Goal: Task Accomplishment & Management: Use online tool/utility

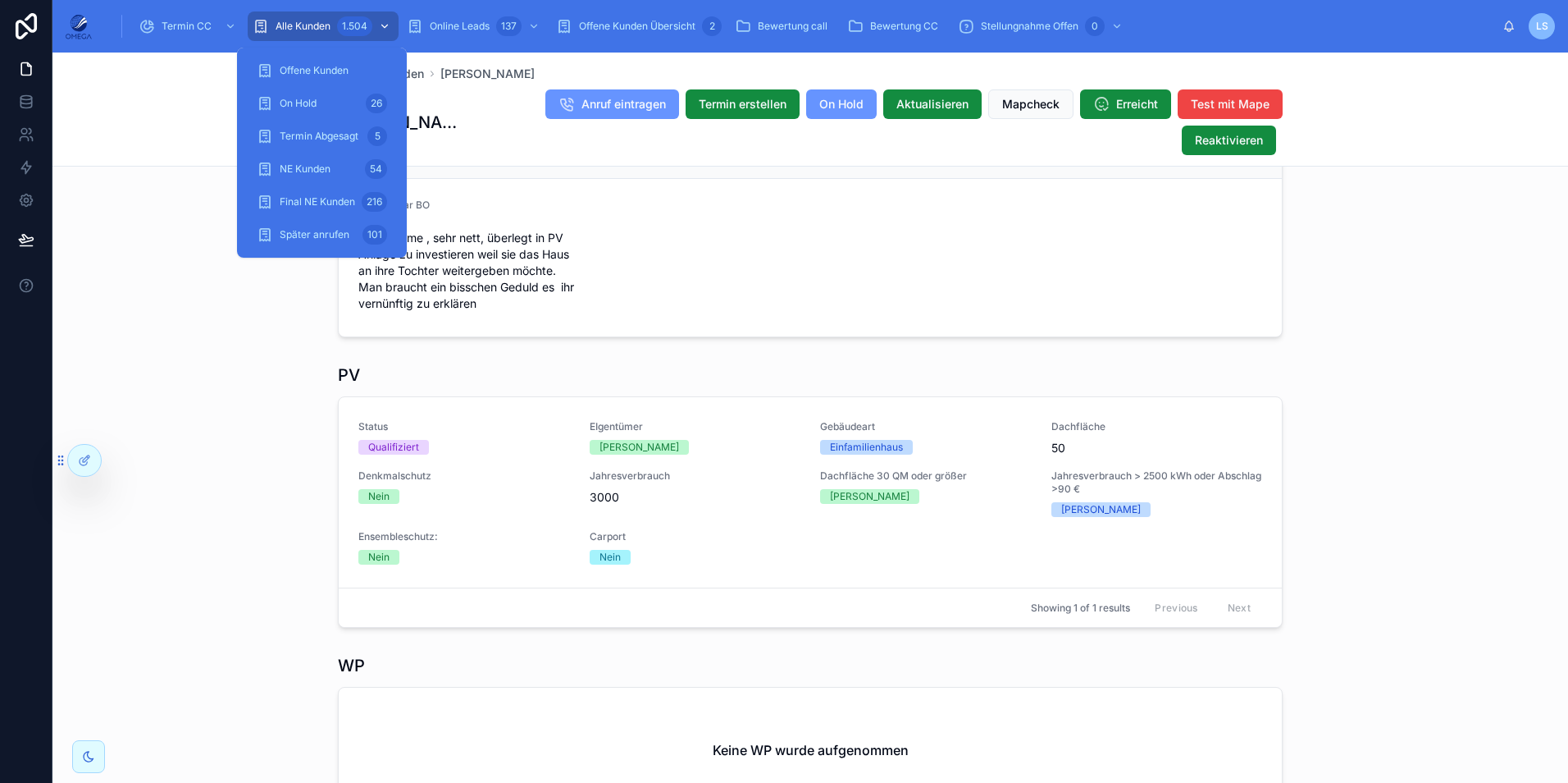
scroll to position [530, 0]
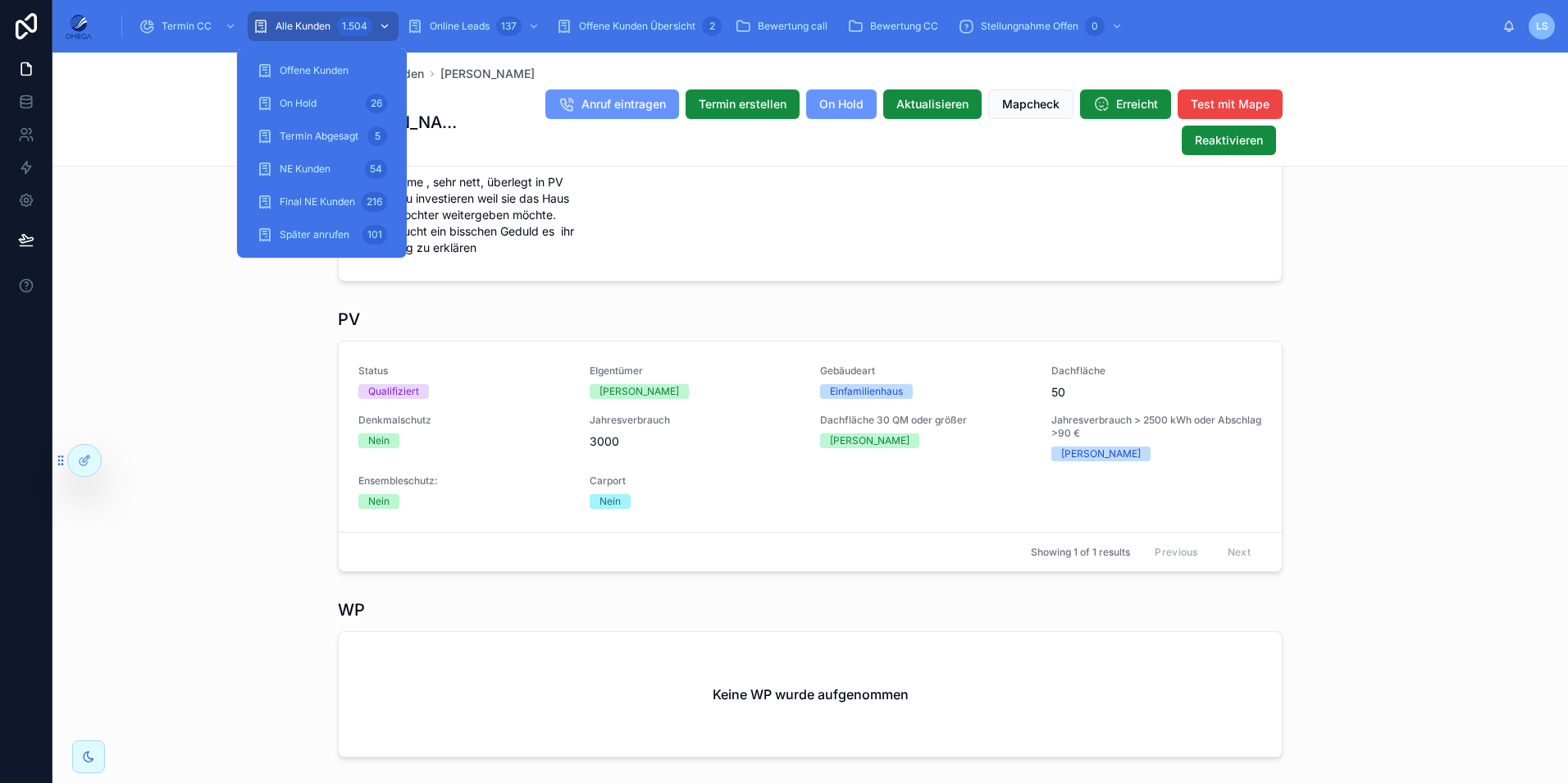
click at [335, 25] on div "Alle Kunden 1.504" at bounding box center [322, 25] width 141 height 26
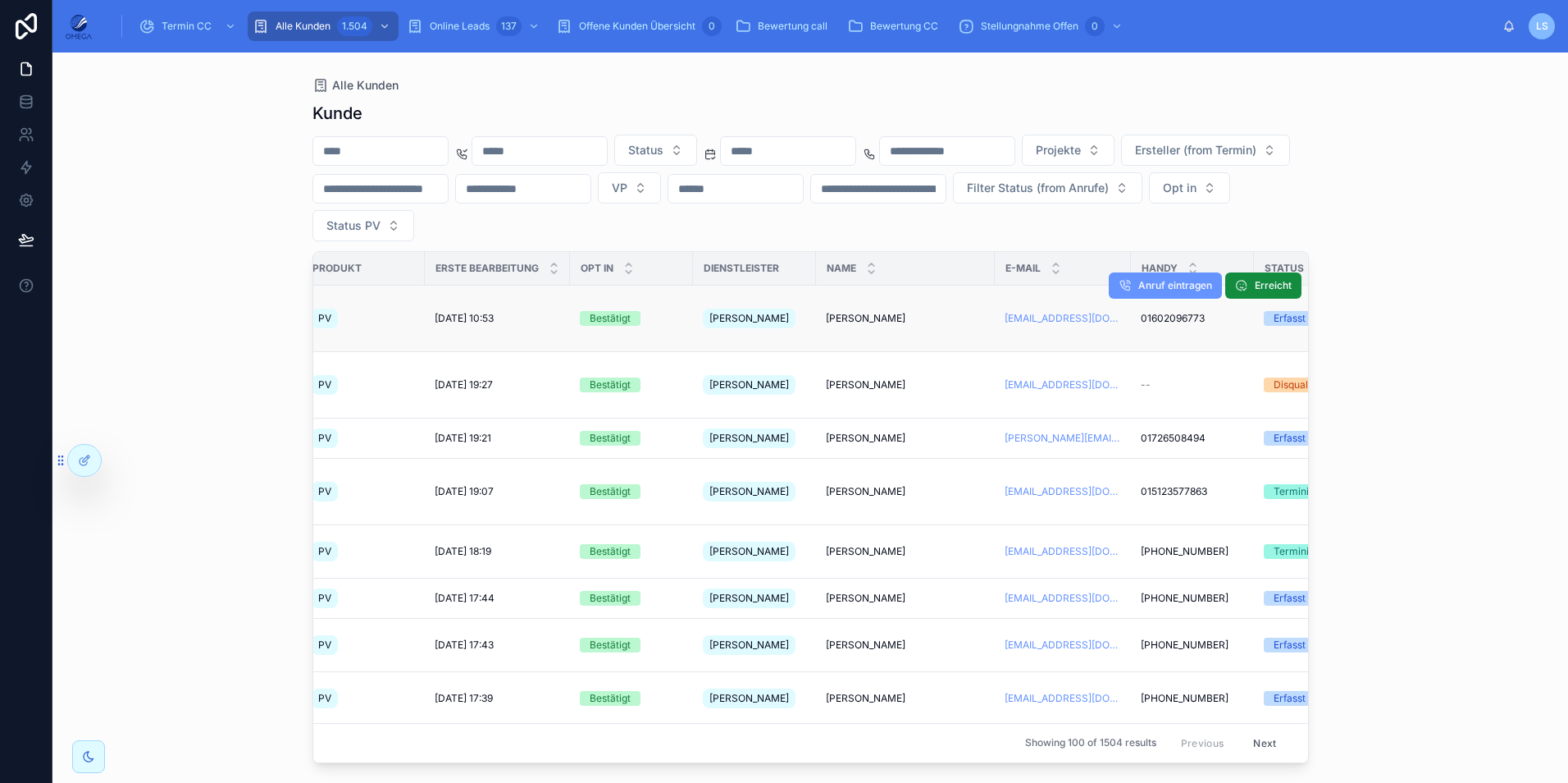
scroll to position [0, 158]
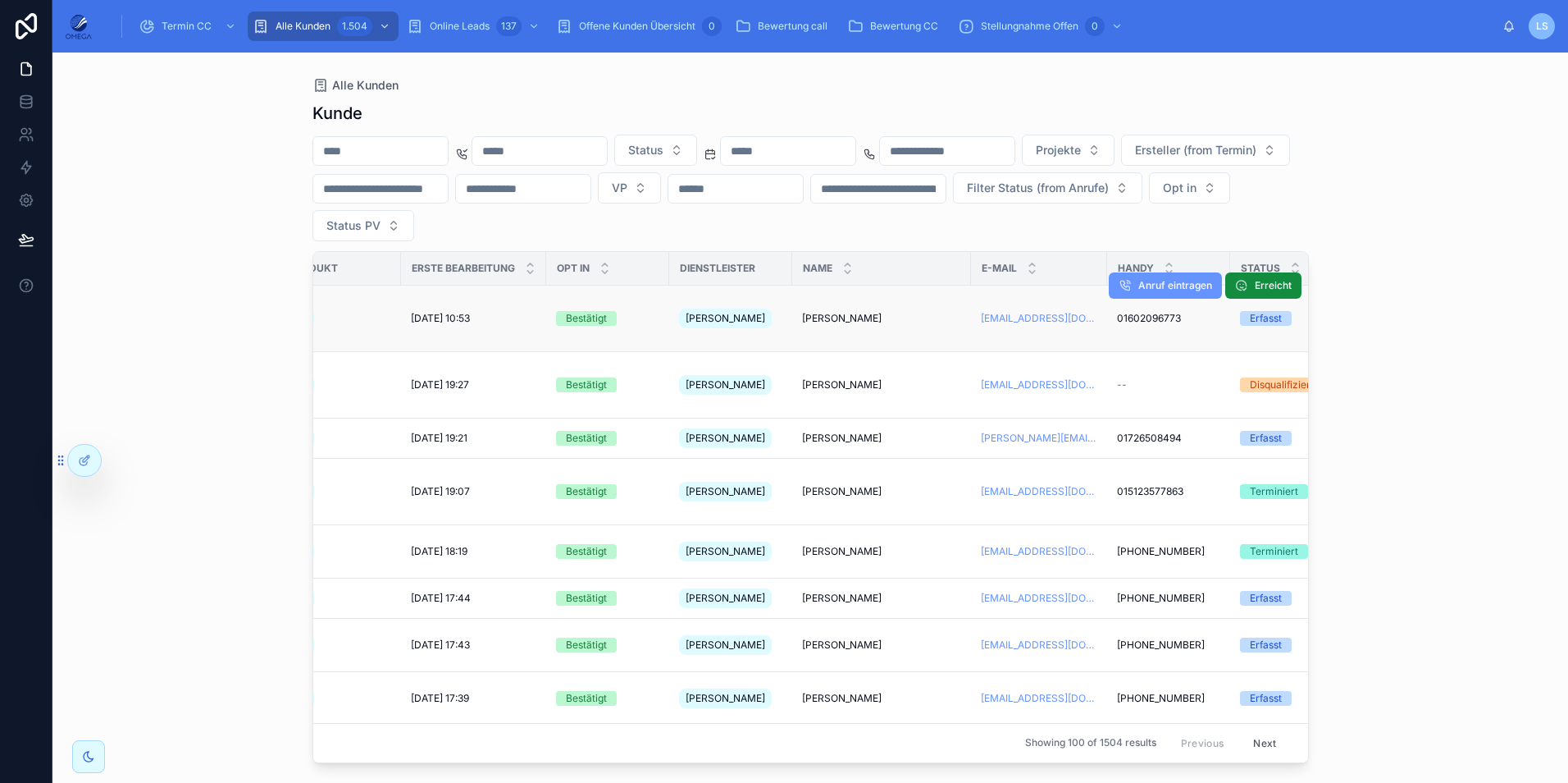
click at [846, 312] on span "[PERSON_NAME]" at bounding box center [842, 318] width 80 height 13
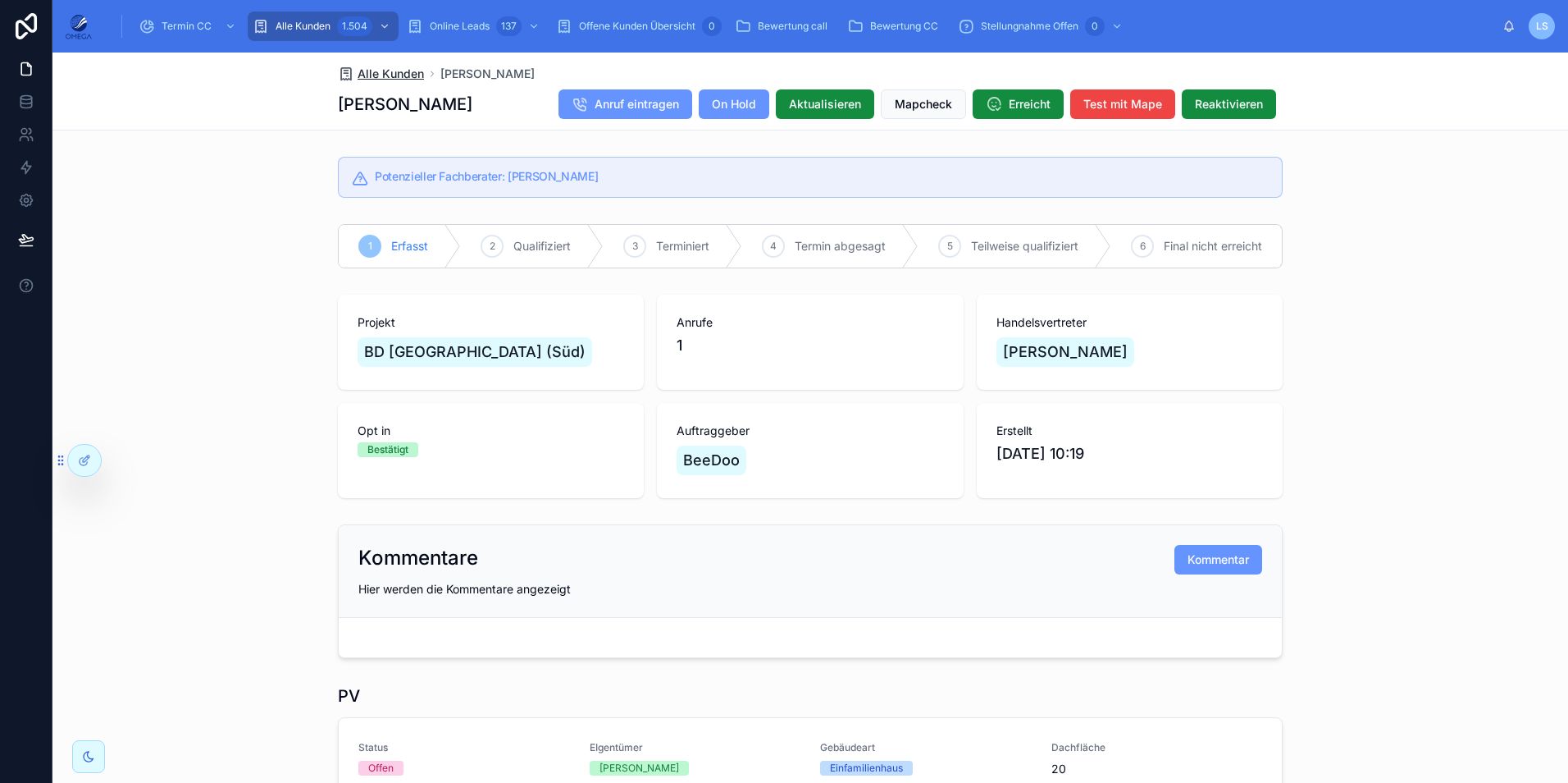
click at [408, 74] on span "Alle Kunden" at bounding box center [390, 74] width 66 height 16
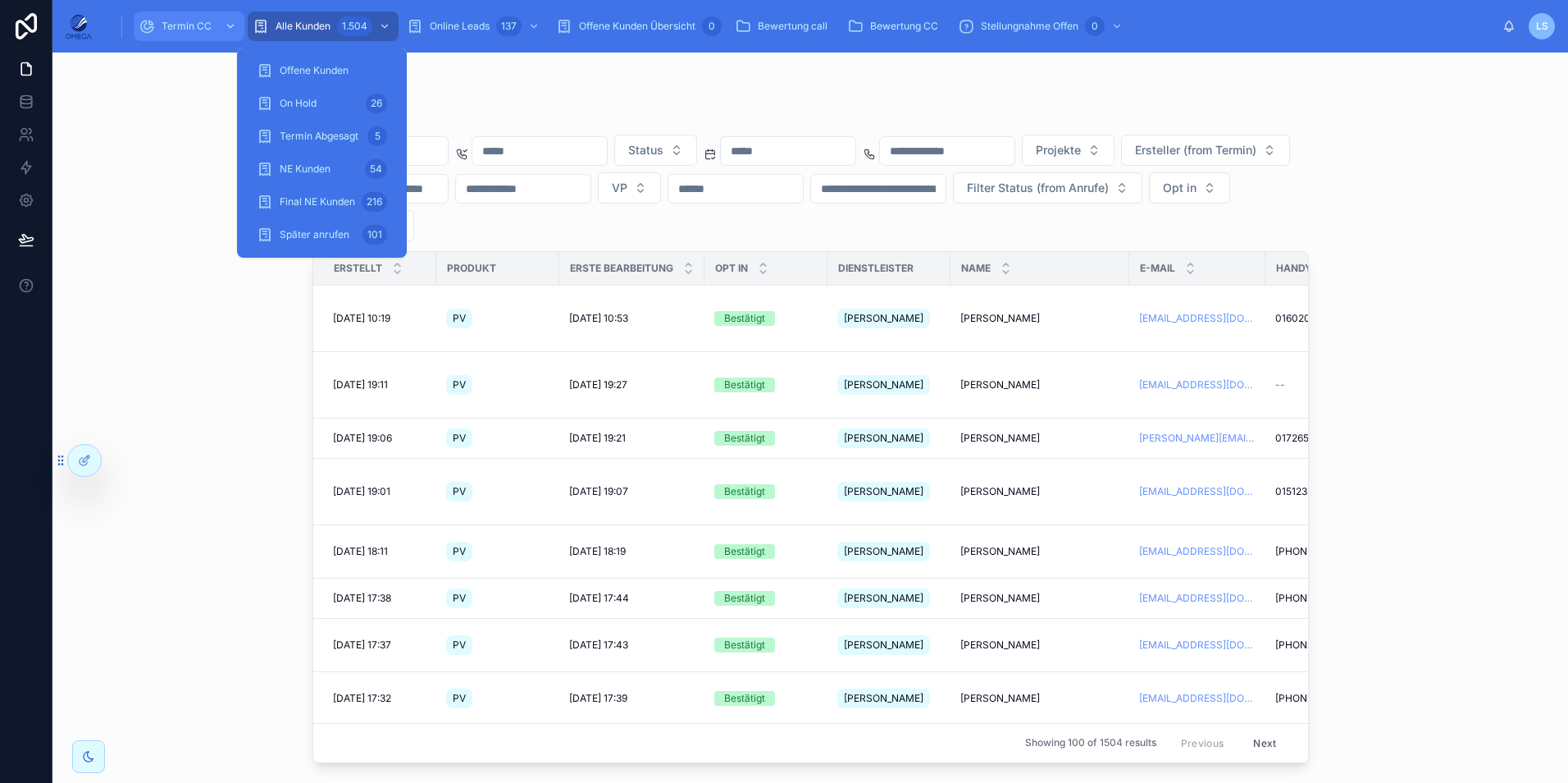
click at [178, 24] on span "Termin CC" at bounding box center [186, 26] width 50 height 13
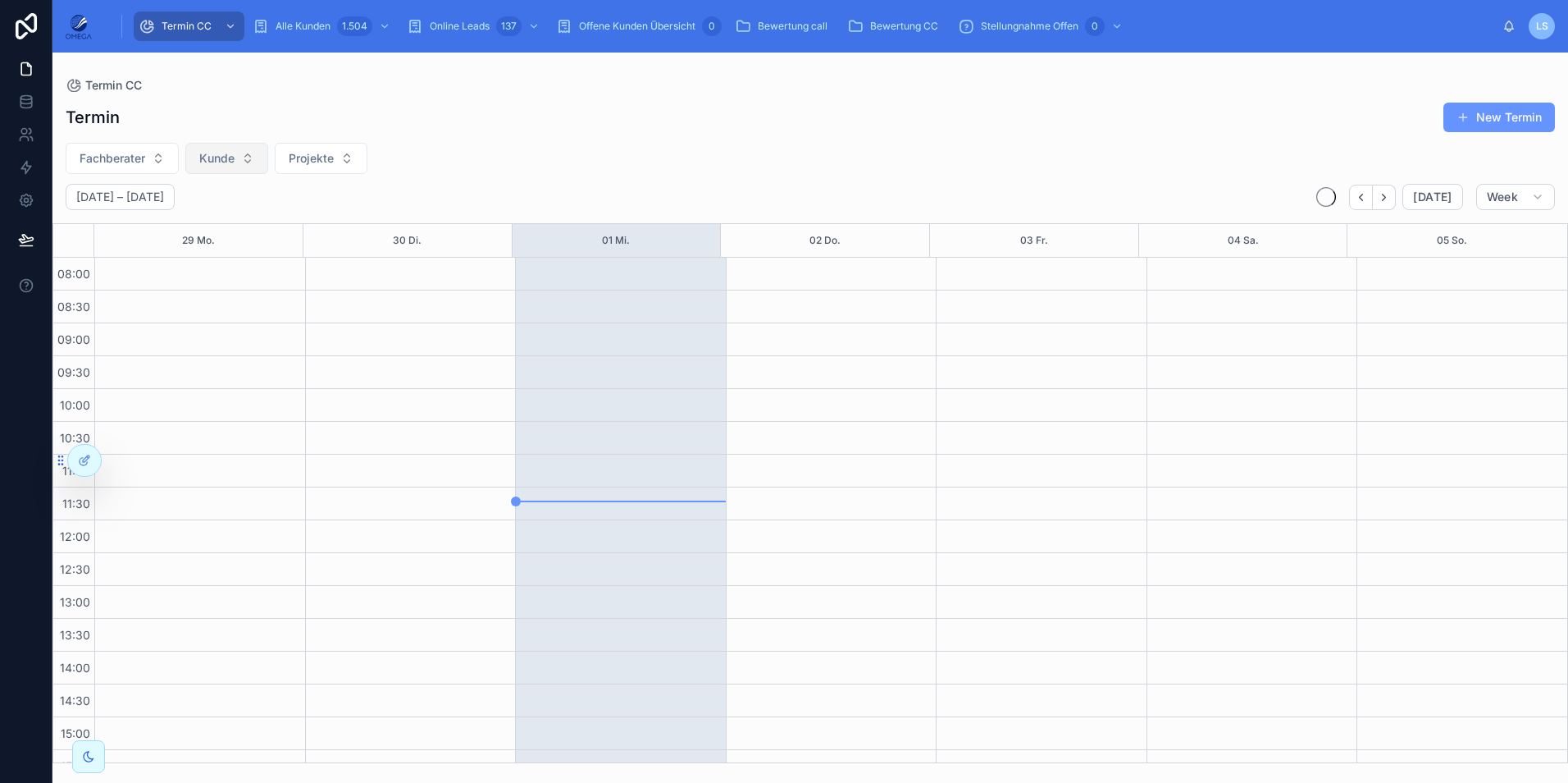
scroll to position [349, 0]
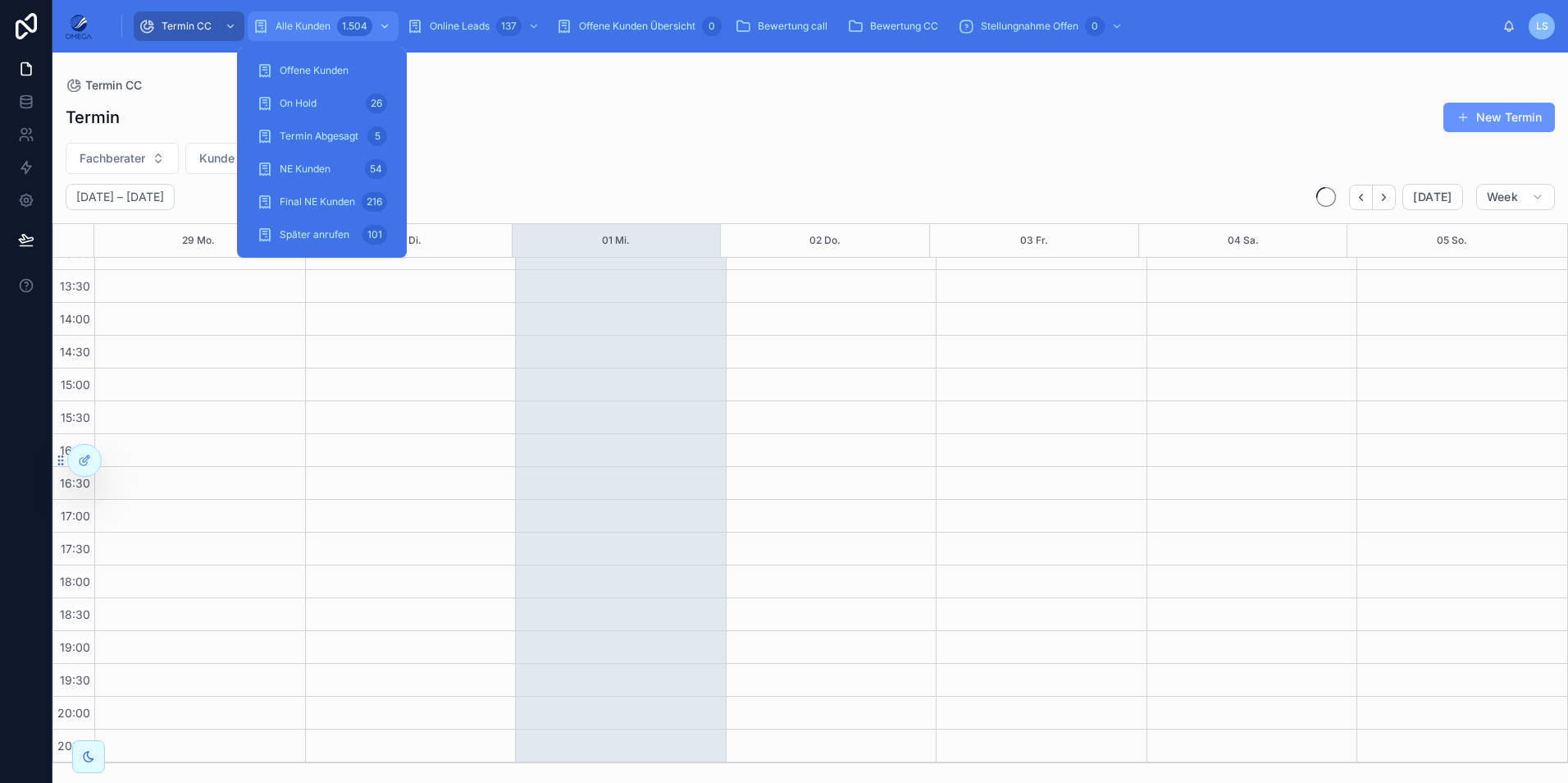
click at [301, 32] on span "Alle Kunden" at bounding box center [302, 26] width 55 height 13
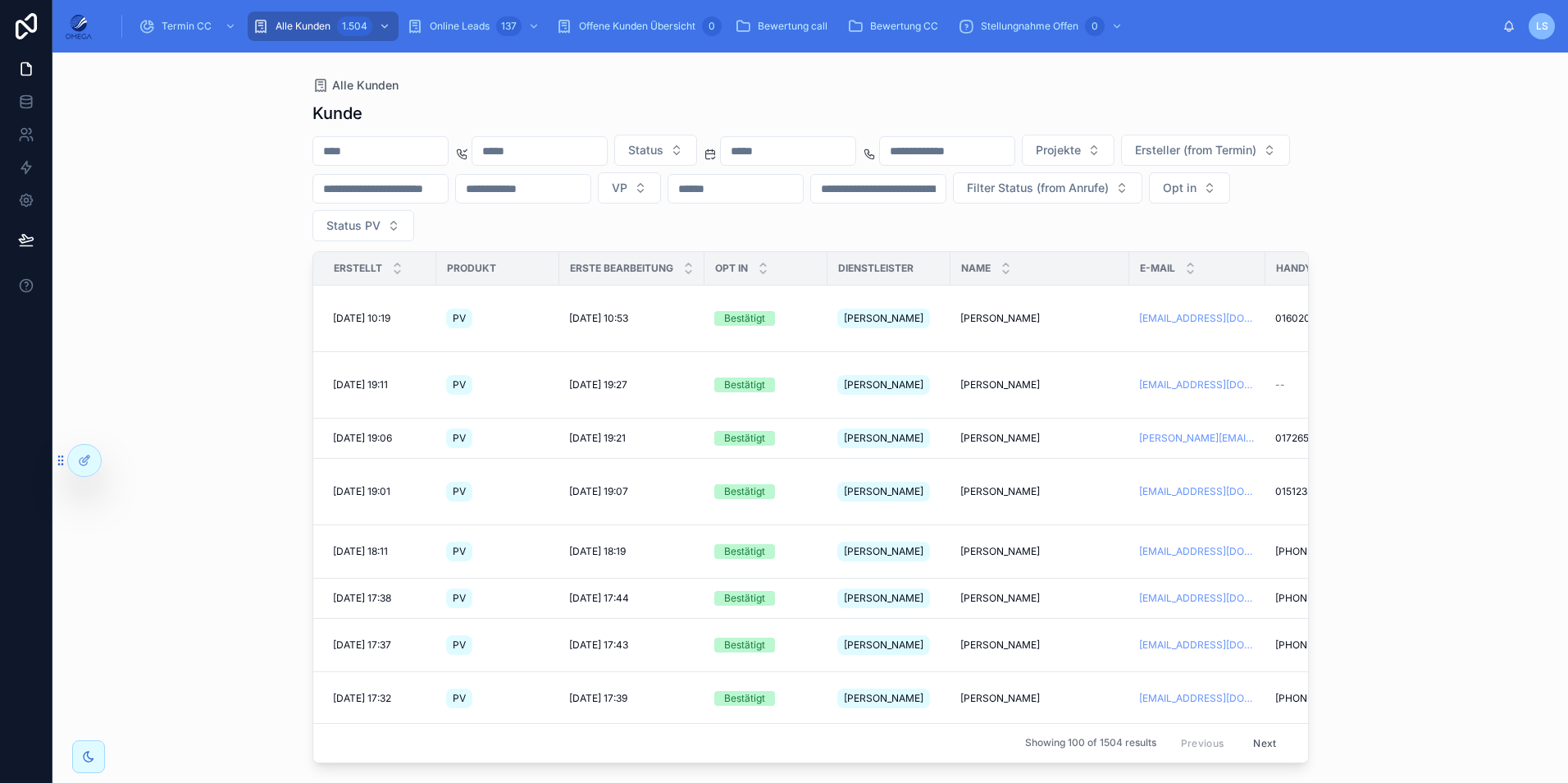
click at [448, 152] on input "text" at bounding box center [380, 151] width 134 height 23
paste input "******"
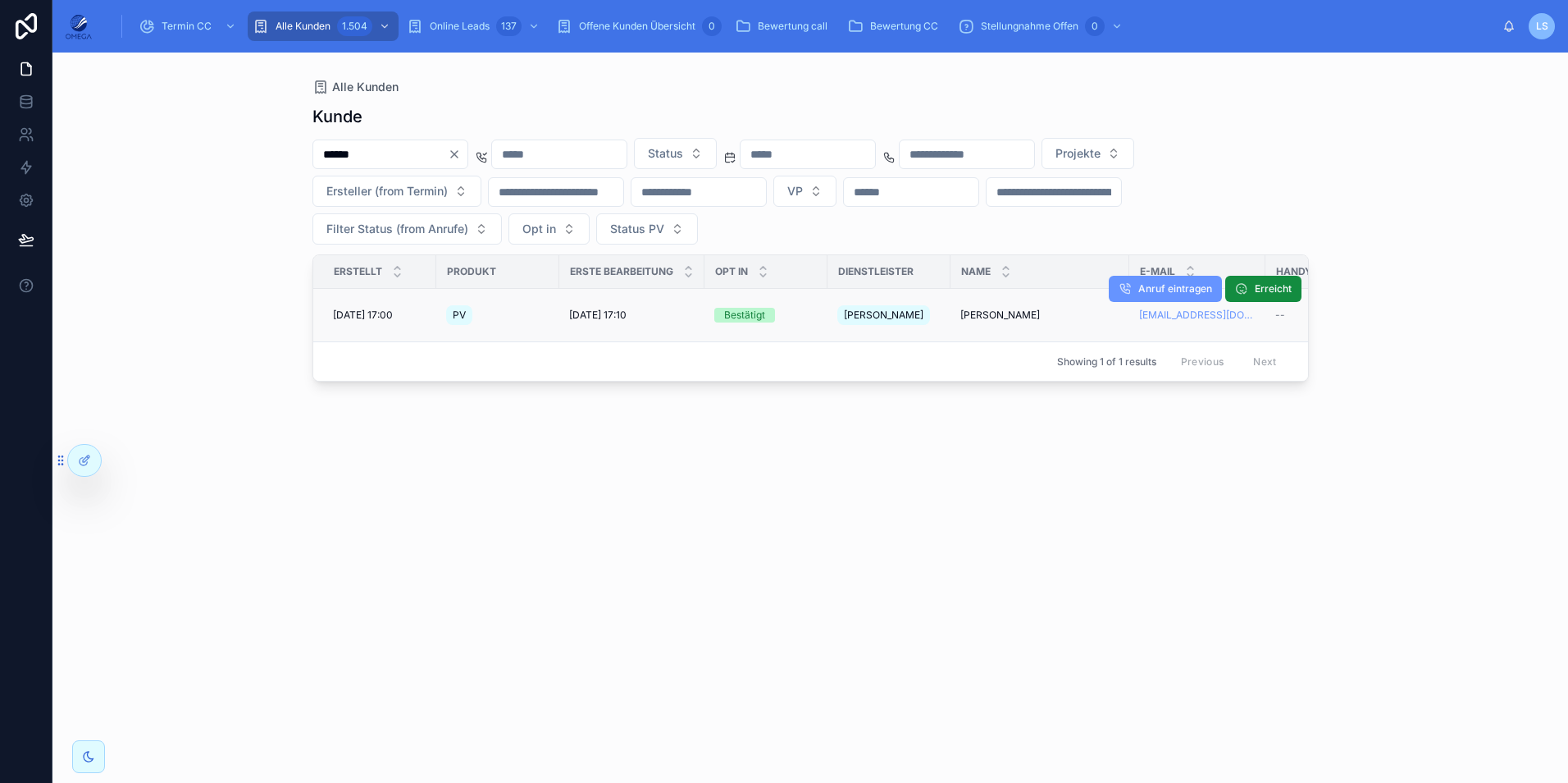
type input "******"
click at [975, 310] on span "[PERSON_NAME]" at bounding box center [1001, 315] width 80 height 13
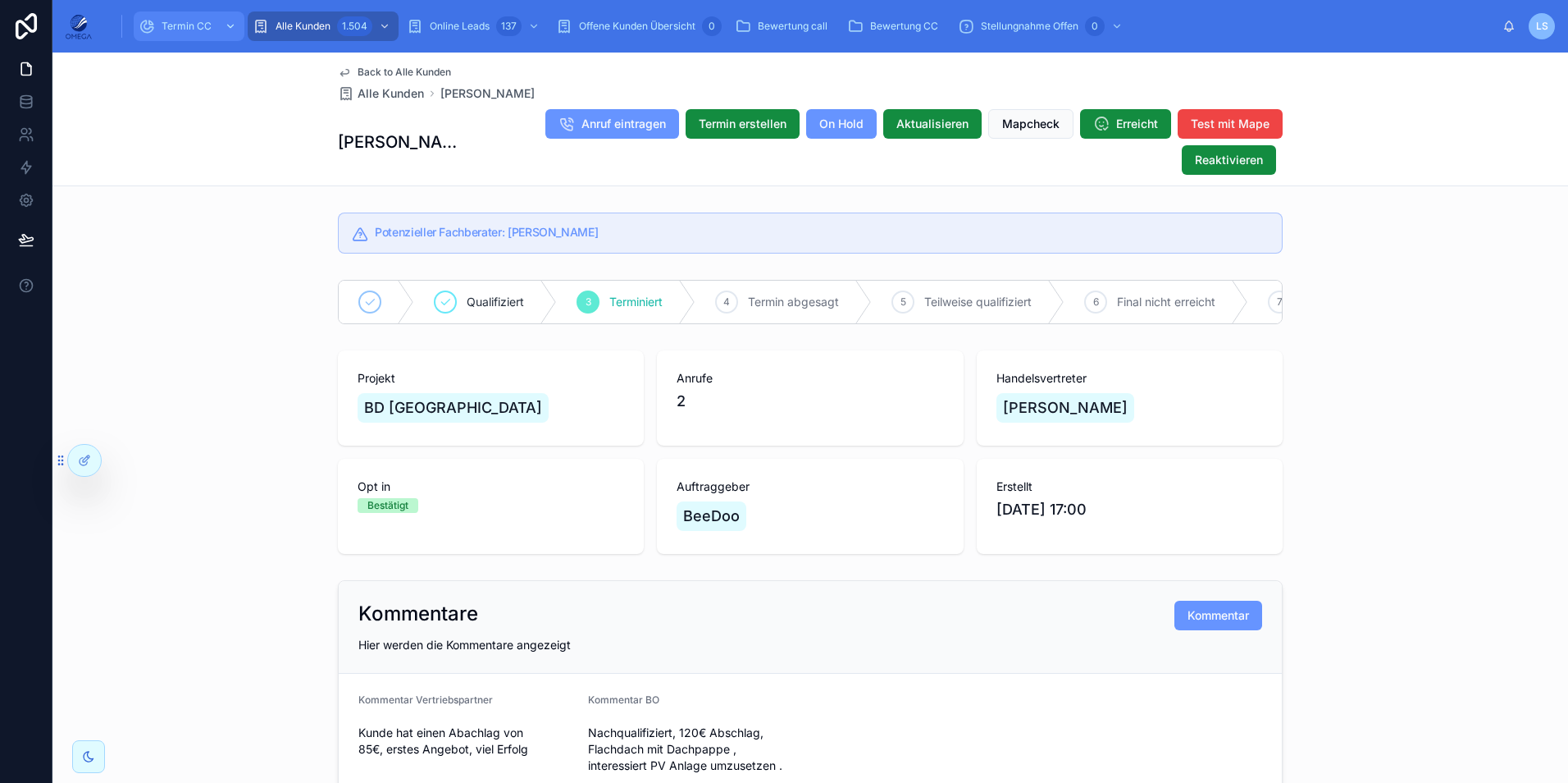
click at [190, 22] on span "Termin CC" at bounding box center [186, 26] width 50 height 13
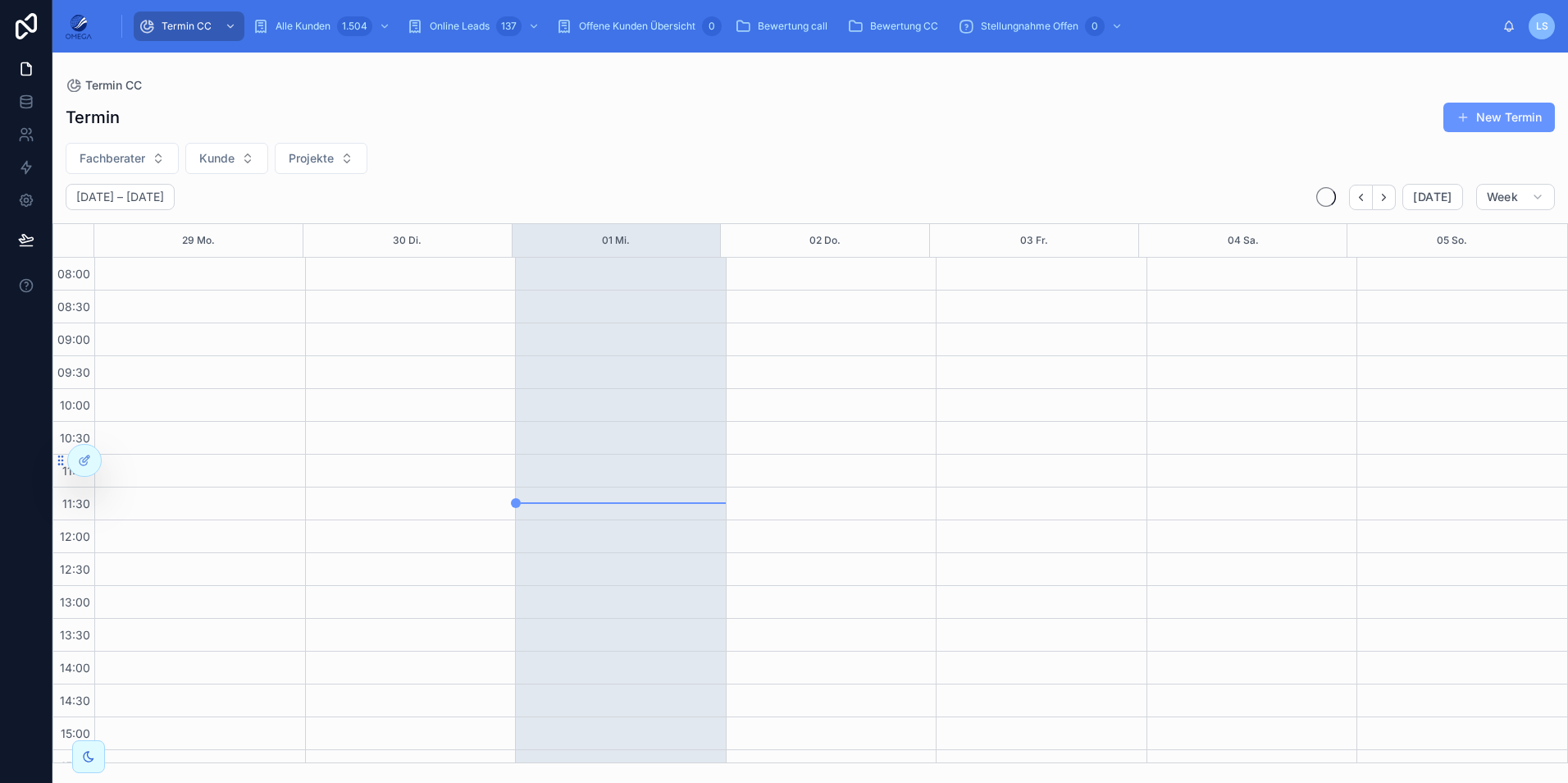
scroll to position [349, 0]
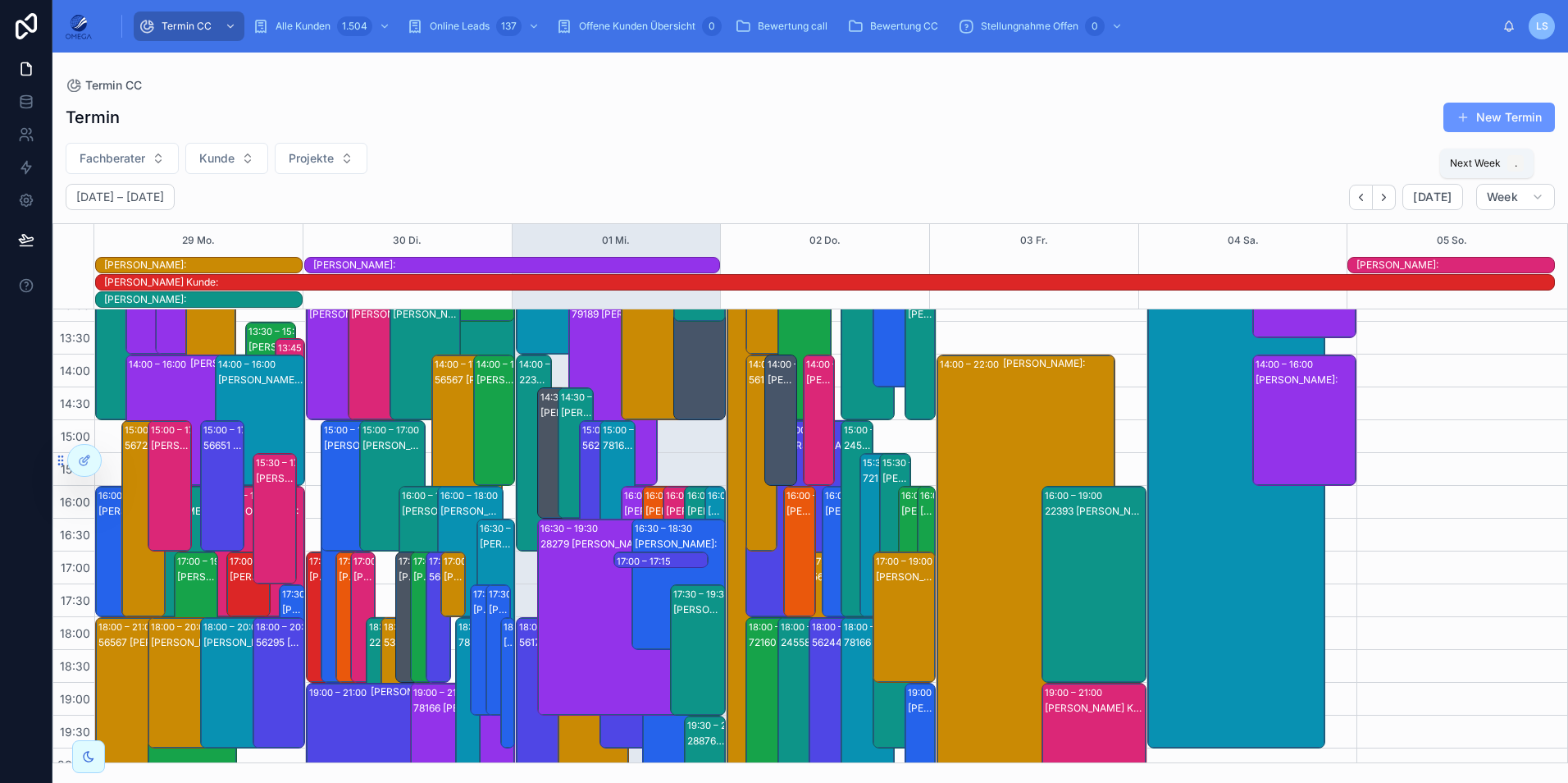
click at [1386, 199] on icon "Next" at bounding box center [1384, 197] width 13 height 13
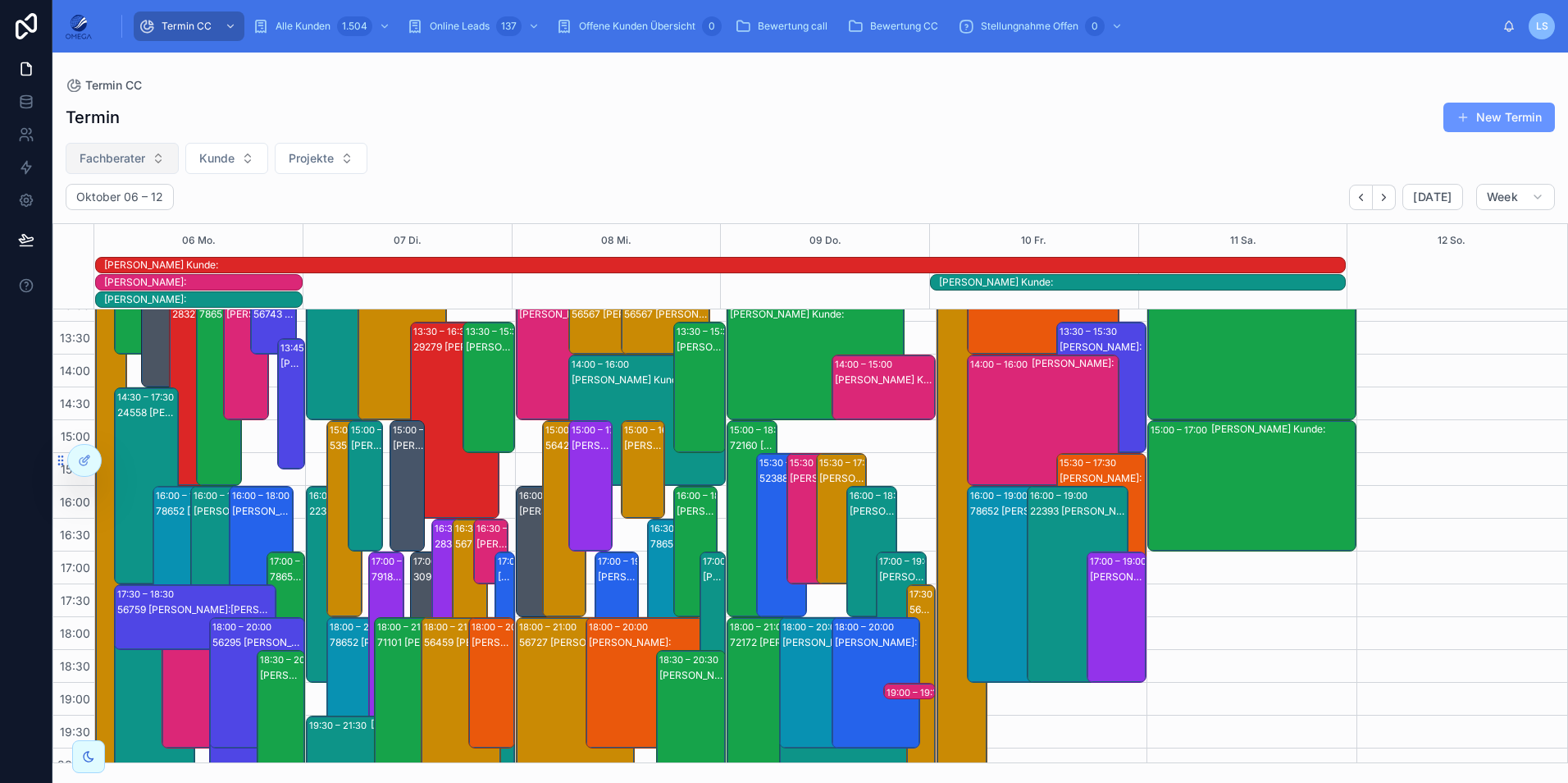
click at [121, 151] on span "Fachberater" at bounding box center [113, 158] width 65 height 16
type input "***"
click at [124, 228] on span "[PERSON_NAME]" at bounding box center [77, 224] width 94 height 16
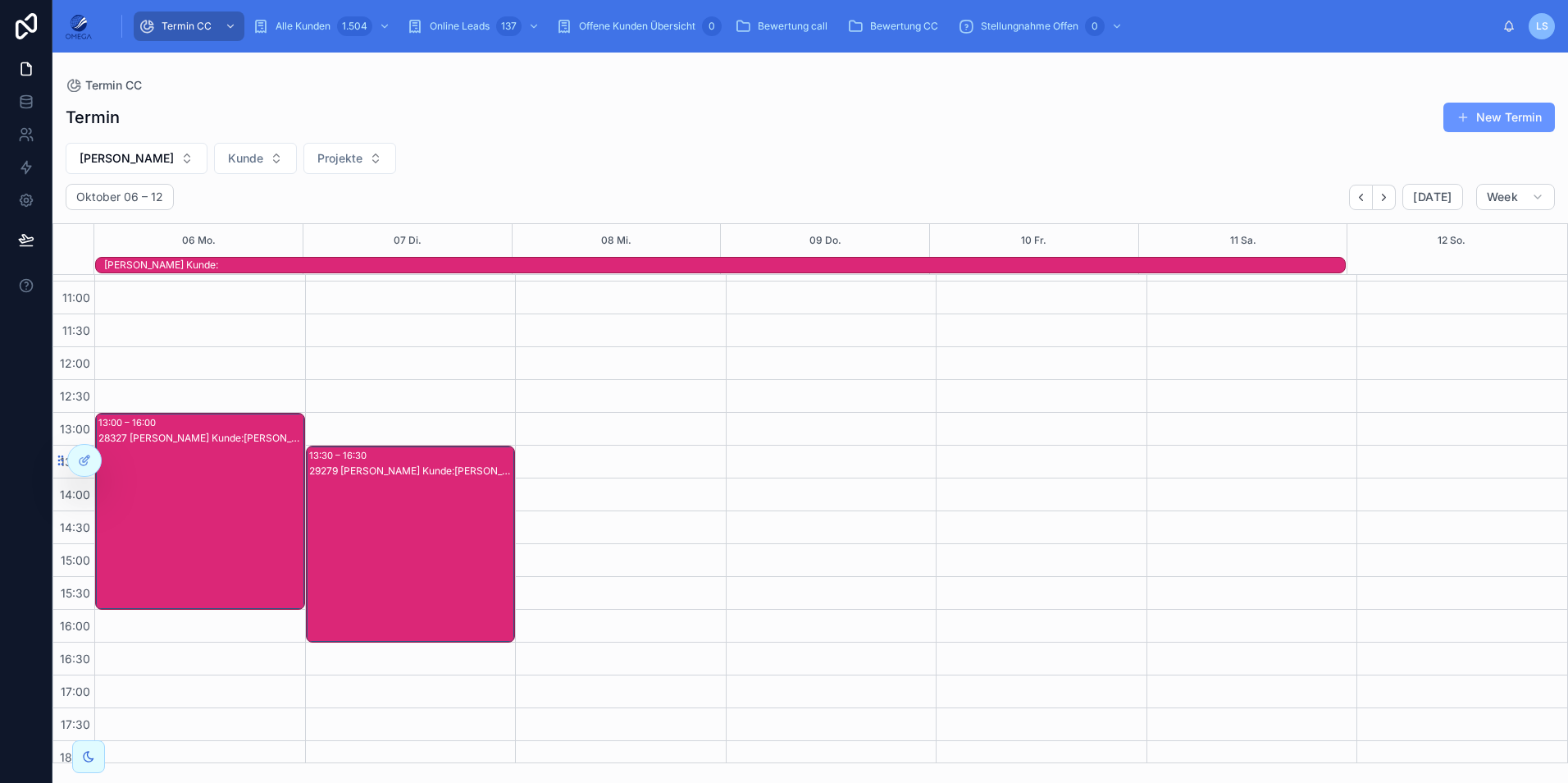
scroll to position [184, 0]
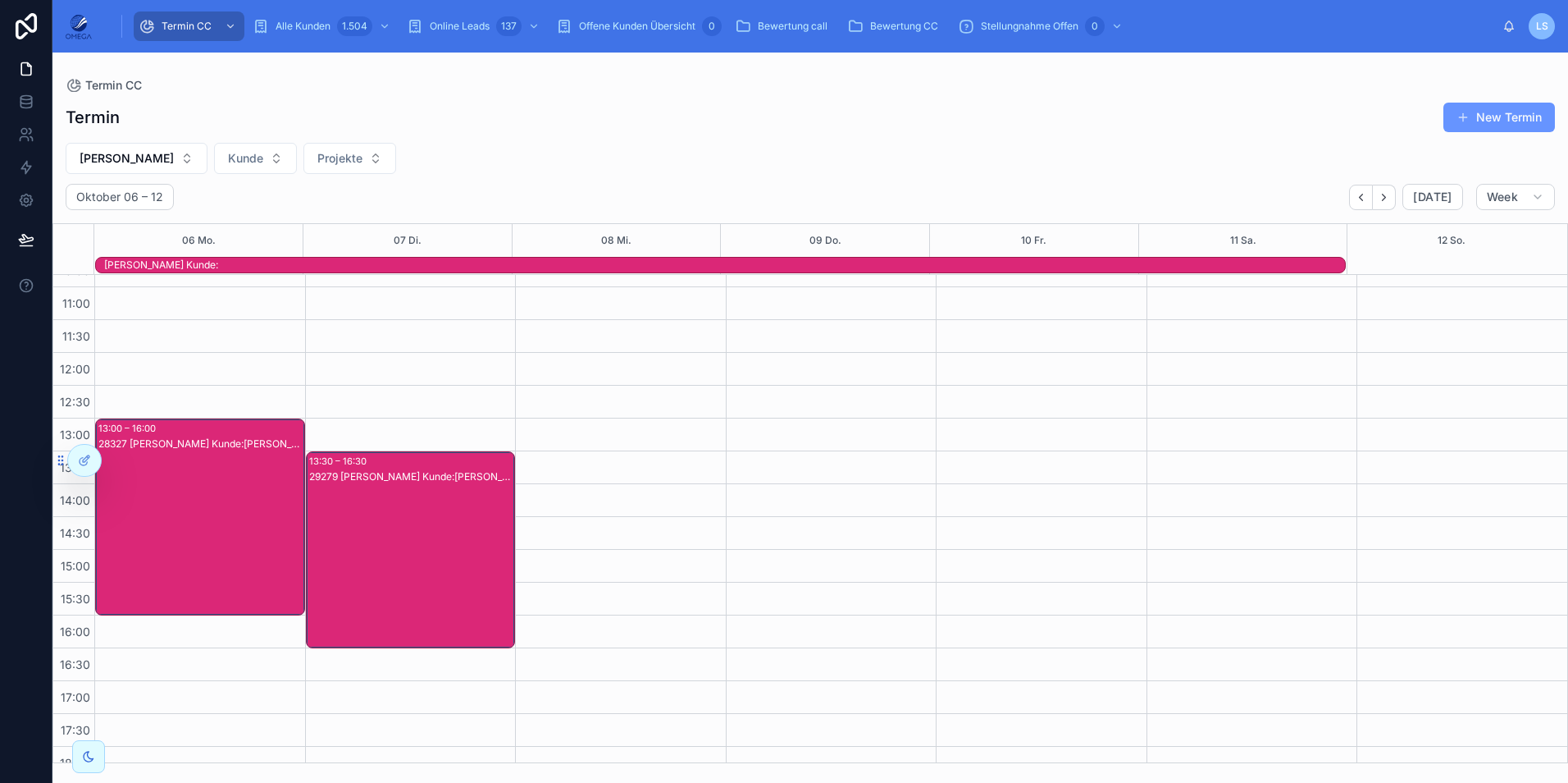
click at [227, 489] on div "28327 [PERSON_NAME] Kunde:[PERSON_NAME]" at bounding box center [201, 533] width 205 height 193
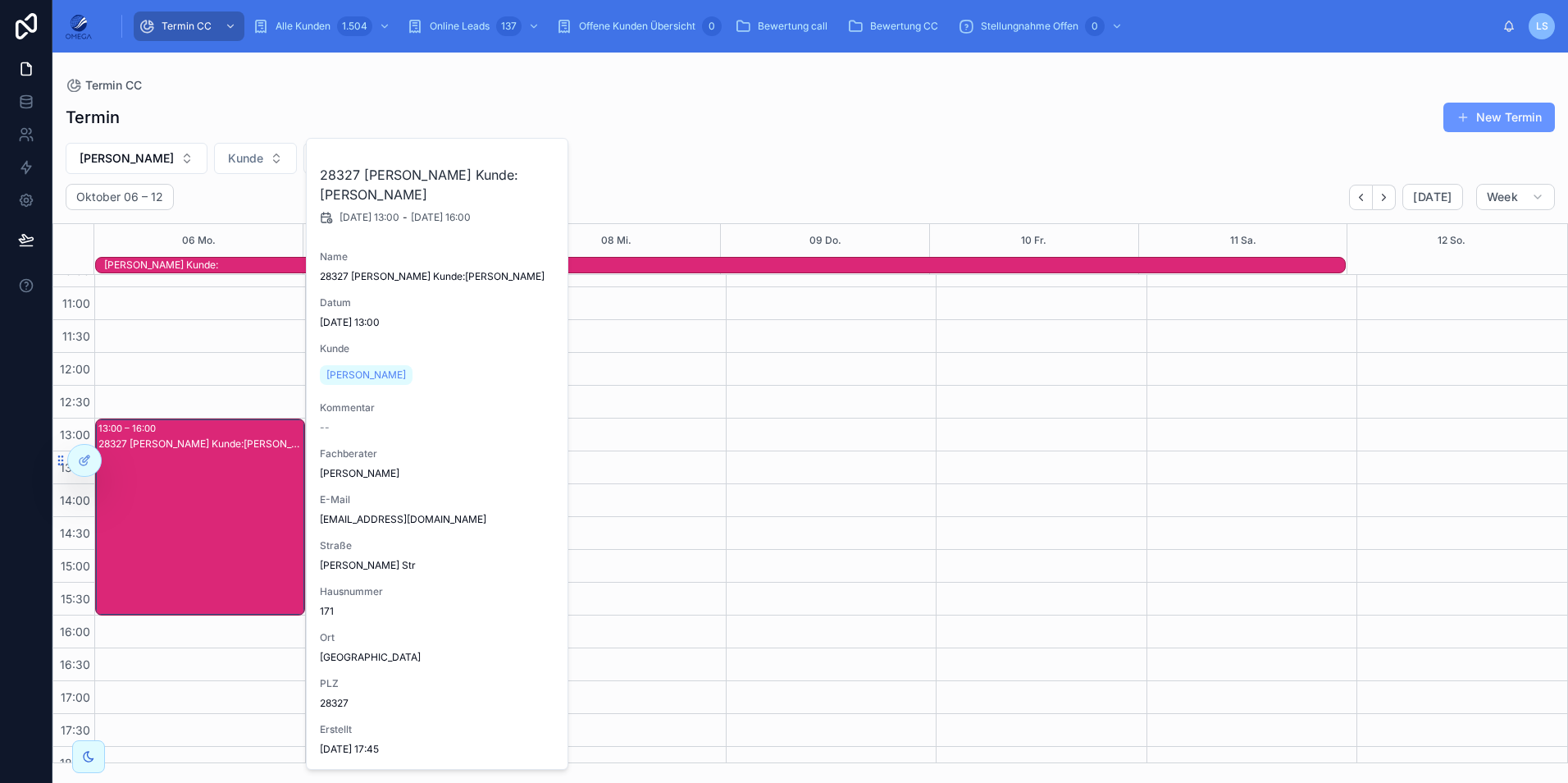
click at [227, 489] on div "28327 [PERSON_NAME] Kunde:[PERSON_NAME]" at bounding box center [201, 533] width 205 height 193
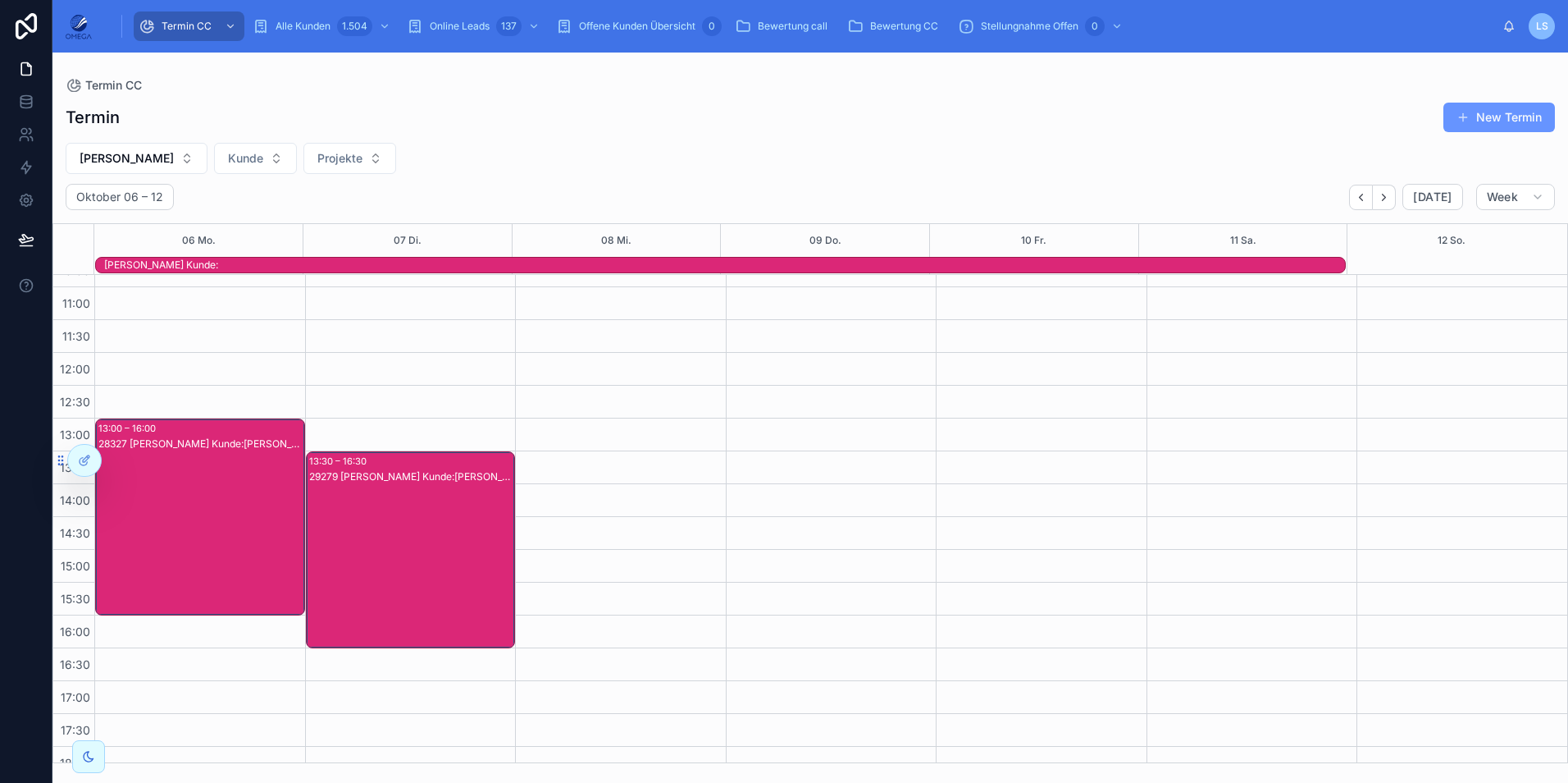
click at [371, 513] on div "29279 [PERSON_NAME] Kunde:[PERSON_NAME]" at bounding box center [412, 566] width 205 height 193
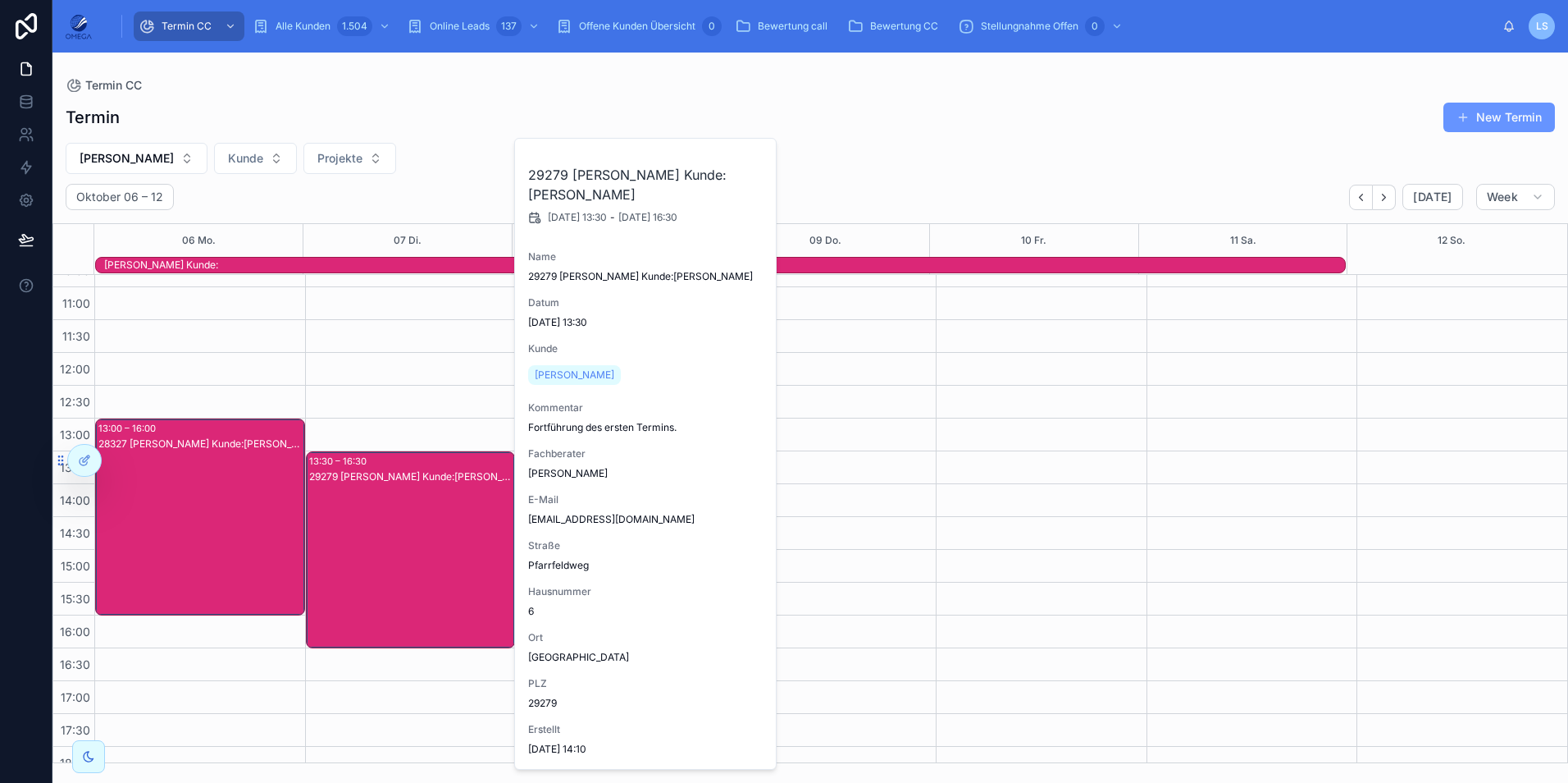
click at [371, 513] on div "29279 [PERSON_NAME] Kunde:[PERSON_NAME]" at bounding box center [412, 566] width 205 height 193
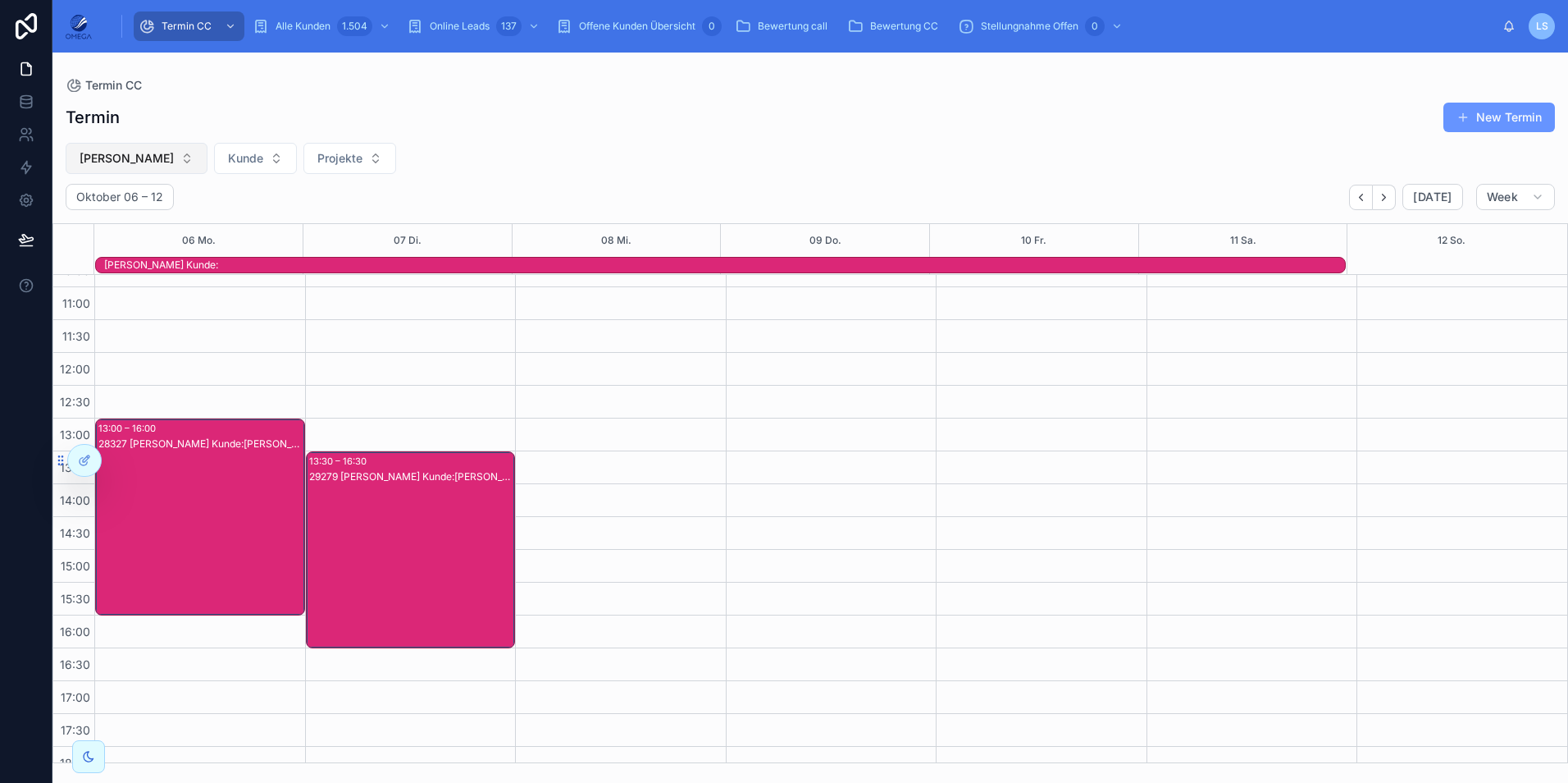
click at [184, 166] on button "[PERSON_NAME]" at bounding box center [136, 158] width 142 height 31
type input "***"
click at [128, 245] on div "[PERSON_NAME]" at bounding box center [141, 251] width 197 height 26
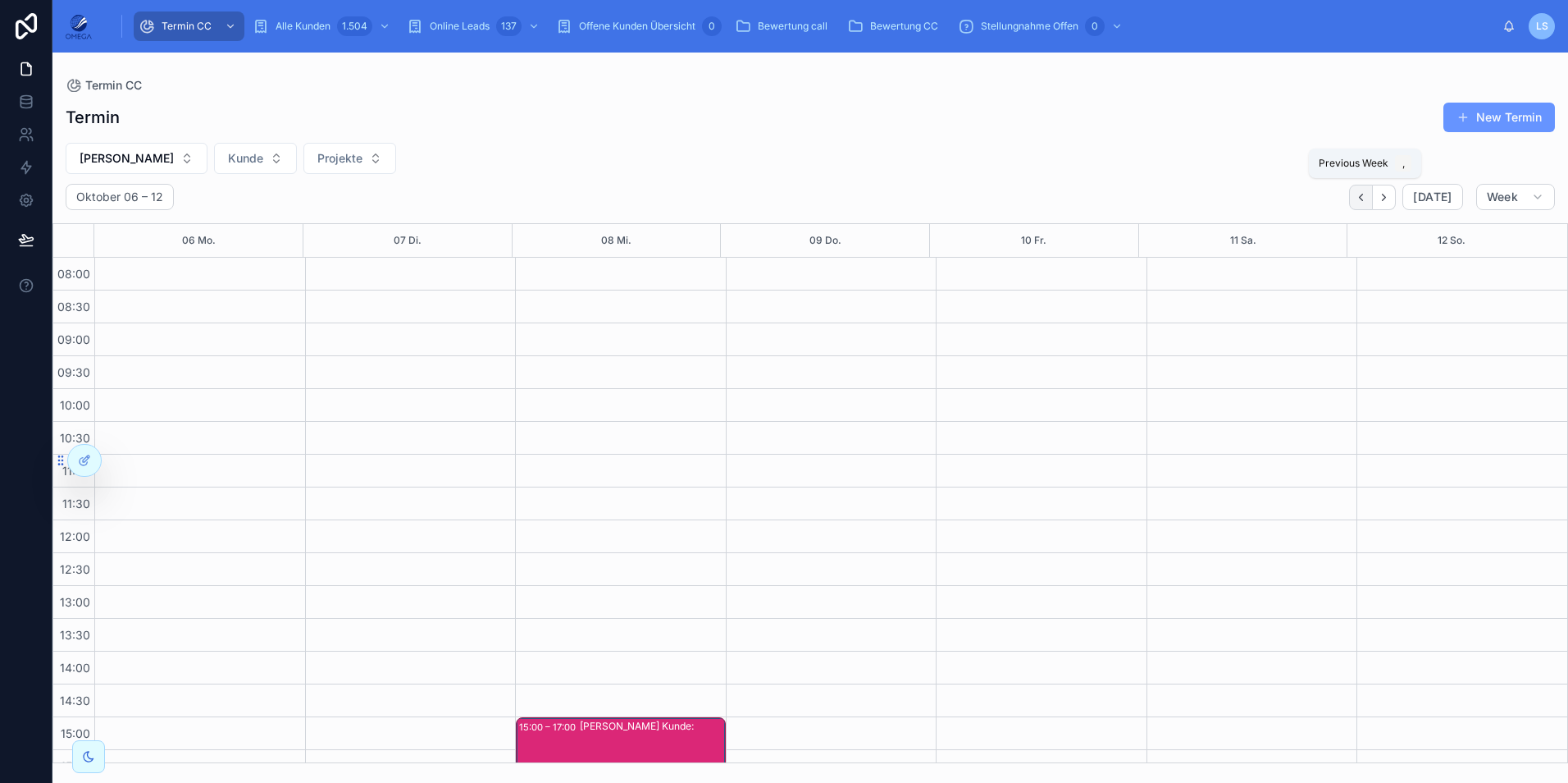
click at [1363, 200] on icon "Back" at bounding box center [1361, 197] width 13 height 13
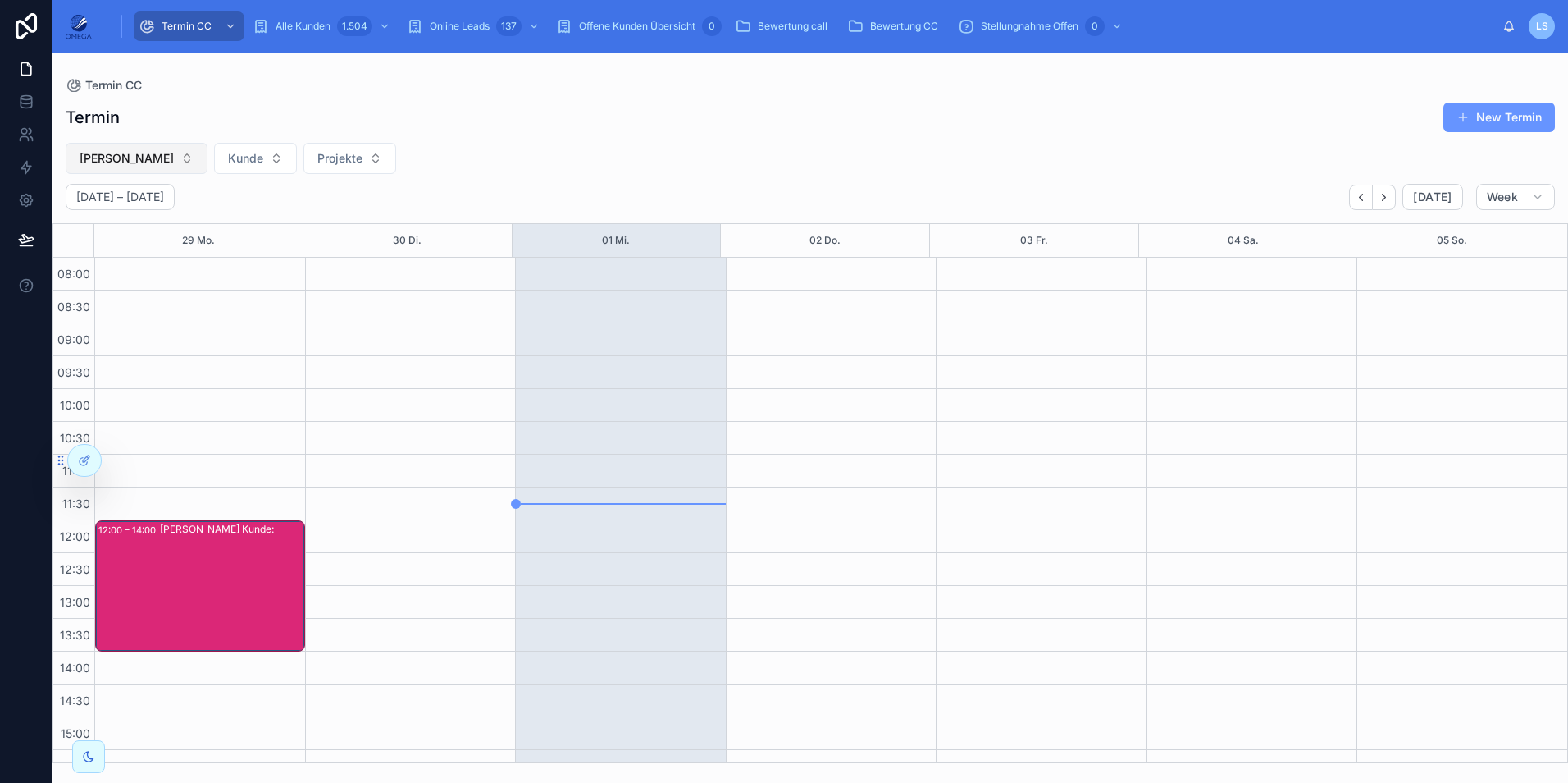
click at [132, 155] on span "[PERSON_NAME]" at bounding box center [127, 158] width 94 height 16
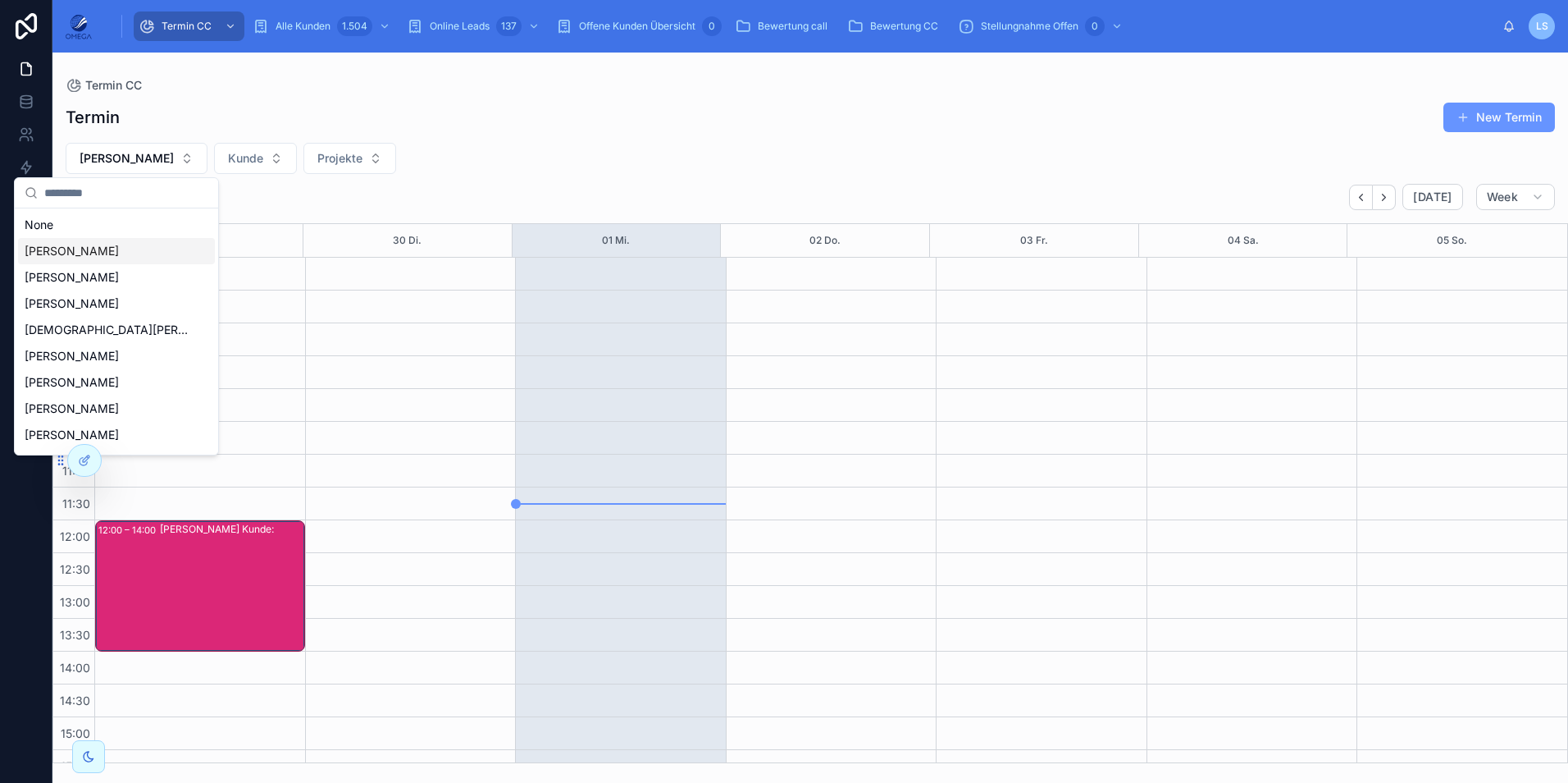
click at [82, 245] on span "[PERSON_NAME]" at bounding box center [72, 251] width 94 height 16
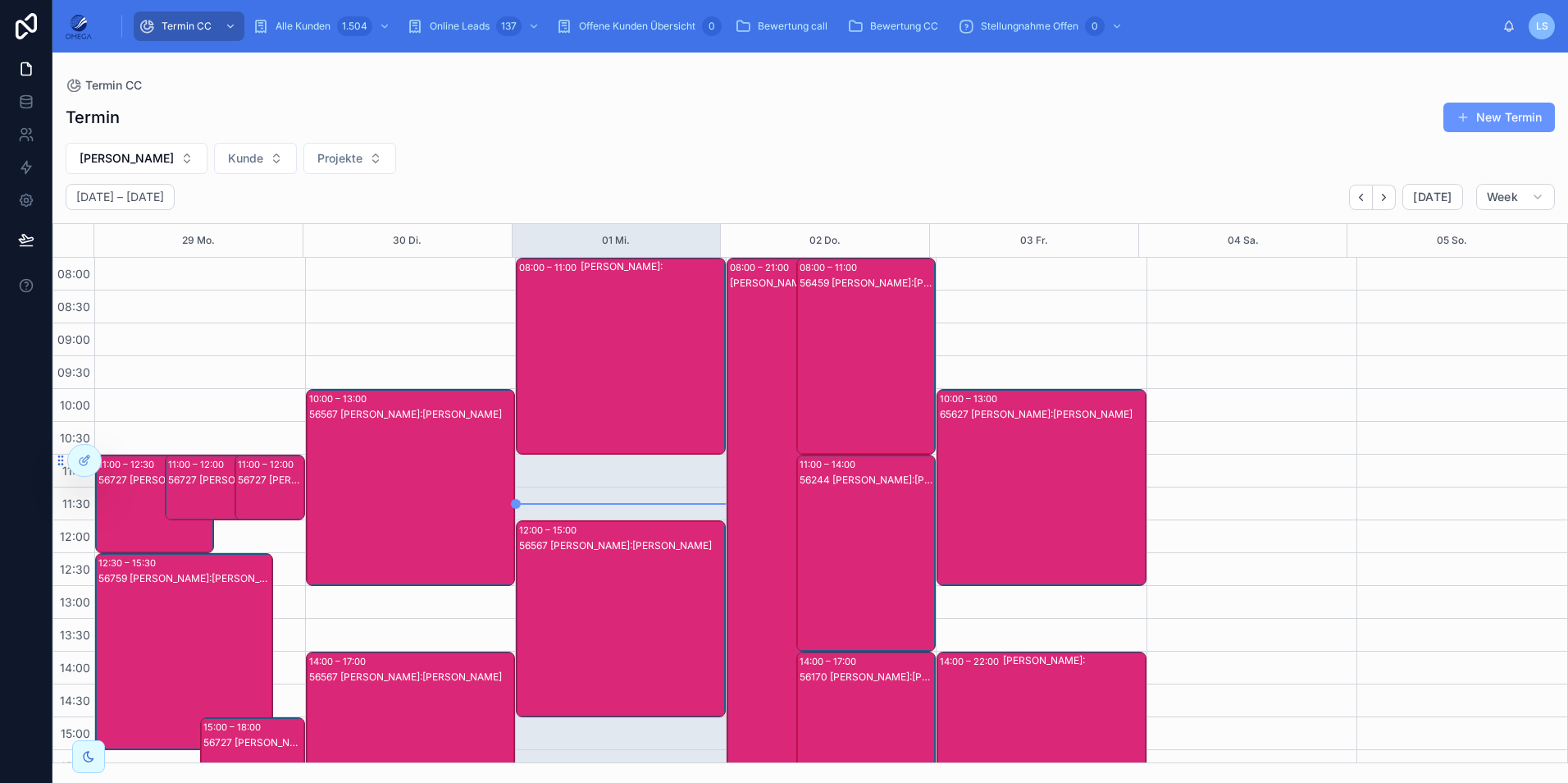
click at [656, 570] on div "56567 [PERSON_NAME]:[PERSON_NAME]" at bounding box center [622, 635] width 205 height 193
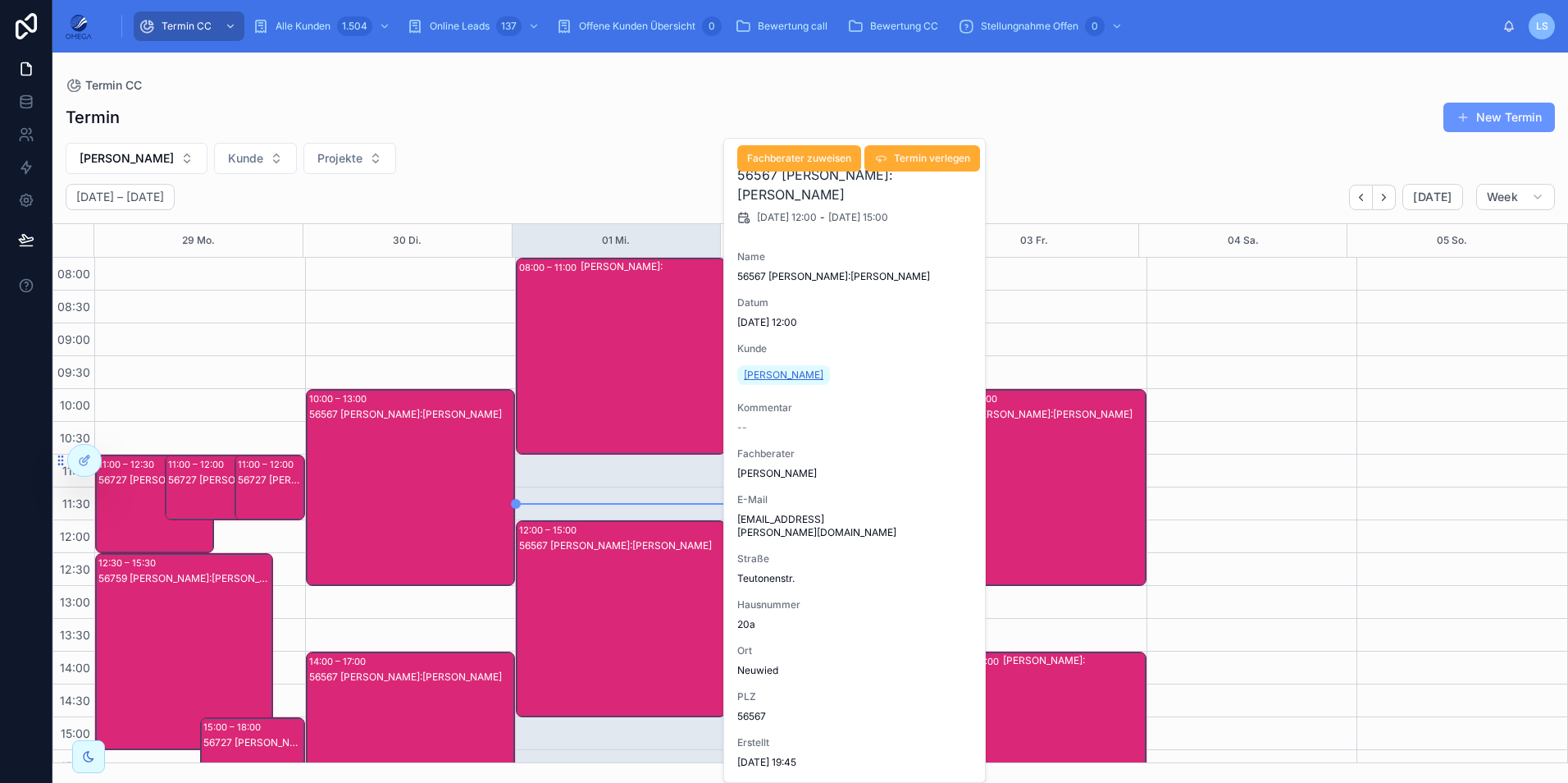
click at [794, 372] on span "[PERSON_NAME]" at bounding box center [784, 375] width 80 height 13
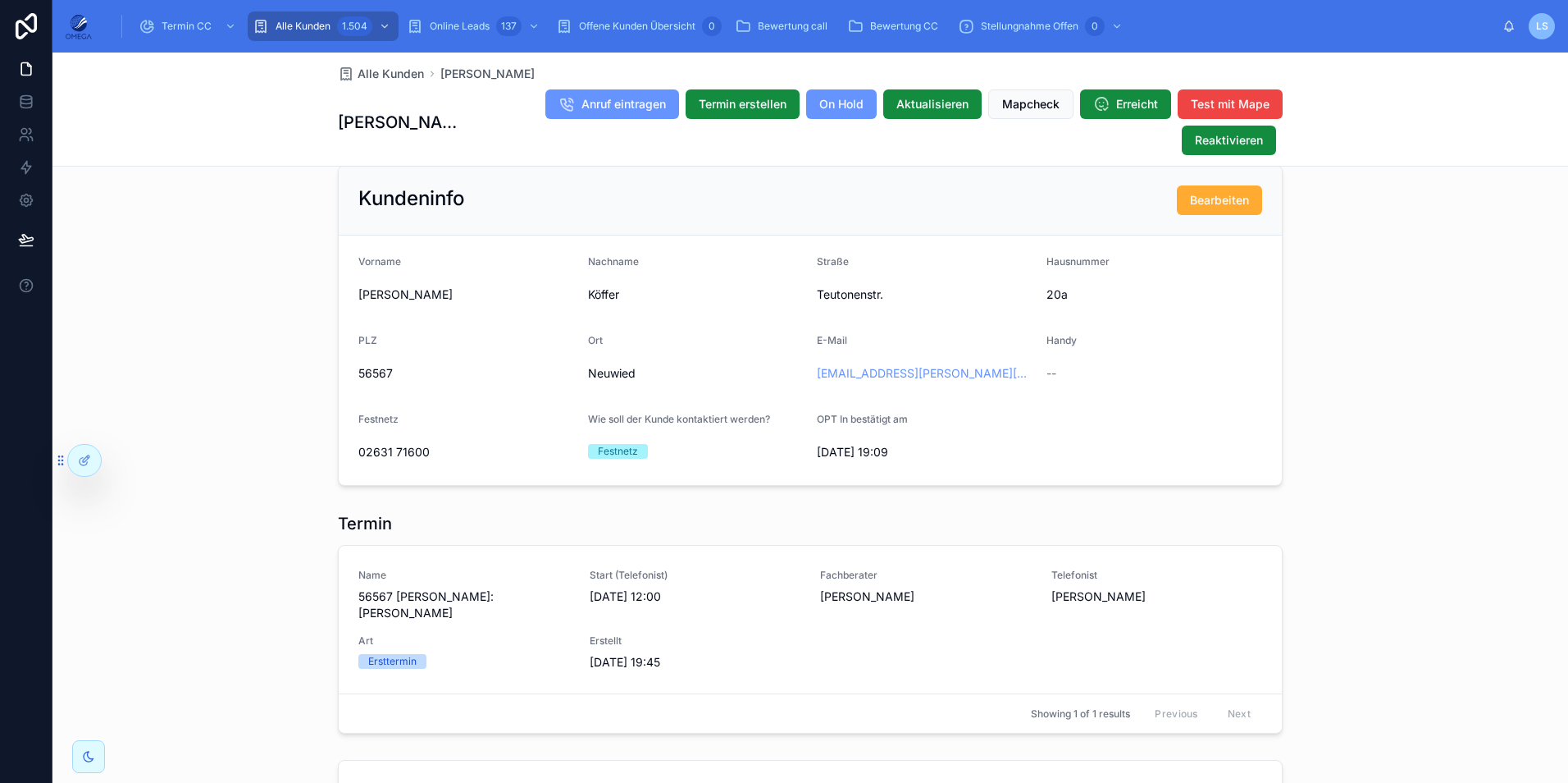
scroll to position [1149, 0]
click at [845, 303] on span "Teutonenstr." at bounding box center [925, 295] width 216 height 16
copy span "Teutonenstr"
click at [1051, 303] on span "20a" at bounding box center [1155, 295] width 216 height 16
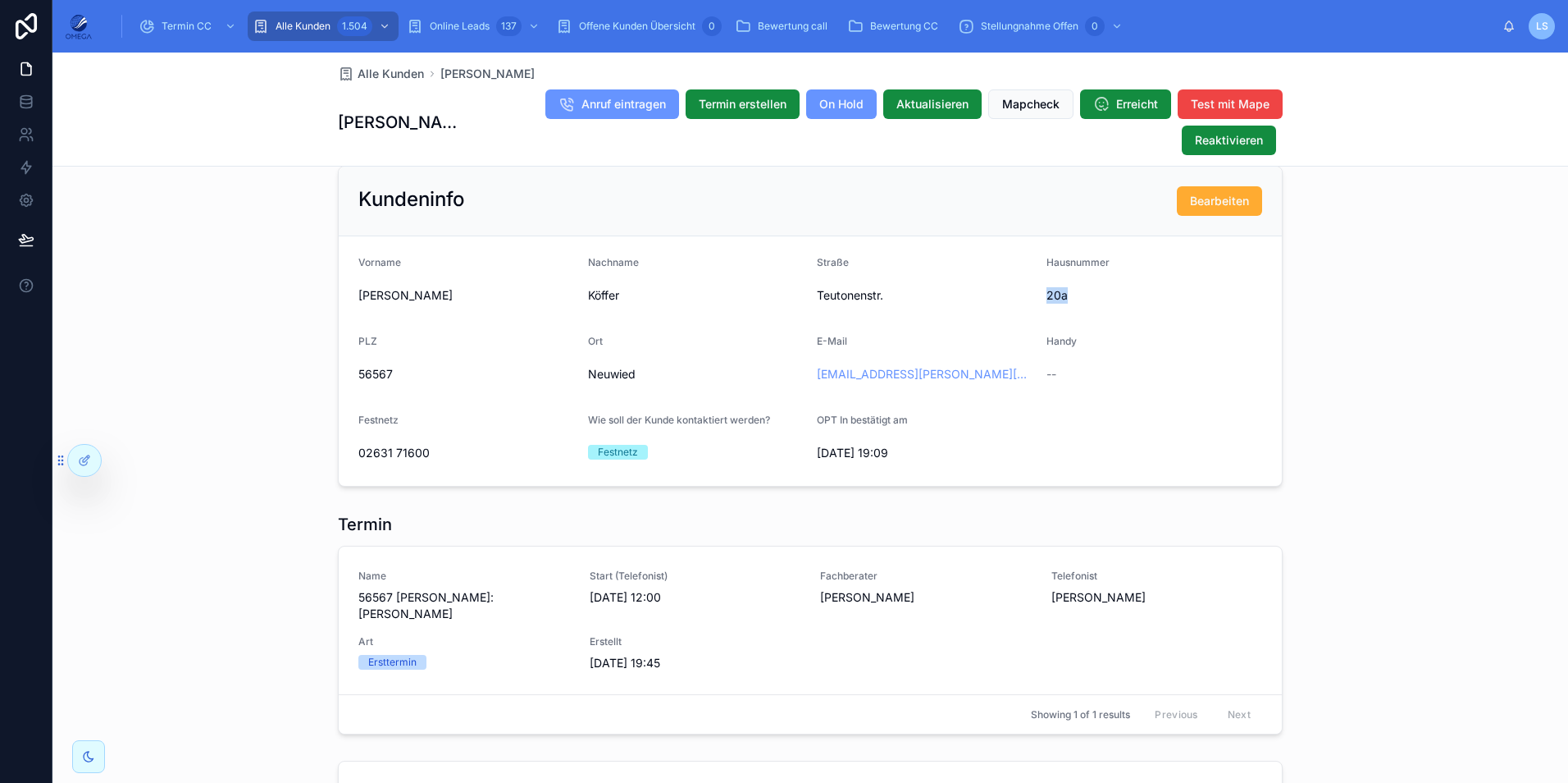
click at [1051, 303] on span "20a" at bounding box center [1155, 295] width 216 height 16
copy span "20a"
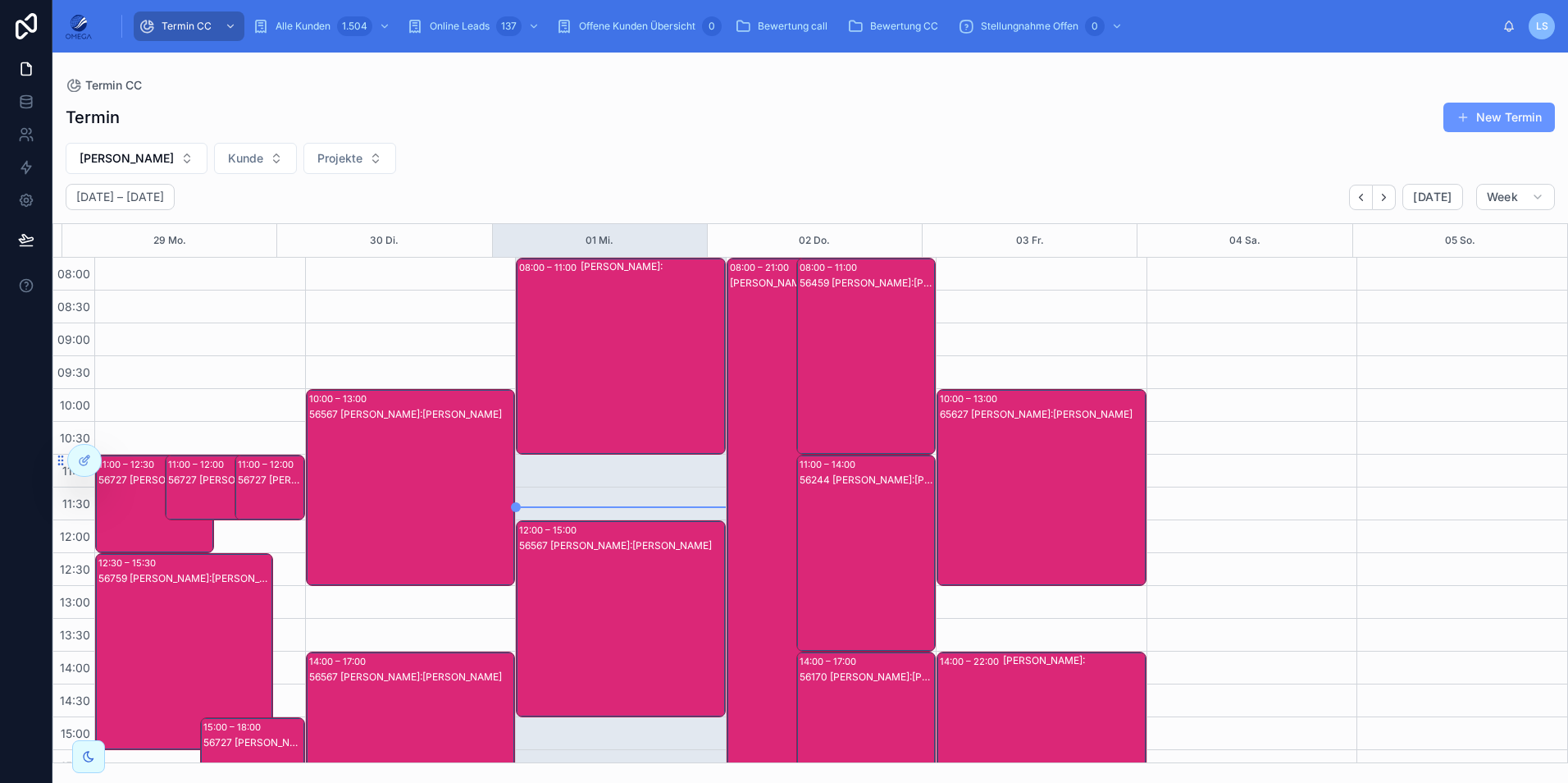
scroll to position [349, 0]
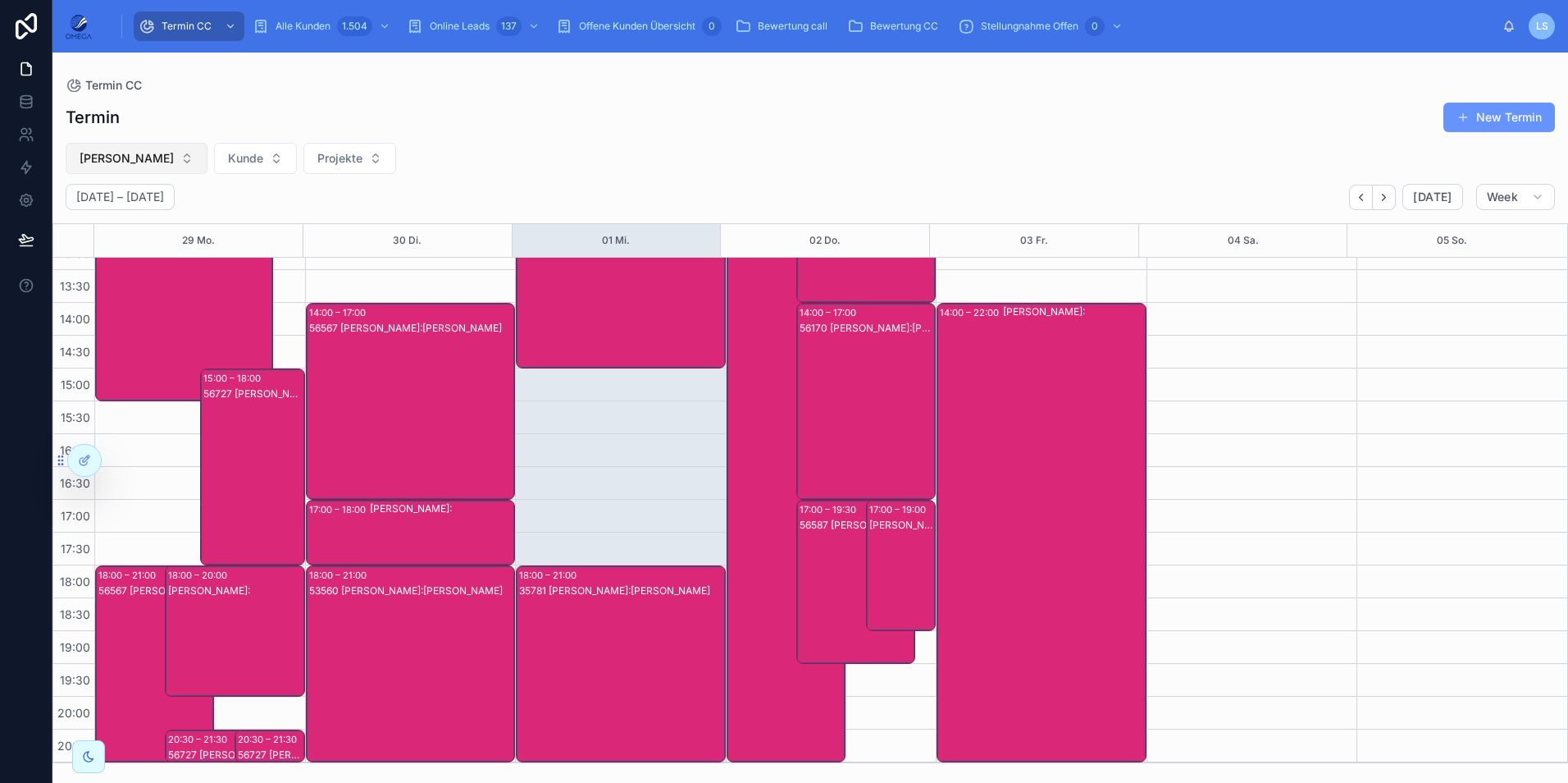
click at [123, 160] on span "[PERSON_NAME]" at bounding box center [127, 158] width 94 height 16
type input "***"
click at [123, 228] on span "[PERSON_NAME]" at bounding box center [82, 224] width 94 height 16
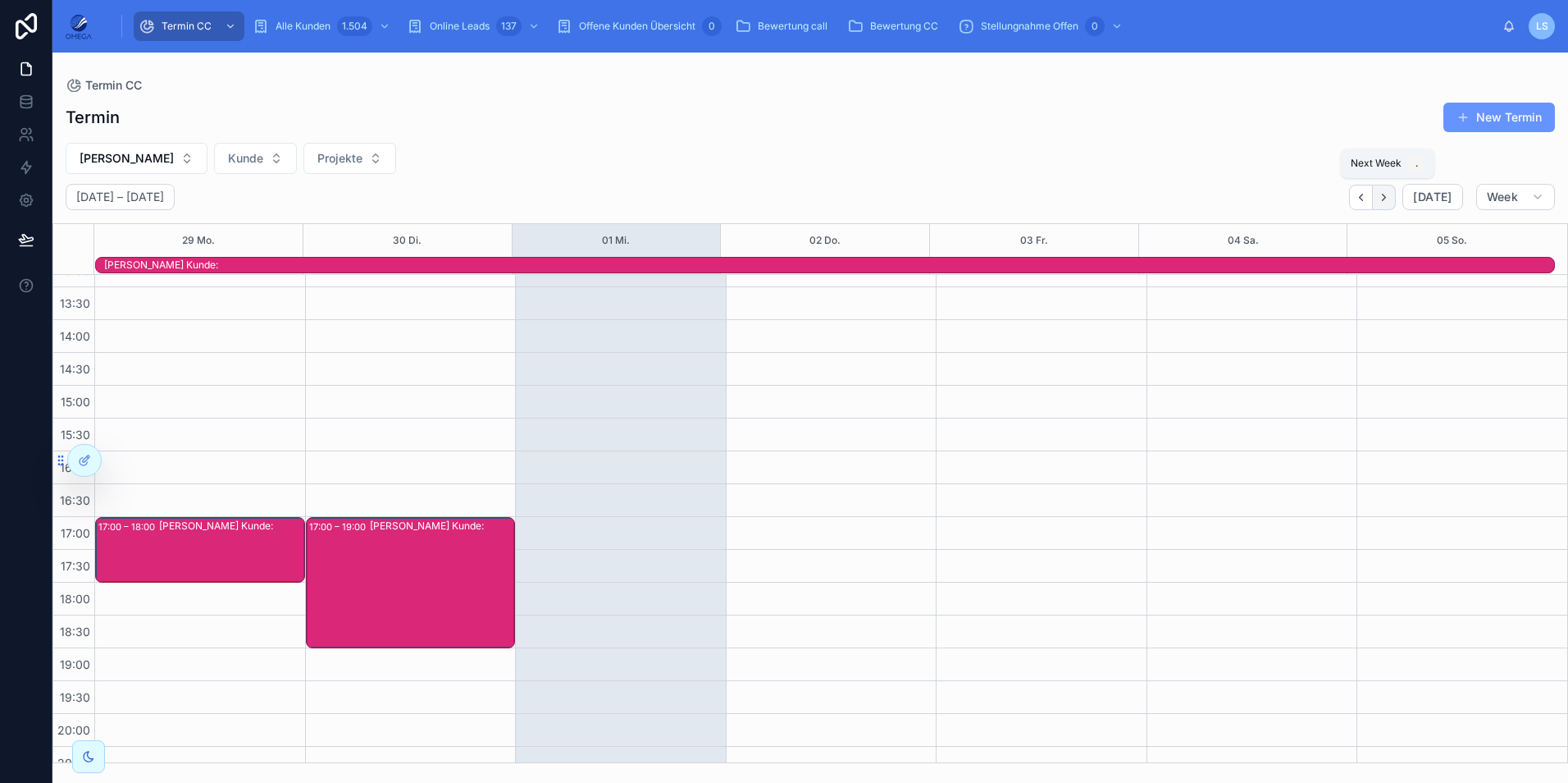
click at [1384, 200] on icon "Next" at bounding box center [1384, 197] width 13 height 13
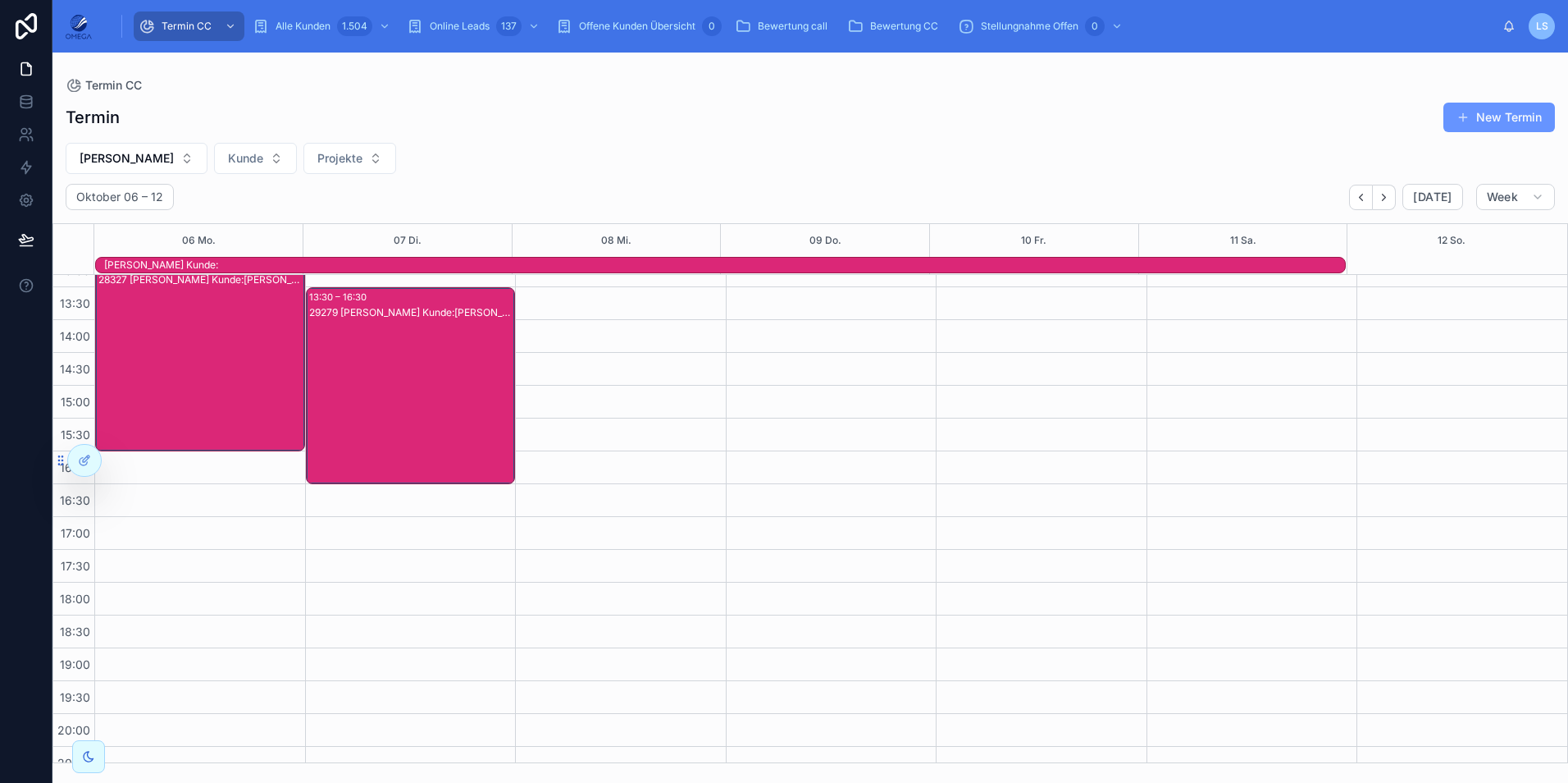
click at [183, 365] on div "28327 [PERSON_NAME] Kunde:[PERSON_NAME]" at bounding box center [201, 369] width 205 height 193
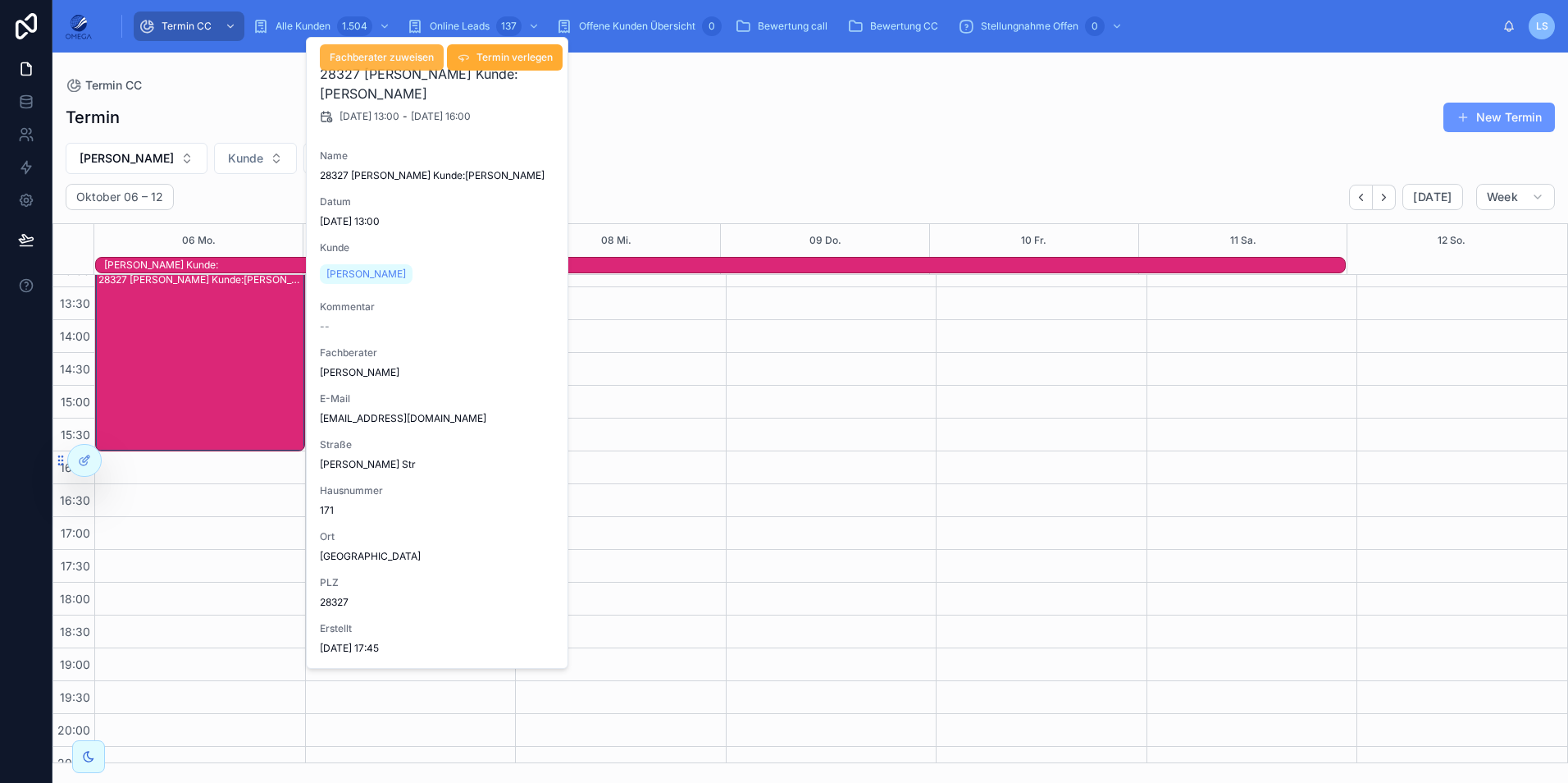
click at [396, 65] on button "Fachberater zuweisen" at bounding box center [381, 57] width 123 height 26
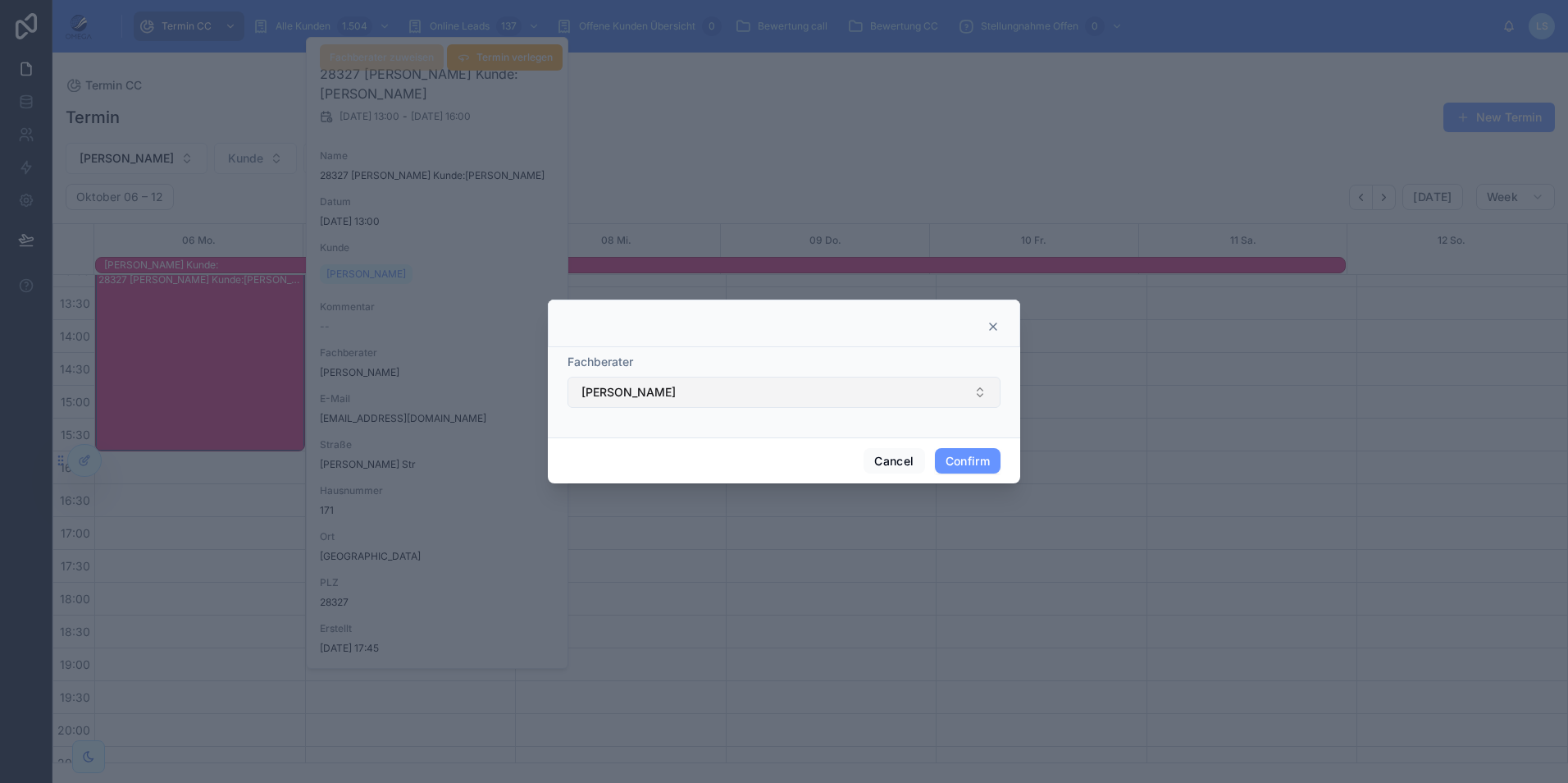
click at [674, 391] on span "[PERSON_NAME]" at bounding box center [628, 392] width 94 height 16
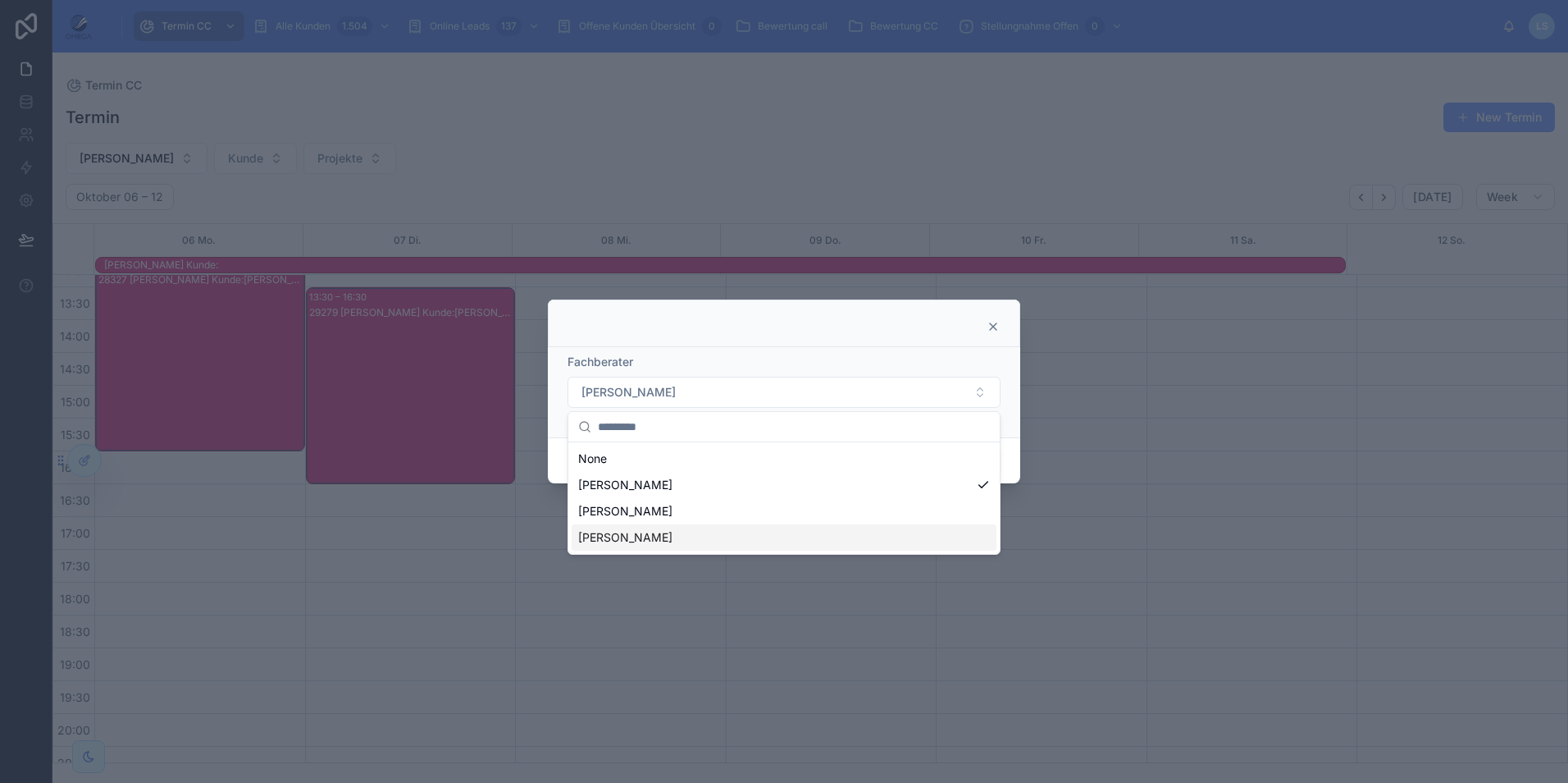
click at [657, 539] on div "[PERSON_NAME]" at bounding box center [784, 537] width 425 height 26
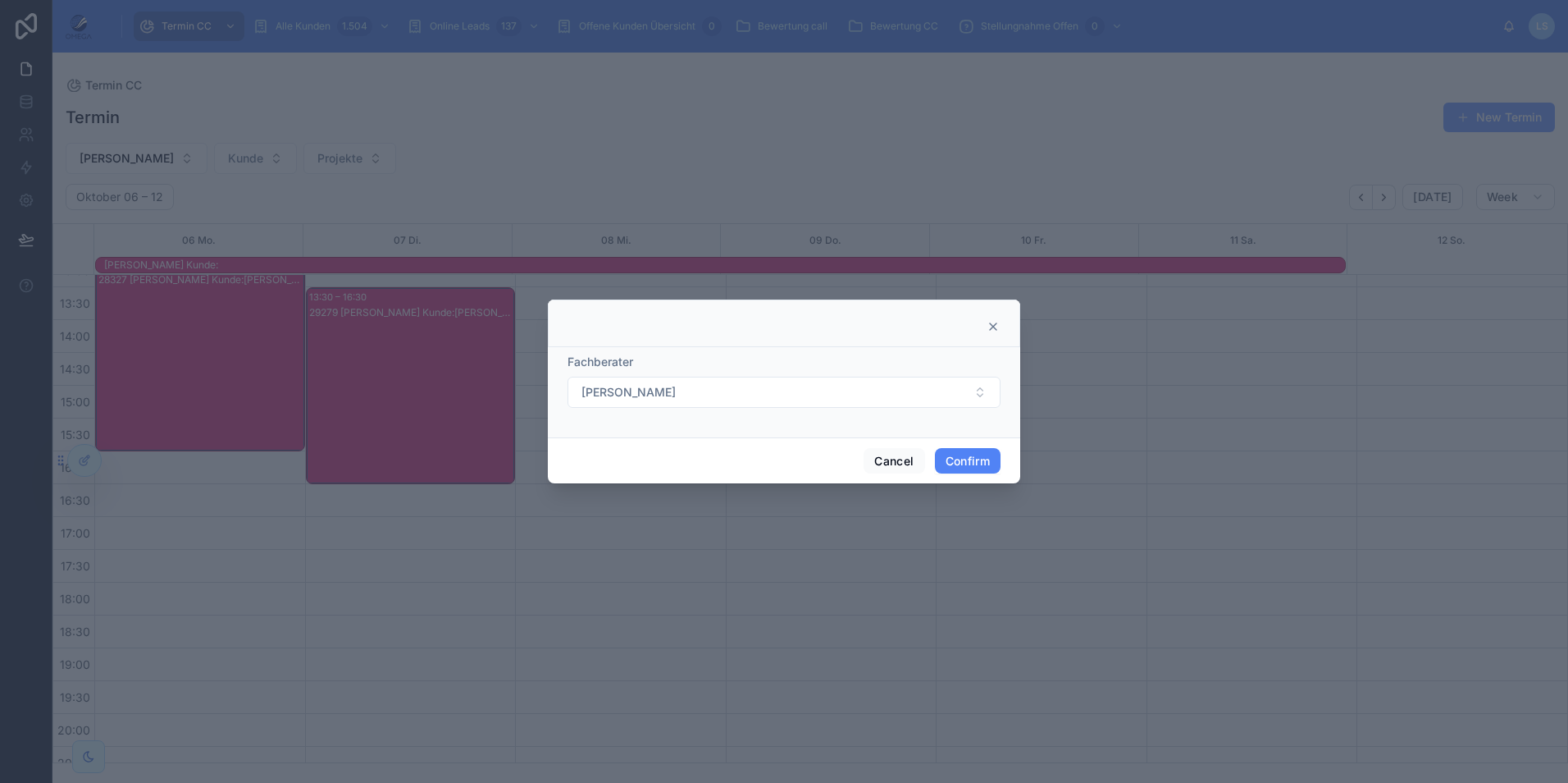
click at [958, 462] on button "Confirm" at bounding box center [968, 461] width 65 height 26
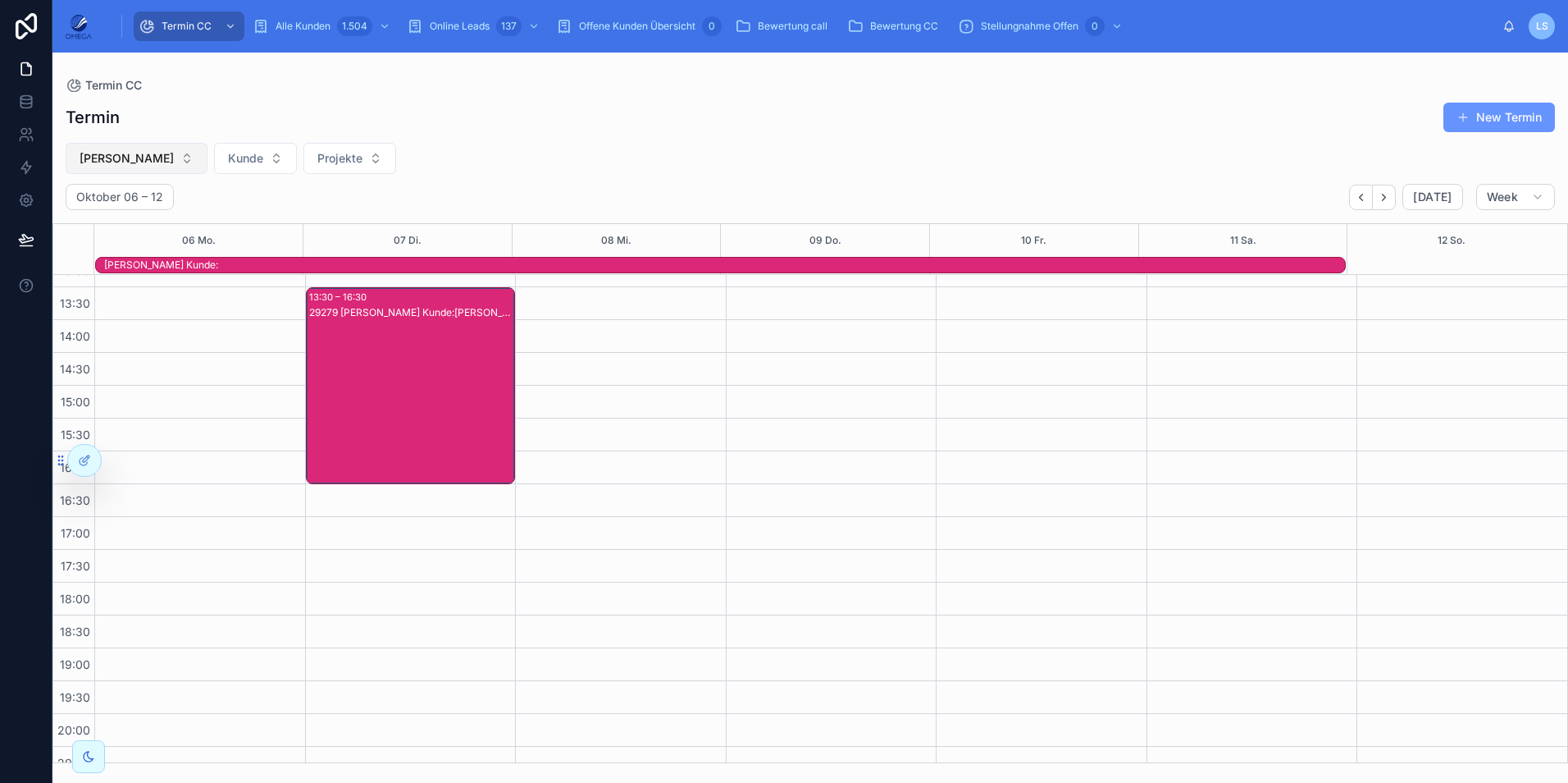
click at [123, 155] on span "[PERSON_NAME]" at bounding box center [127, 158] width 94 height 16
type input "***"
click at [140, 227] on span "[PERSON_NAME]" at bounding box center [96, 224] width 94 height 16
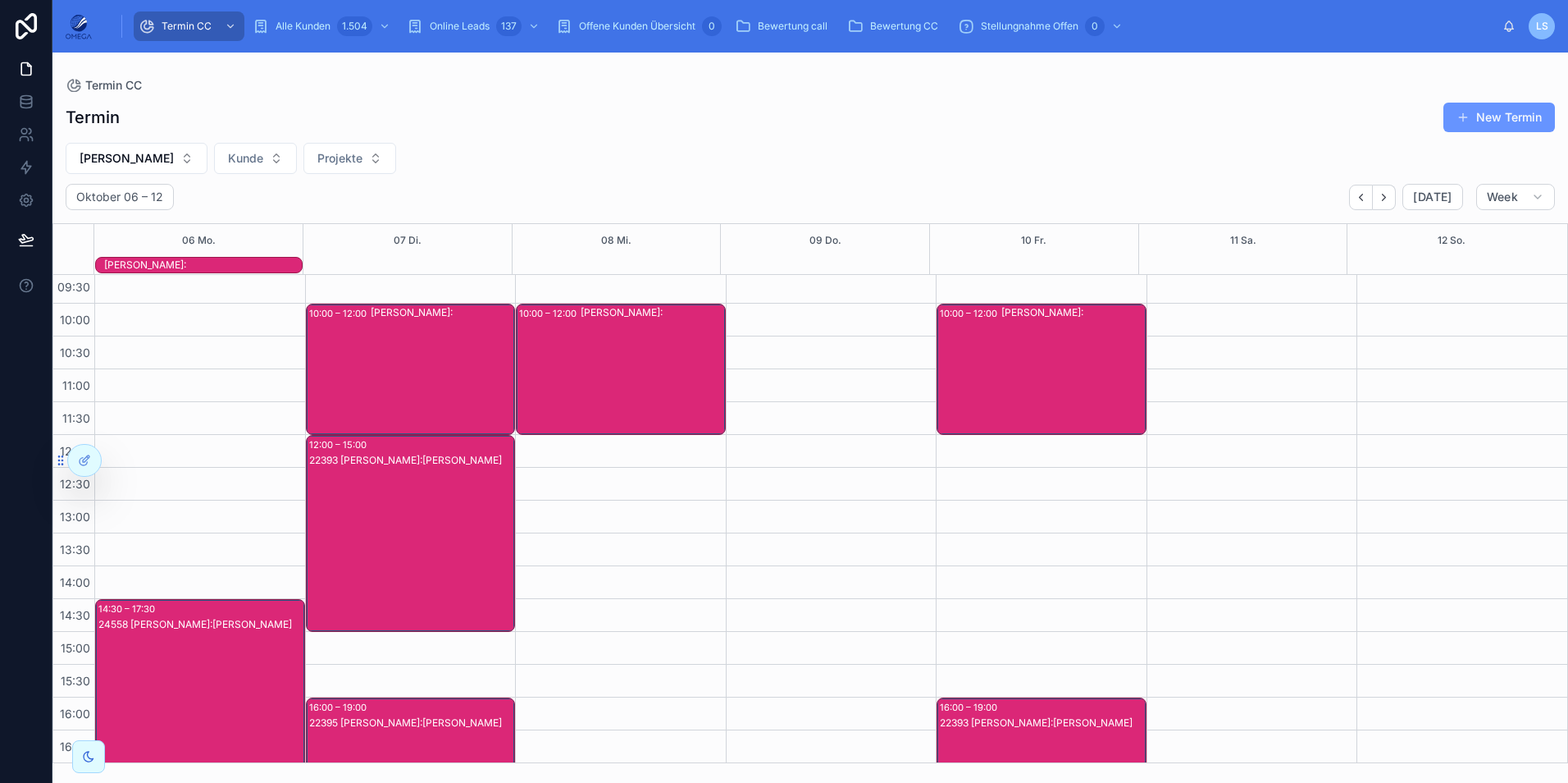
scroll to position [184, 0]
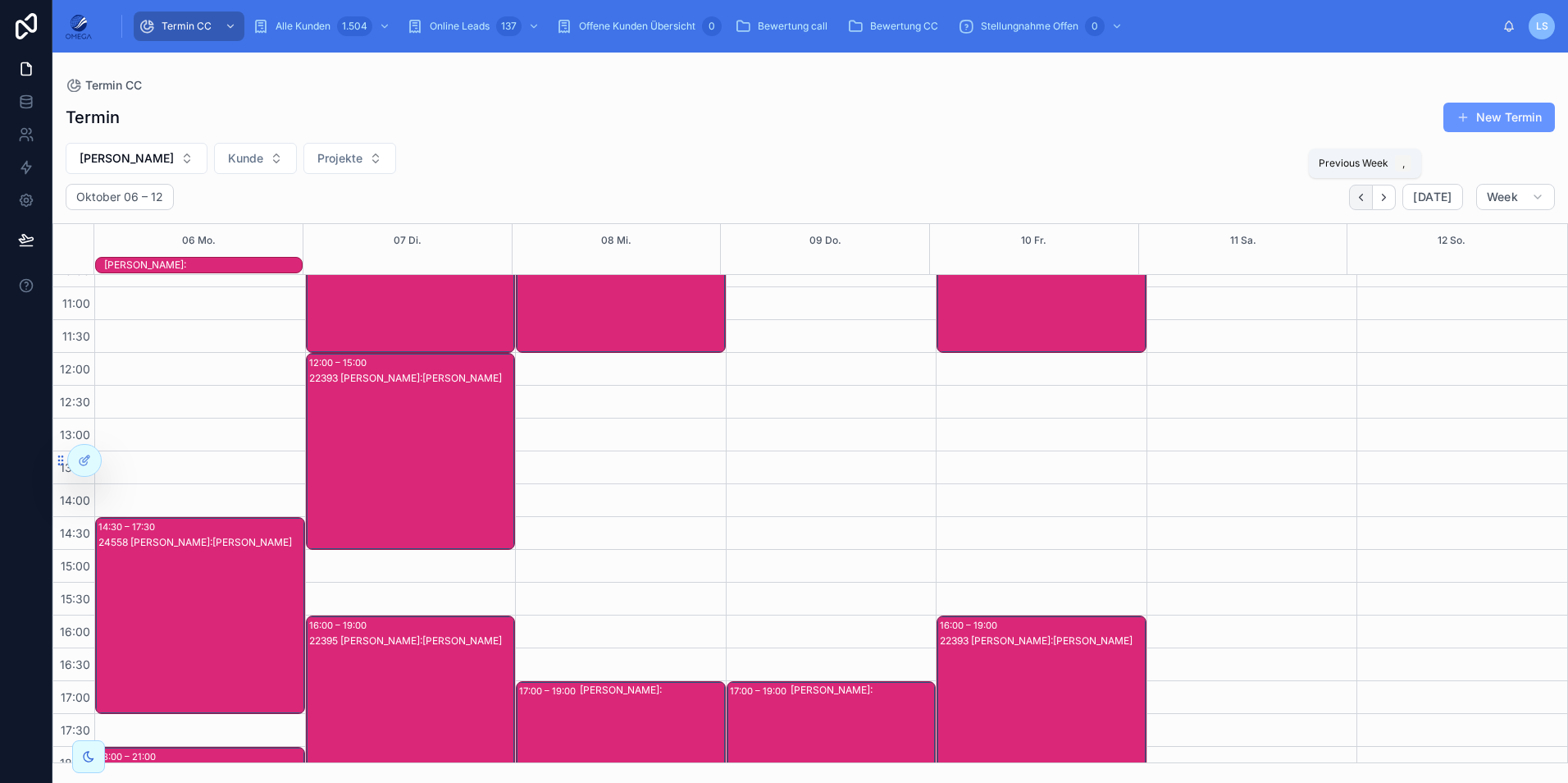
click at [1360, 206] on button "Back" at bounding box center [1361, 197] width 24 height 25
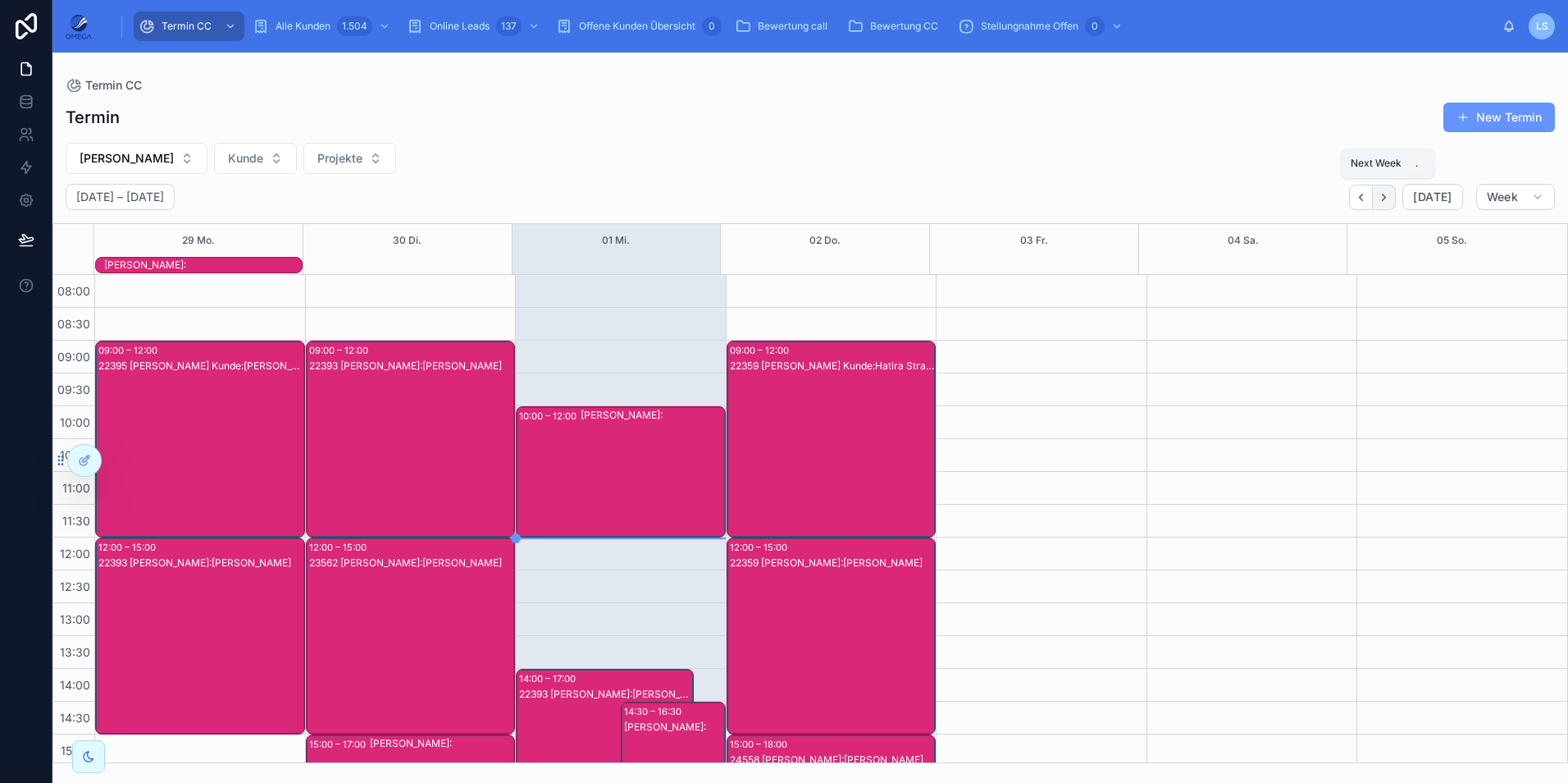
click at [1390, 197] on icon "Next" at bounding box center [1384, 197] width 13 height 13
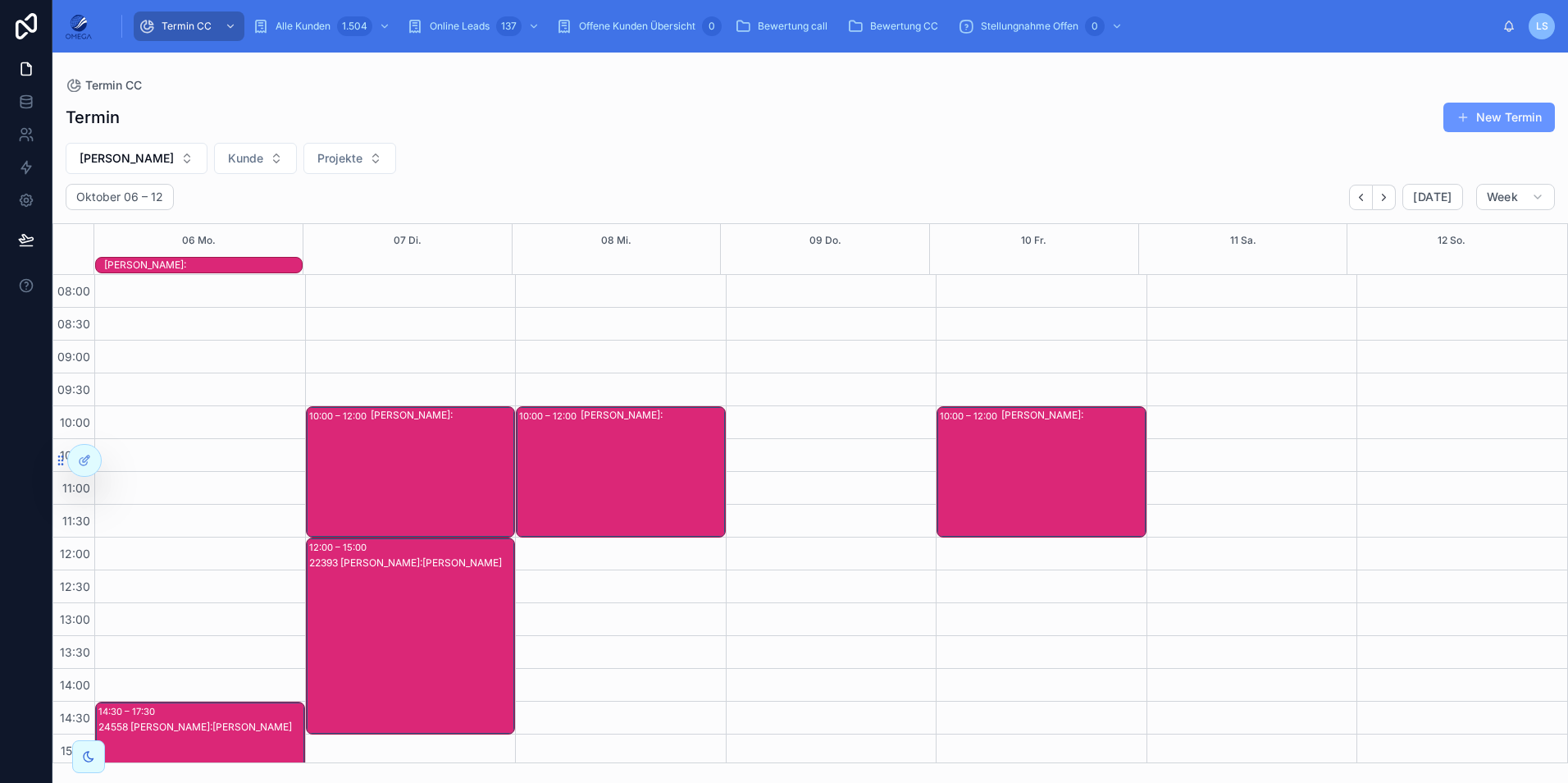
click at [230, 260] on div "[PERSON_NAME]:" at bounding box center [203, 265] width 198 height 13
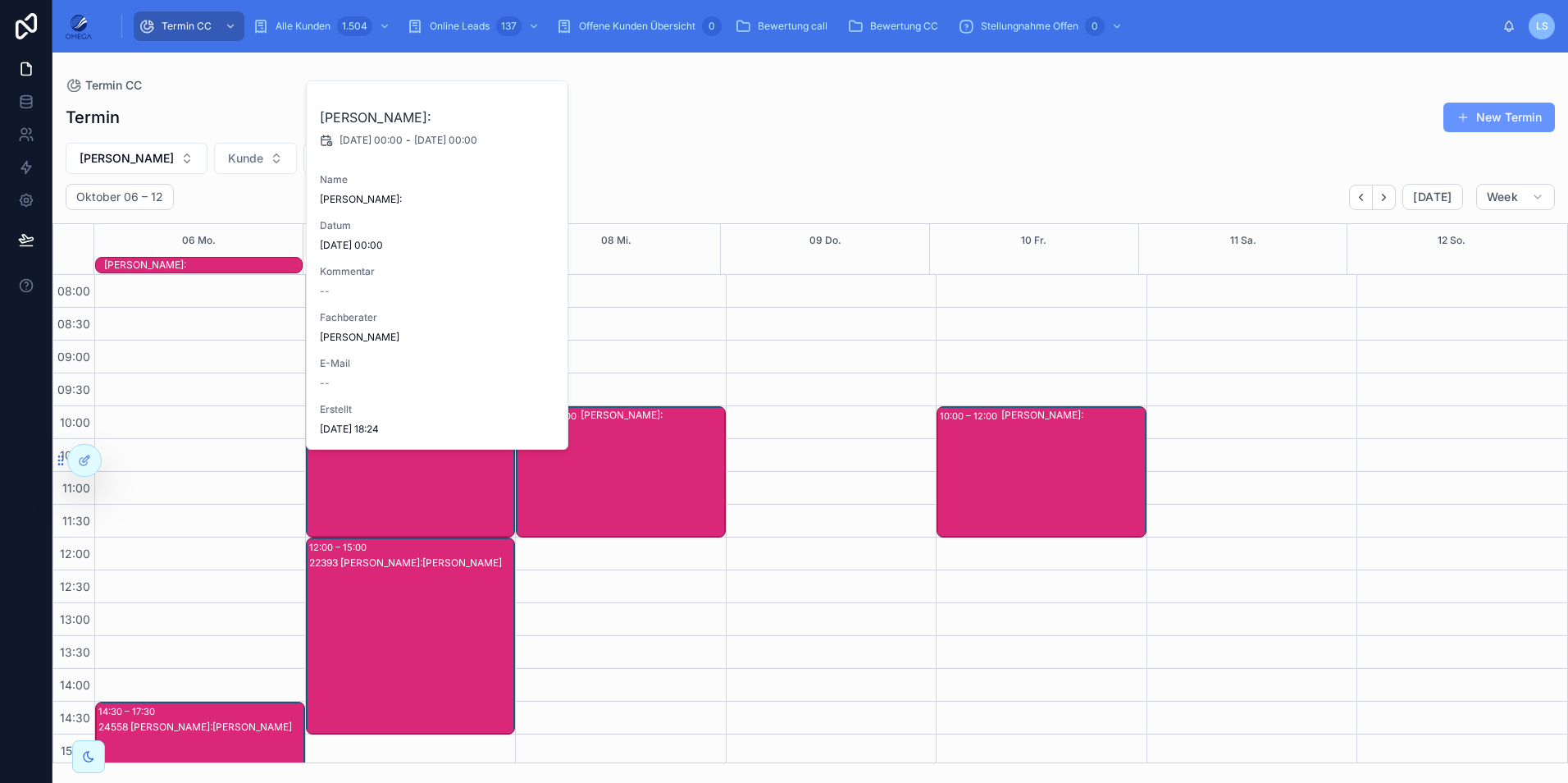
click at [230, 260] on div "[PERSON_NAME]:" at bounding box center [203, 265] width 198 height 13
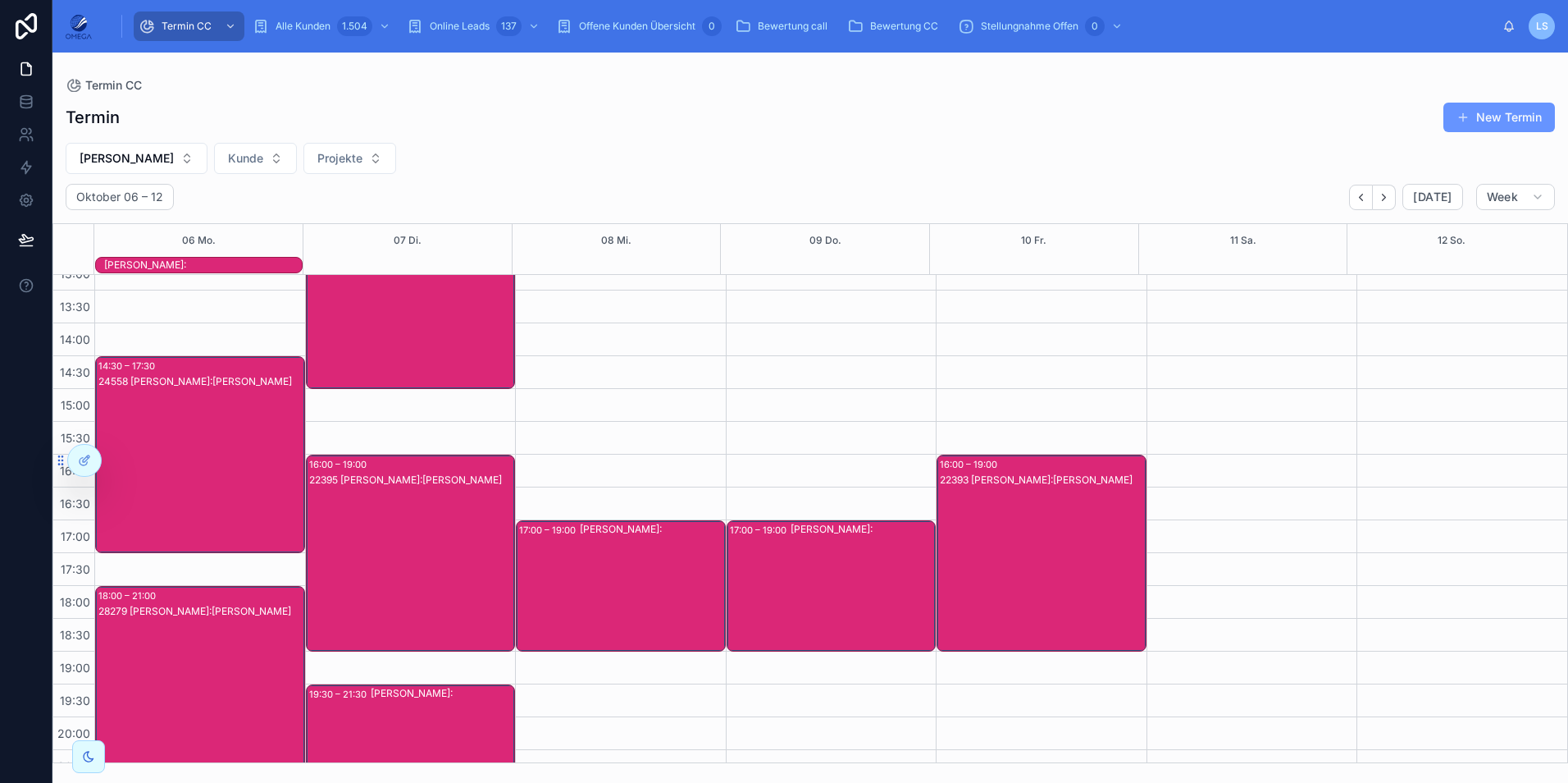
scroll to position [366, 0]
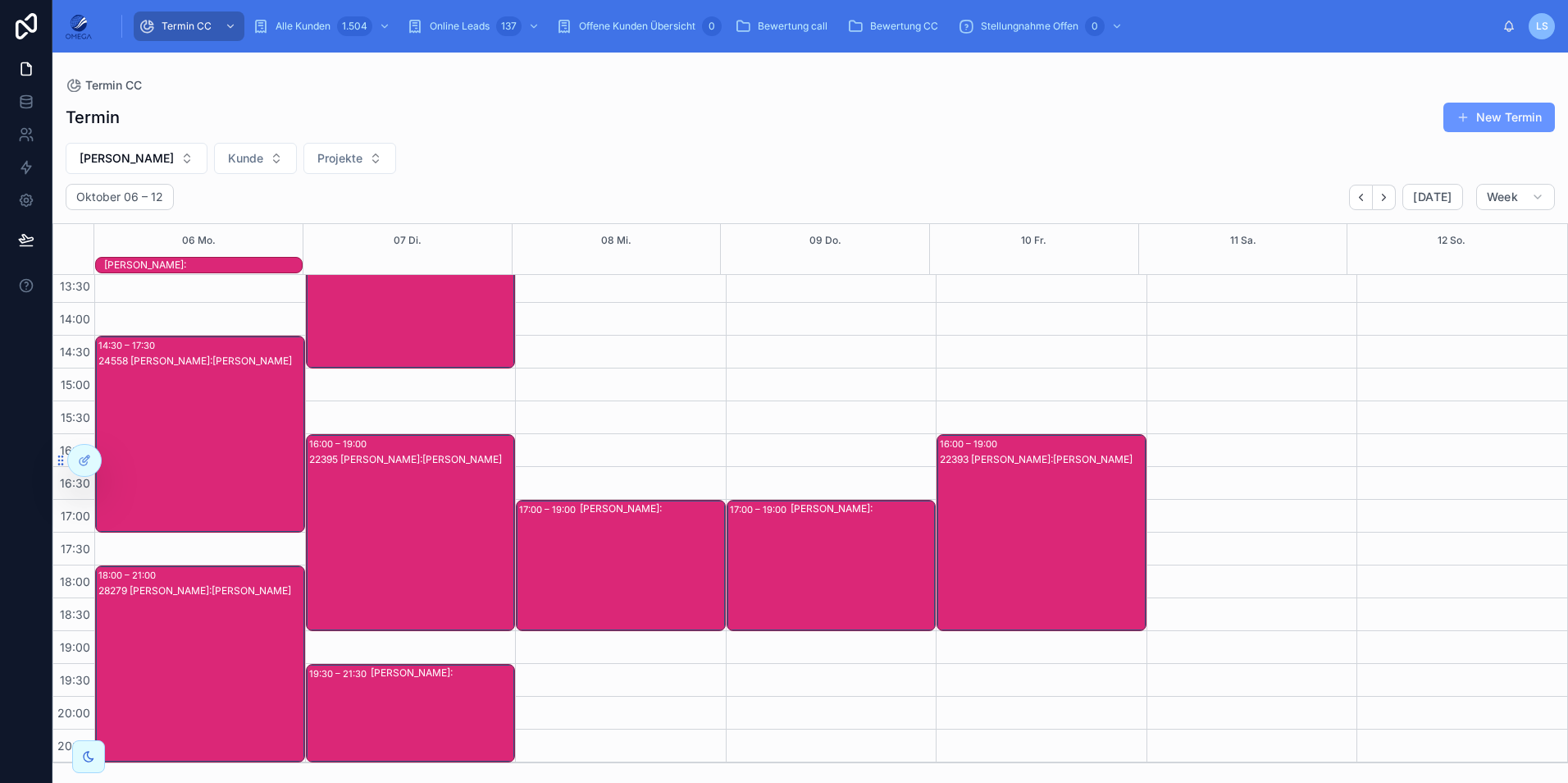
click at [192, 417] on div "24558 [PERSON_NAME]:[PERSON_NAME]" at bounding box center [201, 450] width 205 height 193
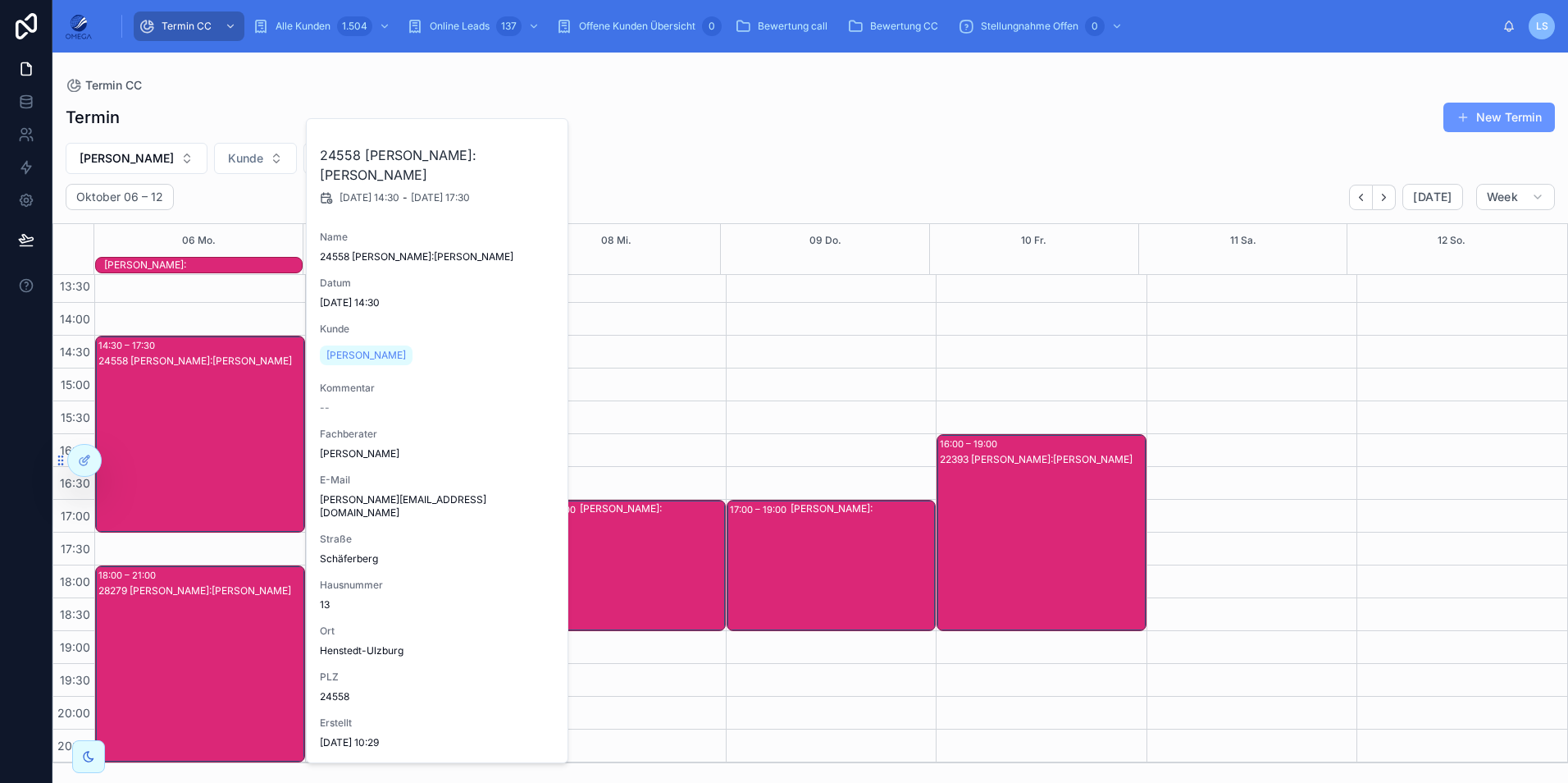
click at [192, 418] on div "24558 [PERSON_NAME]:[PERSON_NAME]" at bounding box center [201, 450] width 205 height 193
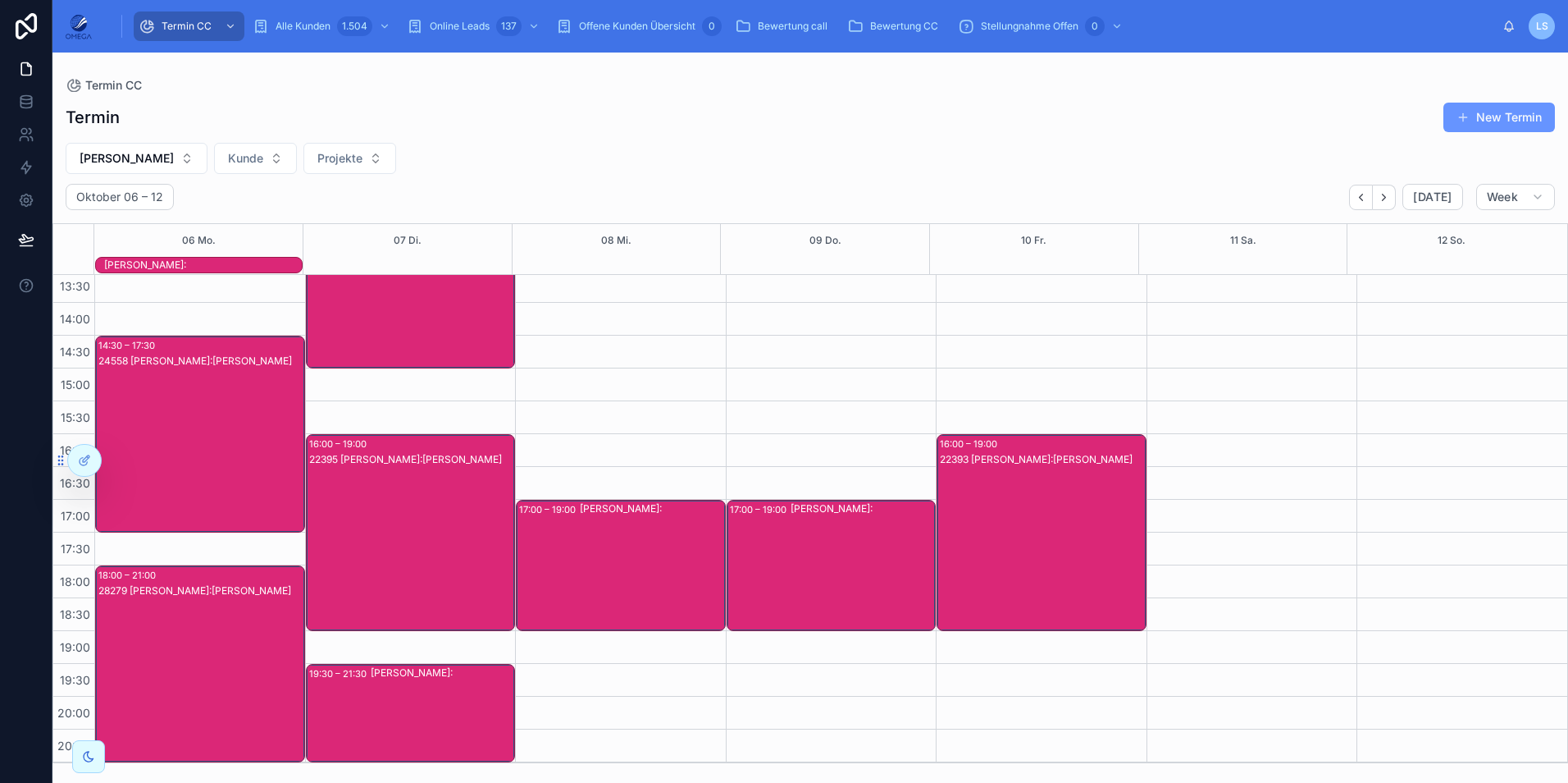
click at [202, 629] on div "28279 [PERSON_NAME]:[PERSON_NAME]" at bounding box center [201, 679] width 205 height 193
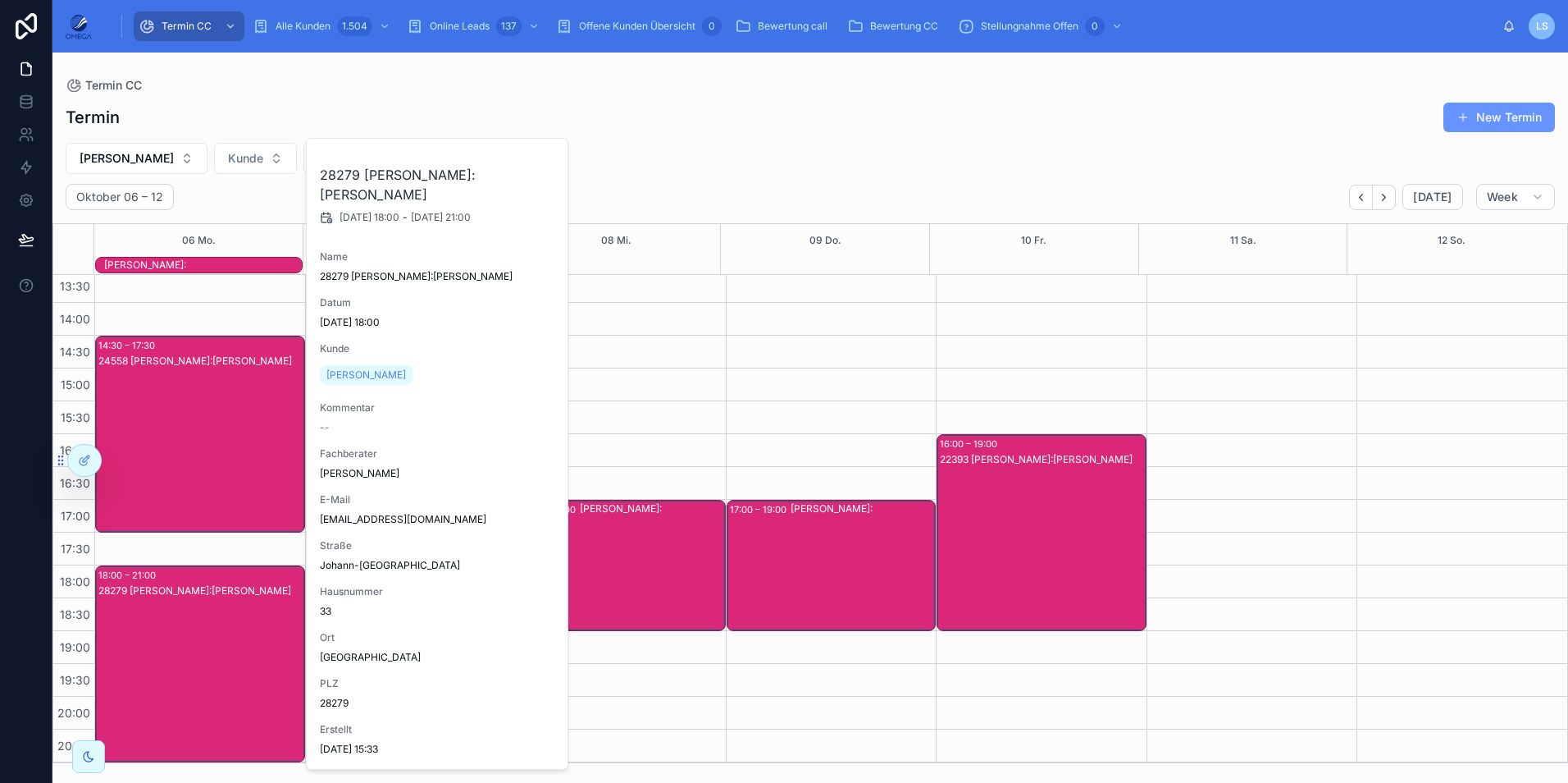
click at [202, 629] on div "28279 [PERSON_NAME]:[PERSON_NAME]" at bounding box center [201, 679] width 205 height 193
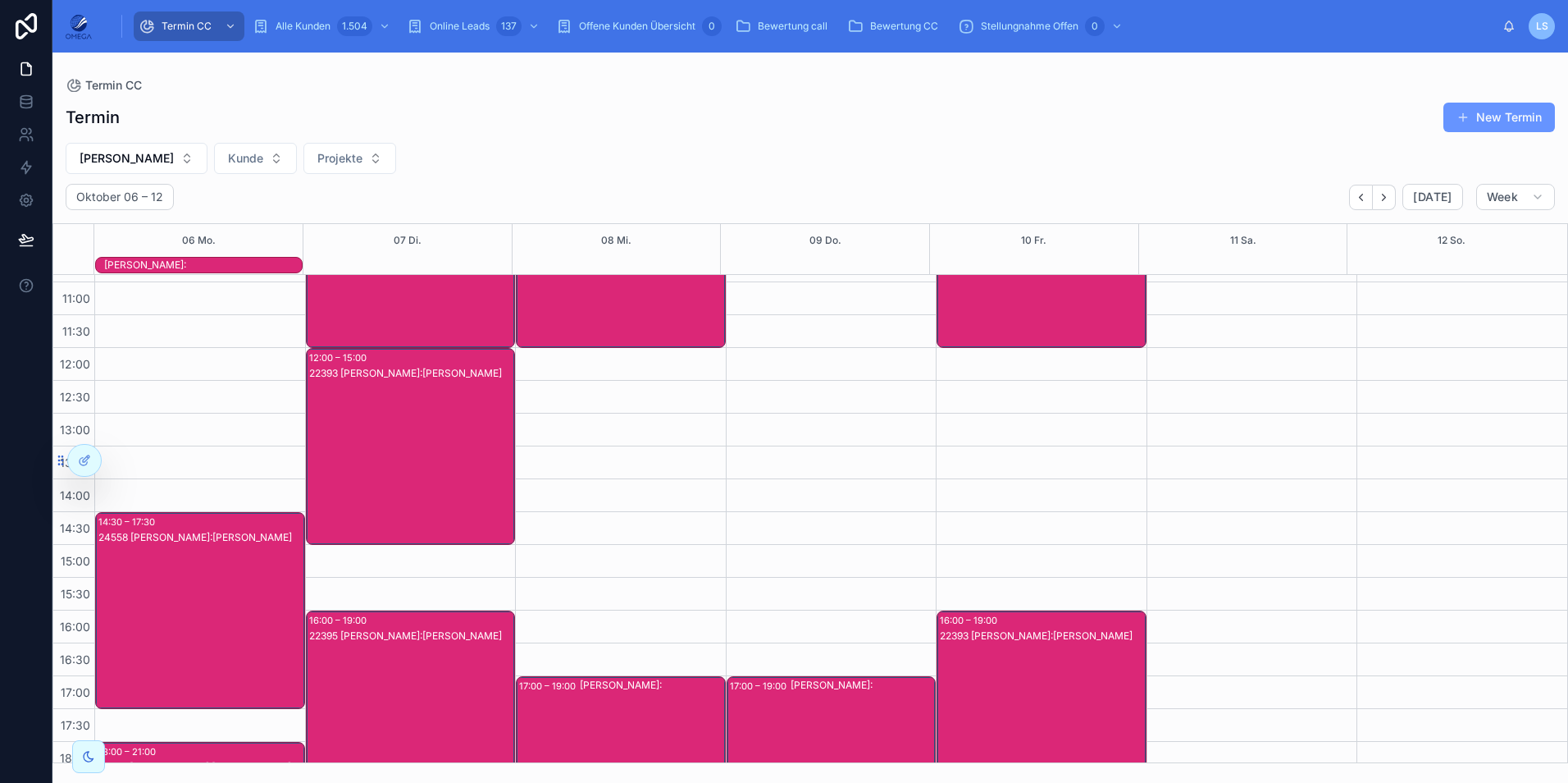
scroll to position [246, 0]
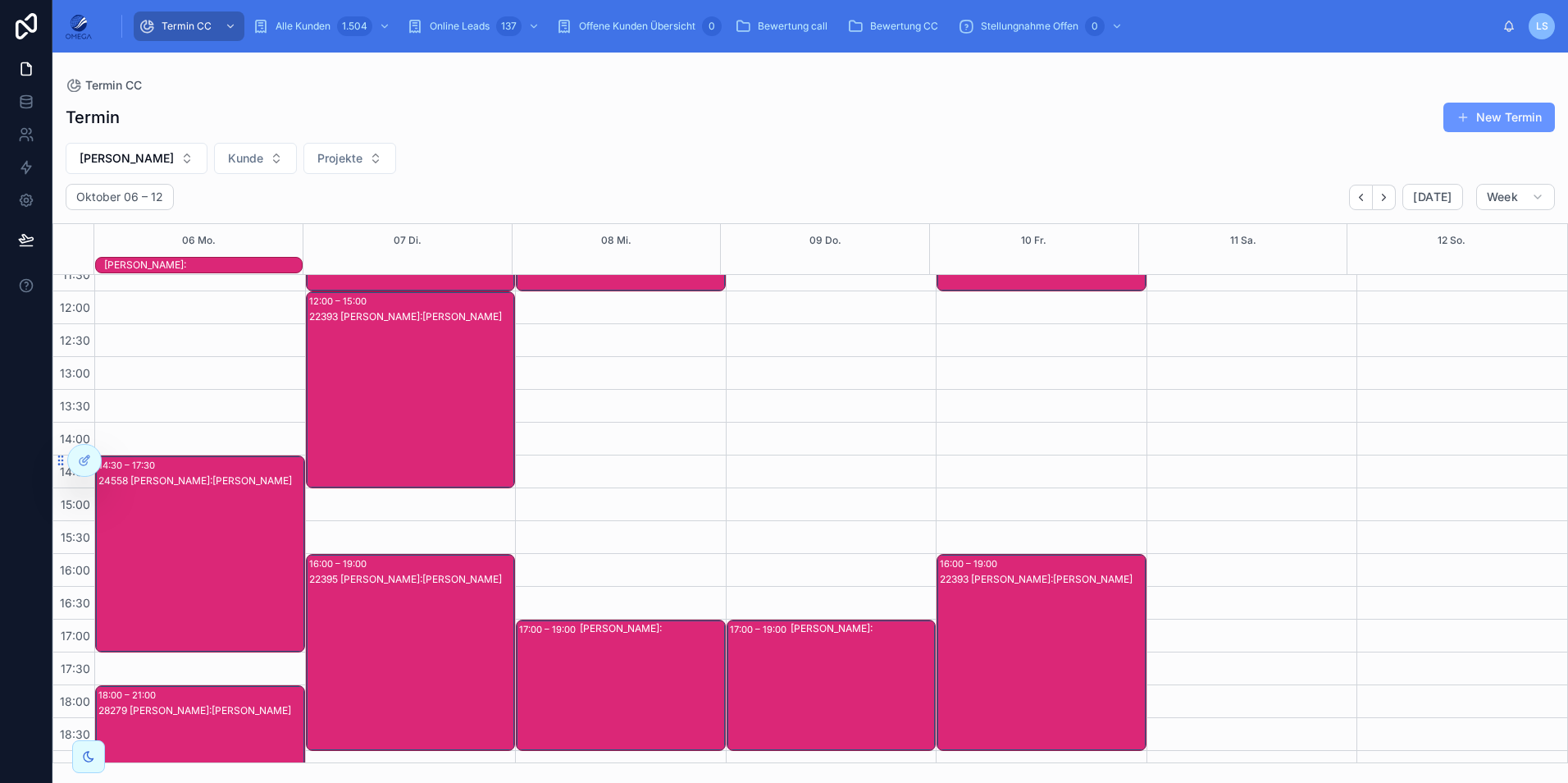
click at [399, 394] on div "22393 [PERSON_NAME]:[PERSON_NAME]" at bounding box center [412, 406] width 205 height 193
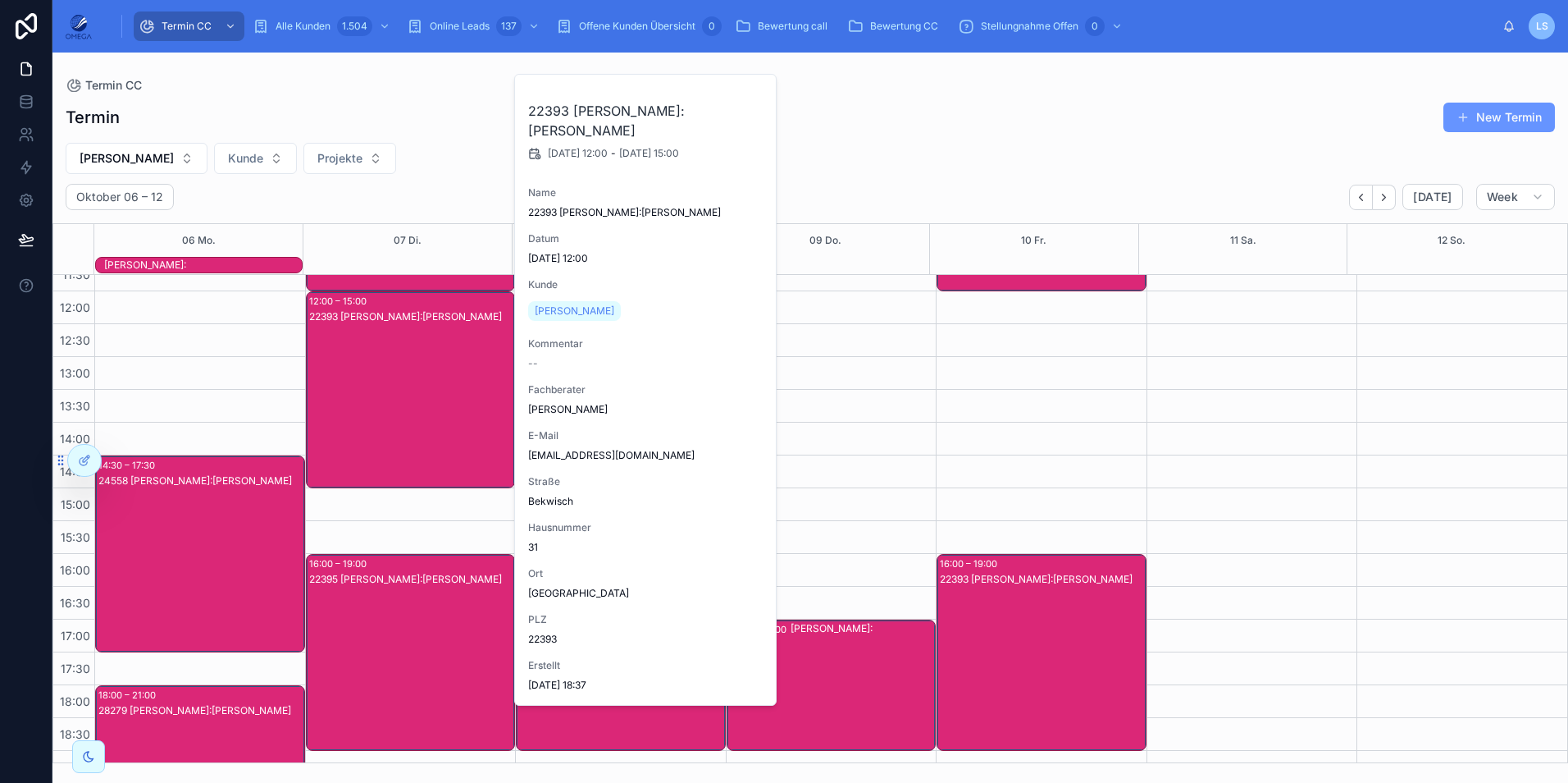
click at [399, 394] on div "22393 [PERSON_NAME]:[PERSON_NAME]" at bounding box center [412, 406] width 205 height 193
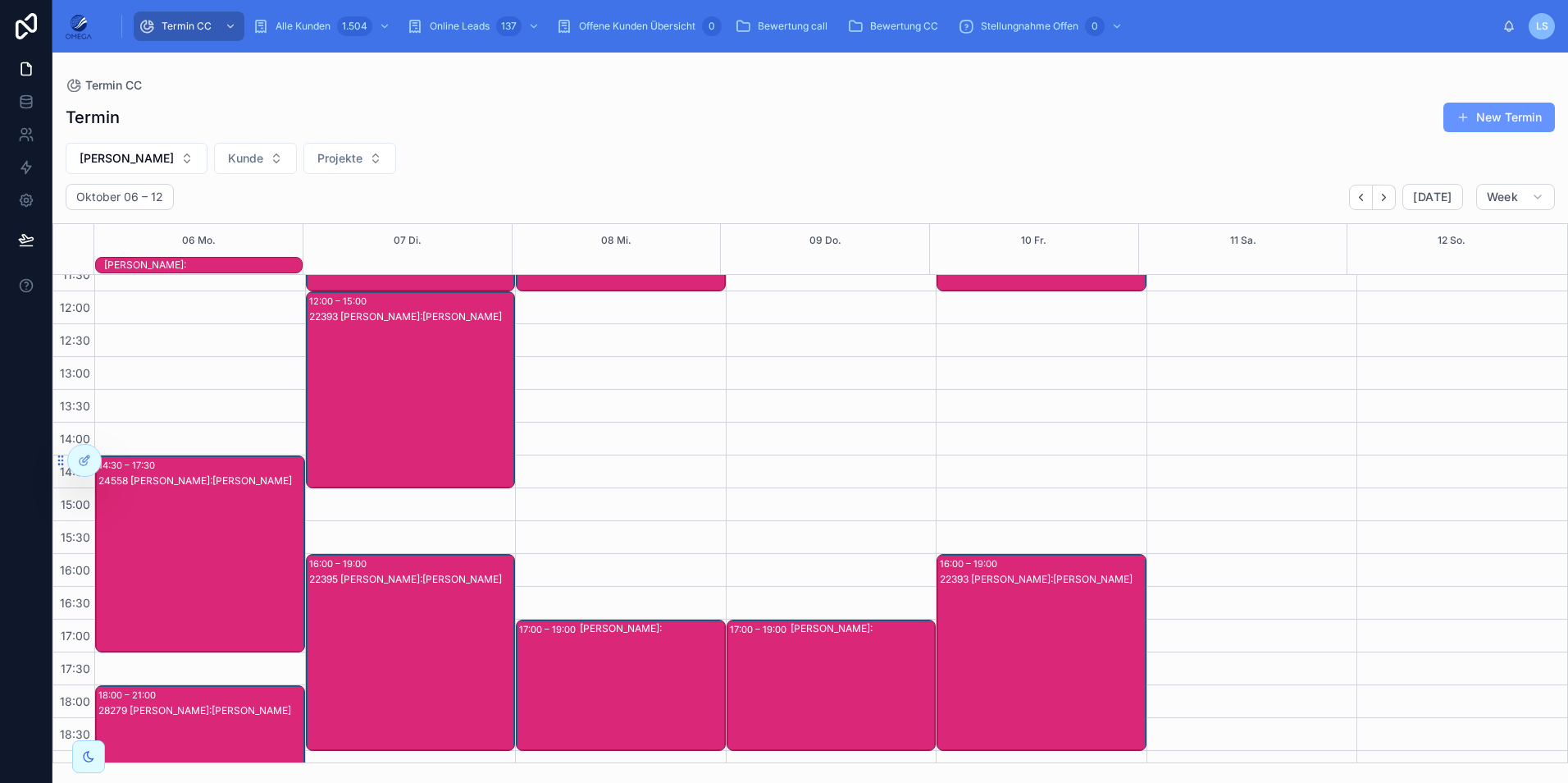
click at [406, 613] on div "22395 [PERSON_NAME]:[PERSON_NAME]" at bounding box center [412, 669] width 205 height 193
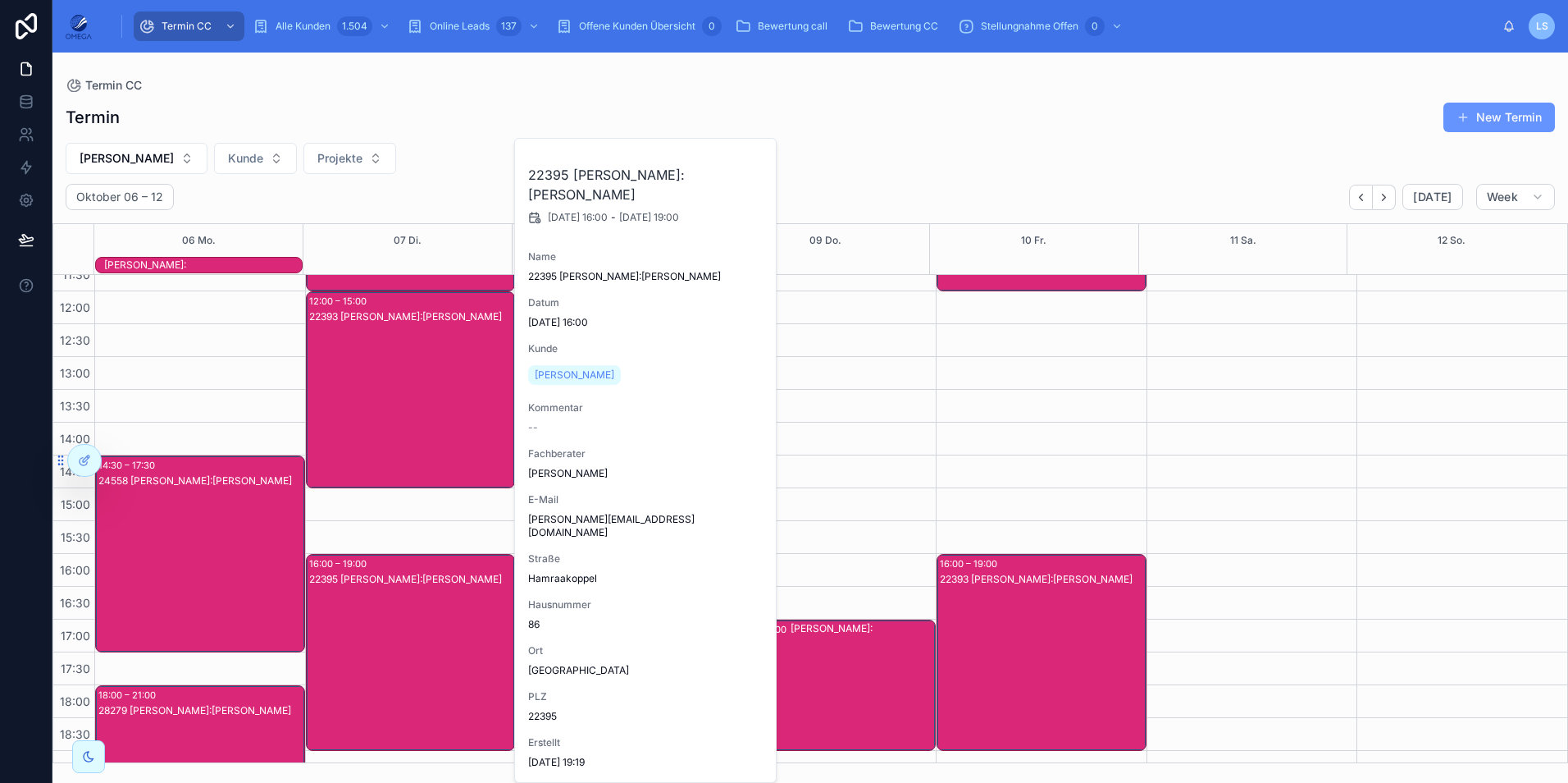
click at [406, 613] on div "22395 [PERSON_NAME]:[PERSON_NAME]" at bounding box center [412, 669] width 205 height 193
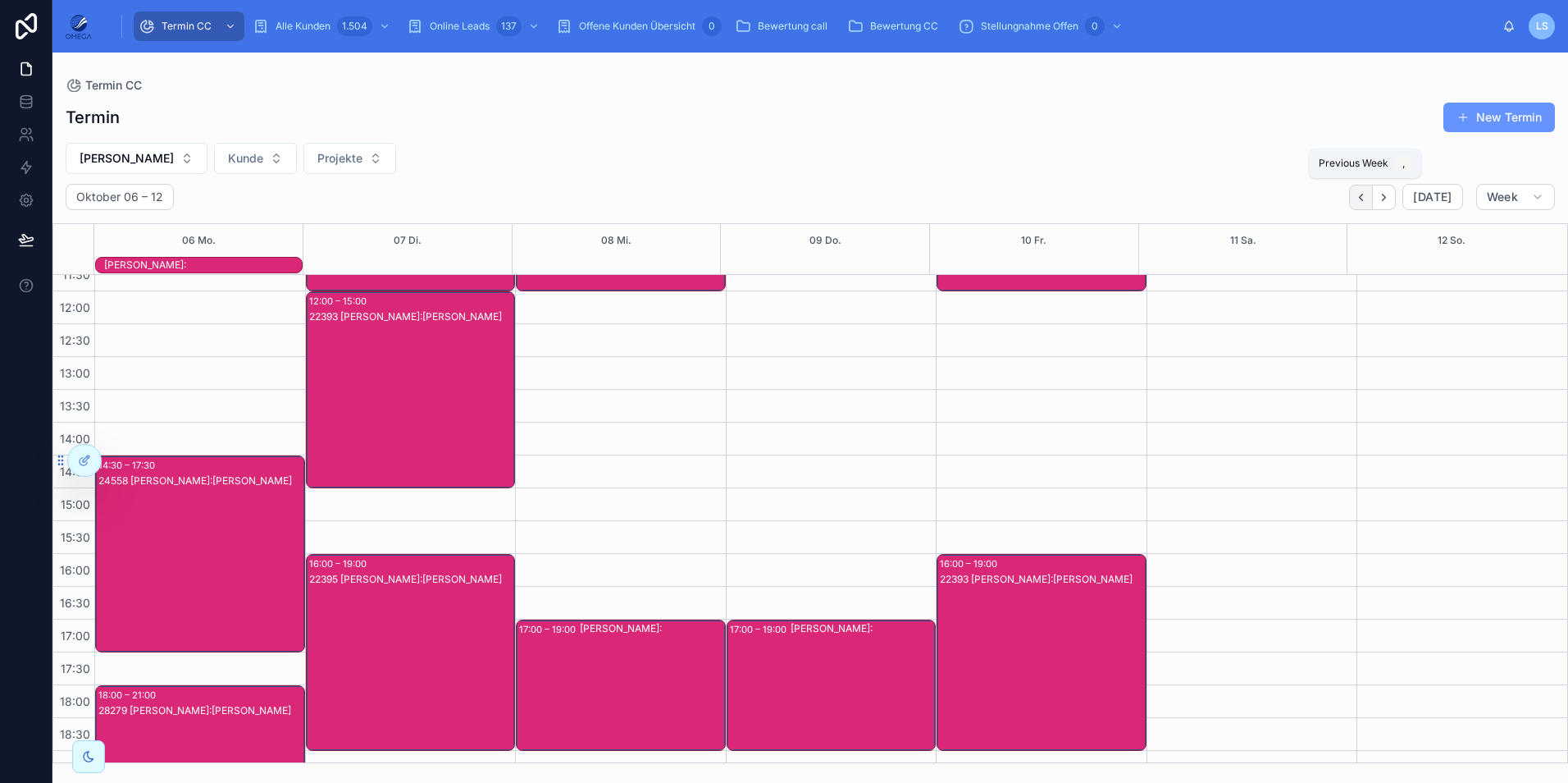
click at [1372, 203] on button "Back" at bounding box center [1361, 197] width 24 height 25
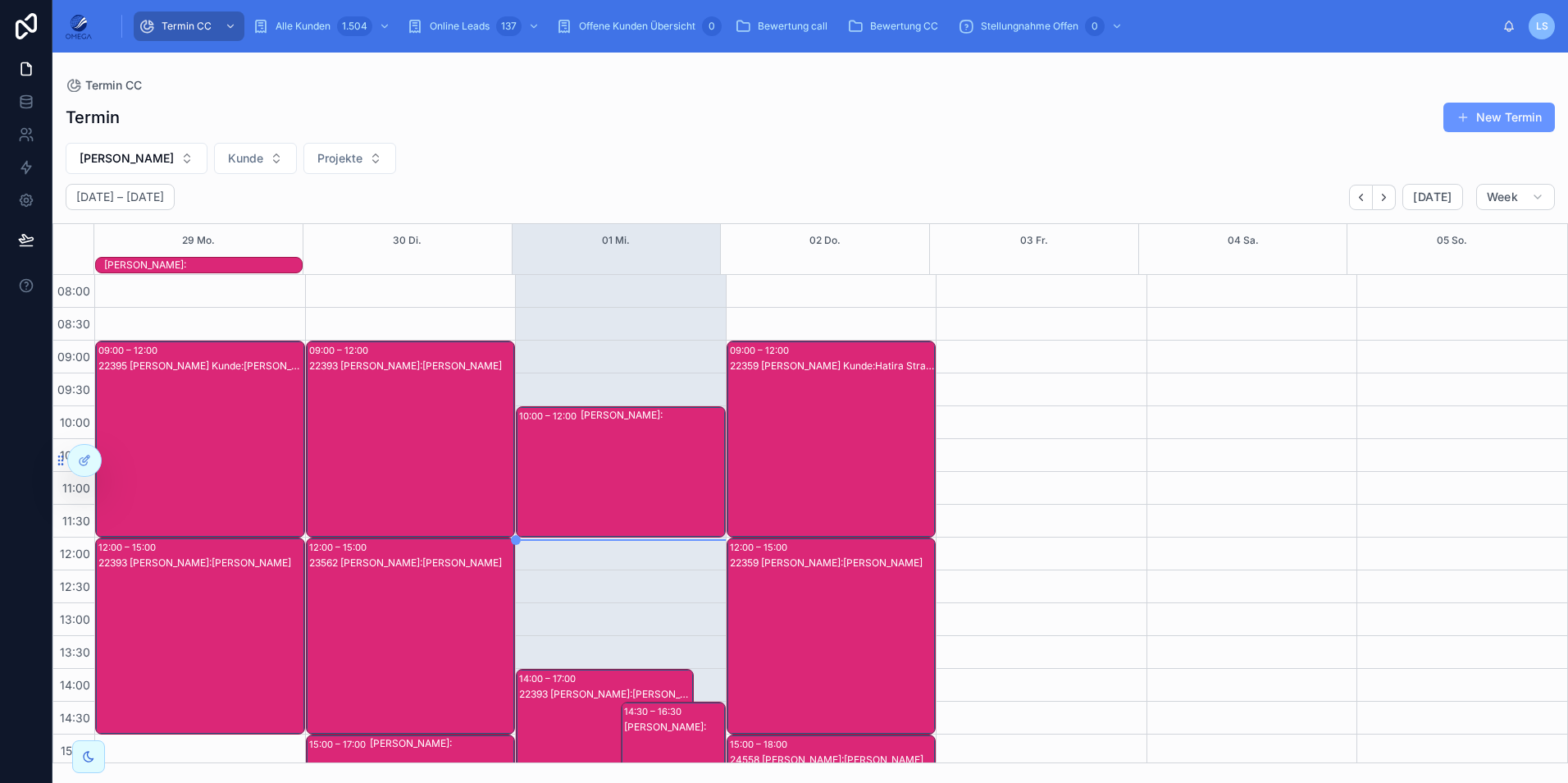
click at [677, 468] on div "[PERSON_NAME]:" at bounding box center [652, 471] width 143 height 128
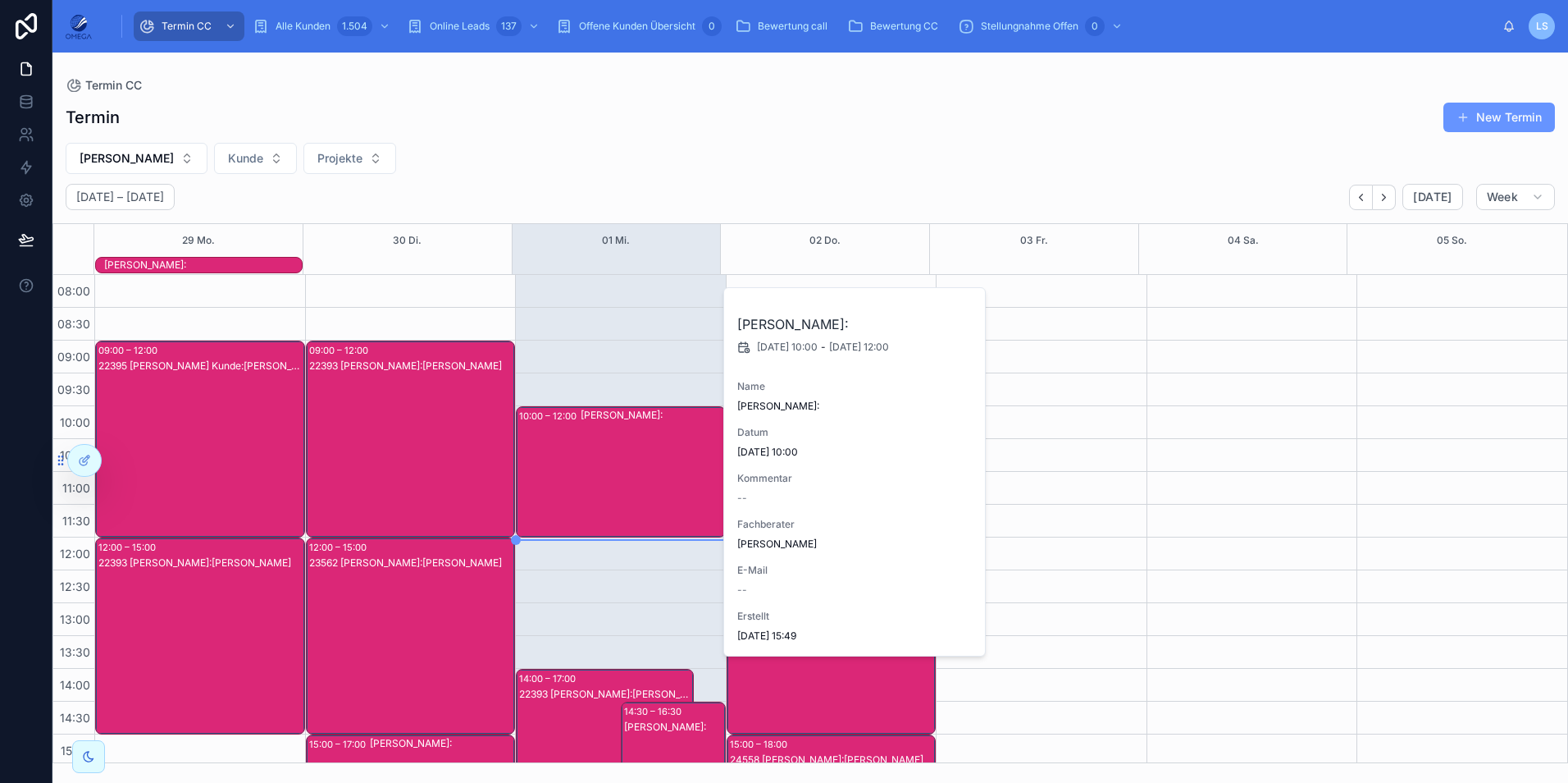
click at [677, 468] on div "[PERSON_NAME]:" at bounding box center [652, 471] width 143 height 128
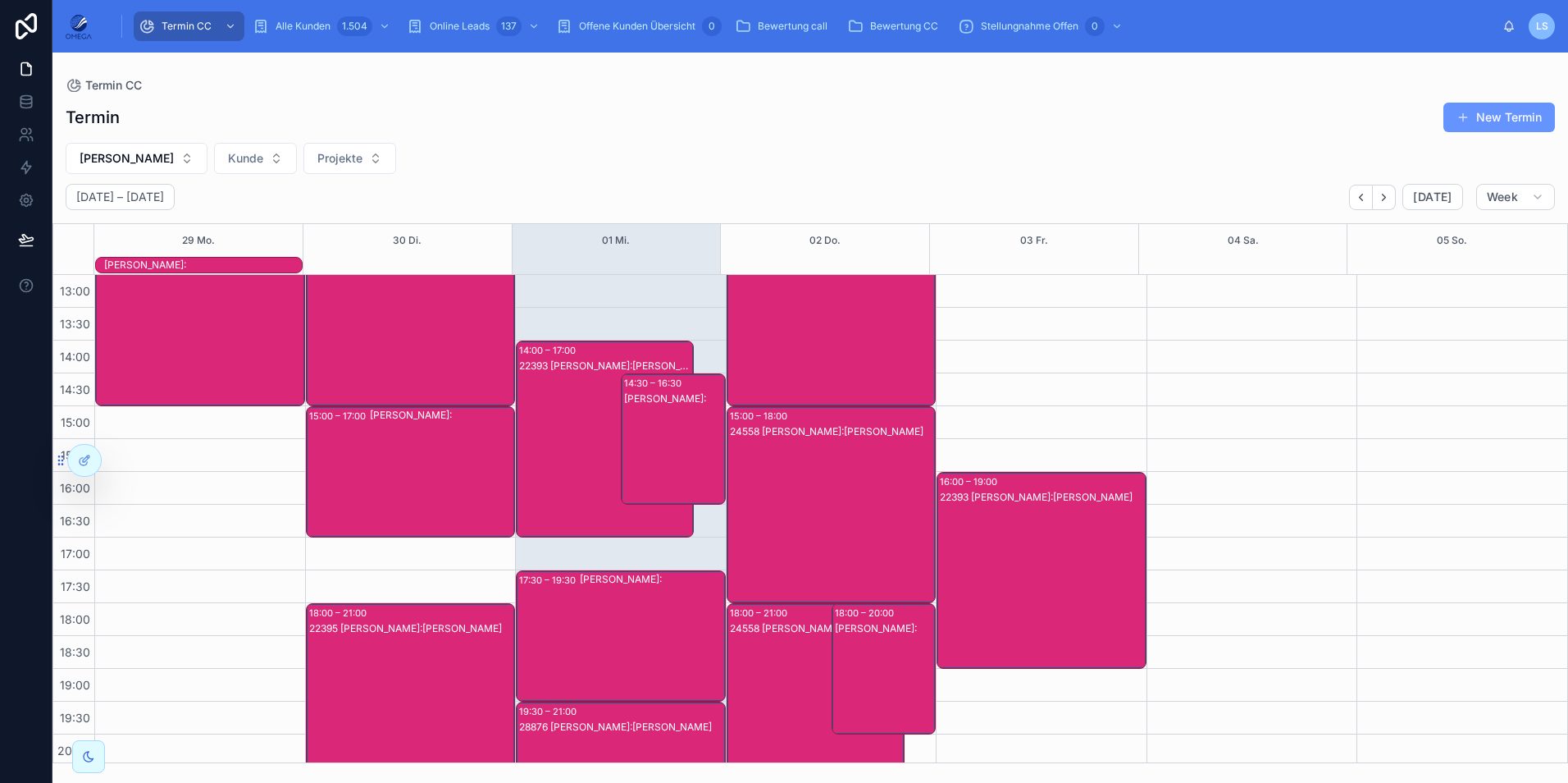
click at [587, 444] on div "22393 [PERSON_NAME]:[PERSON_NAME]" at bounding box center [606, 455] width 173 height 193
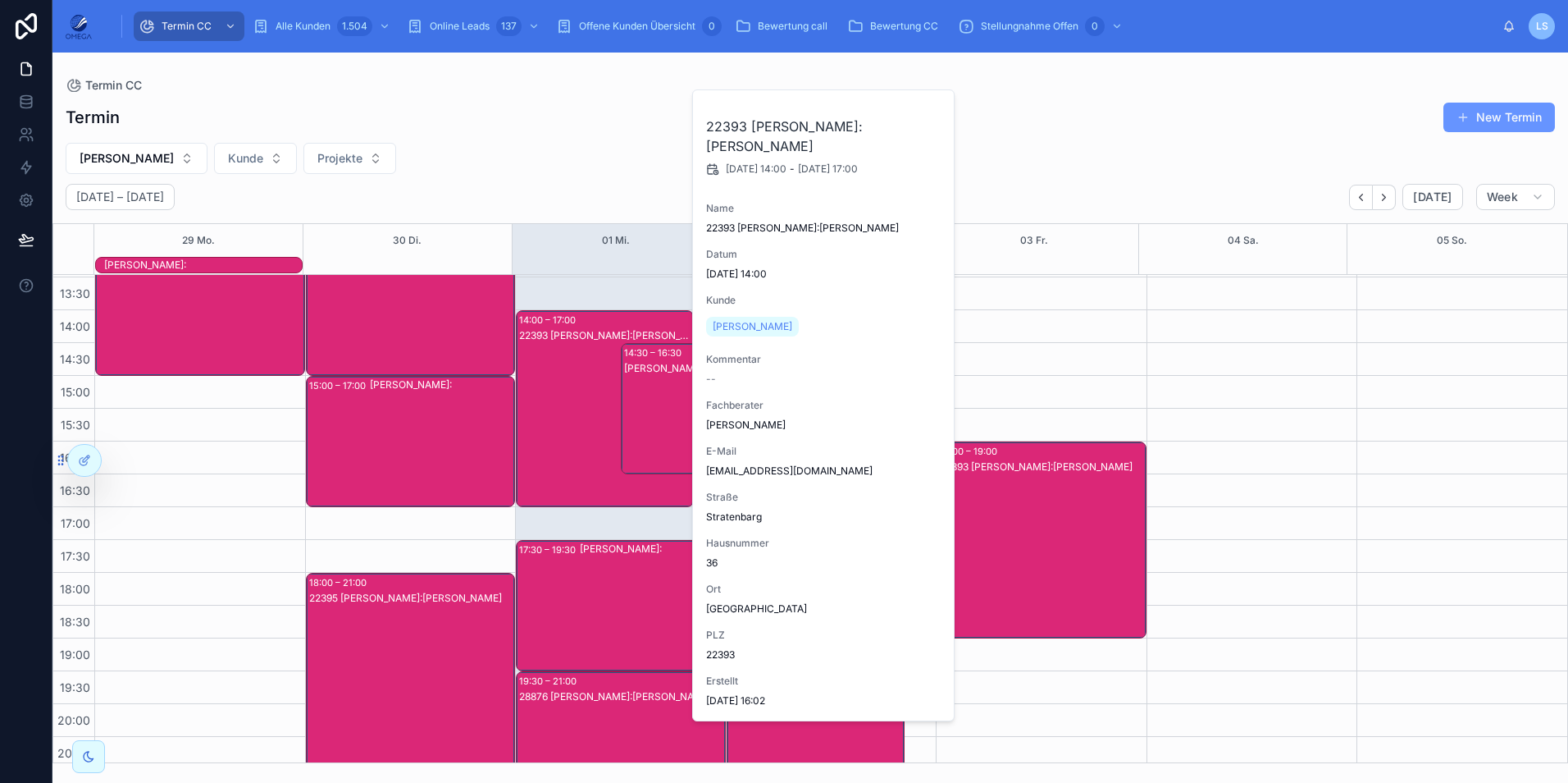
scroll to position [366, 0]
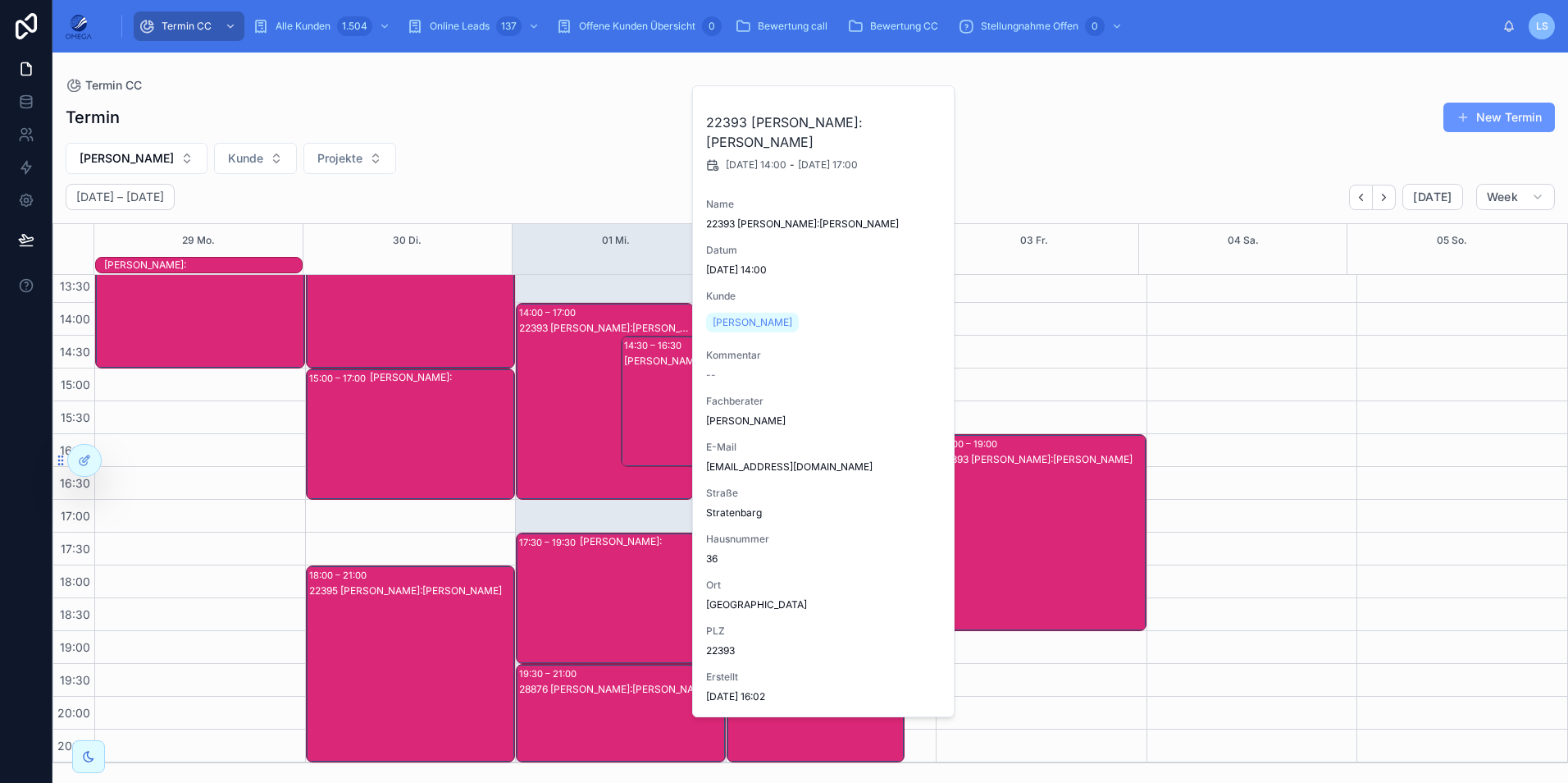
click at [577, 435] on div "22393 [PERSON_NAME]:[PERSON_NAME]" at bounding box center [606, 417] width 173 height 193
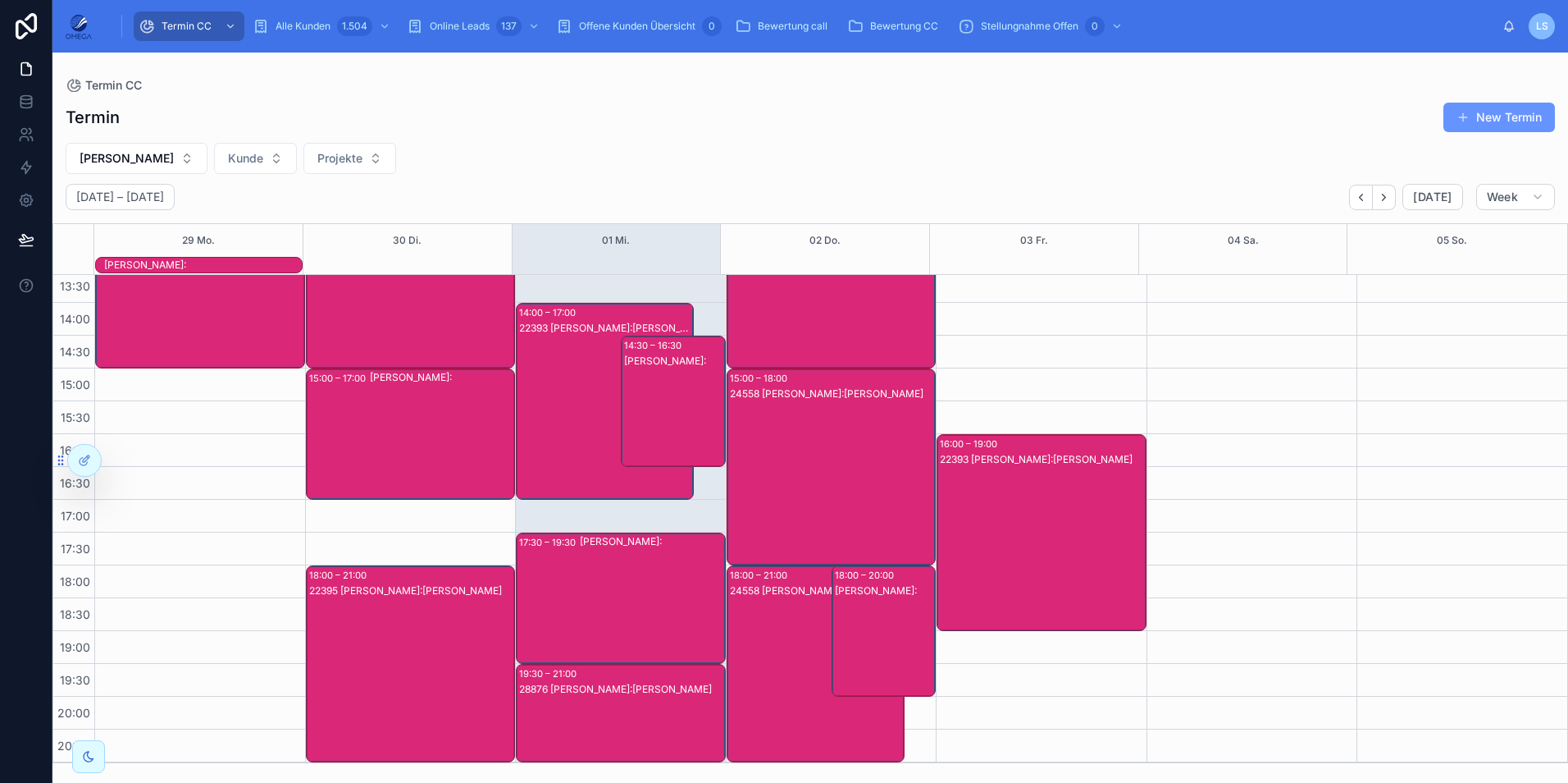
click at [583, 623] on div "[PERSON_NAME]:" at bounding box center [652, 598] width 144 height 128
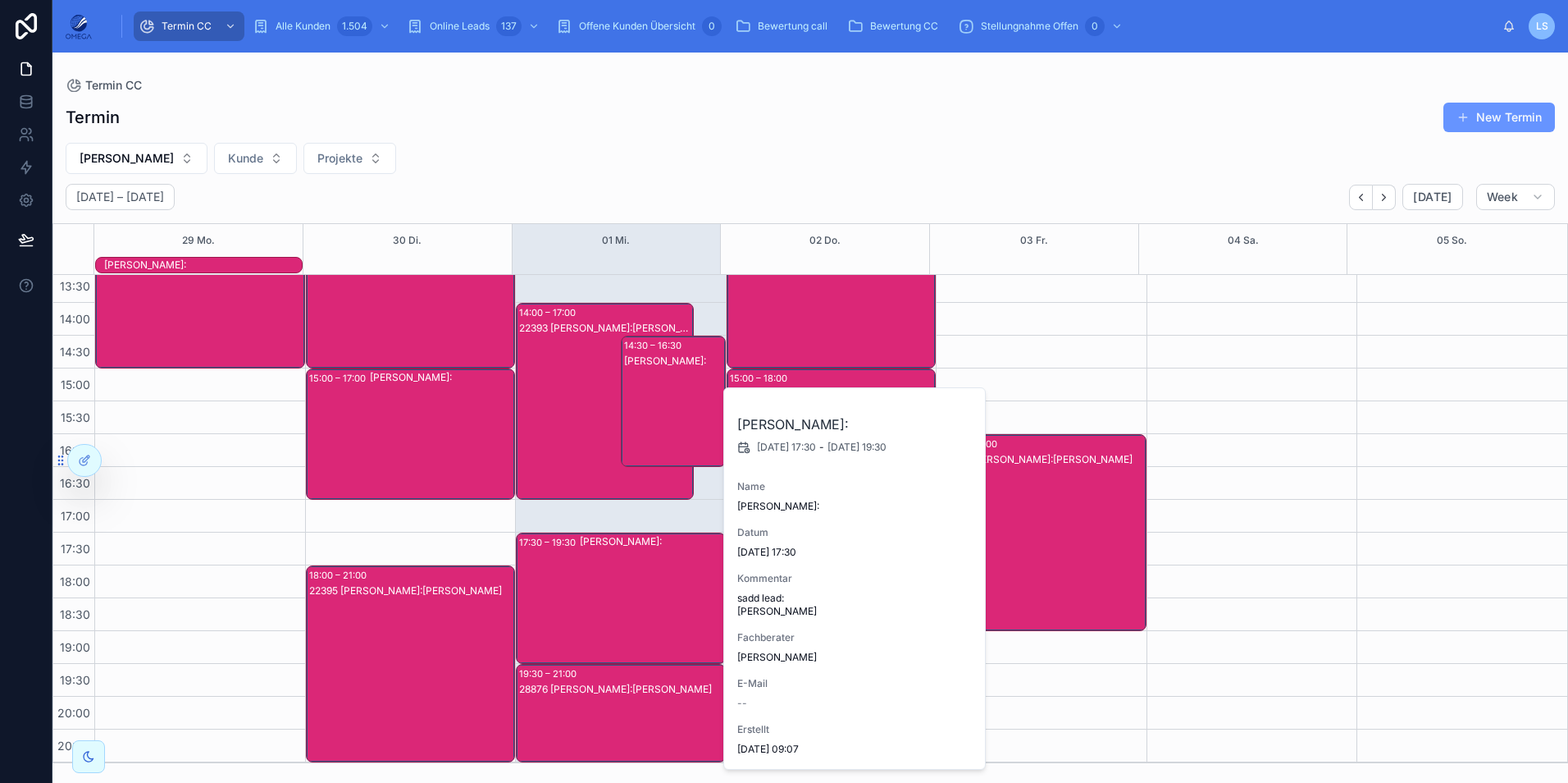
click at [583, 623] on div "[PERSON_NAME]:" at bounding box center [652, 598] width 144 height 128
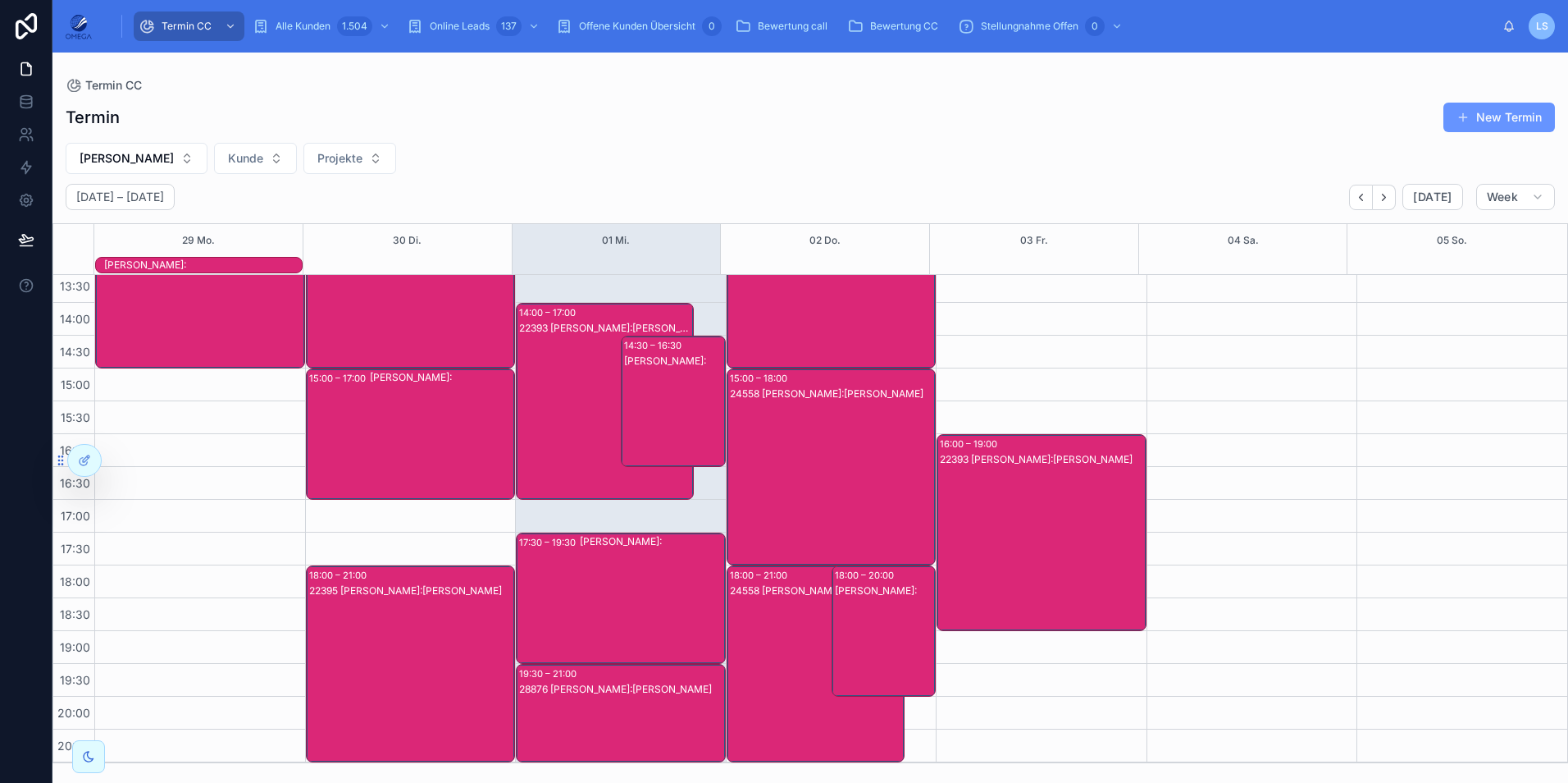
click at [581, 710] on div "28876 [PERSON_NAME]:[PERSON_NAME]" at bounding box center [622, 729] width 205 height 95
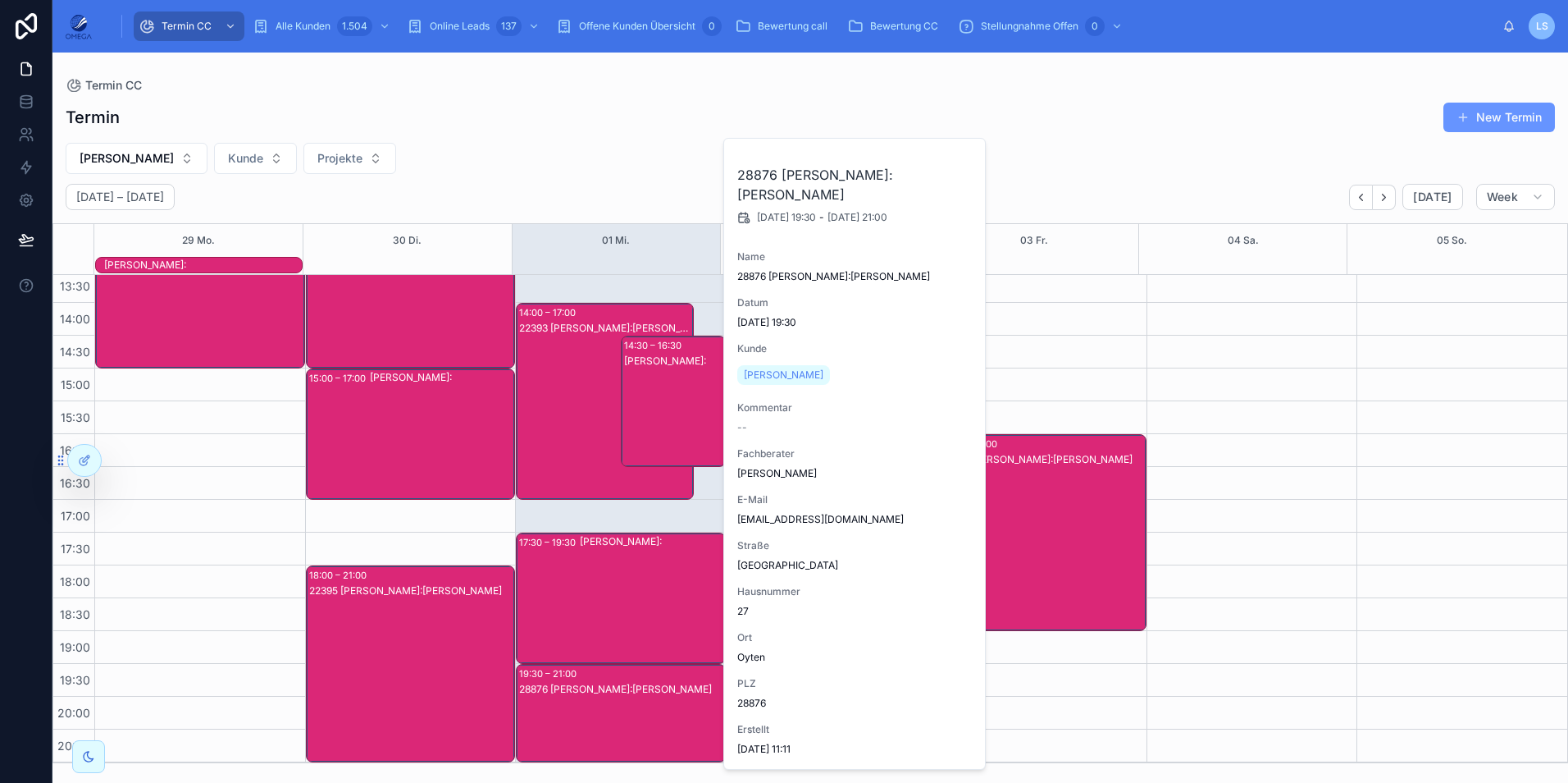
click at [581, 710] on div "28876 [PERSON_NAME]:[PERSON_NAME]" at bounding box center [622, 729] width 205 height 95
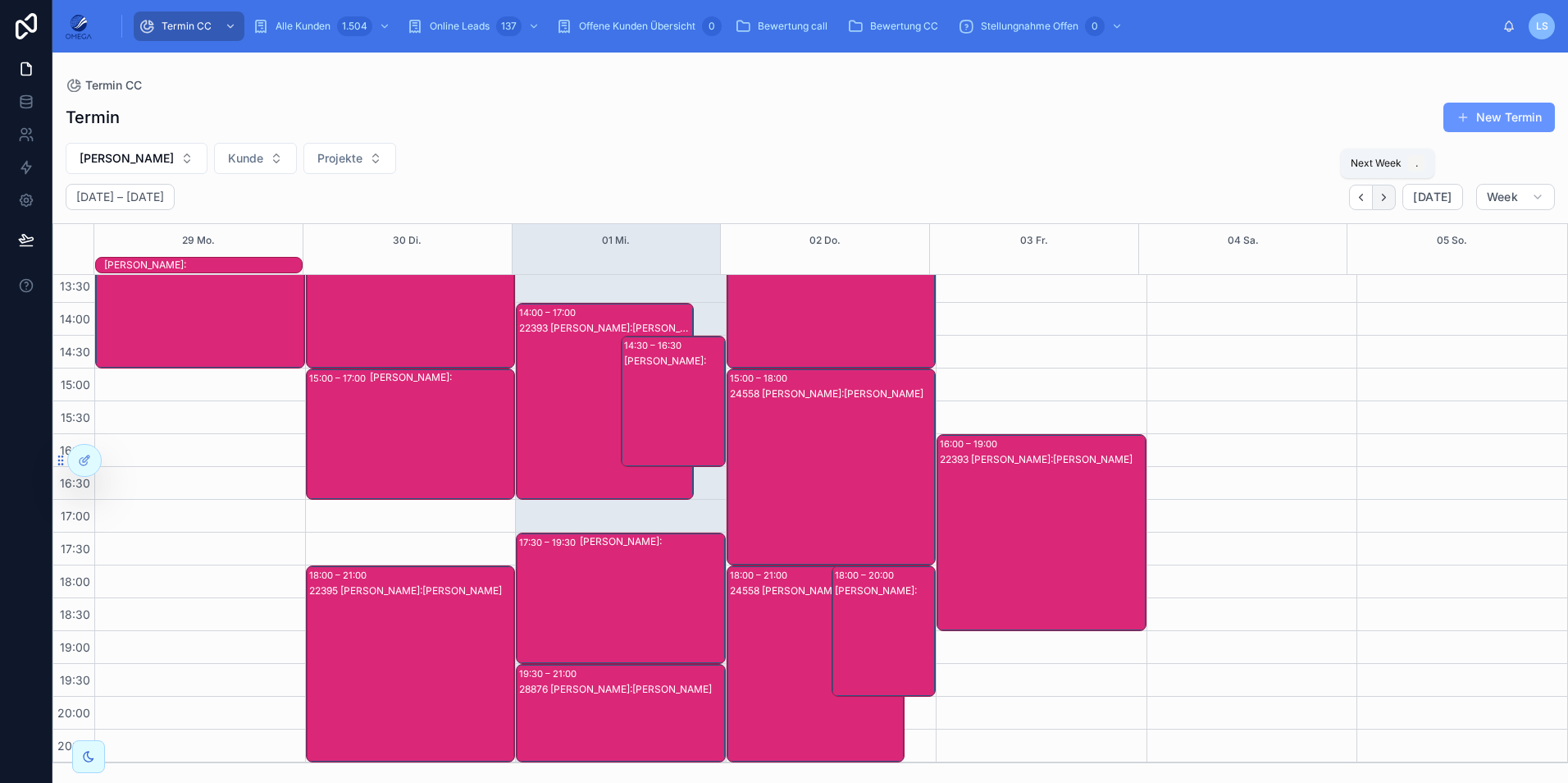
click at [1390, 193] on icon "Next" at bounding box center [1384, 197] width 13 height 13
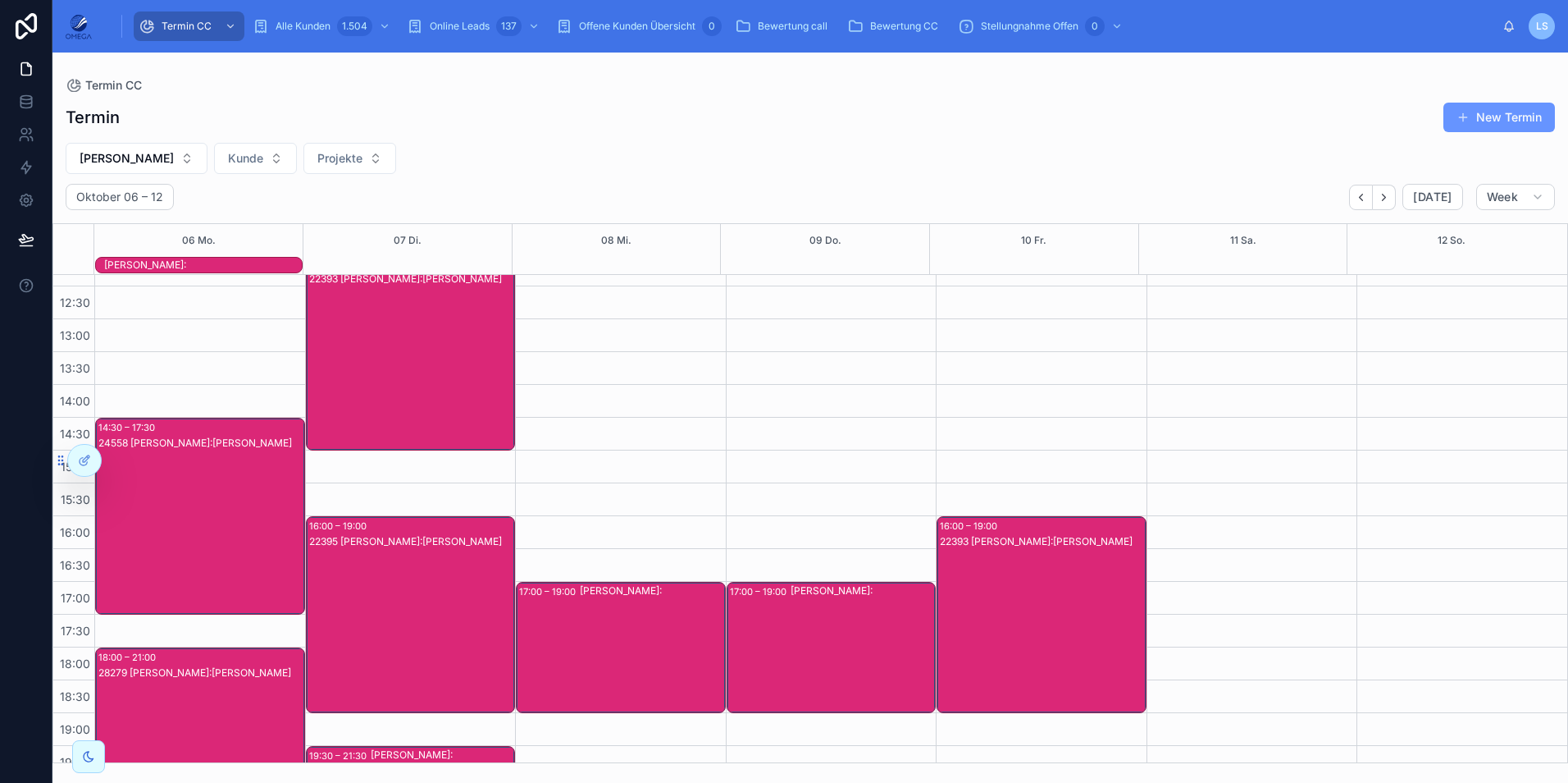
scroll to position [366, 0]
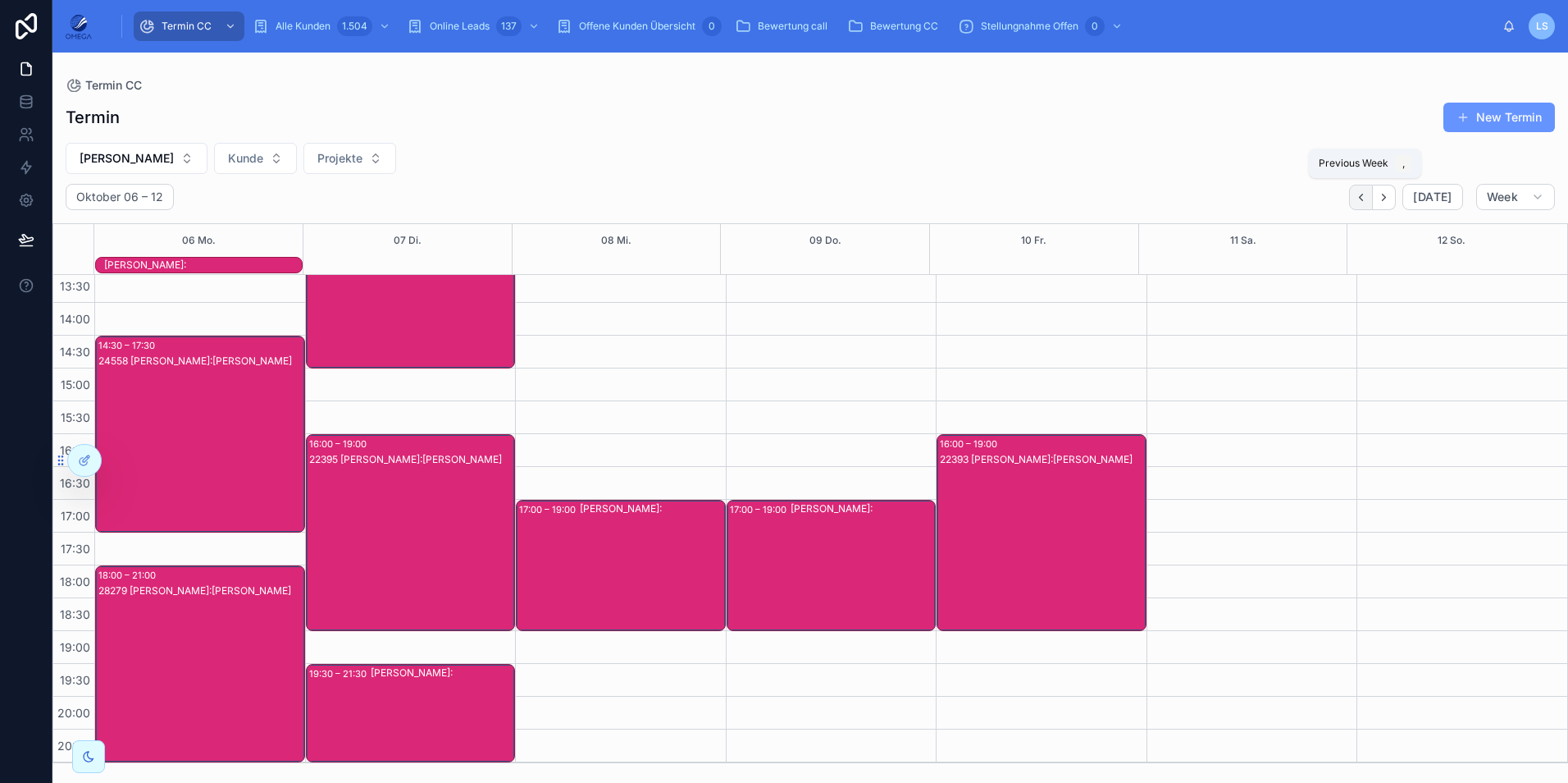
click at [1360, 199] on icon "Back" at bounding box center [1361, 197] width 13 height 13
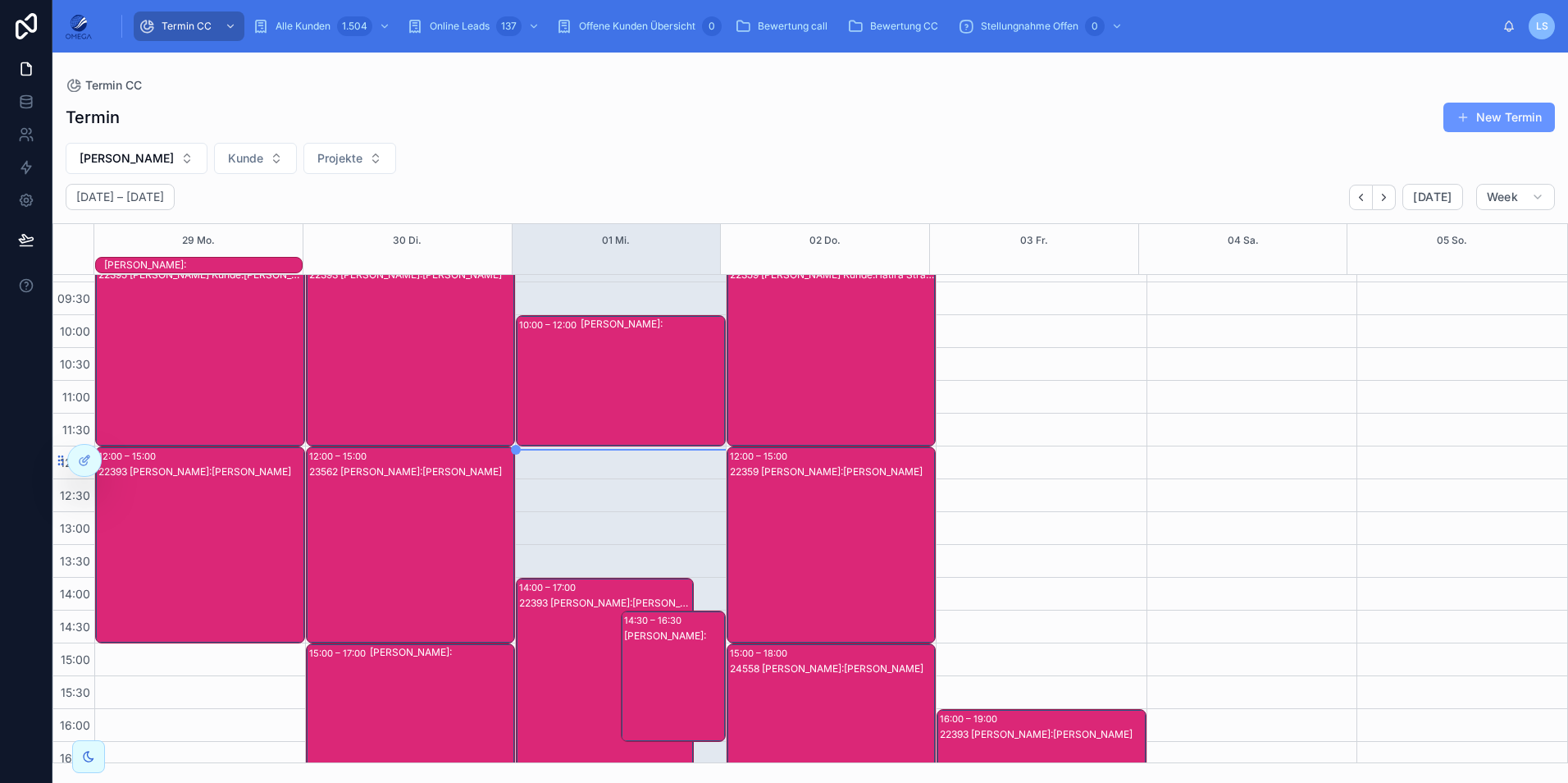
scroll to position [38, 0]
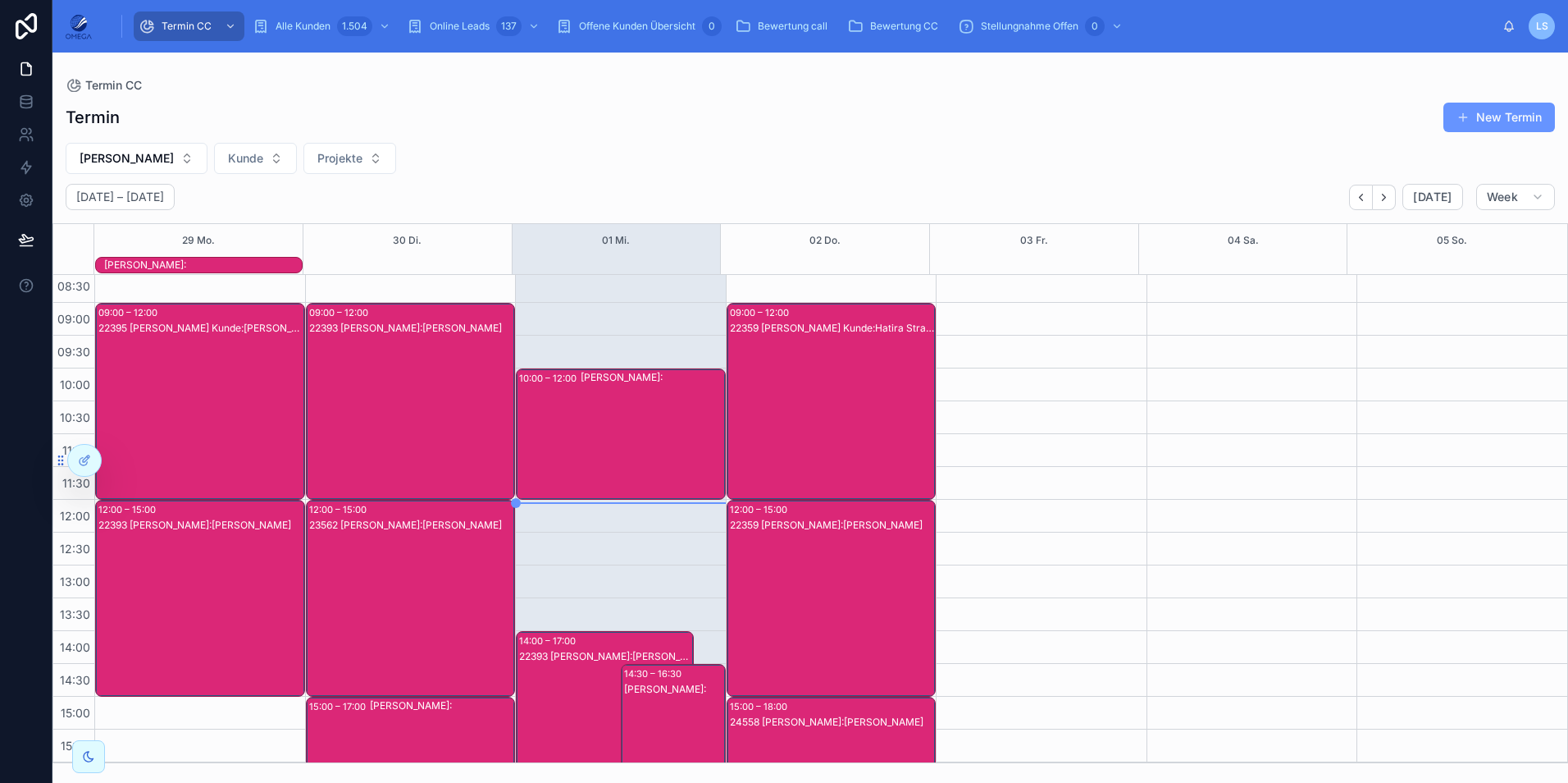
click at [804, 445] on div "22359 [PERSON_NAME] Kunde:Hatira Strack" at bounding box center [833, 417] width 205 height 193
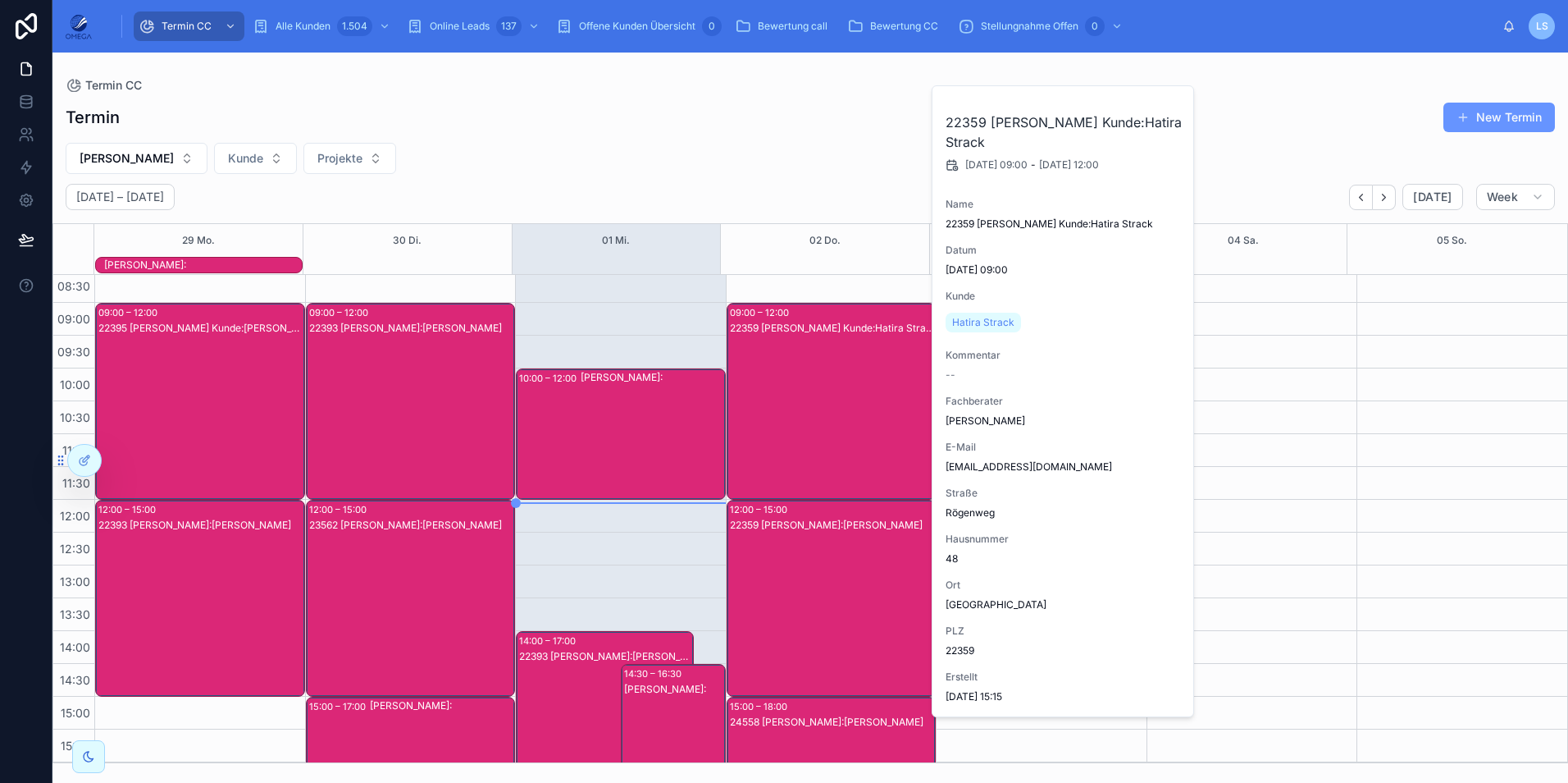
click at [805, 441] on div "22359 [PERSON_NAME] Kunde:Hatira Strack" at bounding box center [833, 417] width 205 height 193
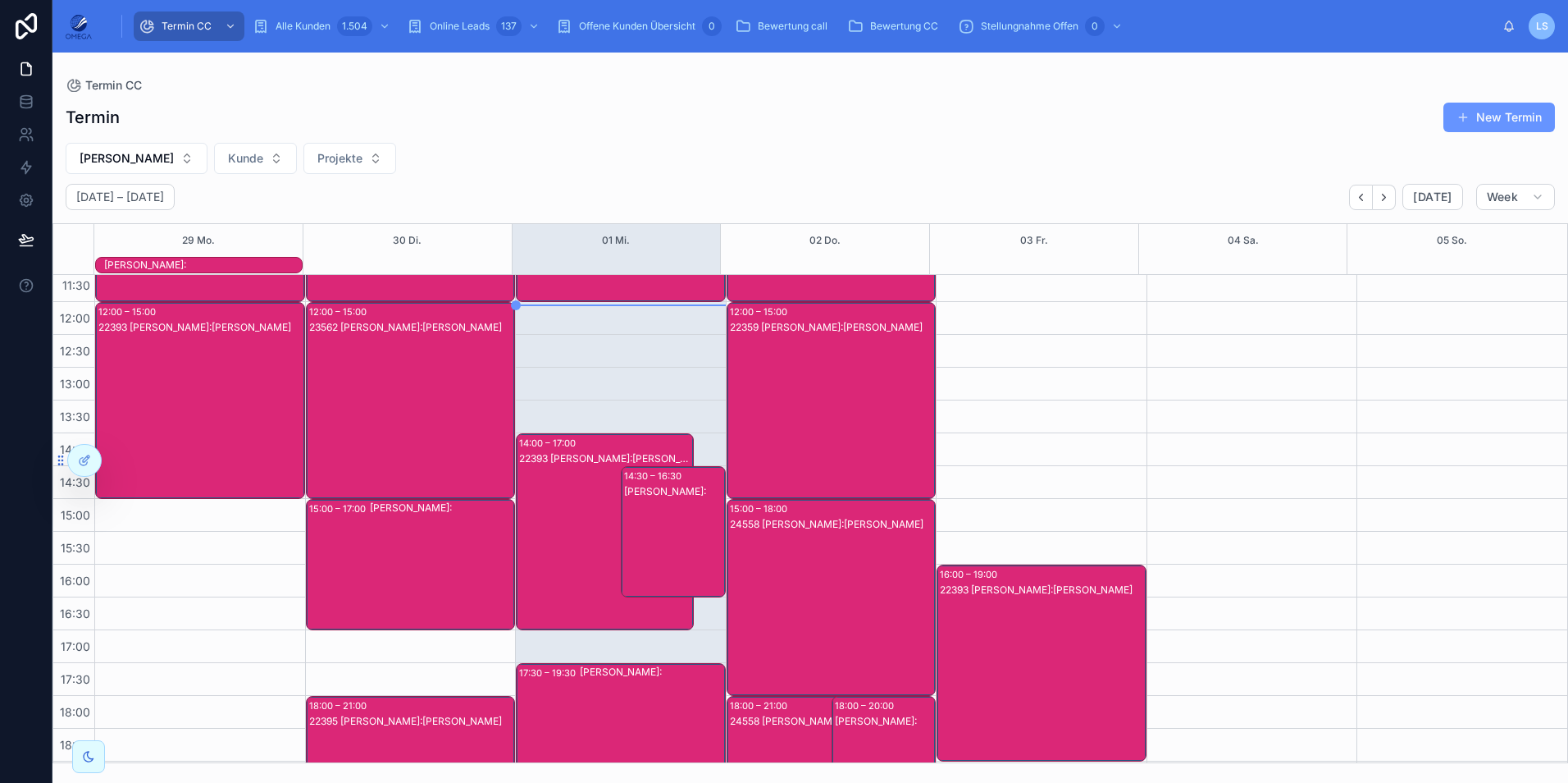
scroll to position [366, 0]
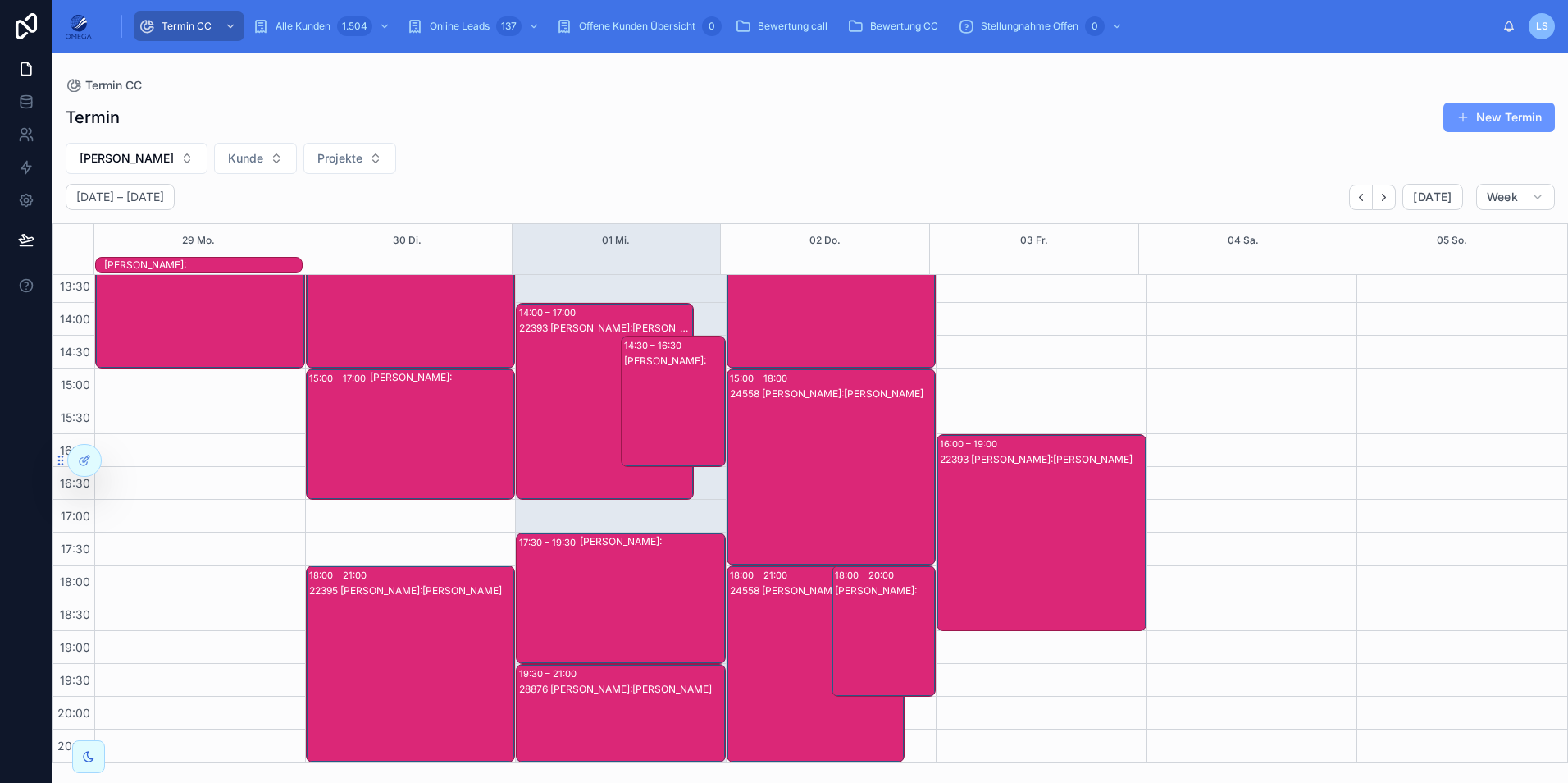
click at [809, 422] on div "24558 [PERSON_NAME]:[PERSON_NAME]" at bounding box center [833, 482] width 205 height 193
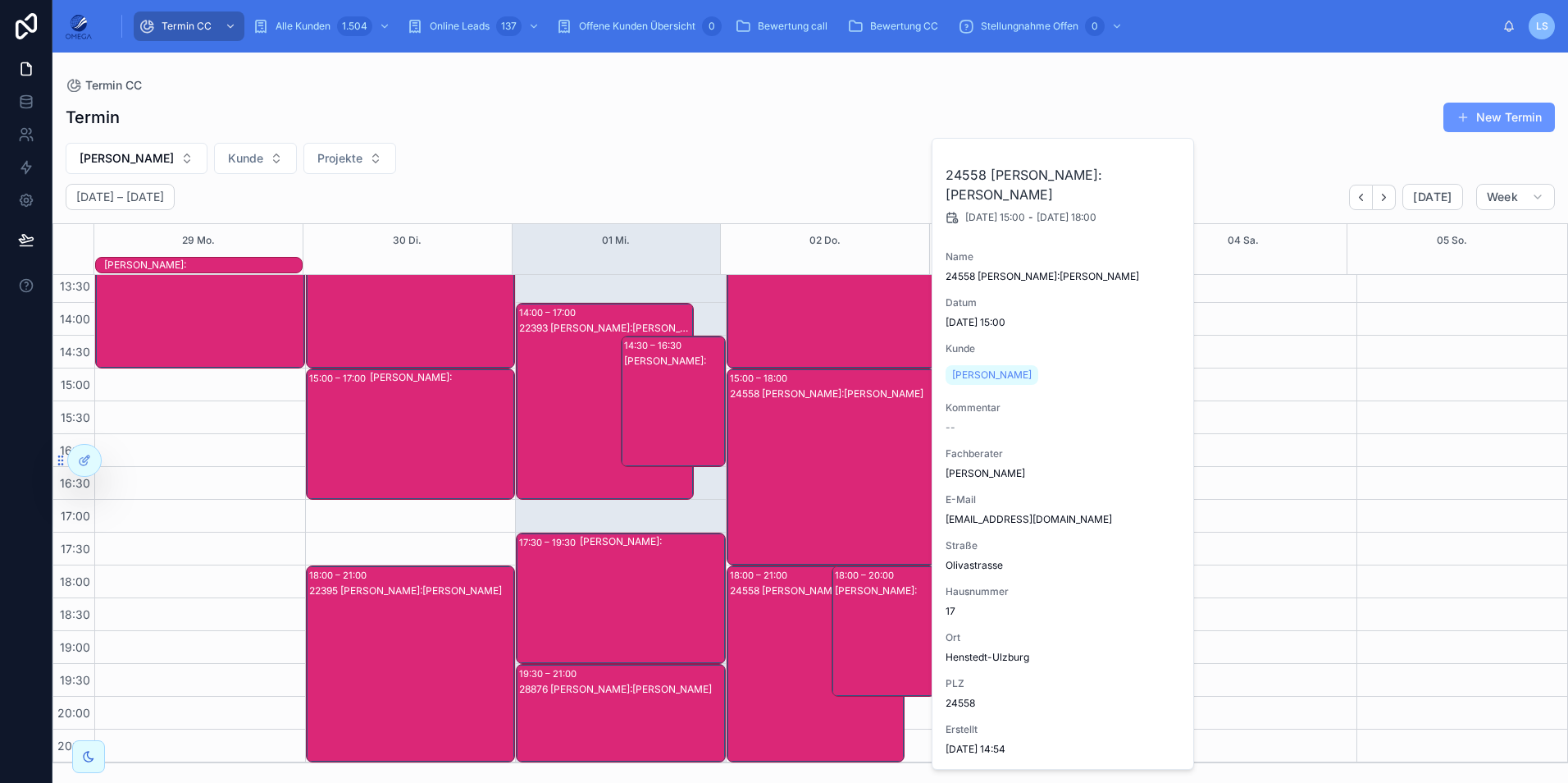
click at [809, 422] on div "24558 [PERSON_NAME]:[PERSON_NAME]" at bounding box center [833, 482] width 205 height 193
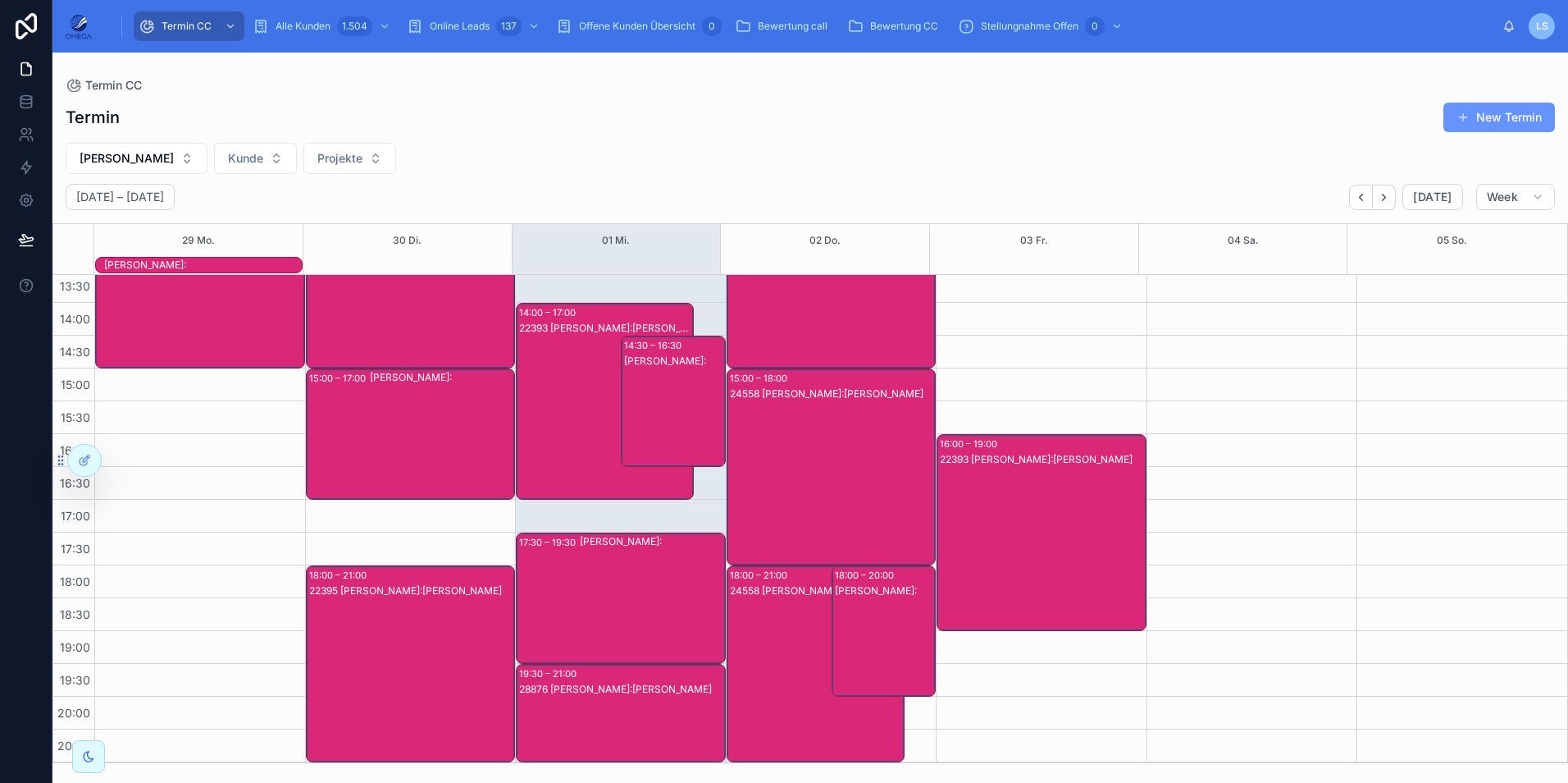
click at [771, 640] on div "24558 [PERSON_NAME]:Wiki [PERSON_NAME]" at bounding box center [816, 679] width 173 height 193
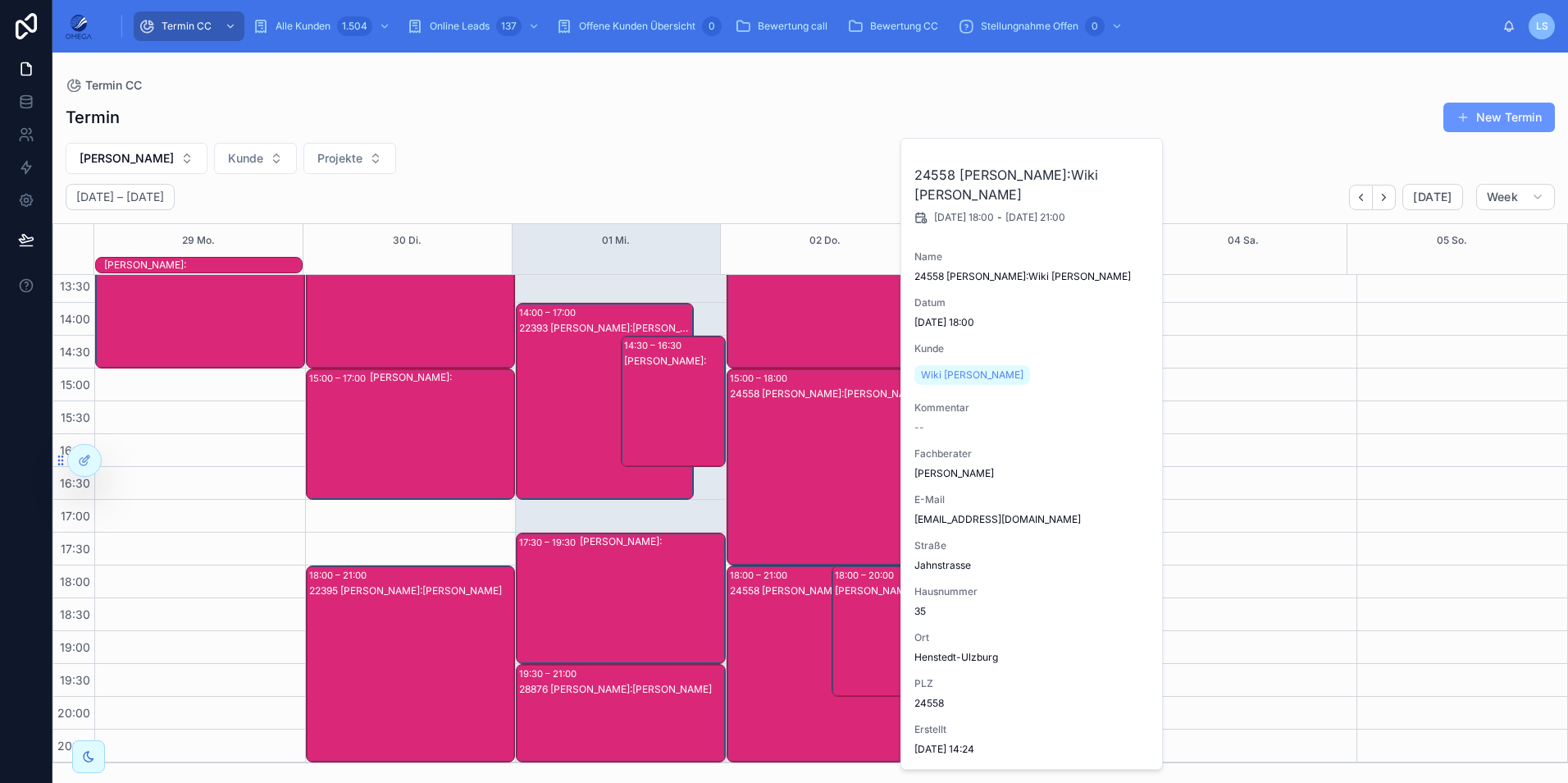
click at [771, 640] on div "24558 [PERSON_NAME]:Wiki [PERSON_NAME]" at bounding box center [816, 679] width 173 height 193
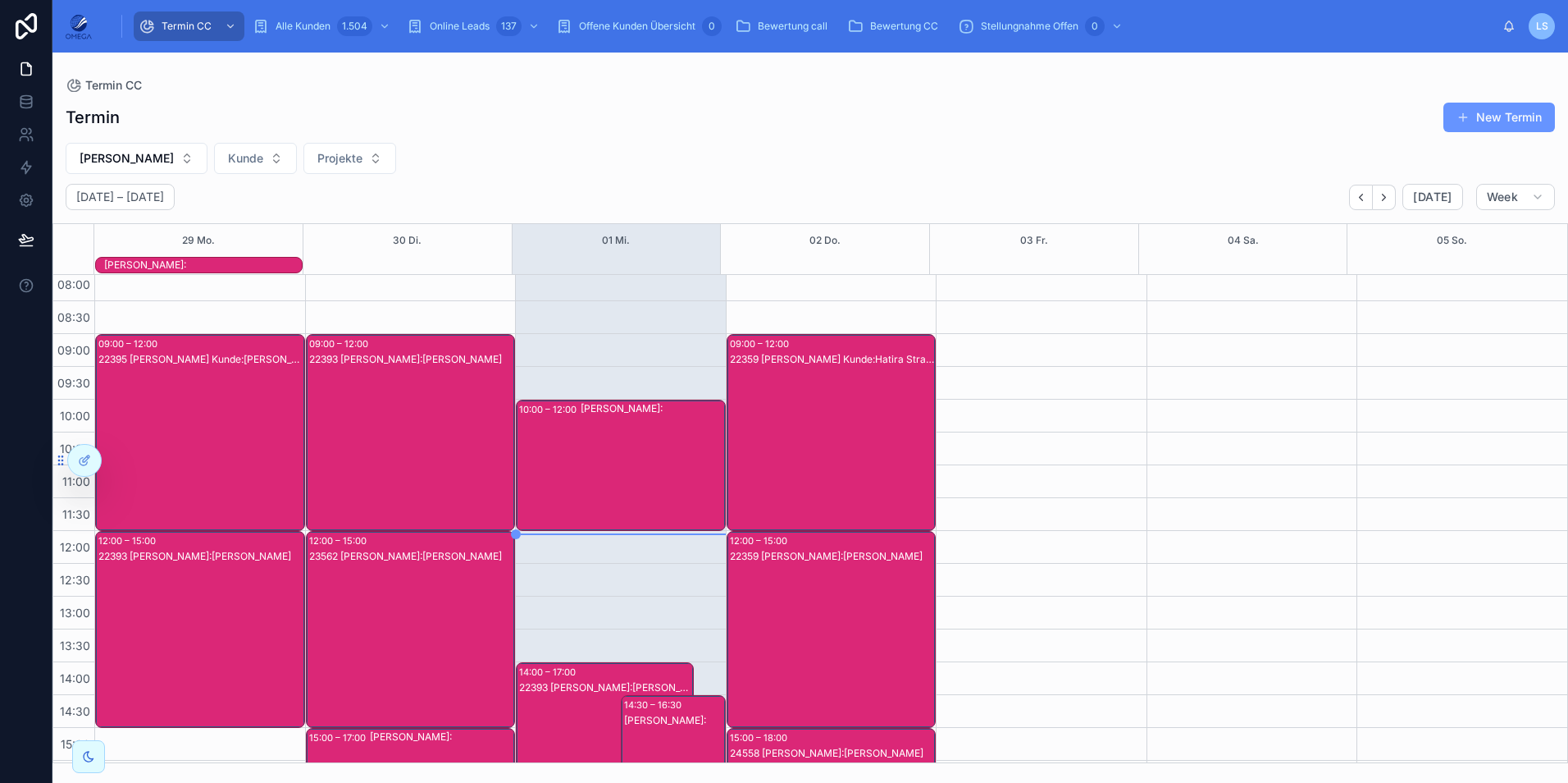
scroll to position [0, 0]
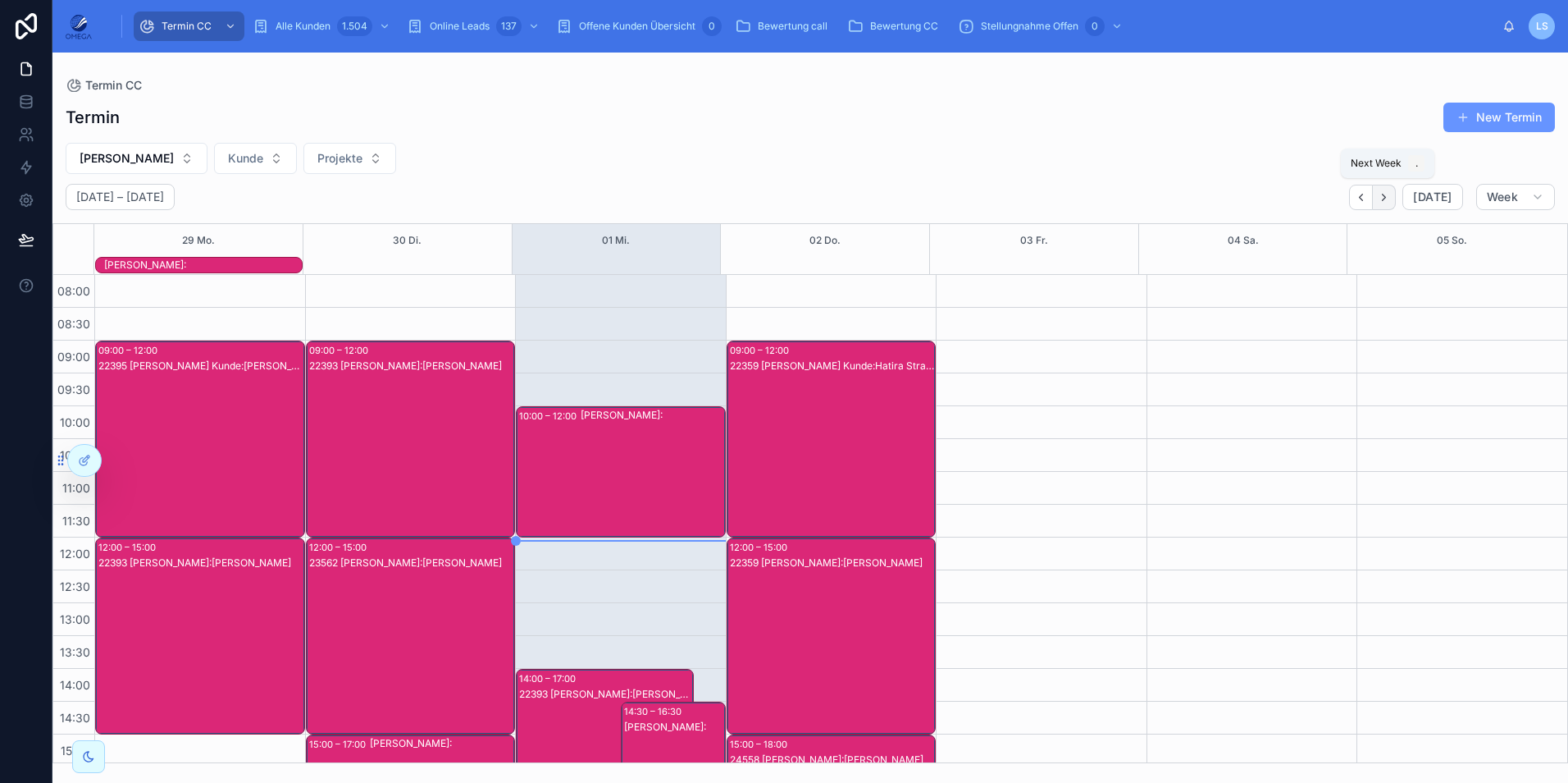
click at [1395, 197] on button "Next" at bounding box center [1384, 197] width 23 height 25
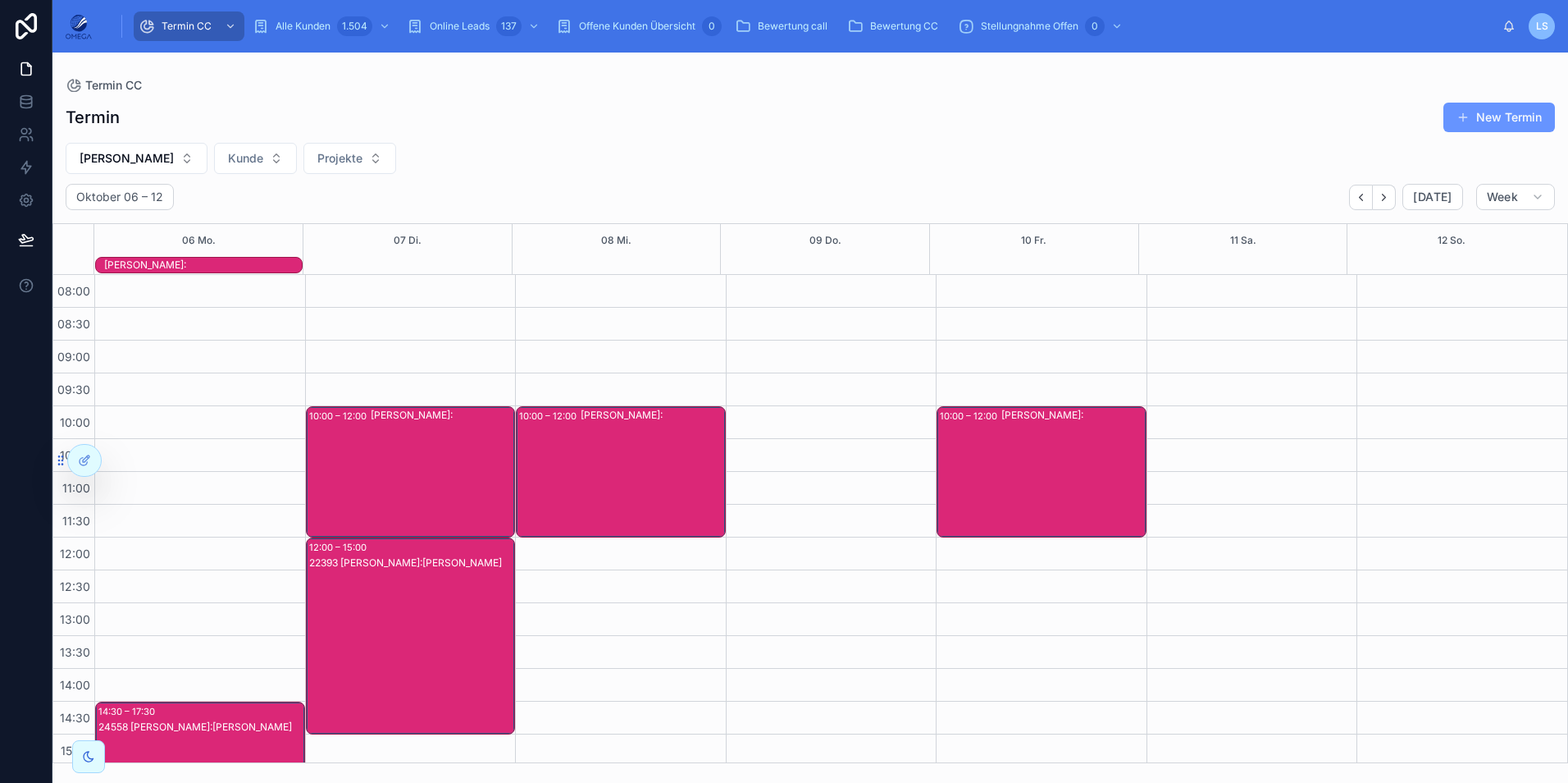
click at [427, 457] on div "[PERSON_NAME]:" at bounding box center [442, 471] width 143 height 128
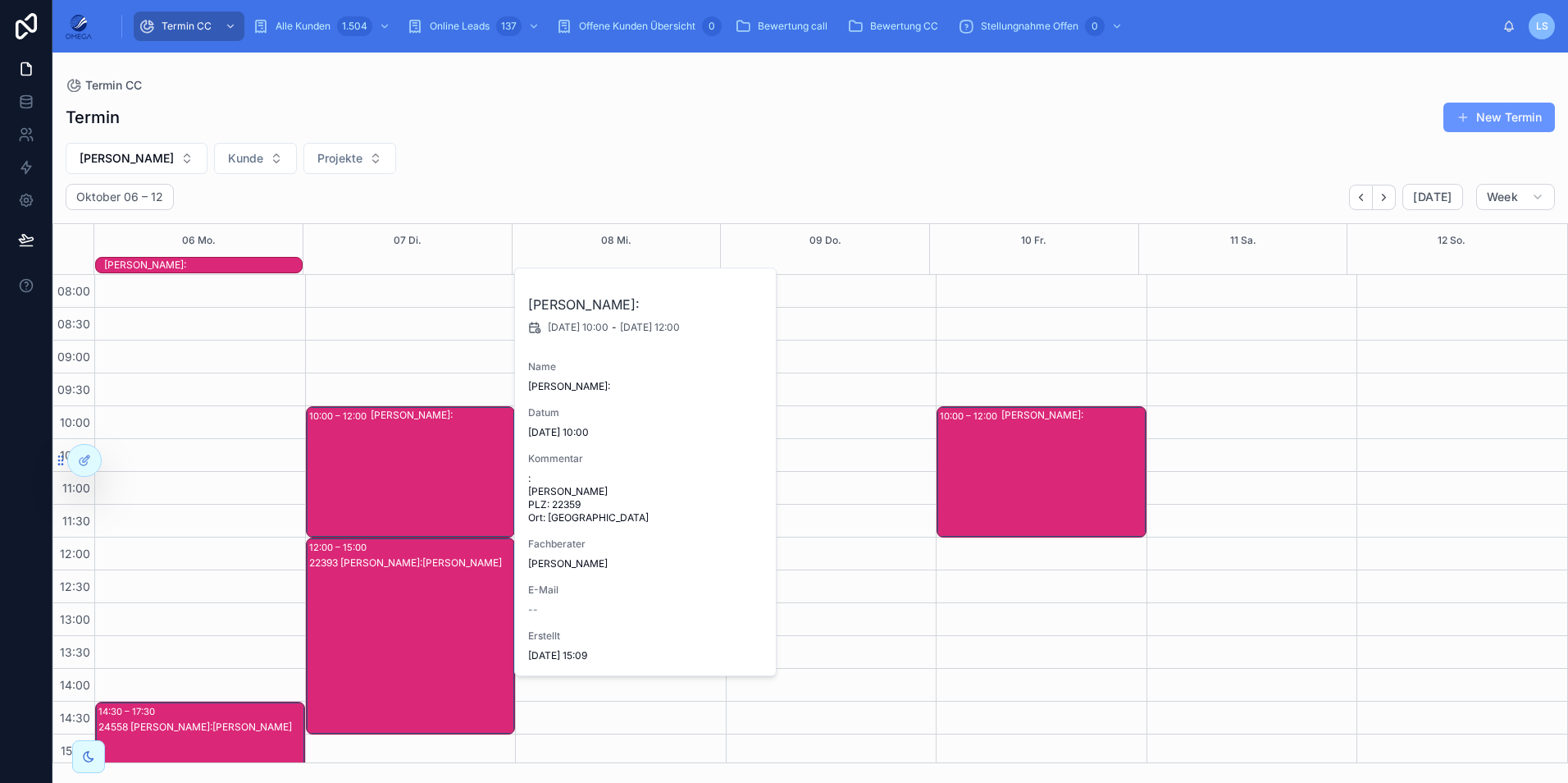
click at [427, 457] on div "[PERSON_NAME]:" at bounding box center [442, 471] width 143 height 128
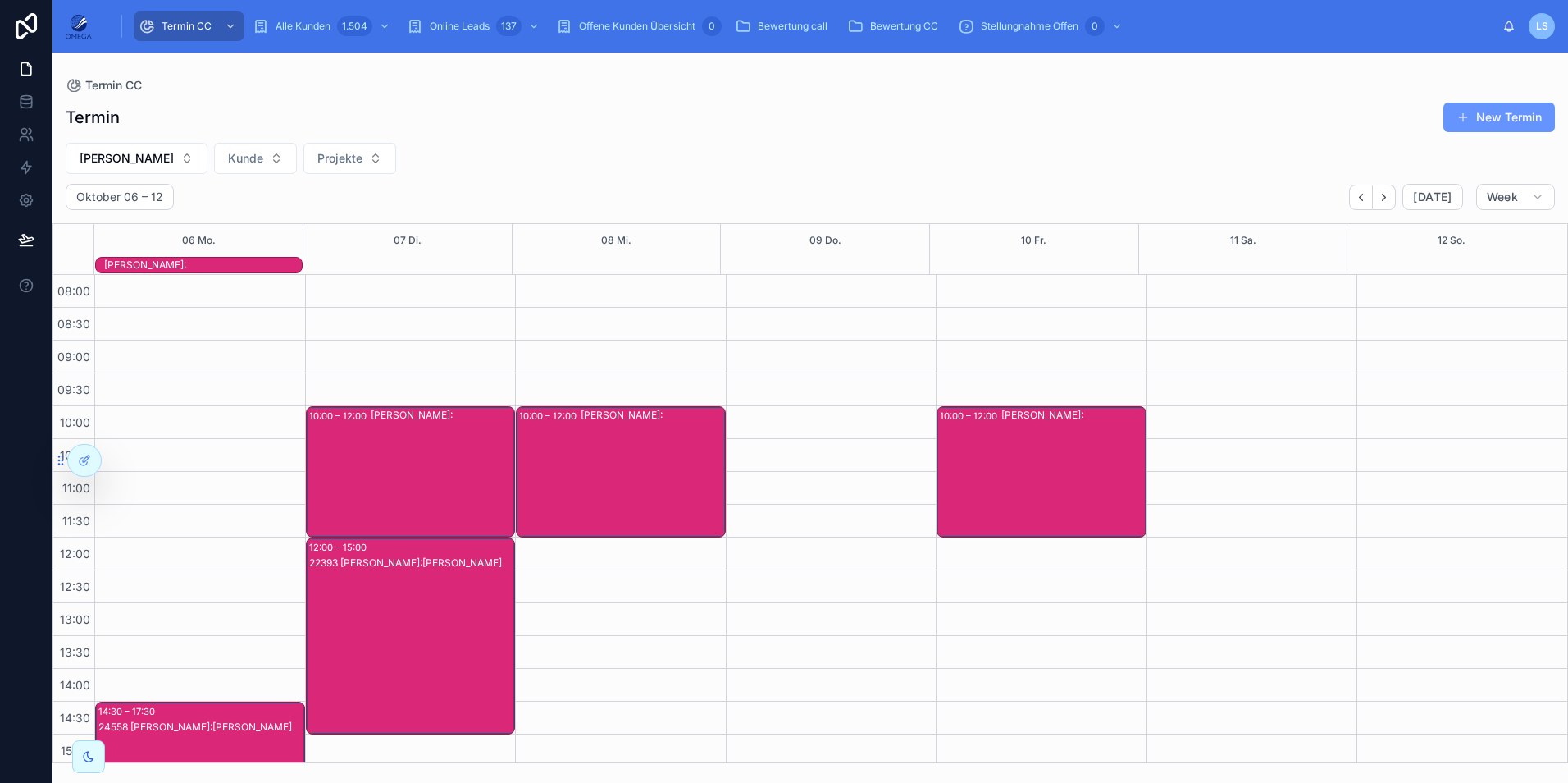
click at [433, 584] on div "22393 [PERSON_NAME]:[PERSON_NAME]" at bounding box center [412, 651] width 205 height 193
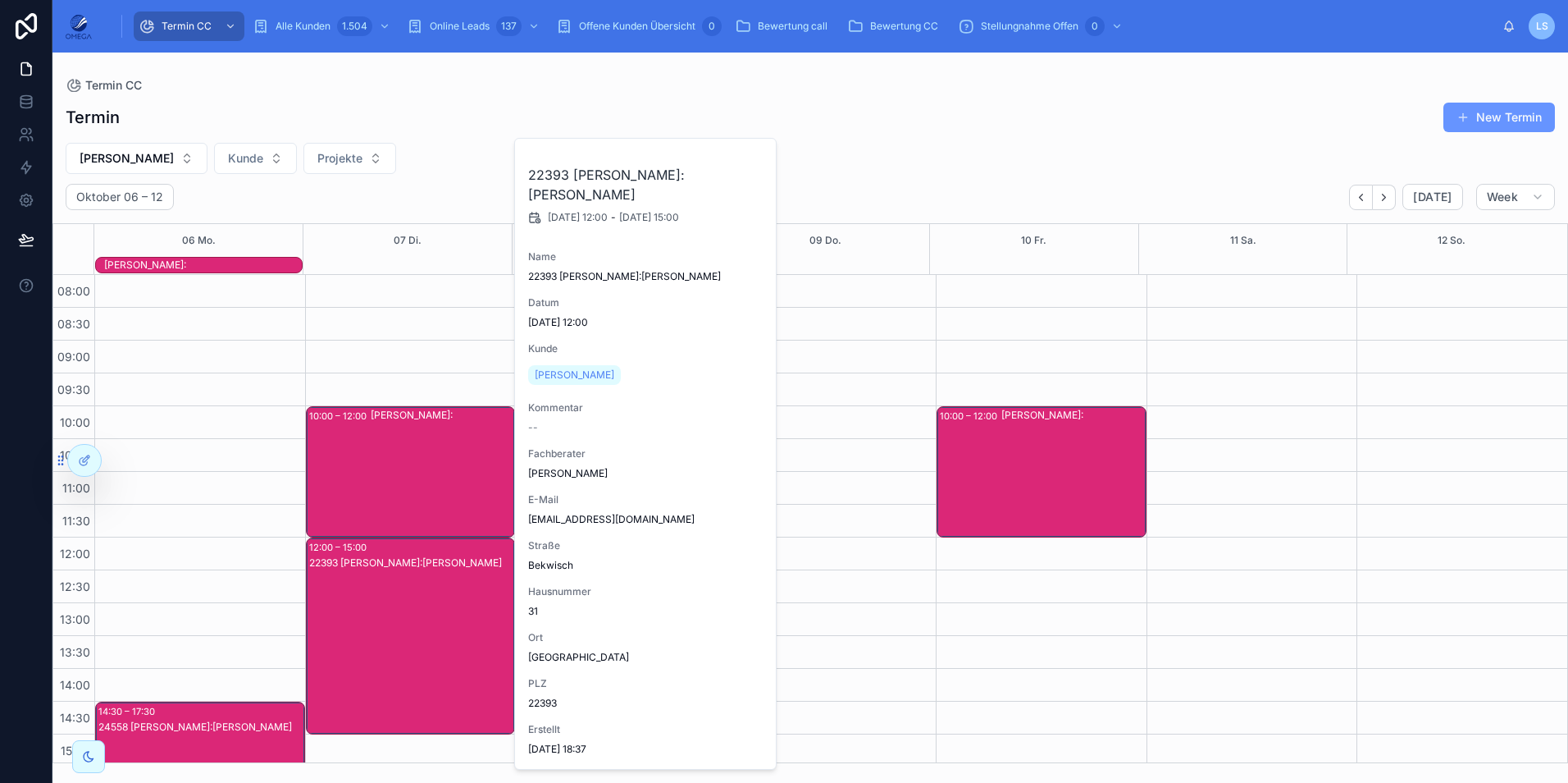
click at [433, 584] on div "22393 [PERSON_NAME]:[PERSON_NAME]" at bounding box center [412, 651] width 205 height 193
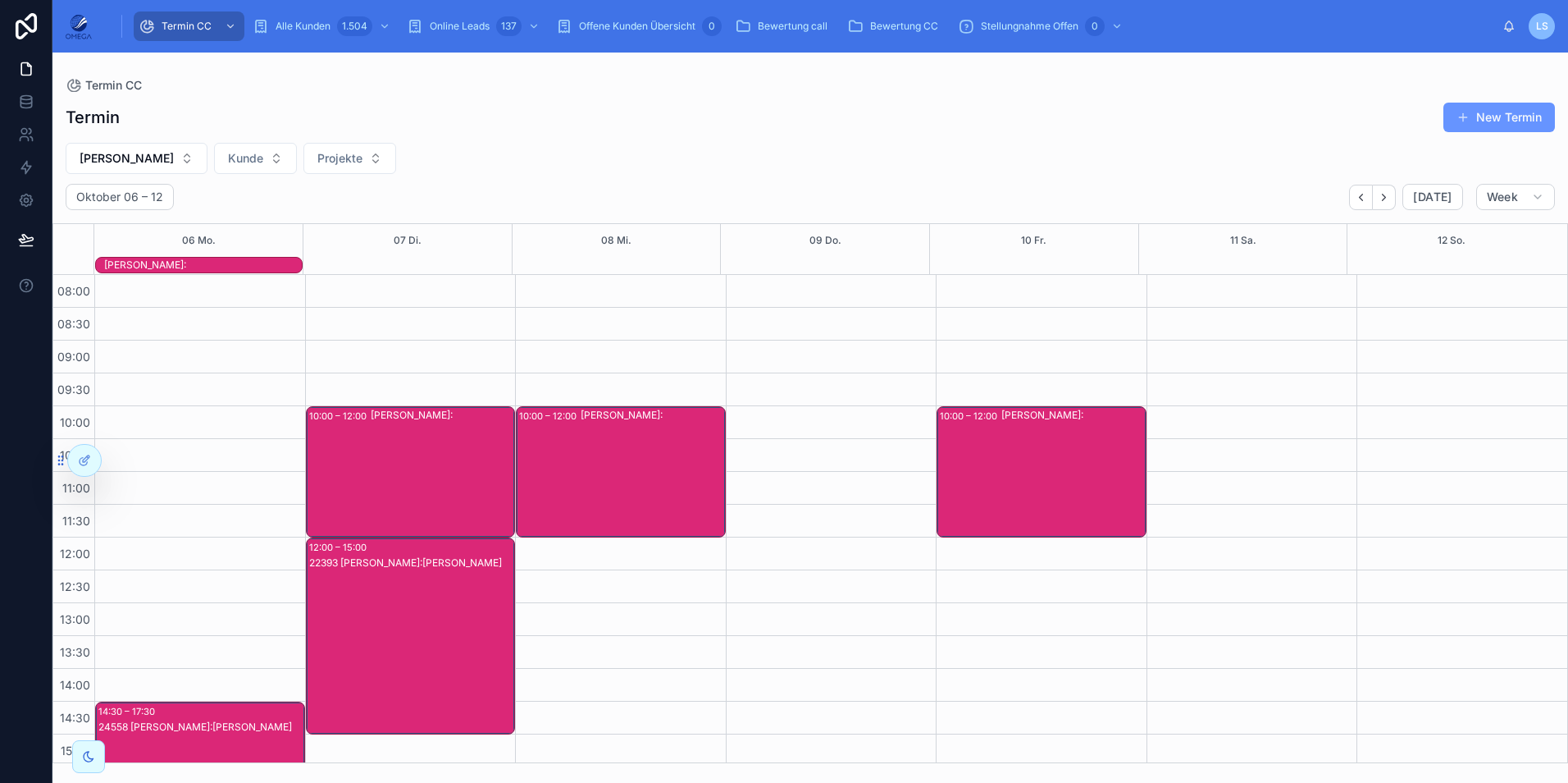
click at [396, 491] on div "[PERSON_NAME]:" at bounding box center [442, 471] width 143 height 128
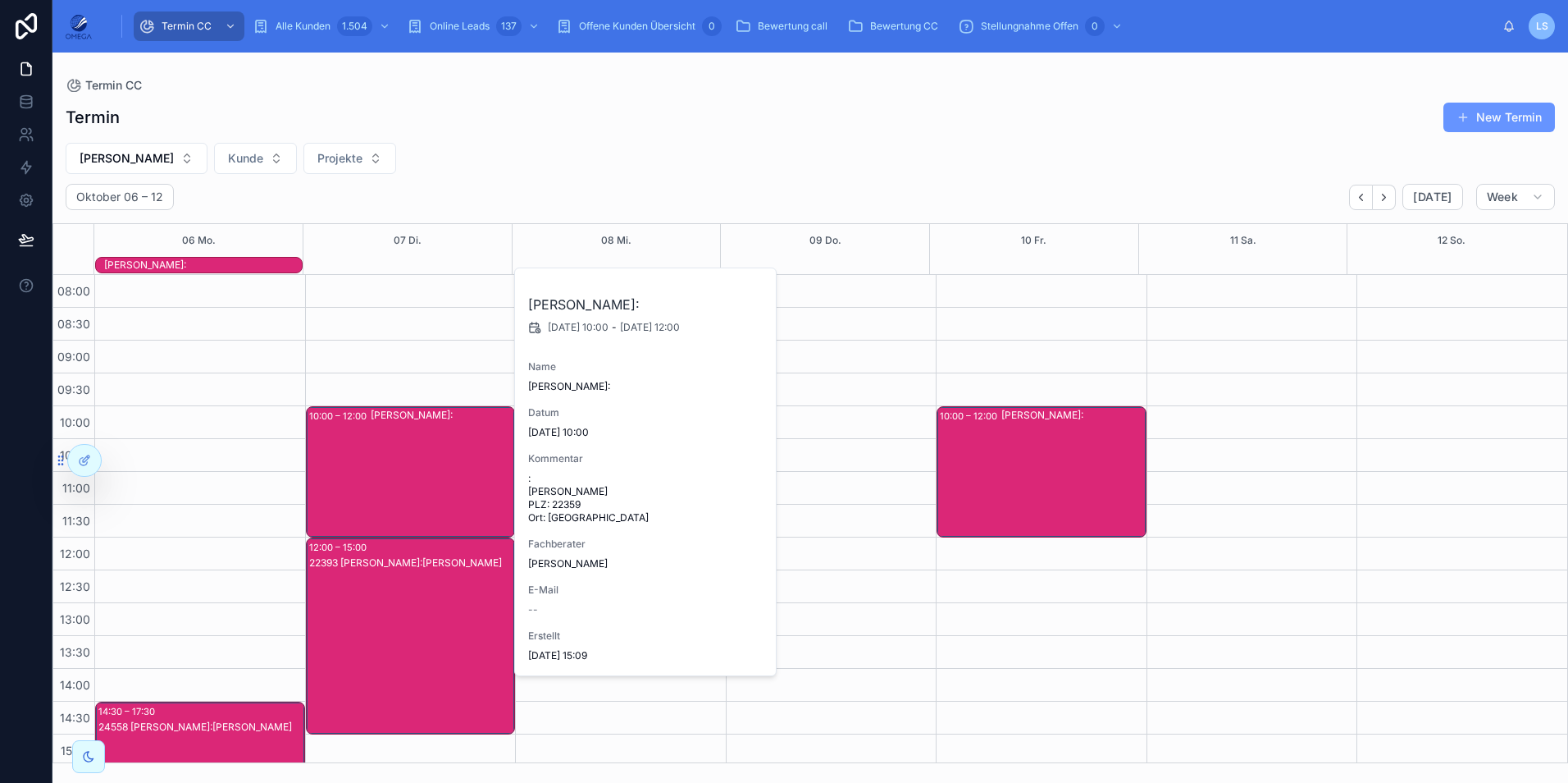
click at [396, 491] on div "[PERSON_NAME]:" at bounding box center [442, 471] width 143 height 128
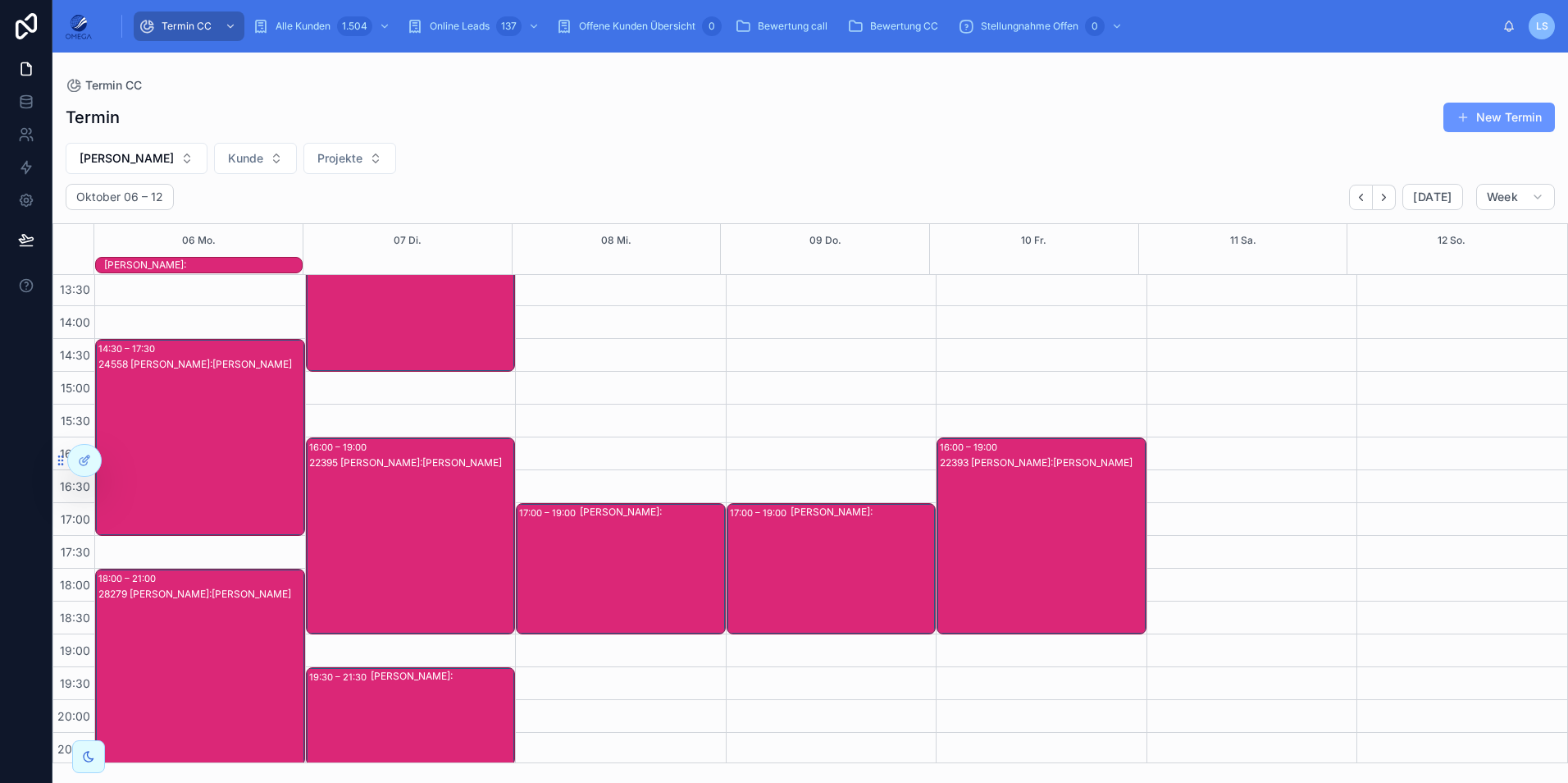
scroll to position [366, 0]
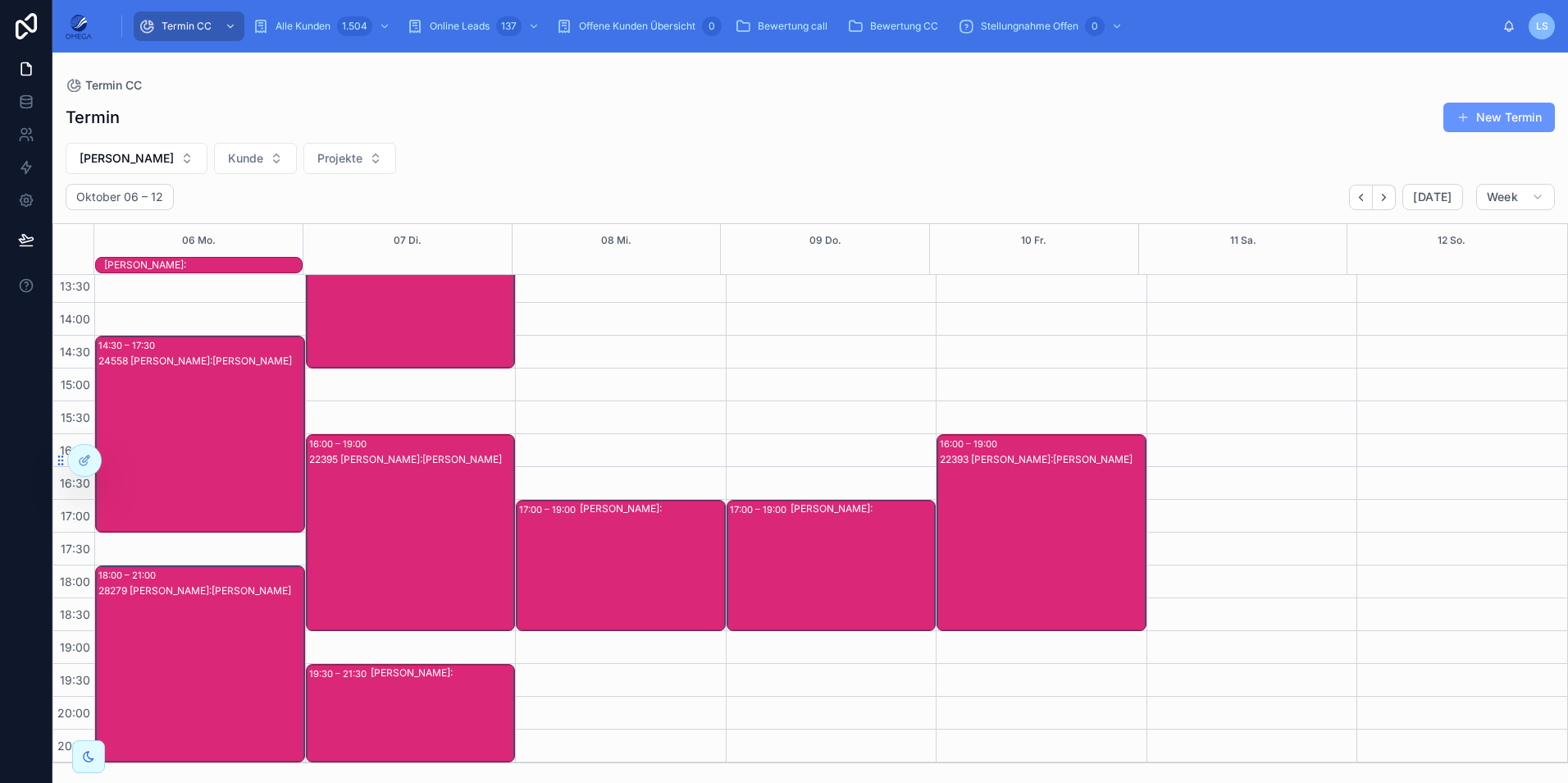
click at [417, 517] on div "22395 [PERSON_NAME]:[PERSON_NAME]" at bounding box center [412, 549] width 205 height 193
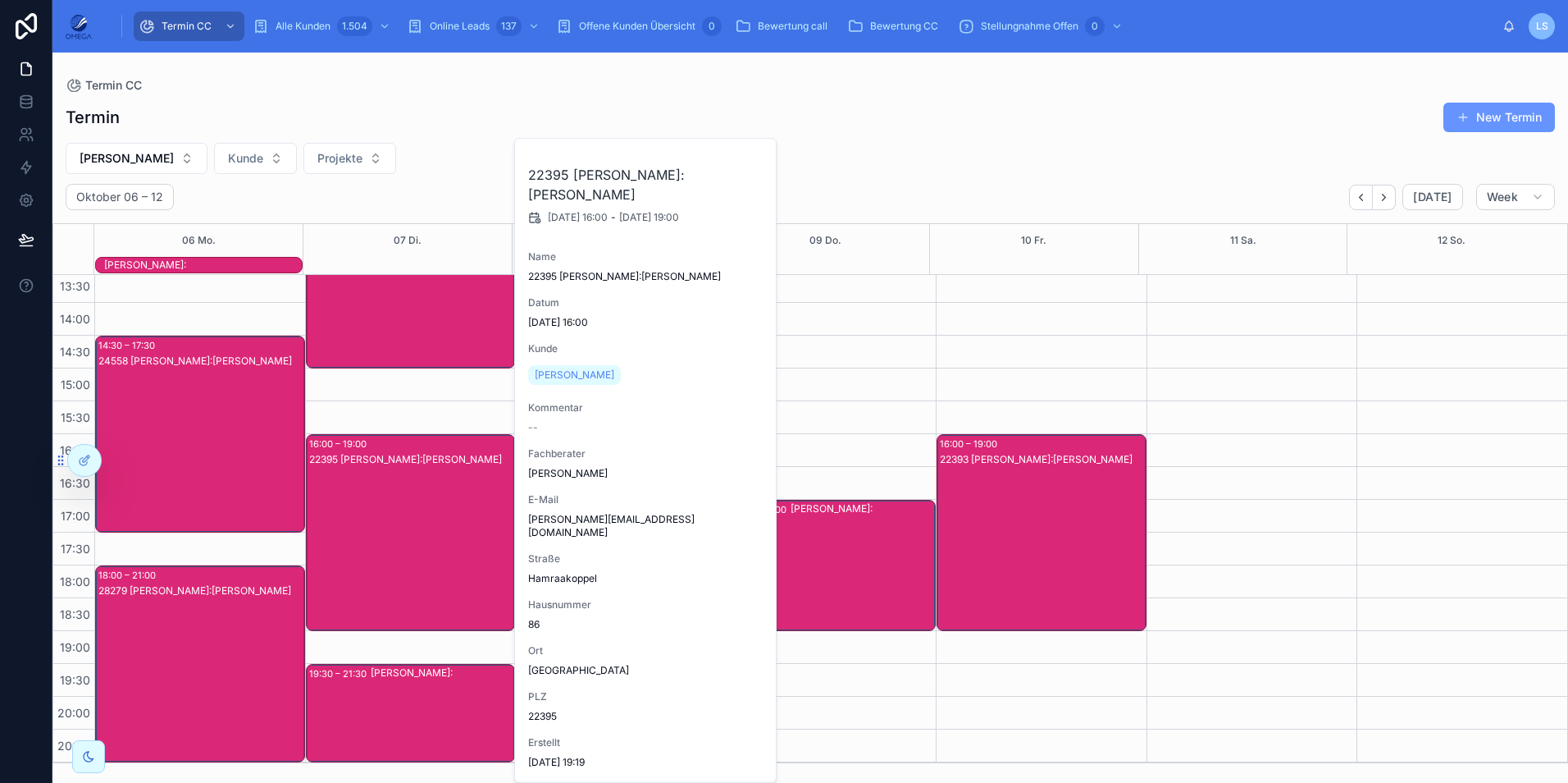
click at [417, 517] on div "22395 [PERSON_NAME]:[PERSON_NAME]" at bounding box center [412, 549] width 205 height 193
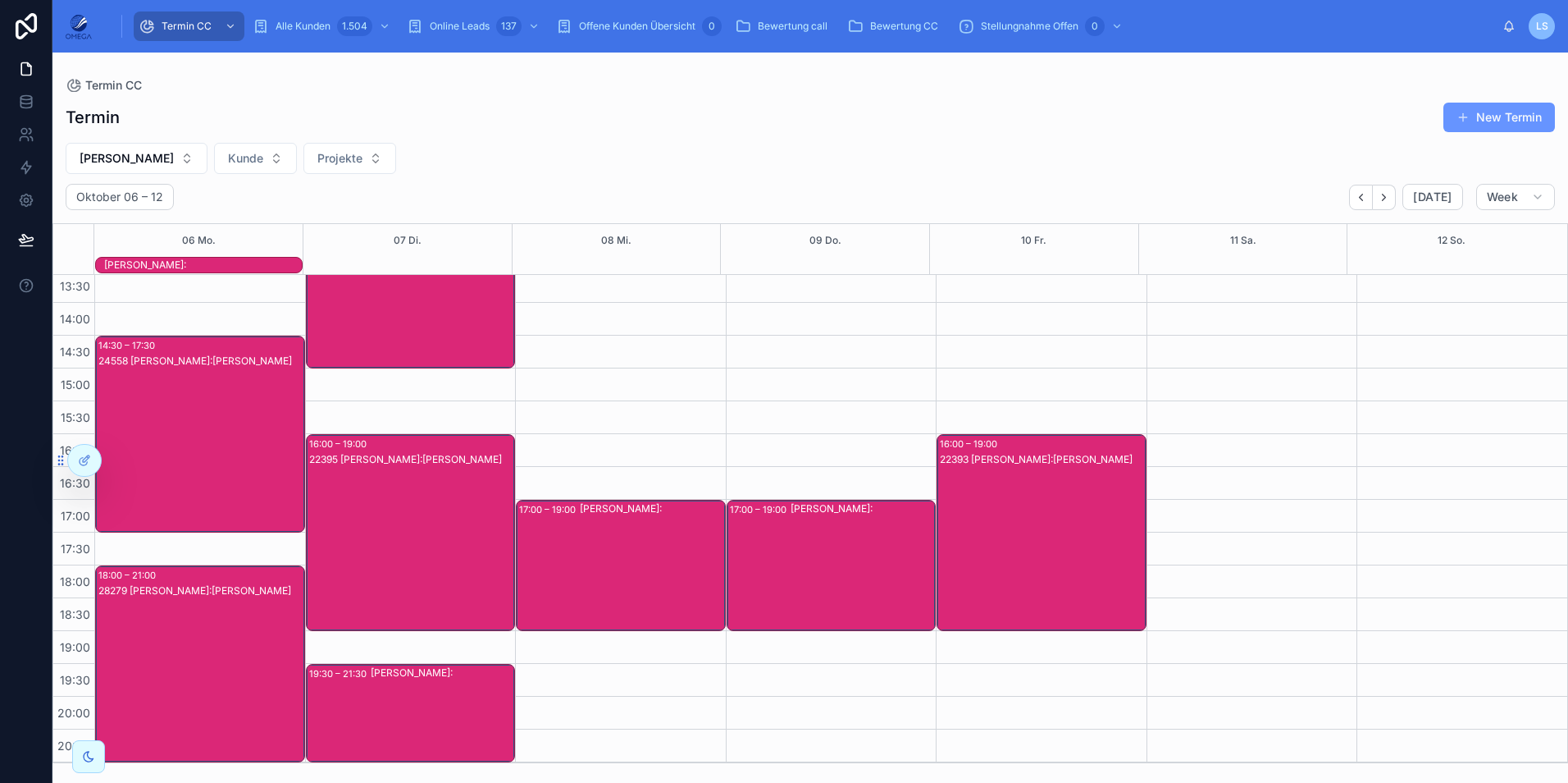
click at [453, 682] on div "[PERSON_NAME]:" at bounding box center [442, 713] width 143 height 95
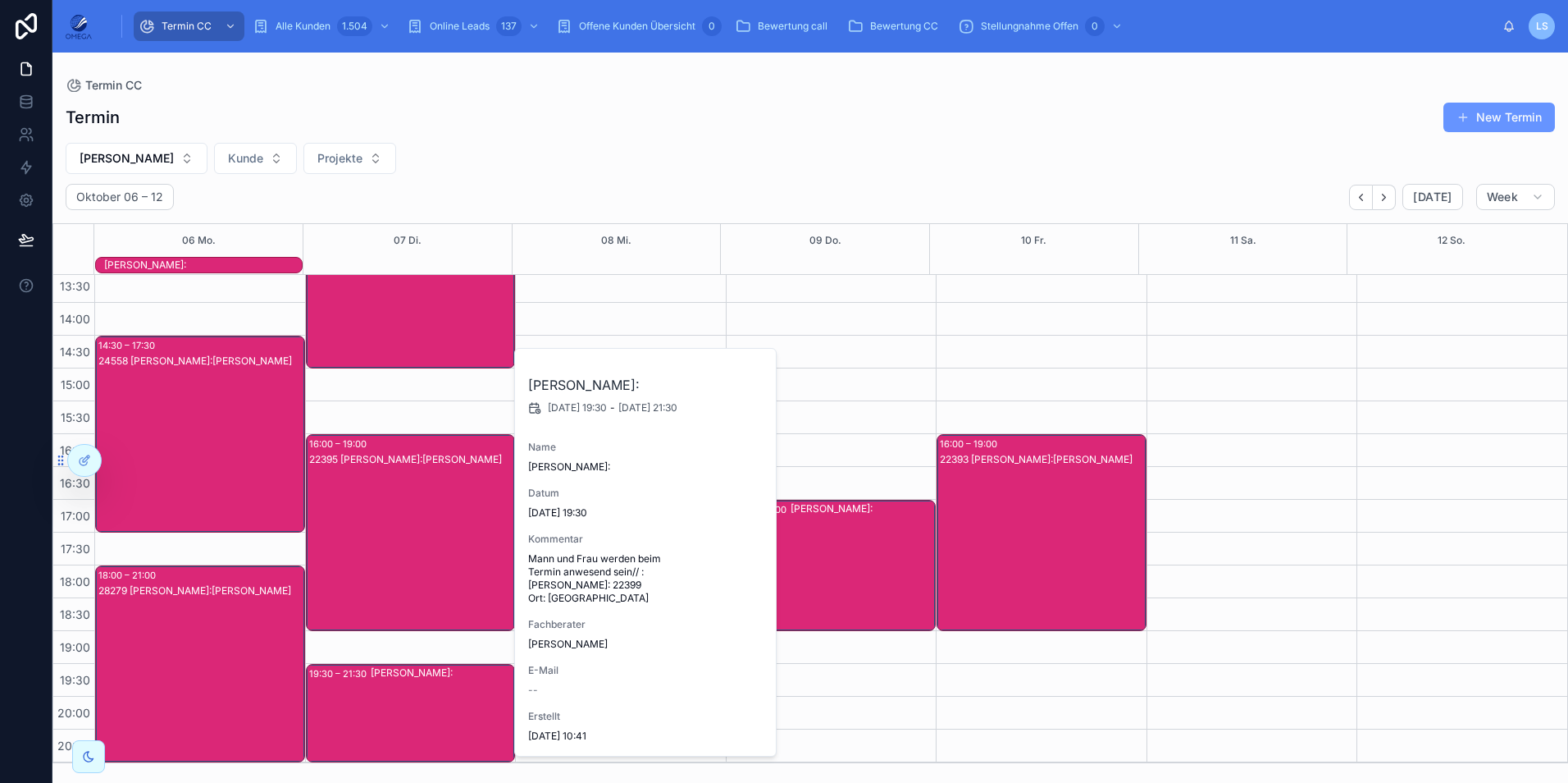
click at [453, 682] on div "[PERSON_NAME]:" at bounding box center [442, 713] width 143 height 95
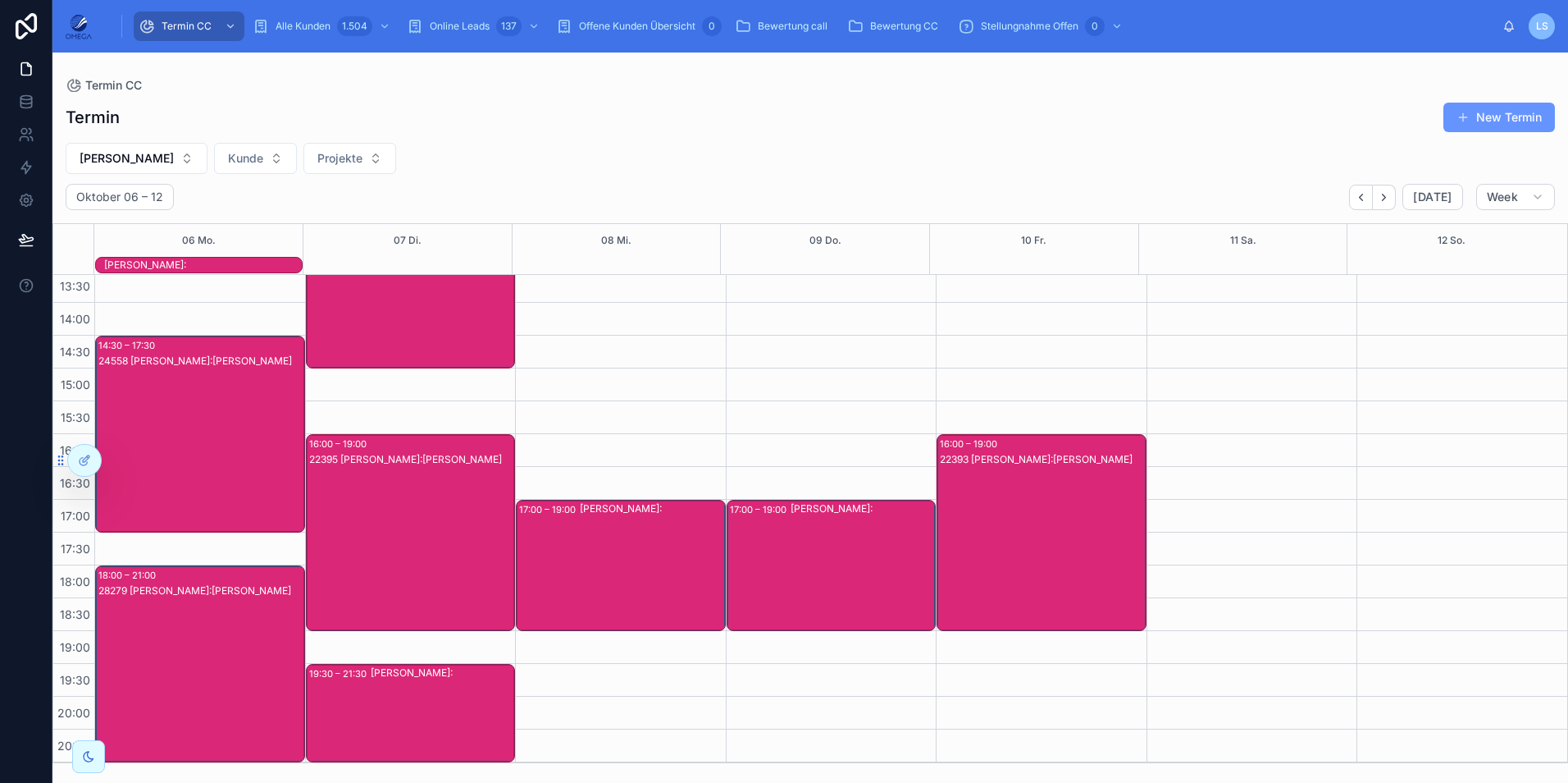
click at [609, 580] on div "[PERSON_NAME]:" at bounding box center [652, 565] width 144 height 128
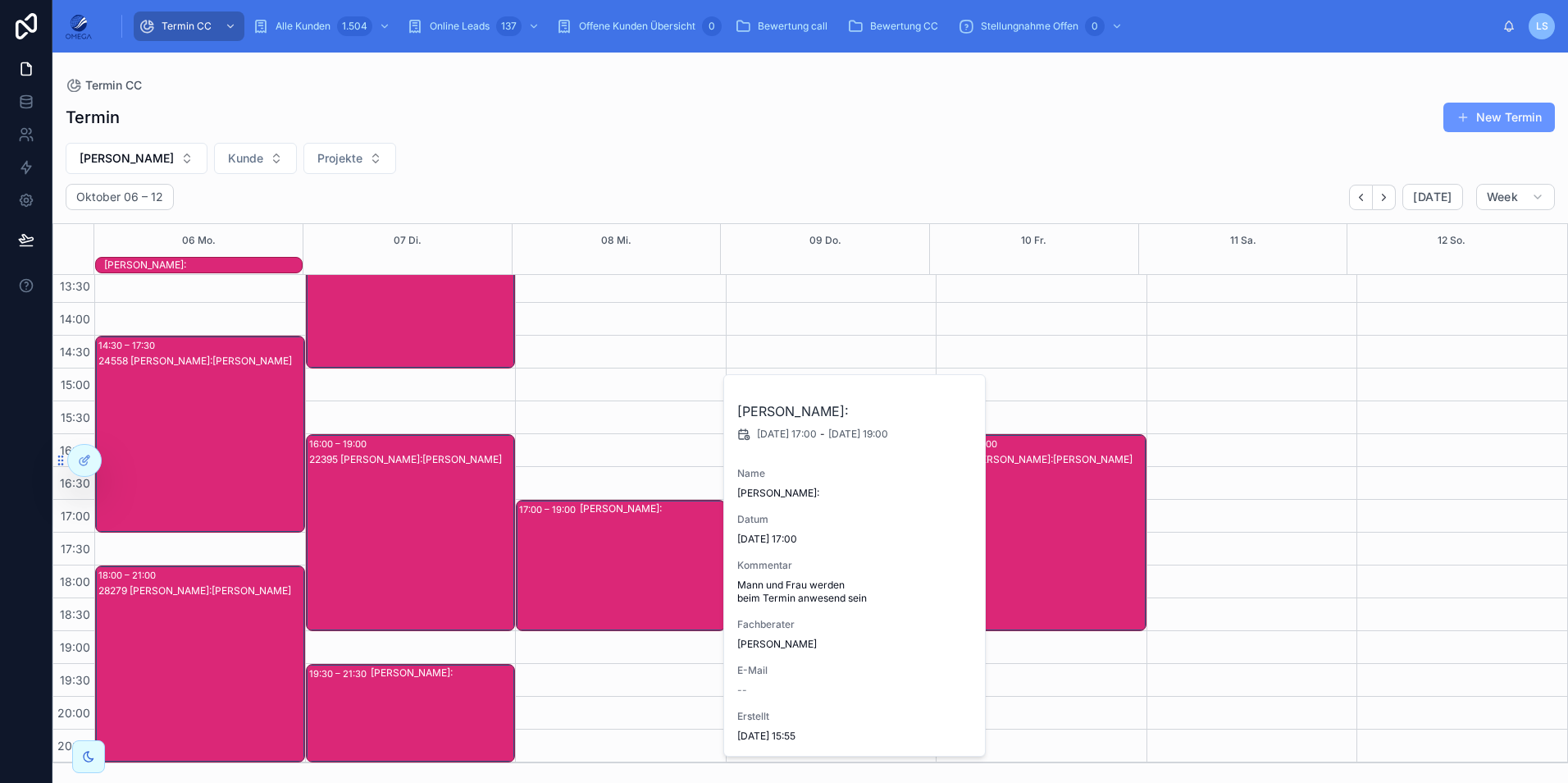
click at [605, 572] on div "[PERSON_NAME]:" at bounding box center [652, 565] width 144 height 128
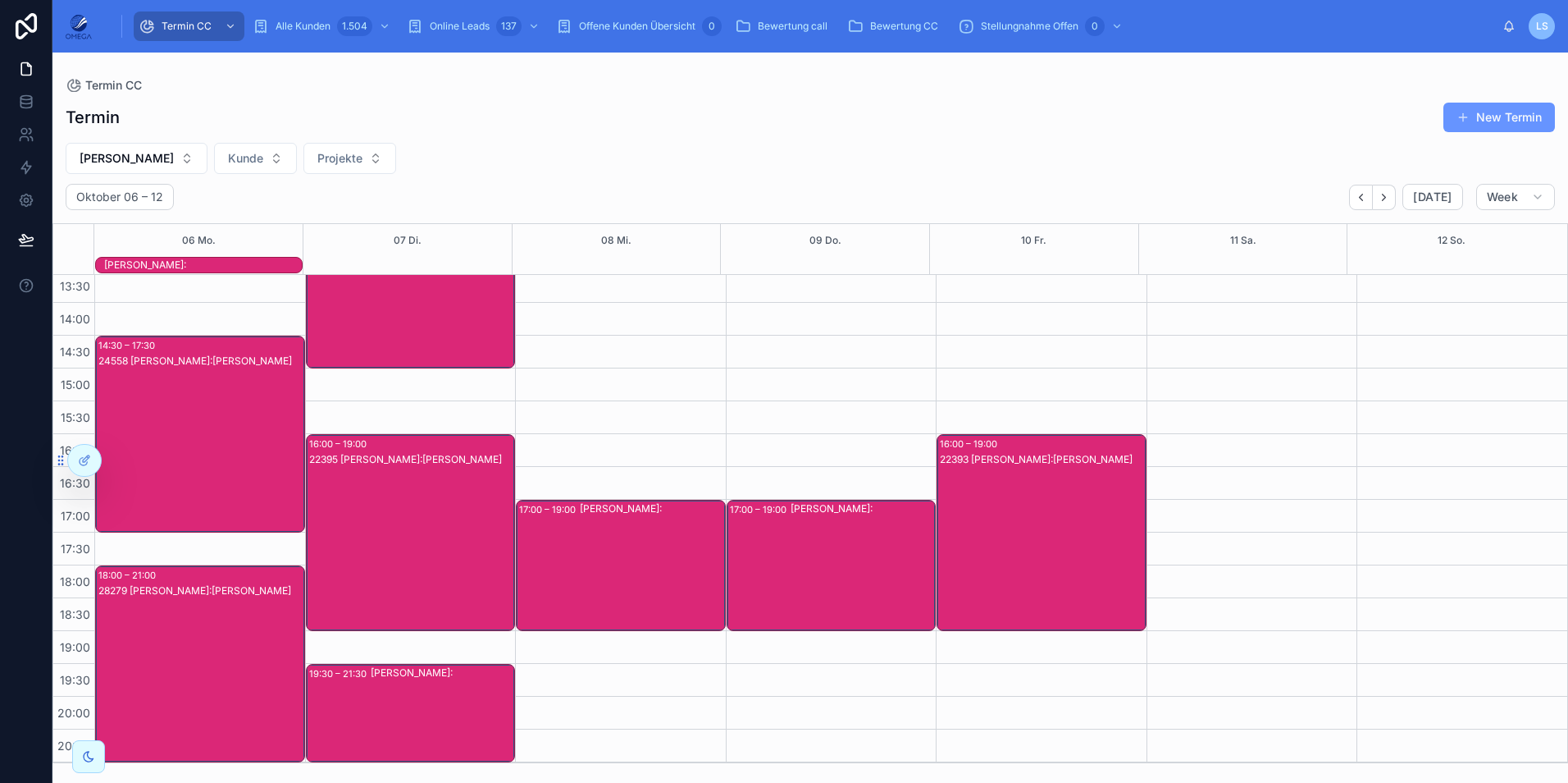
click at [422, 711] on div "[PERSON_NAME]:" at bounding box center [442, 713] width 143 height 95
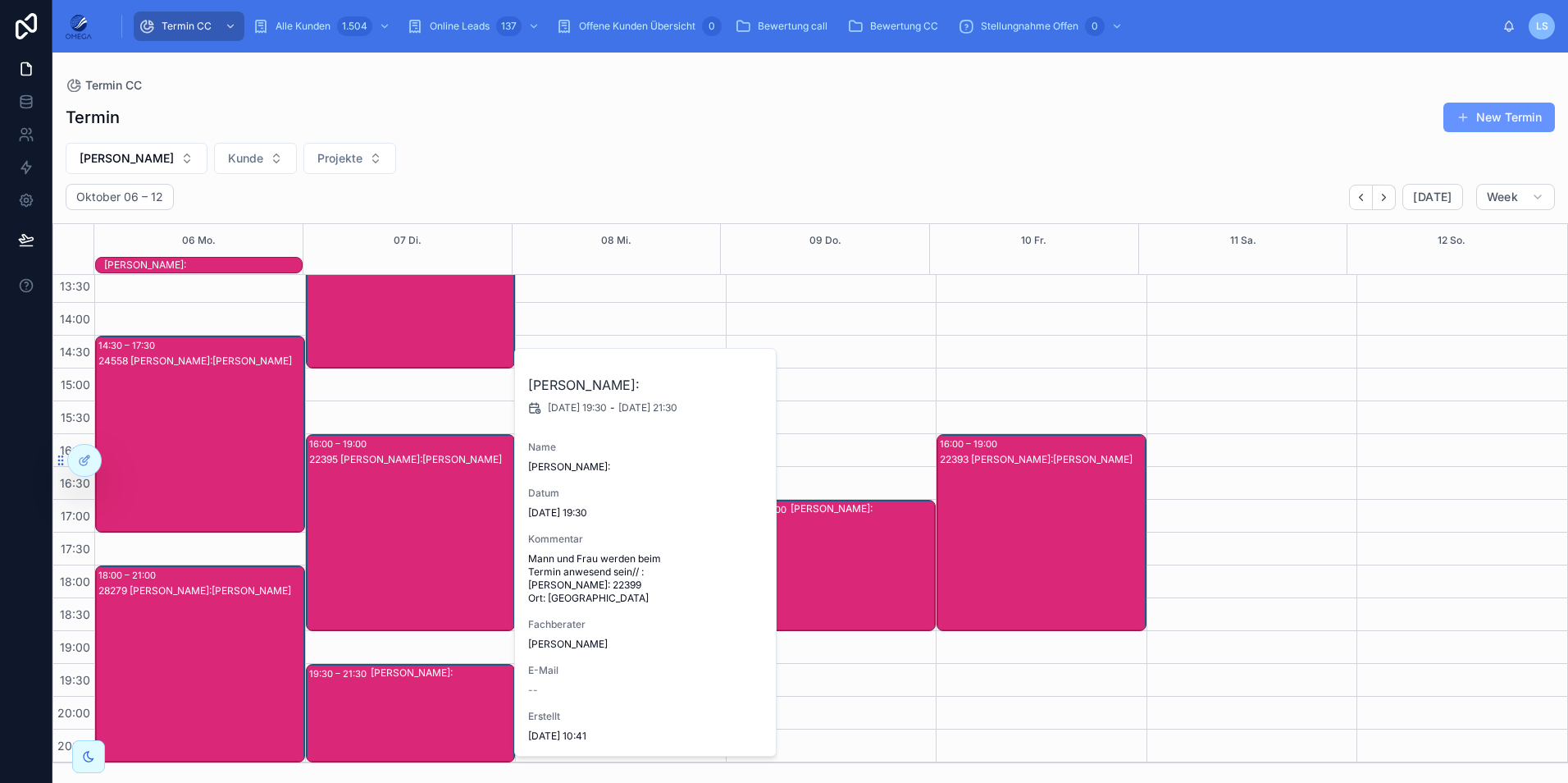
click at [422, 711] on div "[PERSON_NAME]:" at bounding box center [442, 713] width 143 height 95
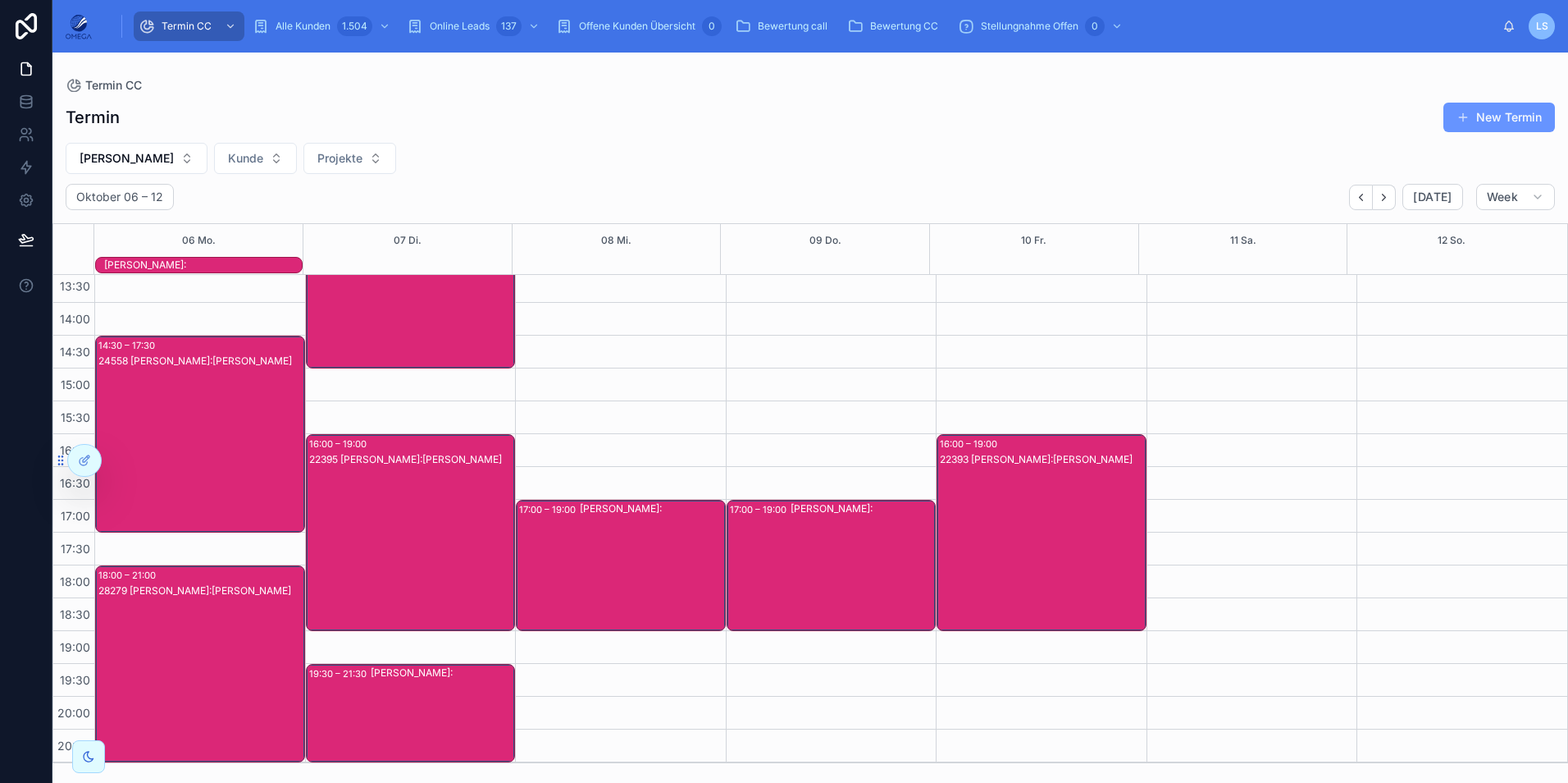
click at [599, 557] on div "[PERSON_NAME]:" at bounding box center [652, 565] width 144 height 128
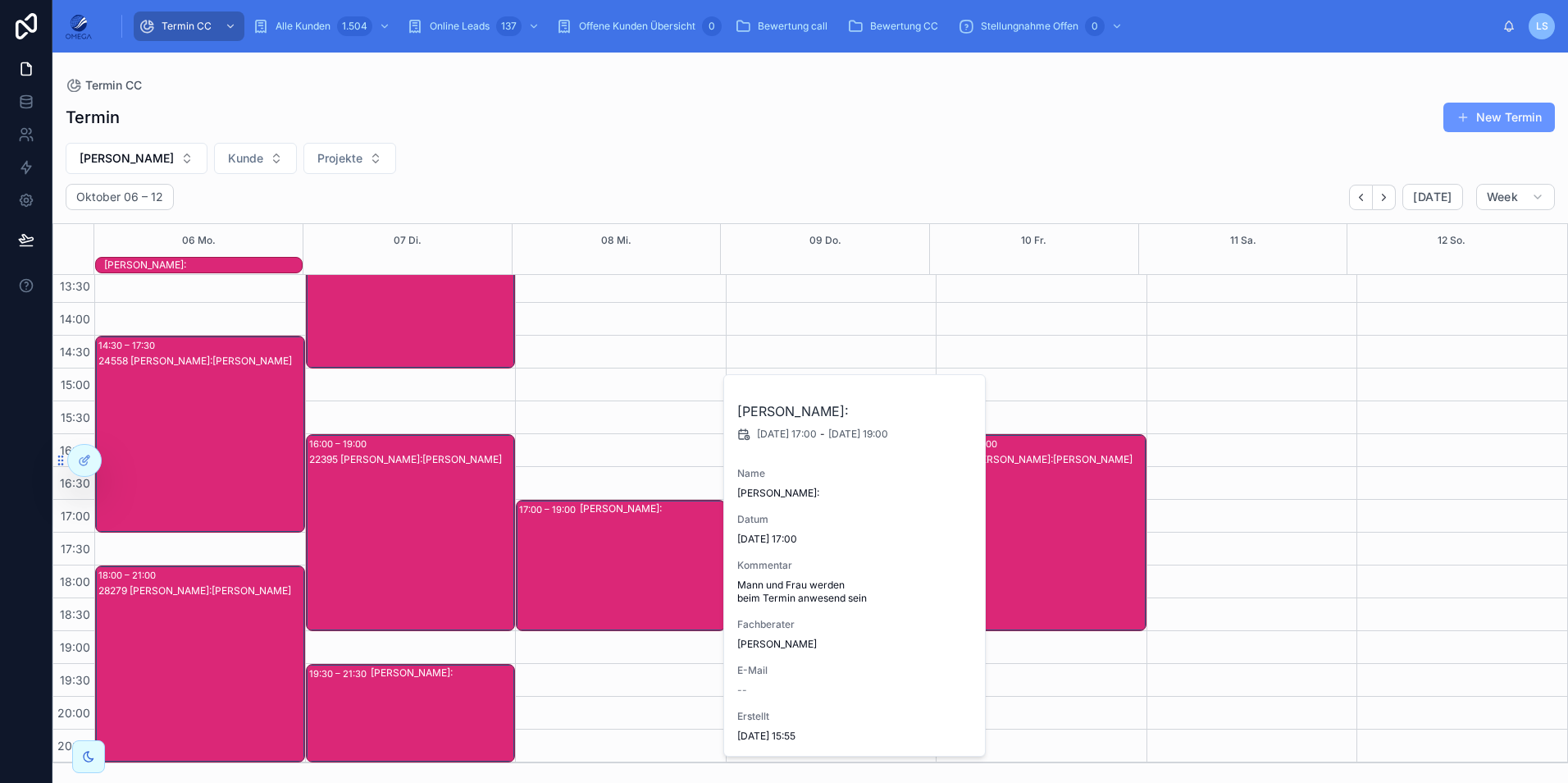
click at [599, 557] on div "[PERSON_NAME]:" at bounding box center [652, 565] width 144 height 128
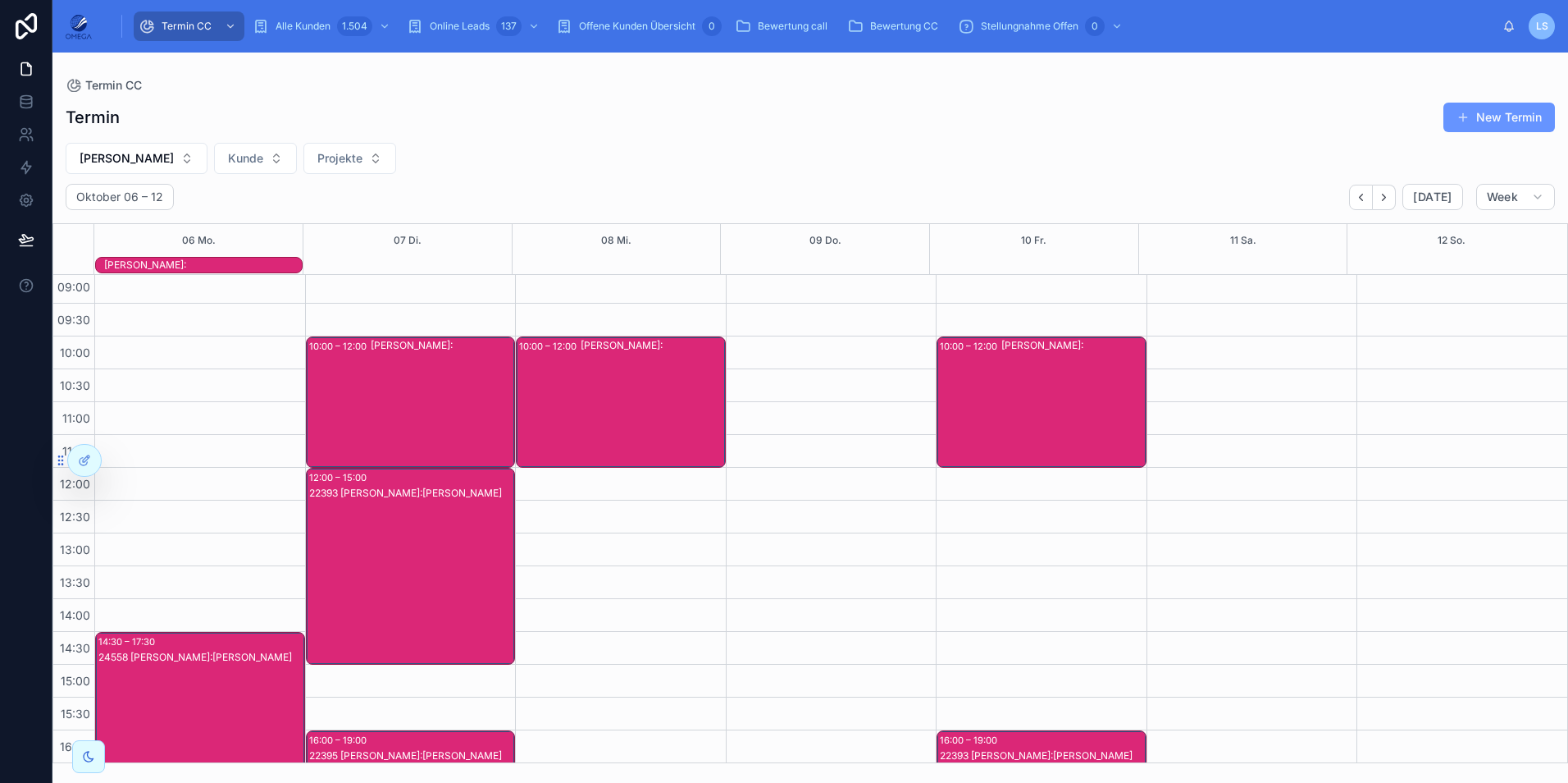
scroll to position [0, 0]
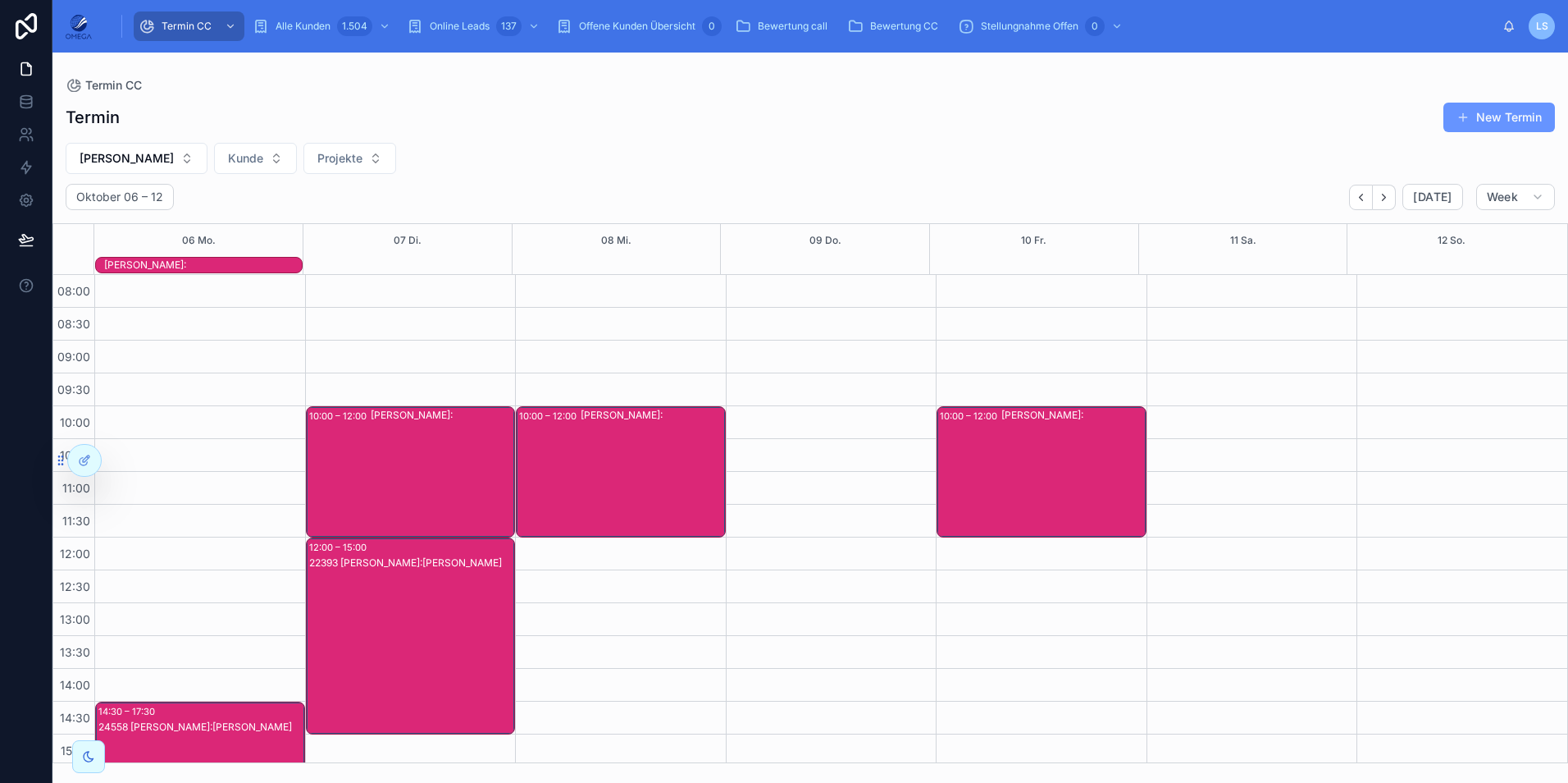
click at [585, 486] on div "[PERSON_NAME]:" at bounding box center [652, 471] width 143 height 128
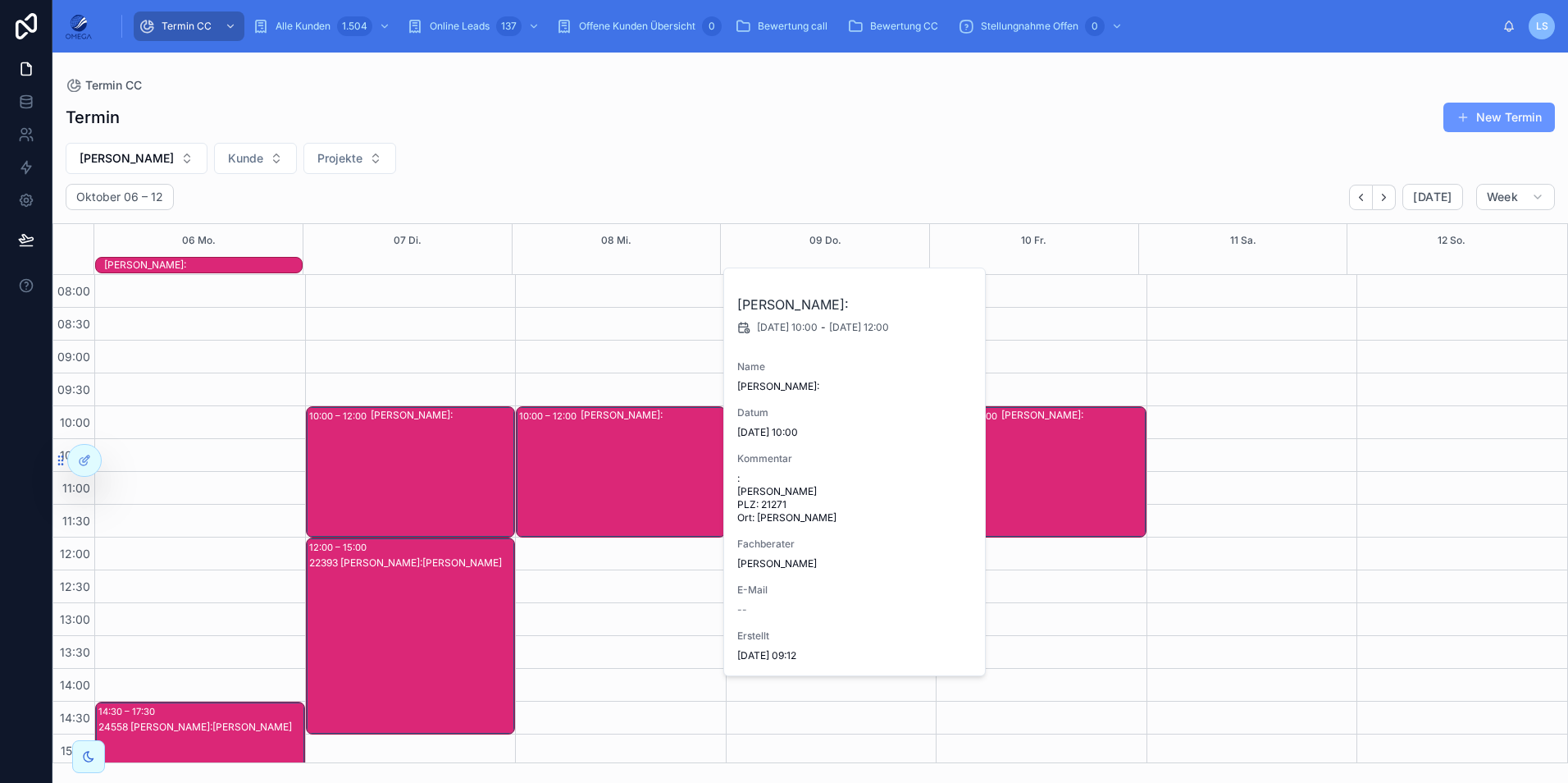
click at [585, 486] on div "[PERSON_NAME]:" at bounding box center [652, 471] width 143 height 128
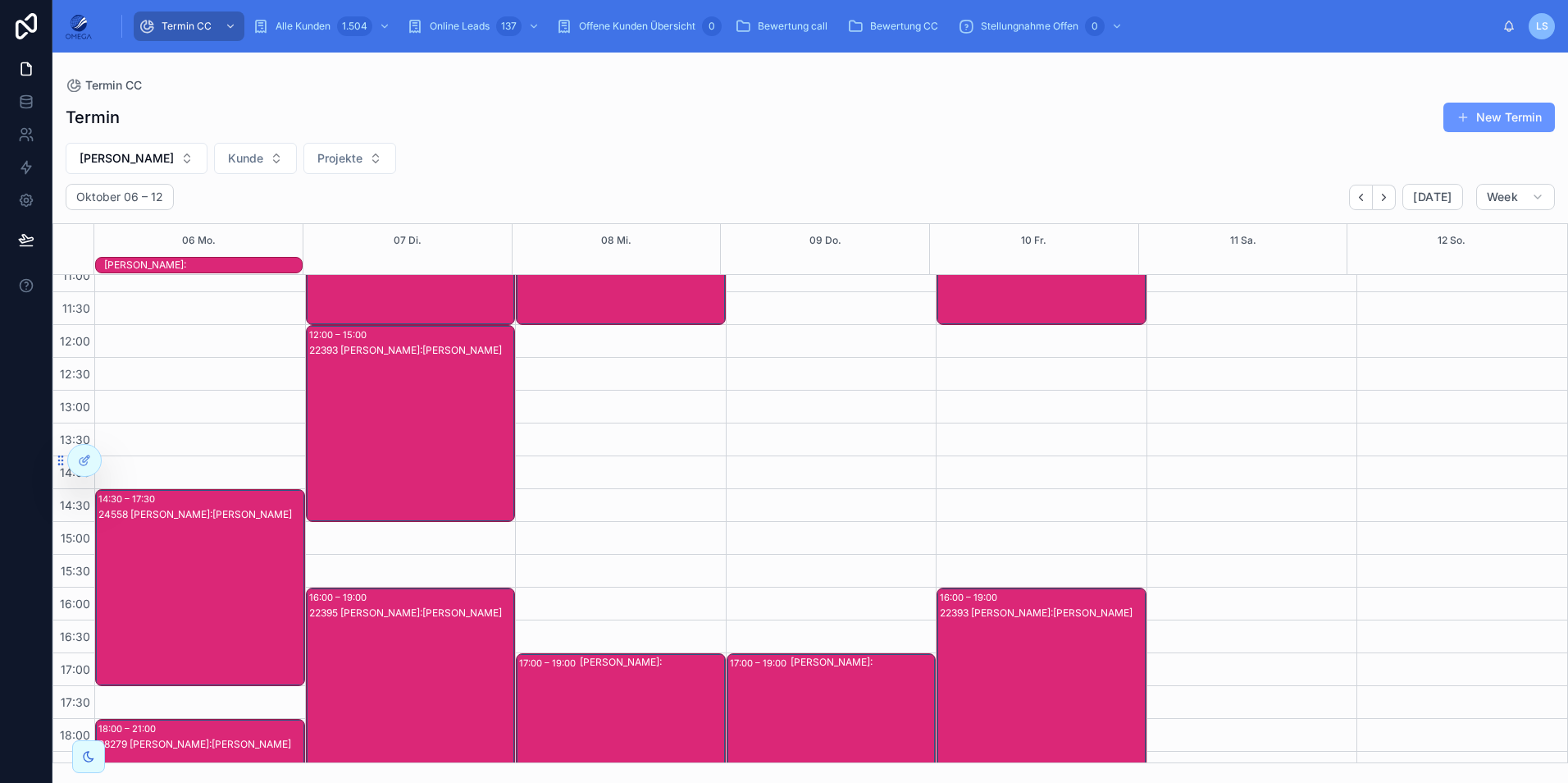
scroll to position [366, 0]
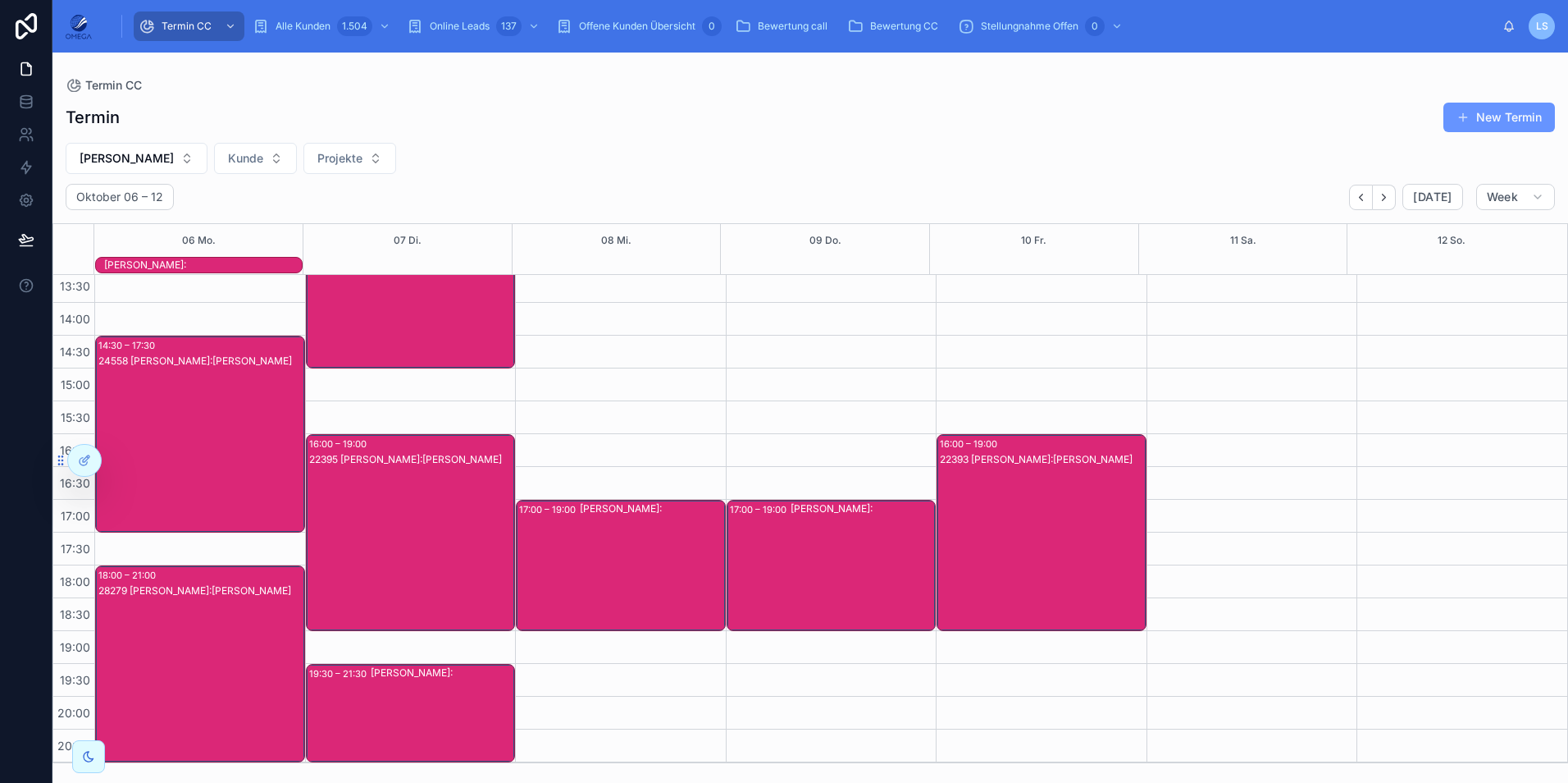
click at [1029, 513] on div "22393 [PERSON_NAME]:[PERSON_NAME]" at bounding box center [1042, 549] width 205 height 193
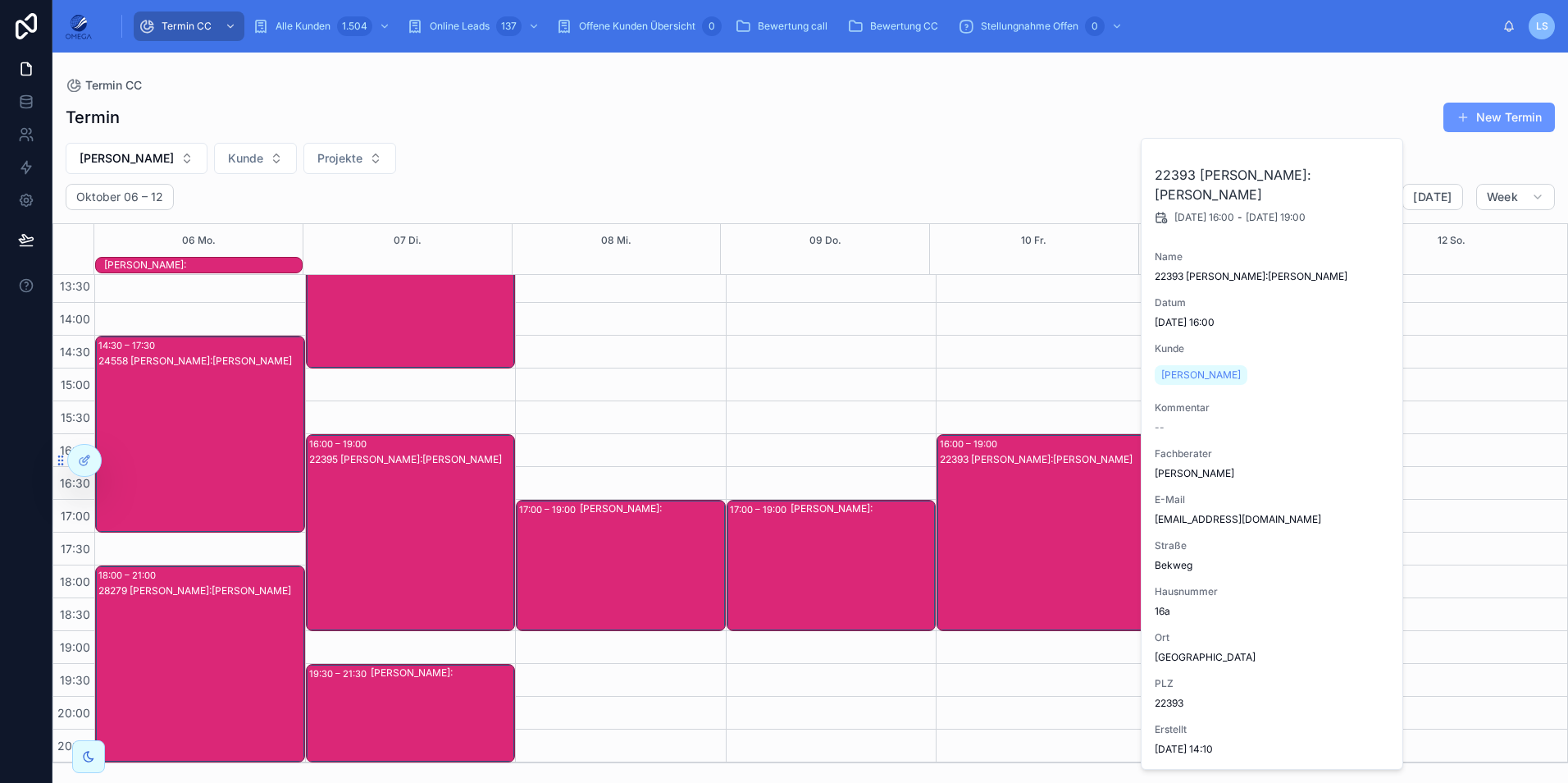
click at [1021, 517] on div "22393 [PERSON_NAME]:[PERSON_NAME]" at bounding box center [1042, 549] width 205 height 193
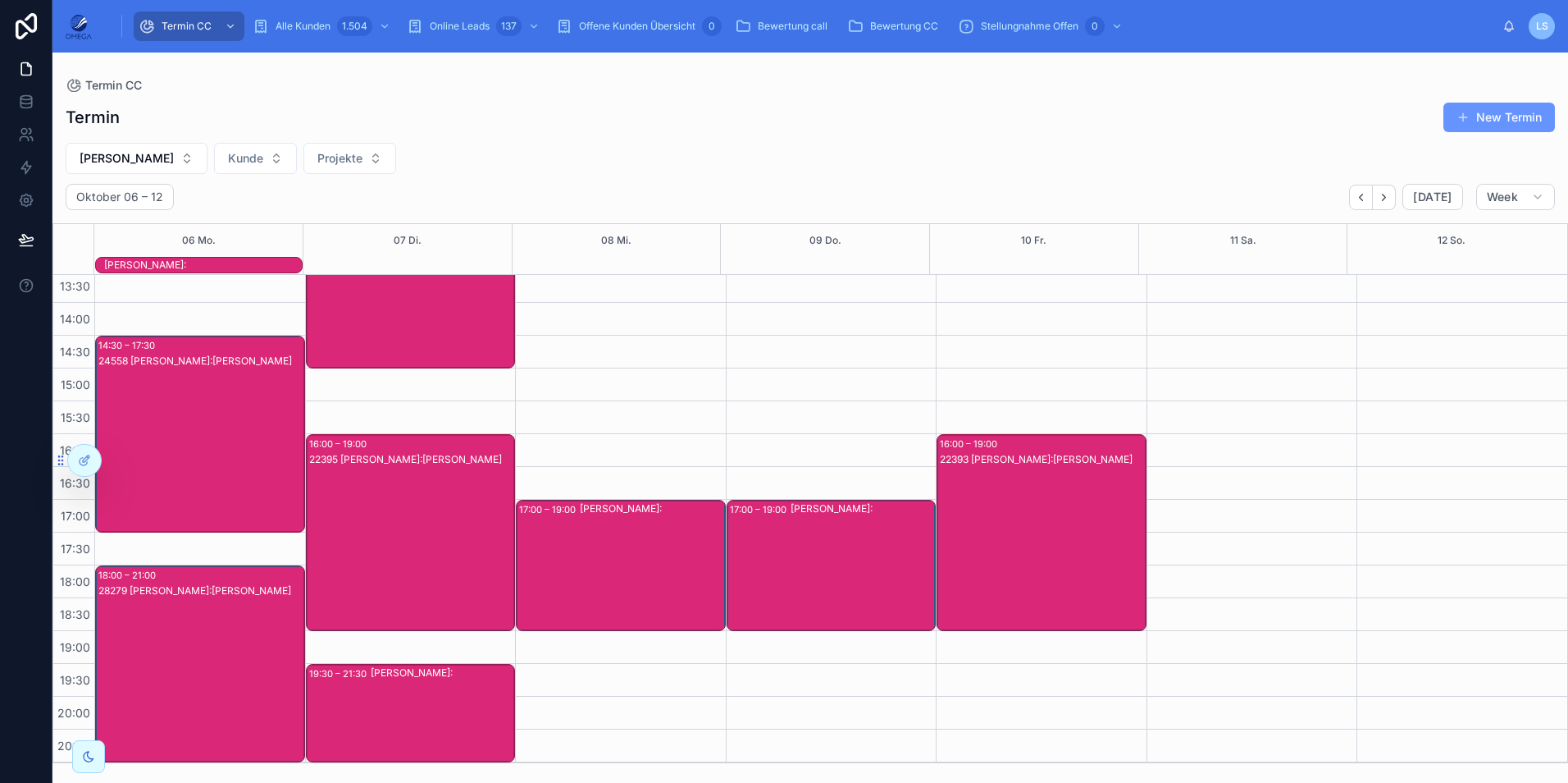
click at [243, 461] on div "24558 [PERSON_NAME]:[PERSON_NAME]" at bounding box center [201, 450] width 205 height 193
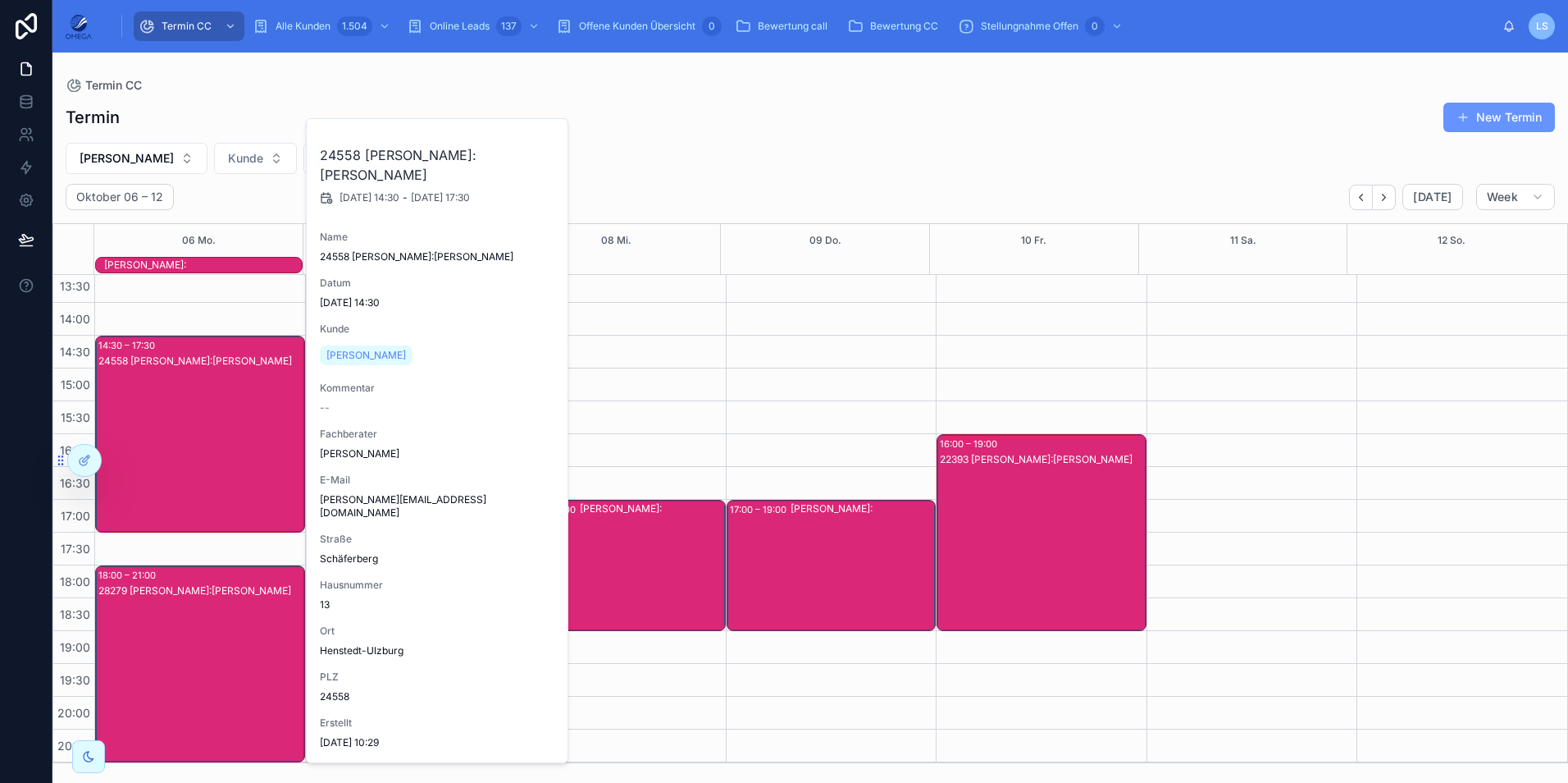
click at [243, 461] on div "24558 [PERSON_NAME]:[PERSON_NAME]" at bounding box center [201, 450] width 205 height 193
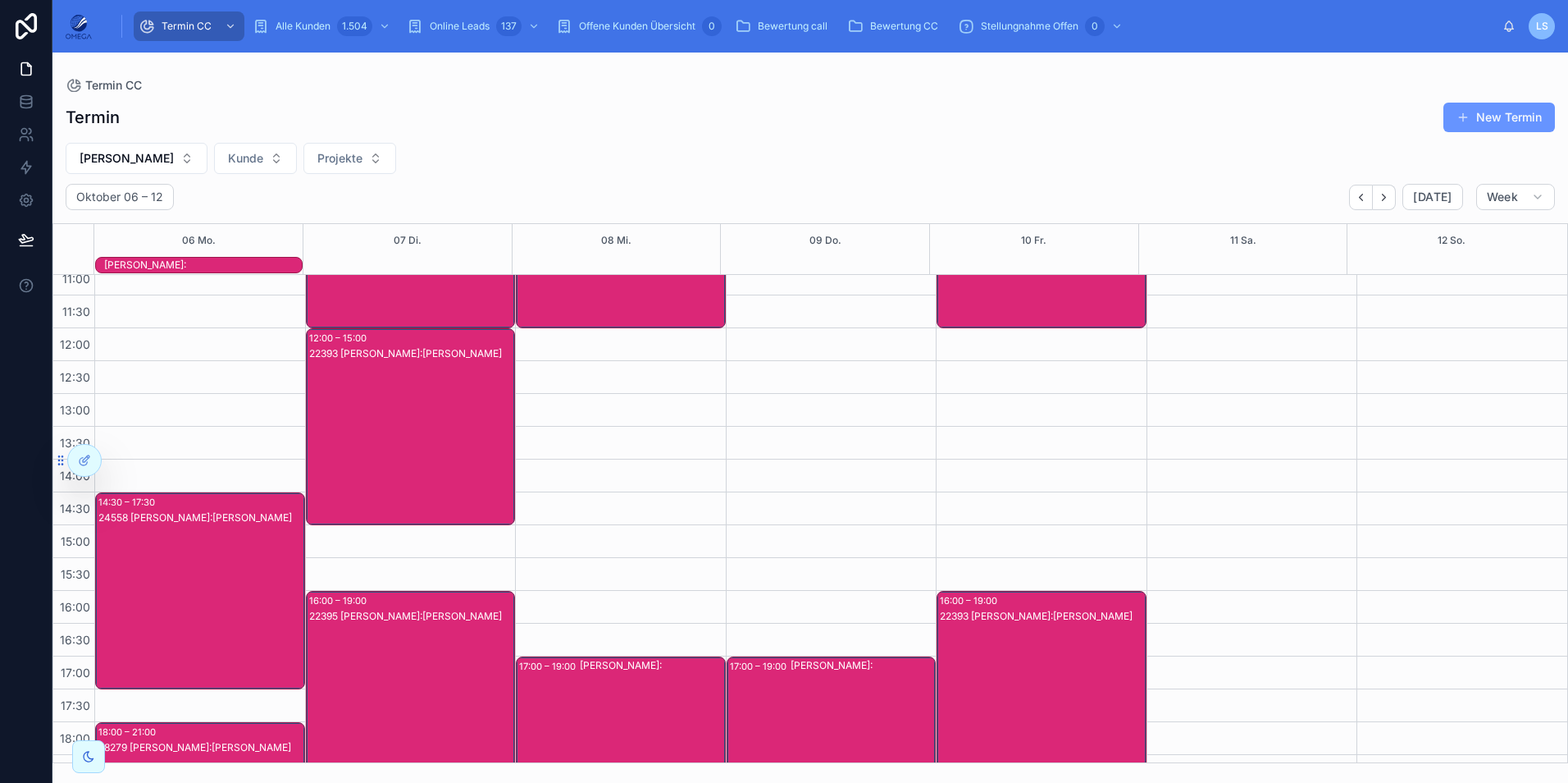
scroll to position [246, 0]
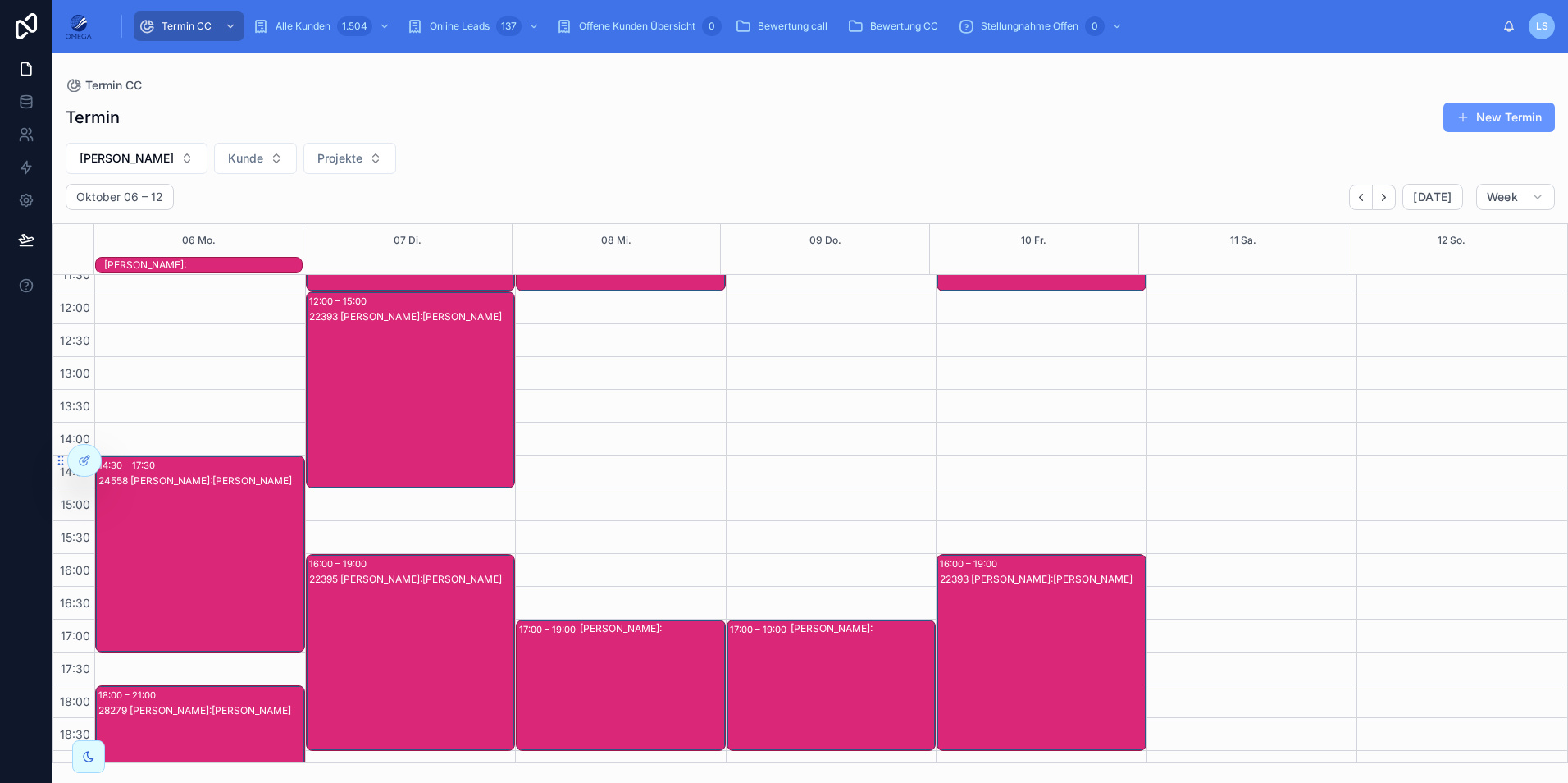
click at [381, 400] on div "22393 [PERSON_NAME]:[PERSON_NAME]" at bounding box center [412, 406] width 205 height 193
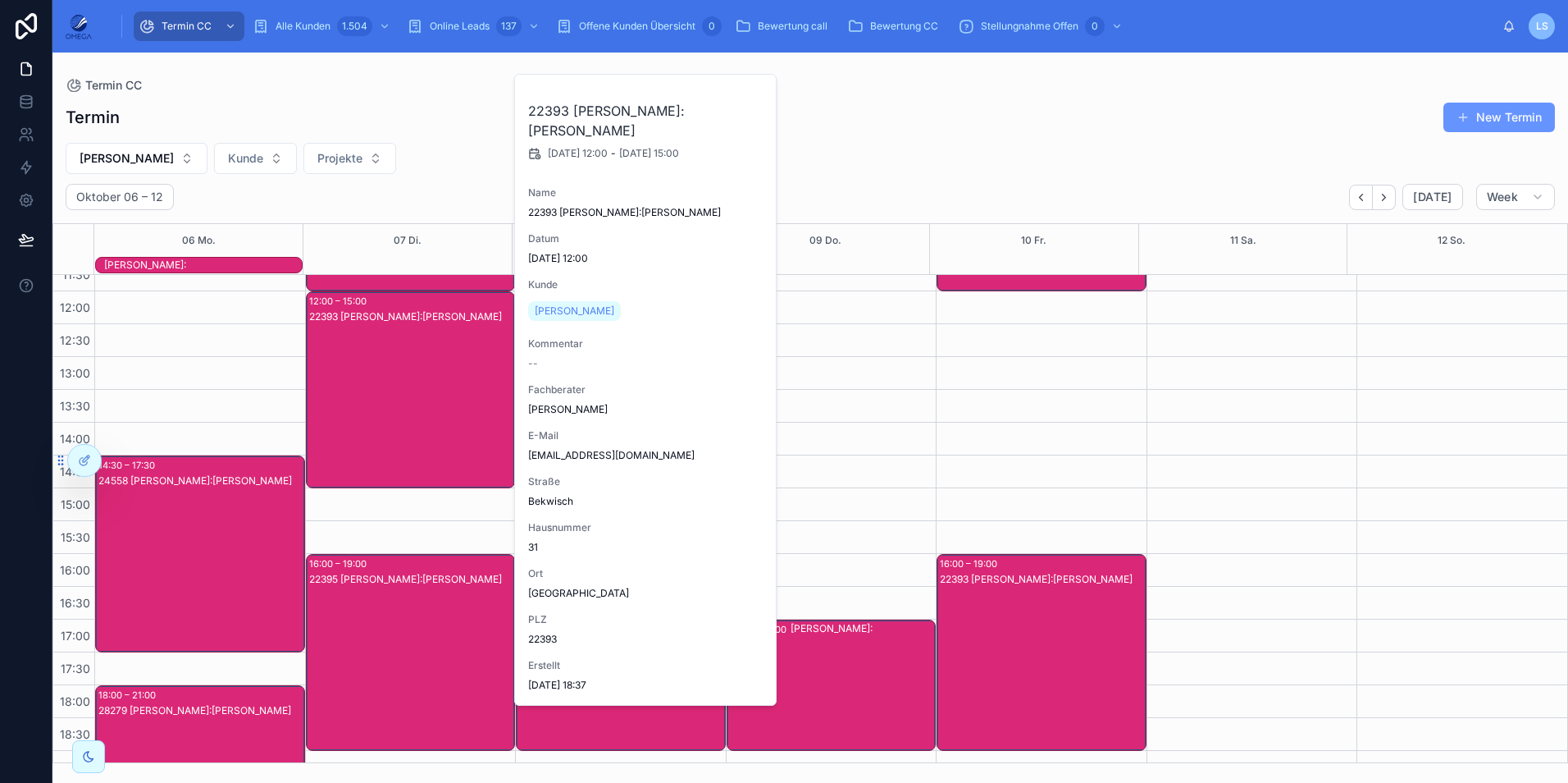
click at [381, 400] on div "22393 [PERSON_NAME]:[PERSON_NAME]" at bounding box center [412, 406] width 205 height 193
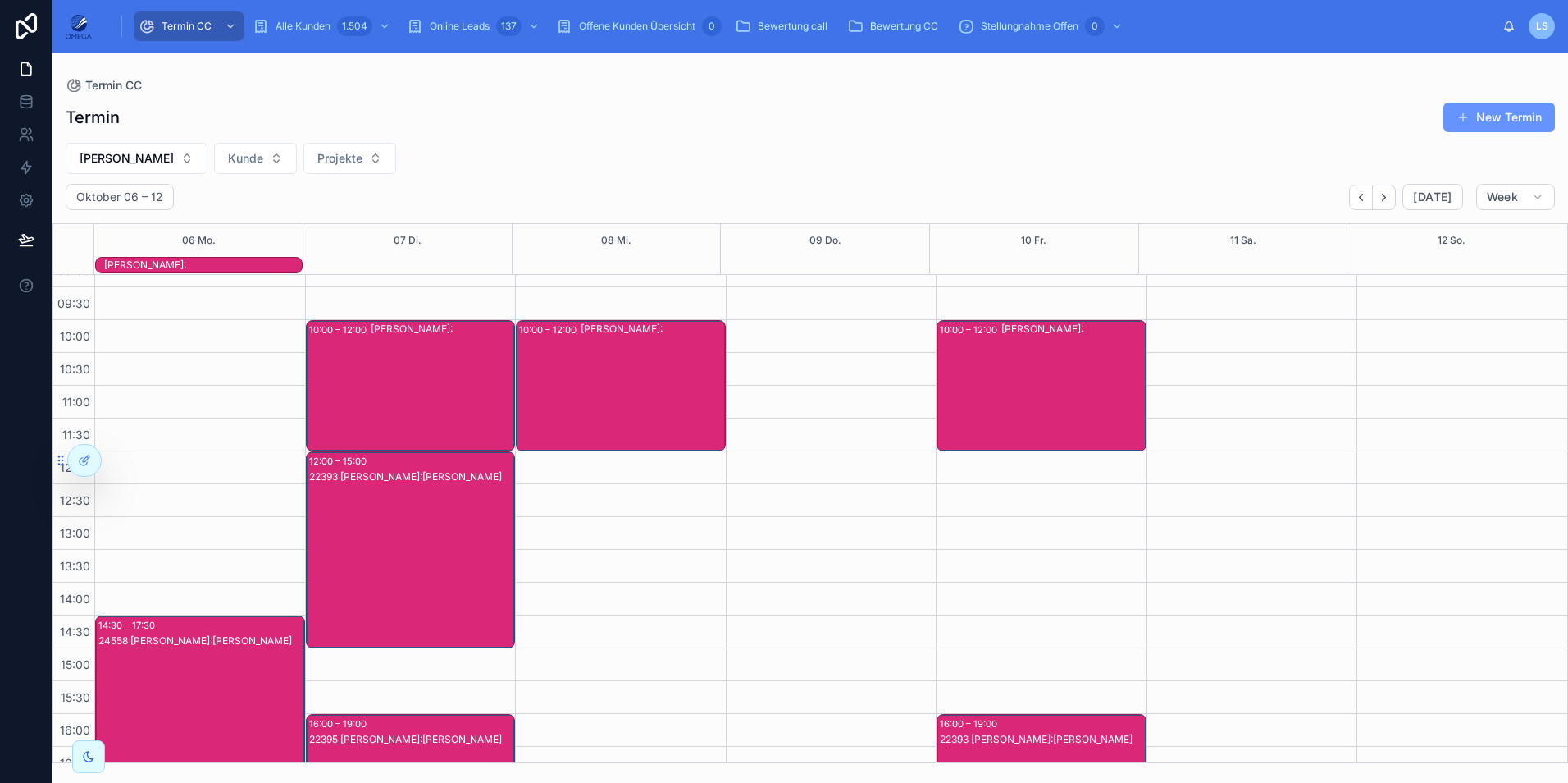
scroll to position [82, 0]
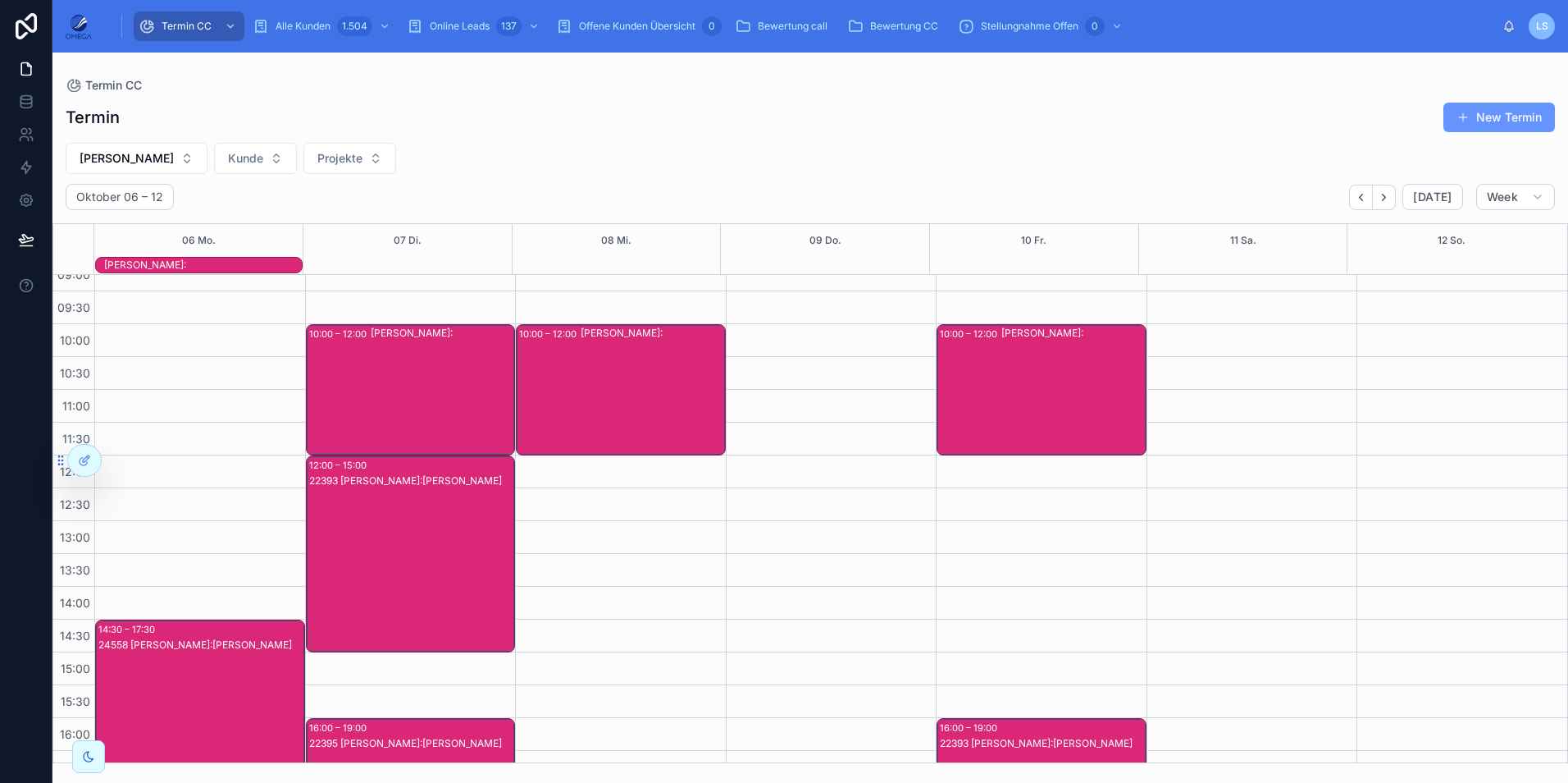
click at [384, 411] on div "[PERSON_NAME]:" at bounding box center [442, 390] width 143 height 128
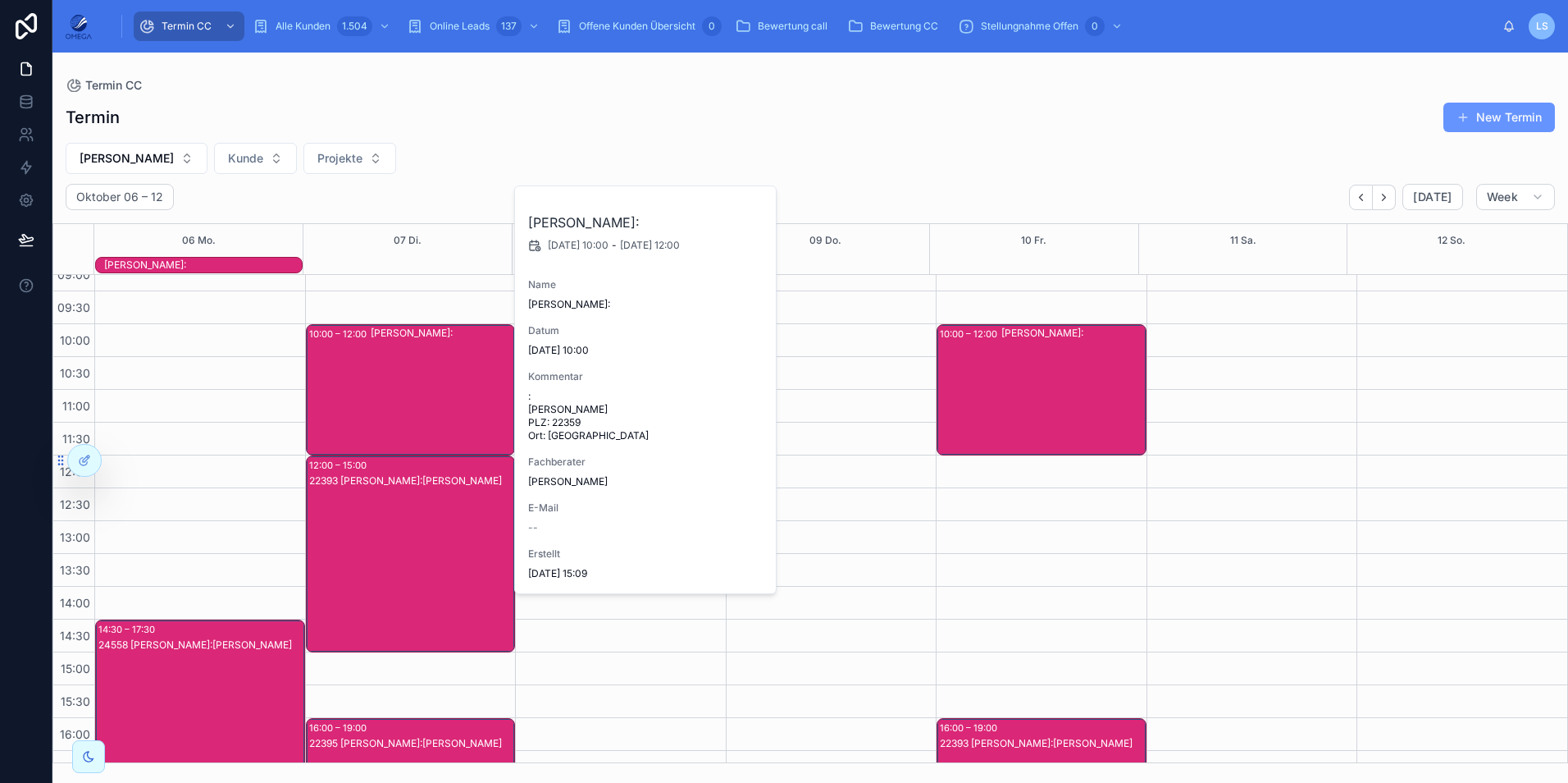
click at [392, 411] on div "[PERSON_NAME]:" at bounding box center [442, 390] width 143 height 128
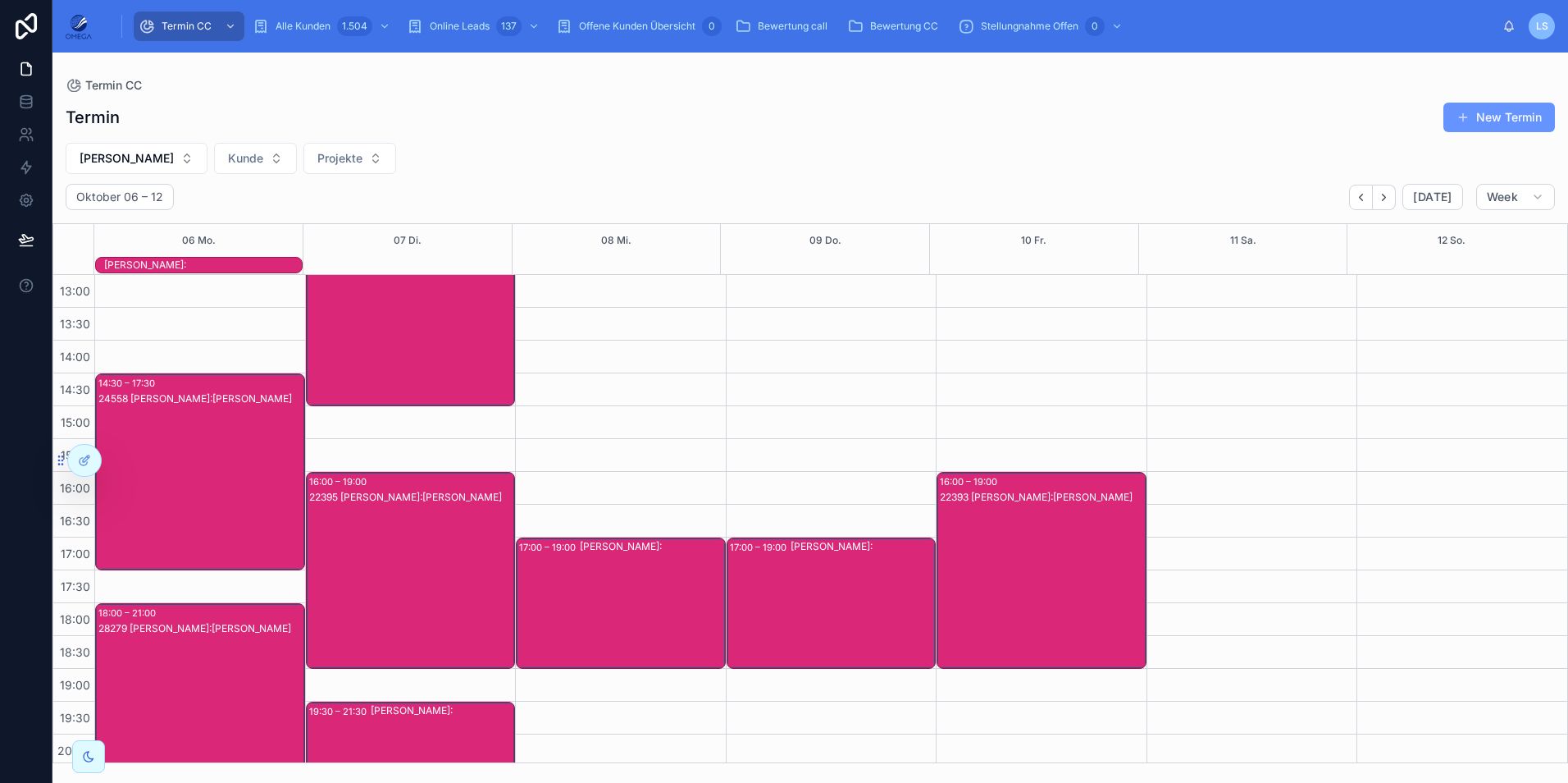
scroll to position [366, 0]
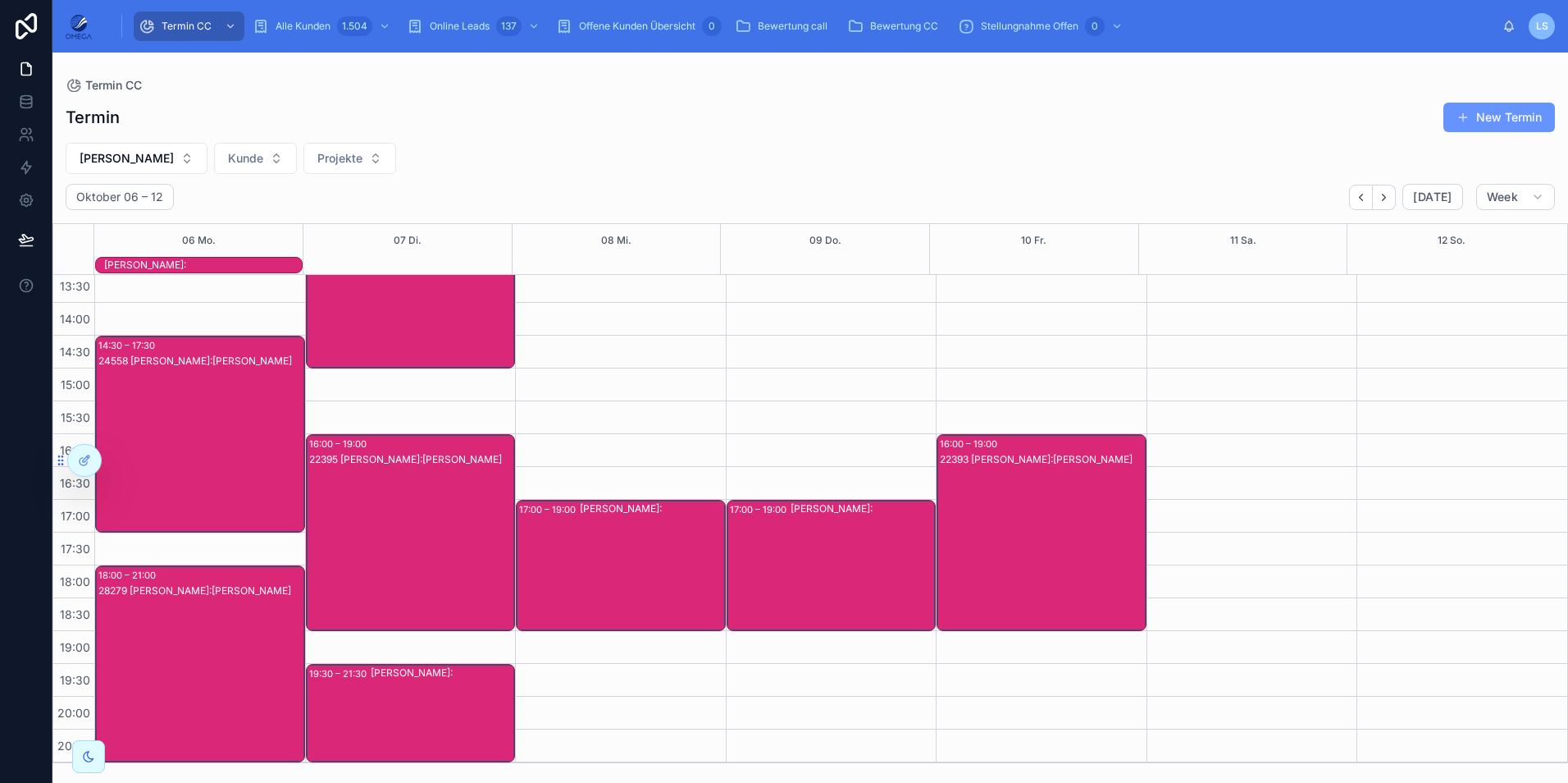
click at [623, 555] on div "[PERSON_NAME]:" at bounding box center [652, 565] width 144 height 128
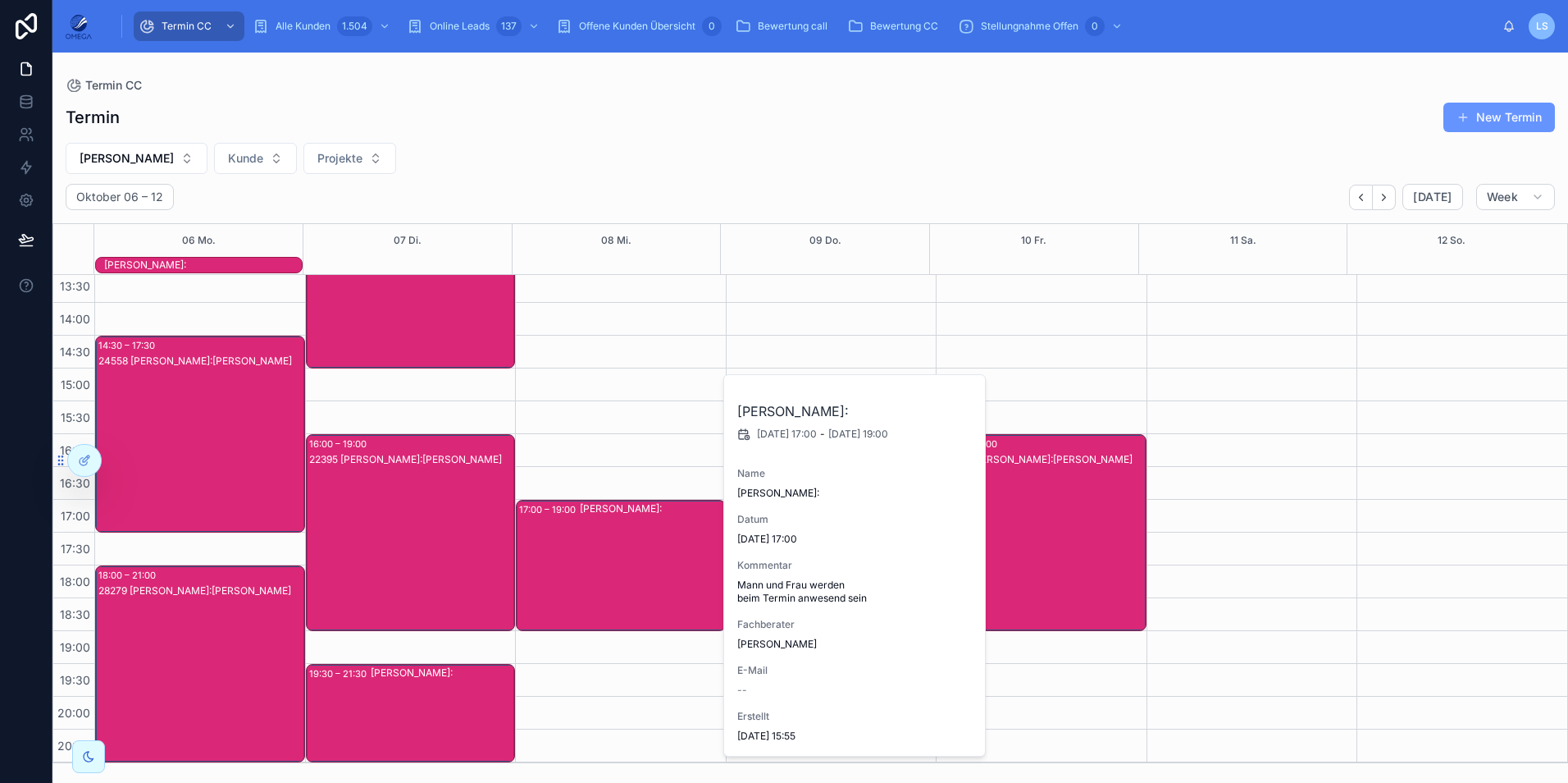
click at [623, 555] on div "[PERSON_NAME]:" at bounding box center [652, 565] width 144 height 128
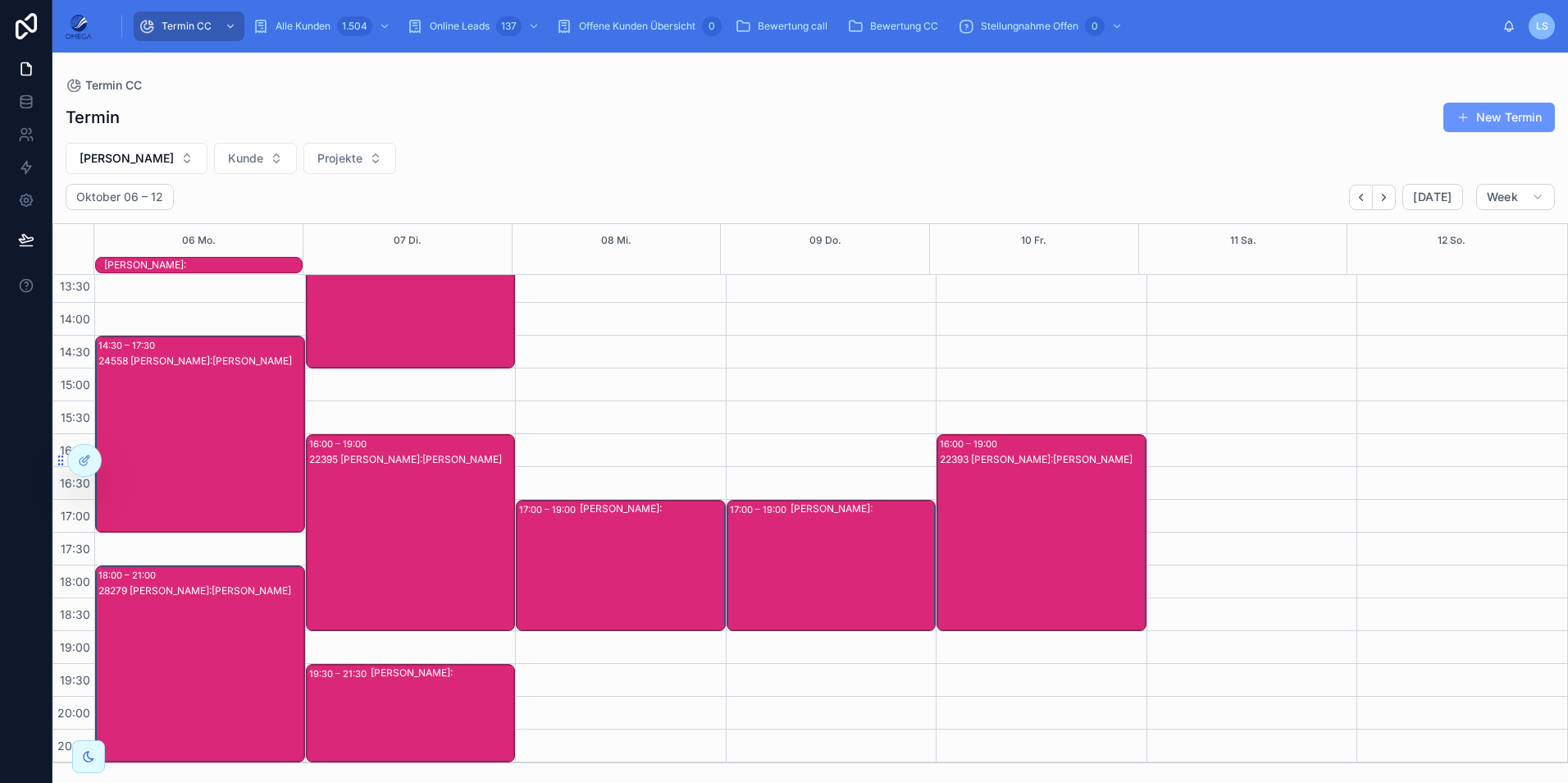
click at [875, 556] on div "[PERSON_NAME]:" at bounding box center [863, 565] width 144 height 128
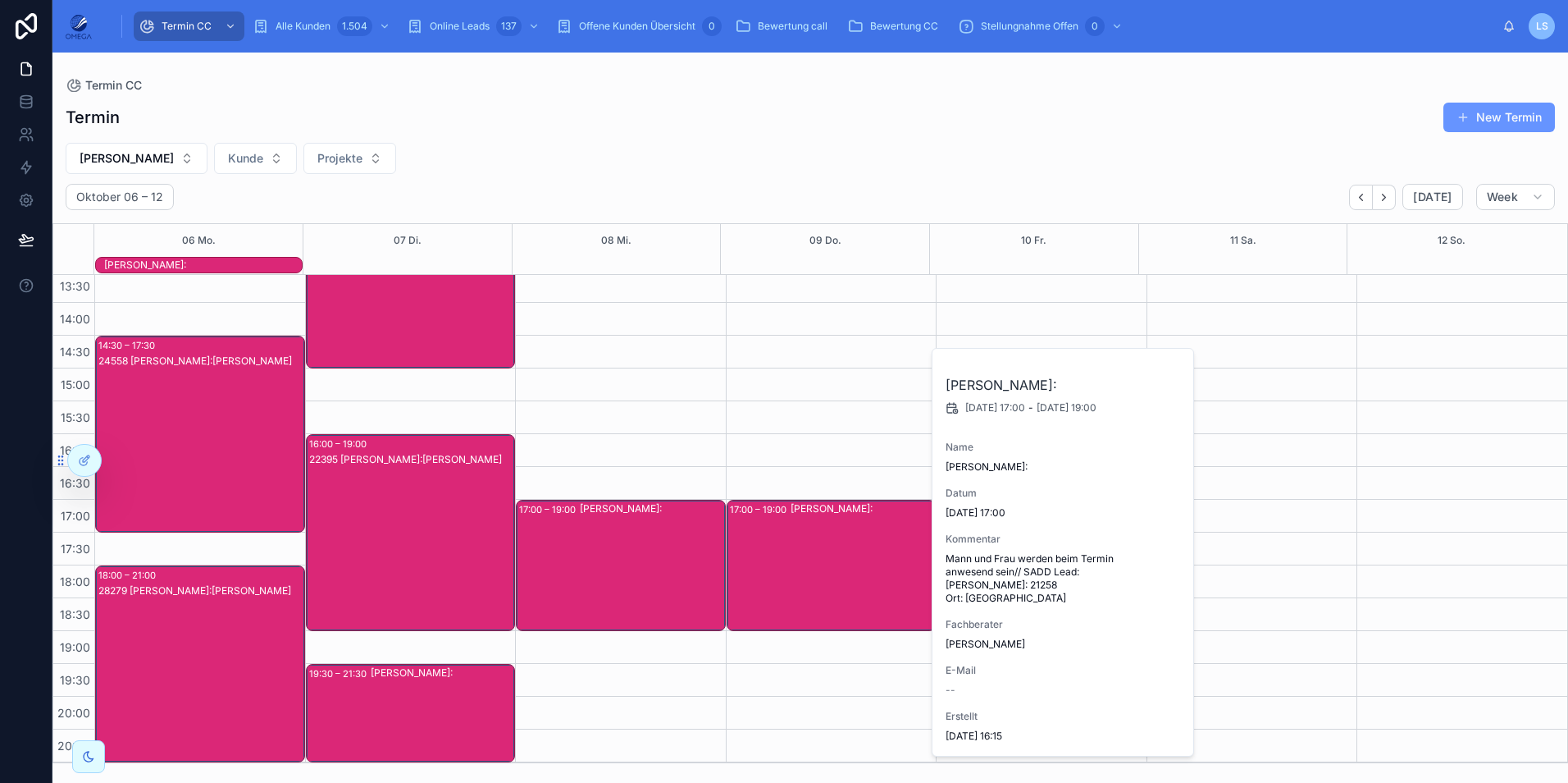
click at [876, 560] on div "[PERSON_NAME]:" at bounding box center [863, 565] width 144 height 128
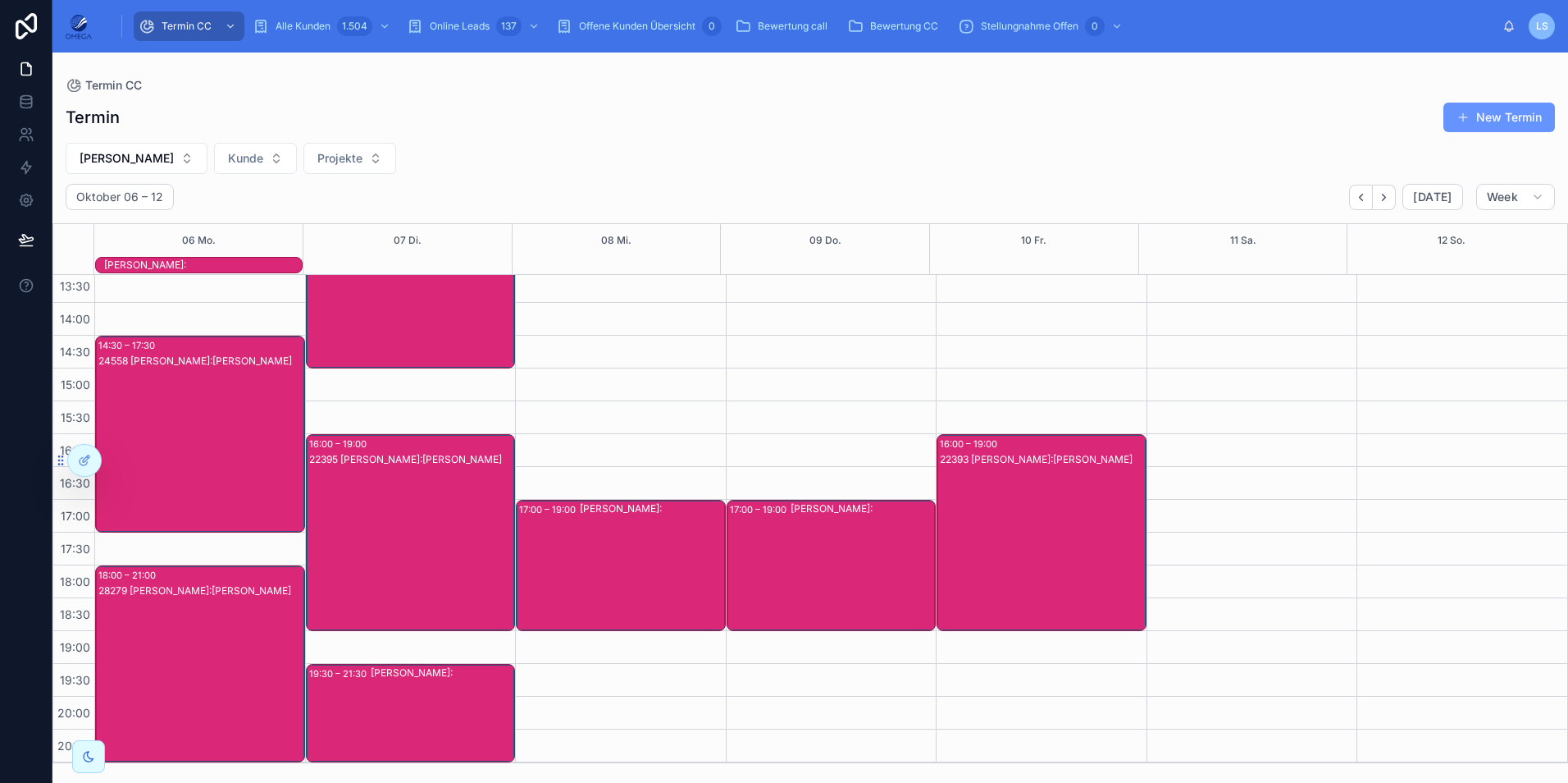
click at [1018, 544] on div "22393 [PERSON_NAME]:[PERSON_NAME]" at bounding box center [1042, 549] width 205 height 193
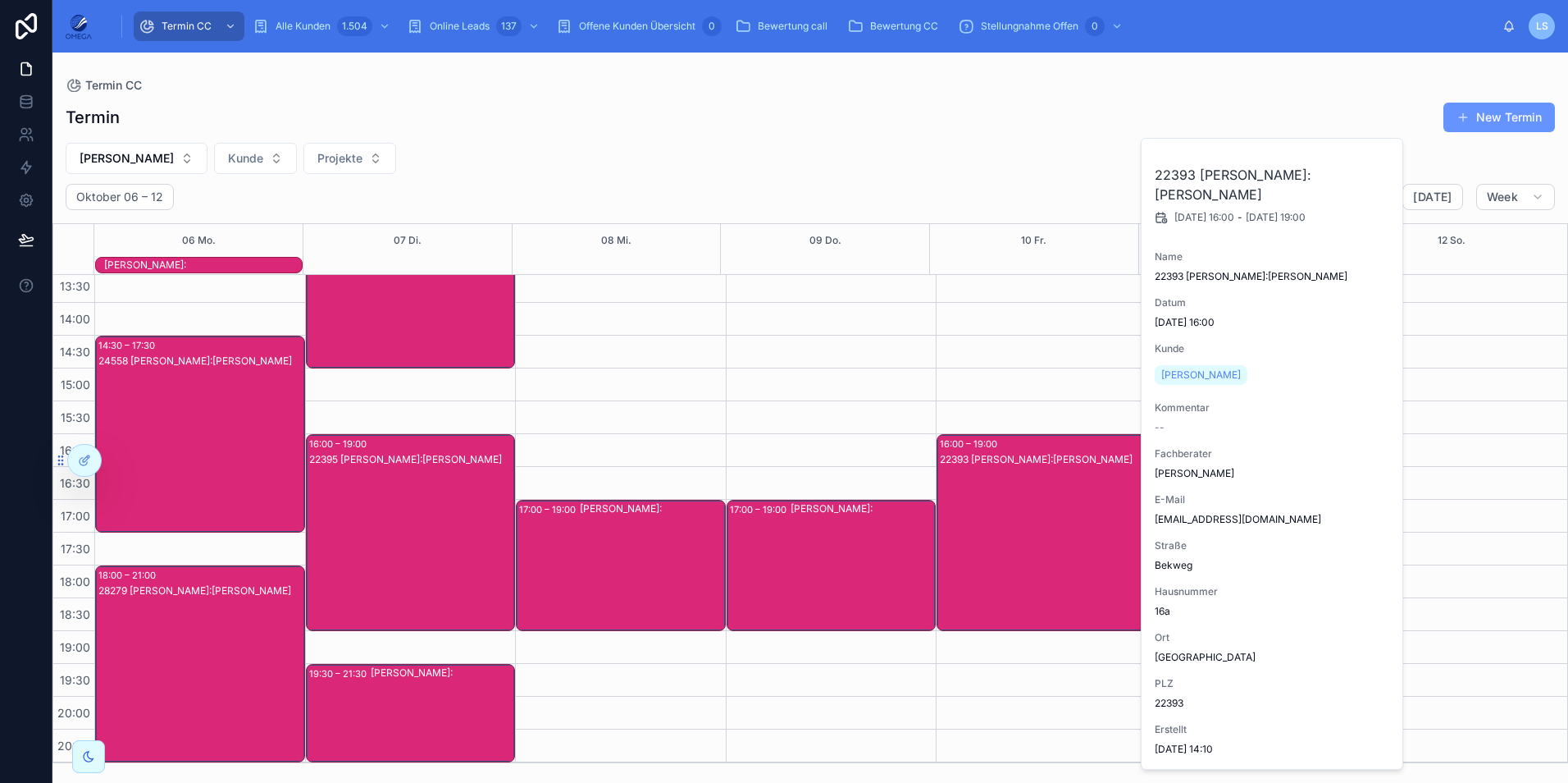
click at [1018, 544] on div "22393 [PERSON_NAME]:[PERSON_NAME]" at bounding box center [1042, 549] width 205 height 193
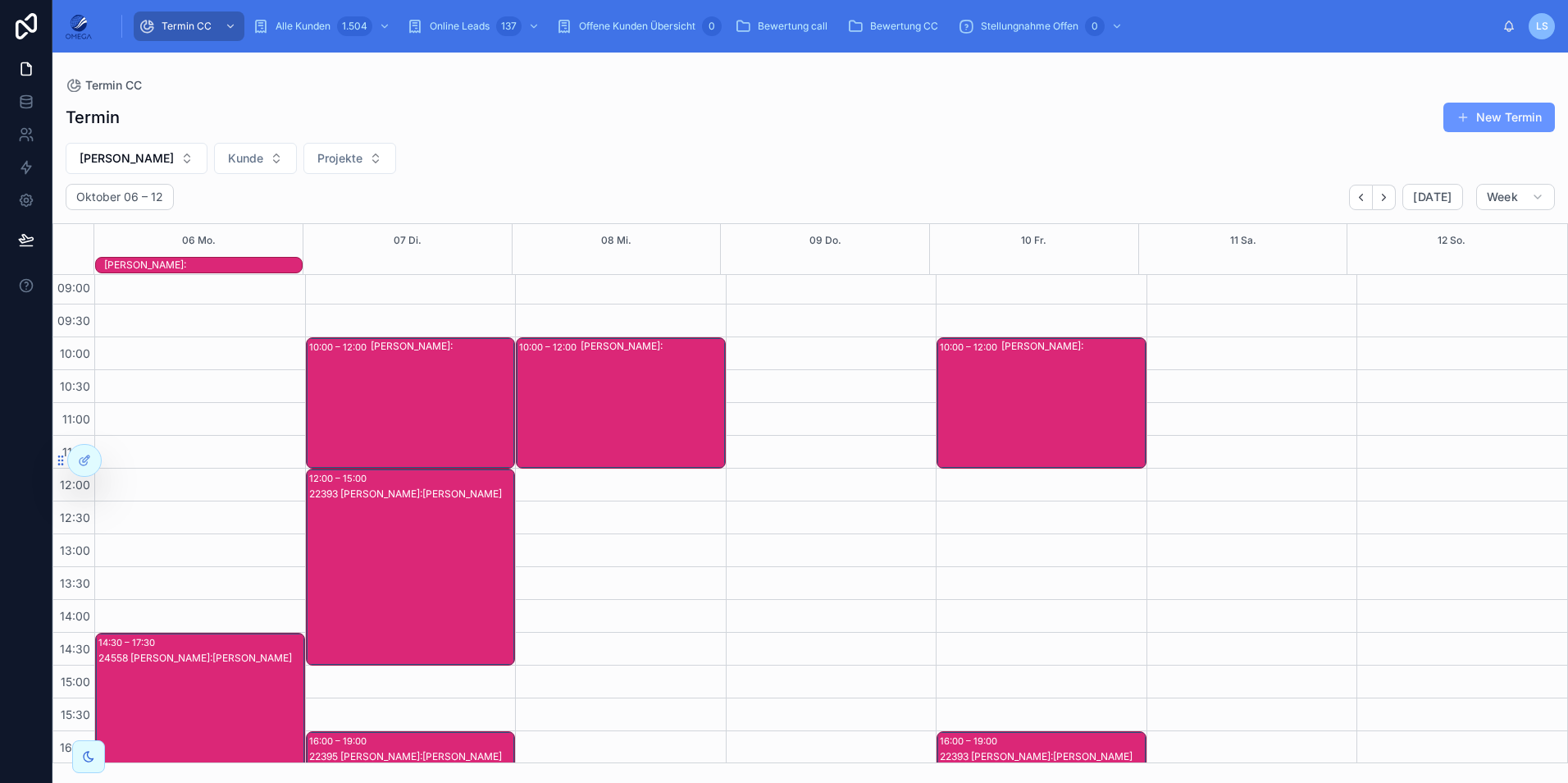
scroll to position [0, 0]
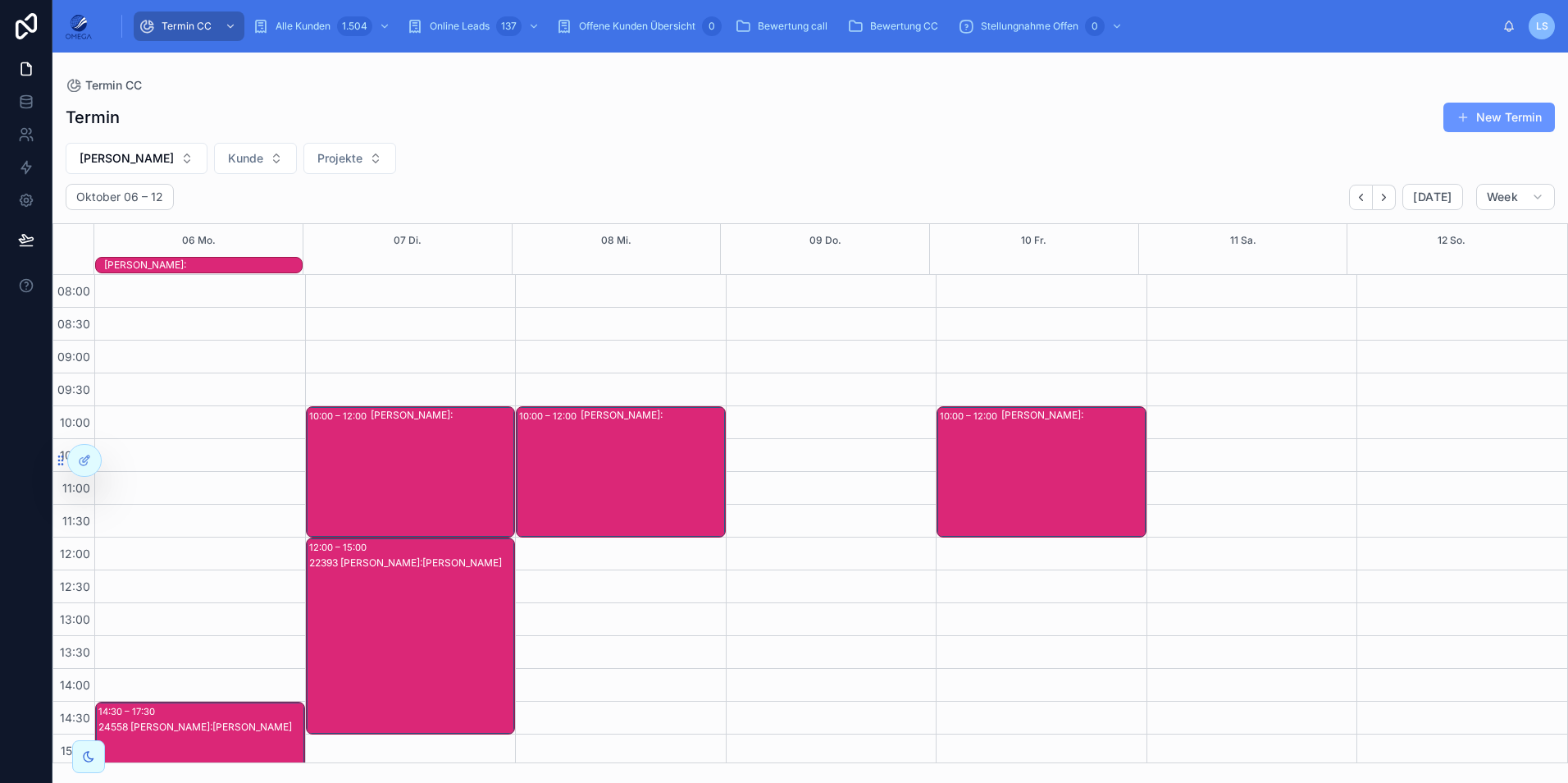
click at [980, 464] on div "10:00 – 12:00 [PERSON_NAME]:" at bounding box center [1040, 471] width 208 height 130
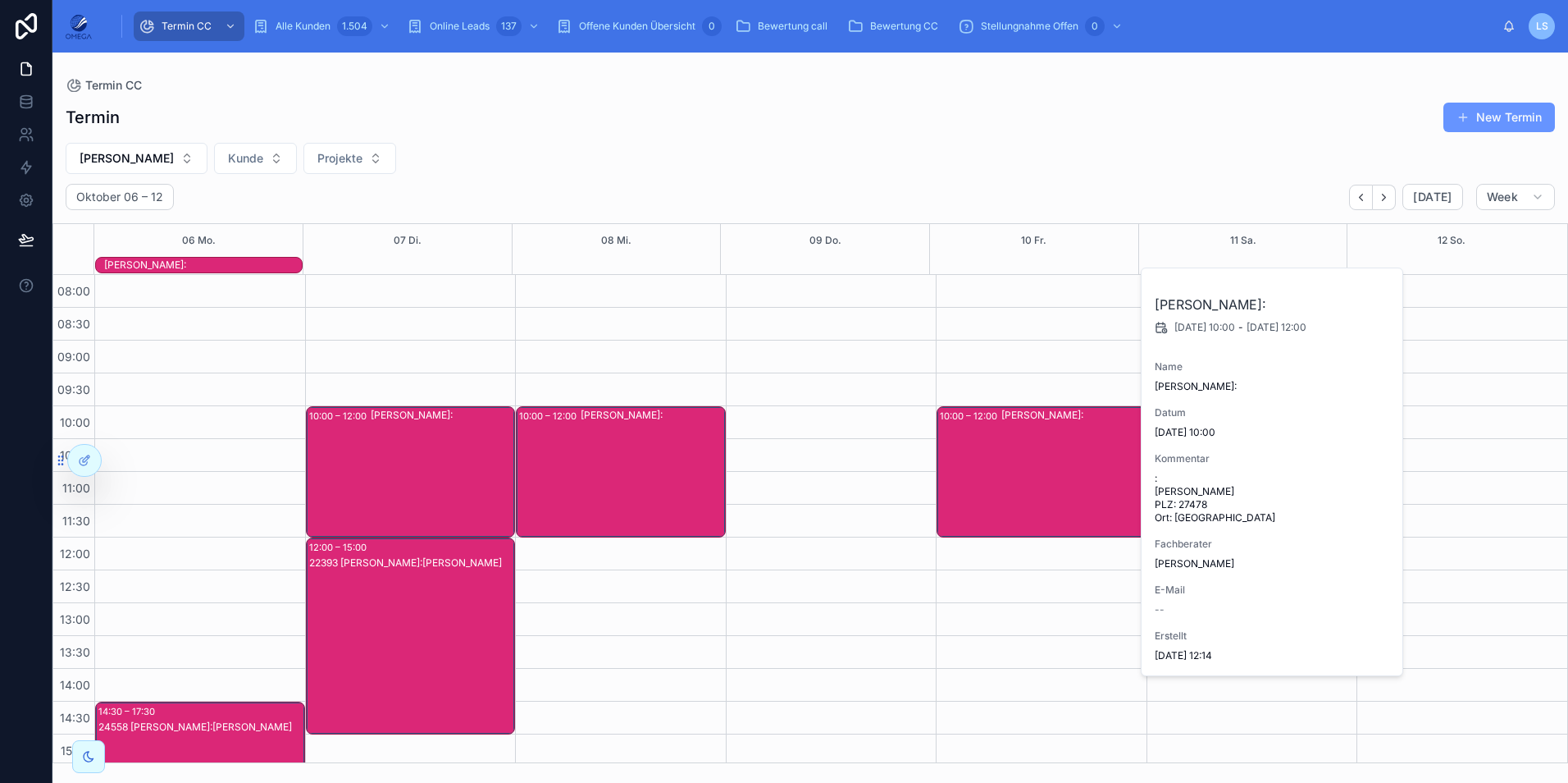
click at [980, 464] on div "10:00 – 12:00 [PERSON_NAME]:" at bounding box center [1040, 471] width 208 height 130
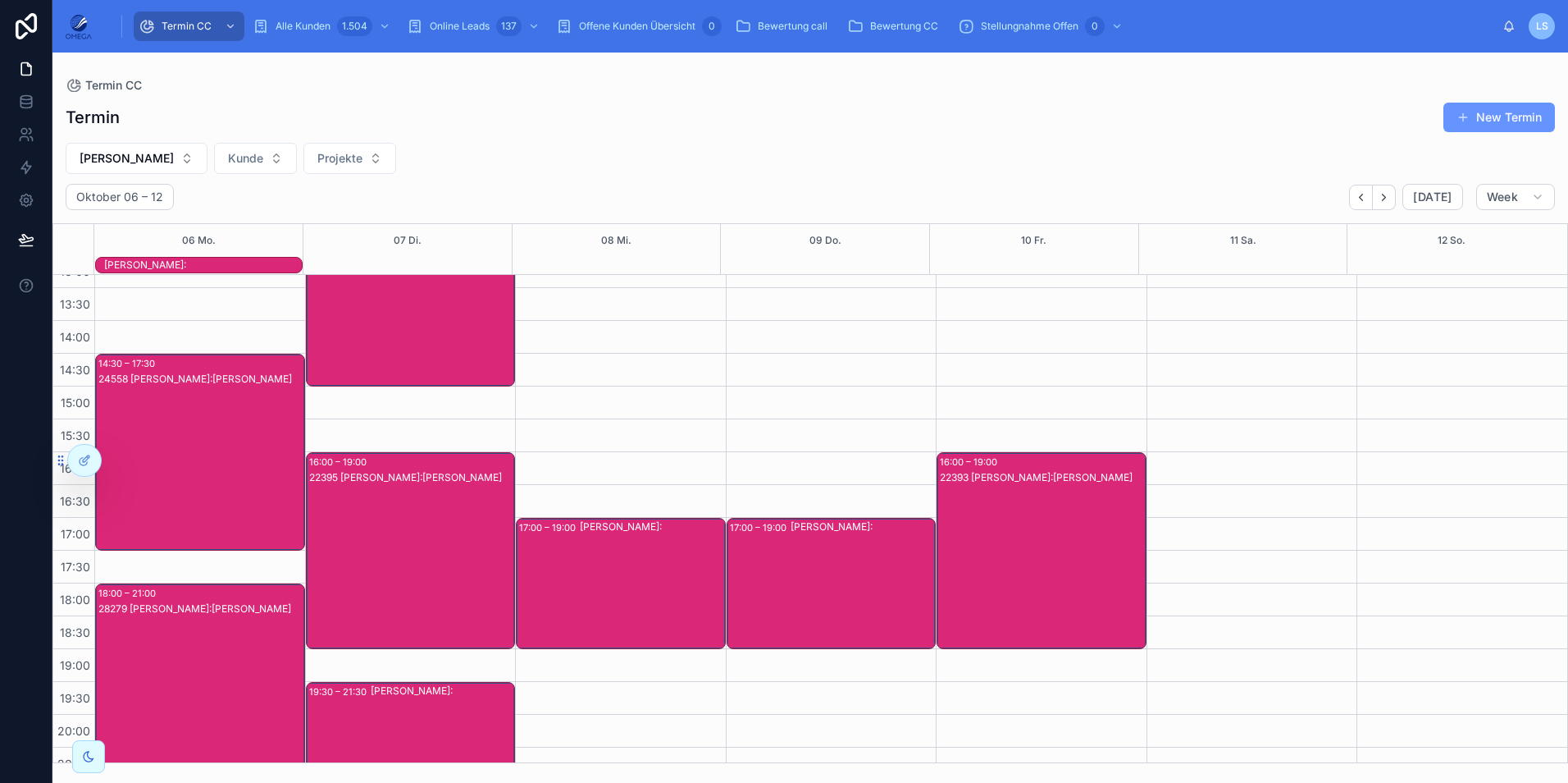
scroll to position [366, 0]
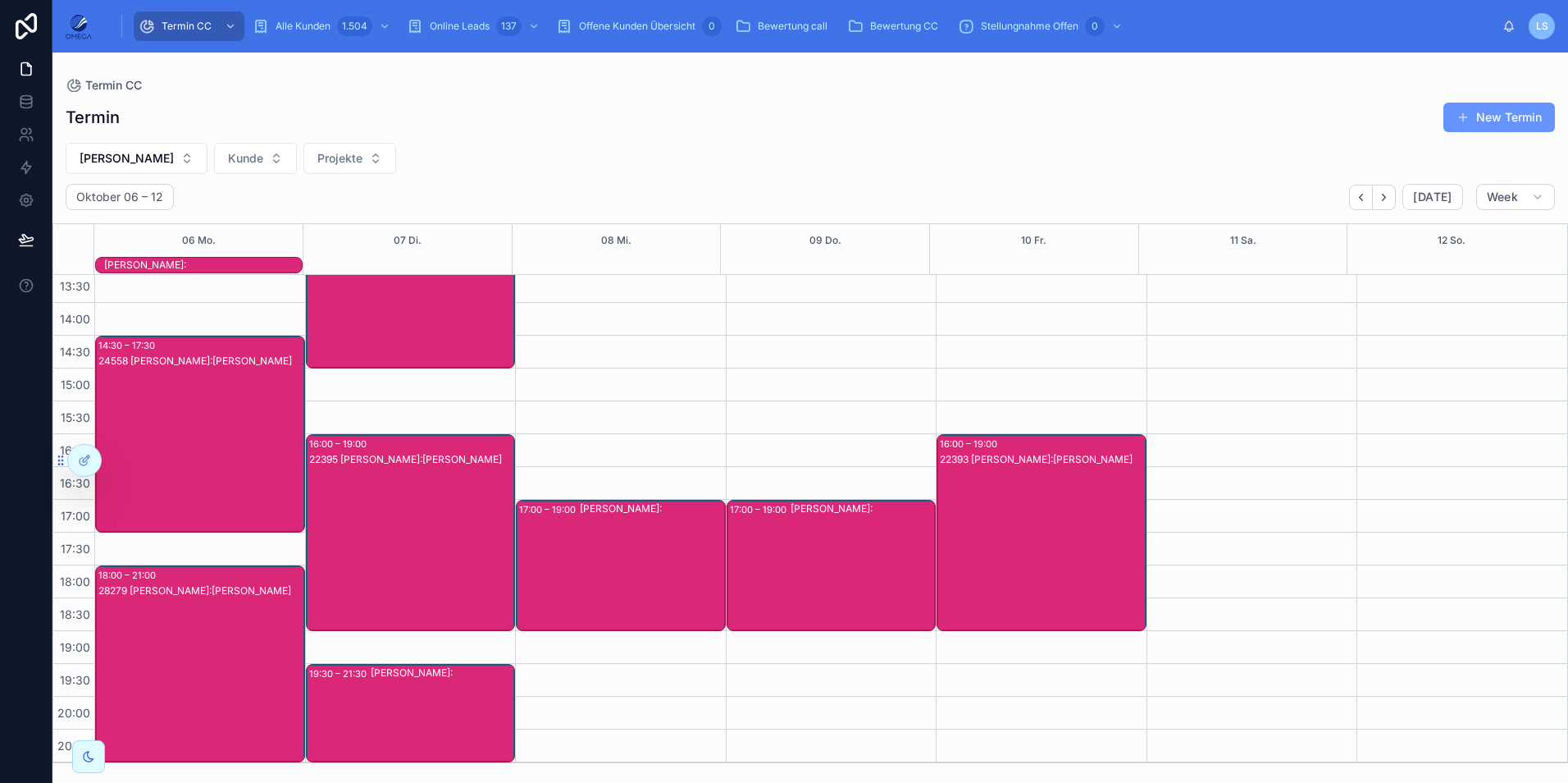
click at [1048, 504] on div "22393 [PERSON_NAME]:[PERSON_NAME]" at bounding box center [1042, 549] width 205 height 193
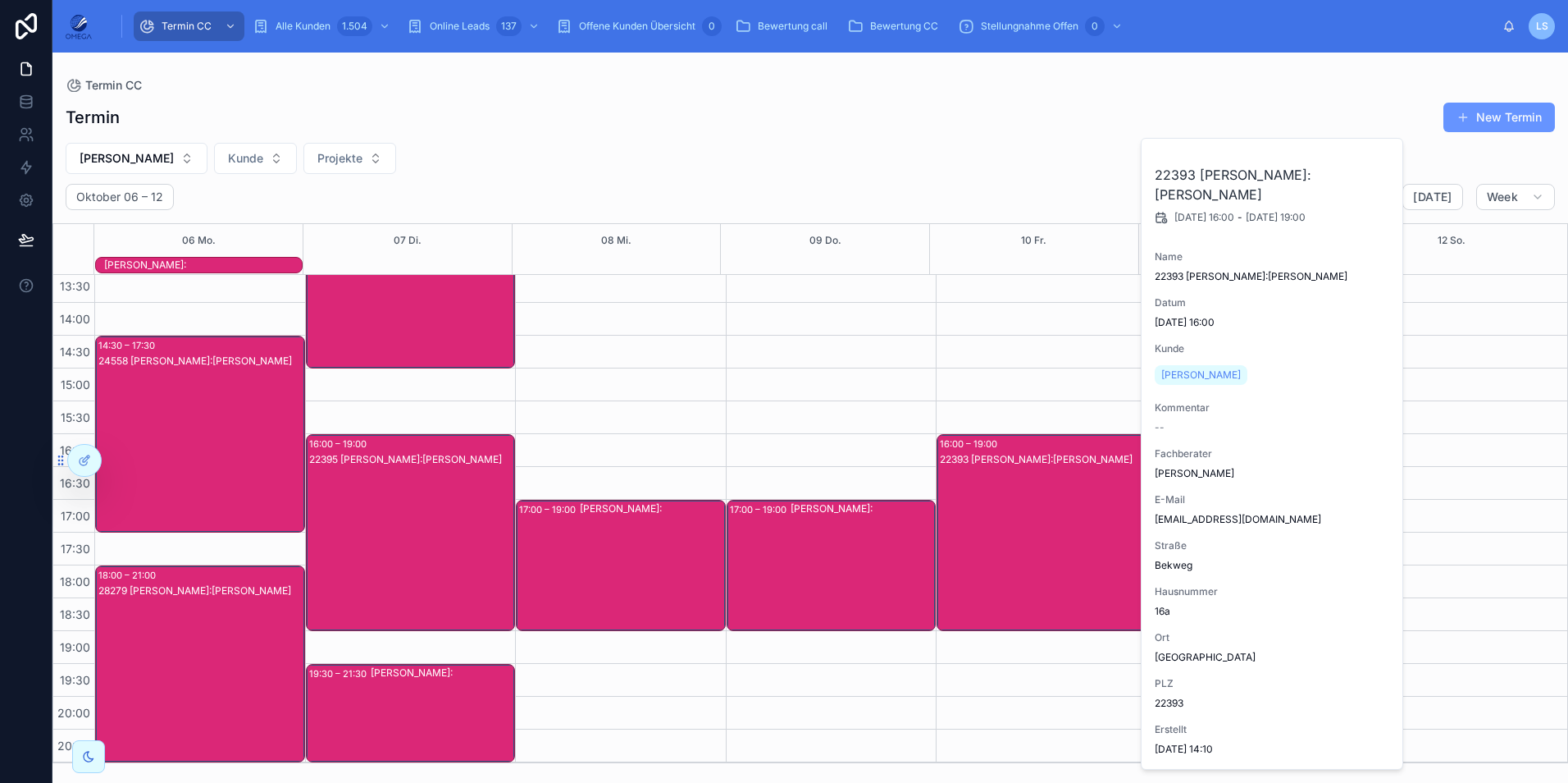
click at [1045, 517] on div "22393 [PERSON_NAME]:[PERSON_NAME]" at bounding box center [1042, 549] width 205 height 193
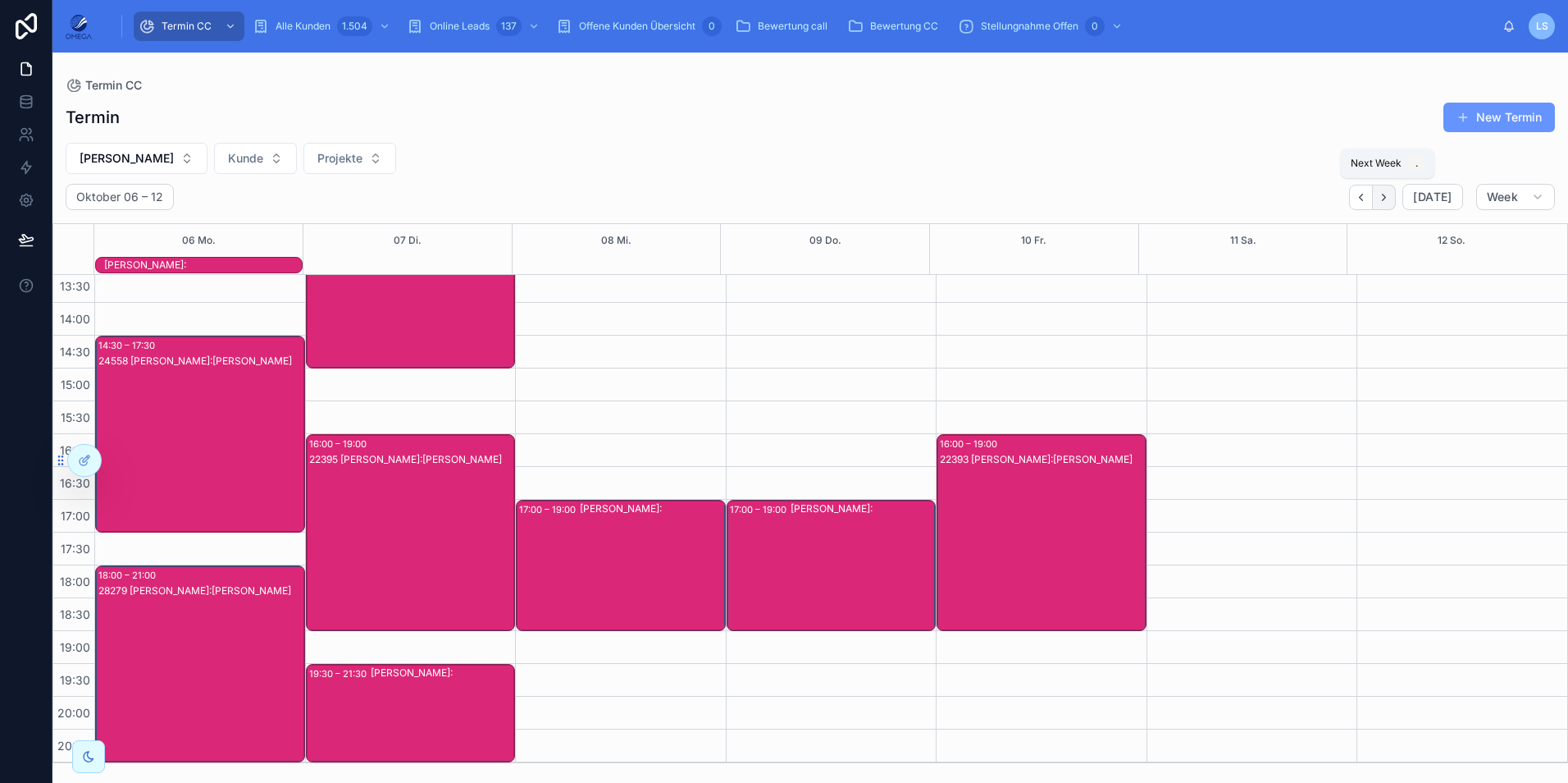
click at [1380, 200] on button "Next" at bounding box center [1384, 197] width 23 height 25
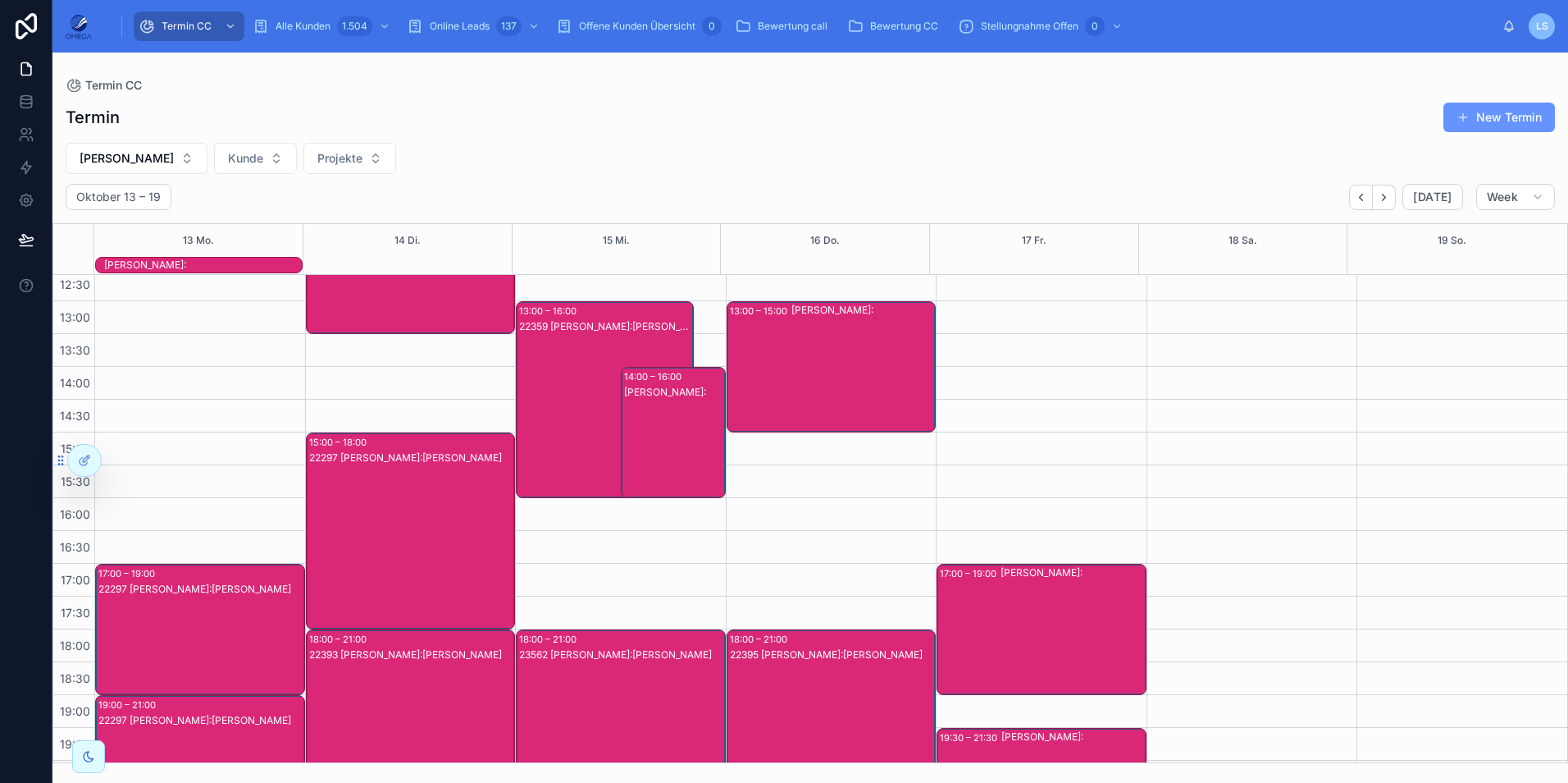
scroll to position [366, 0]
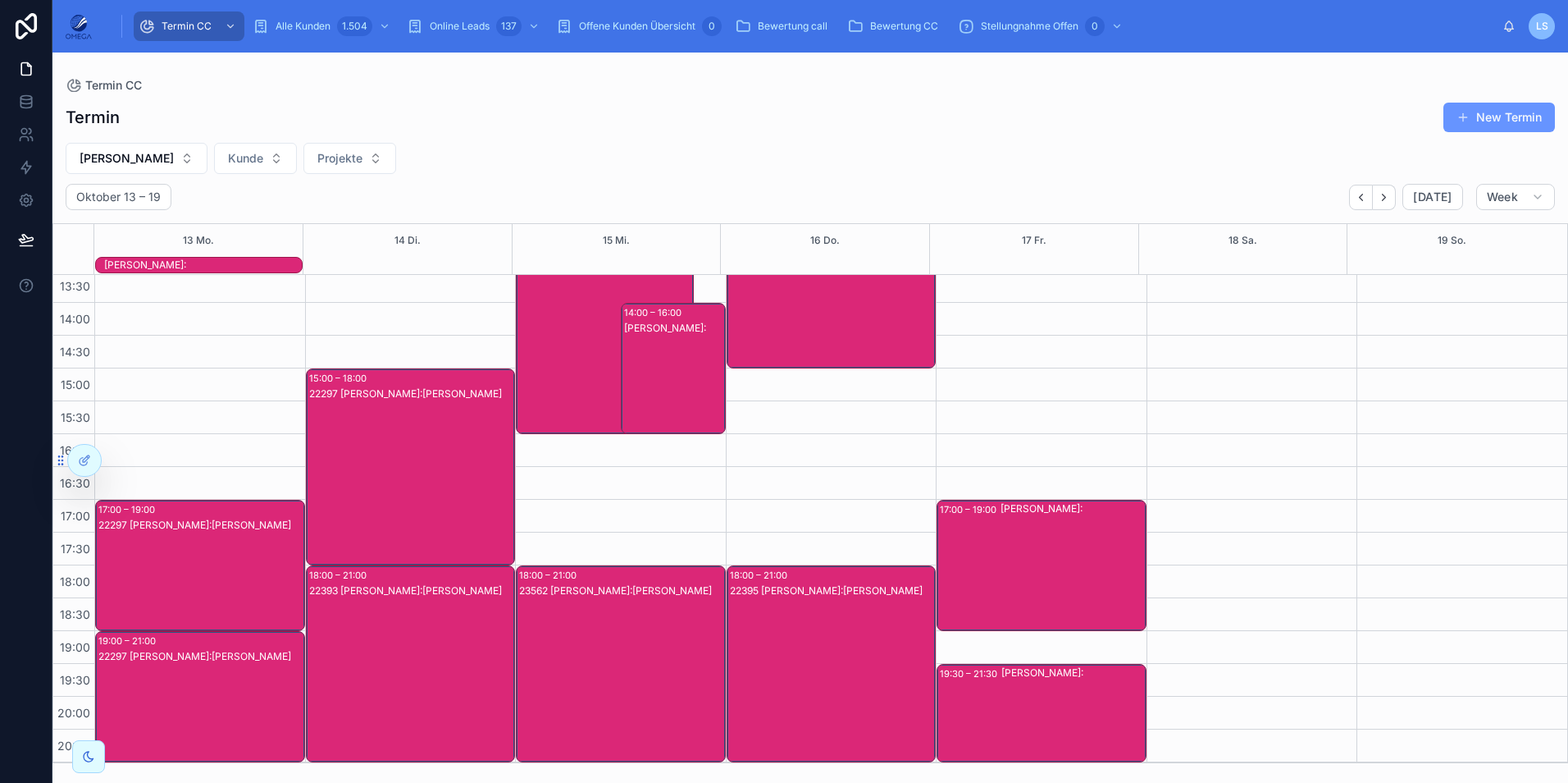
click at [180, 574] on div "22297 [PERSON_NAME]:[PERSON_NAME]" at bounding box center [201, 581] width 205 height 128
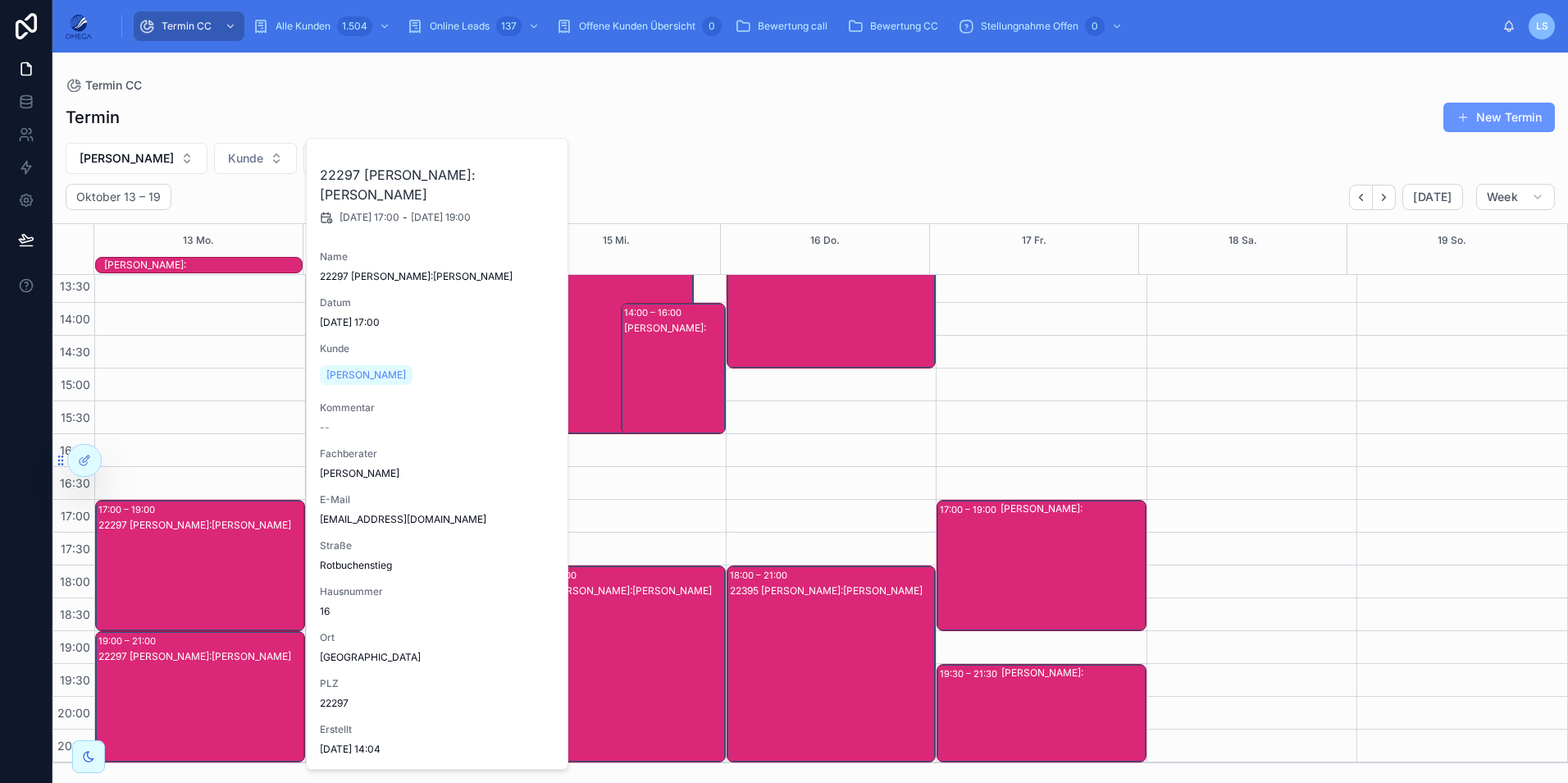
click at [181, 573] on div "22297 [PERSON_NAME]:[PERSON_NAME]" at bounding box center [201, 581] width 205 height 128
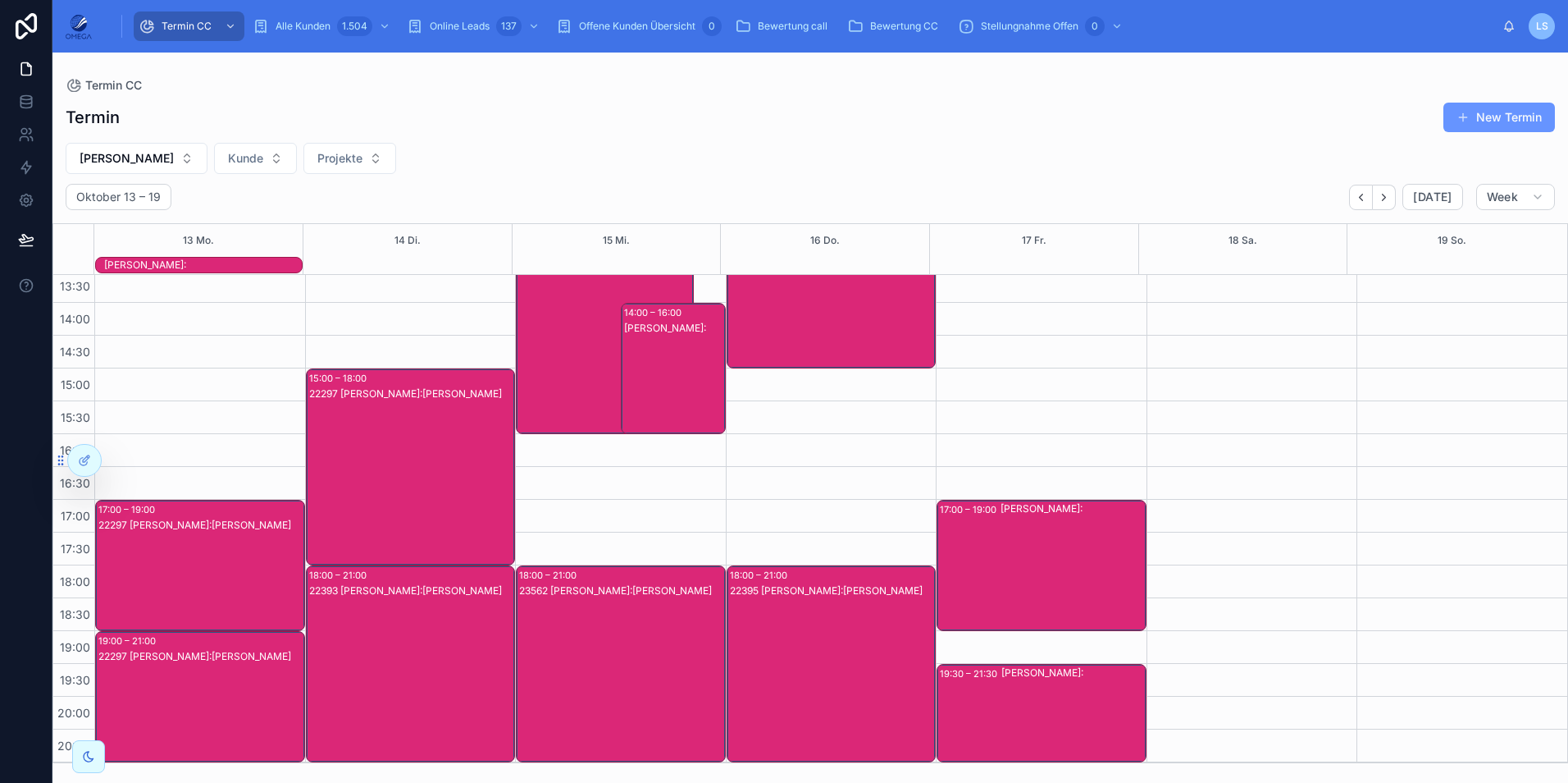
click at [250, 688] on div "22297 [PERSON_NAME]:[PERSON_NAME]" at bounding box center [201, 712] width 205 height 128
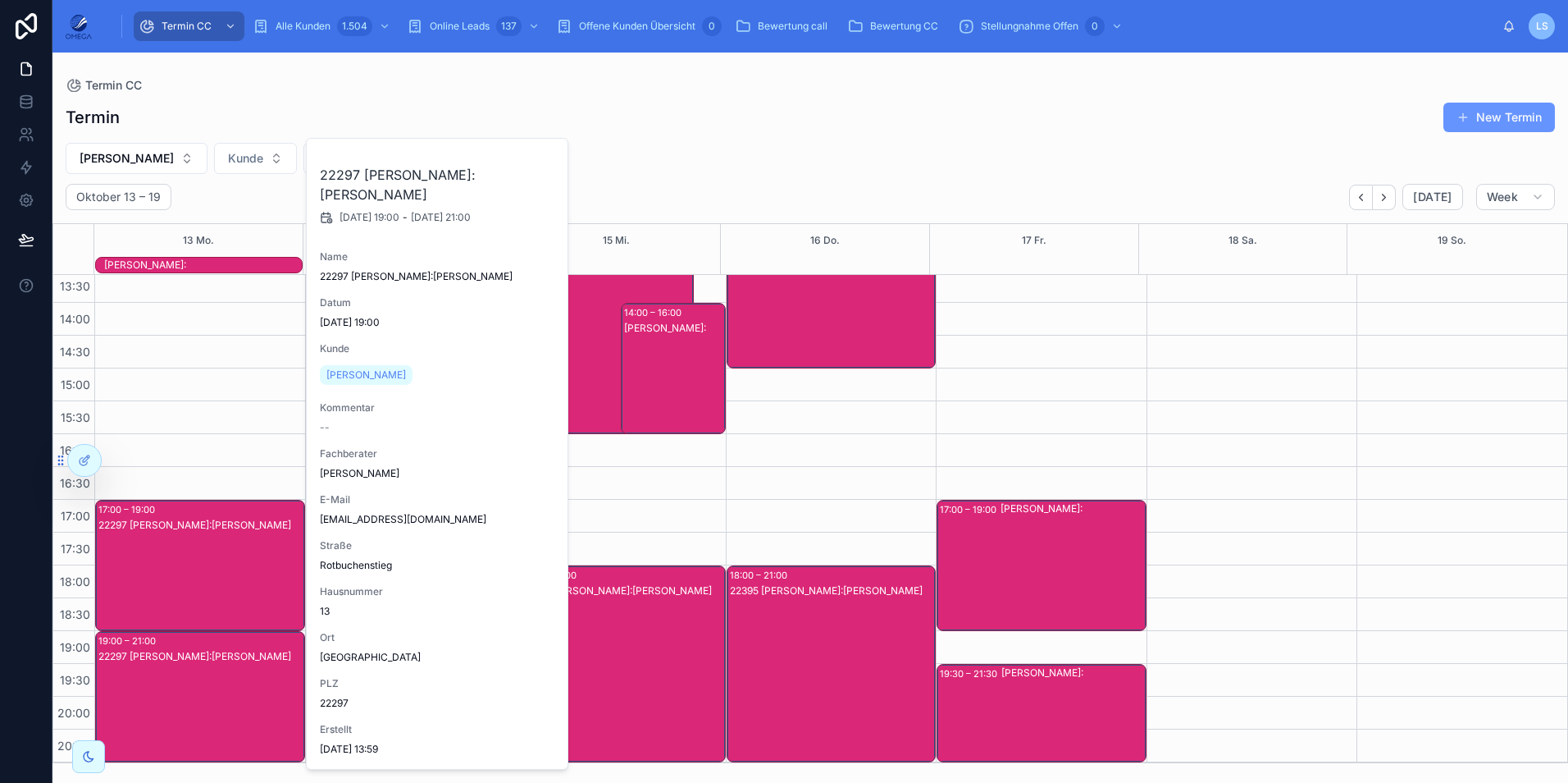
click at [242, 685] on div "22297 [PERSON_NAME]:[PERSON_NAME]" at bounding box center [201, 712] width 205 height 128
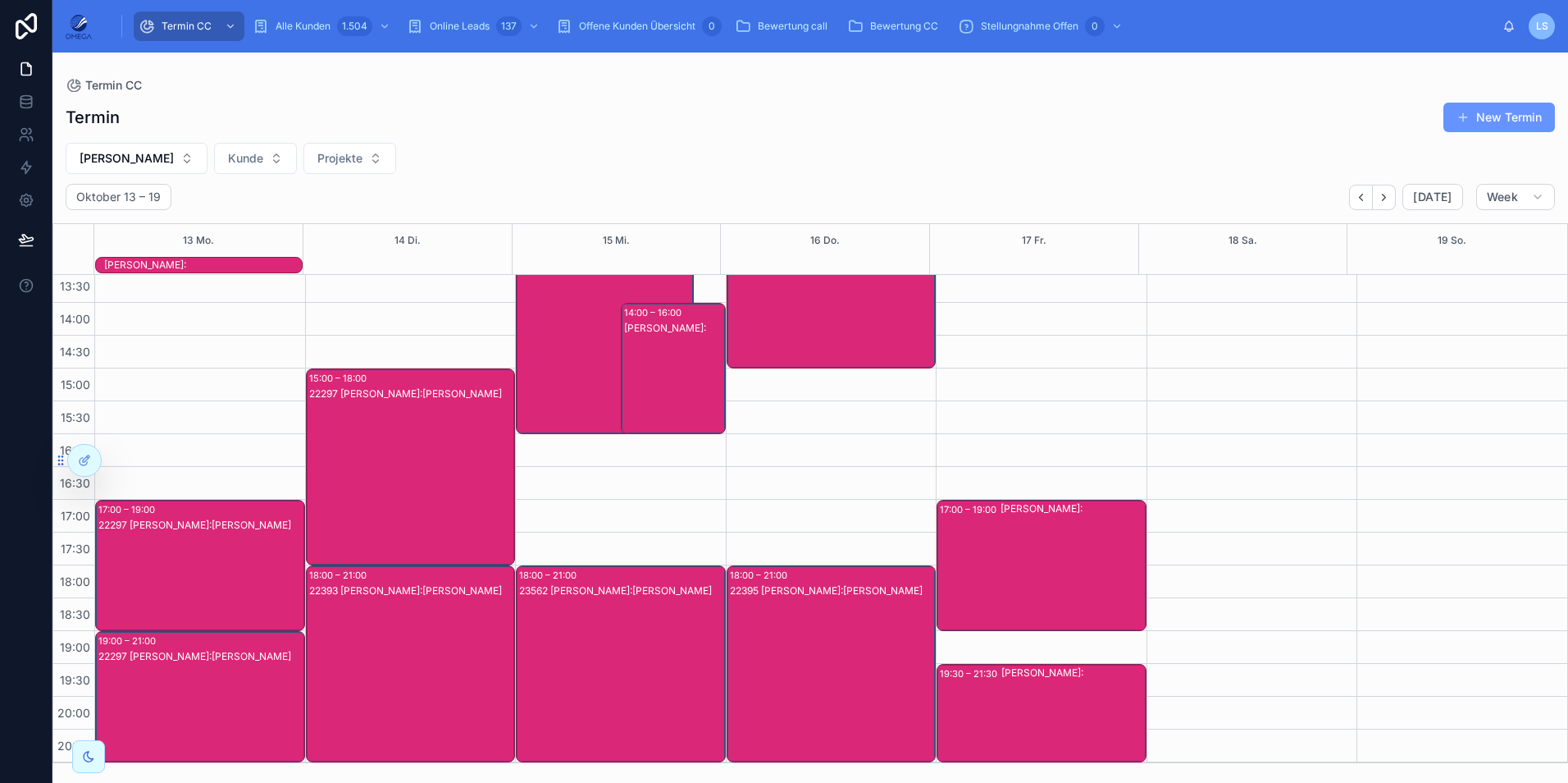
click at [183, 566] on div "22297 [PERSON_NAME]:[PERSON_NAME]" at bounding box center [201, 581] width 205 height 128
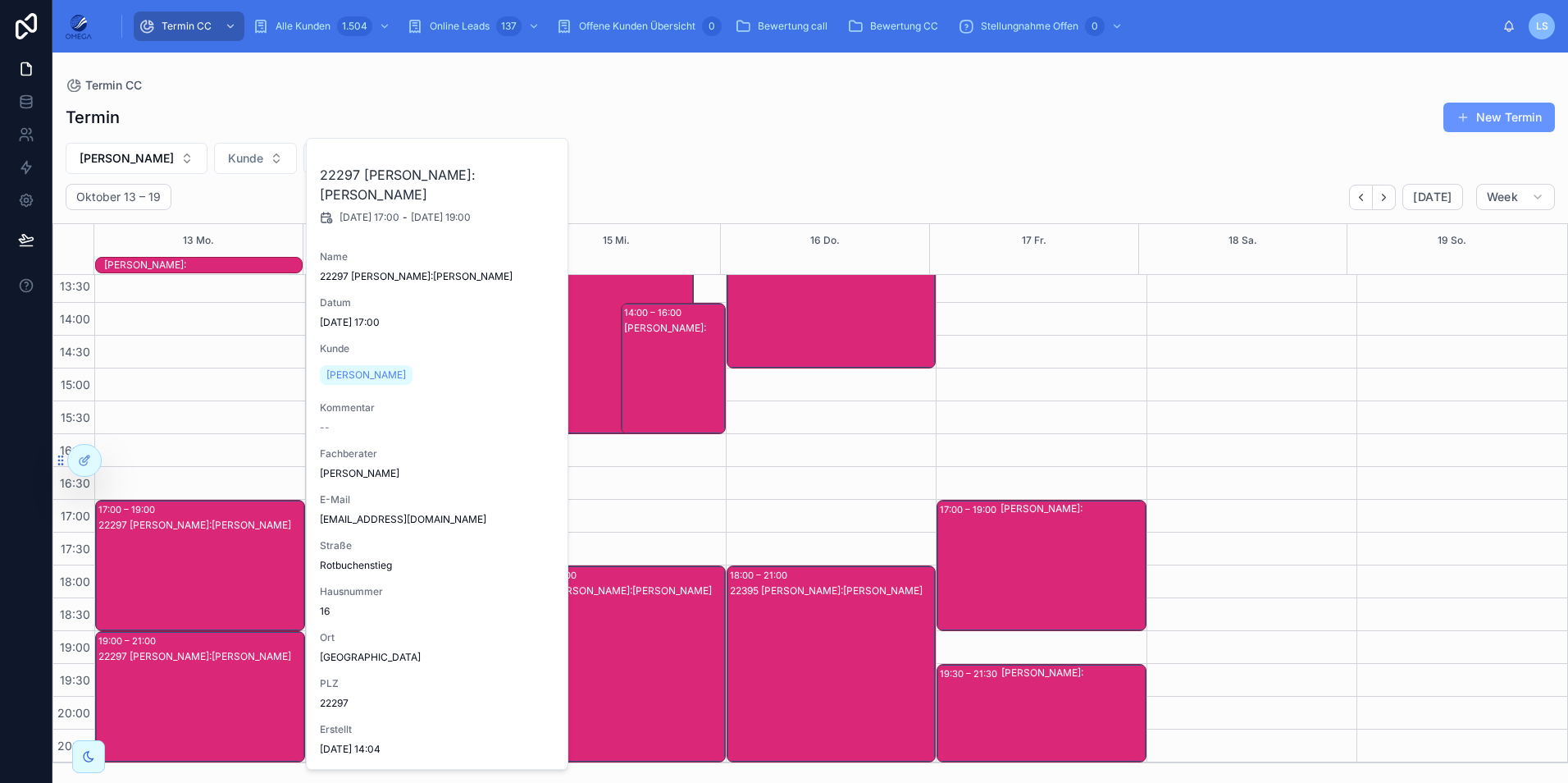
click at [183, 566] on div "22297 [PERSON_NAME]:[PERSON_NAME]" at bounding box center [201, 581] width 205 height 128
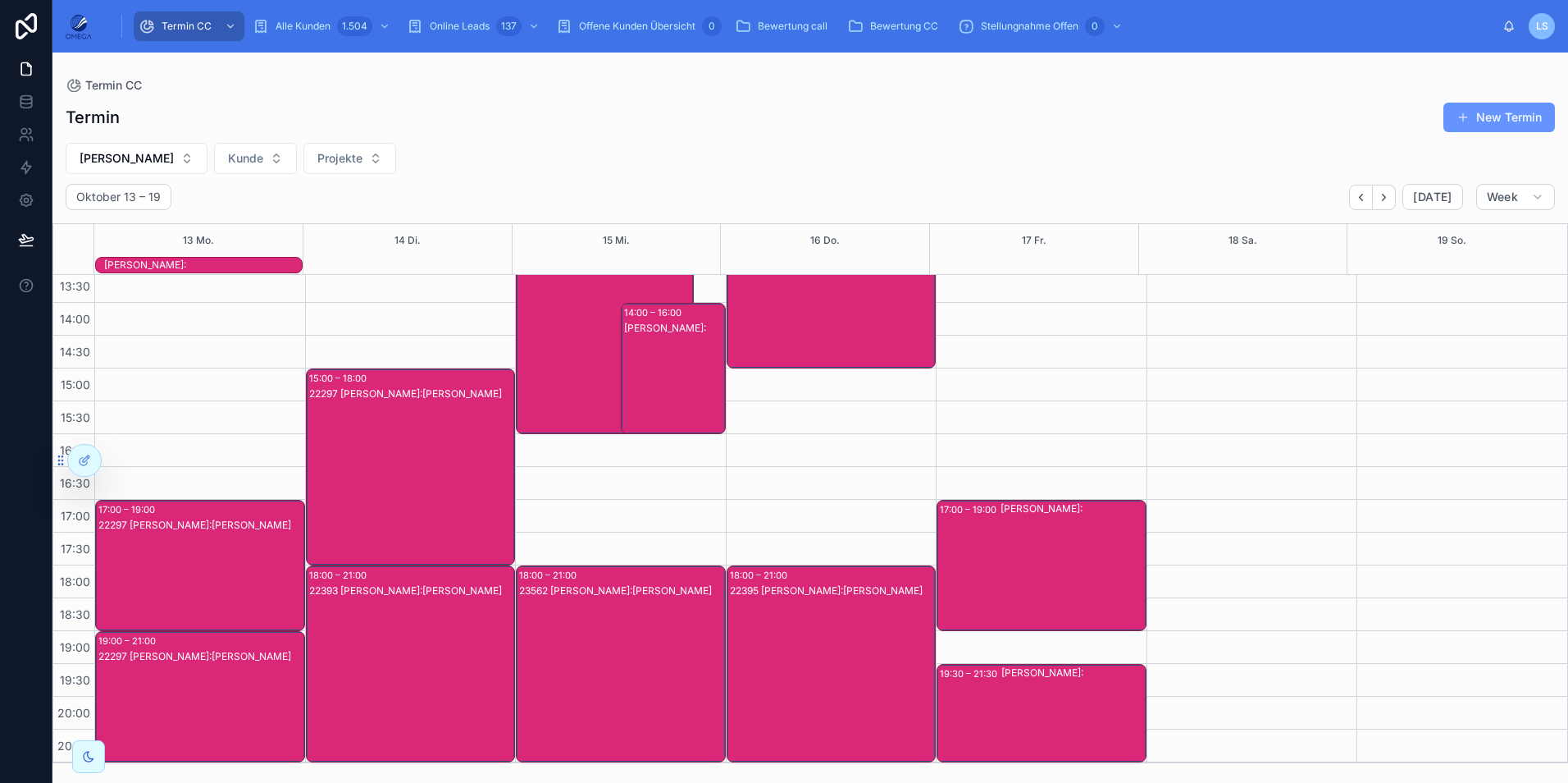
click at [460, 447] on div "22297 [PERSON_NAME]:[PERSON_NAME]" at bounding box center [412, 482] width 205 height 193
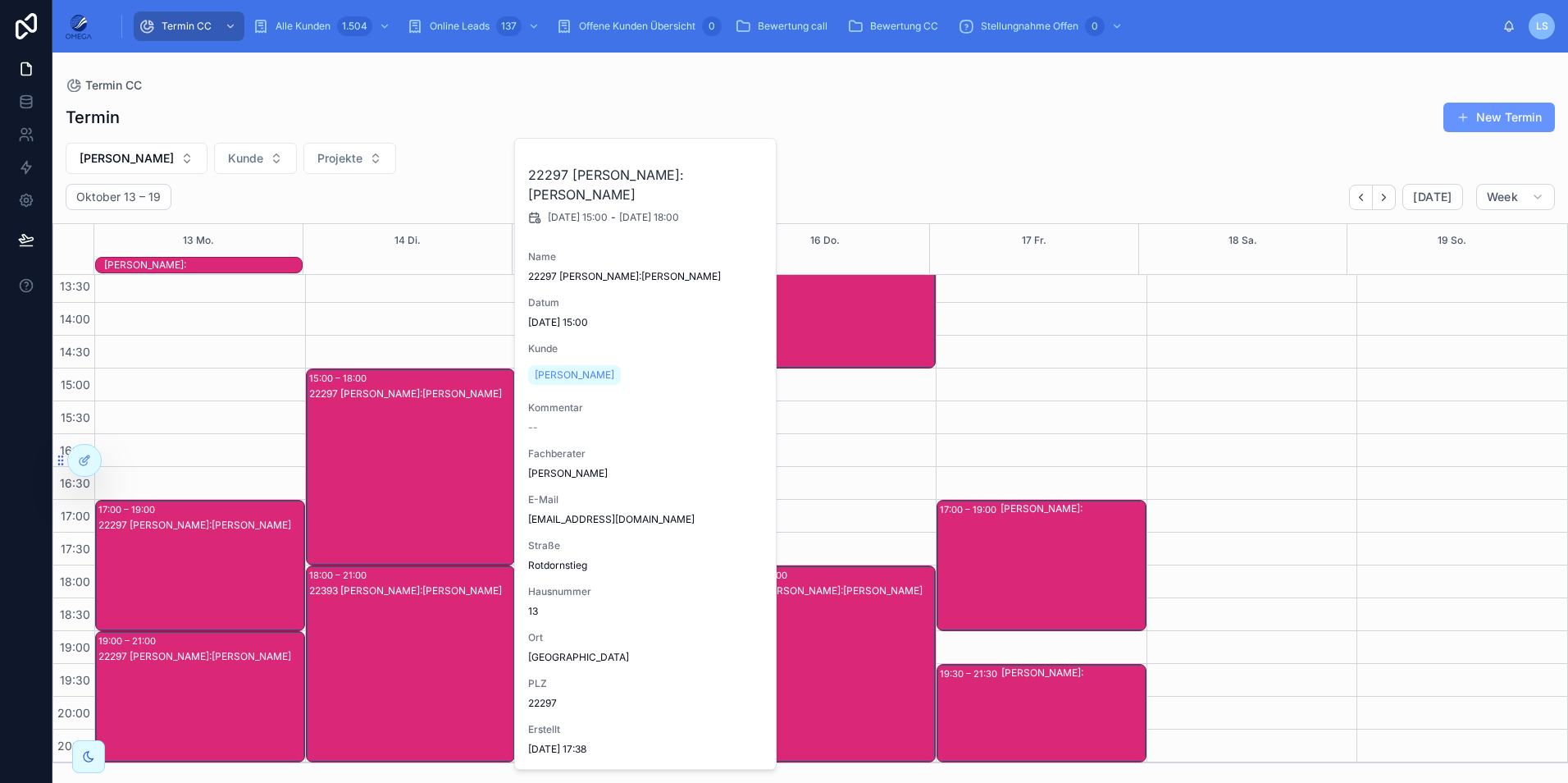
click at [440, 443] on div "22297 [PERSON_NAME]:[PERSON_NAME]" at bounding box center [412, 482] width 205 height 193
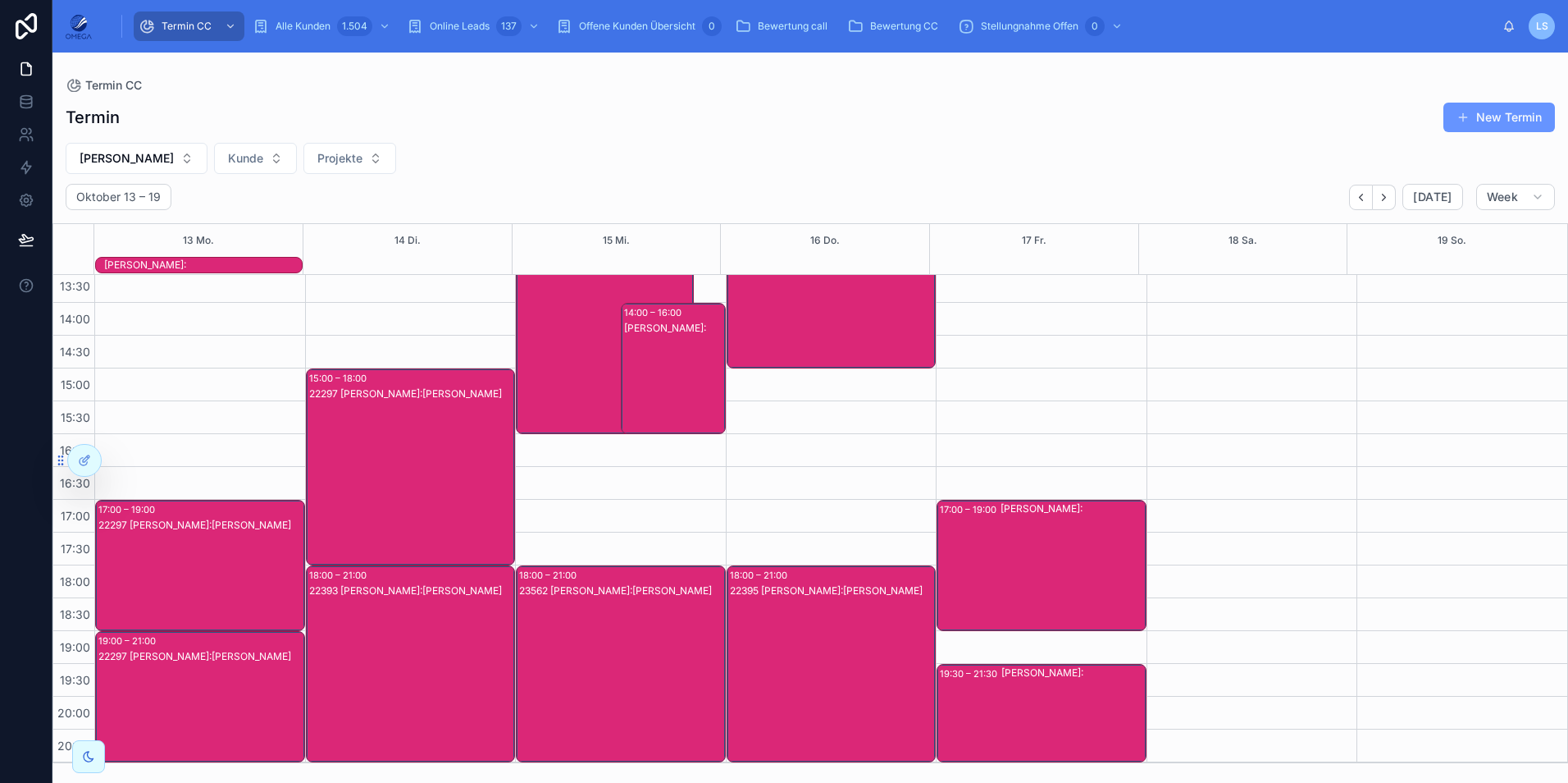
click at [427, 454] on div "22297 [PERSON_NAME]:[PERSON_NAME]" at bounding box center [412, 482] width 205 height 193
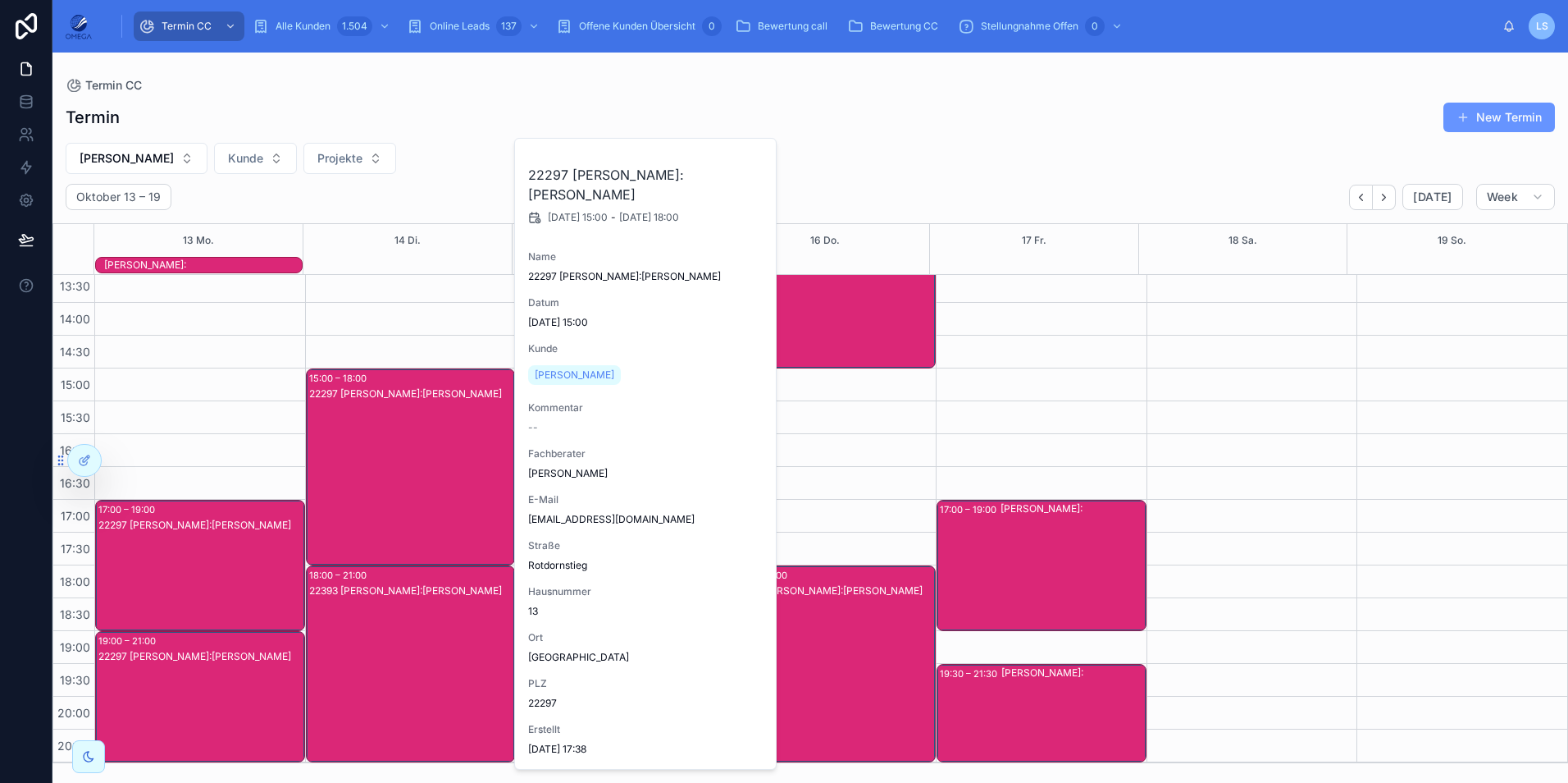
click at [427, 454] on div "22297 [PERSON_NAME]:[PERSON_NAME]" at bounding box center [412, 482] width 205 height 193
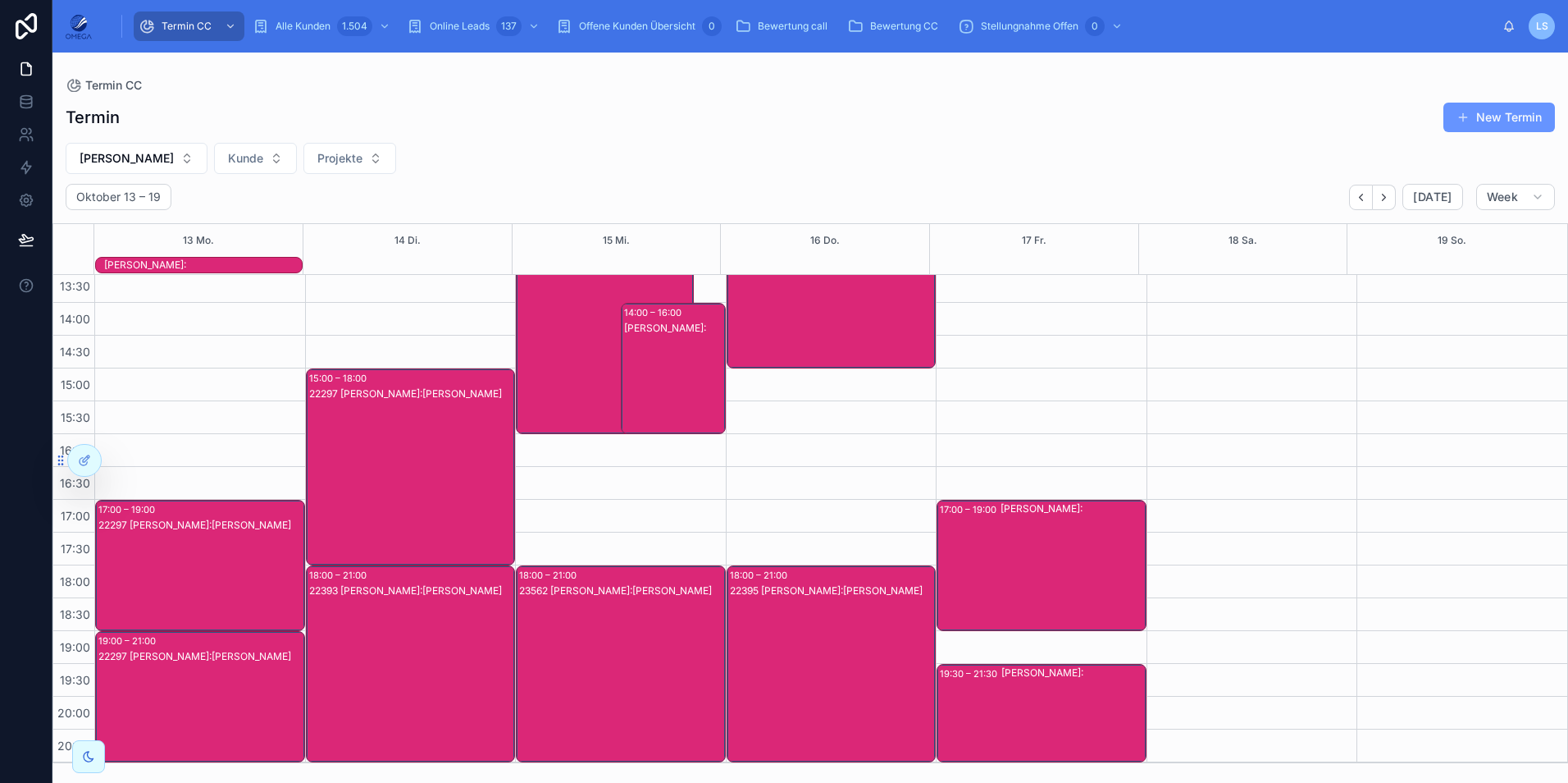
click at [445, 630] on div "22393 [PERSON_NAME]:[PERSON_NAME]" at bounding box center [412, 679] width 205 height 193
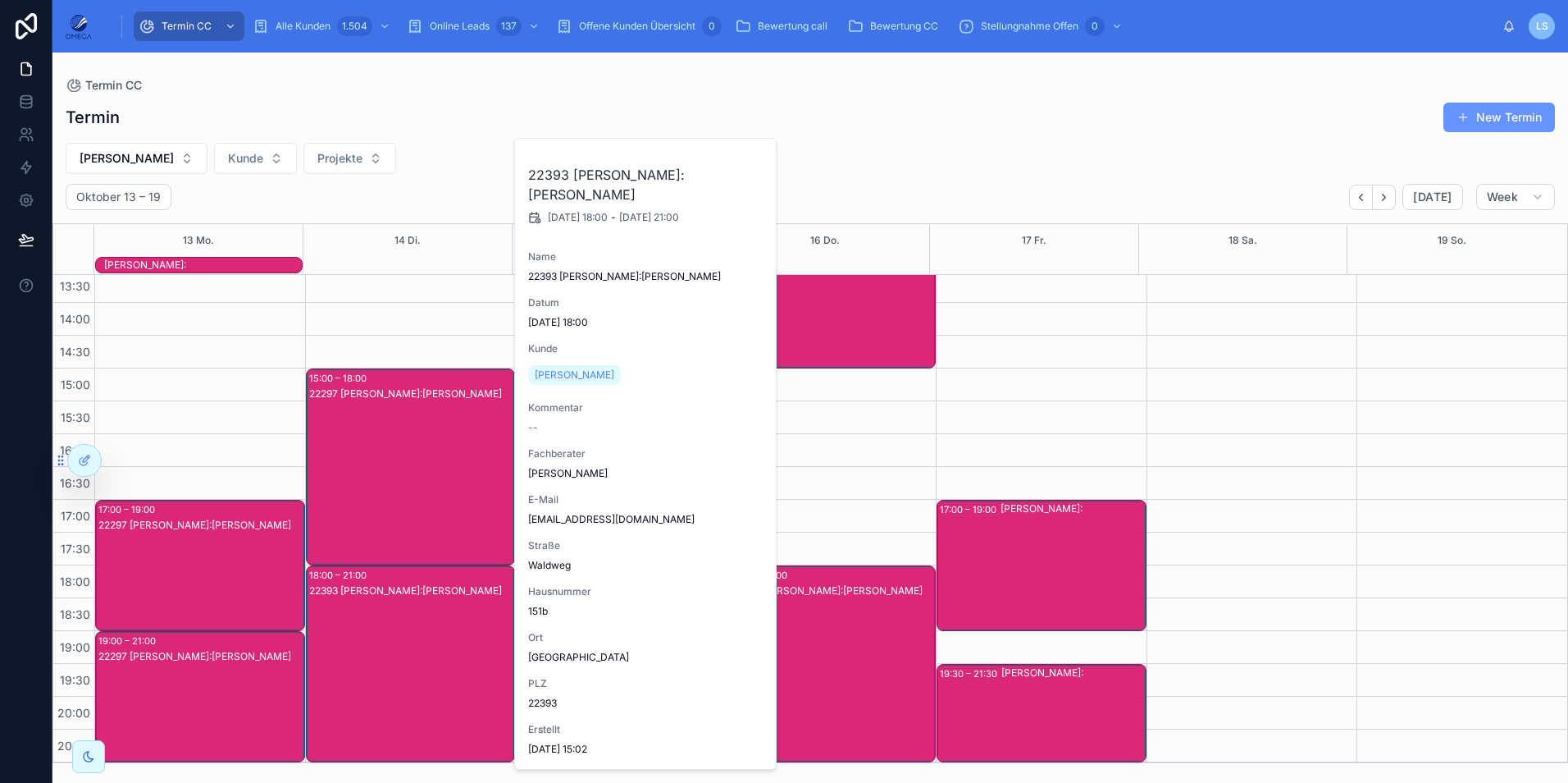
click at [445, 630] on div "22393 [PERSON_NAME]:[PERSON_NAME]" at bounding box center [412, 679] width 205 height 193
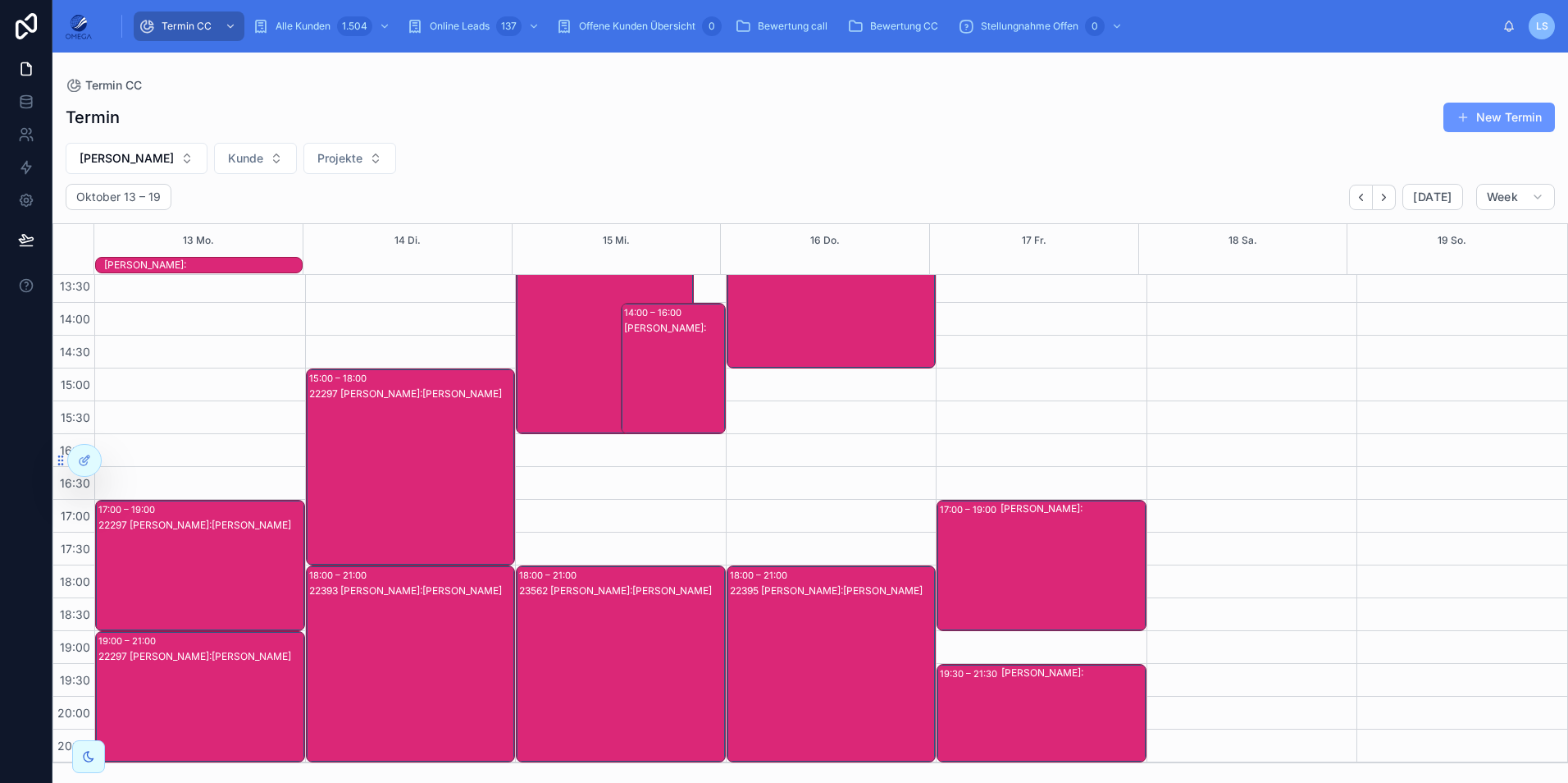
click at [617, 633] on div "23562 [PERSON_NAME]:[PERSON_NAME]" at bounding box center [622, 679] width 205 height 193
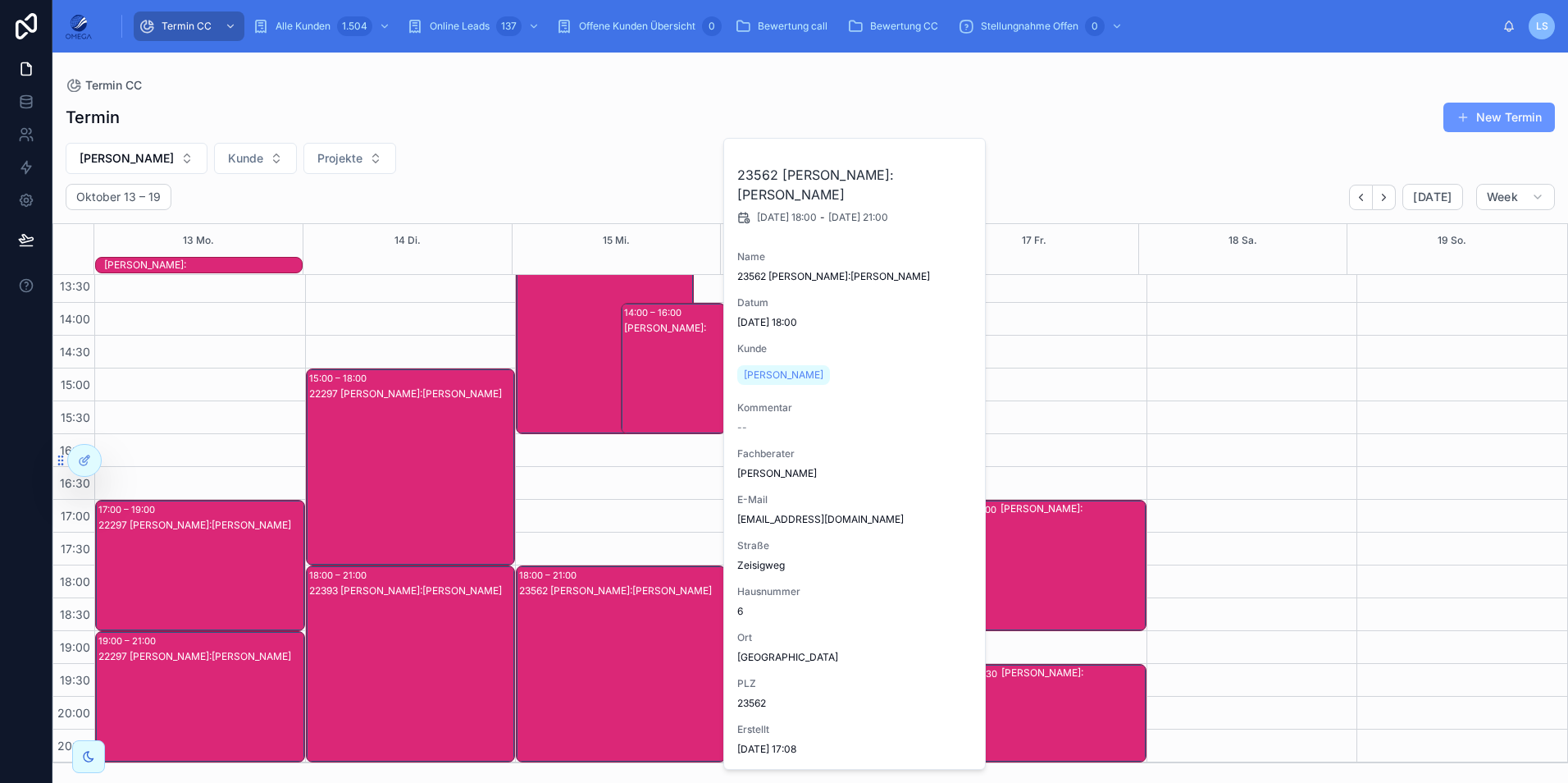
click at [617, 633] on div "23562 [PERSON_NAME]:[PERSON_NAME]" at bounding box center [622, 679] width 205 height 193
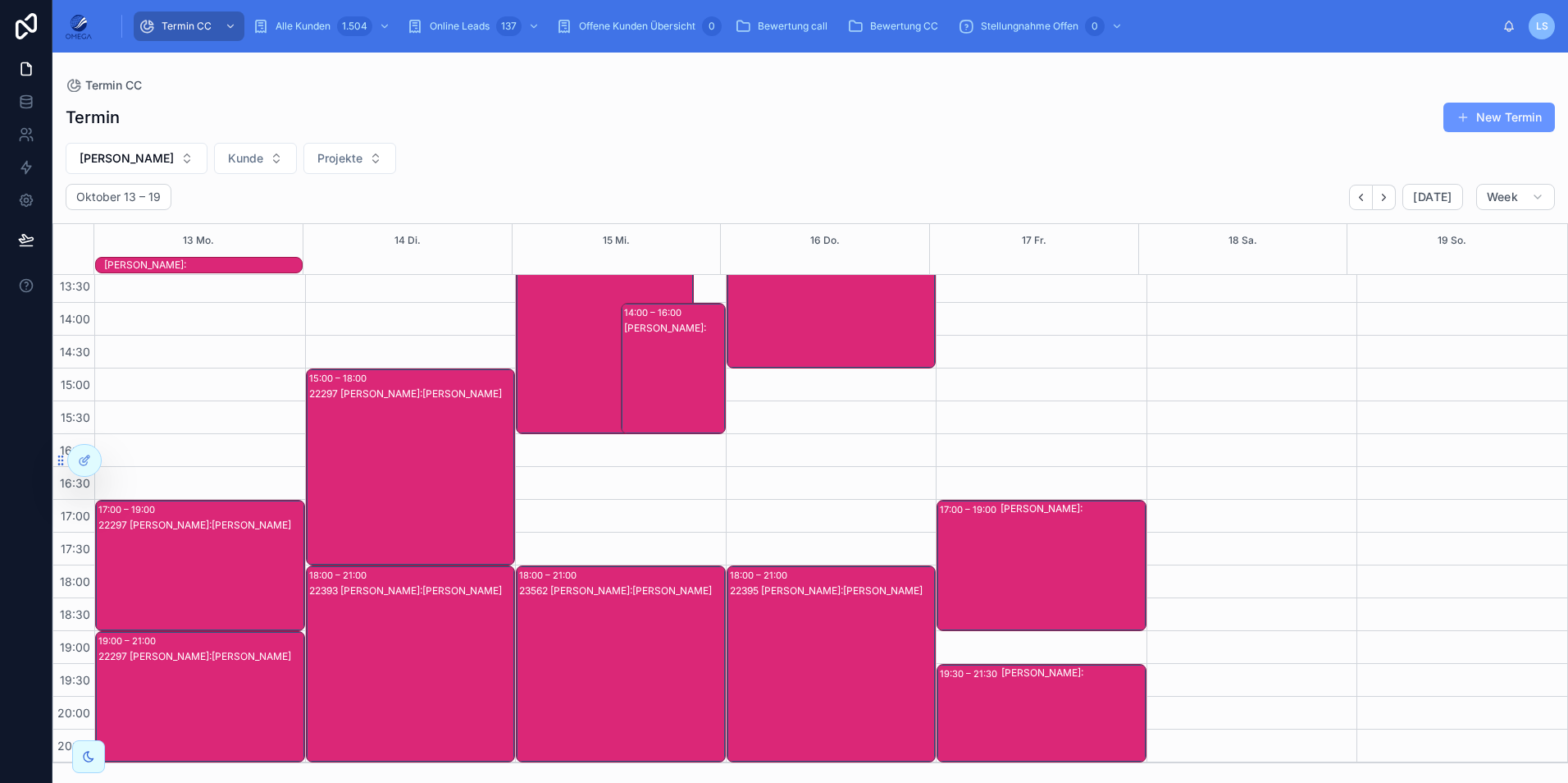
click at [557, 358] on div "22359 [PERSON_NAME]:[PERSON_NAME]" at bounding box center [606, 352] width 173 height 193
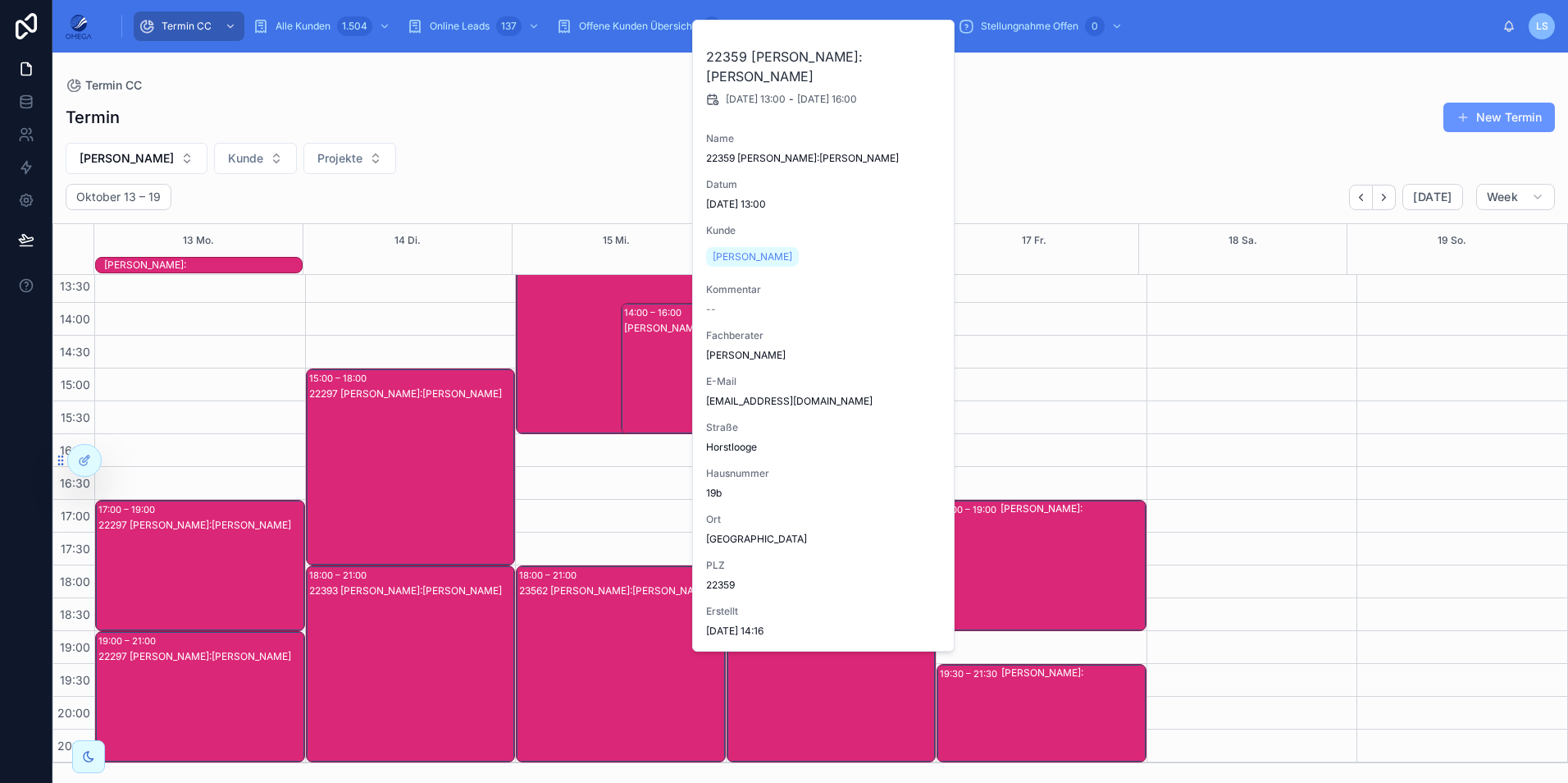
click at [558, 358] on div "22359 [PERSON_NAME]:[PERSON_NAME]" at bounding box center [606, 352] width 173 height 193
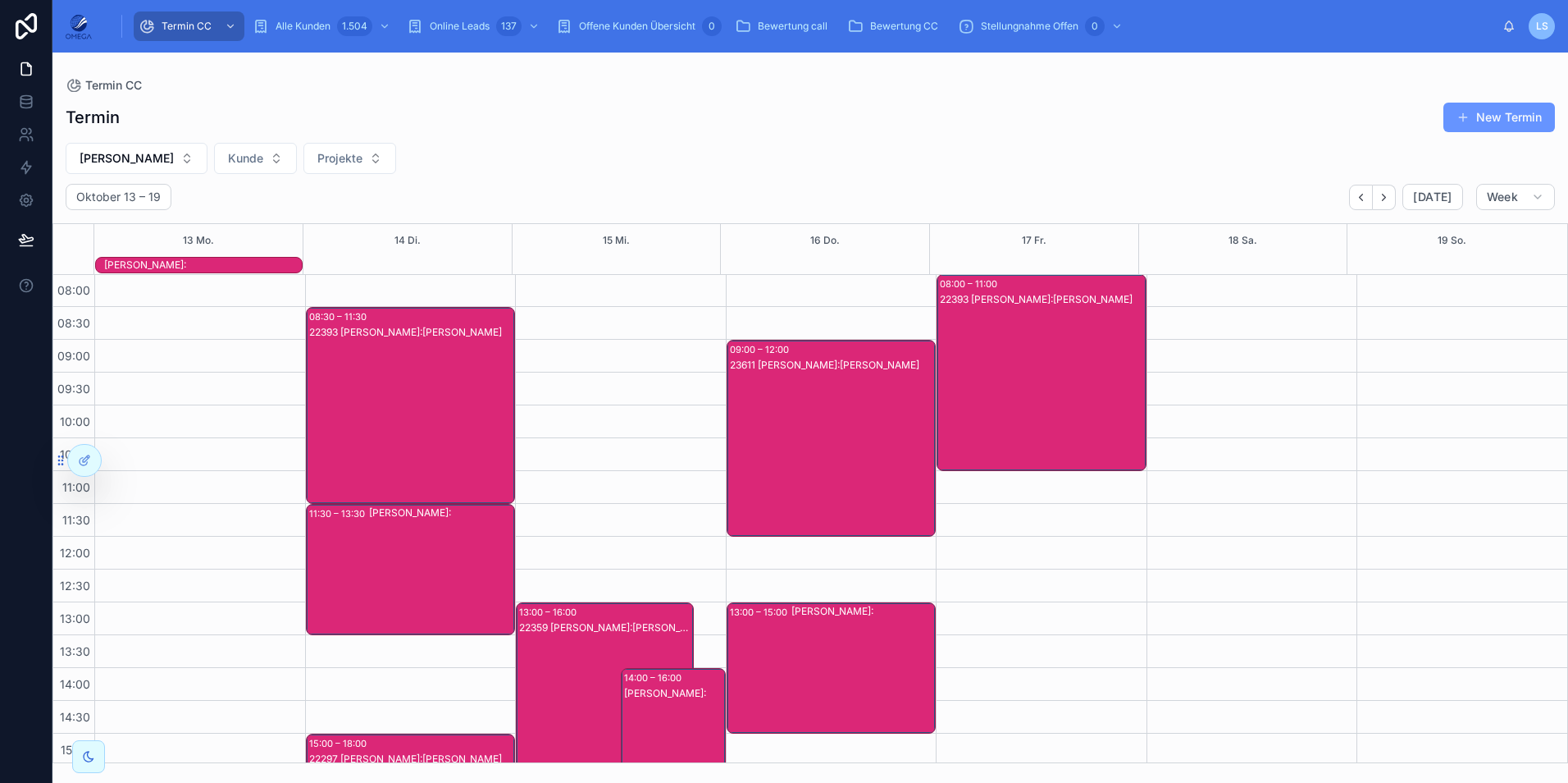
scroll to position [0, 0]
click at [816, 399] on div "23611 [PERSON_NAME]:[PERSON_NAME]" at bounding box center [833, 455] width 205 height 193
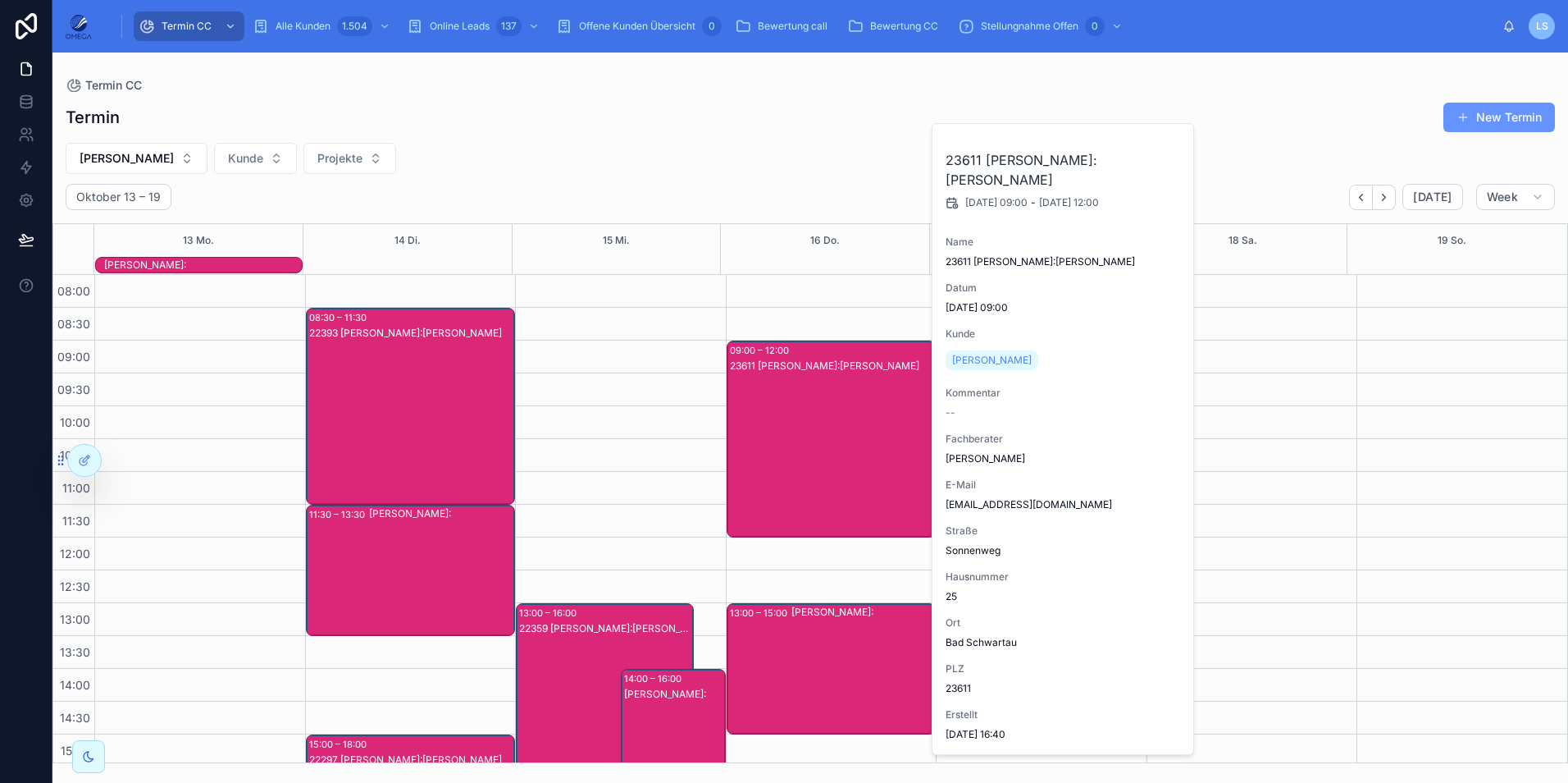
click at [816, 399] on div "23611 [PERSON_NAME]:[PERSON_NAME]" at bounding box center [833, 455] width 205 height 193
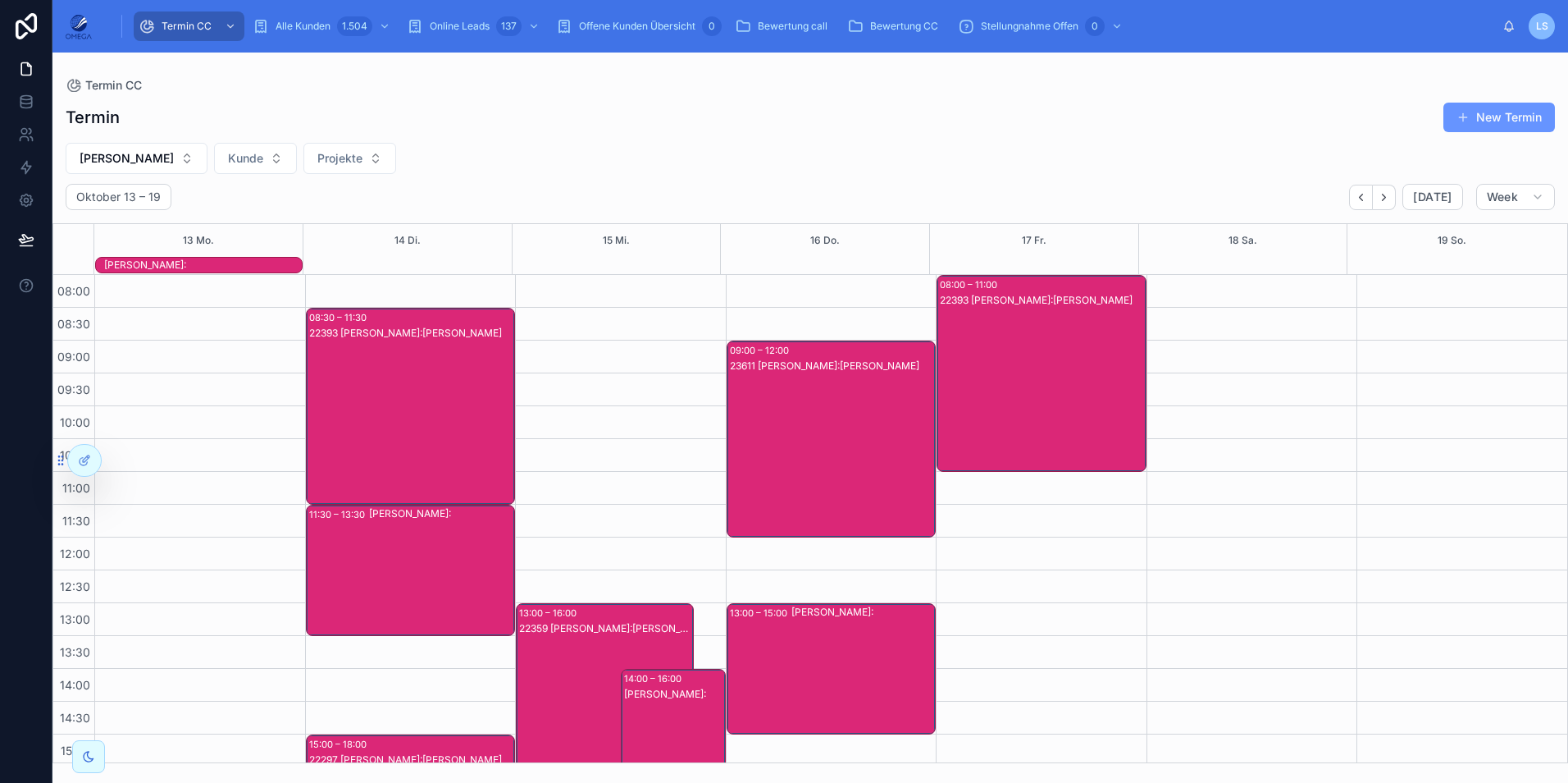
click at [816, 399] on div "23611 [PERSON_NAME]:[PERSON_NAME]" at bounding box center [833, 455] width 205 height 193
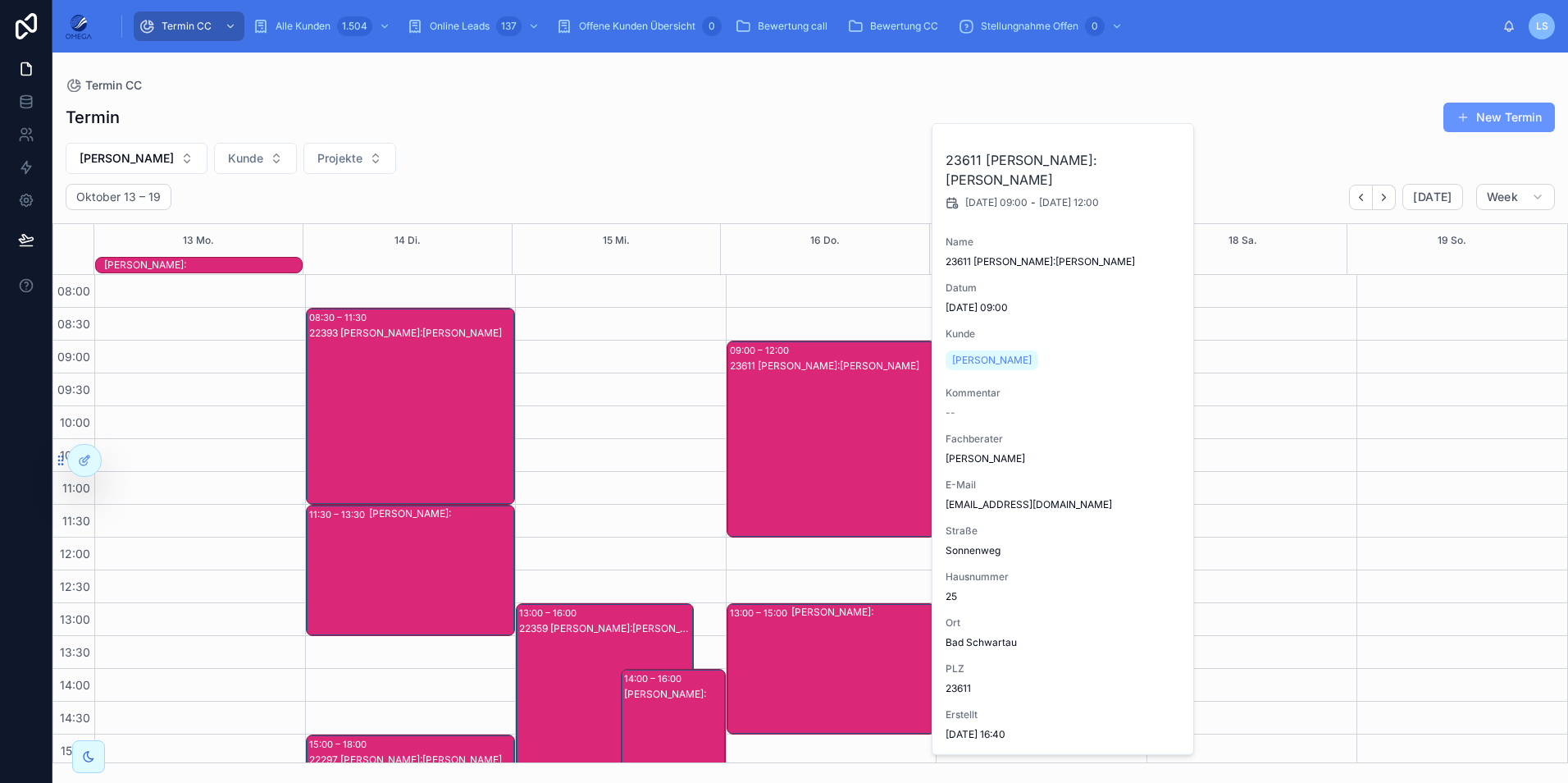
click at [816, 399] on div "23611 [PERSON_NAME]:[PERSON_NAME]" at bounding box center [833, 455] width 205 height 193
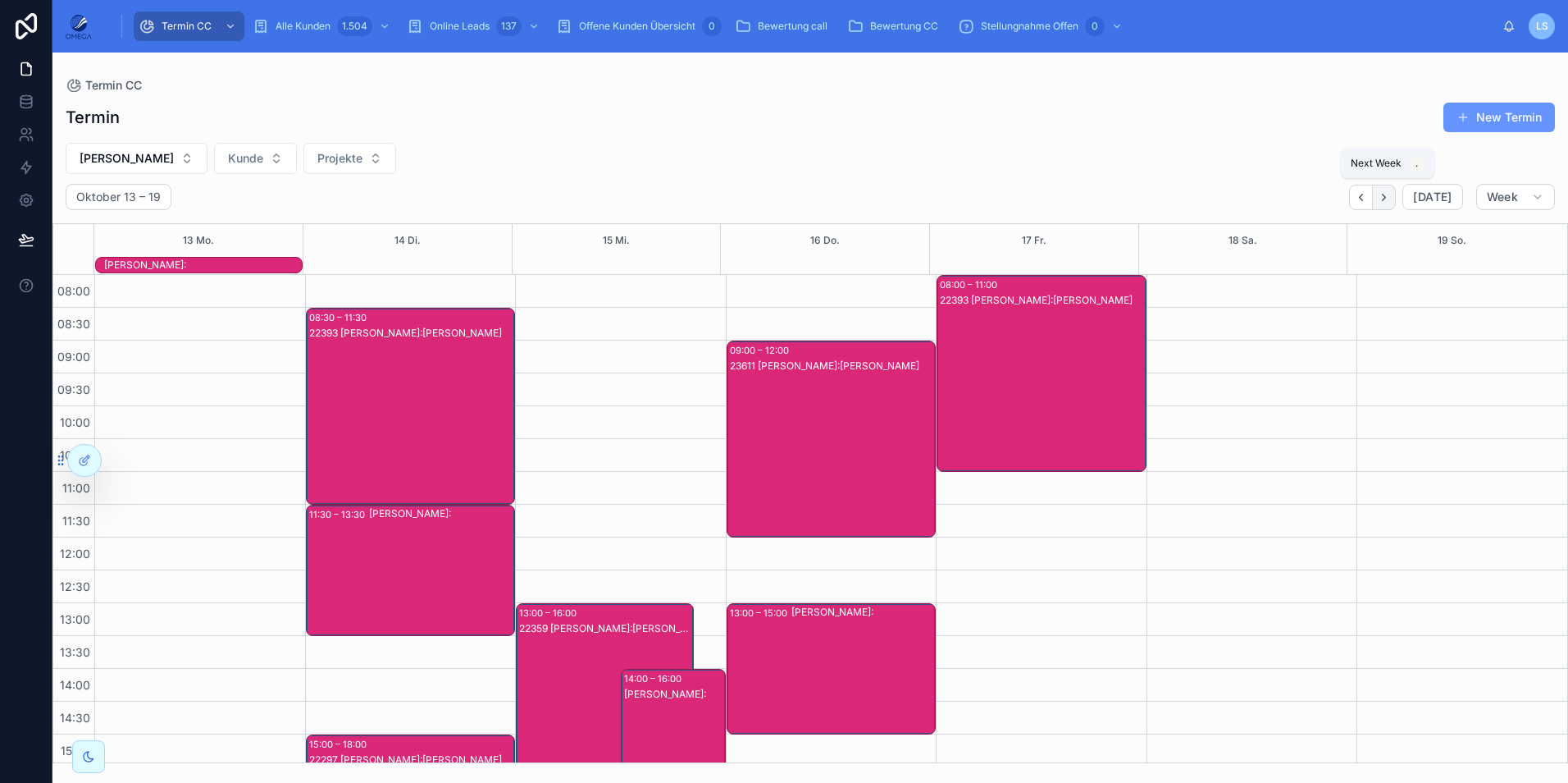
click at [1395, 191] on button "Next" at bounding box center [1384, 197] width 23 height 25
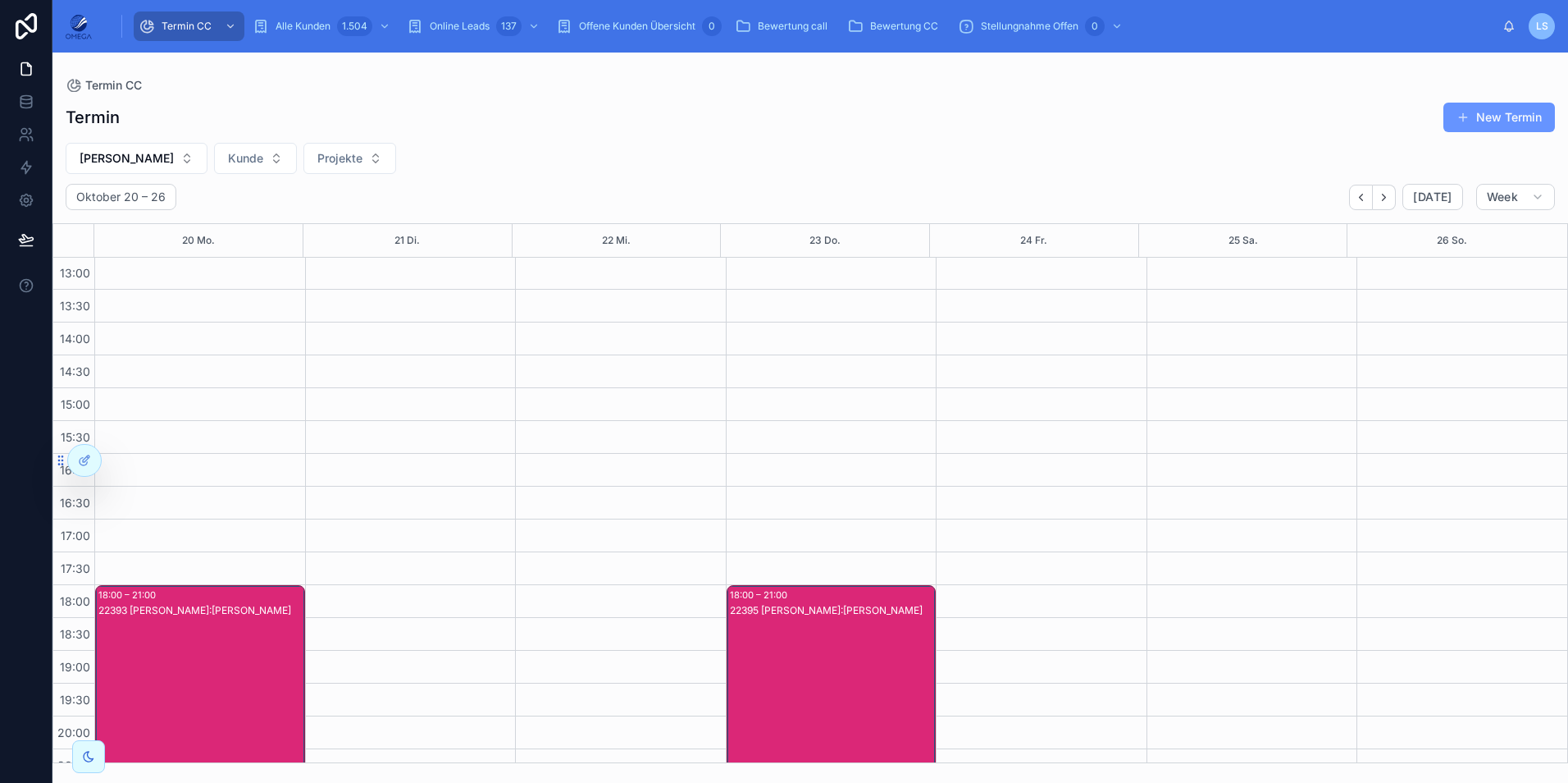
scroll to position [349, 0]
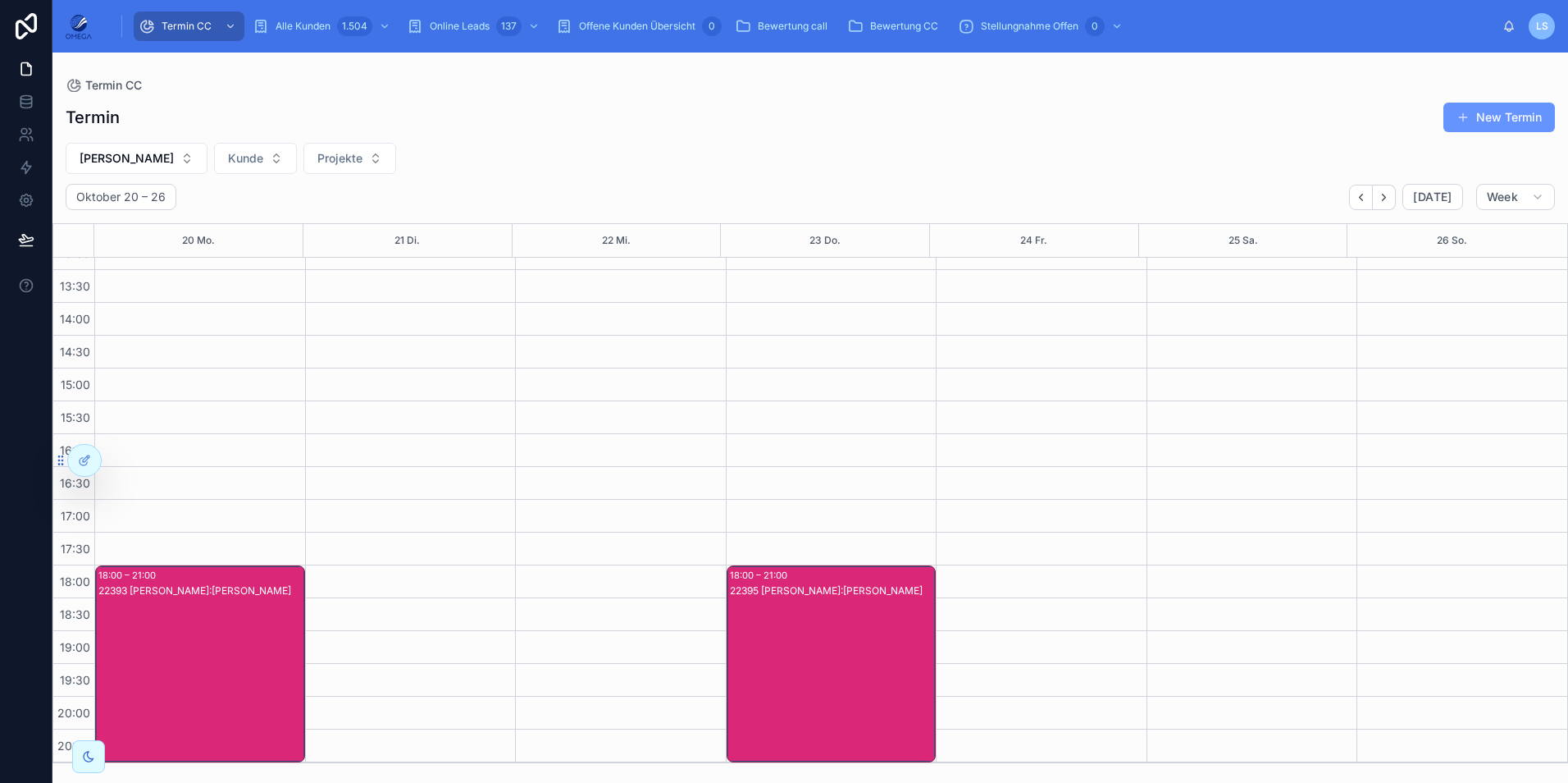
click at [163, 640] on div "22393 [PERSON_NAME]:[PERSON_NAME]" at bounding box center [201, 679] width 205 height 193
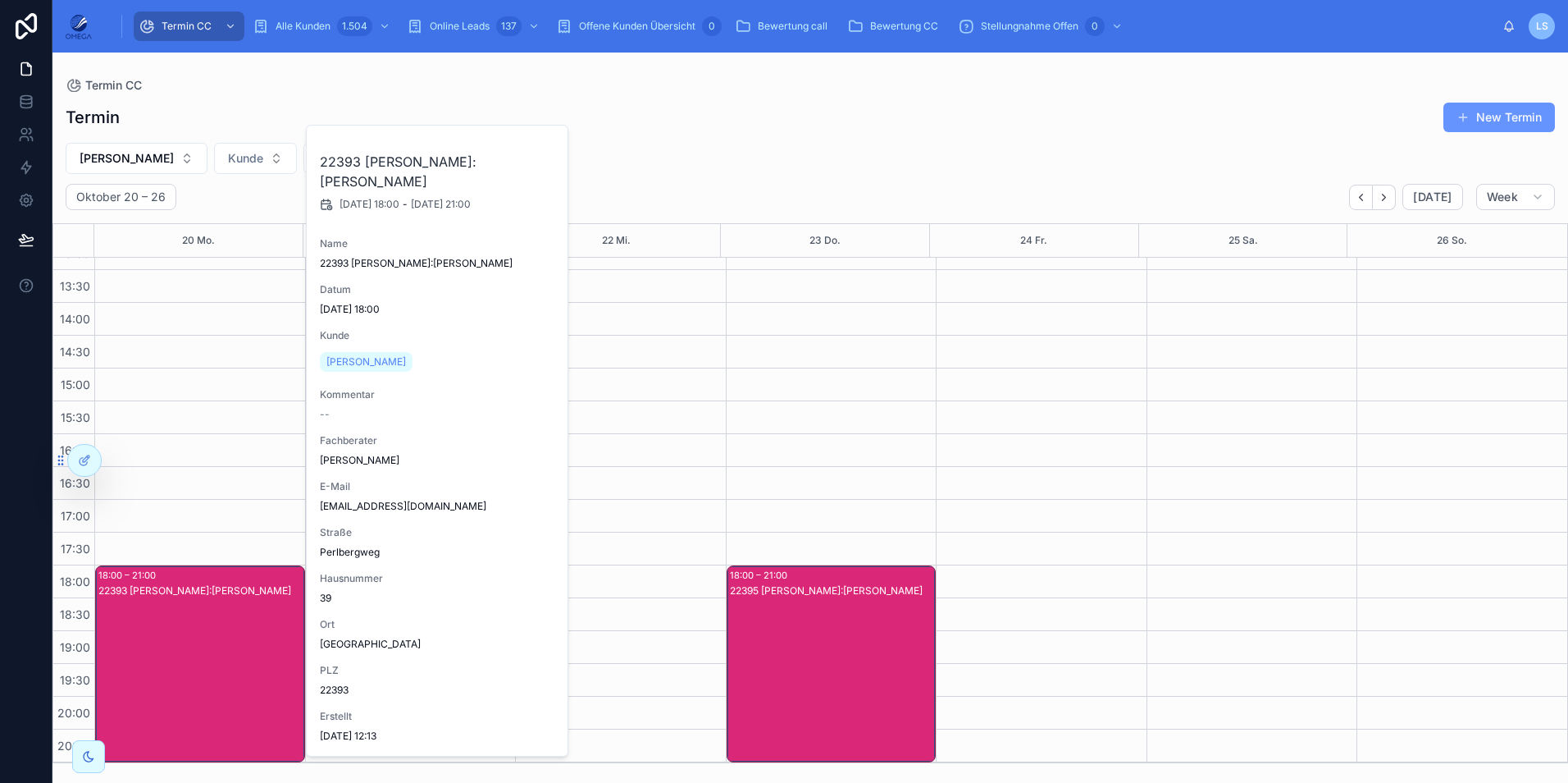
click at [176, 632] on div "22393 [PERSON_NAME]:[PERSON_NAME]" at bounding box center [201, 679] width 205 height 193
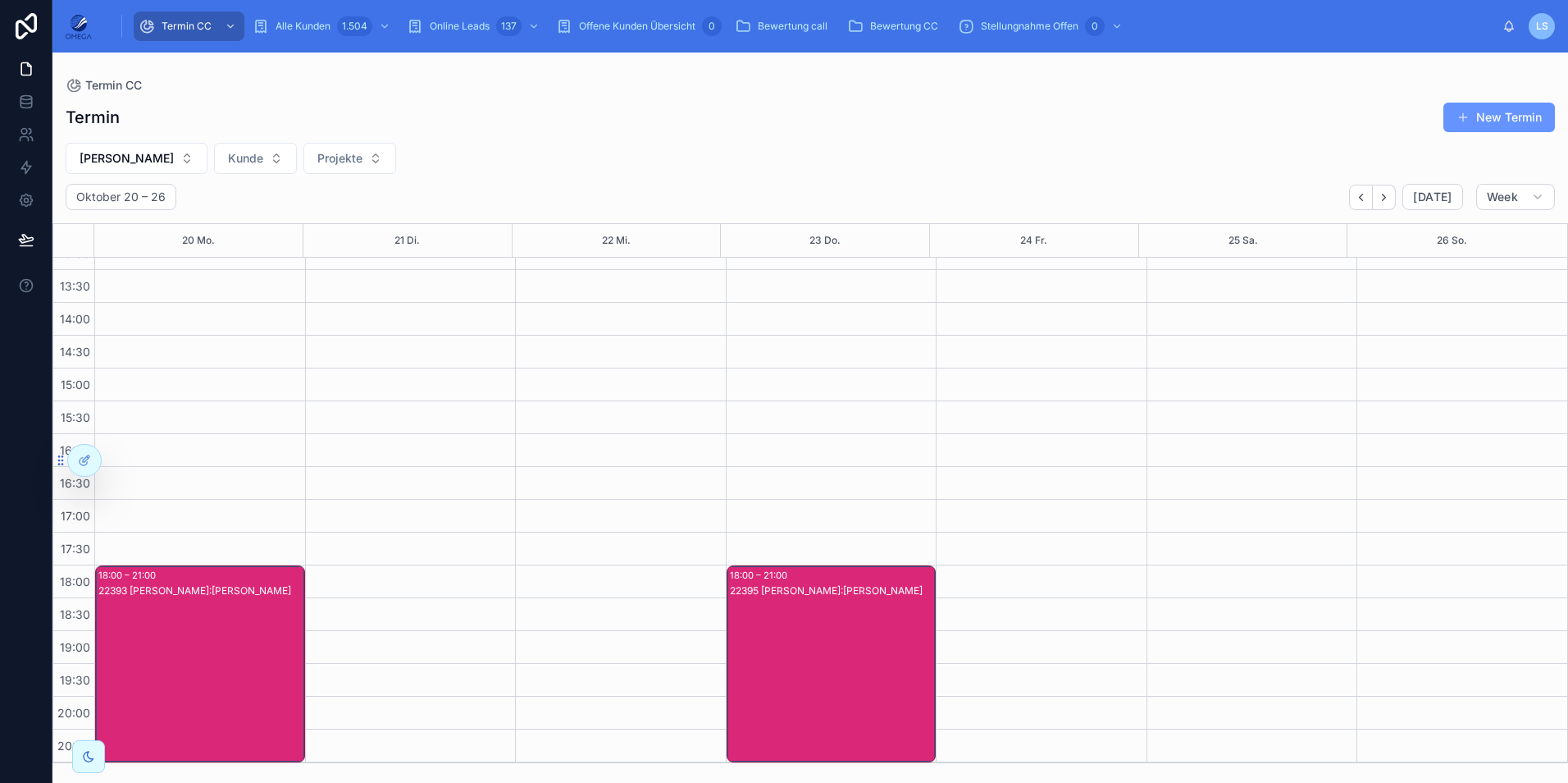
click at [835, 670] on div "22395 [PERSON_NAME]:[PERSON_NAME]" at bounding box center [833, 679] width 205 height 193
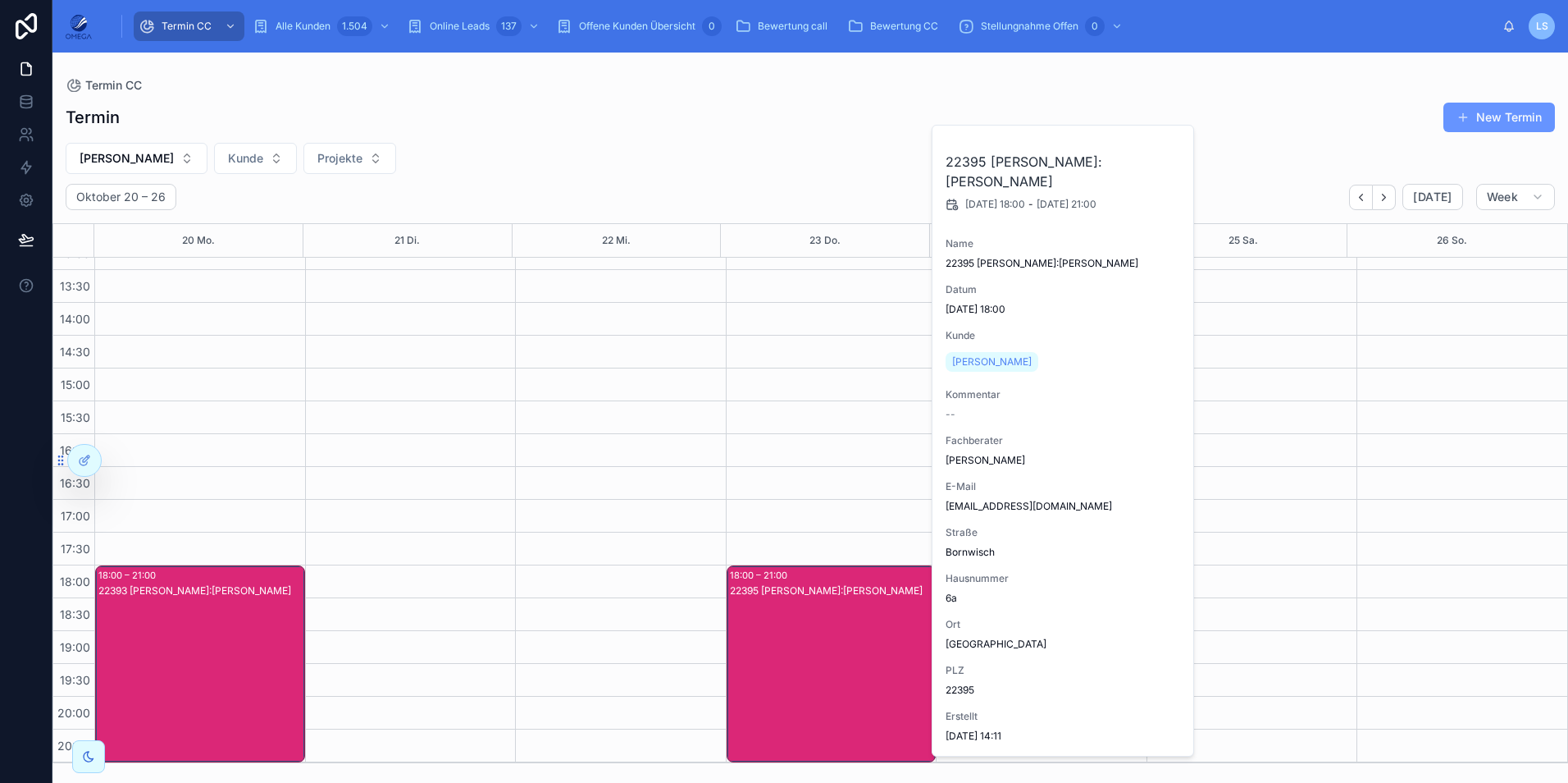
click at [835, 670] on div "22395 [PERSON_NAME]:[PERSON_NAME]" at bounding box center [833, 679] width 205 height 193
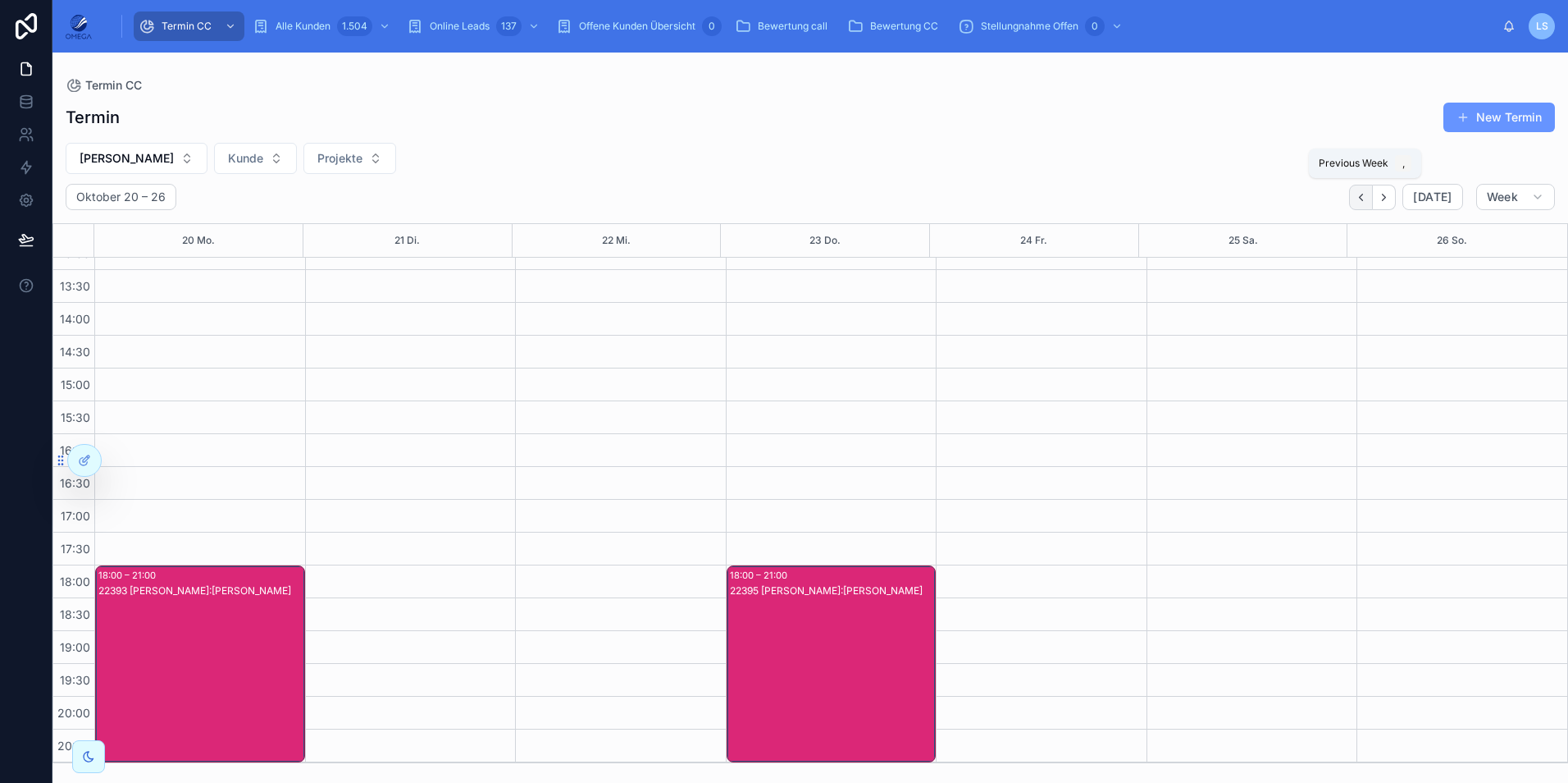
click at [1373, 194] on button "Back" at bounding box center [1361, 197] width 24 height 25
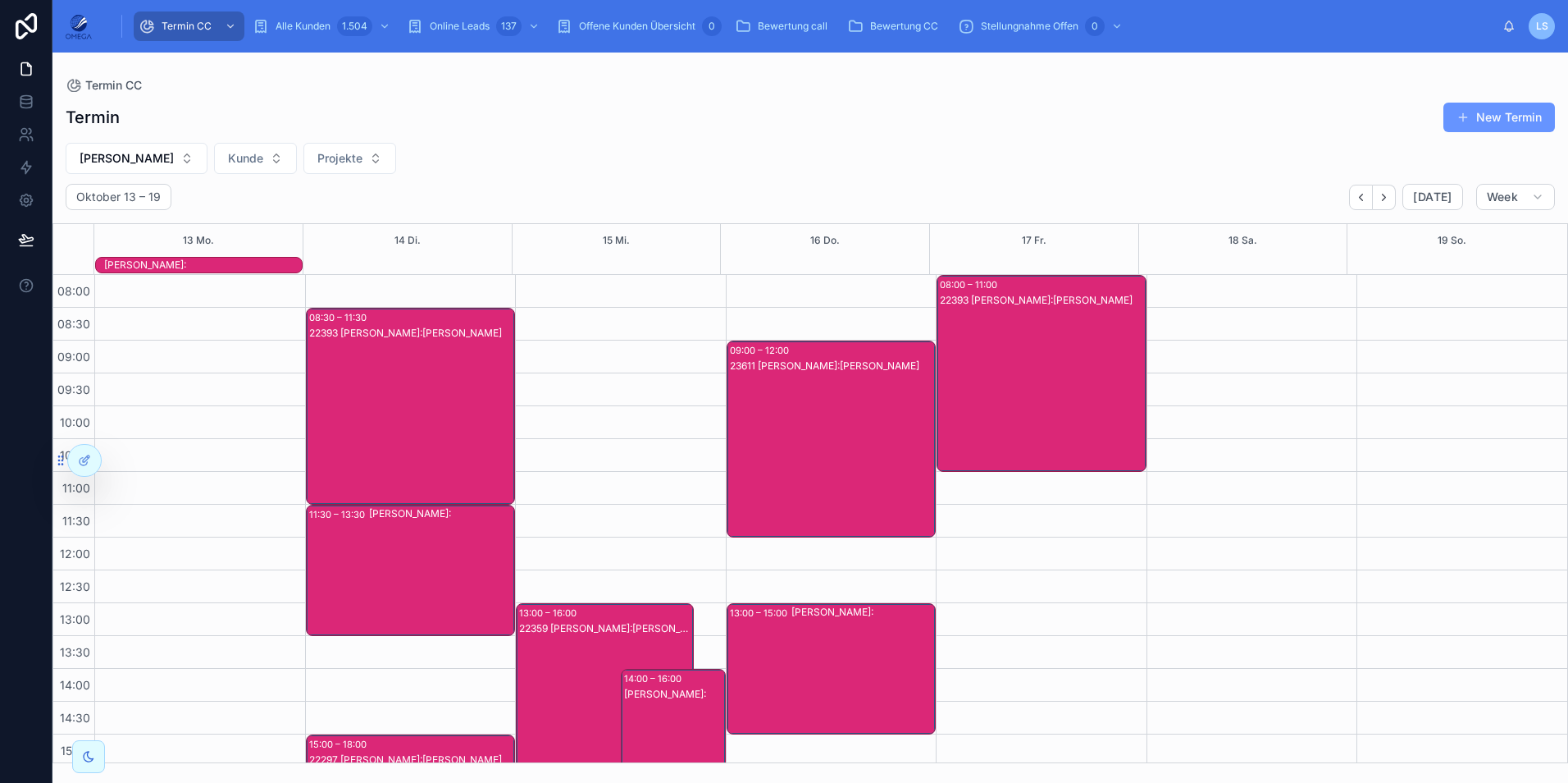
click at [414, 456] on div "22393 [PERSON_NAME]:[PERSON_NAME]" at bounding box center [412, 422] width 205 height 193
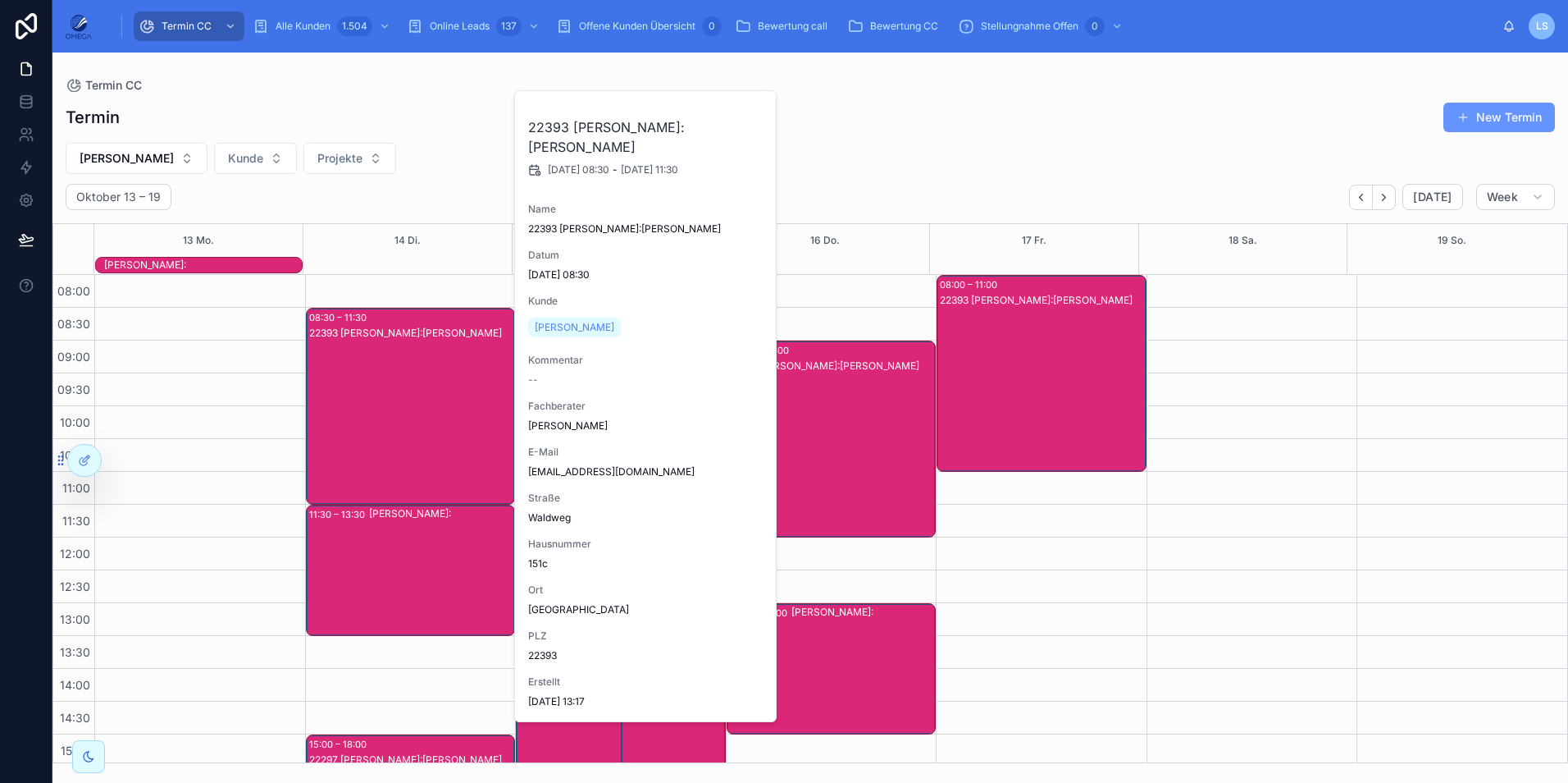
click at [414, 452] on div "22393 [PERSON_NAME]:[PERSON_NAME]" at bounding box center [412, 422] width 205 height 193
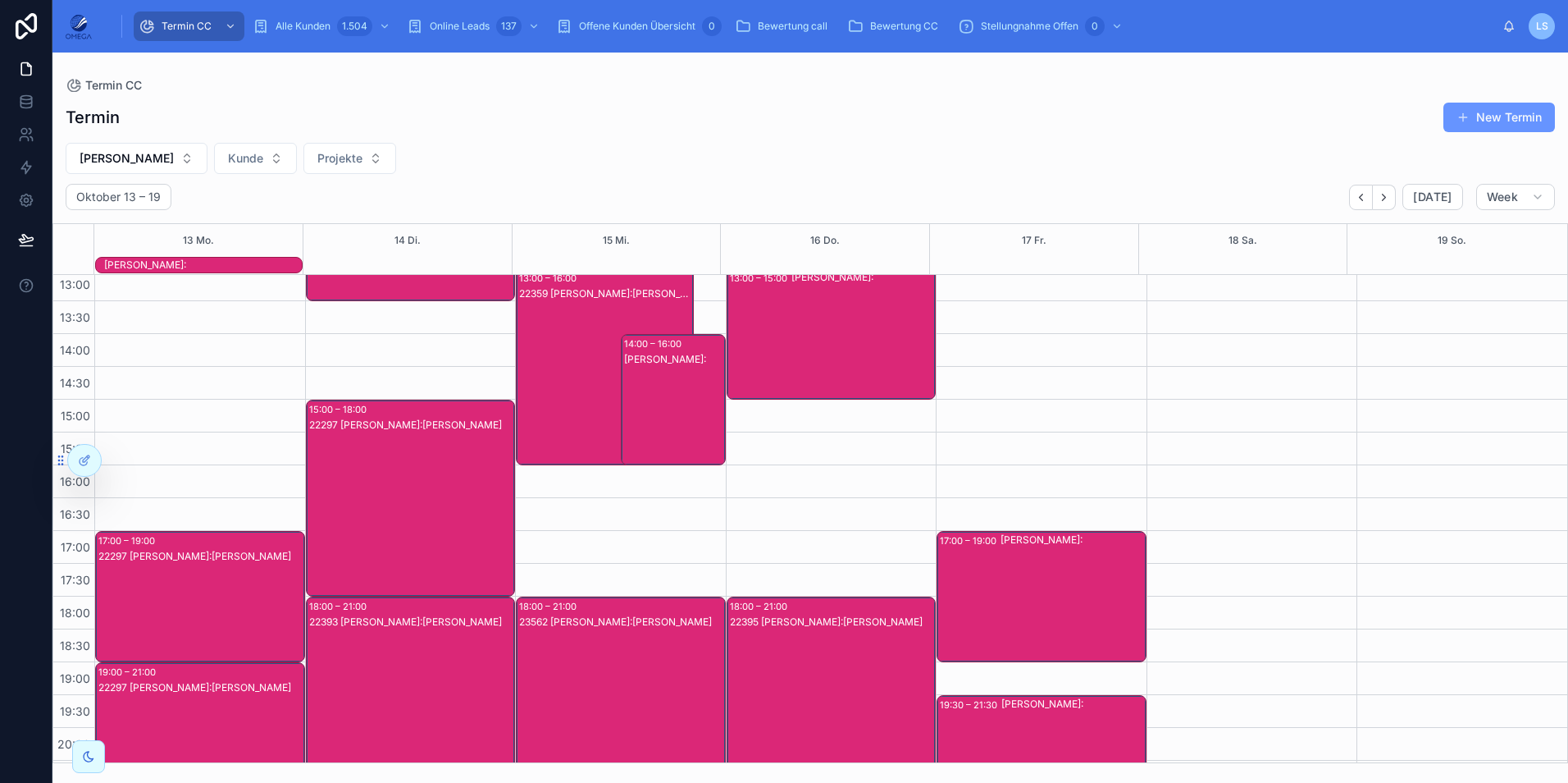
scroll to position [366, 0]
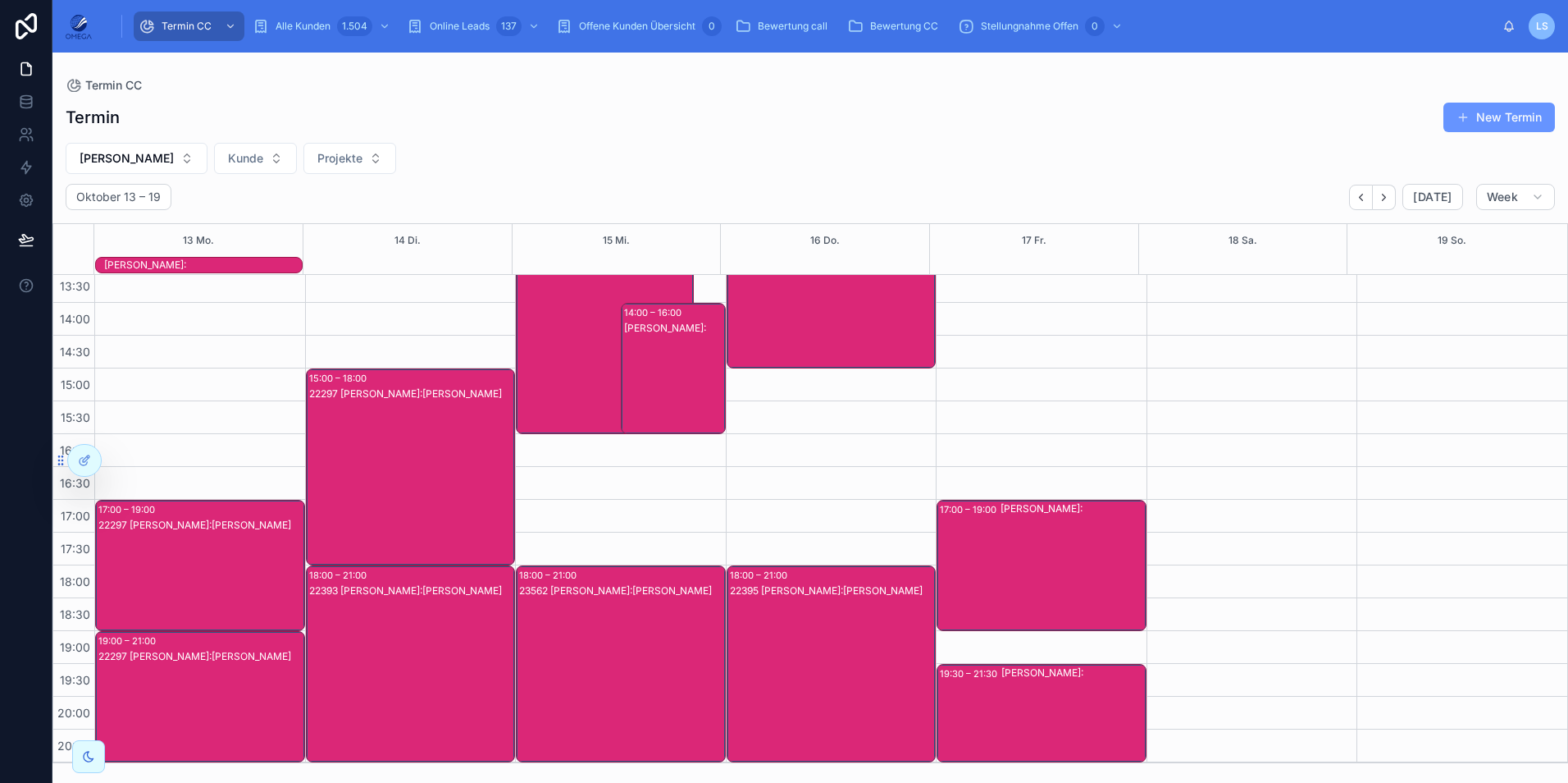
click at [365, 472] on div "22297 [PERSON_NAME]:[PERSON_NAME]" at bounding box center [412, 482] width 205 height 193
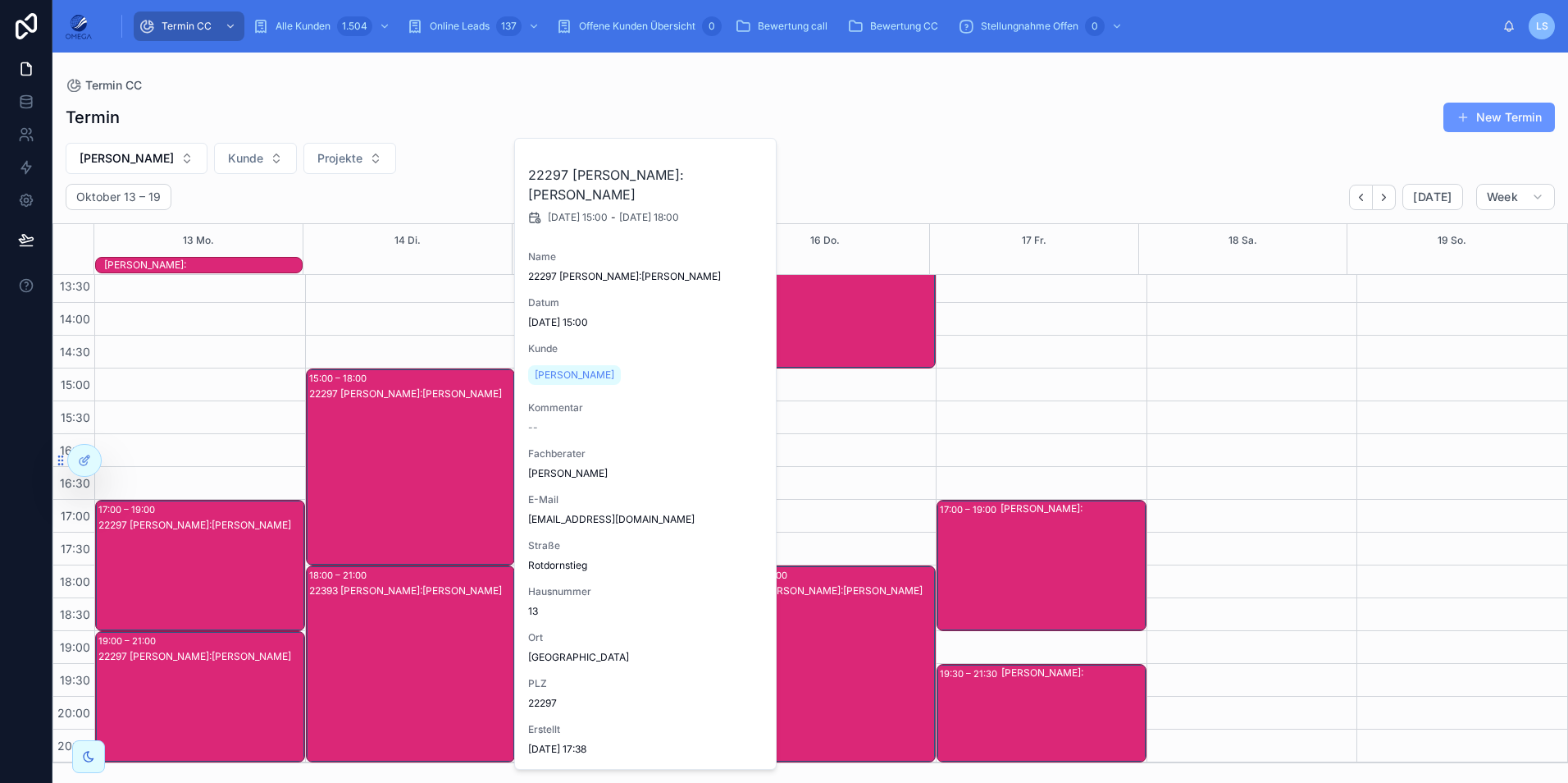
click at [365, 472] on div "22297 [PERSON_NAME]:[PERSON_NAME]" at bounding box center [412, 482] width 205 height 193
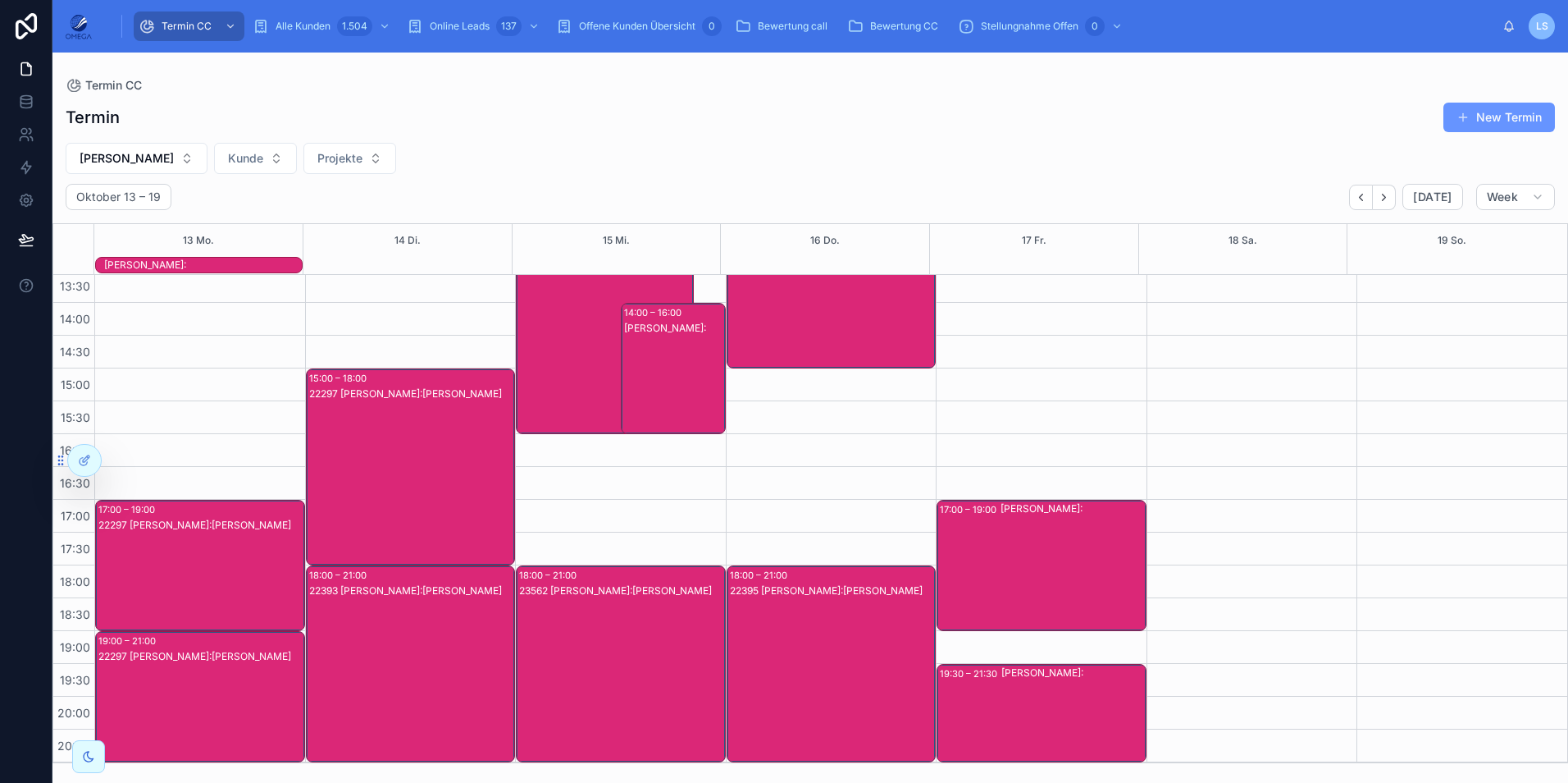
click at [419, 617] on div "22393 [PERSON_NAME]:[PERSON_NAME]" at bounding box center [412, 679] width 205 height 193
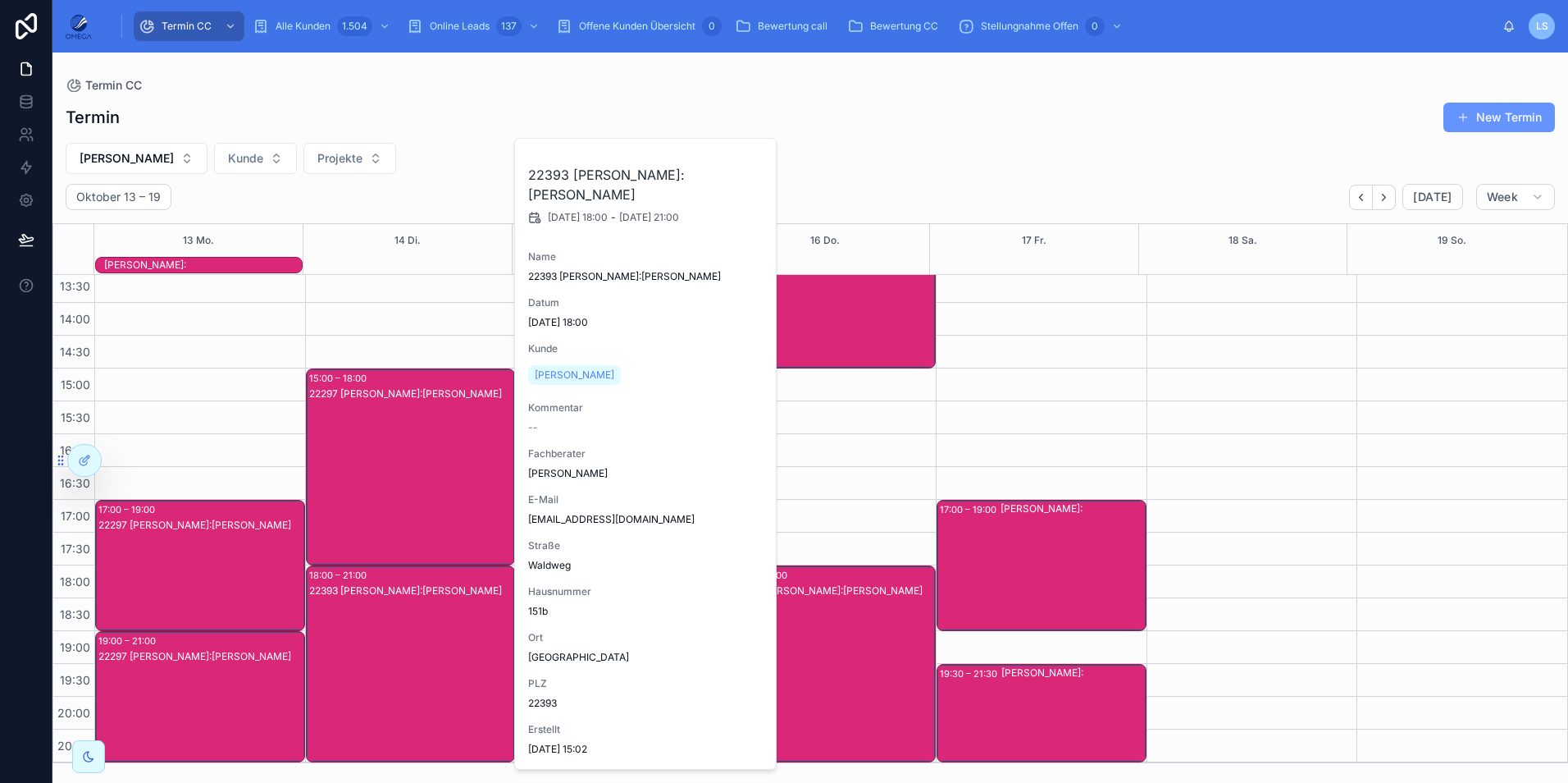
click at [419, 617] on div "22393 [PERSON_NAME]:[PERSON_NAME]" at bounding box center [412, 679] width 205 height 193
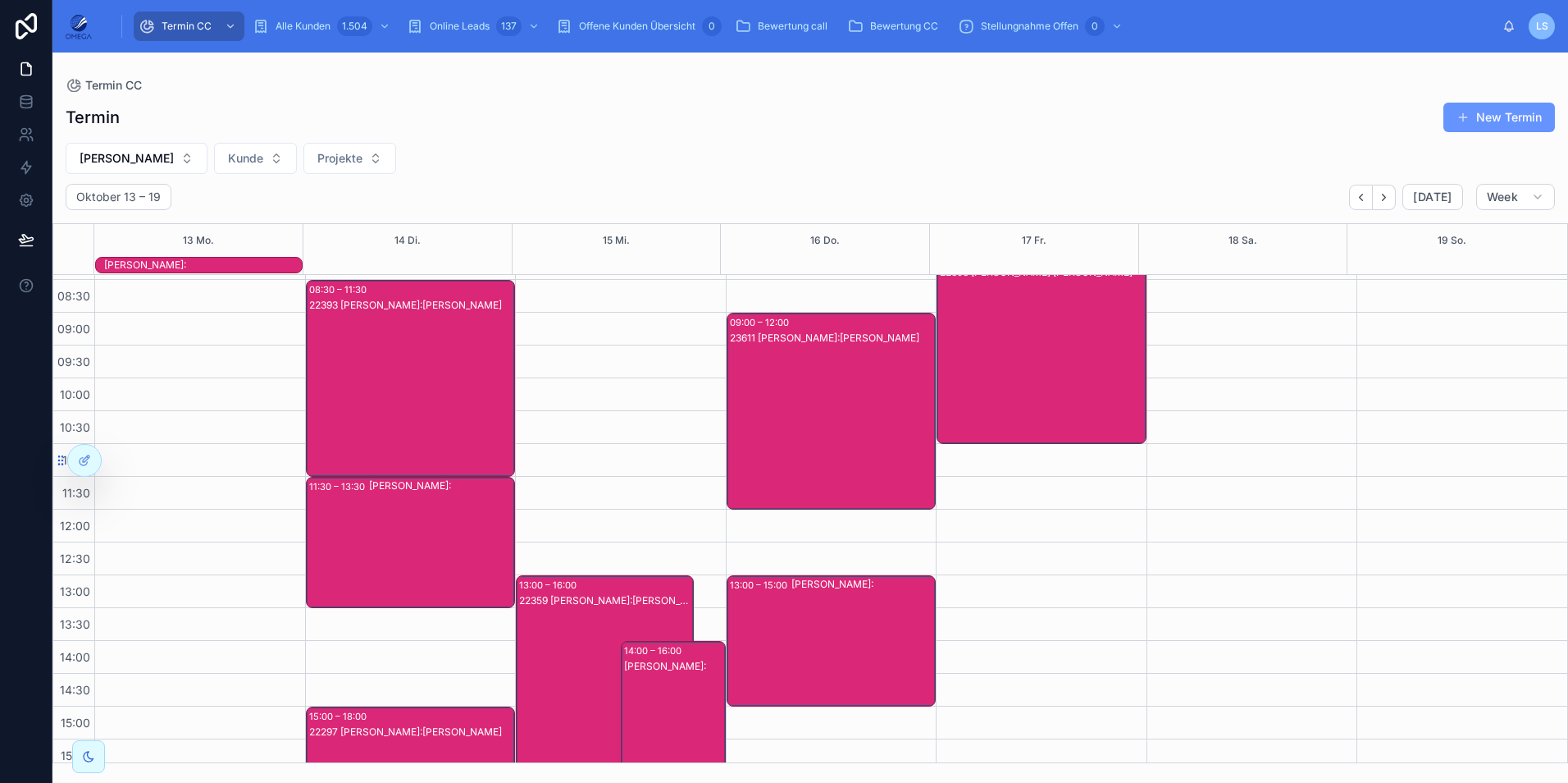
scroll to position [0, 0]
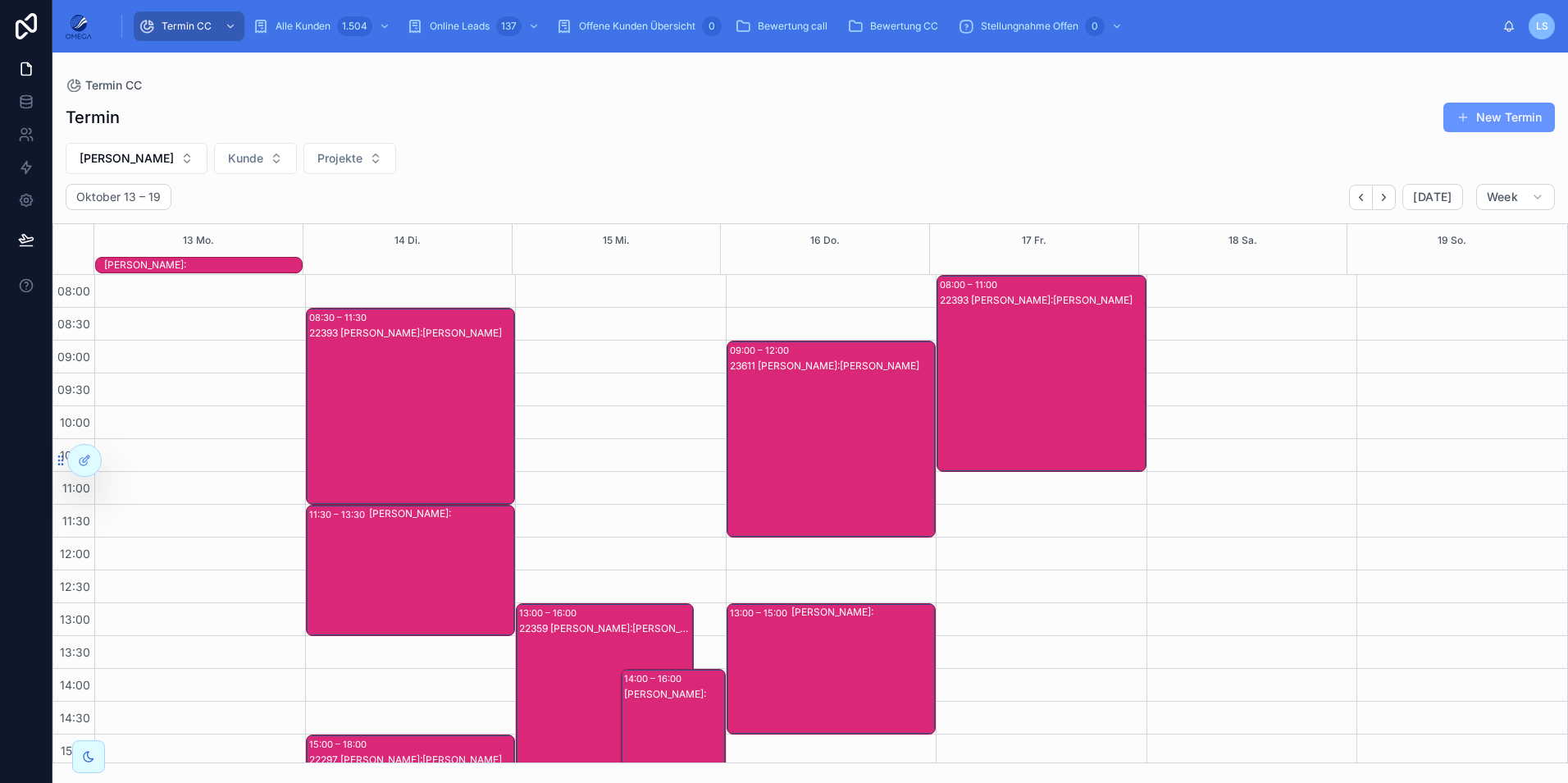
click at [433, 567] on div "[PERSON_NAME]:" at bounding box center [441, 570] width 145 height 128
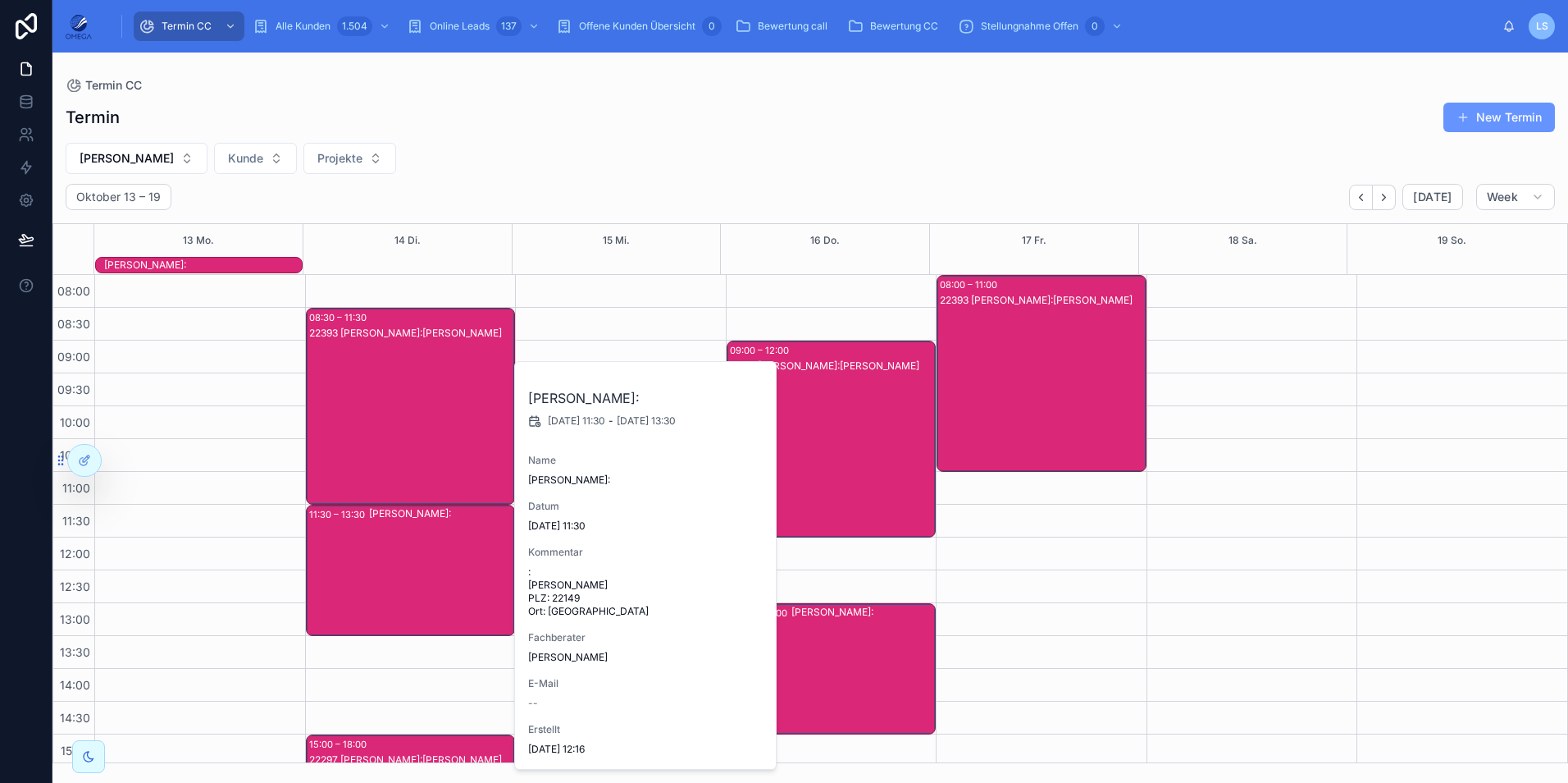
click at [419, 565] on div "[PERSON_NAME]:" at bounding box center [441, 570] width 145 height 128
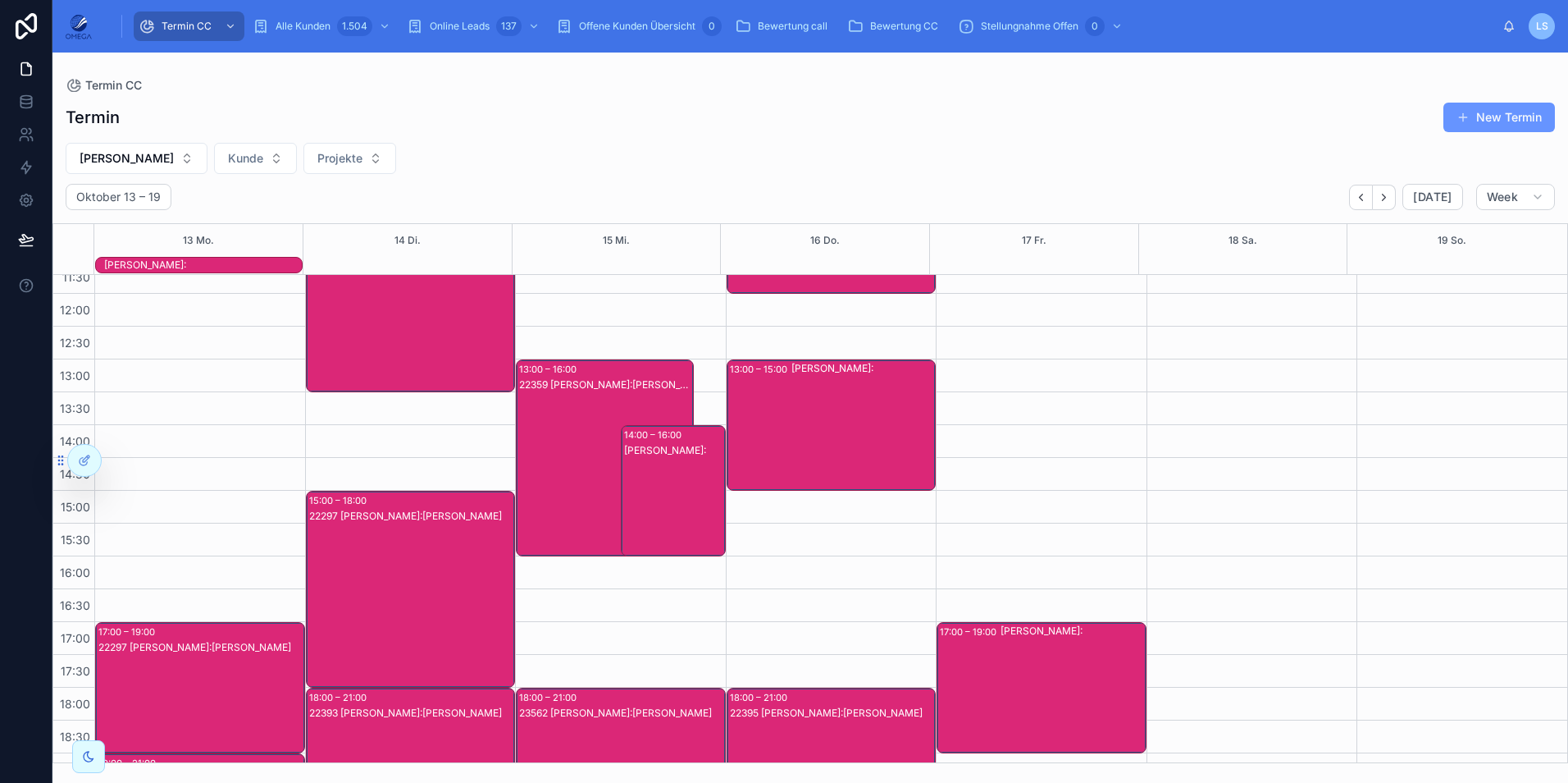
scroll to position [246, 0]
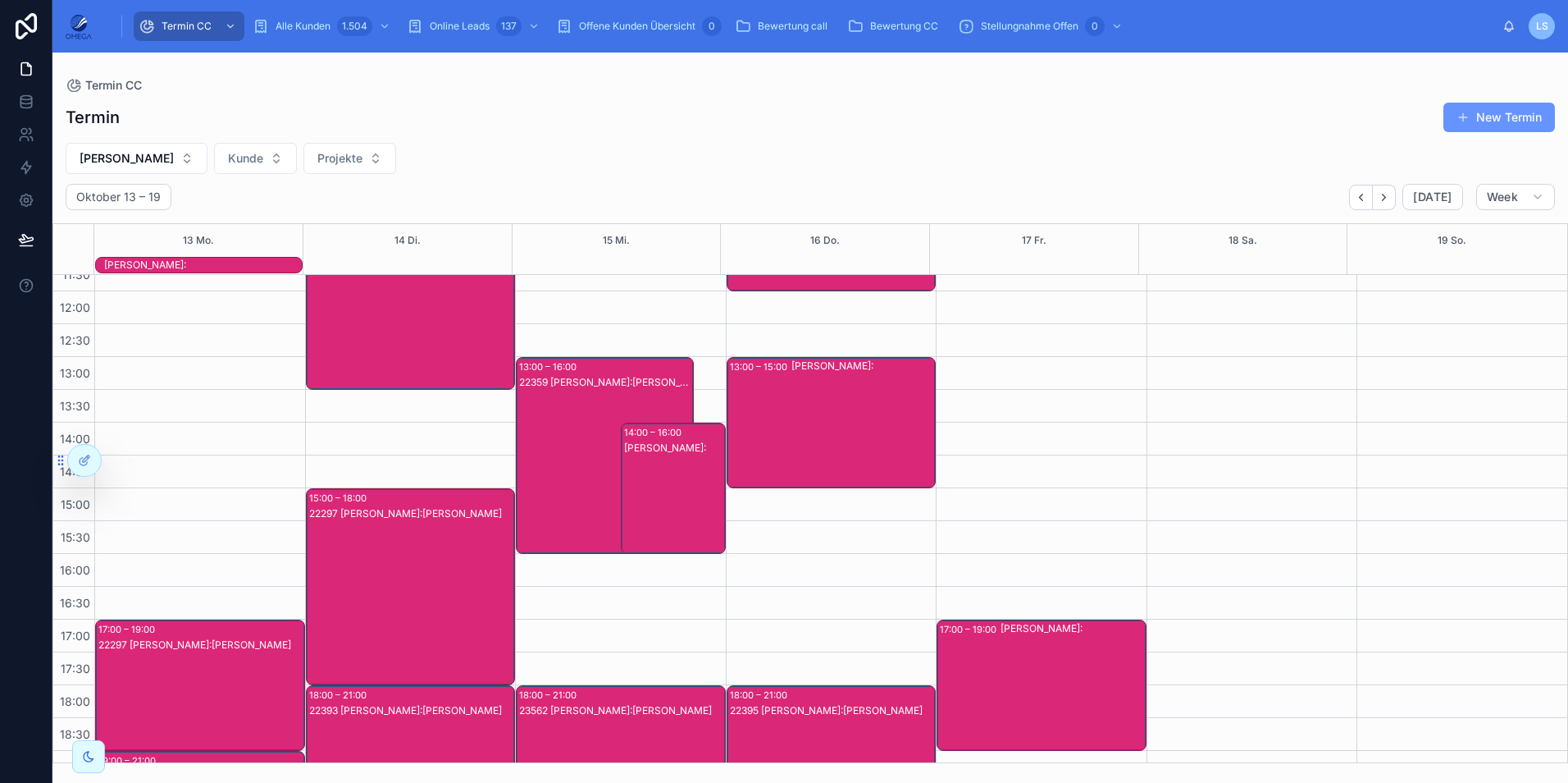
click at [679, 491] on div "[PERSON_NAME]:" at bounding box center [674, 504] width 100 height 128
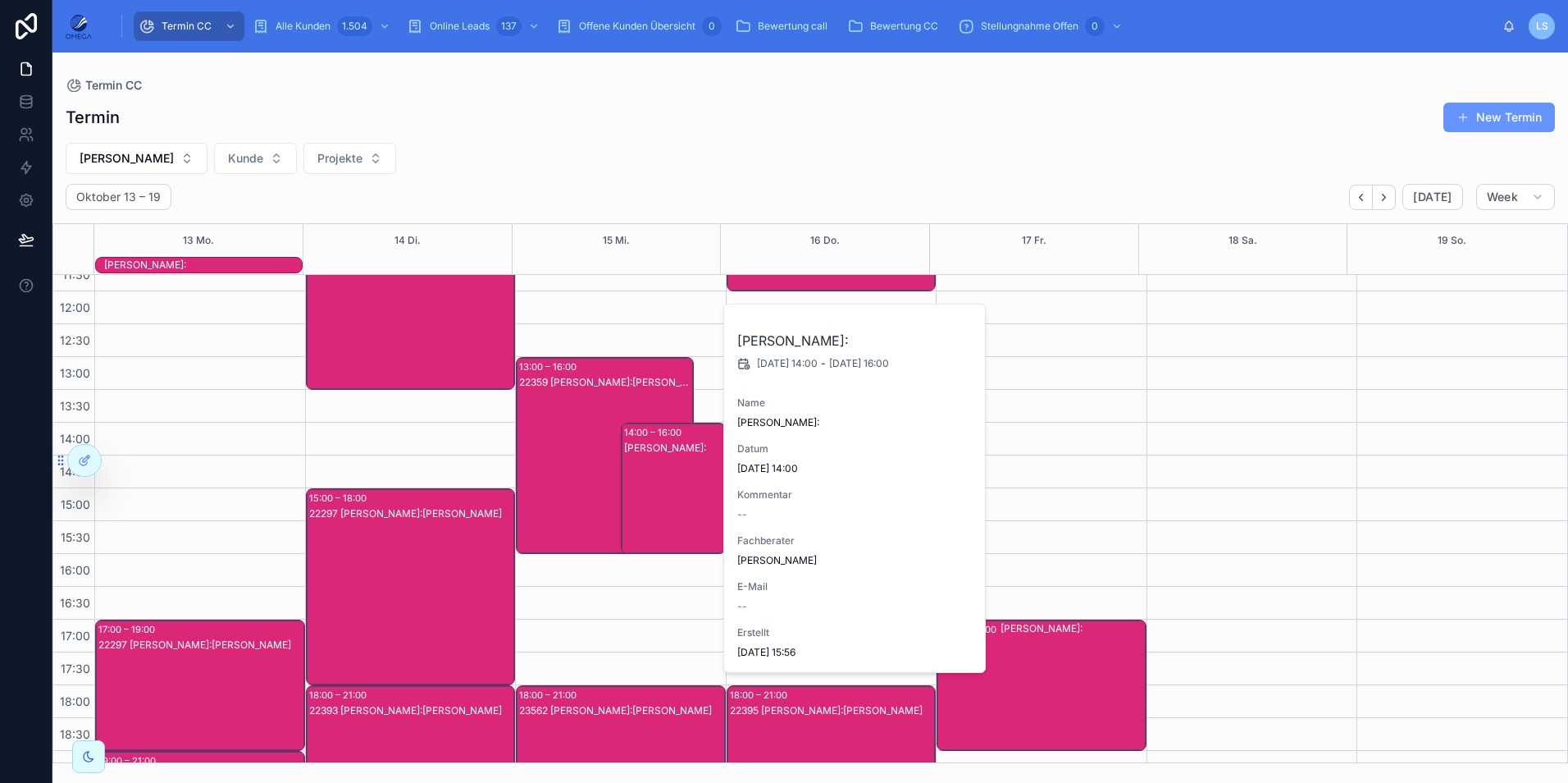
click at [684, 496] on div "[PERSON_NAME]:" at bounding box center [674, 504] width 100 height 128
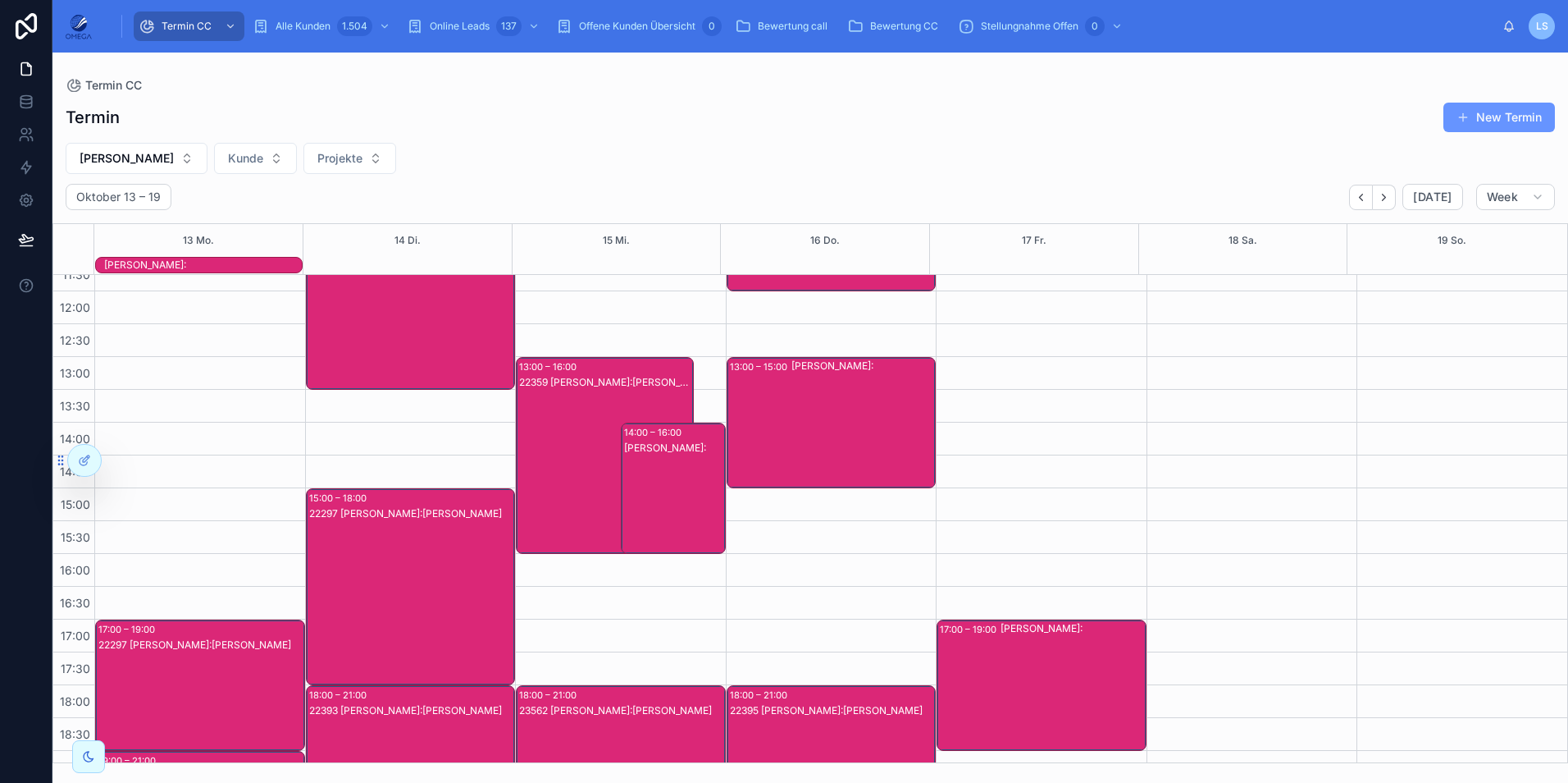
click at [550, 420] on div "22359 [PERSON_NAME]:[PERSON_NAME]" at bounding box center [606, 471] width 173 height 193
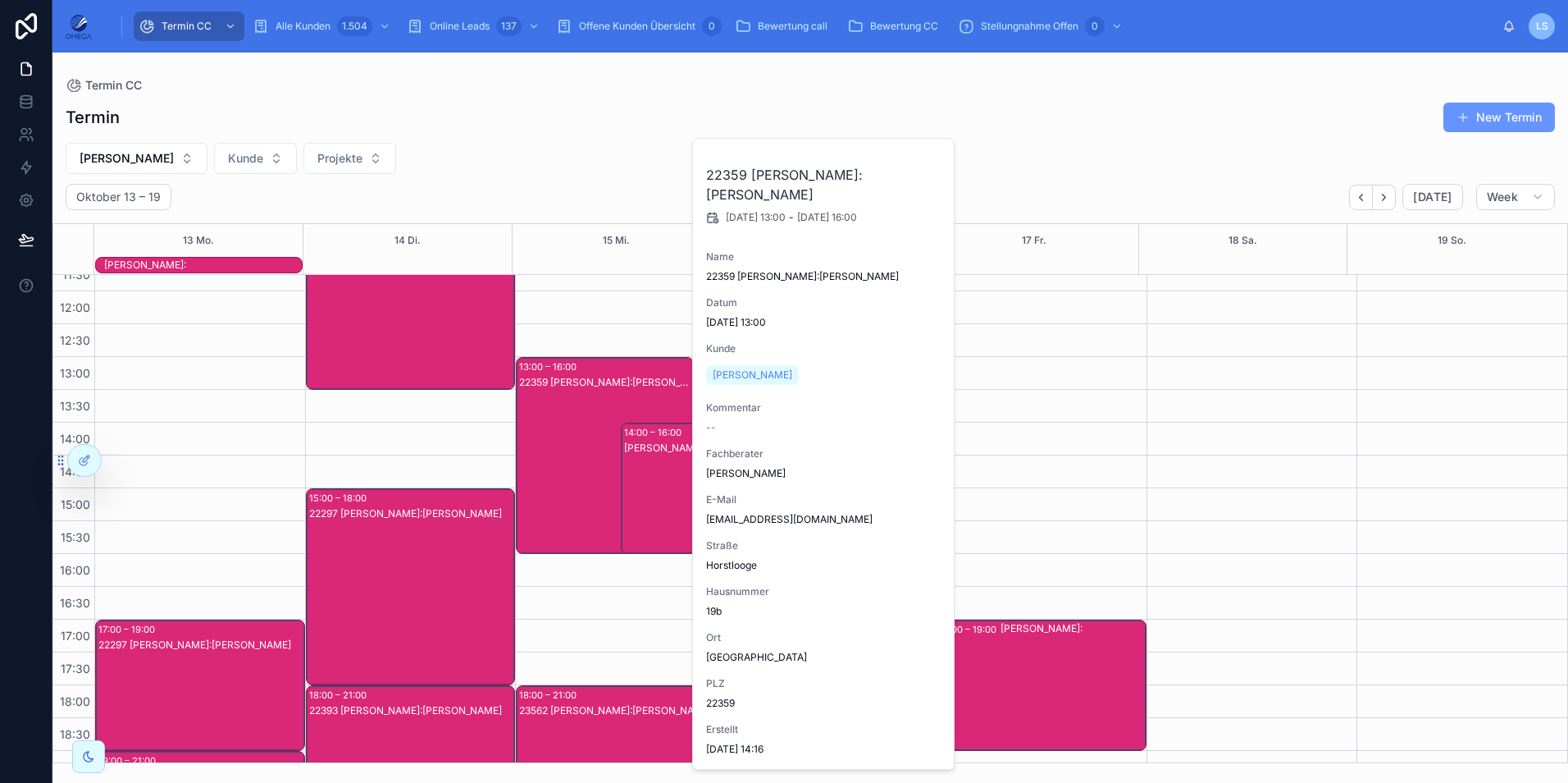
click at [550, 420] on div "22359 [PERSON_NAME]:[PERSON_NAME]" at bounding box center [606, 471] width 173 height 193
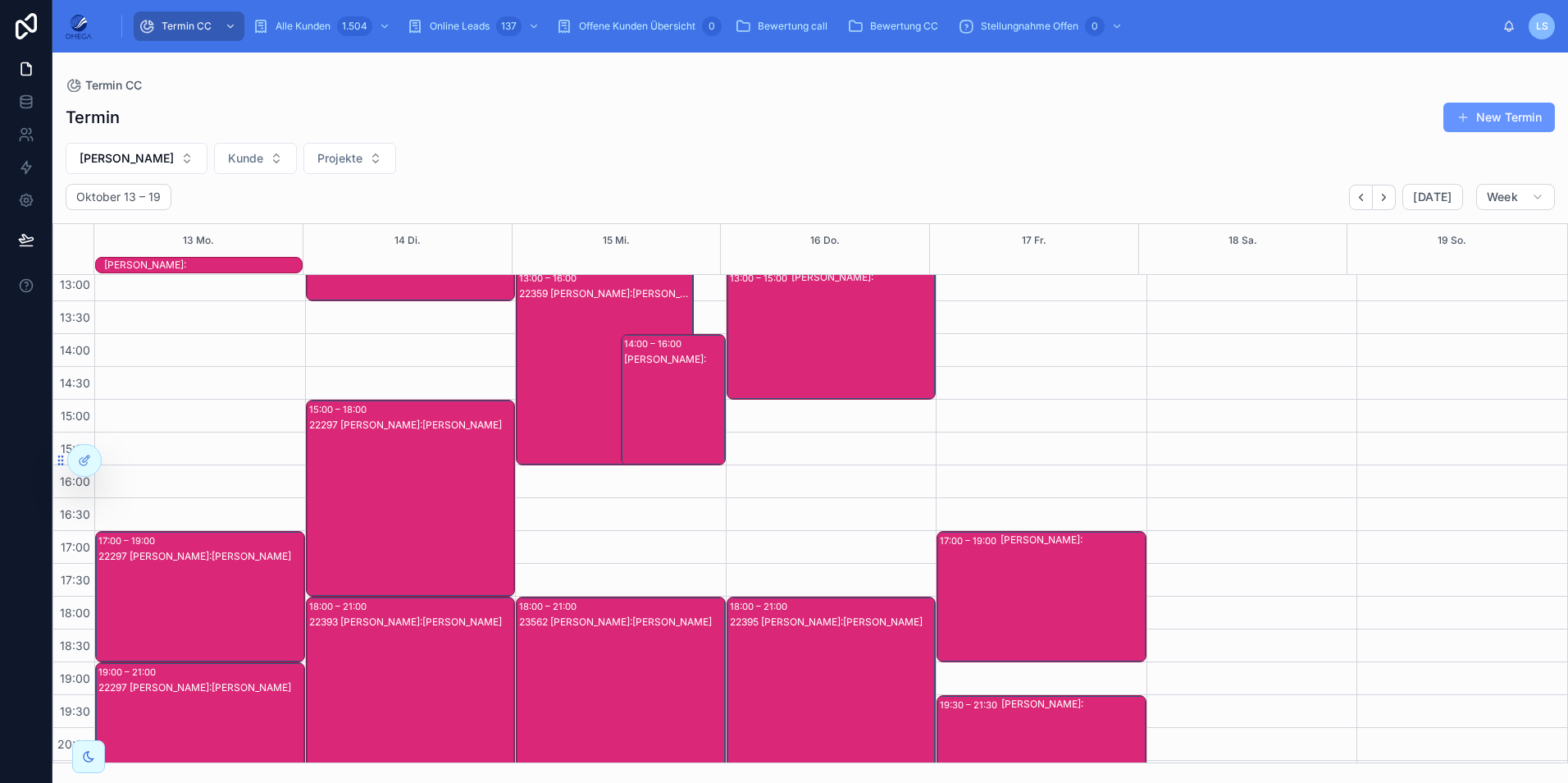
scroll to position [366, 0]
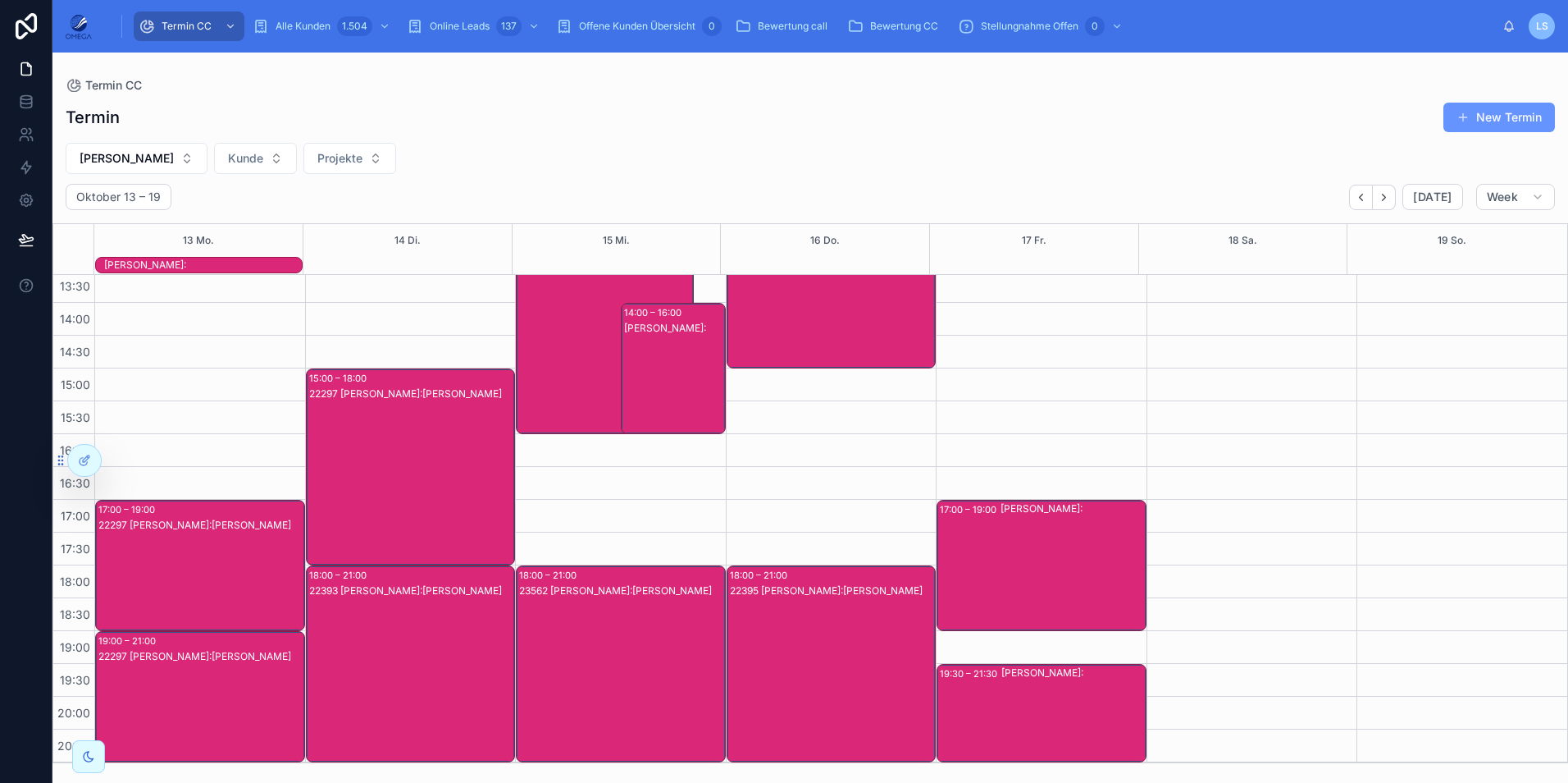
click at [207, 579] on div "22297 [PERSON_NAME]:[PERSON_NAME]" at bounding box center [201, 581] width 205 height 128
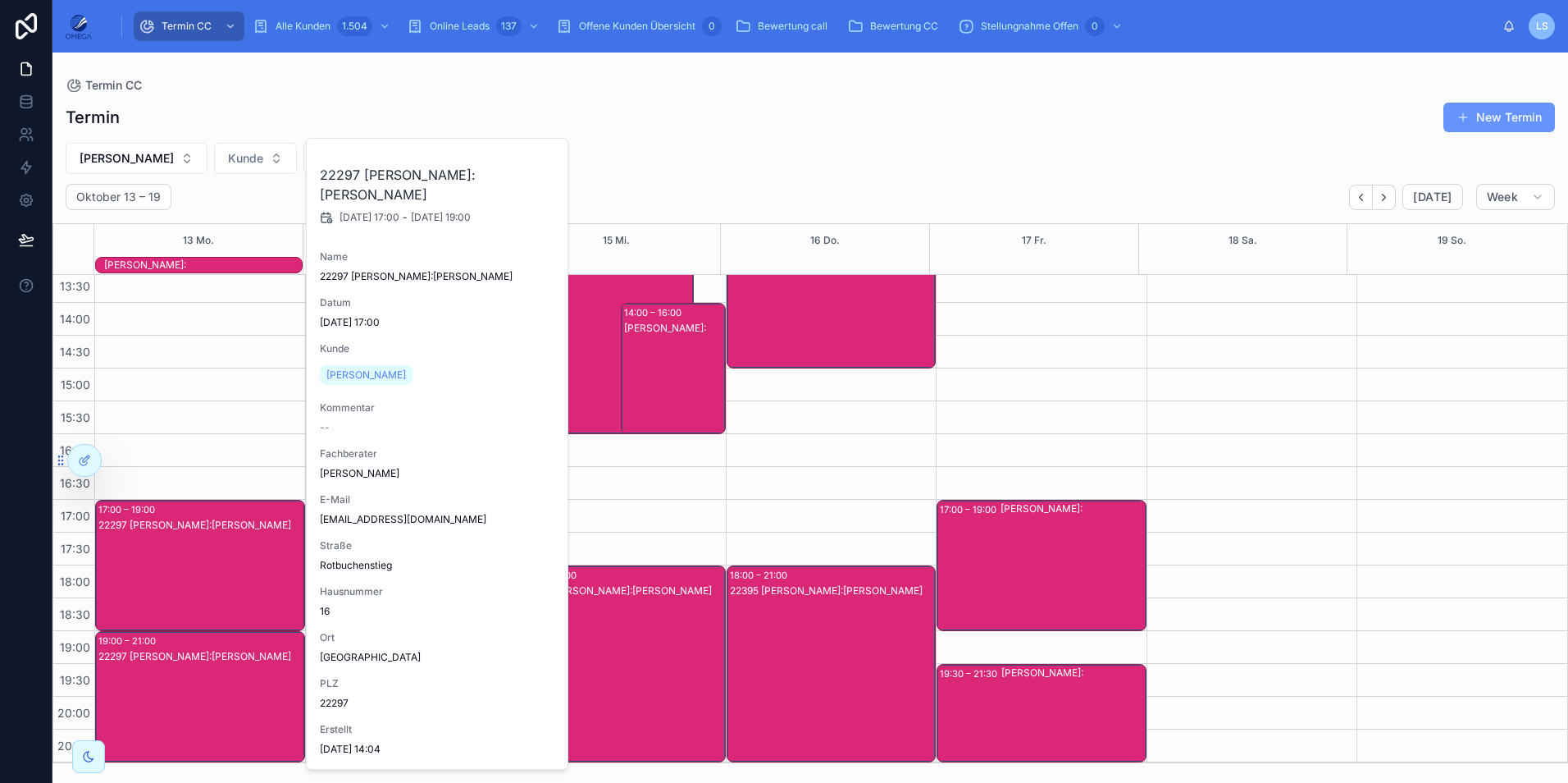
click at [207, 579] on div "22297 [PERSON_NAME]:[PERSON_NAME]" at bounding box center [201, 581] width 205 height 128
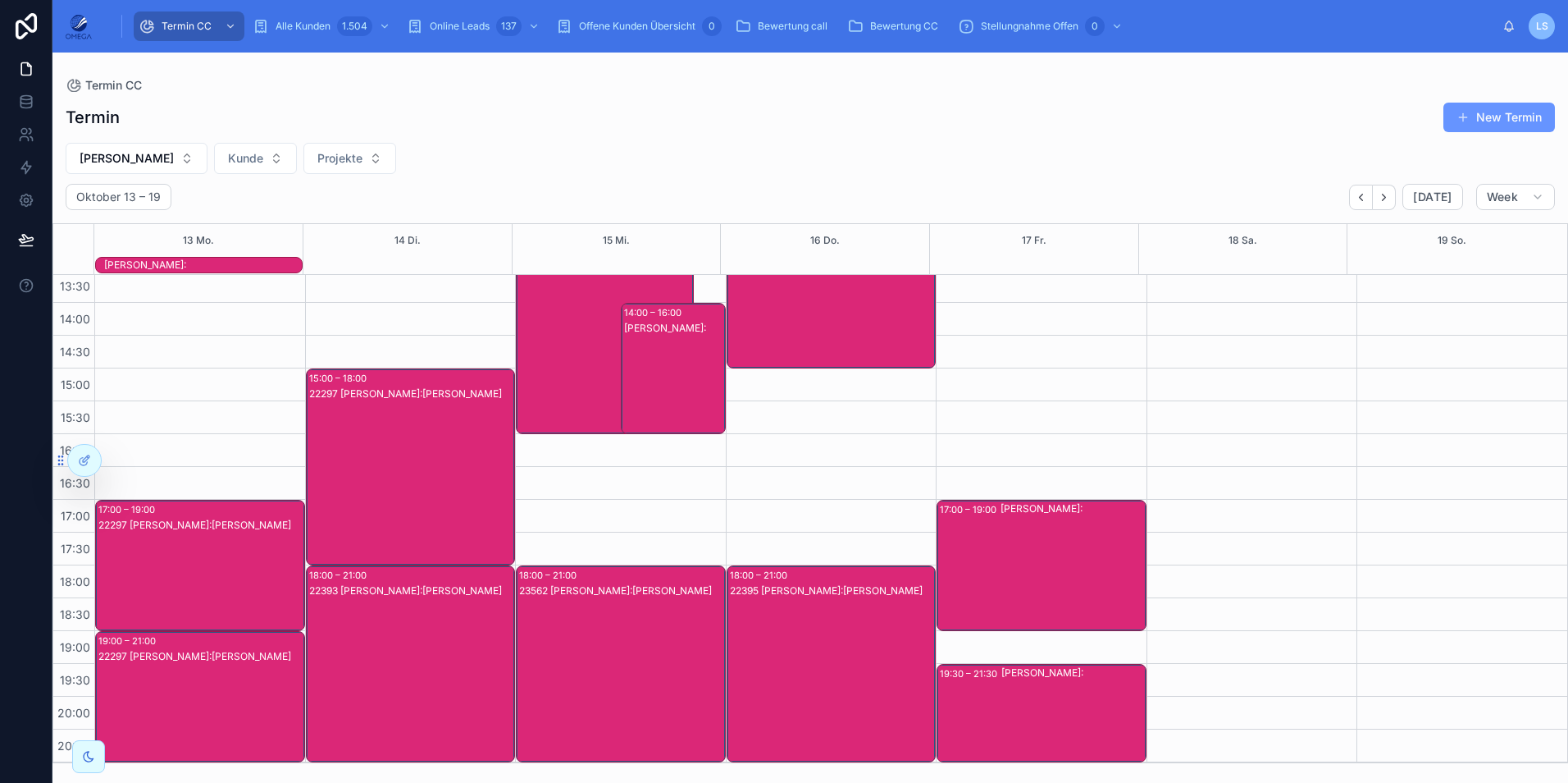
click at [212, 699] on div "22297 [PERSON_NAME]:[PERSON_NAME]" at bounding box center [201, 712] width 205 height 128
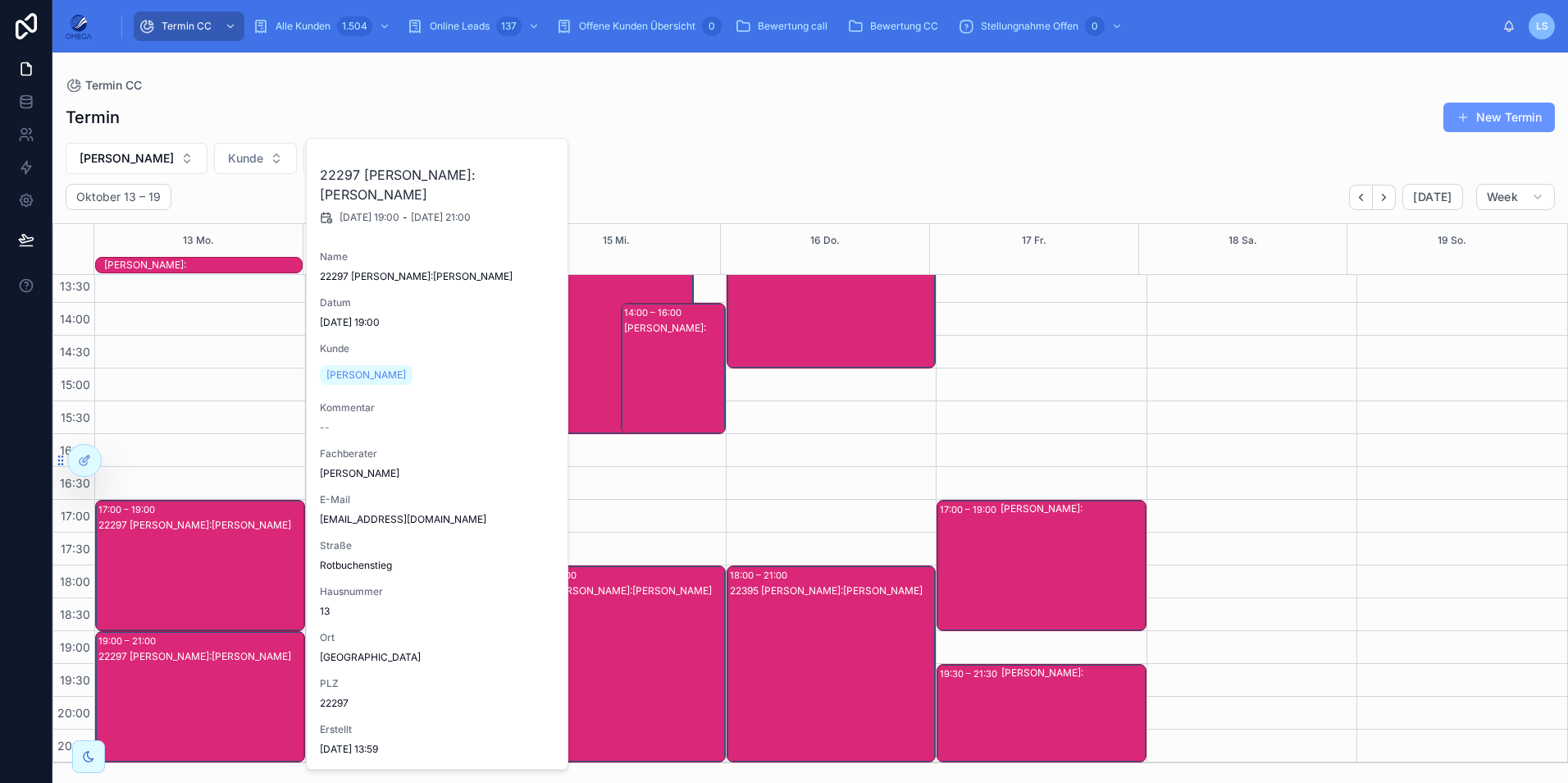
click at [212, 699] on div "22297 [PERSON_NAME]:[PERSON_NAME]" at bounding box center [201, 712] width 205 height 128
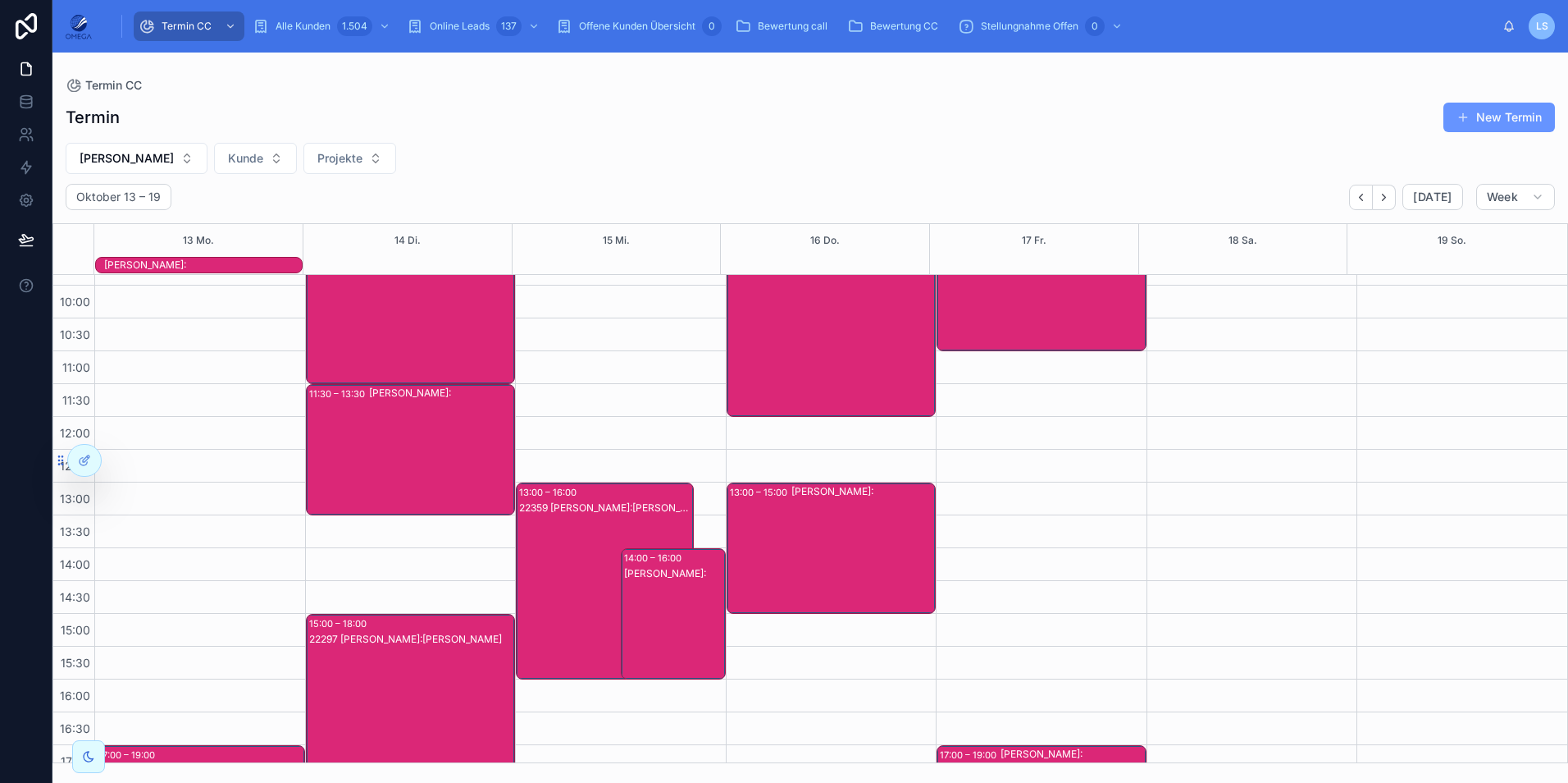
scroll to position [120, 0]
click at [547, 550] on div "22359 [PERSON_NAME]:[PERSON_NAME]" at bounding box center [606, 598] width 173 height 193
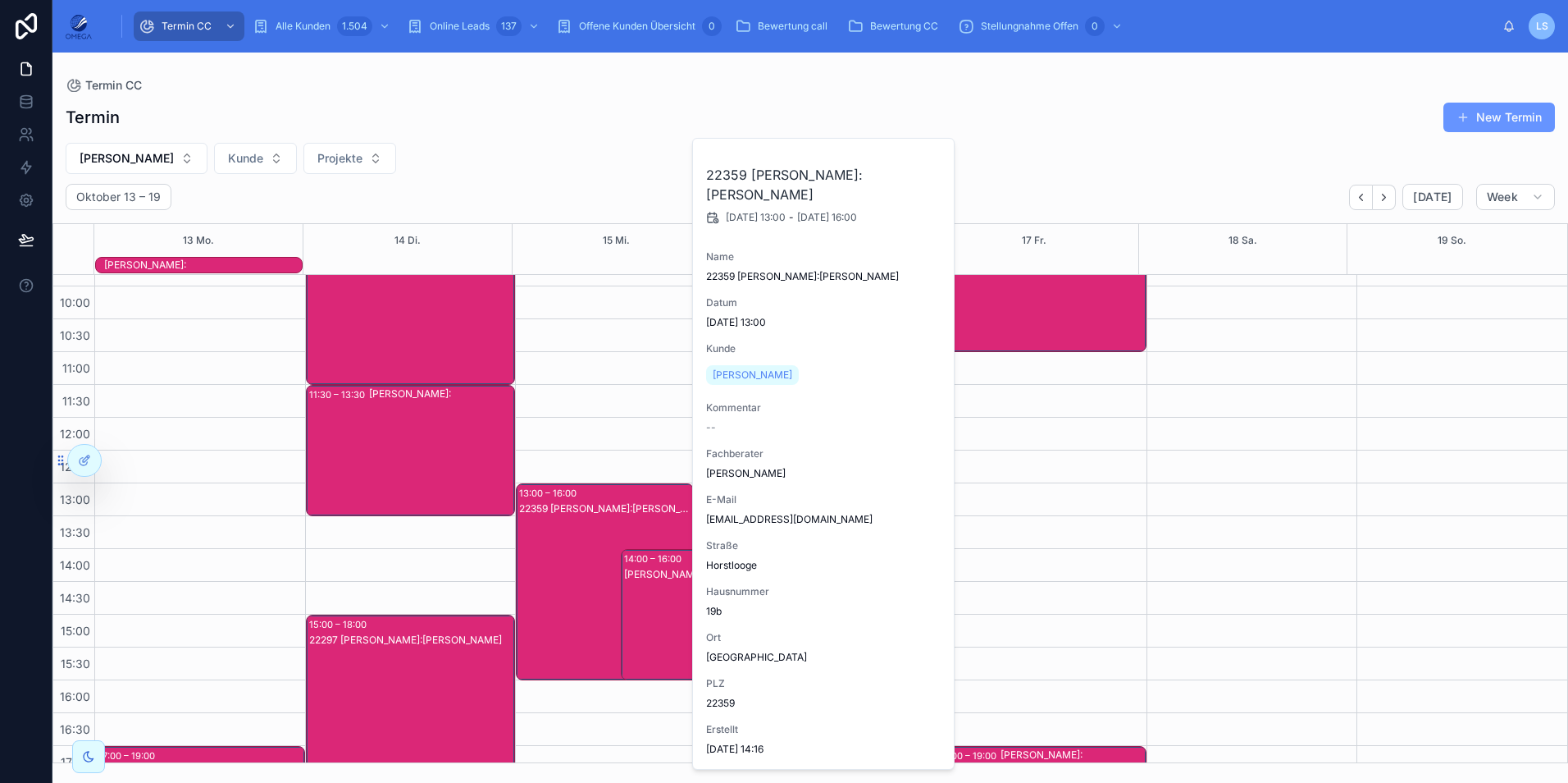
click at [547, 550] on div "22359 [PERSON_NAME]:[PERSON_NAME]" at bounding box center [606, 598] width 173 height 193
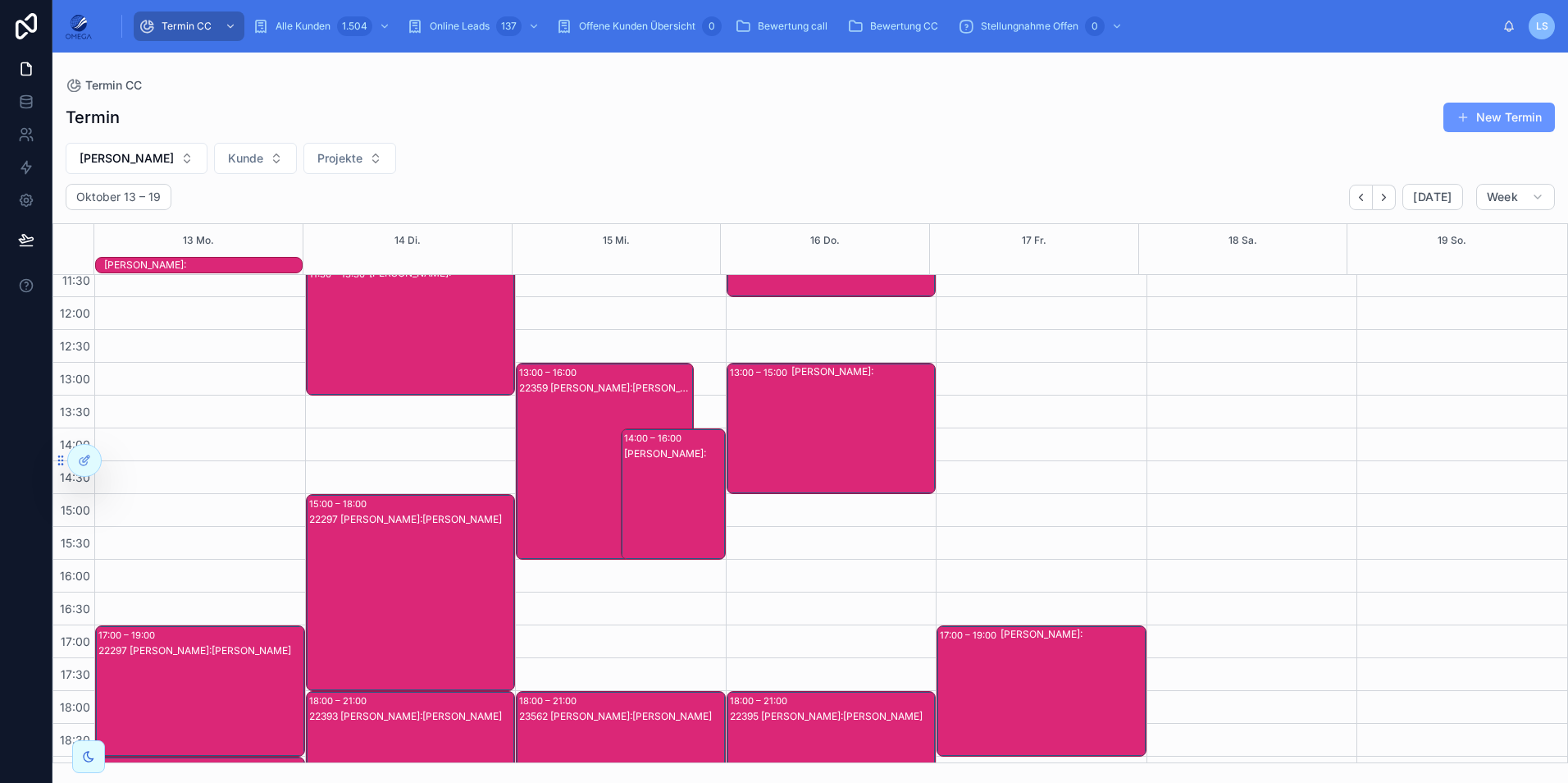
scroll to position [366, 0]
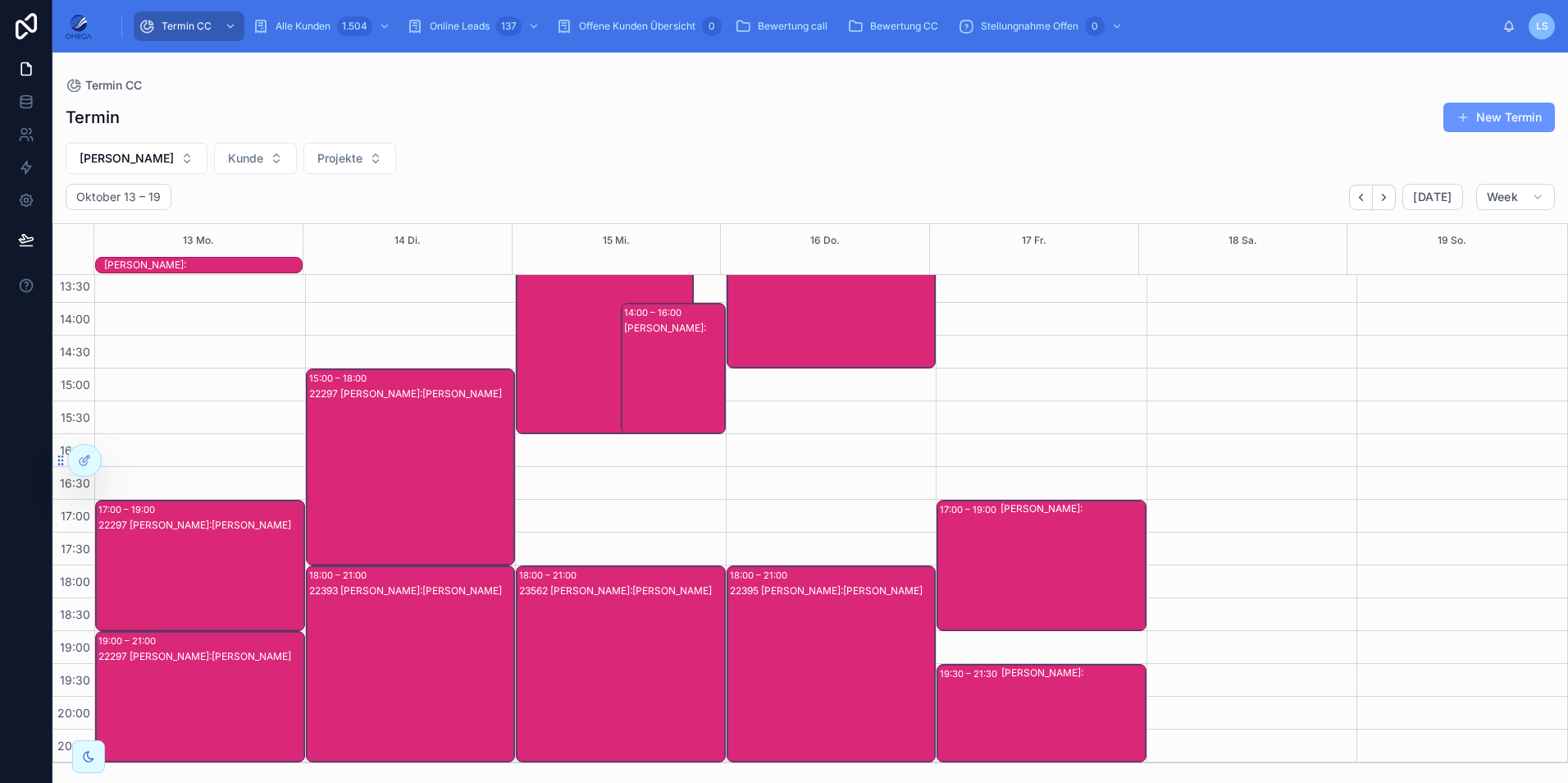
click at [666, 590] on div "23562 [PERSON_NAME]:[PERSON_NAME]" at bounding box center [622, 590] width 205 height 13
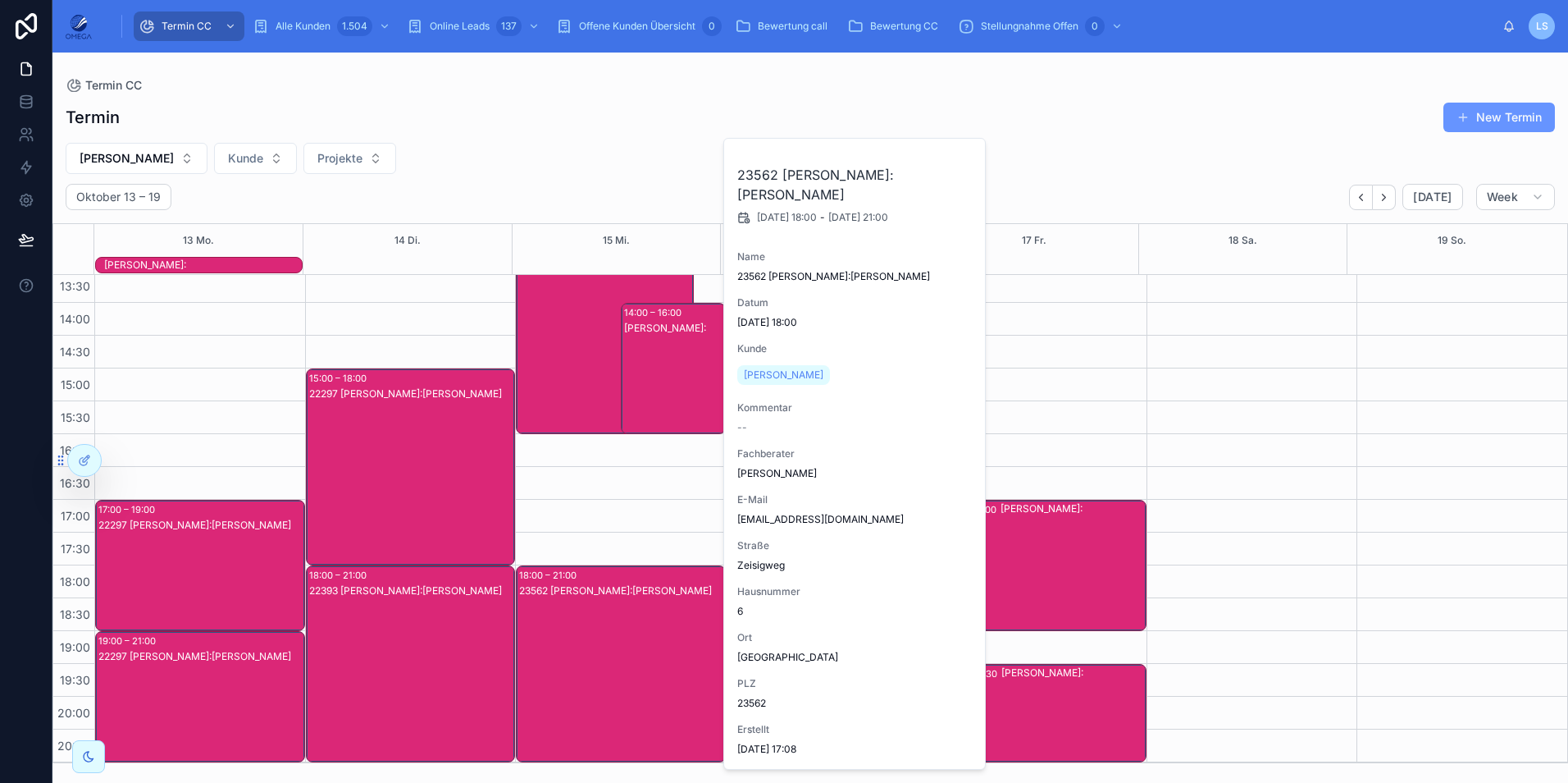
click at [666, 590] on div "23562 [PERSON_NAME]:[PERSON_NAME]" at bounding box center [622, 590] width 205 height 13
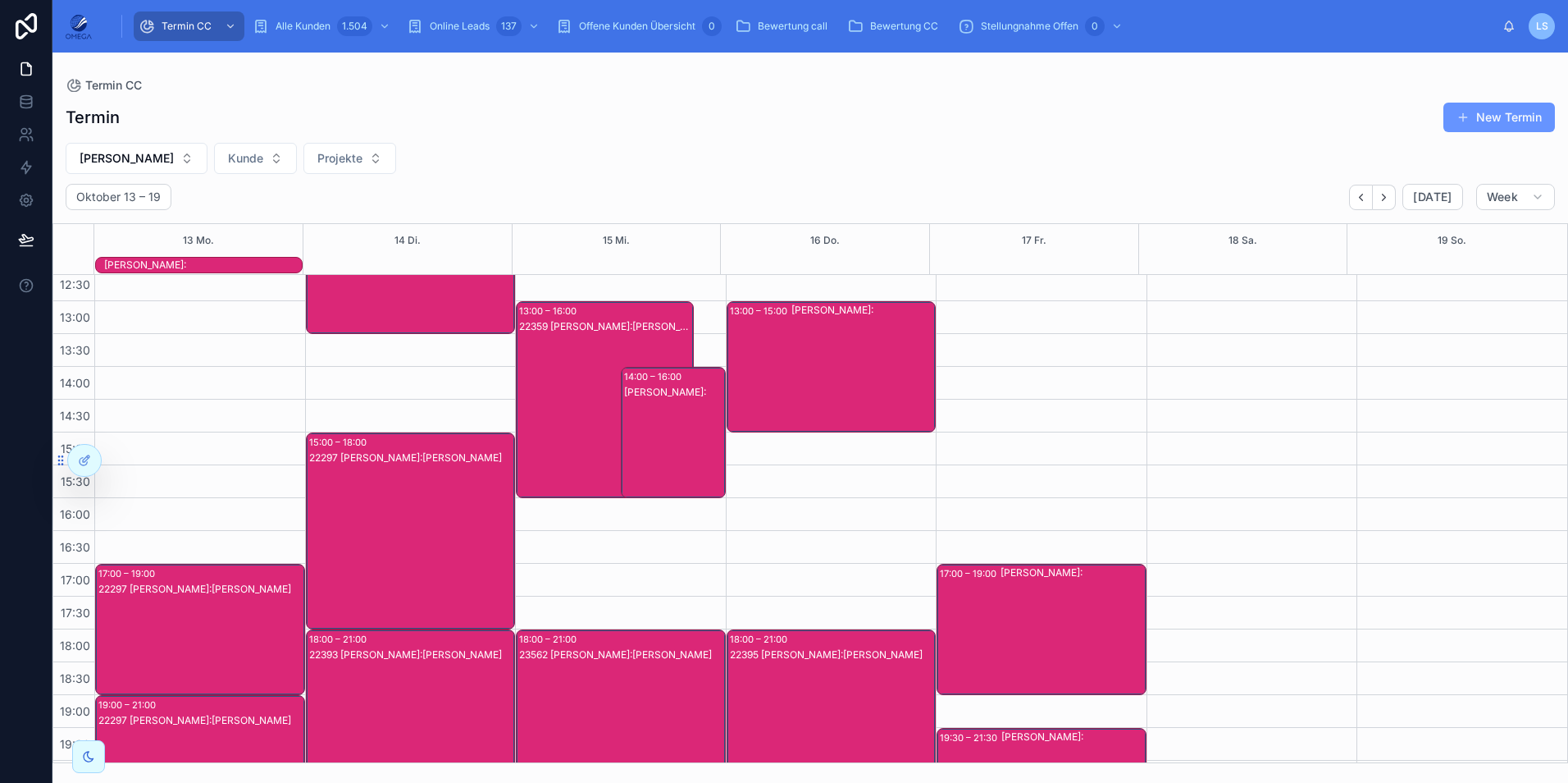
scroll to position [38, 0]
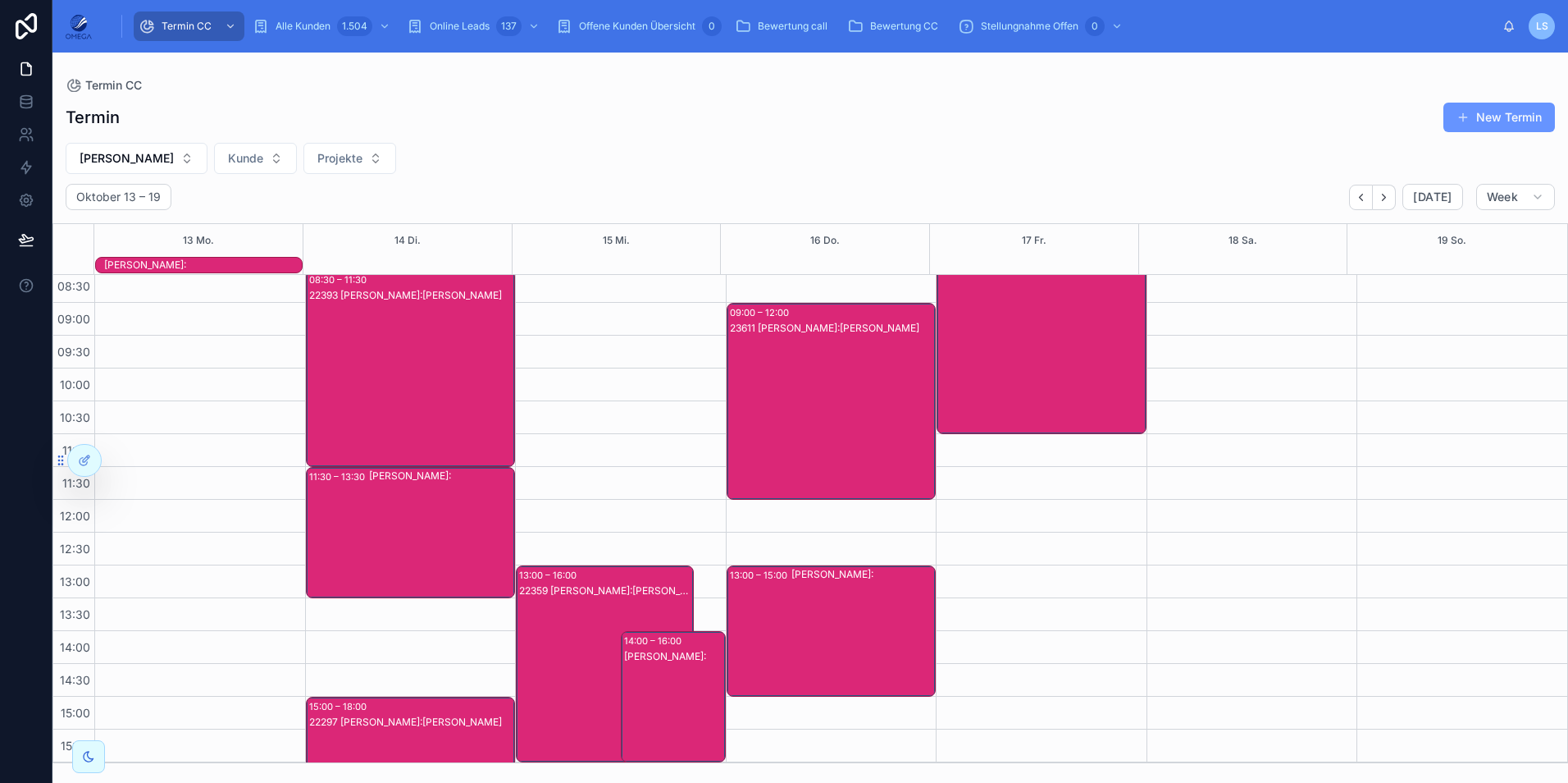
click at [818, 436] on div "23611 [PERSON_NAME]:[PERSON_NAME]" at bounding box center [833, 417] width 205 height 193
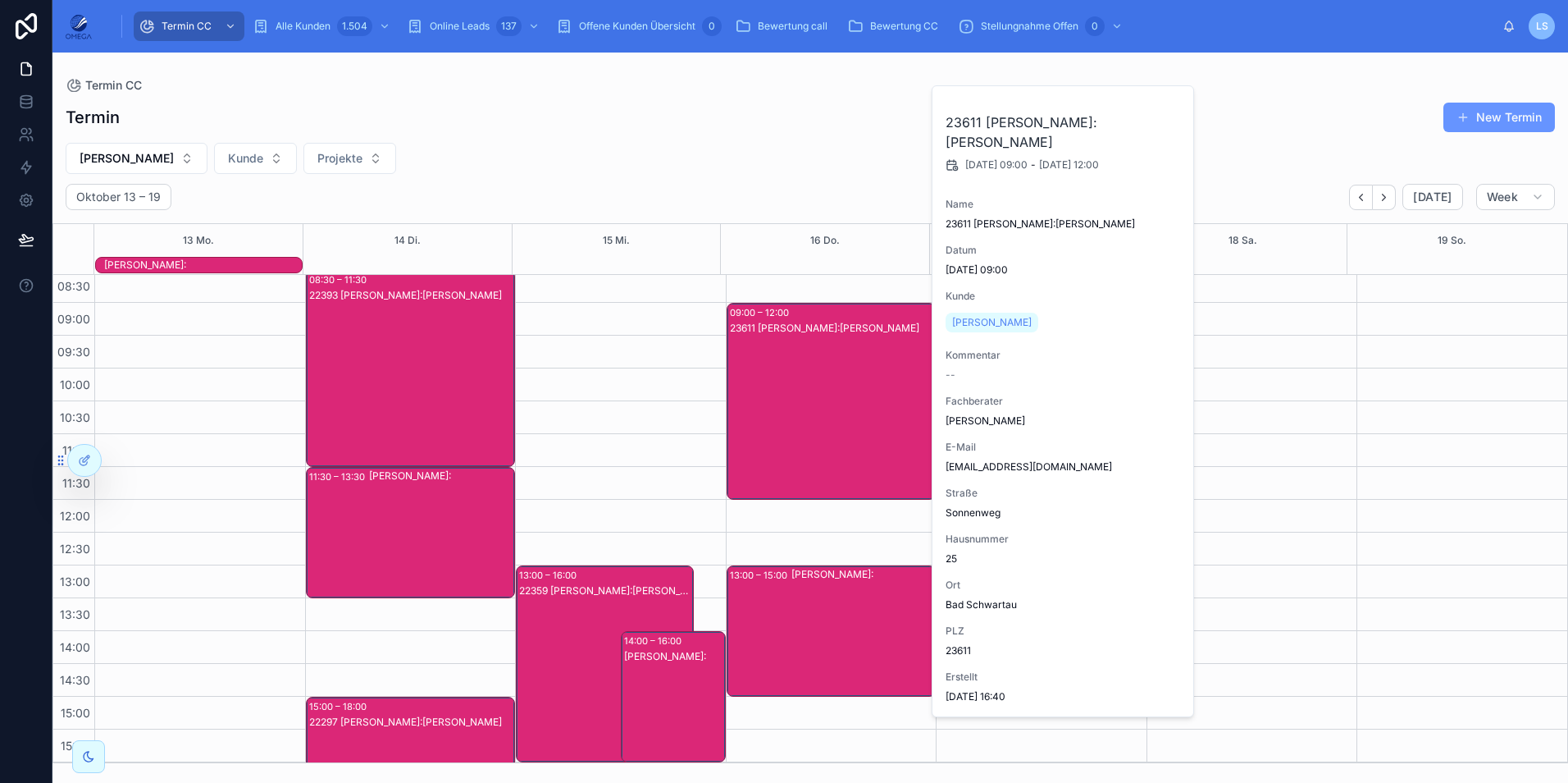
click at [816, 435] on div "23611 [PERSON_NAME]:[PERSON_NAME]" at bounding box center [833, 417] width 205 height 193
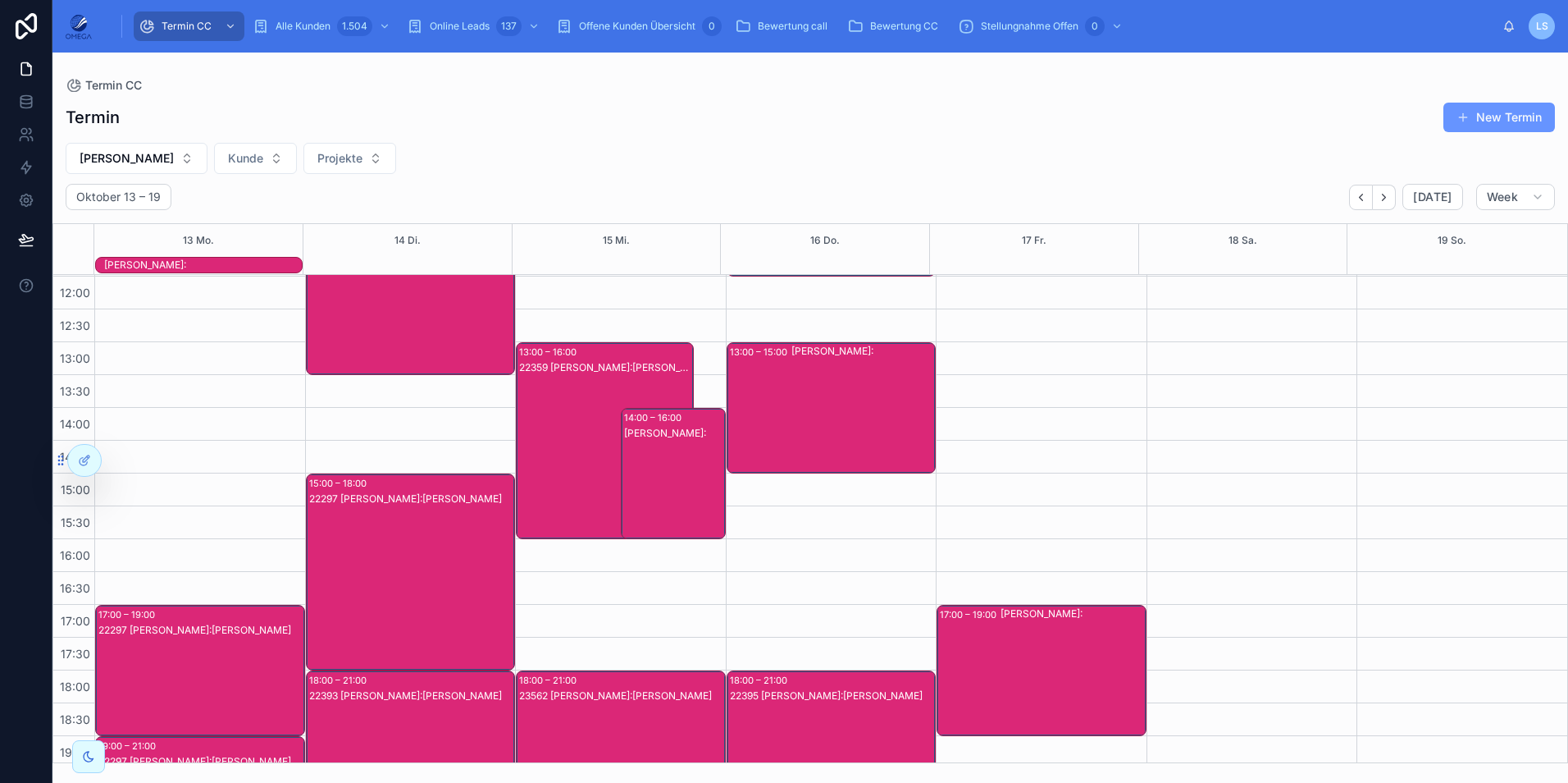
scroll to position [366, 0]
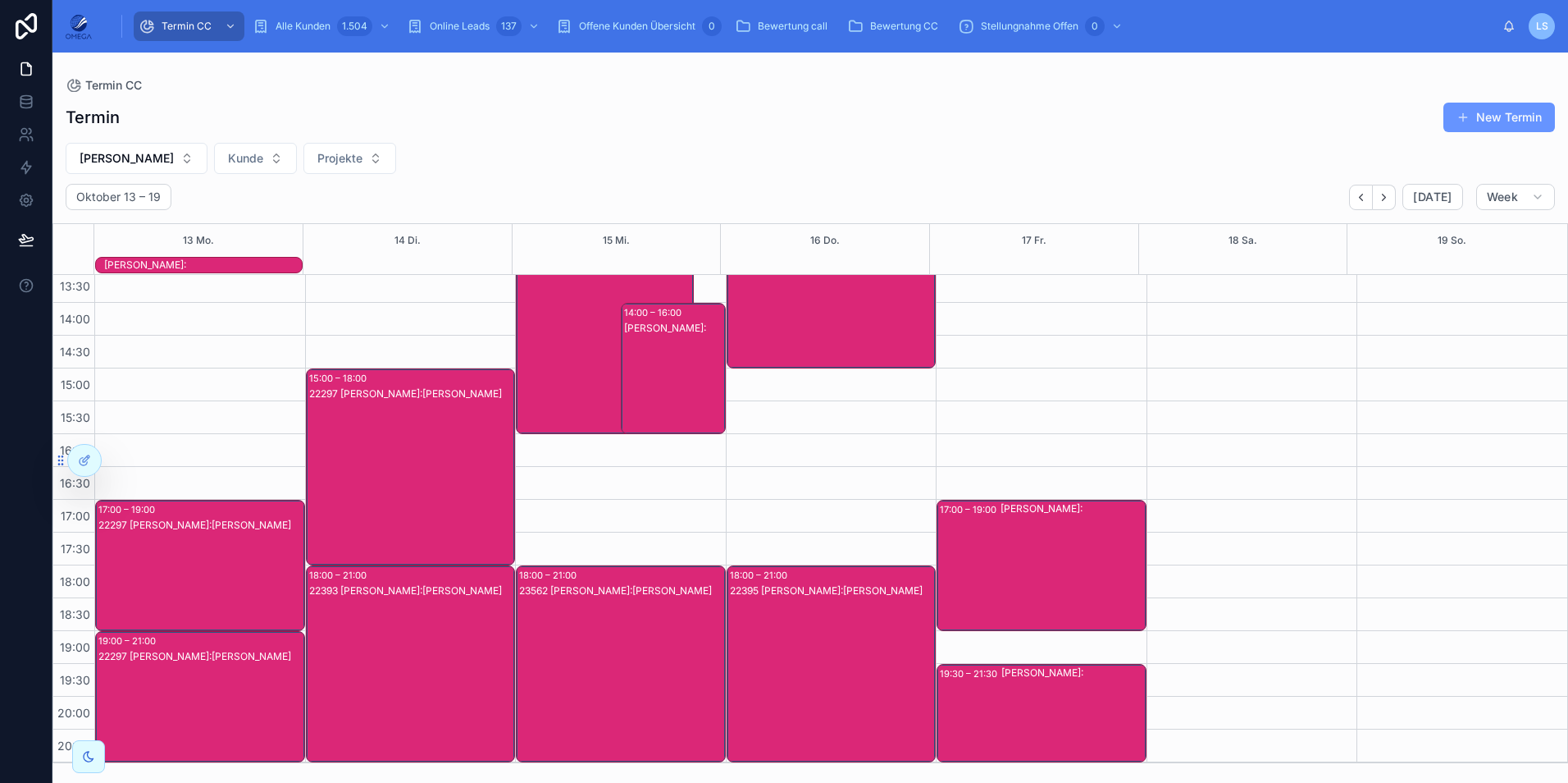
click at [802, 629] on div "22395 [PERSON_NAME]:[PERSON_NAME]" at bounding box center [833, 679] width 205 height 193
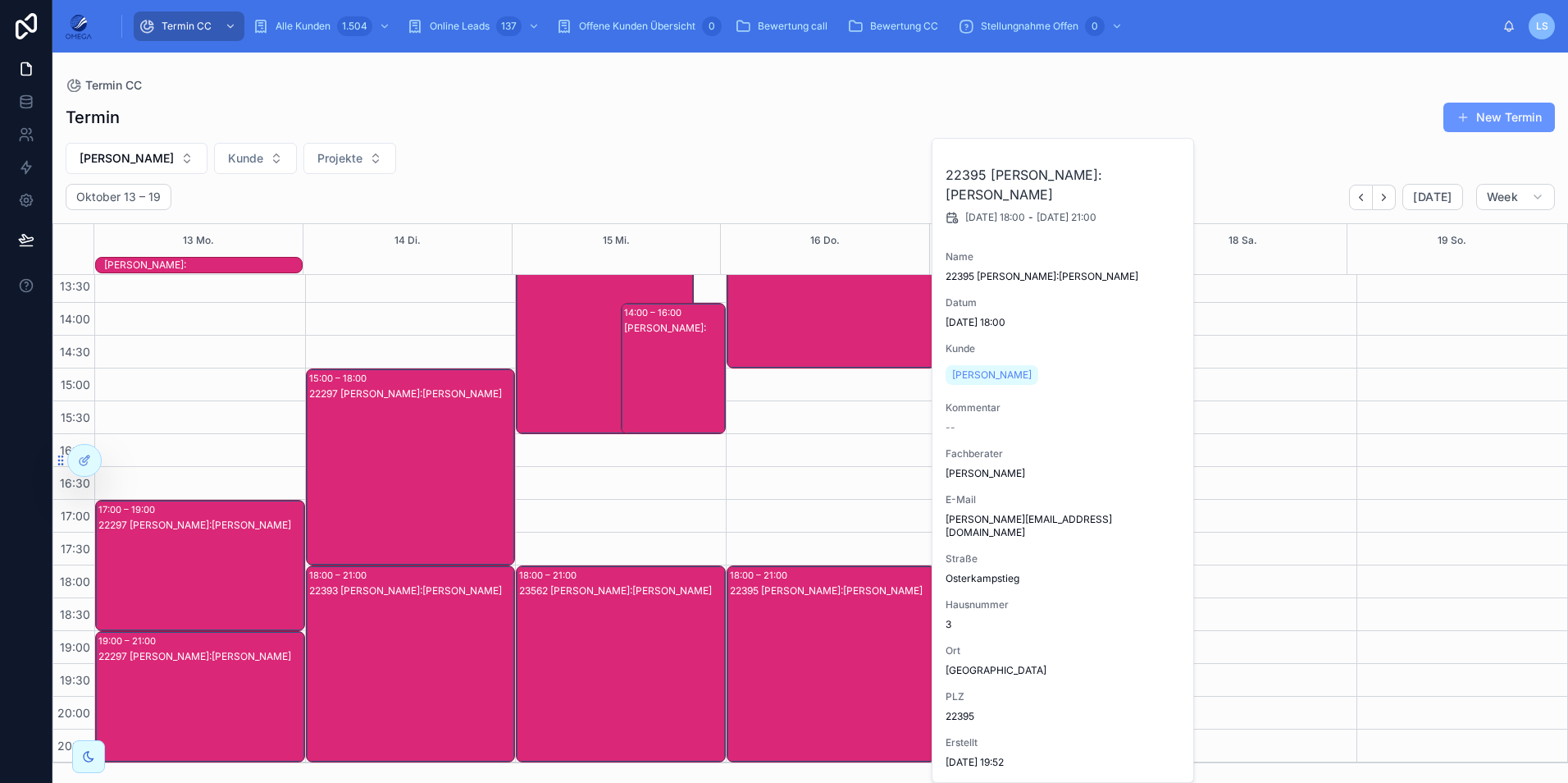
click at [802, 629] on div "22395 [PERSON_NAME]:[PERSON_NAME]" at bounding box center [833, 679] width 205 height 193
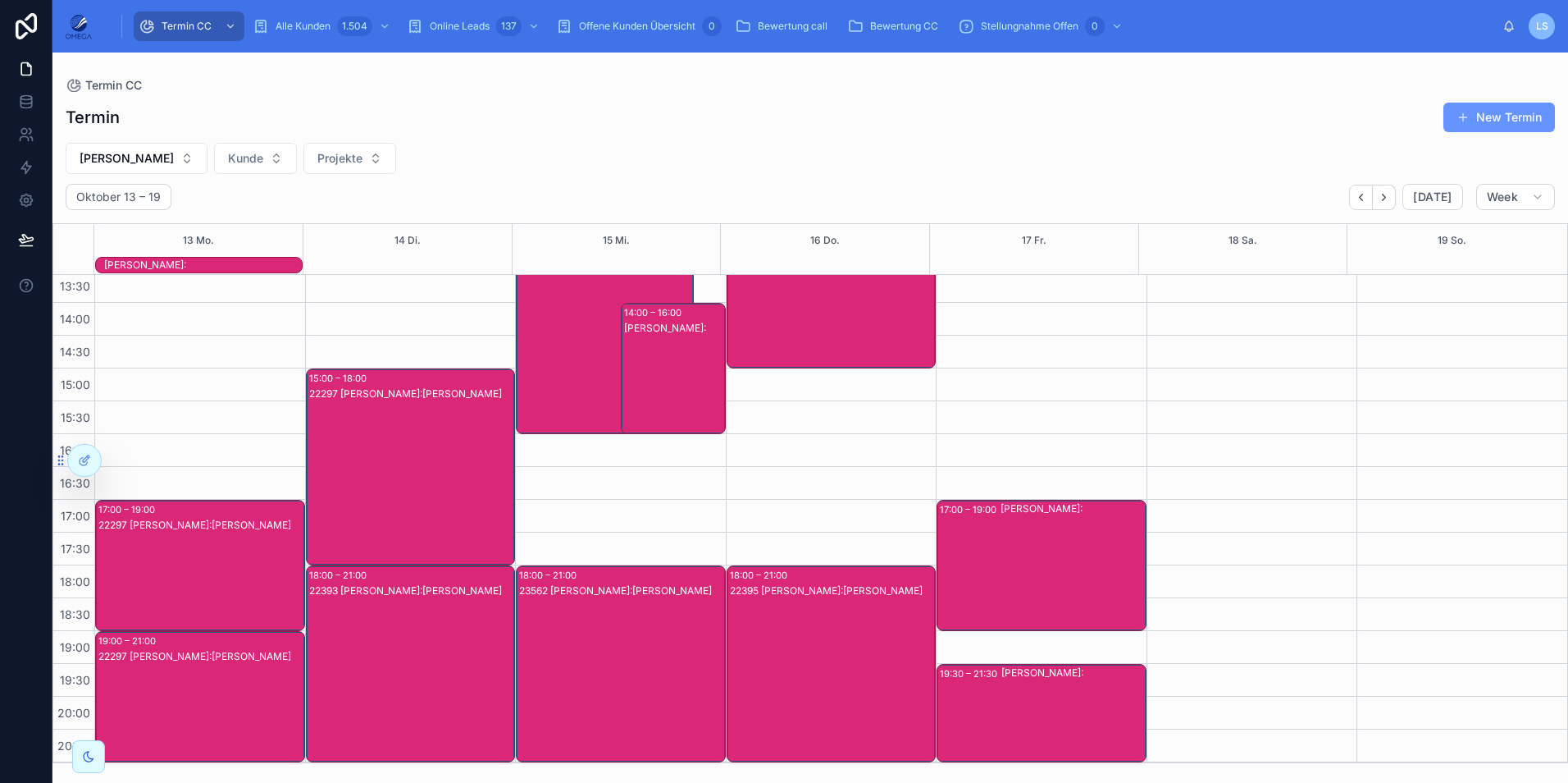
click at [1026, 563] on div "[PERSON_NAME]:" at bounding box center [1072, 565] width 144 height 128
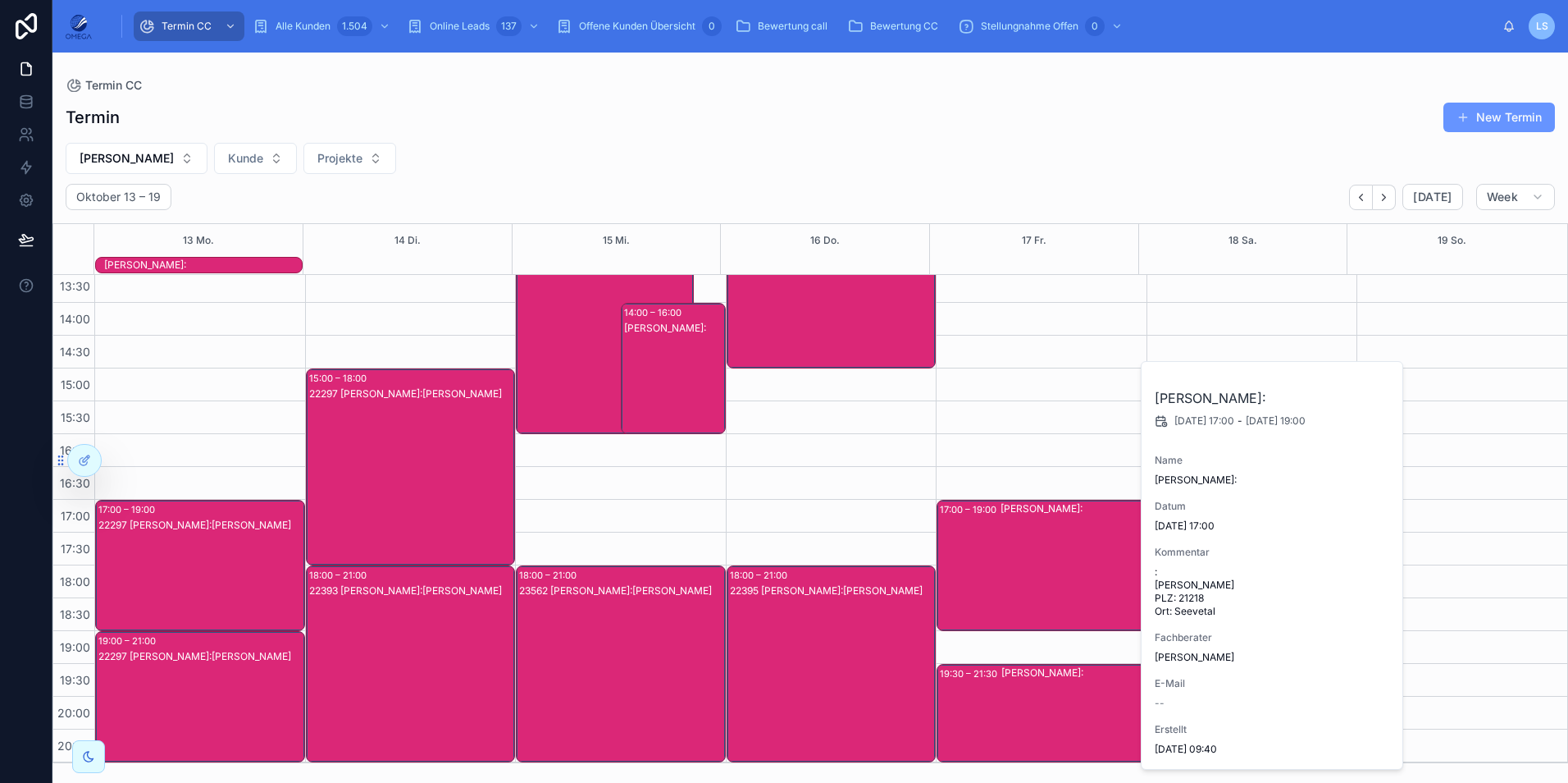
click at [1026, 561] on div "[PERSON_NAME]:" at bounding box center [1072, 565] width 144 height 128
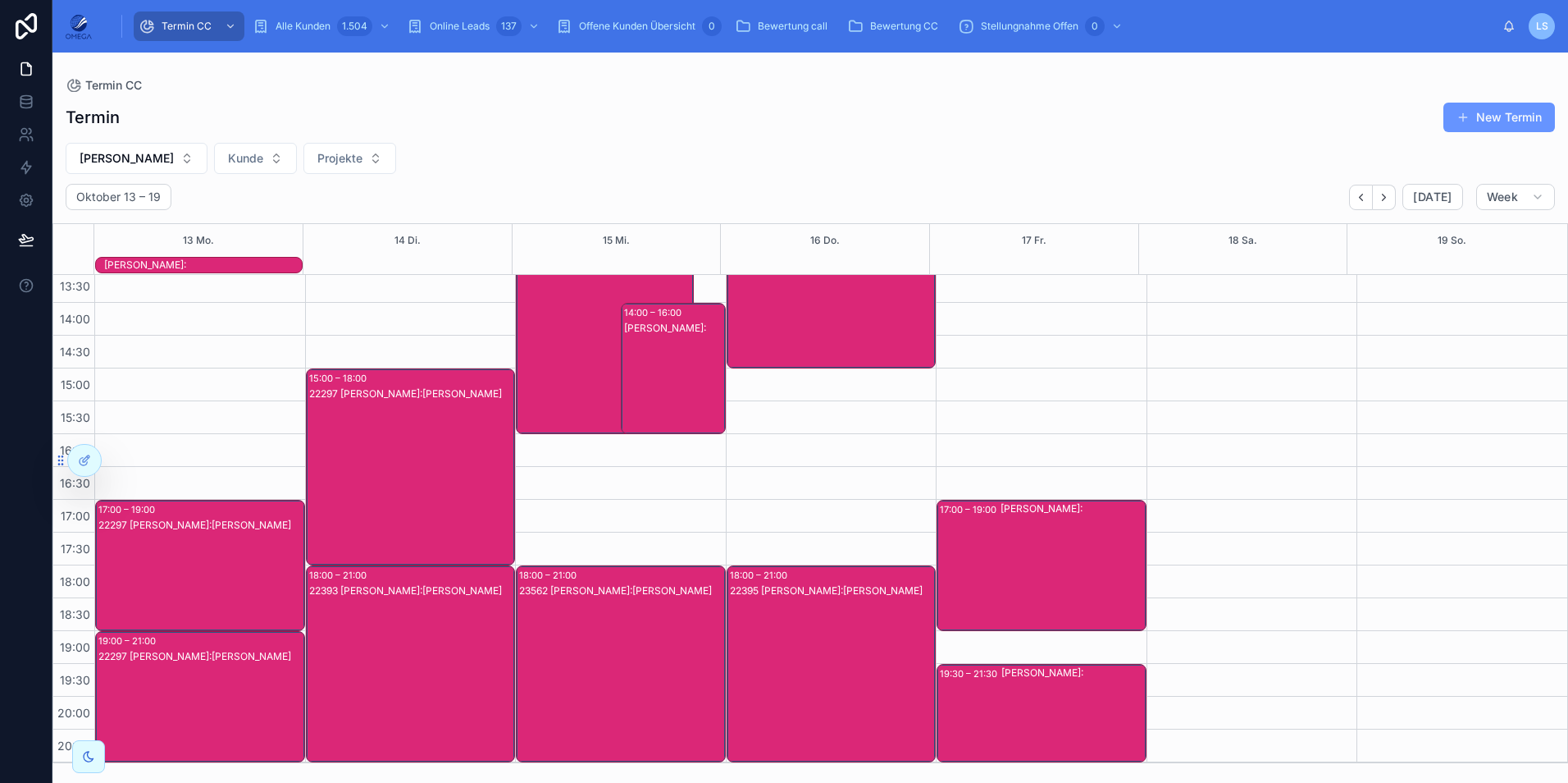
click at [1040, 705] on div "[PERSON_NAME]:" at bounding box center [1073, 713] width 143 height 95
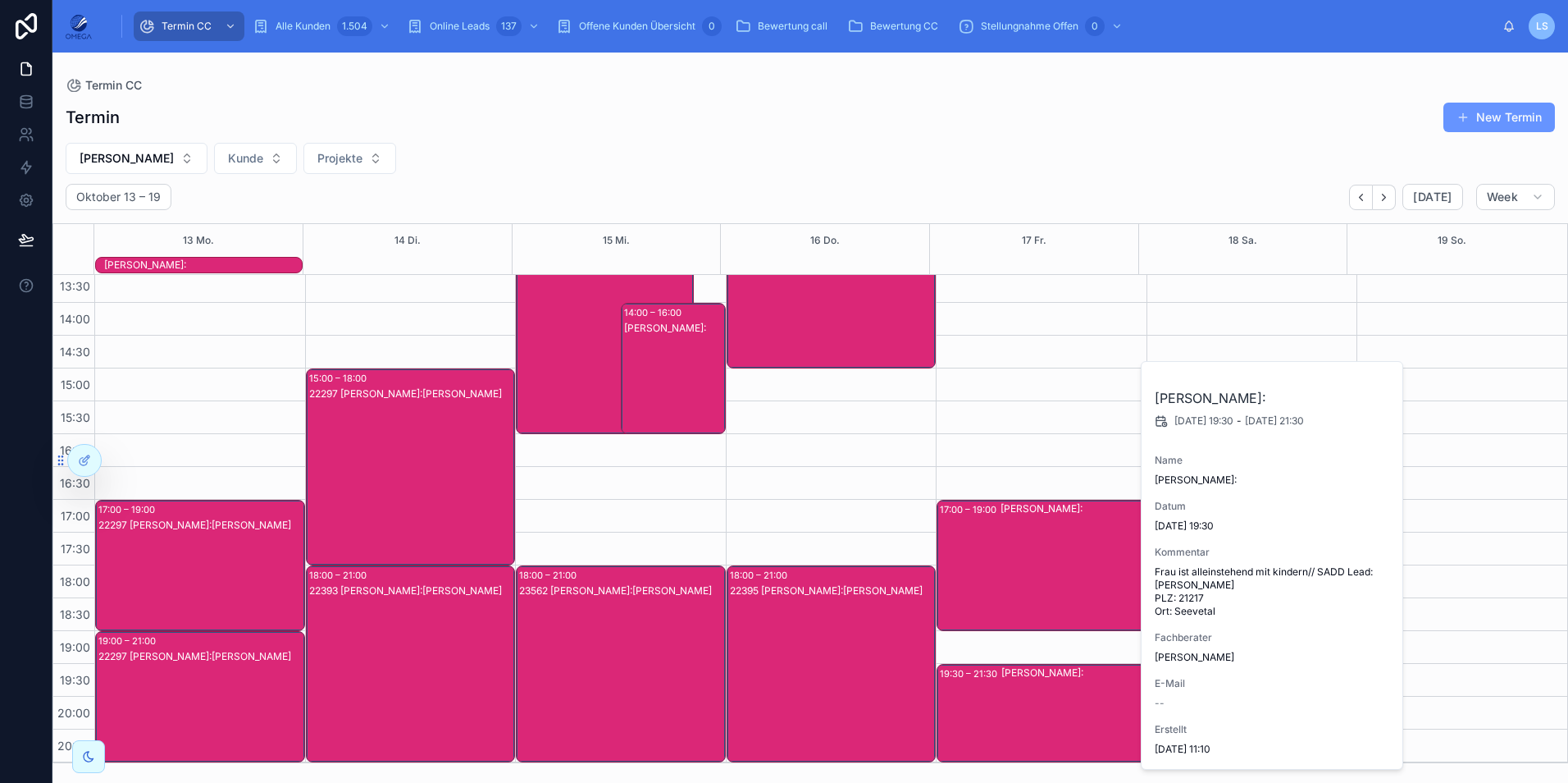
click at [1040, 705] on div "[PERSON_NAME]:" at bounding box center [1073, 713] width 143 height 95
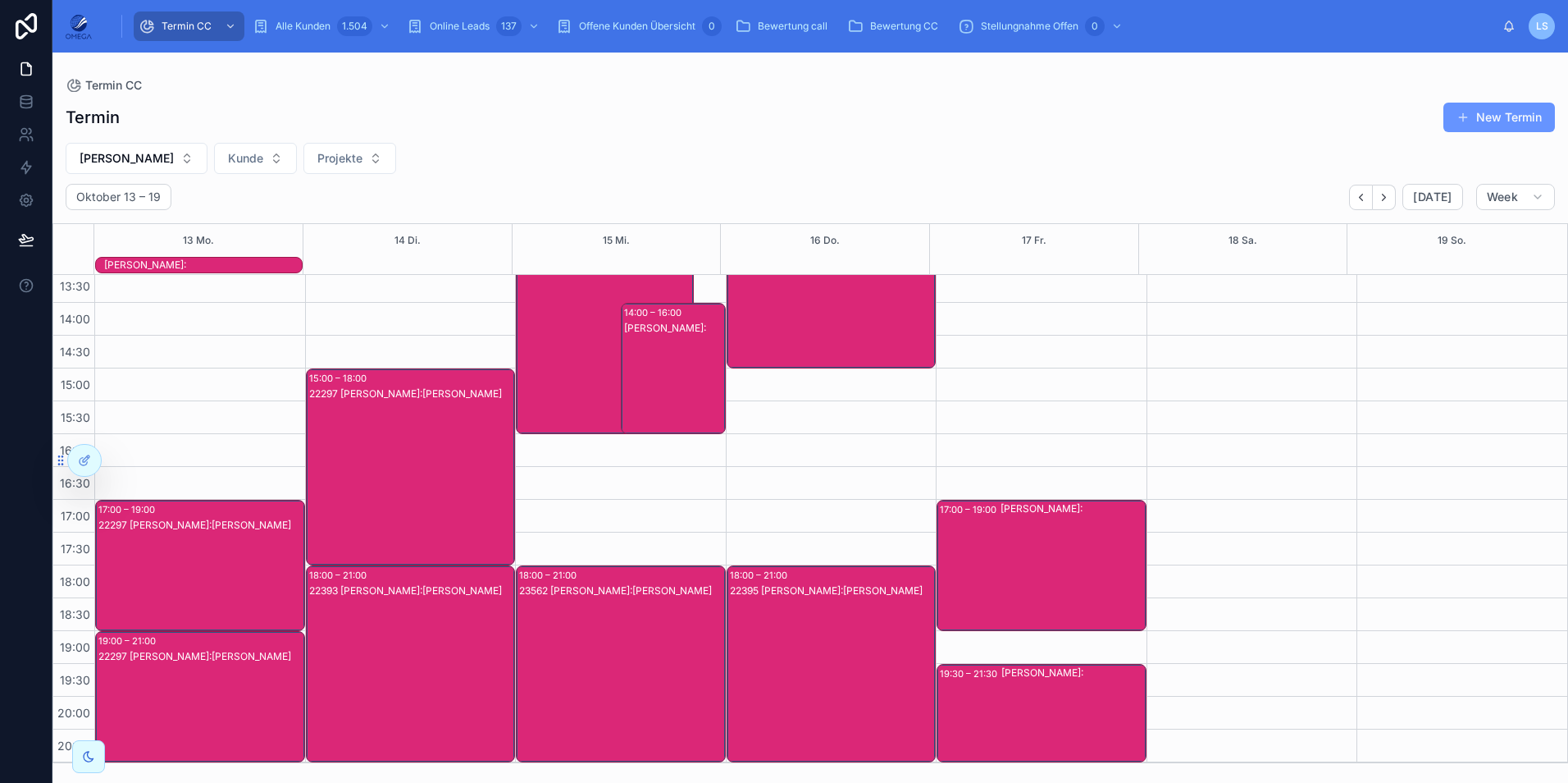
scroll to position [0, 0]
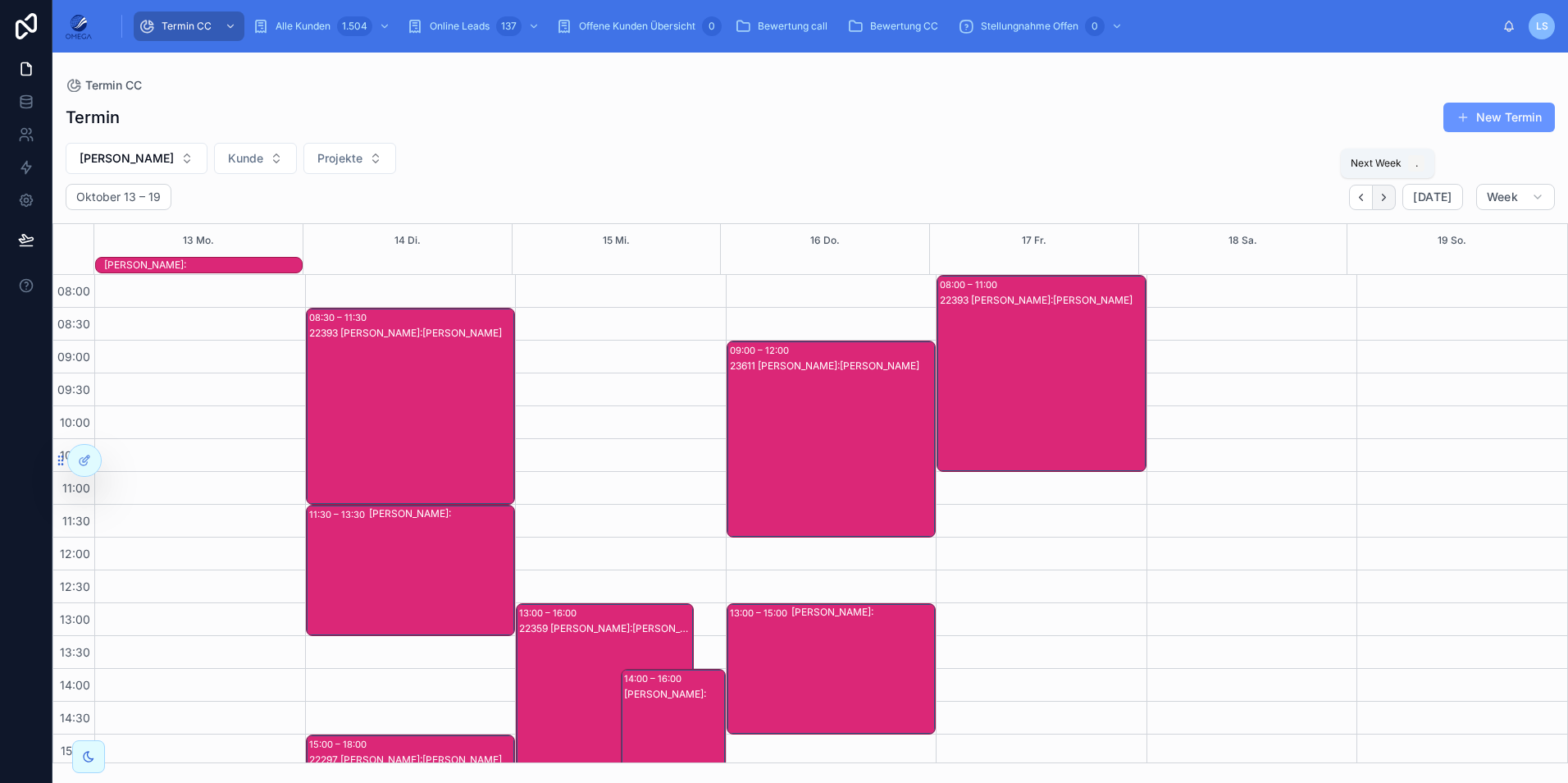
click at [1386, 204] on button "Next" at bounding box center [1384, 197] width 23 height 25
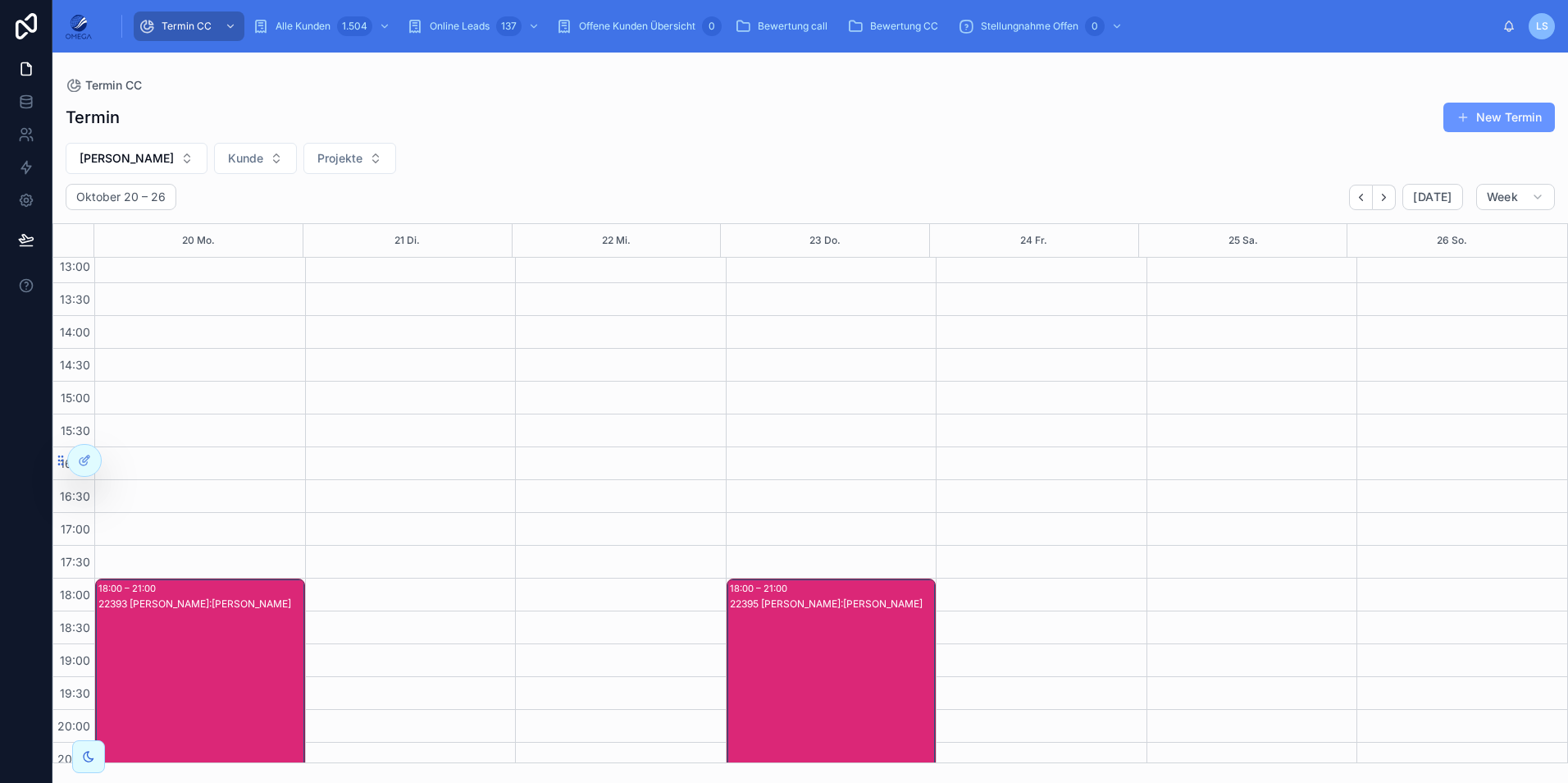
scroll to position [349, 0]
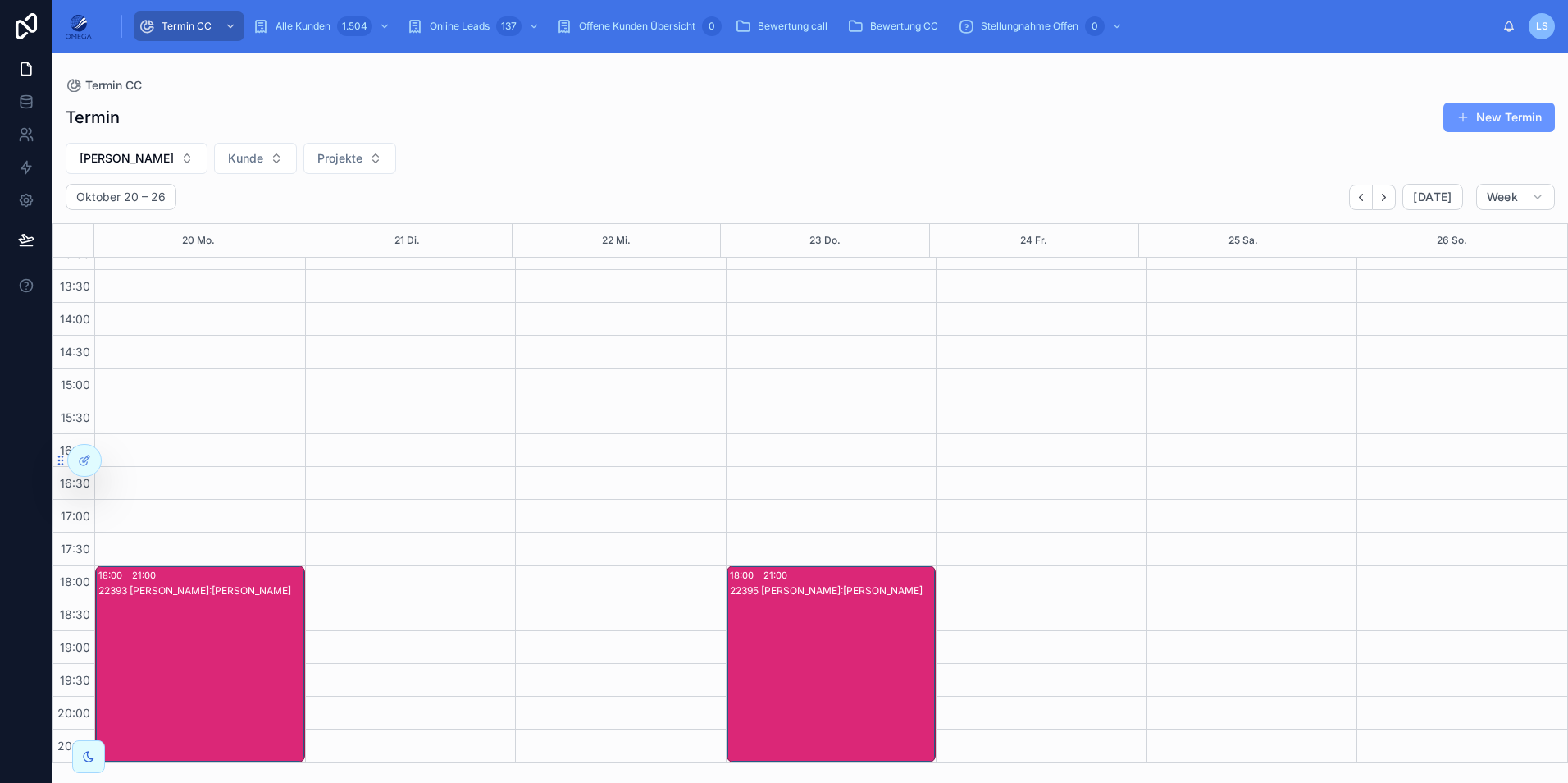
click at [223, 607] on div "22393 [PERSON_NAME]:[PERSON_NAME]" at bounding box center [201, 679] width 205 height 193
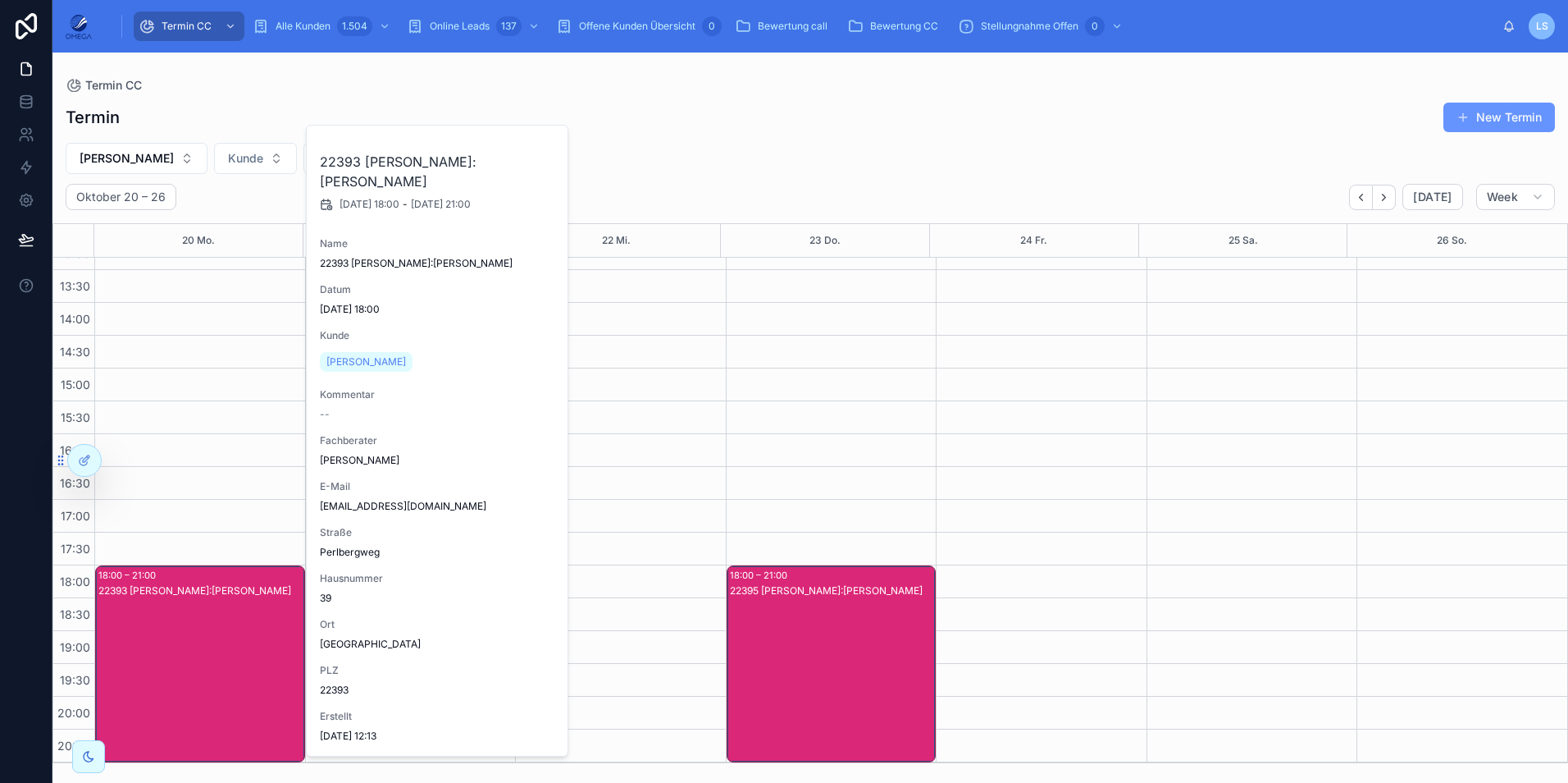
click at [222, 608] on div "22393 [PERSON_NAME]:[PERSON_NAME]" at bounding box center [201, 679] width 205 height 193
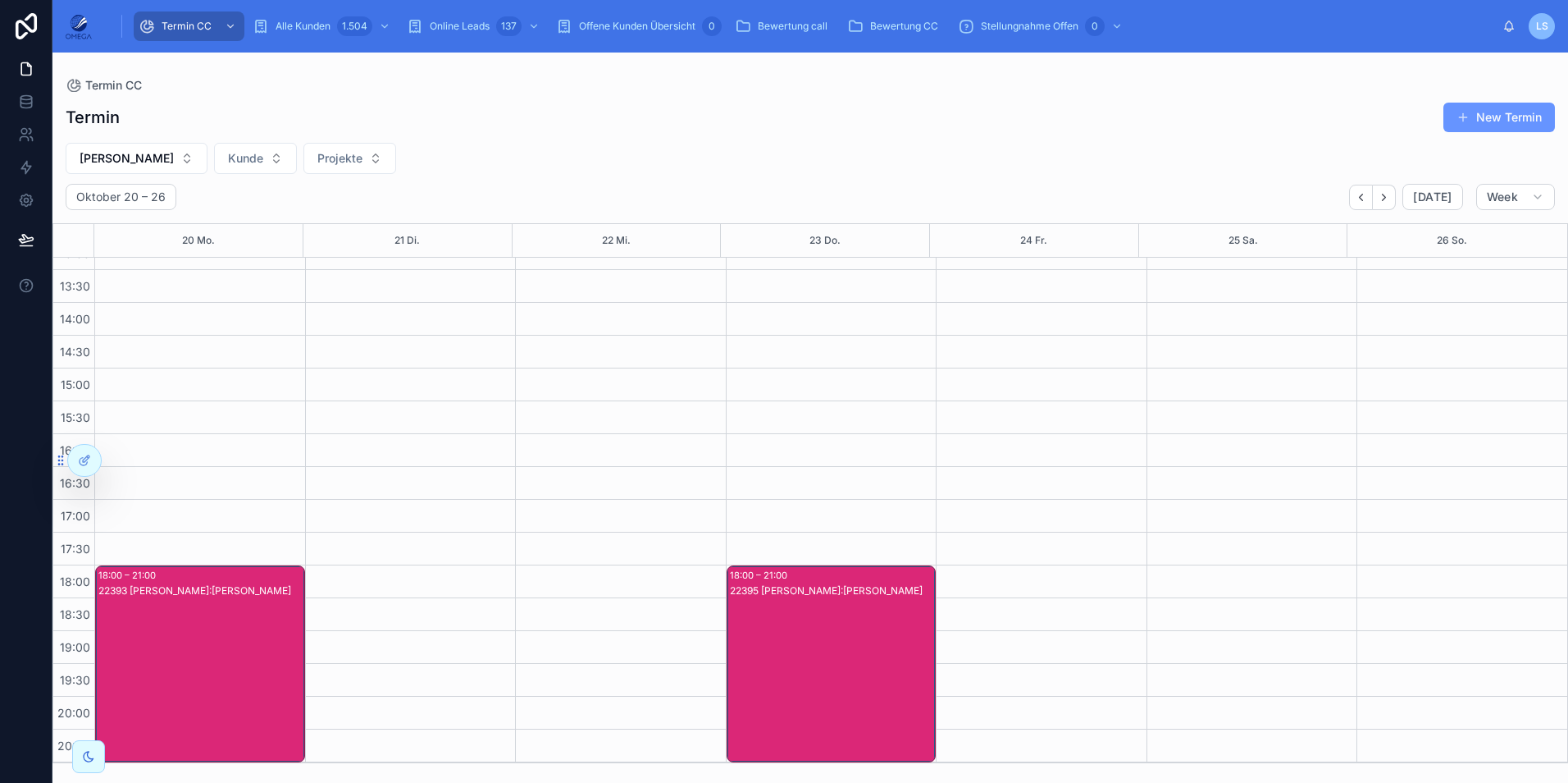
click at [873, 659] on div "22395 [PERSON_NAME]:[PERSON_NAME]" at bounding box center [833, 679] width 205 height 193
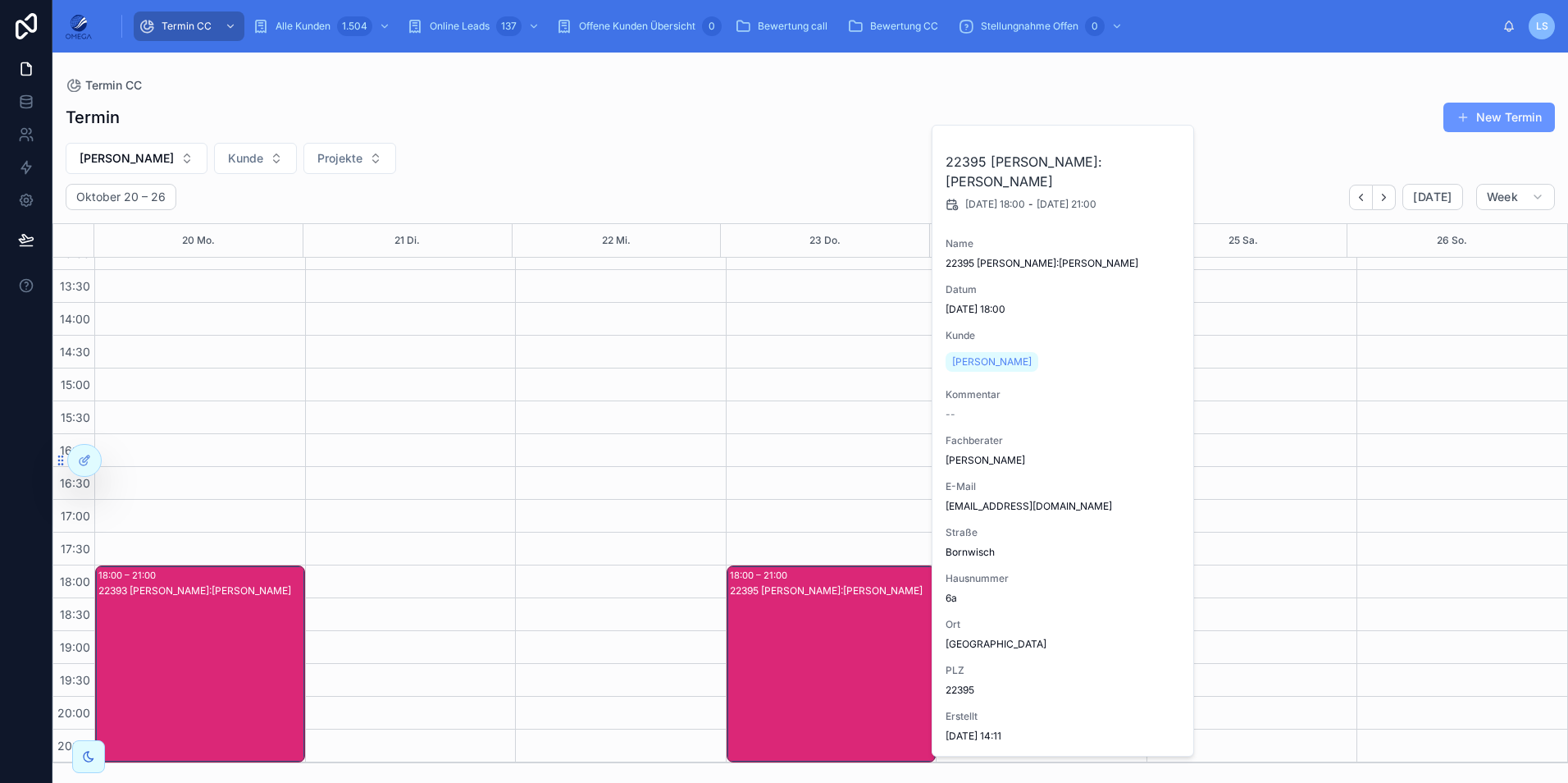
click at [210, 621] on div "22393 [PERSON_NAME]:[PERSON_NAME]" at bounding box center [201, 679] width 205 height 193
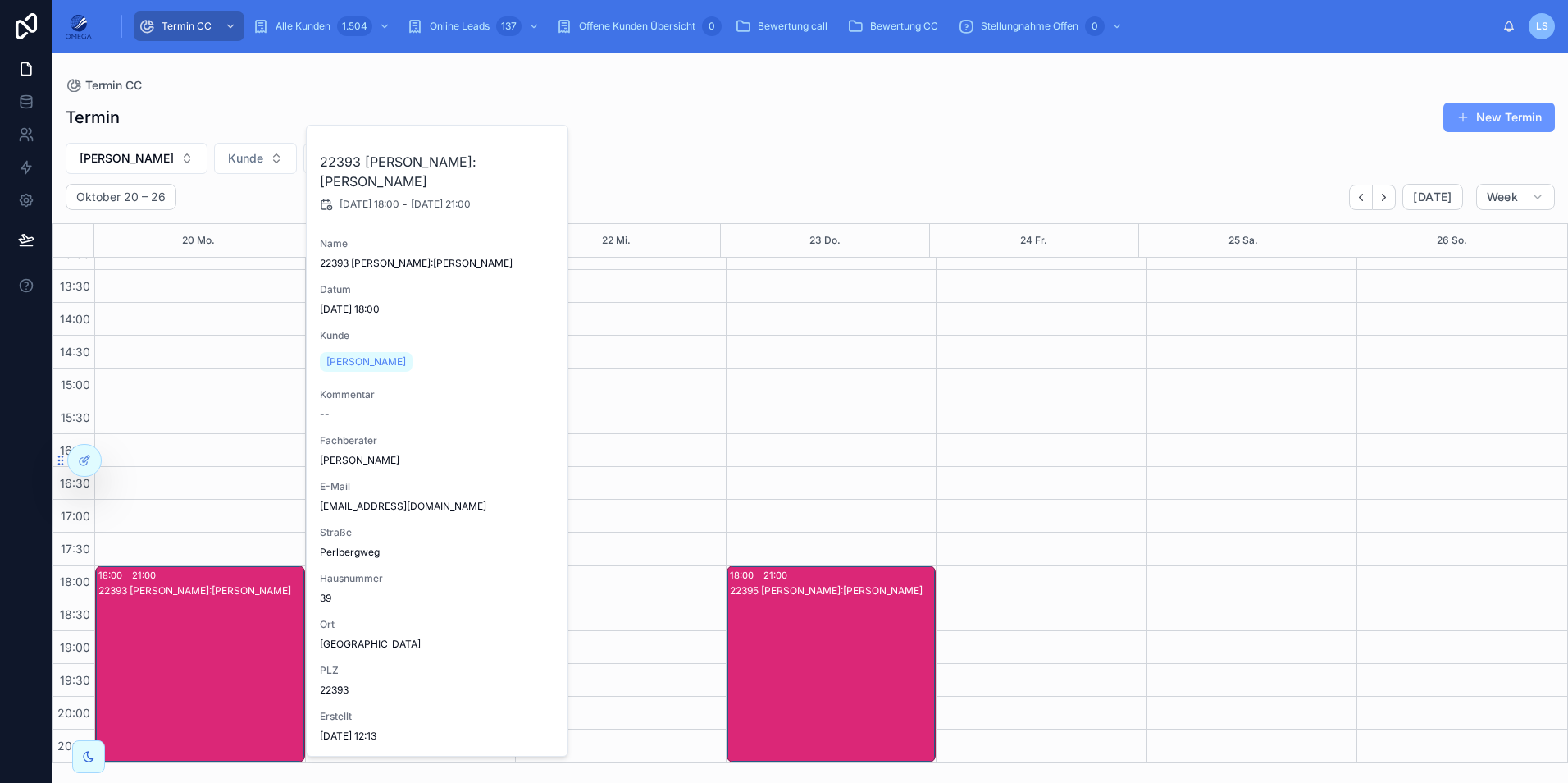
click at [194, 627] on div "22393 [PERSON_NAME]:[PERSON_NAME]" at bounding box center [201, 679] width 205 height 193
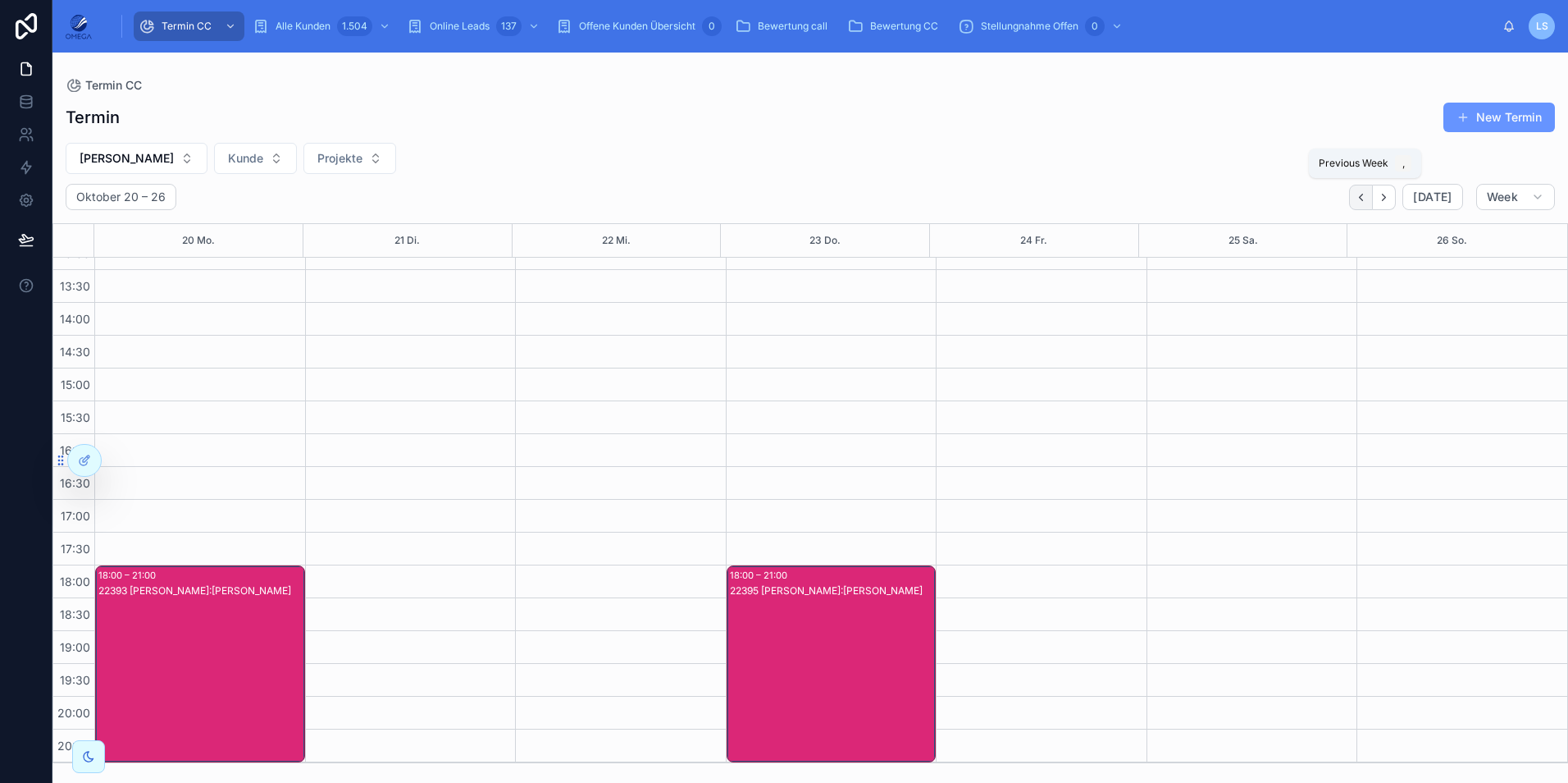
click at [1368, 203] on button "Back" at bounding box center [1361, 197] width 24 height 25
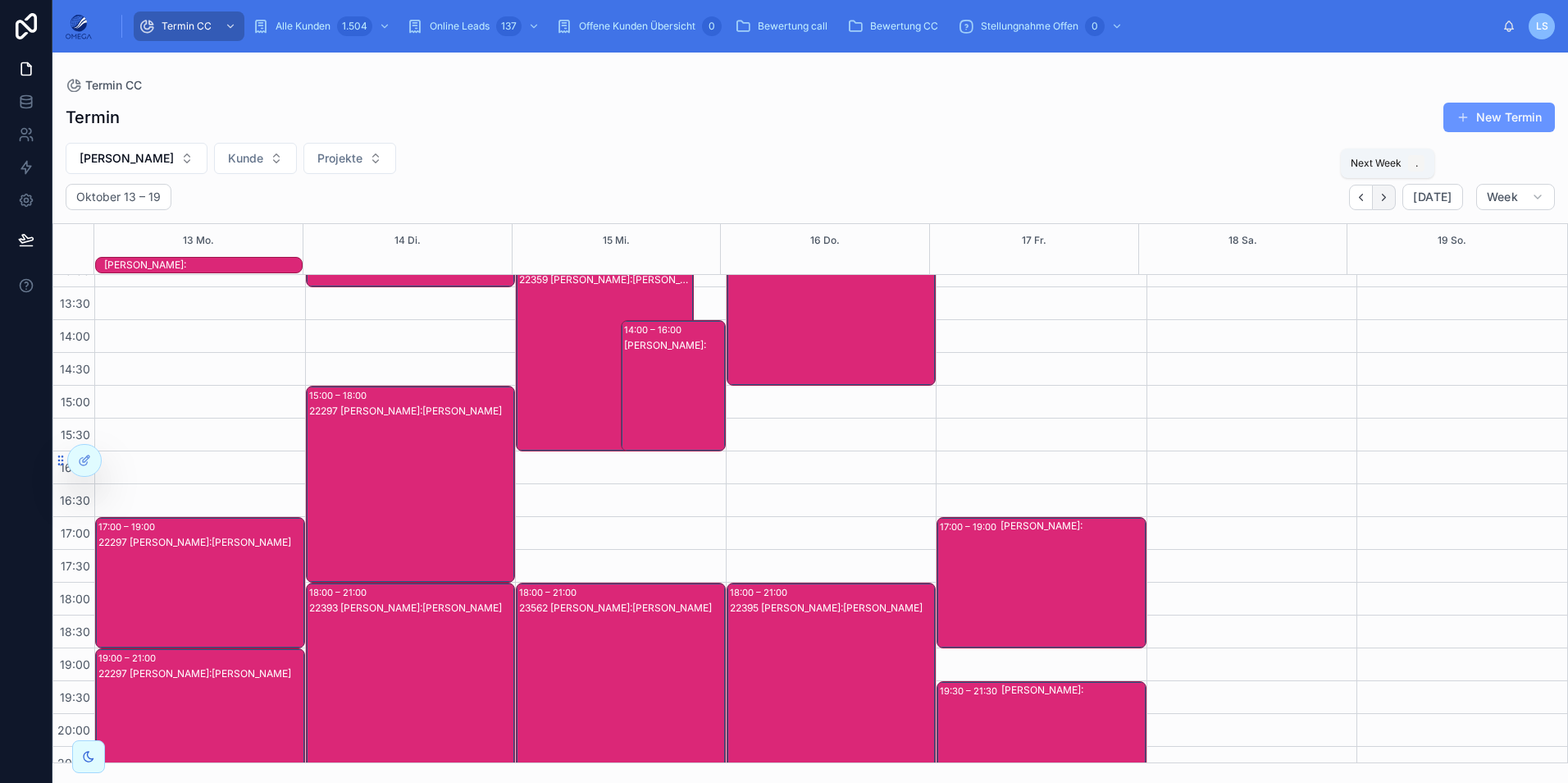
click at [1390, 199] on icon "Next" at bounding box center [1384, 197] width 13 height 13
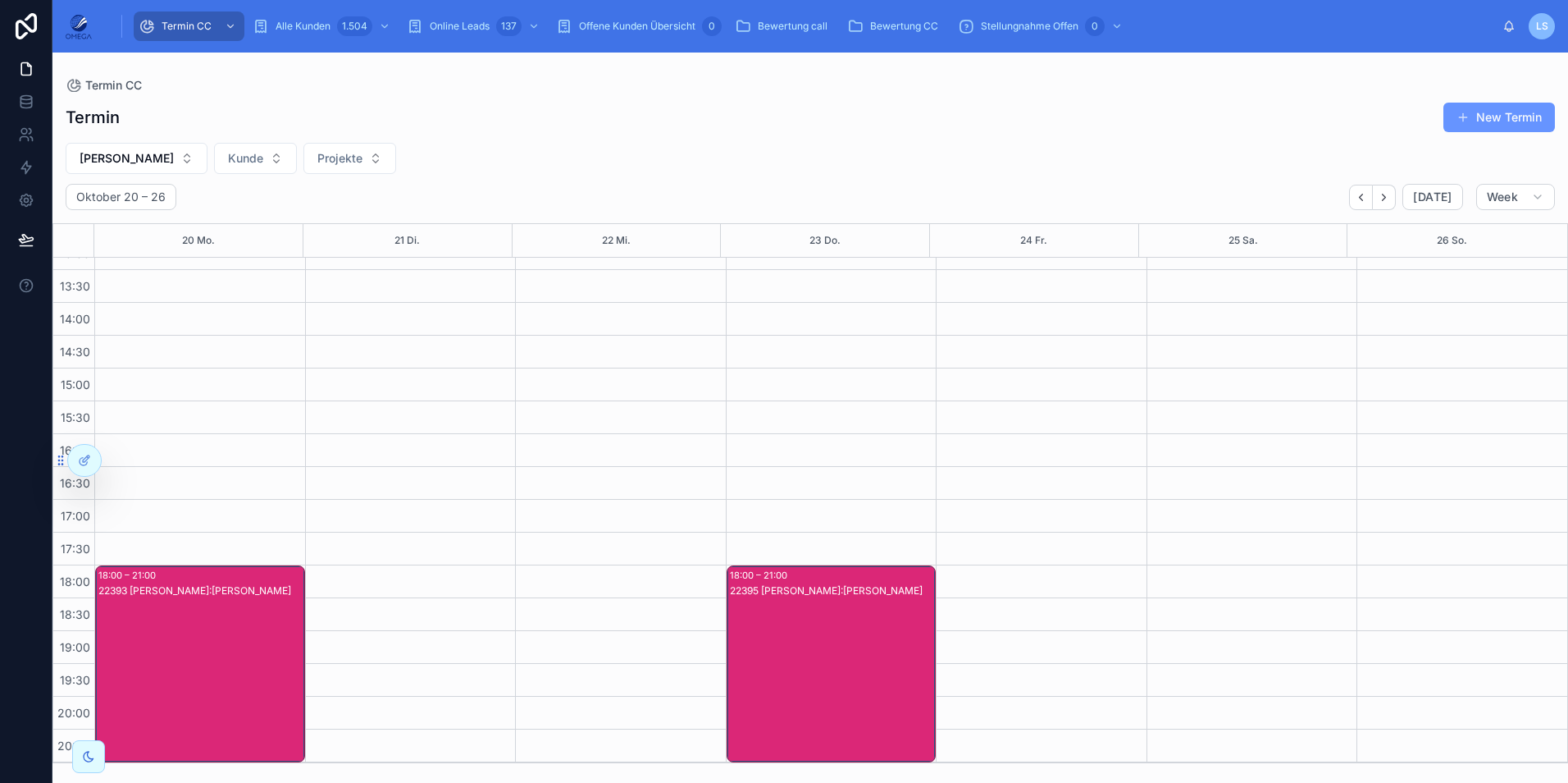
click at [853, 649] on div "22395 [PERSON_NAME]:[PERSON_NAME]" at bounding box center [833, 679] width 205 height 193
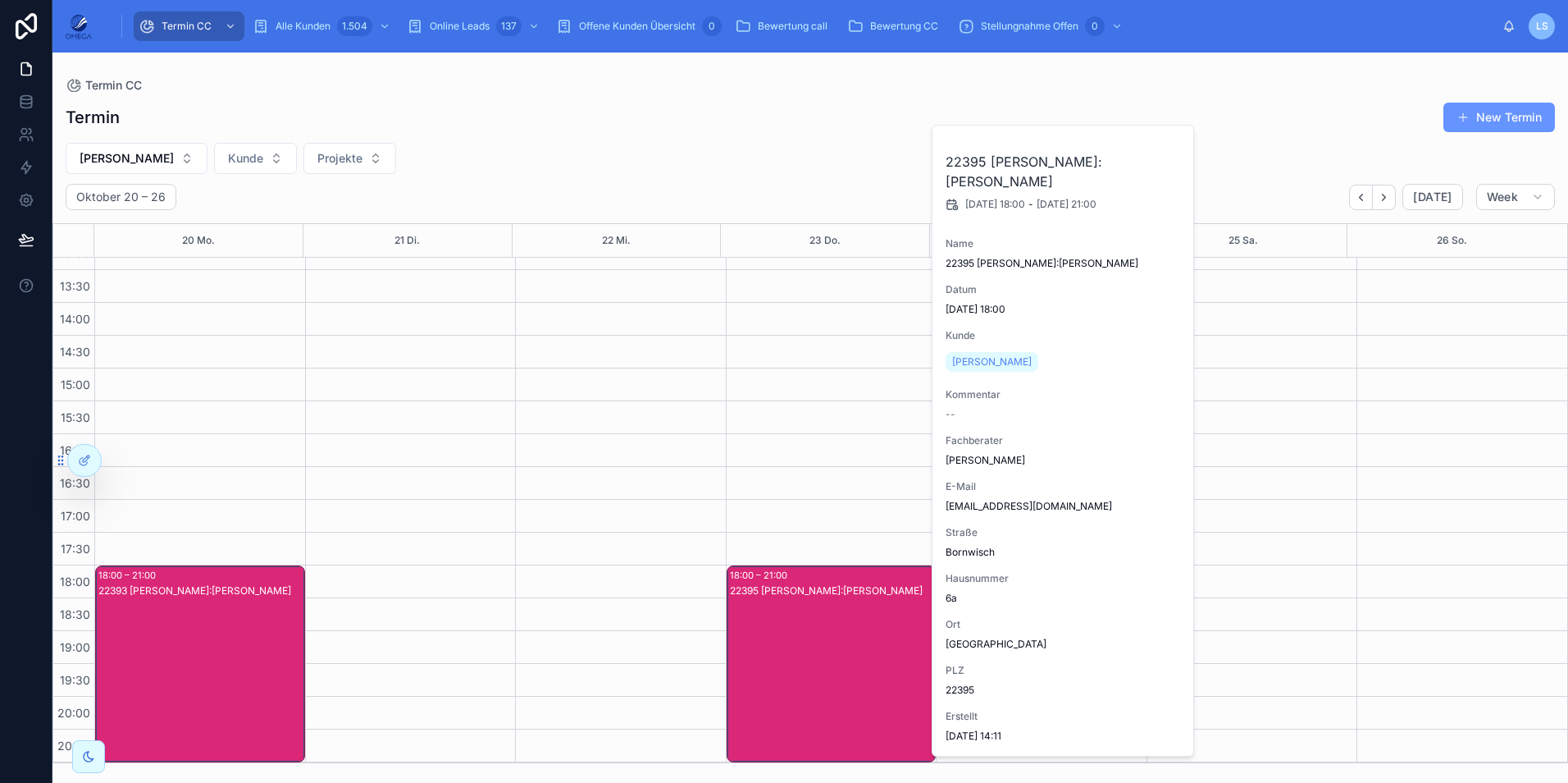
click at [843, 648] on div "22395 [PERSON_NAME]:[PERSON_NAME]" at bounding box center [833, 679] width 205 height 193
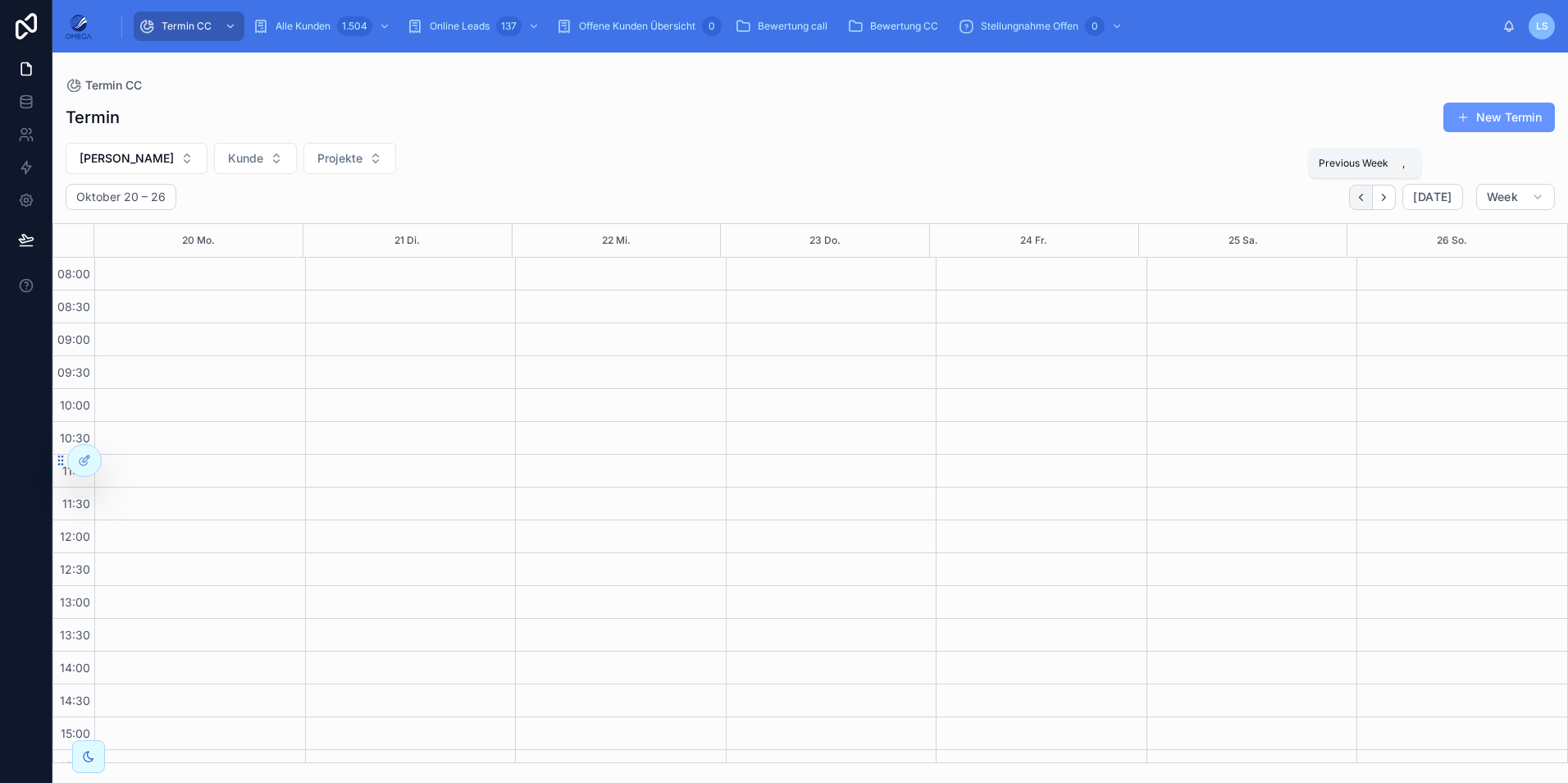
click at [1360, 190] on button "Back" at bounding box center [1361, 197] width 24 height 25
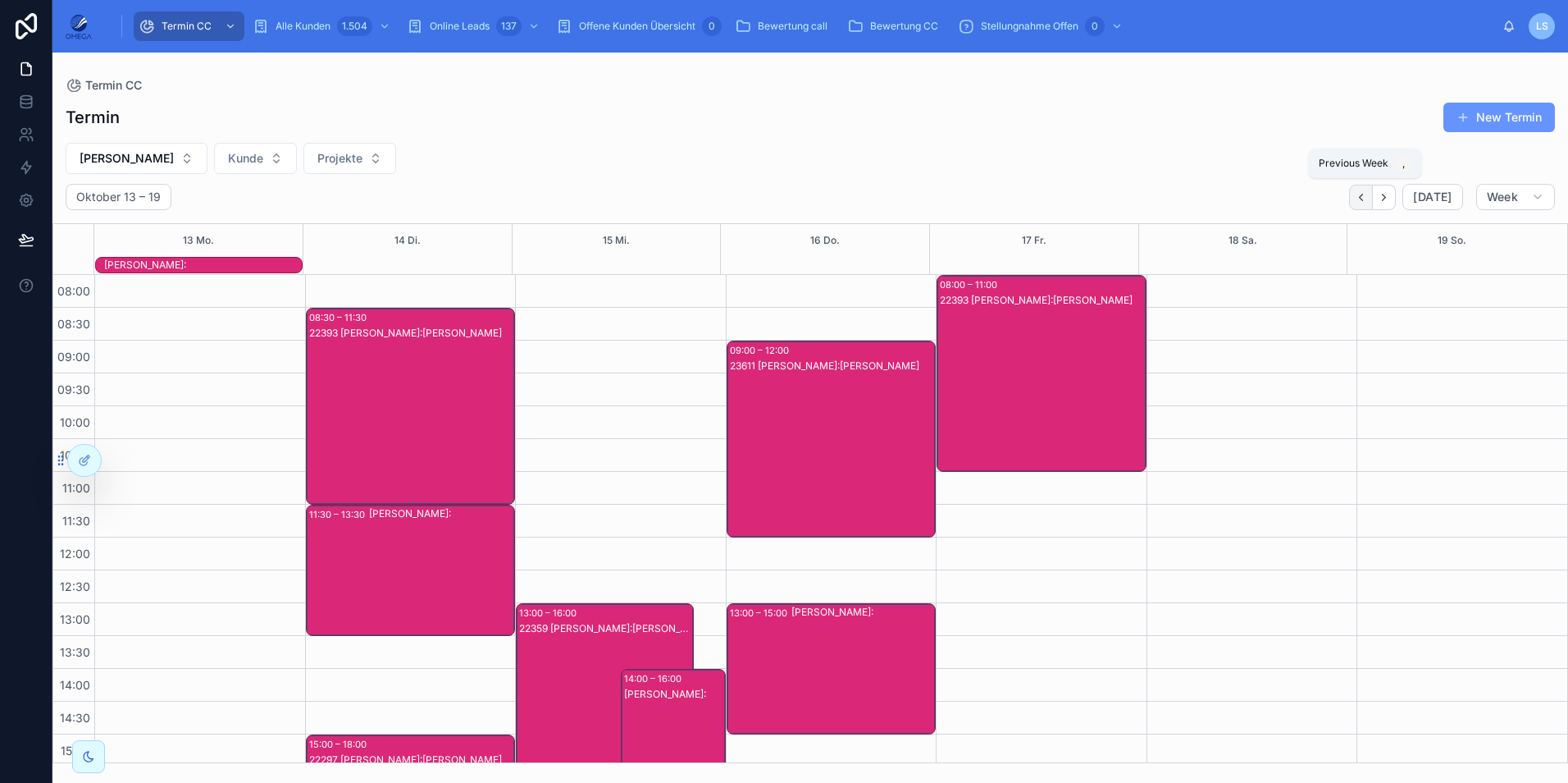
click at [1370, 190] on button "Back" at bounding box center [1361, 197] width 24 height 25
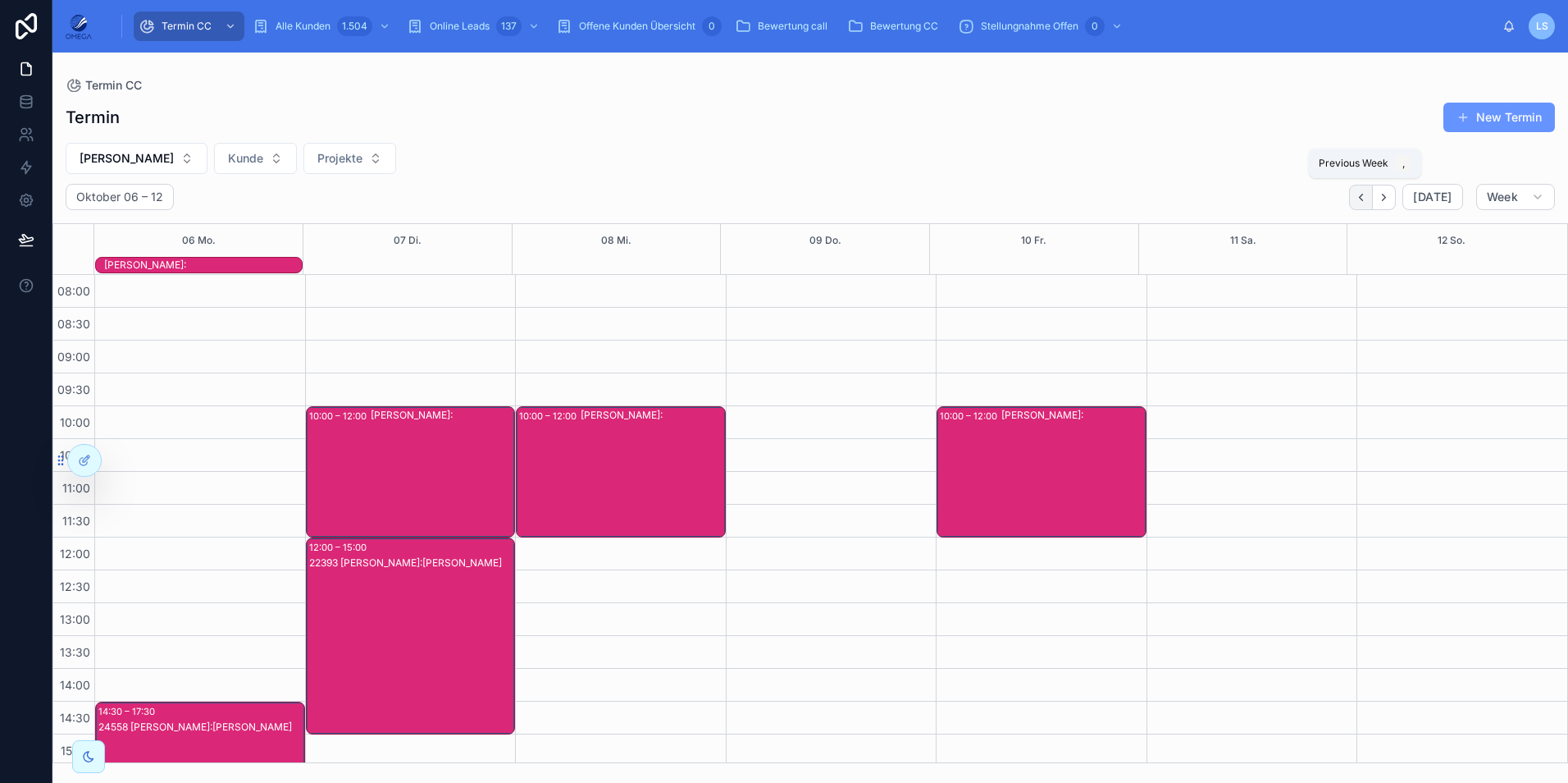
click at [1359, 201] on icon "Back" at bounding box center [1361, 197] width 13 height 13
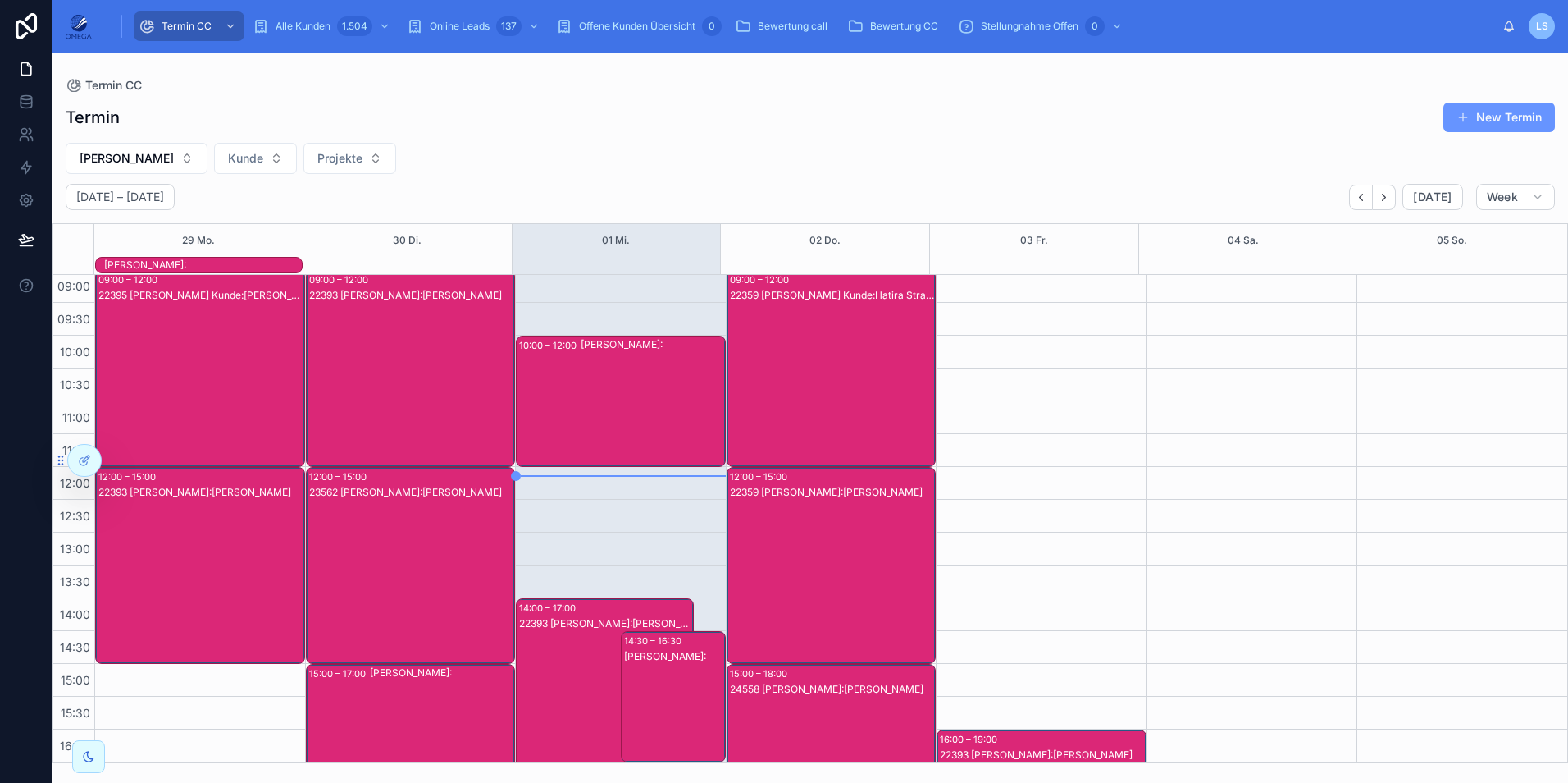
scroll to position [366, 0]
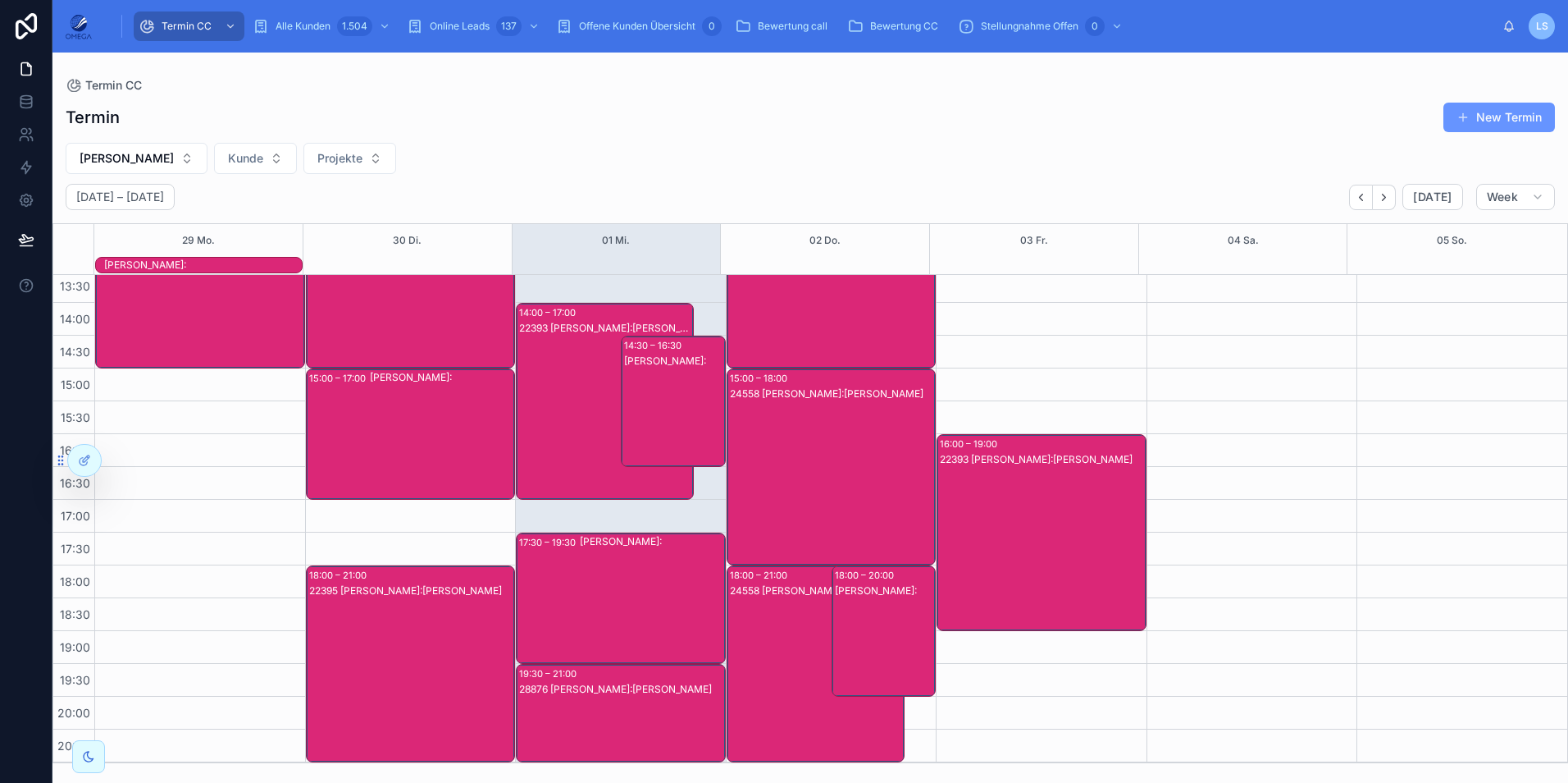
click at [768, 595] on div "24558 [PERSON_NAME]:Wiki [PERSON_NAME]" at bounding box center [816, 590] width 173 height 13
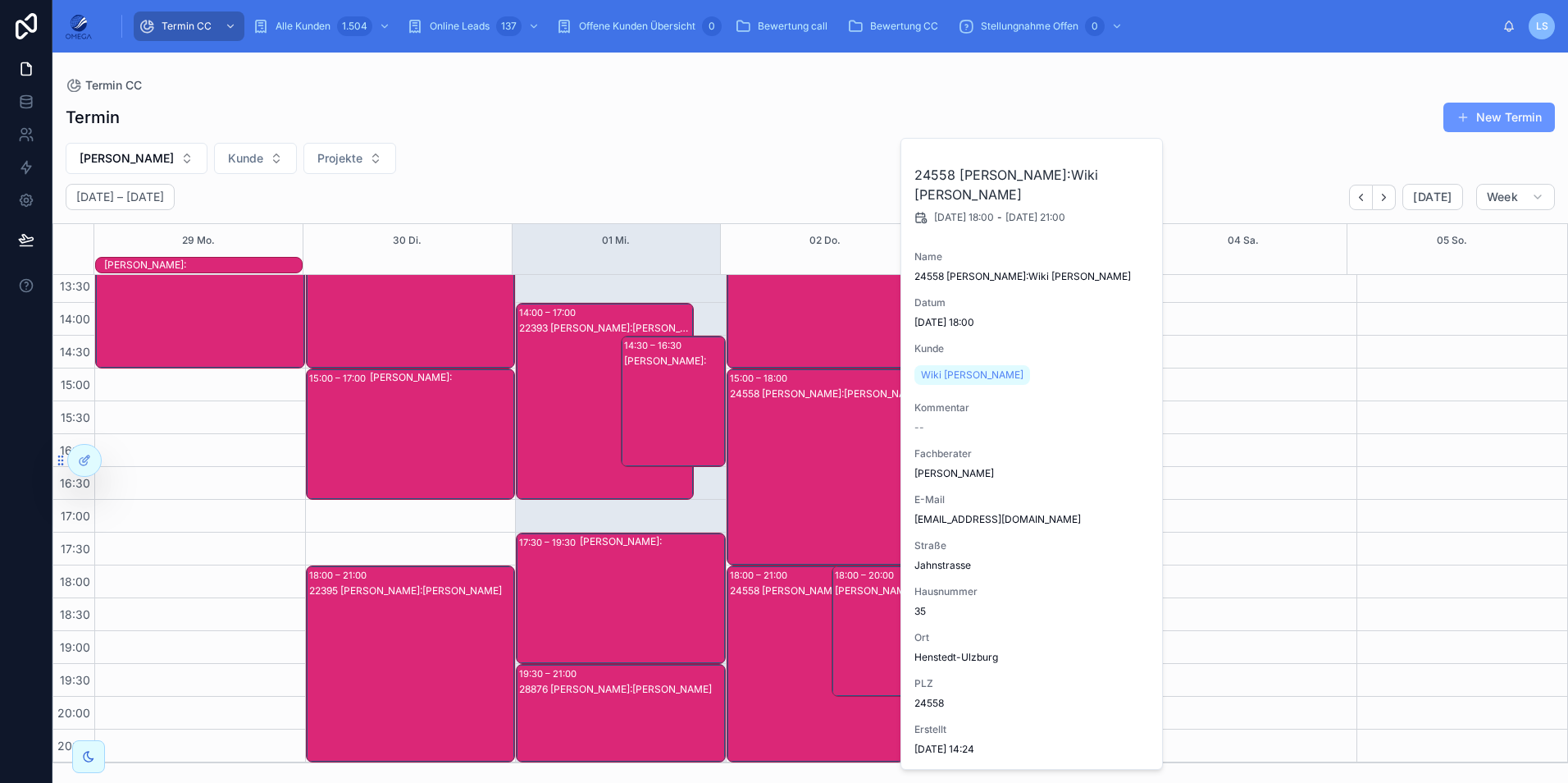
click at [768, 595] on div "24558 [PERSON_NAME]:Wiki [PERSON_NAME]" at bounding box center [816, 590] width 173 height 13
click at [764, 475] on div "24558 [PERSON_NAME]:[PERSON_NAME]" at bounding box center [833, 482] width 205 height 193
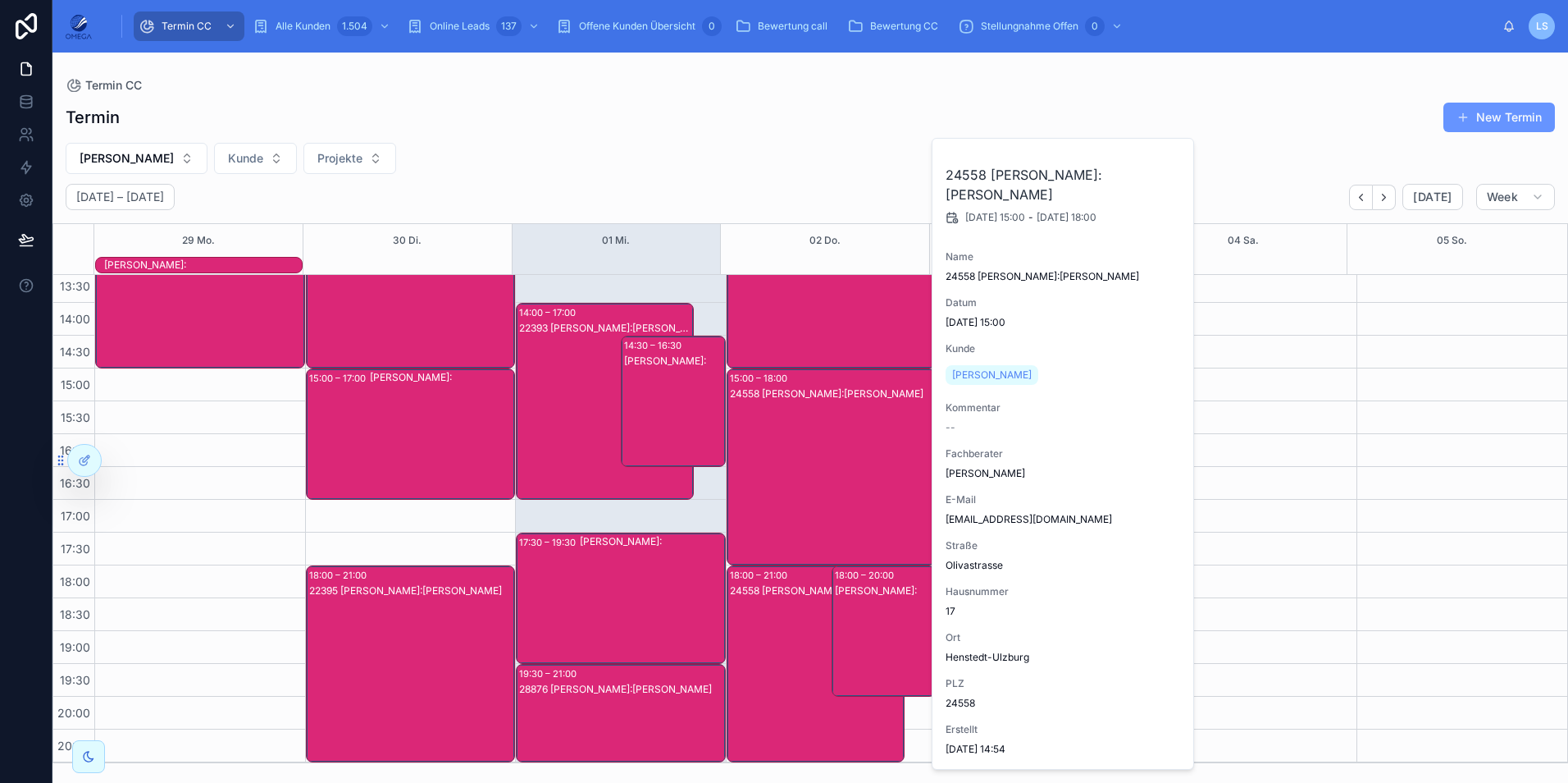
click at [764, 475] on div "24558 [PERSON_NAME]:[PERSON_NAME]" at bounding box center [833, 482] width 205 height 193
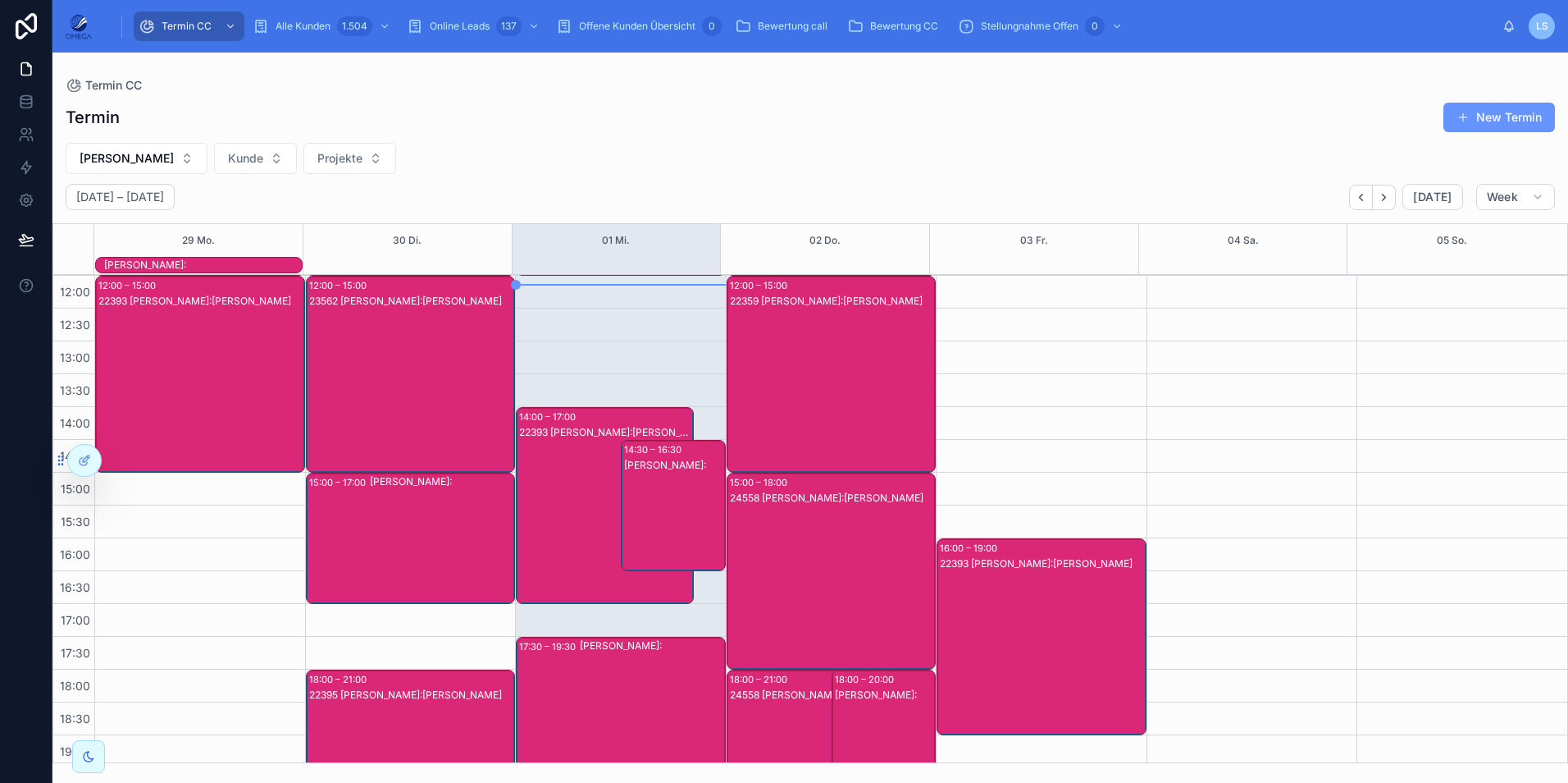
scroll to position [328, 0]
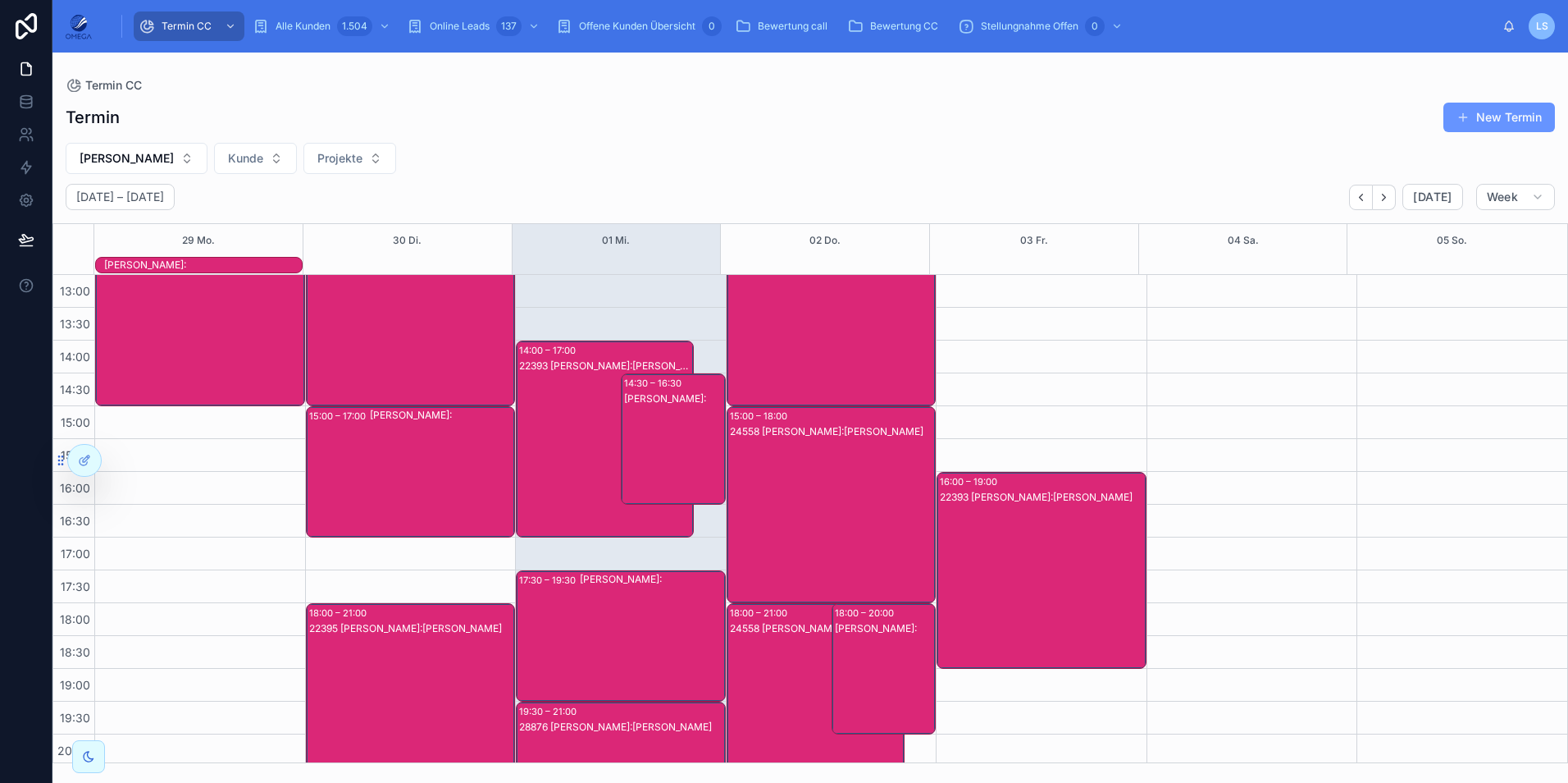
click at [1052, 563] on div "22393 [PERSON_NAME]:[PERSON_NAME]" at bounding box center [1042, 586] width 205 height 193
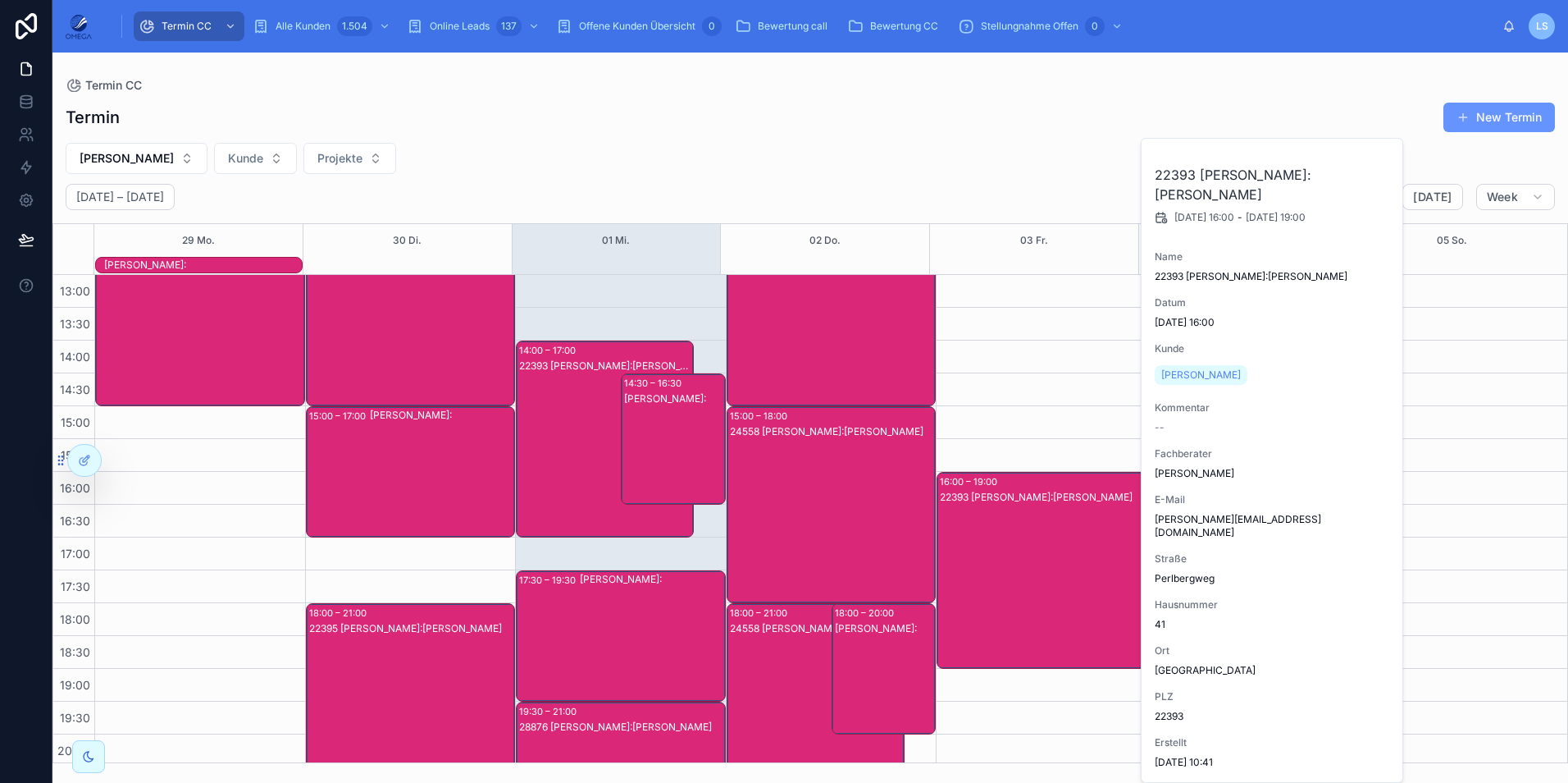
click at [1051, 563] on div "22393 [PERSON_NAME]:[PERSON_NAME]" at bounding box center [1042, 586] width 205 height 193
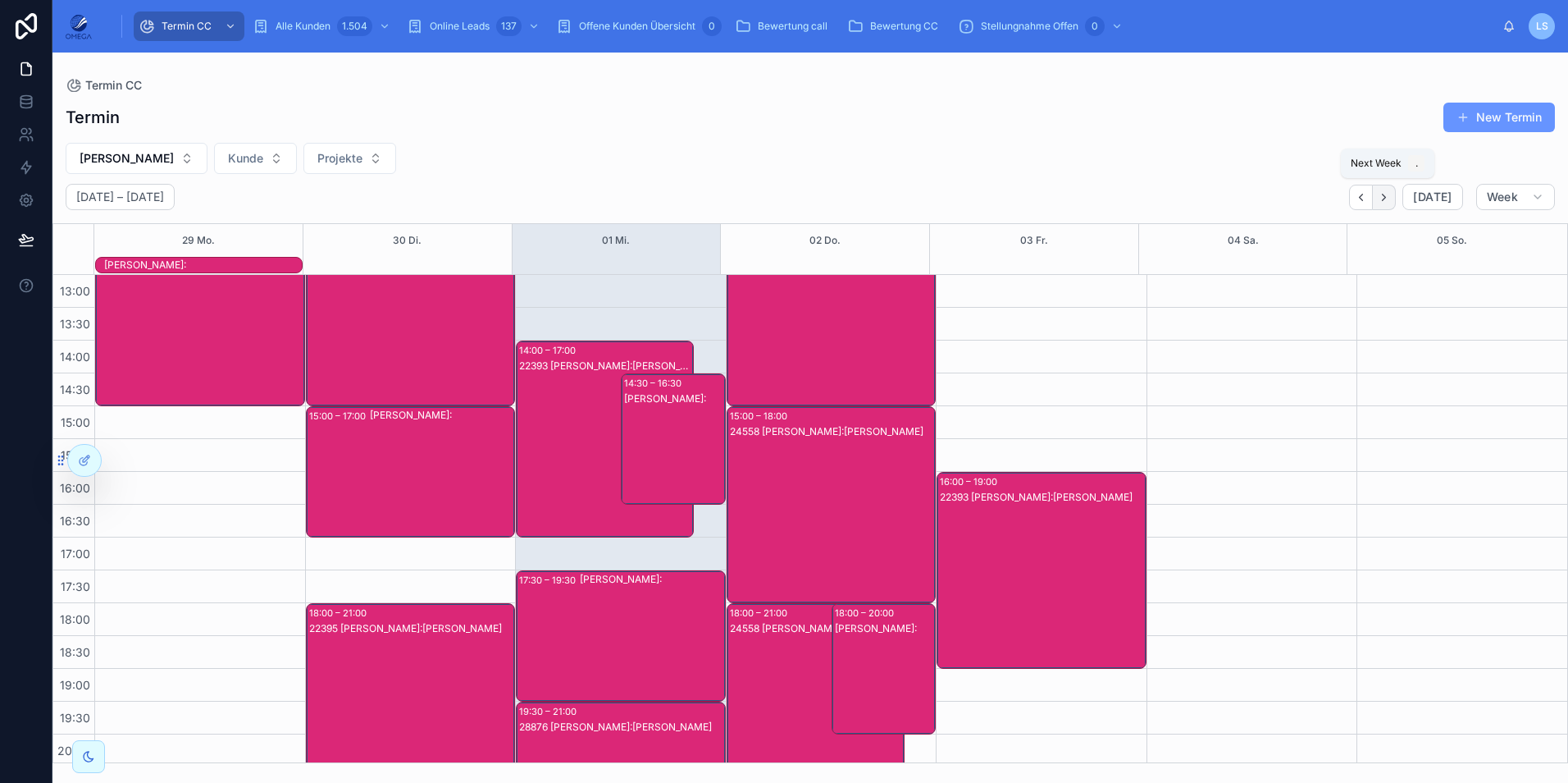
click at [1385, 203] on button "Next" at bounding box center [1384, 197] width 23 height 25
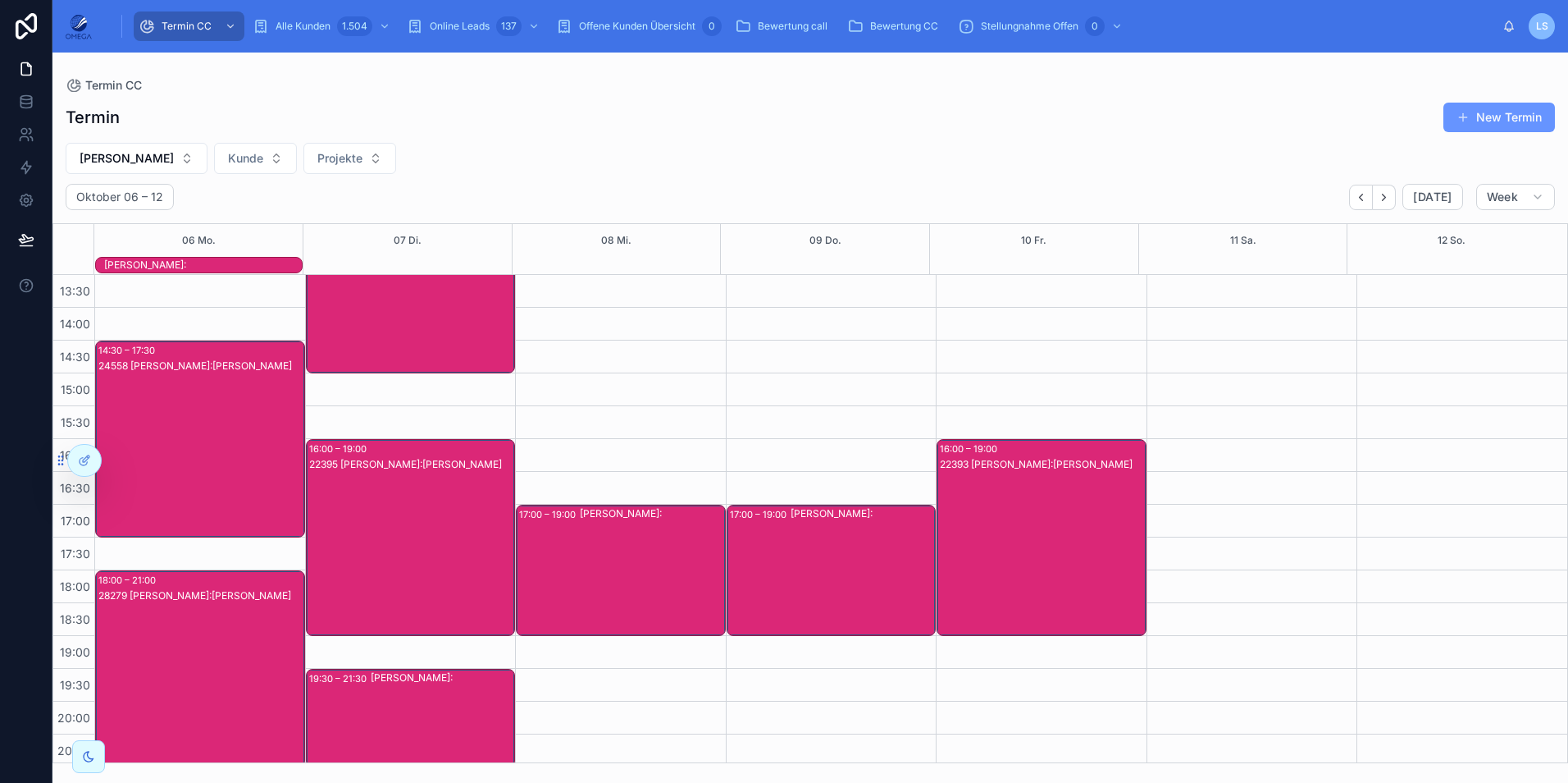
scroll to position [366, 0]
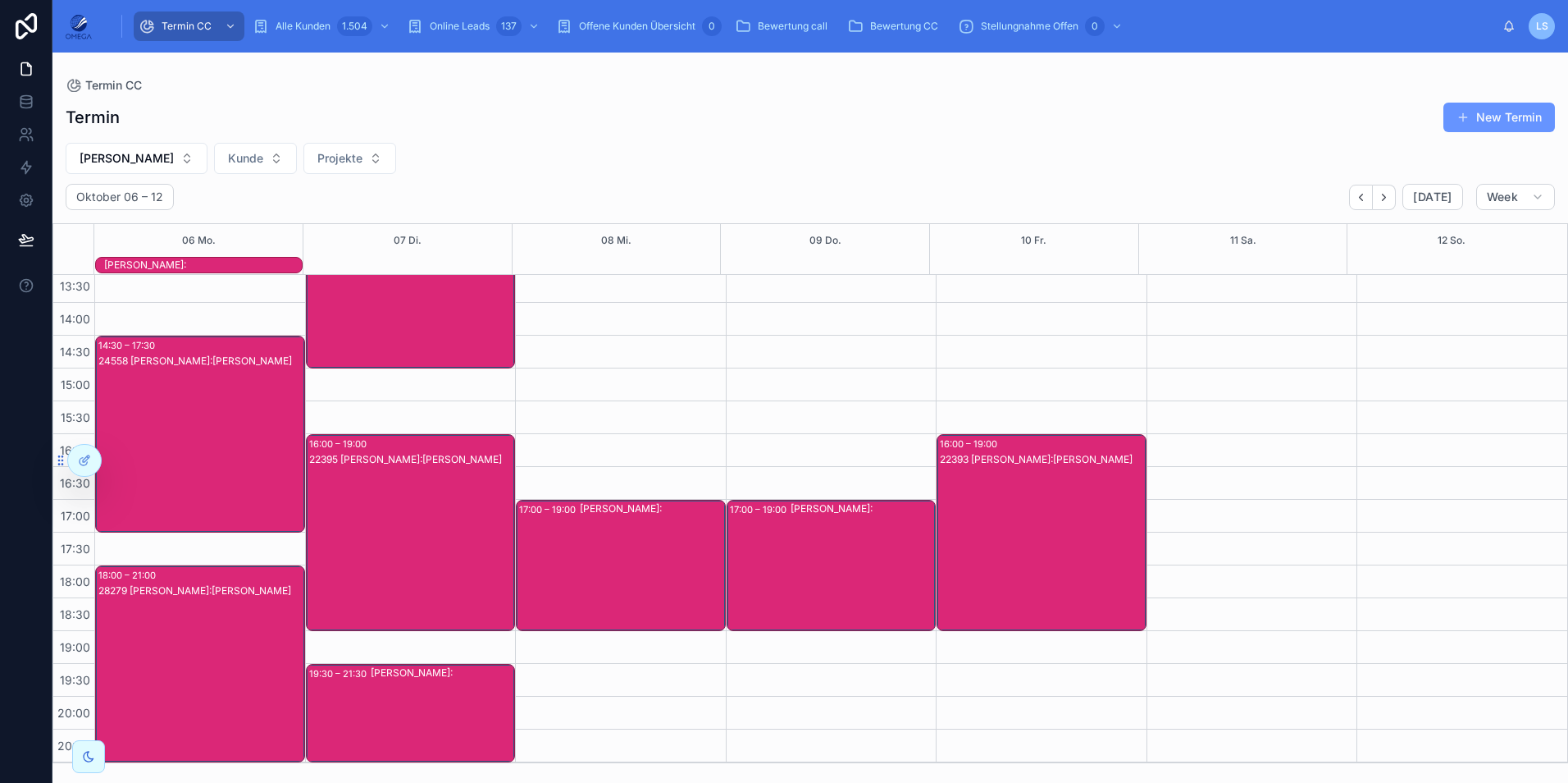
click at [247, 430] on div "24558 [PERSON_NAME]:[PERSON_NAME]" at bounding box center [201, 450] width 205 height 193
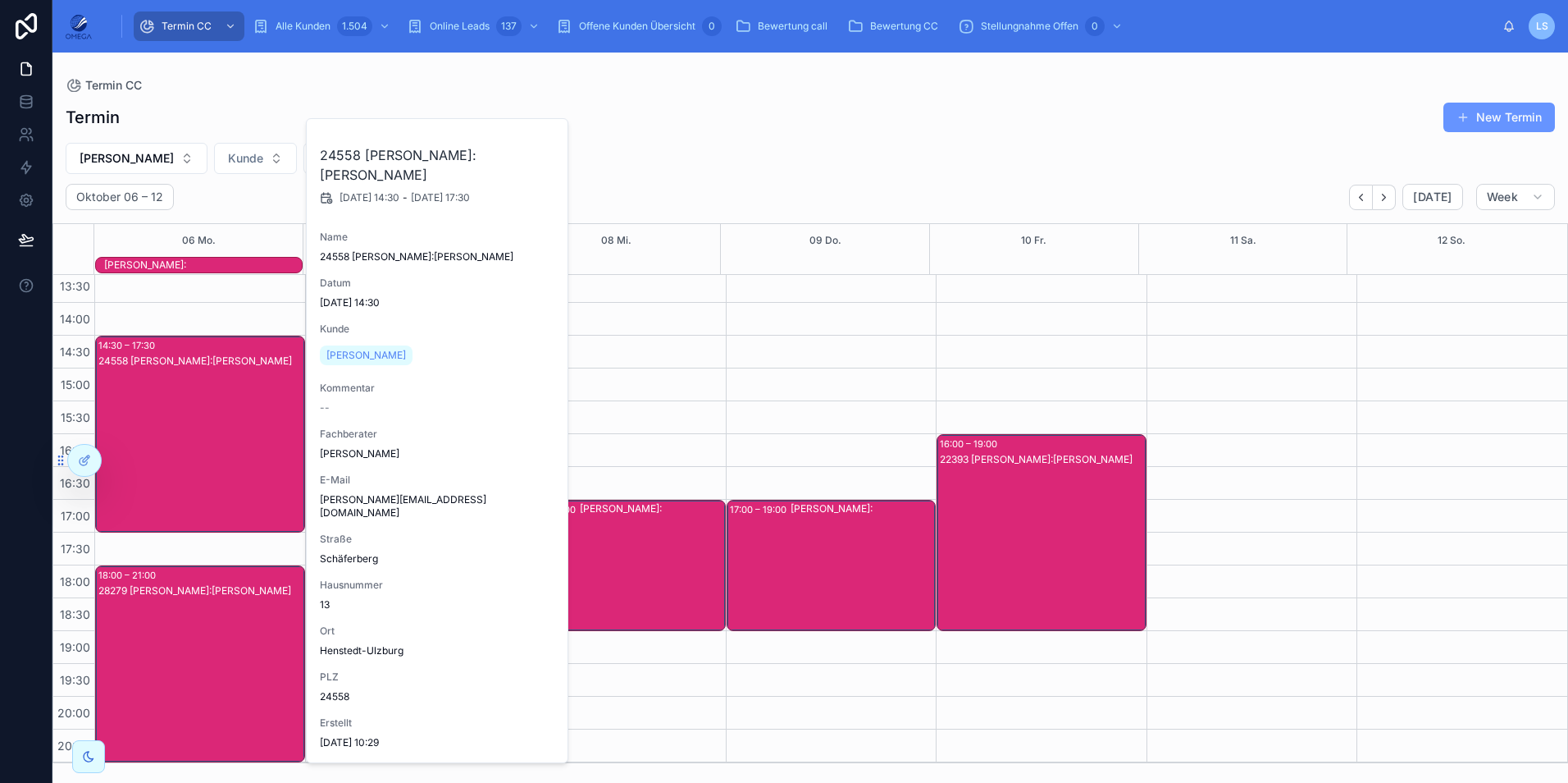
click at [238, 424] on div "24558 [PERSON_NAME]:[PERSON_NAME]" at bounding box center [201, 450] width 205 height 193
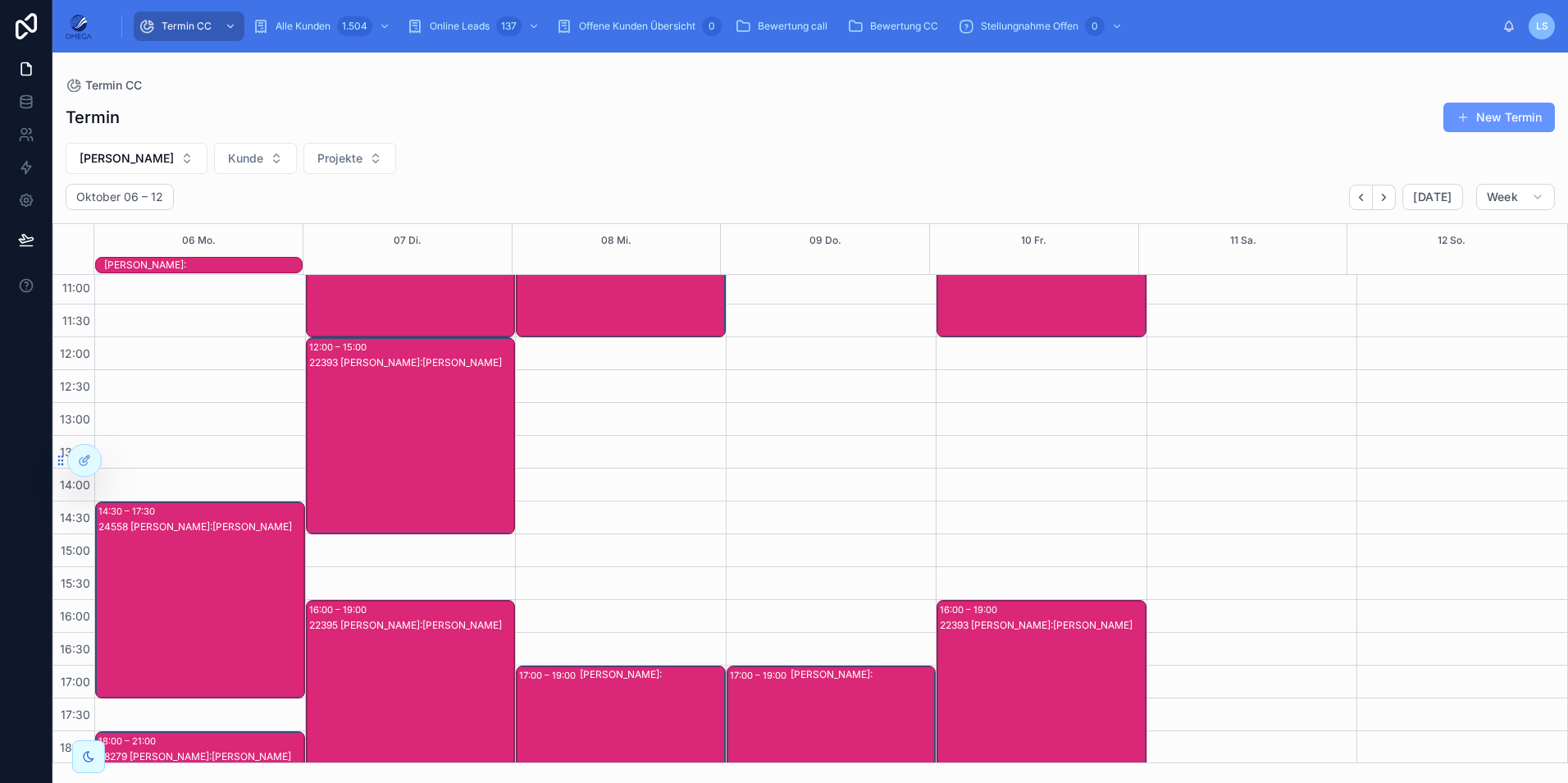
scroll to position [246, 0]
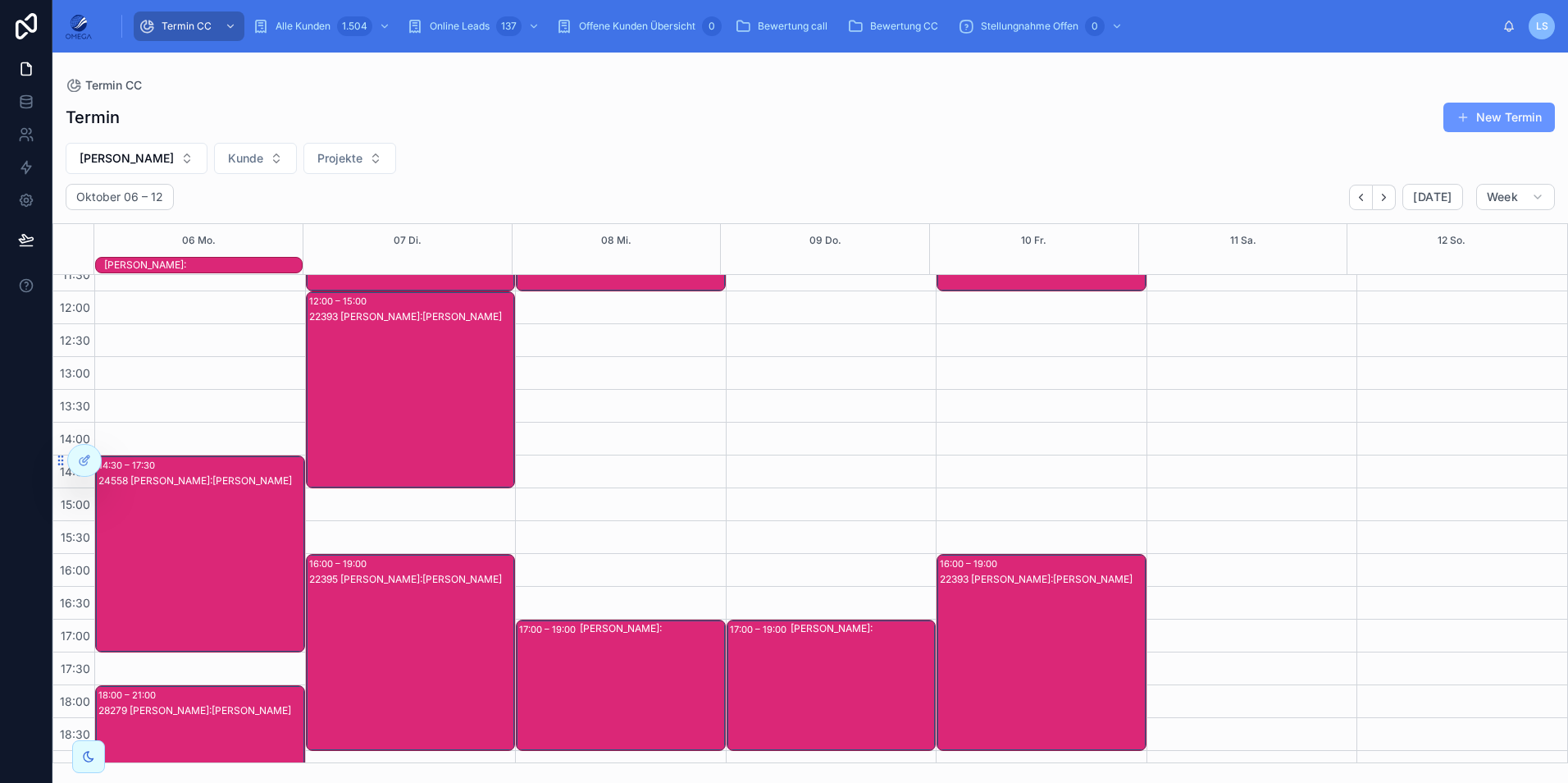
click at [905, 667] on div "[PERSON_NAME]:" at bounding box center [863, 685] width 144 height 128
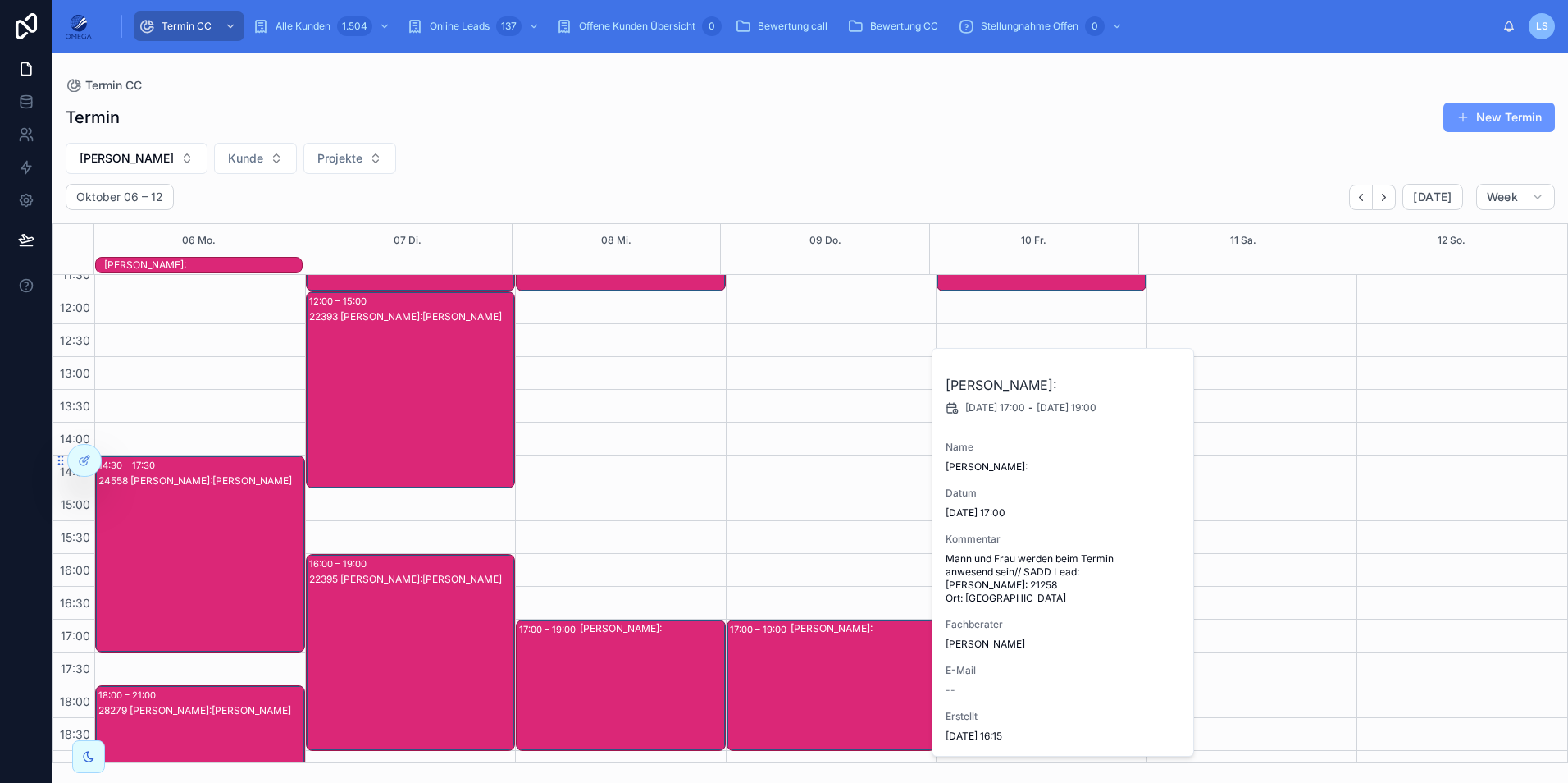
click at [859, 671] on div "[PERSON_NAME]:" at bounding box center [863, 685] width 144 height 128
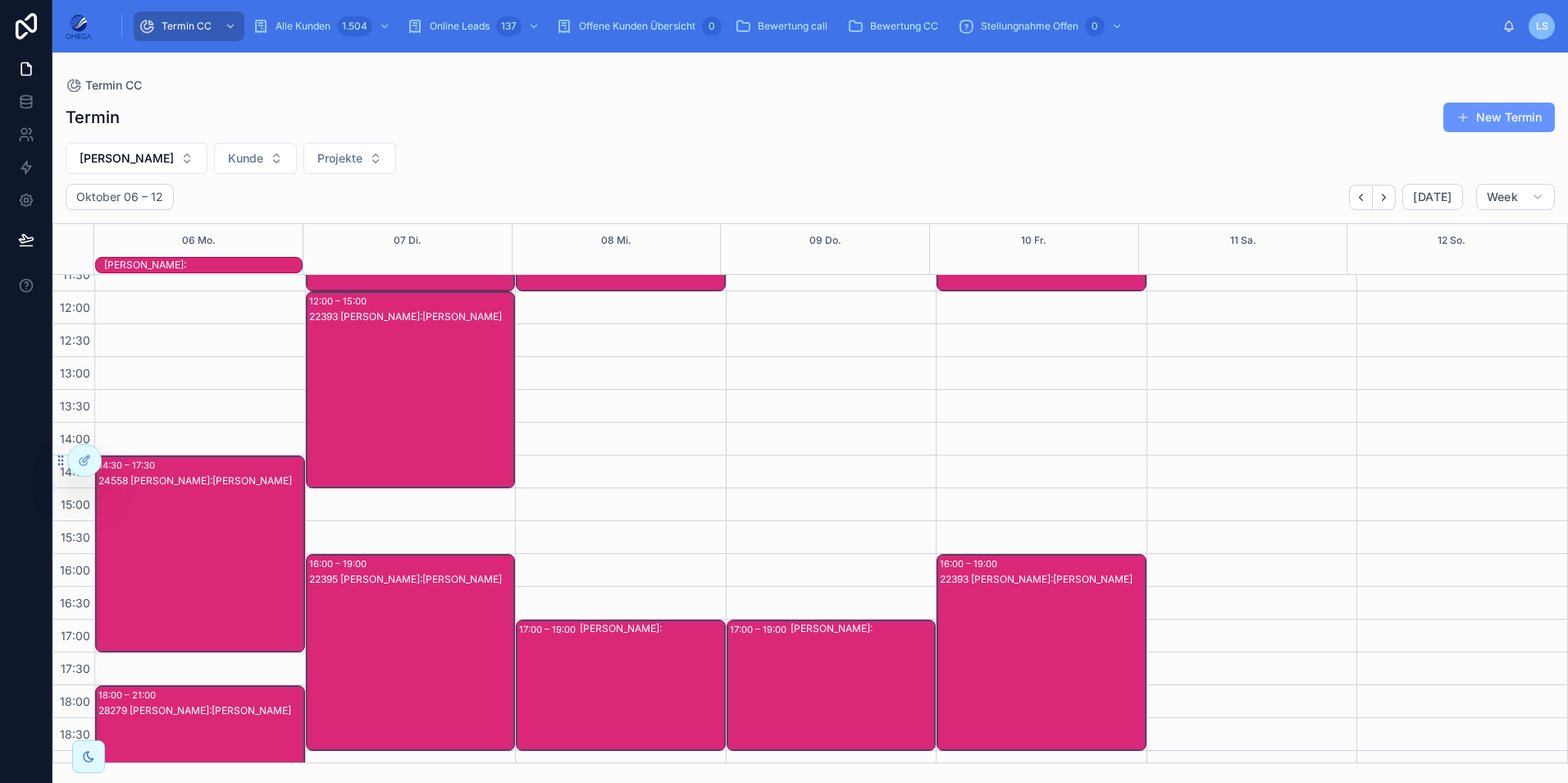
click at [365, 649] on div "22395 [PERSON_NAME]:[PERSON_NAME]" at bounding box center [412, 669] width 205 height 193
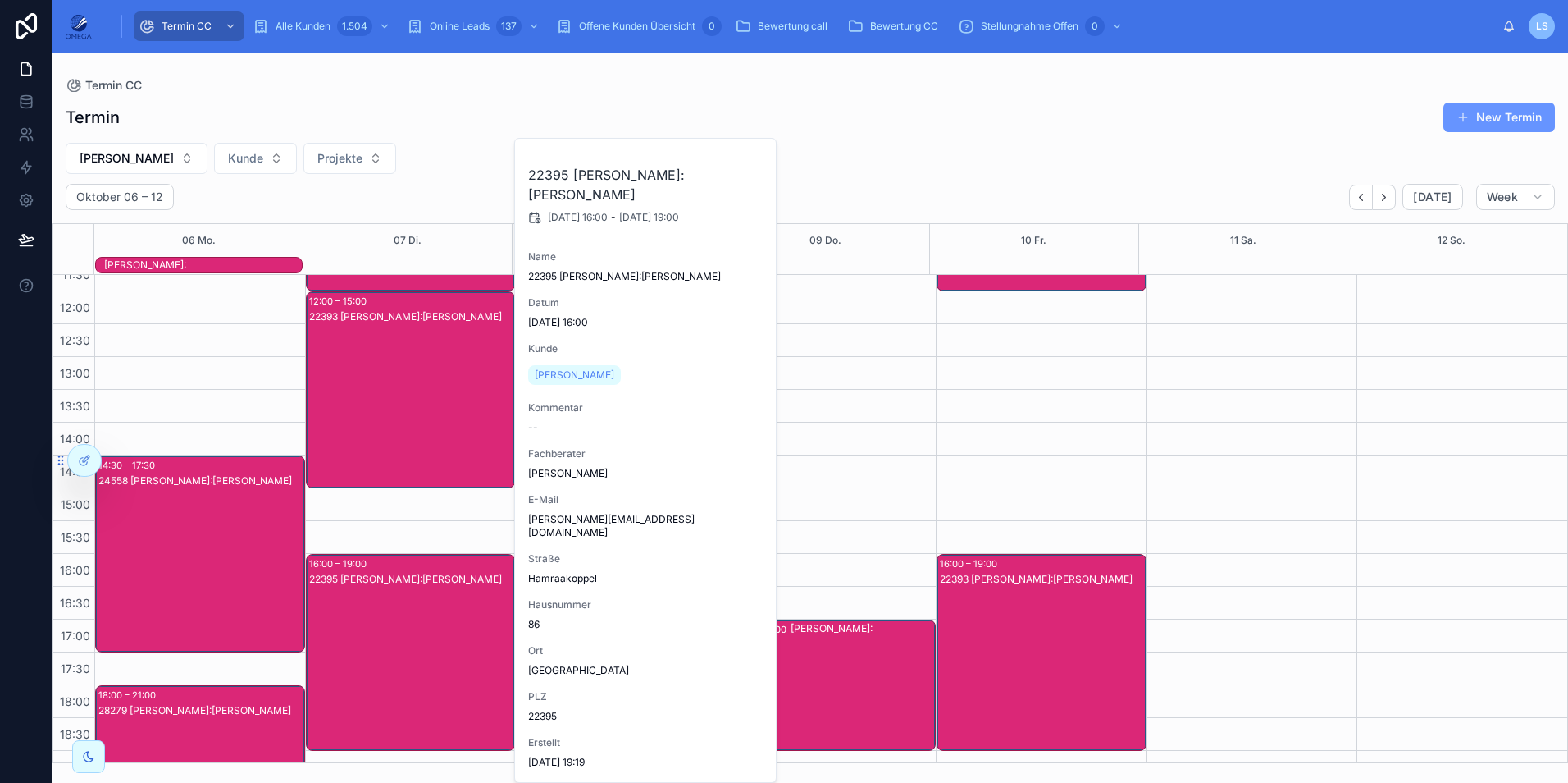
click at [365, 649] on div "22395 [PERSON_NAME]:[PERSON_NAME]" at bounding box center [412, 669] width 205 height 193
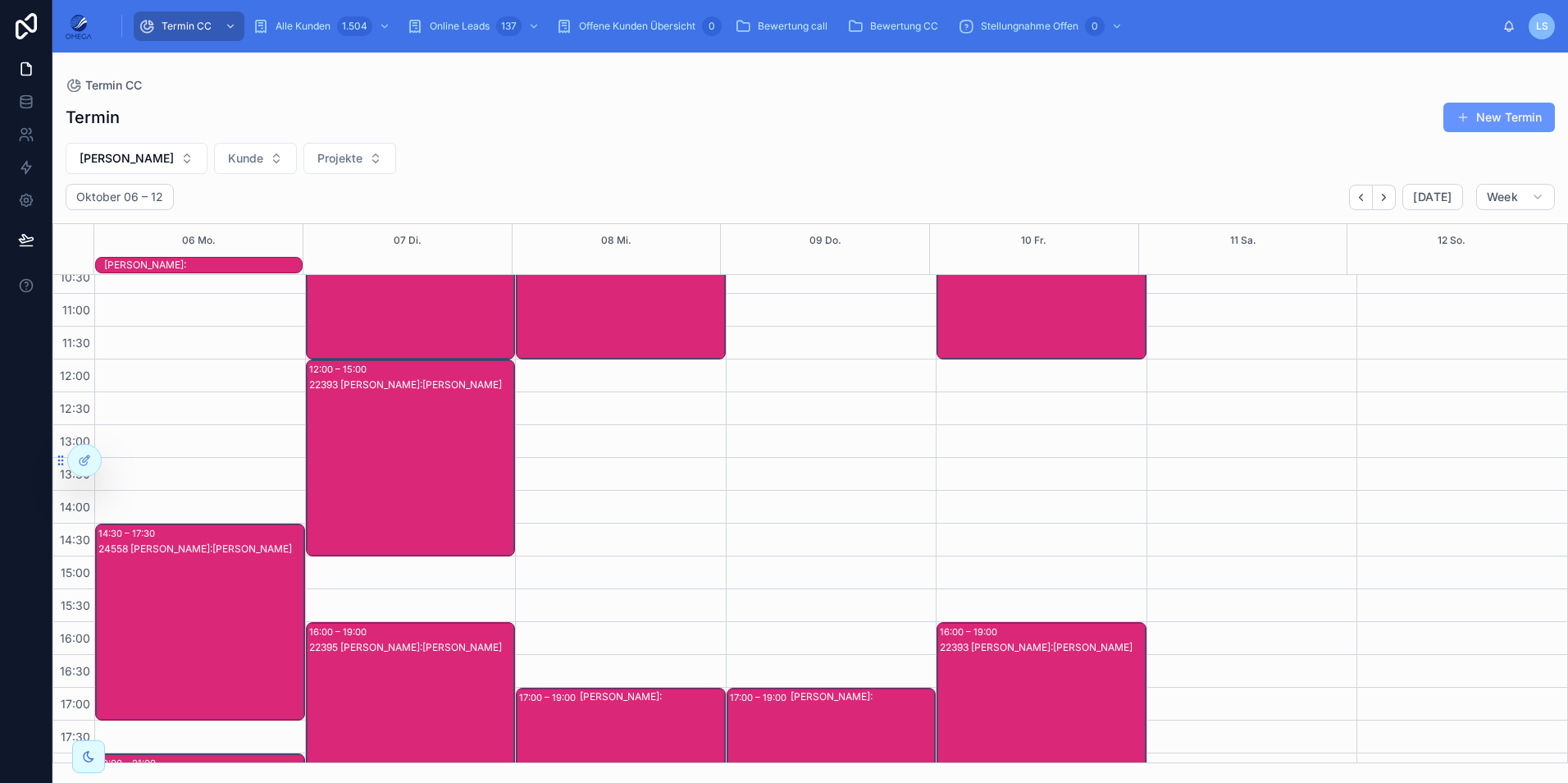
scroll to position [164, 0]
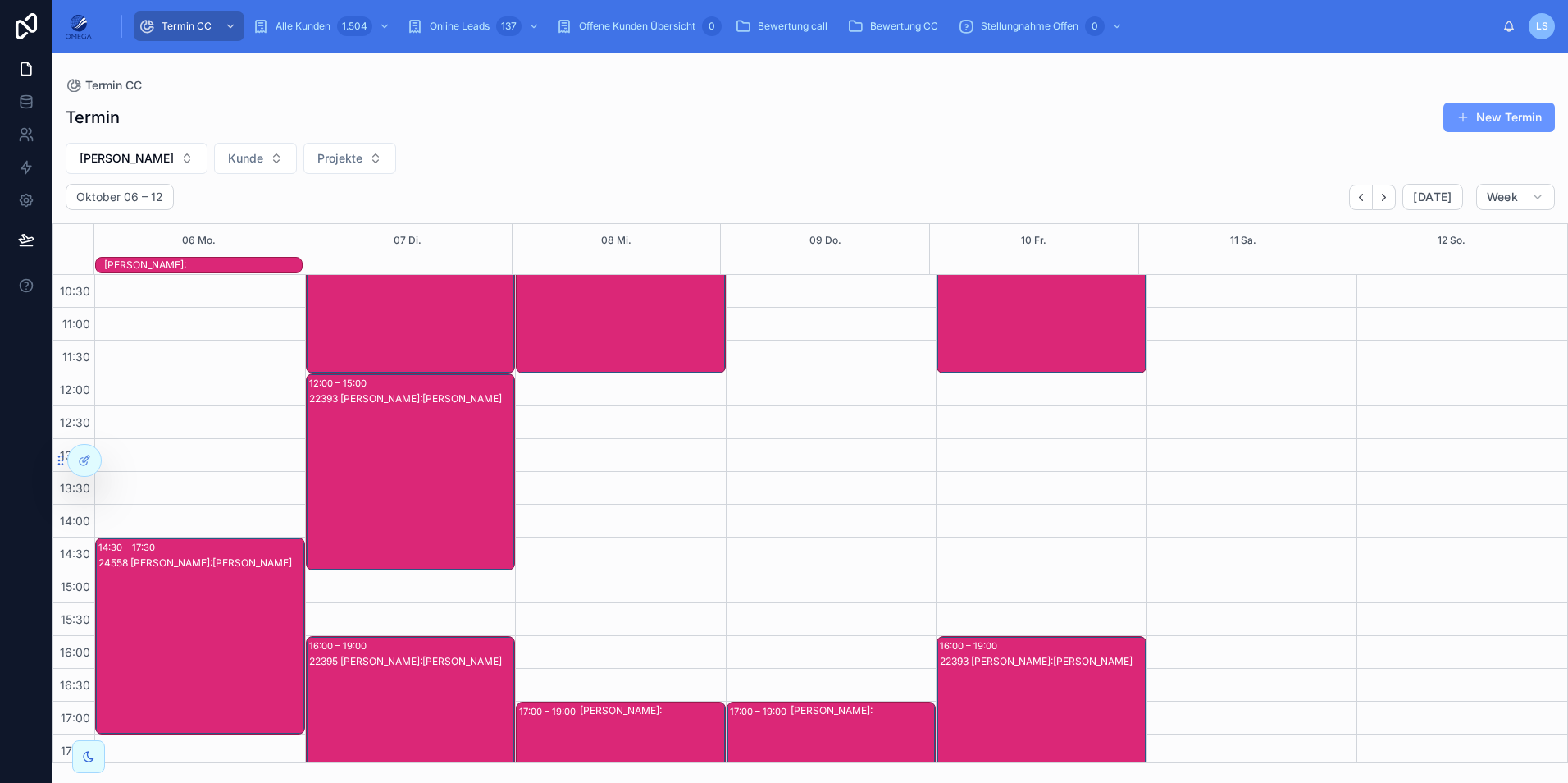
click at [597, 318] on div "[PERSON_NAME]:" at bounding box center [652, 307] width 143 height 128
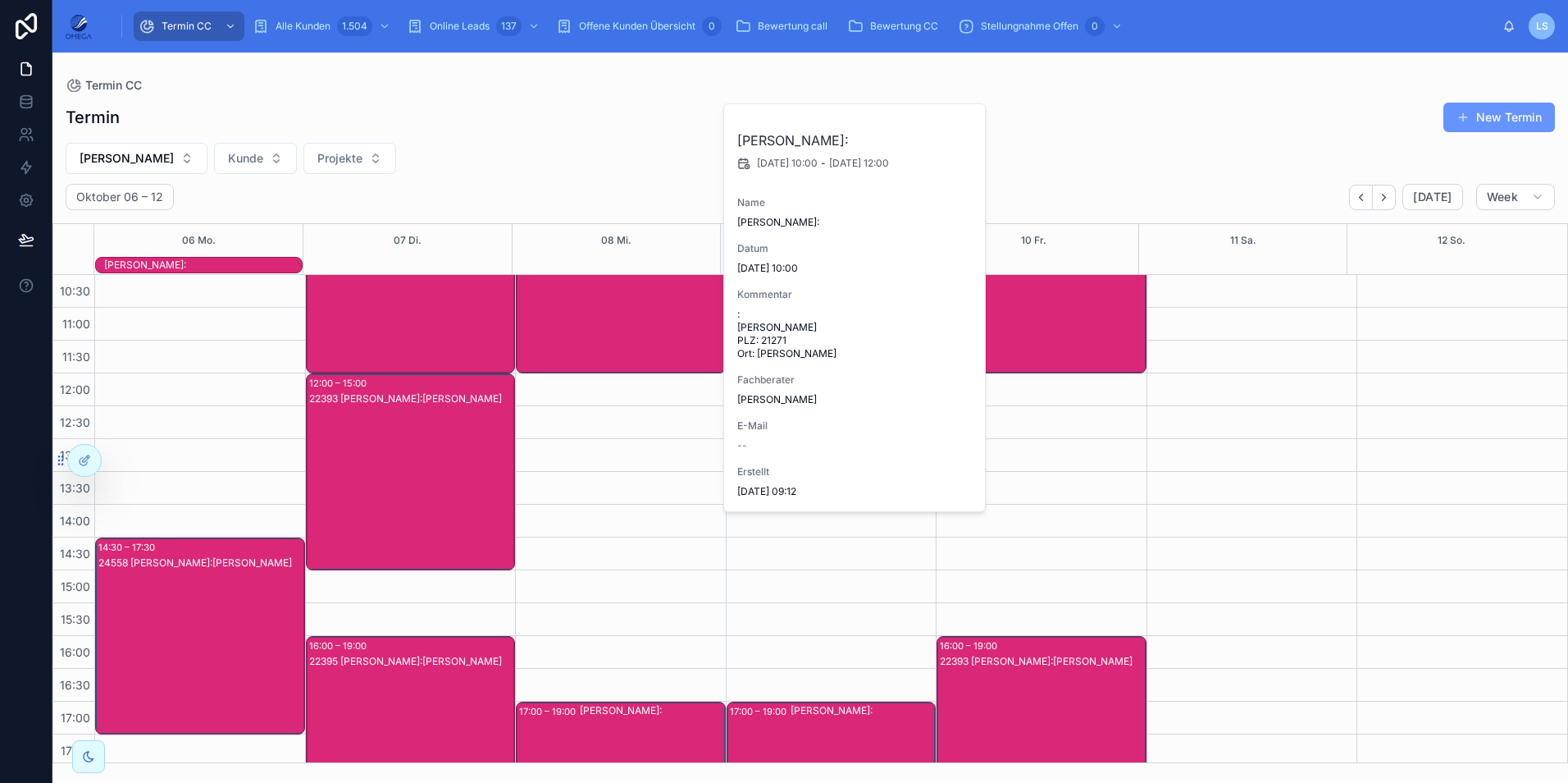
click at [597, 318] on div "[PERSON_NAME]:" at bounding box center [652, 307] width 143 height 128
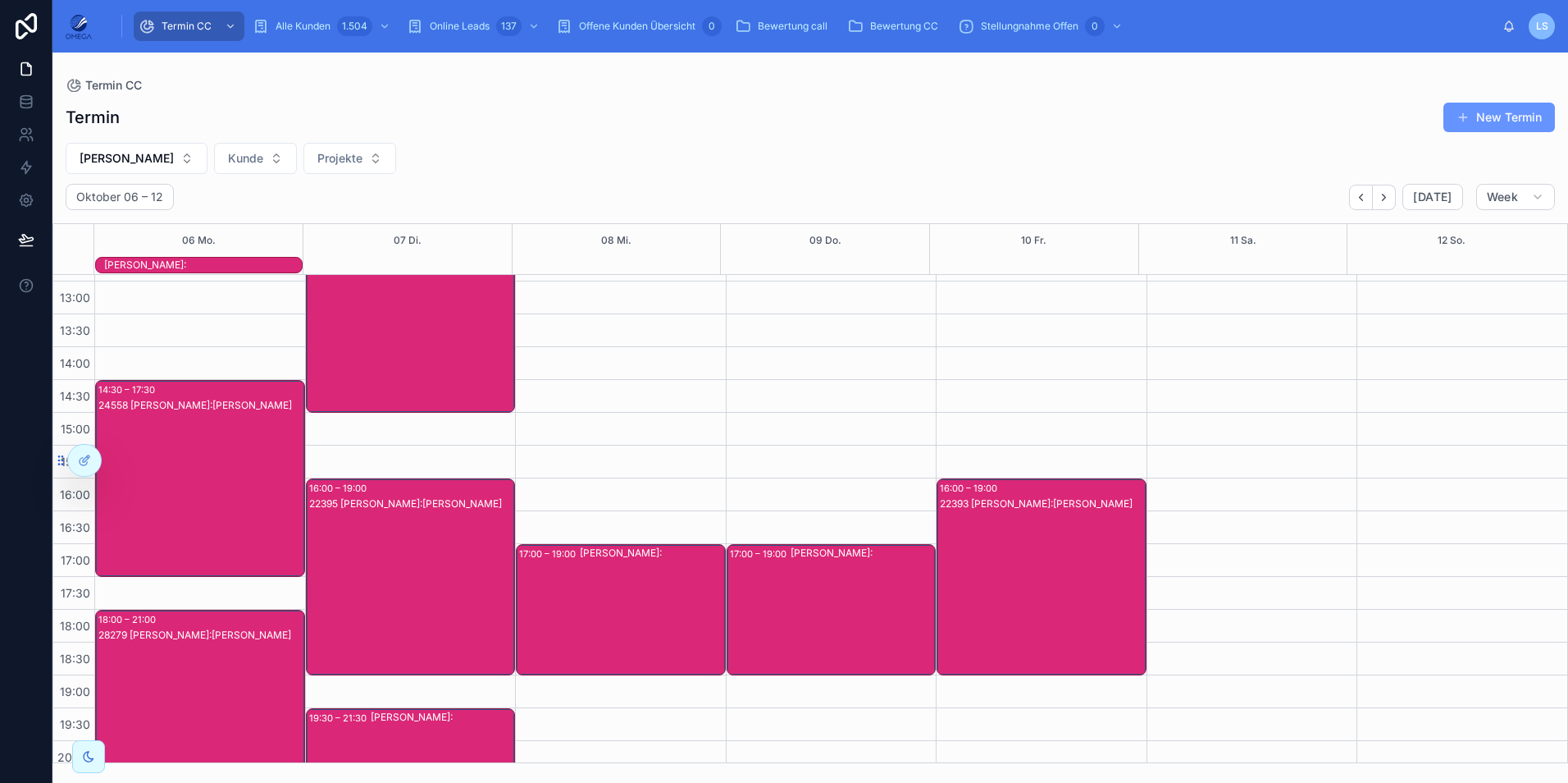
scroll to position [328, 0]
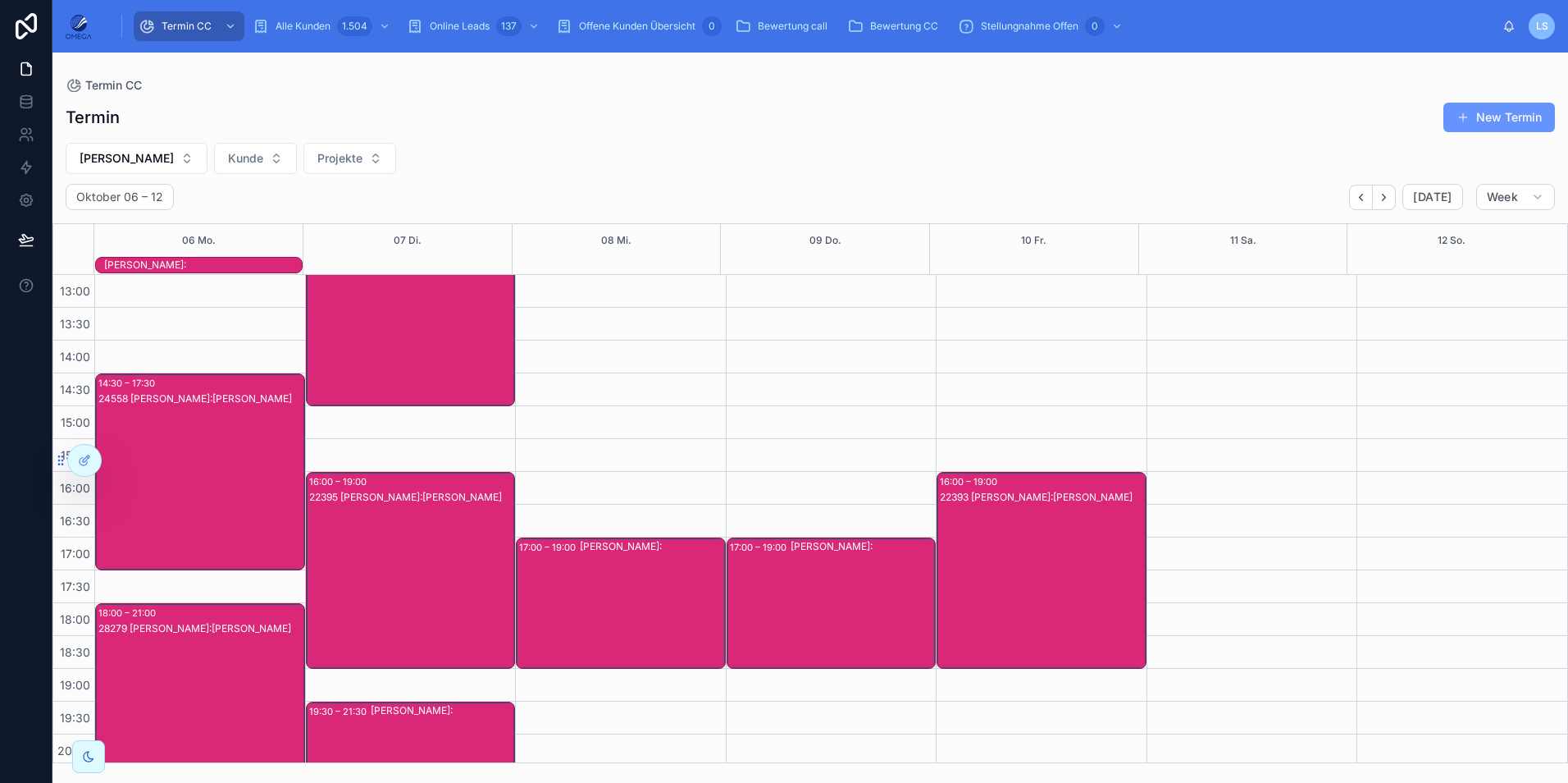
click at [633, 590] on div "[PERSON_NAME]:" at bounding box center [652, 602] width 144 height 128
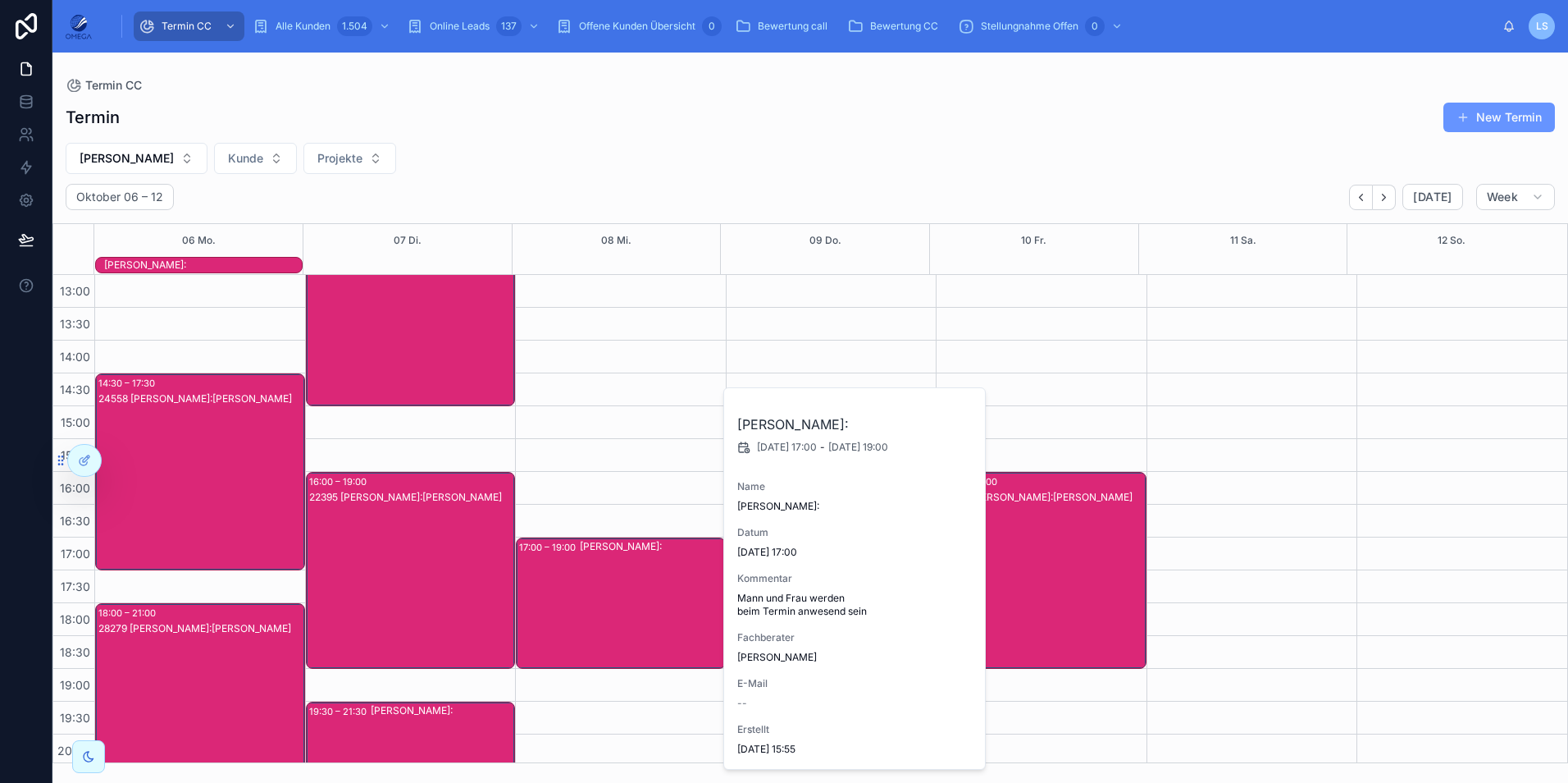
click at [625, 590] on div "[PERSON_NAME]:" at bounding box center [652, 602] width 144 height 128
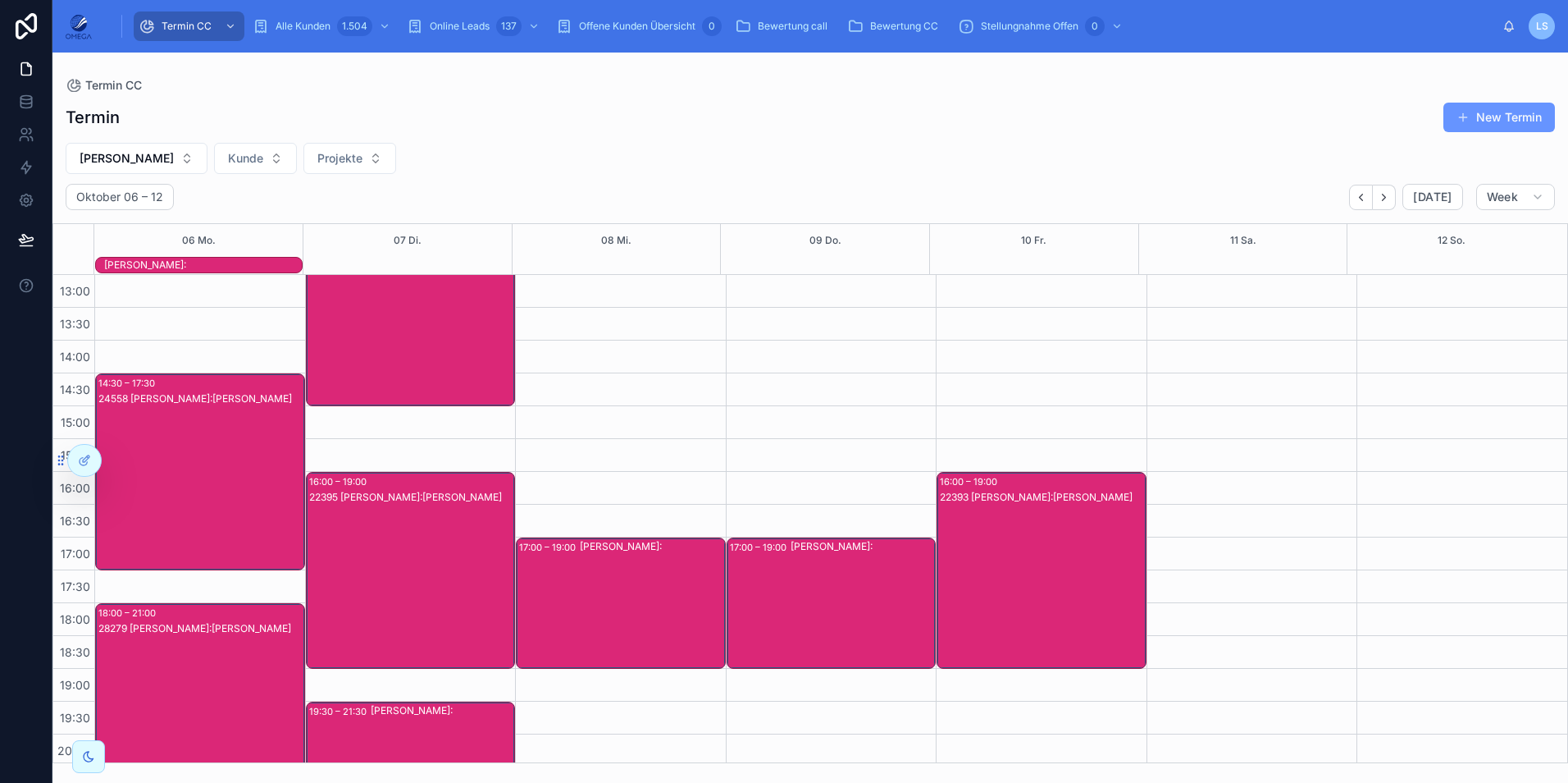
click at [814, 584] on div "[PERSON_NAME]:" at bounding box center [863, 602] width 144 height 128
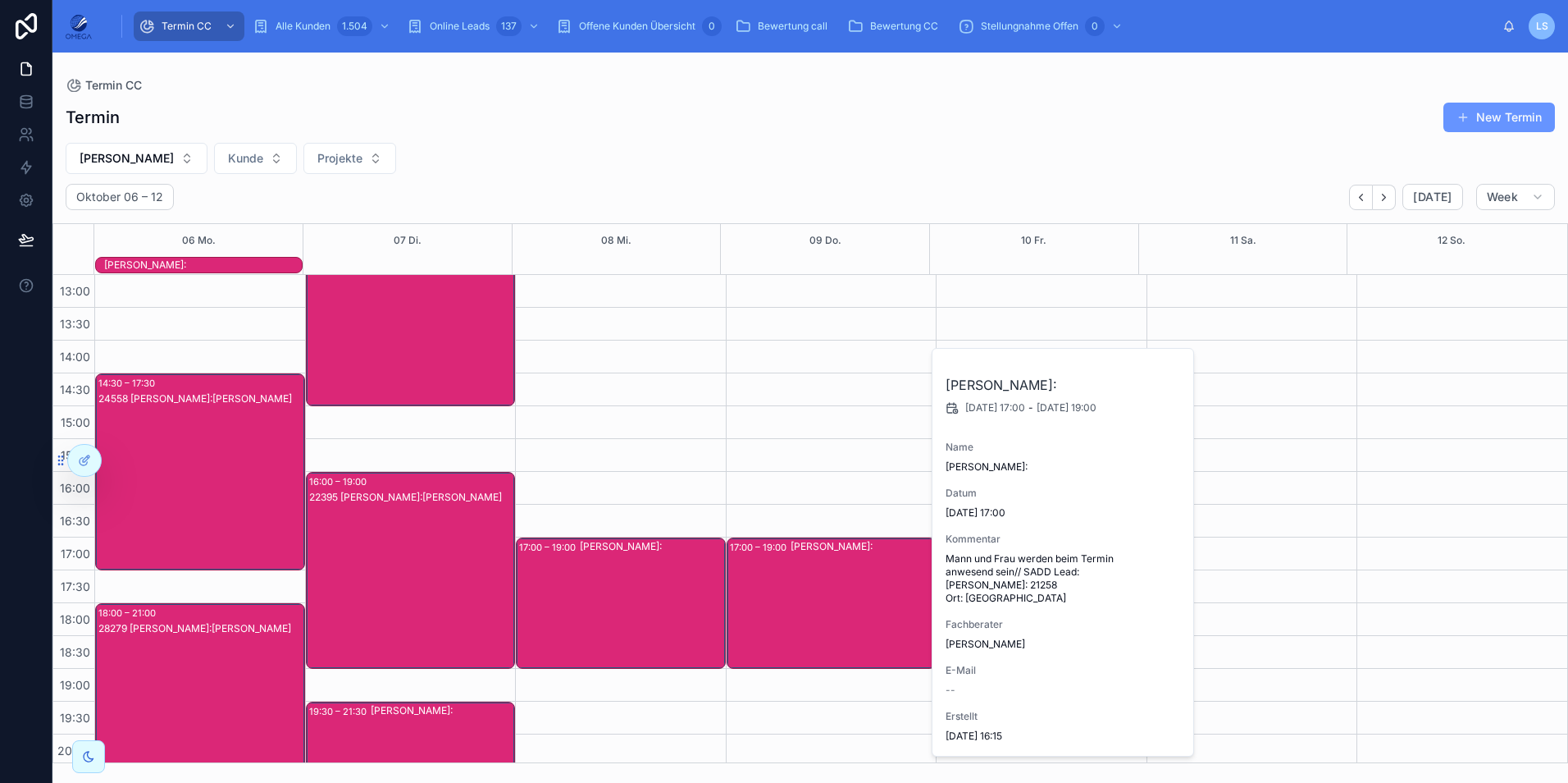
click at [810, 582] on div "[PERSON_NAME]:" at bounding box center [863, 602] width 144 height 128
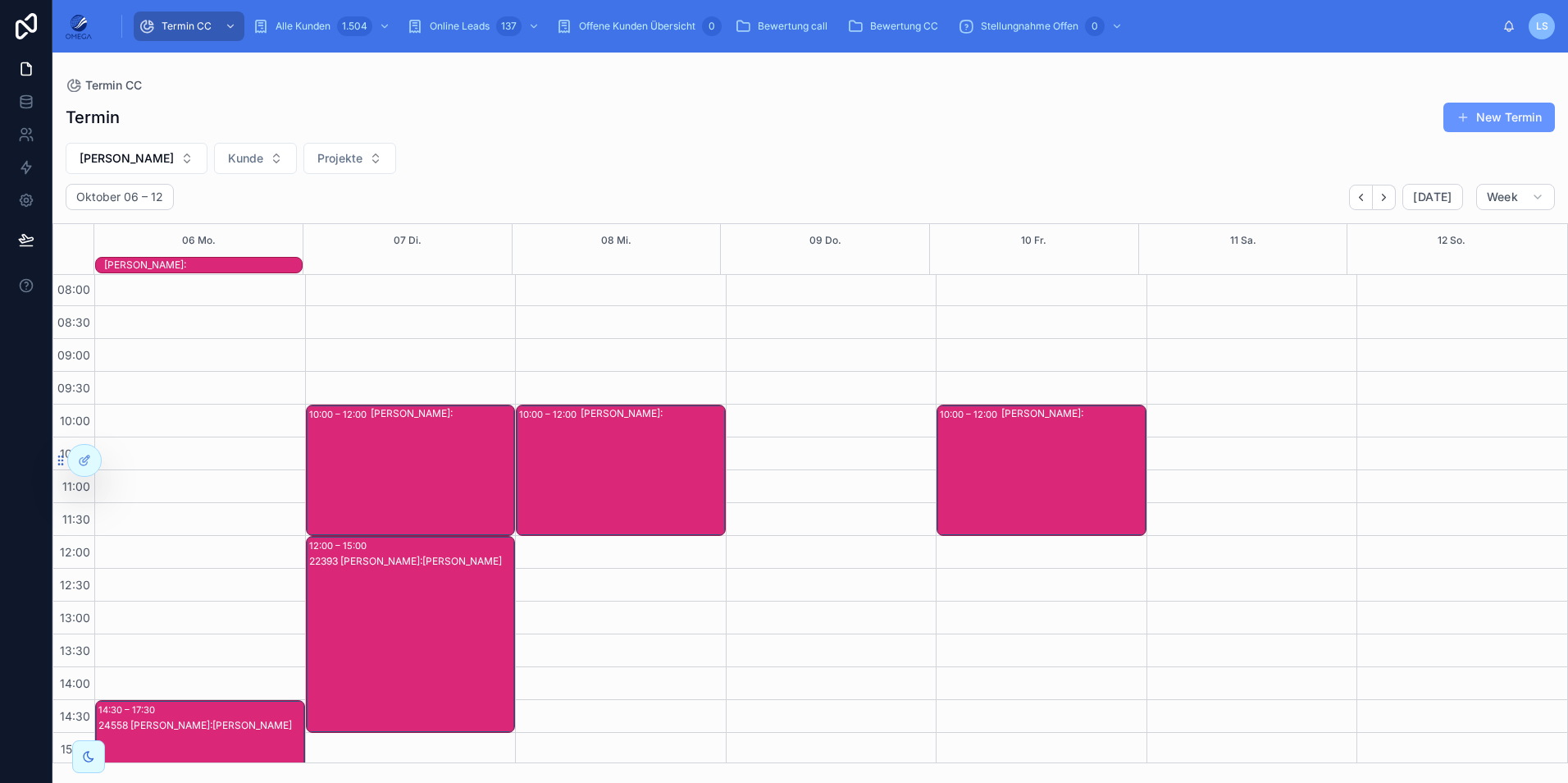
scroll to position [0, 0]
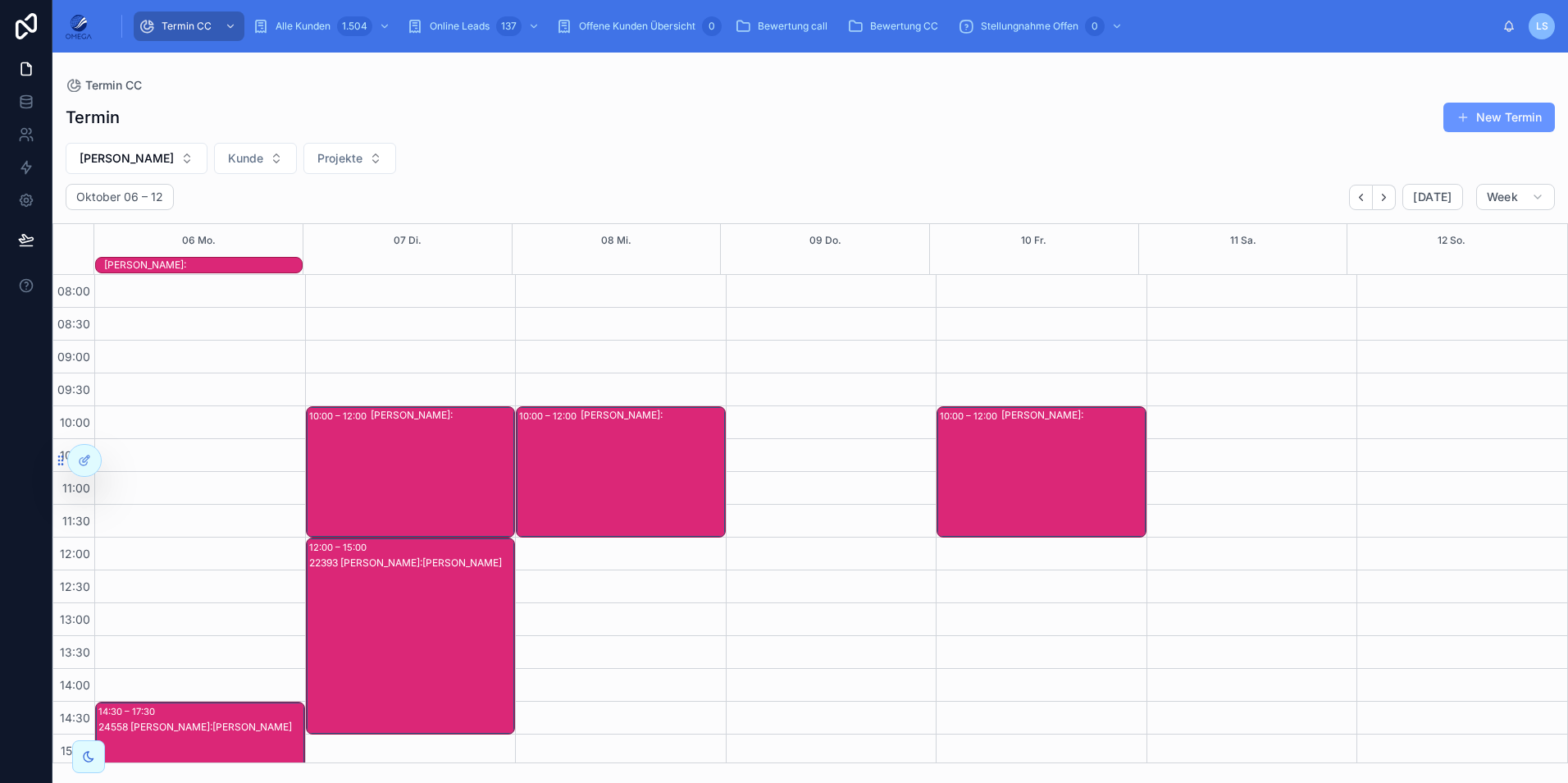
click at [1004, 467] on div "[PERSON_NAME]:" at bounding box center [1073, 471] width 143 height 128
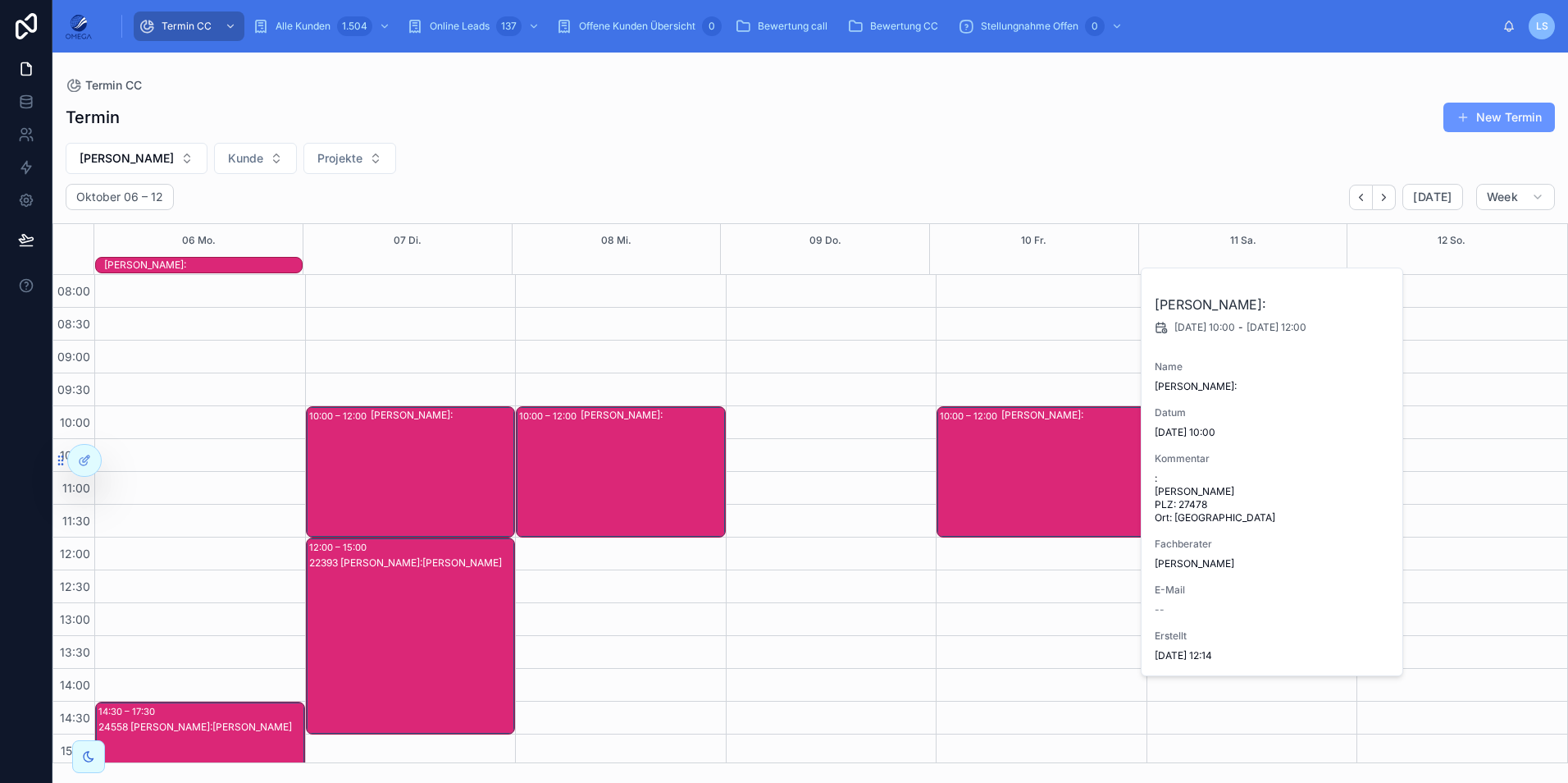
click at [1004, 467] on div "[PERSON_NAME]:" at bounding box center [1073, 471] width 143 height 128
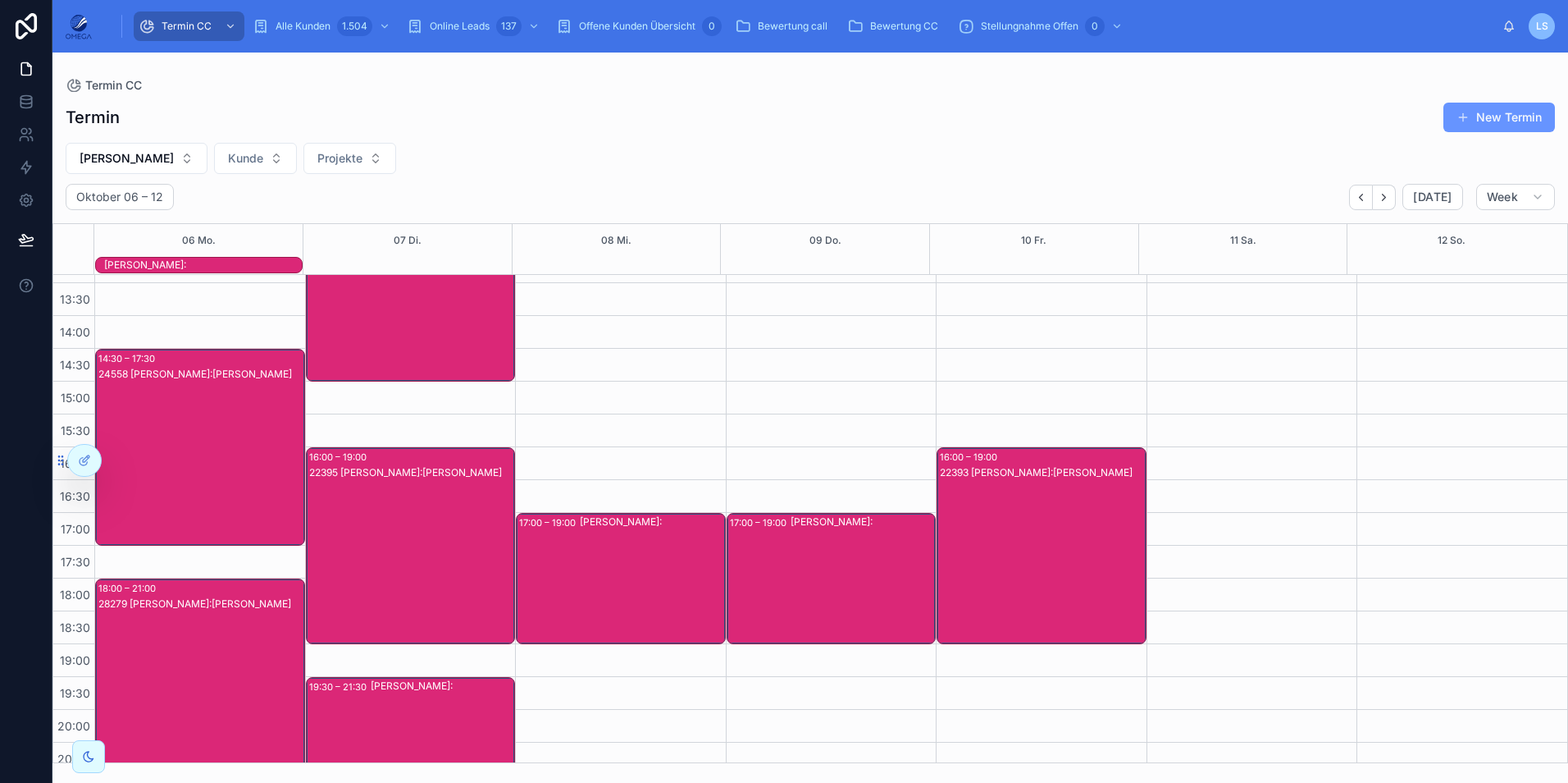
scroll to position [366, 0]
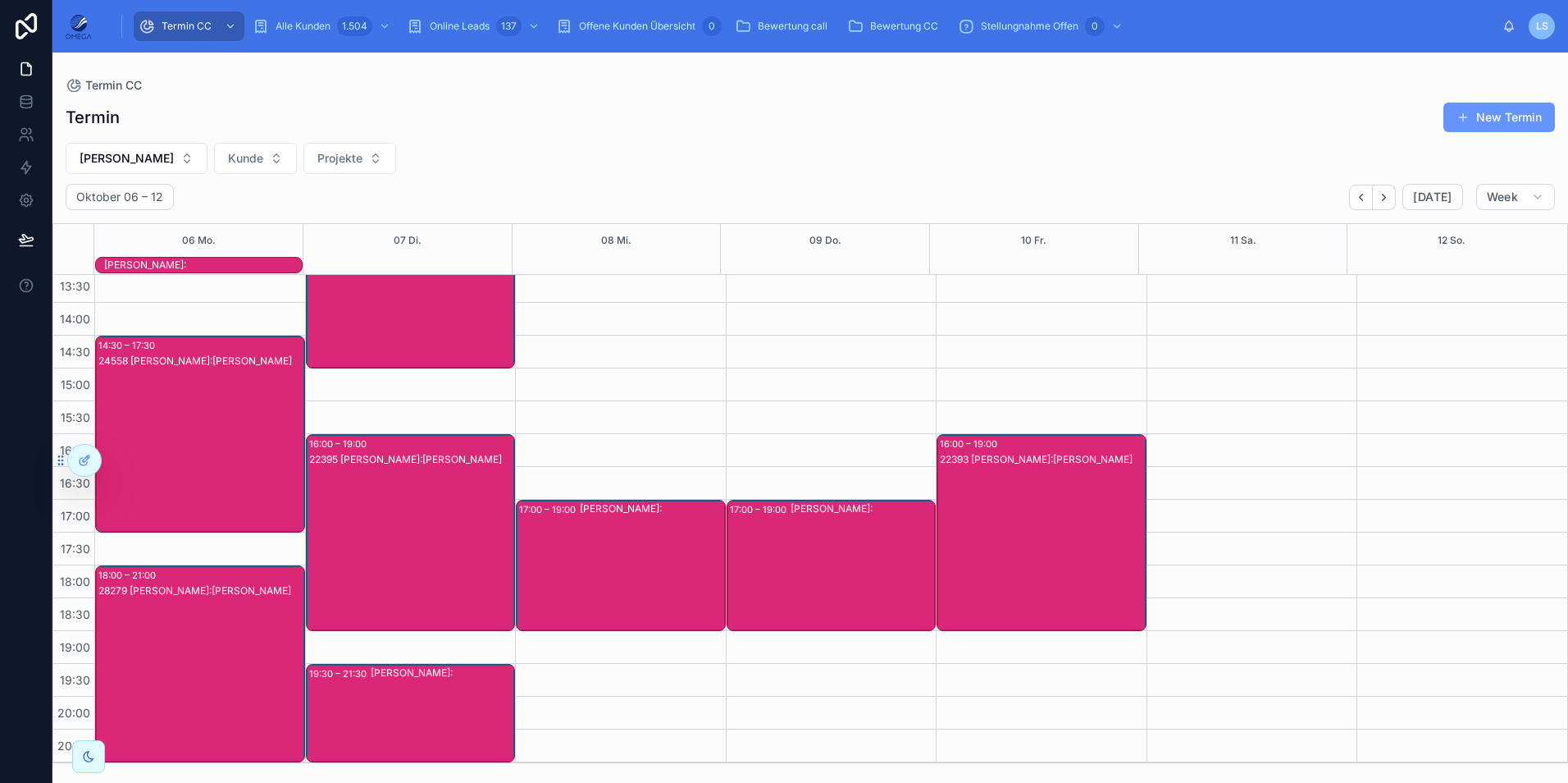
click at [443, 716] on div "[PERSON_NAME]:" at bounding box center [442, 713] width 143 height 95
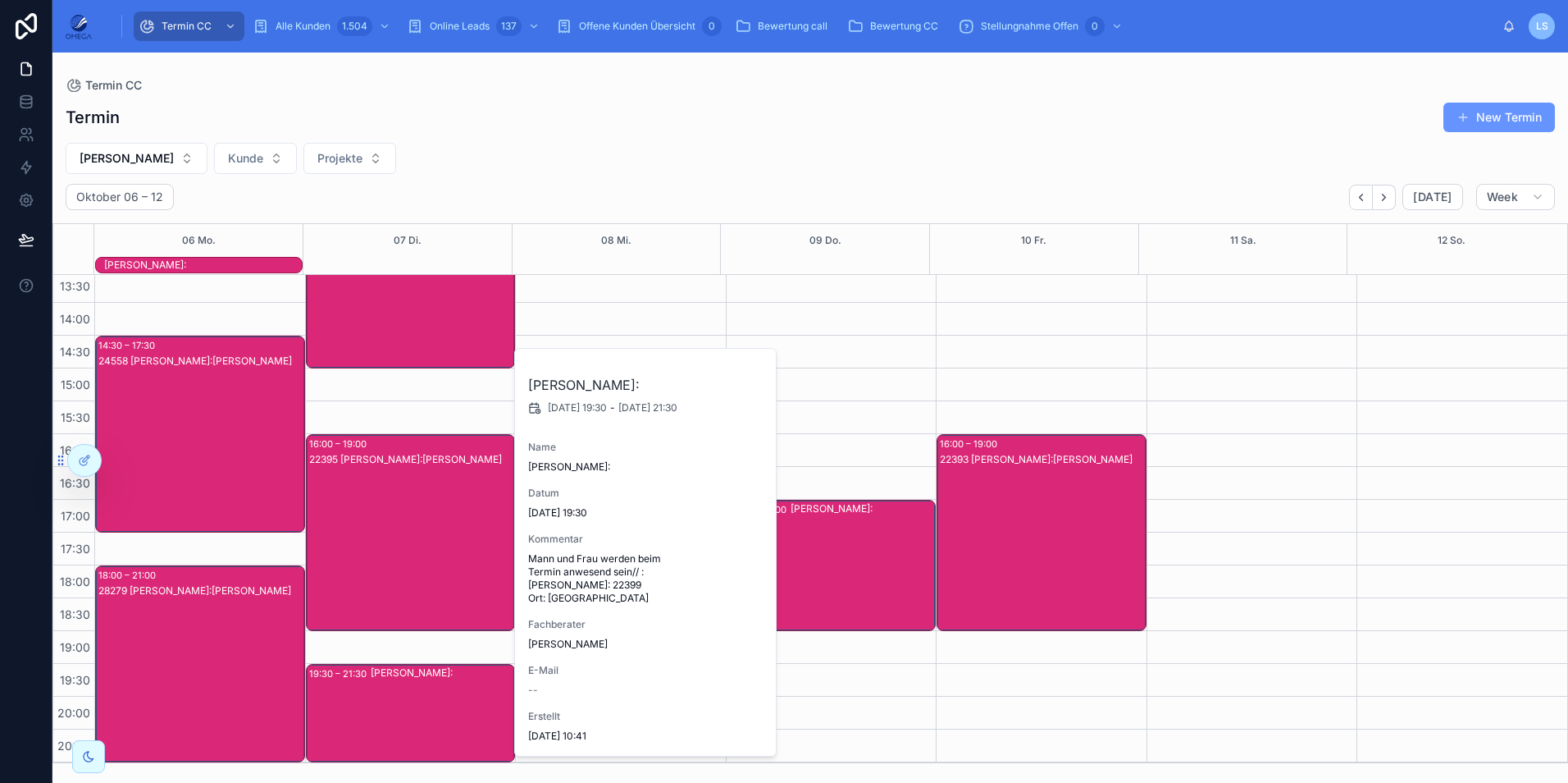
click at [443, 716] on div "[PERSON_NAME]:" at bounding box center [442, 713] width 143 height 95
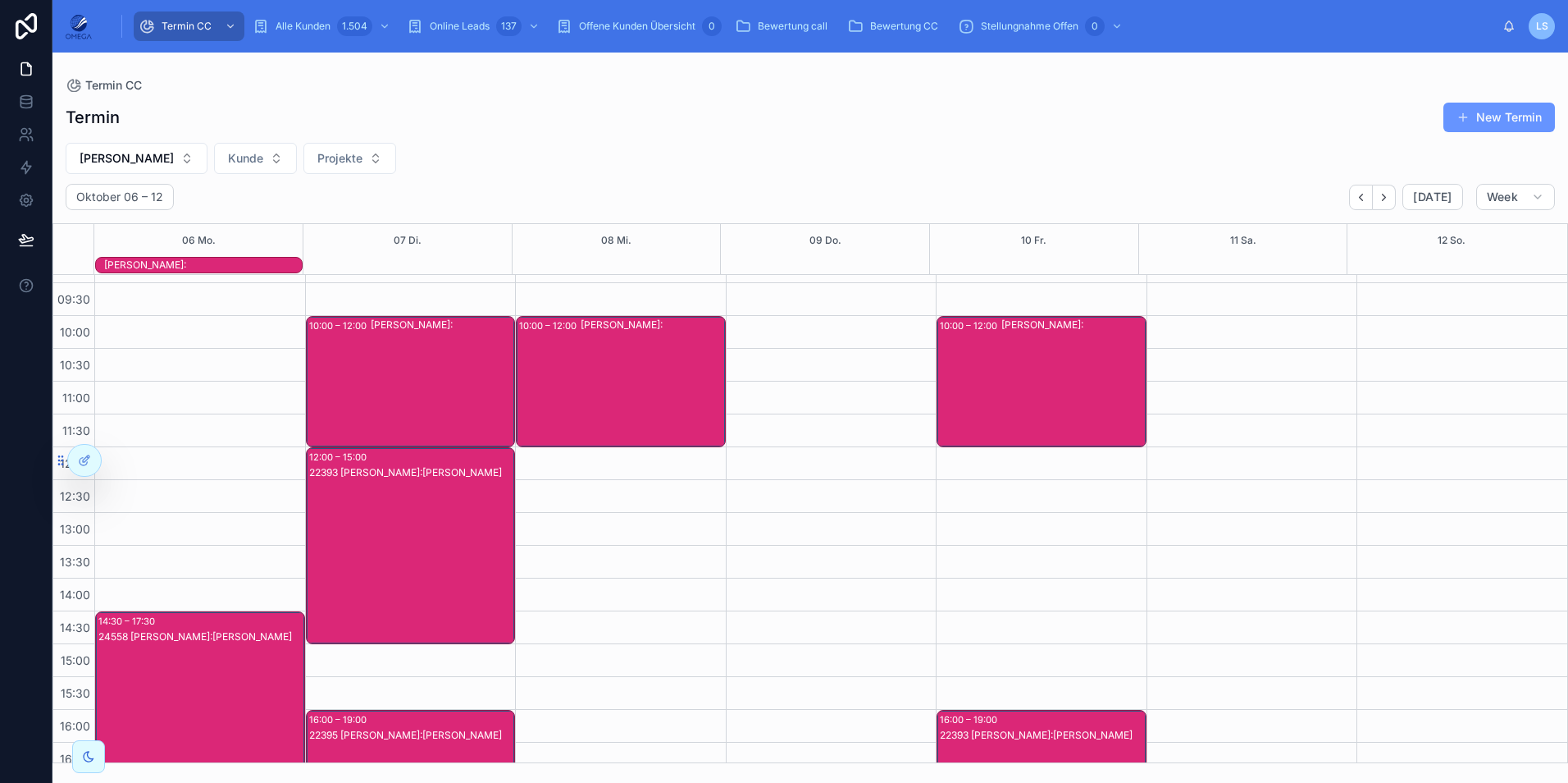
scroll to position [0, 0]
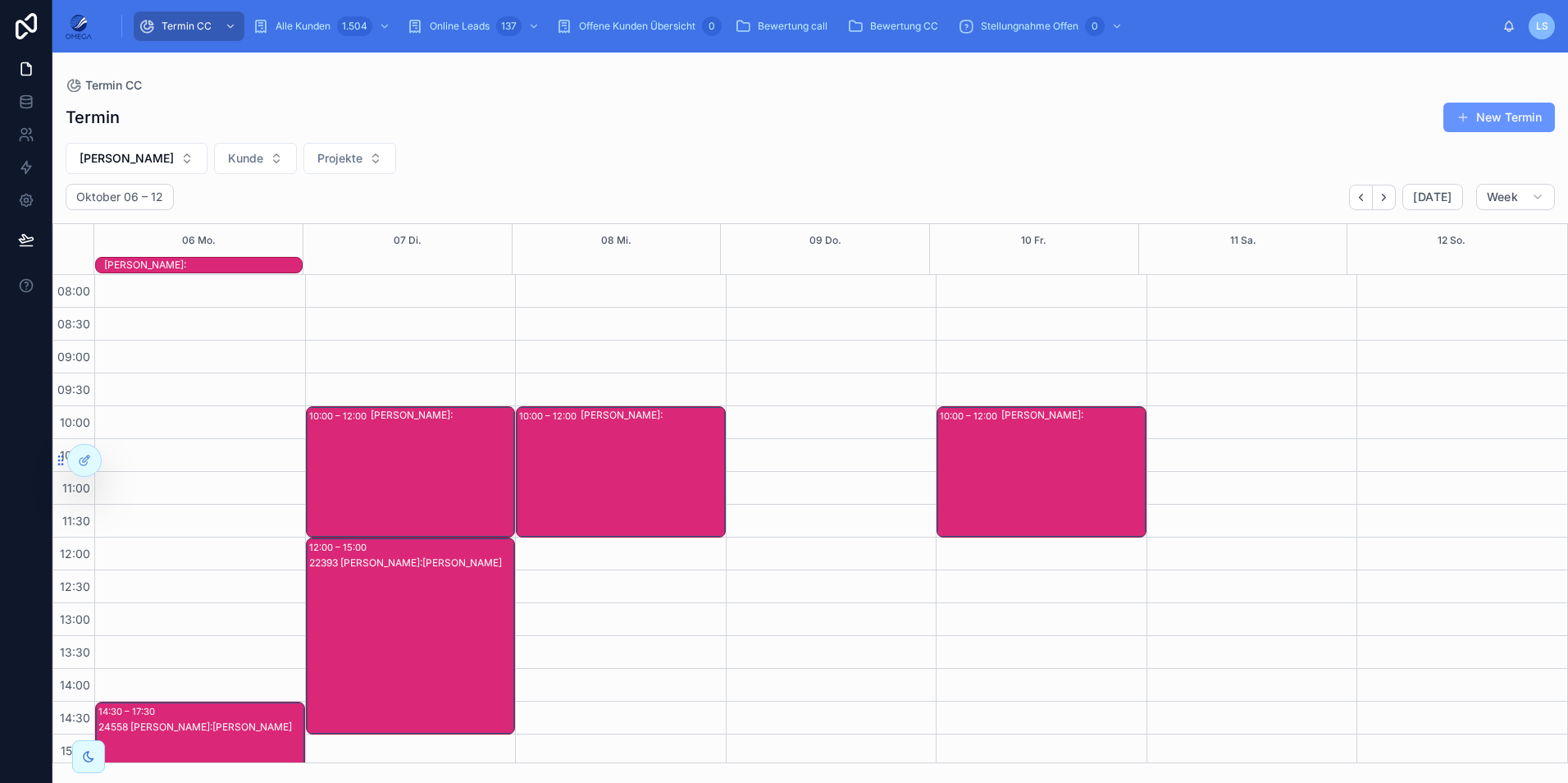
click at [419, 481] on div "[PERSON_NAME]:" at bounding box center [442, 471] width 143 height 128
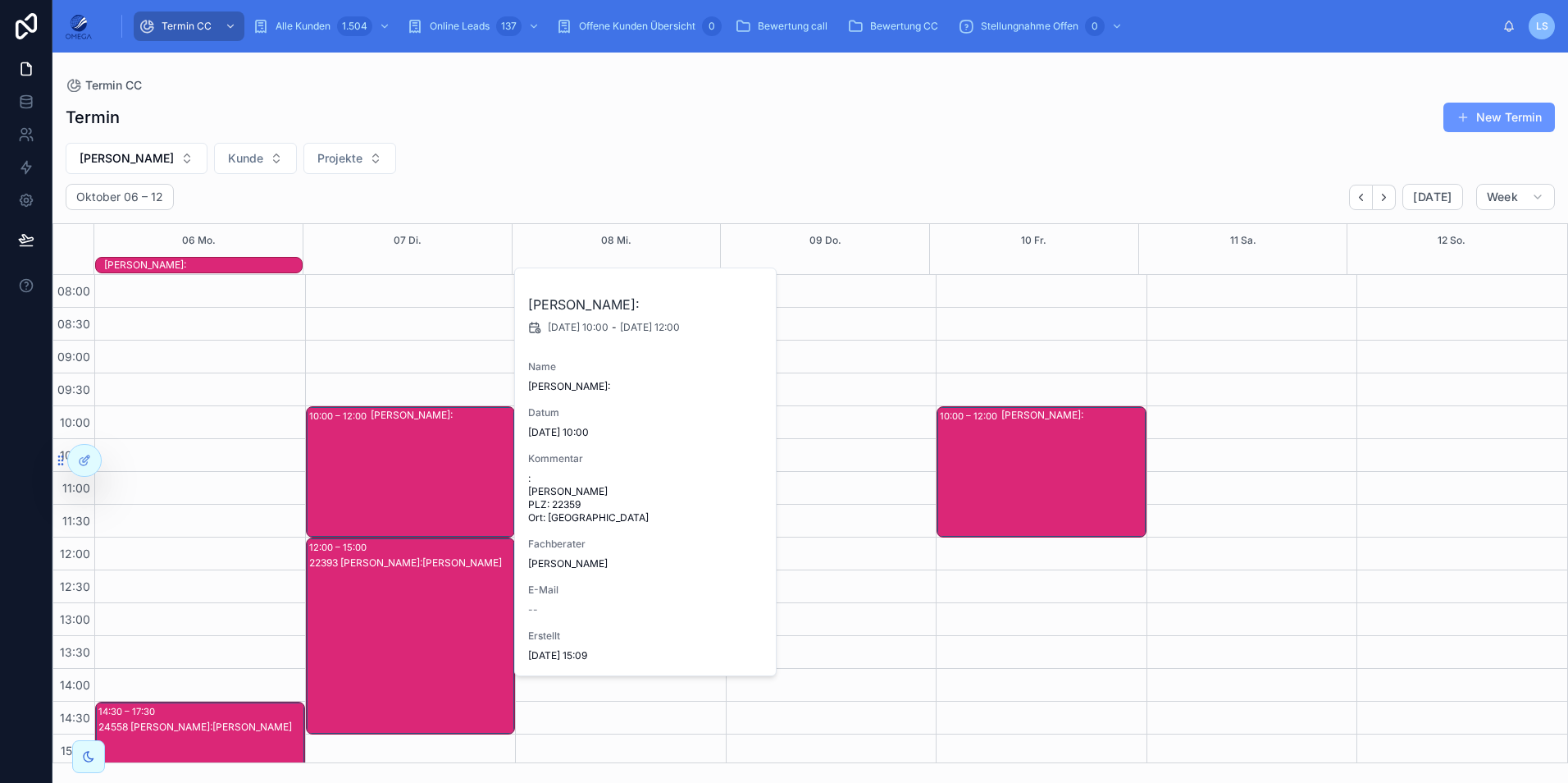
click at [419, 481] on div "[PERSON_NAME]:" at bounding box center [442, 471] width 143 height 128
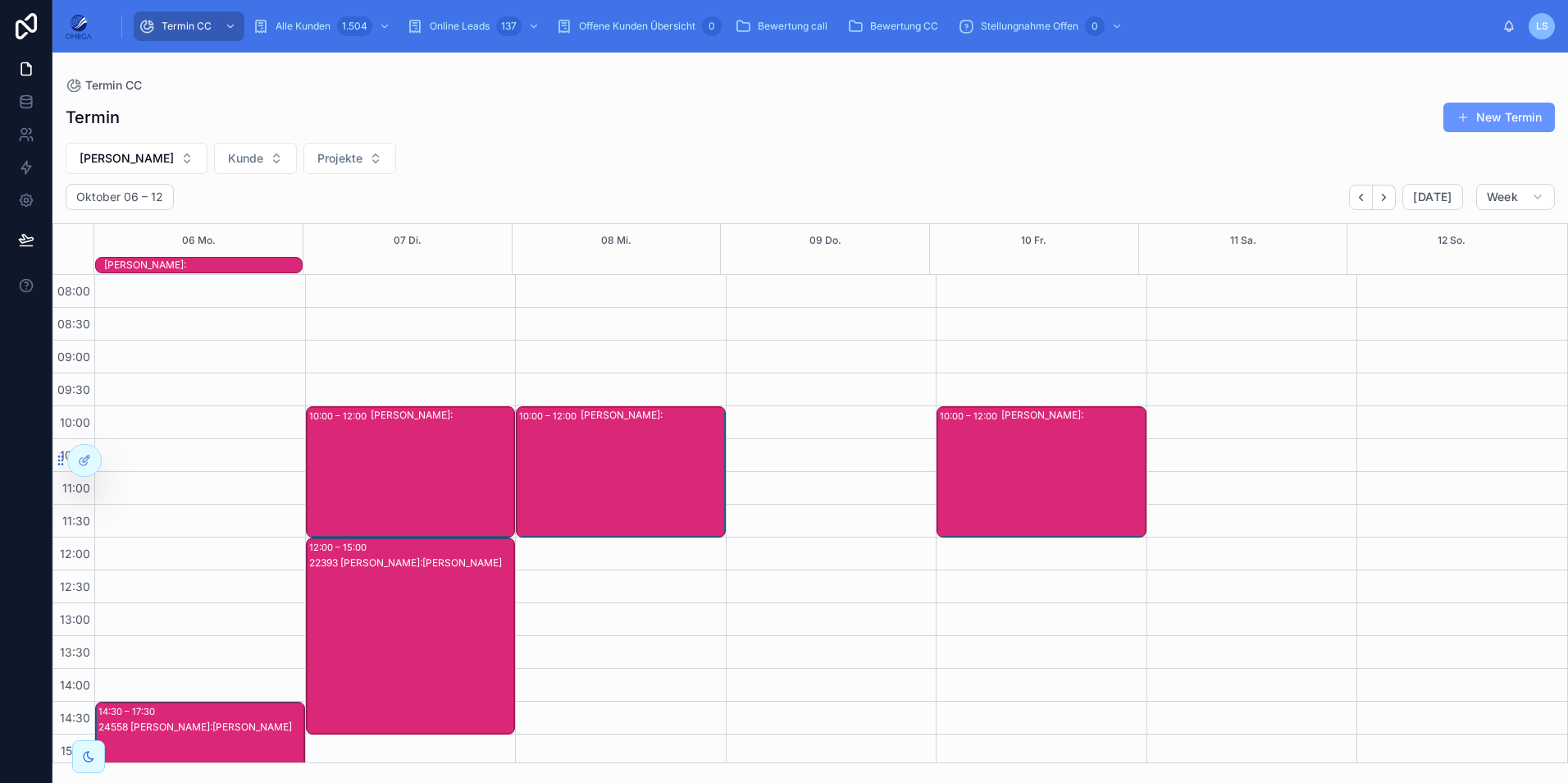
click at [414, 613] on div "22393 [PERSON_NAME]:[PERSON_NAME]" at bounding box center [412, 651] width 205 height 193
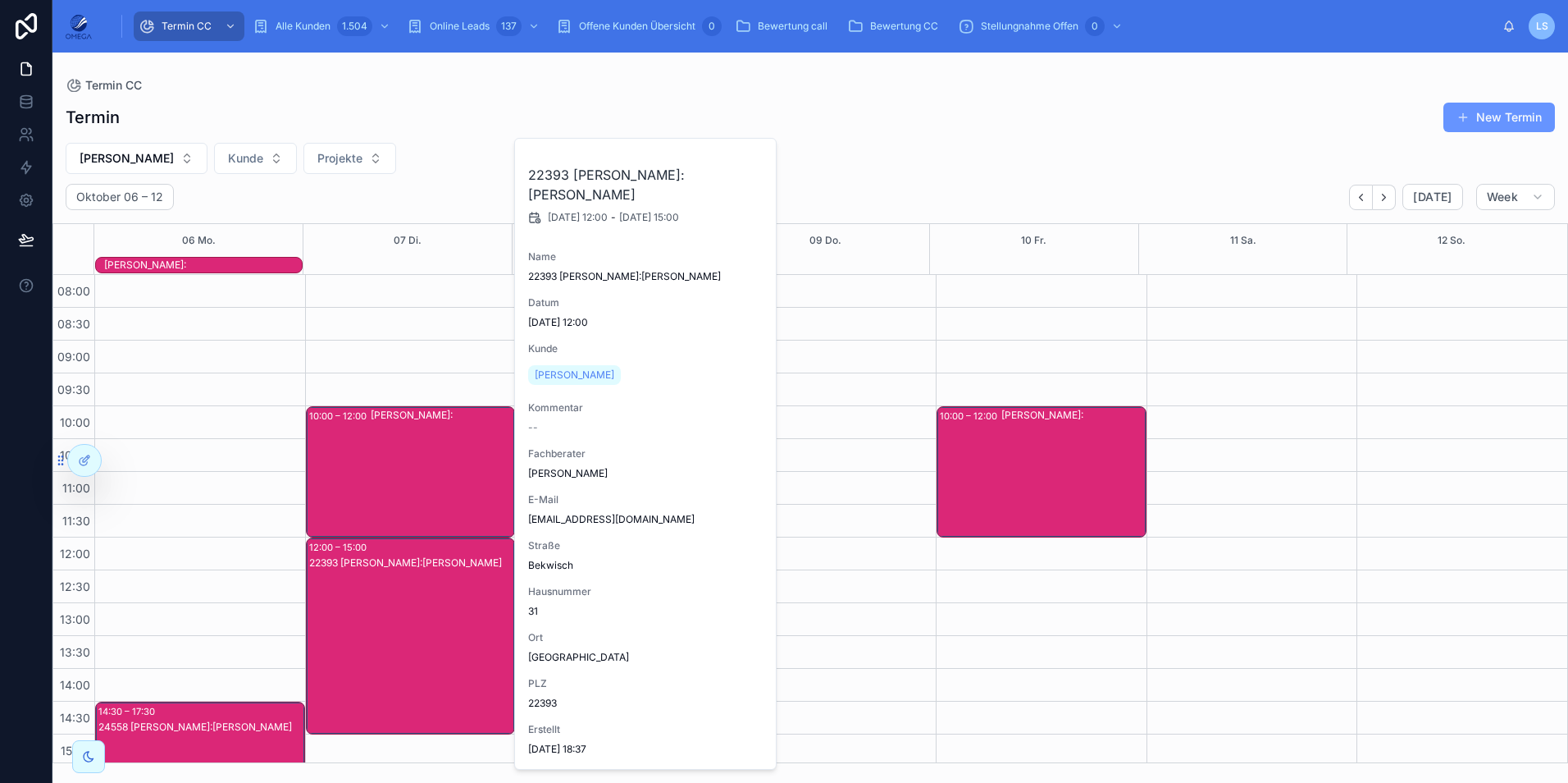
click at [414, 613] on div "22393 [PERSON_NAME]:[PERSON_NAME]" at bounding box center [412, 651] width 205 height 193
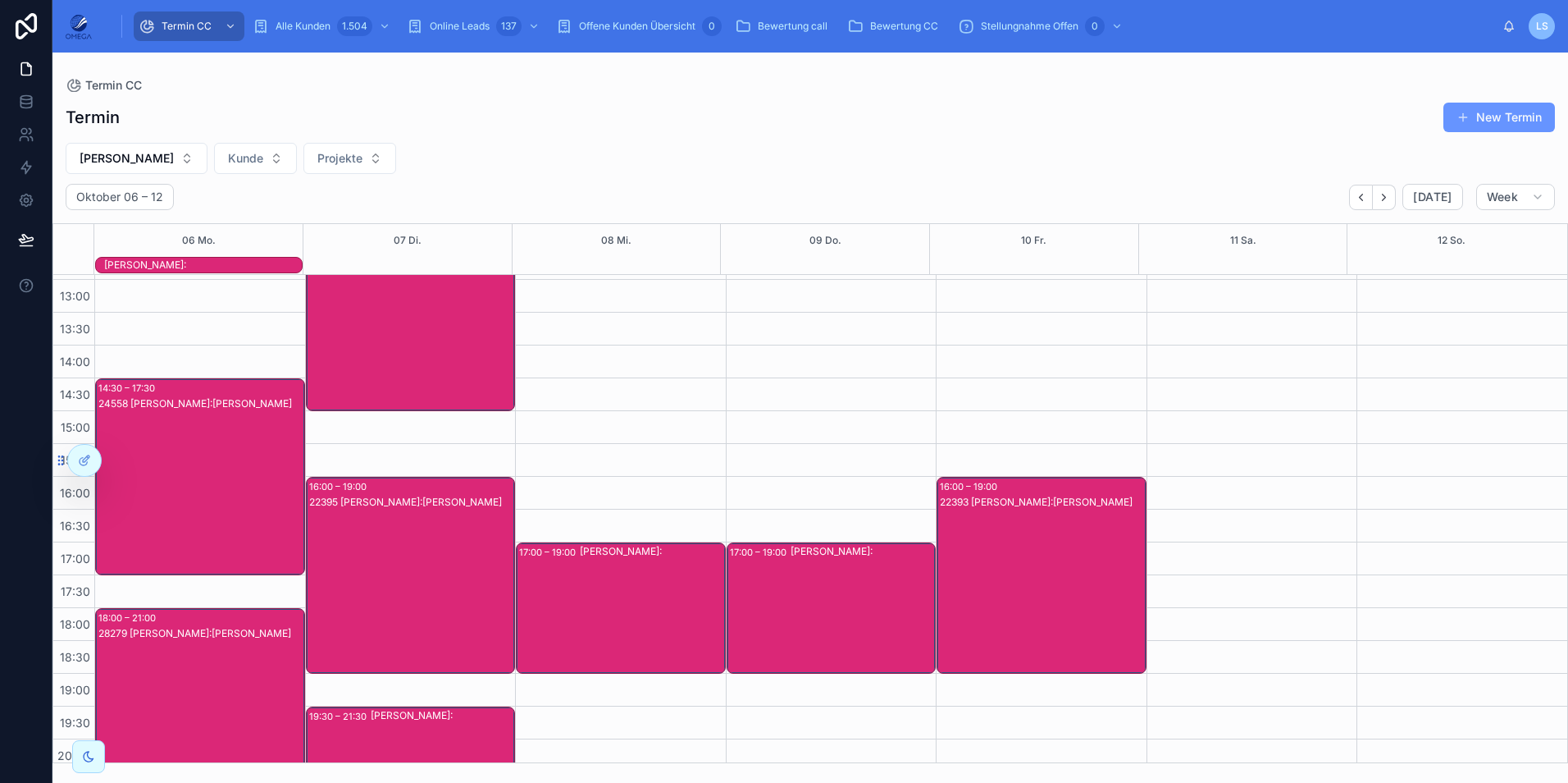
scroll to position [328, 0]
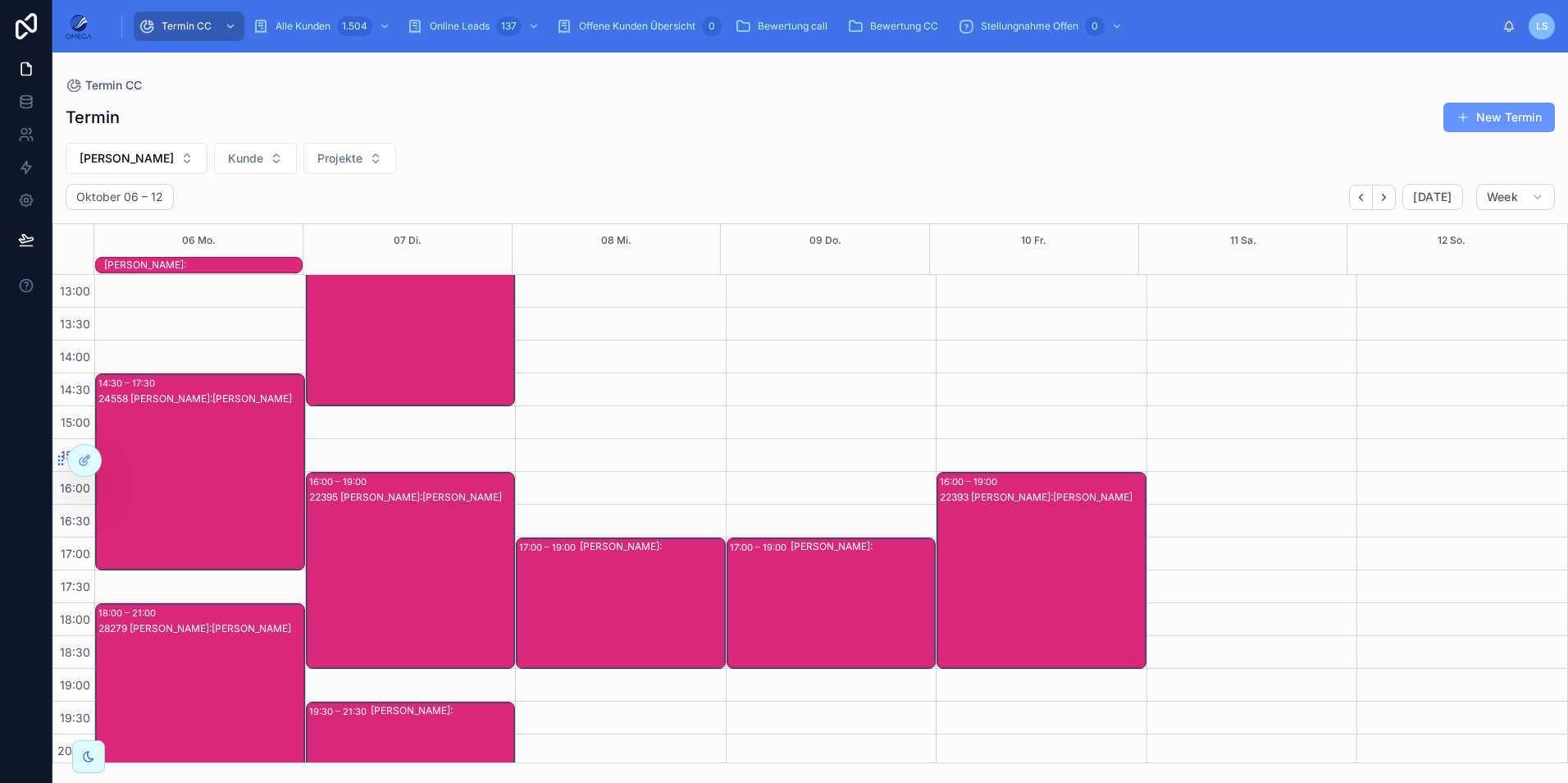
click at [415, 590] on div "22395 [PERSON_NAME]:[PERSON_NAME]" at bounding box center [412, 586] width 205 height 193
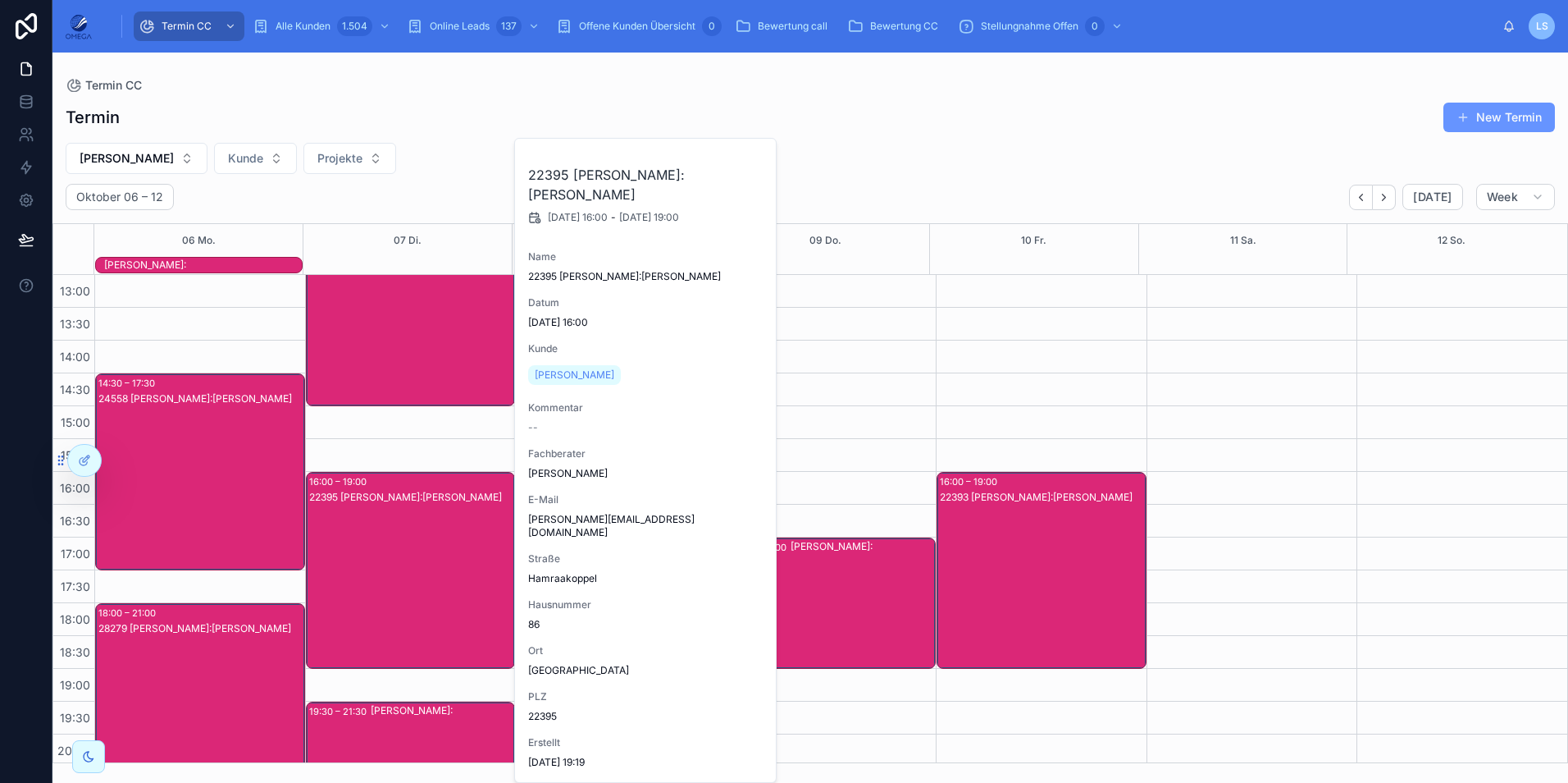
click at [415, 590] on div "22395 [PERSON_NAME]:[PERSON_NAME]" at bounding box center [412, 586] width 205 height 193
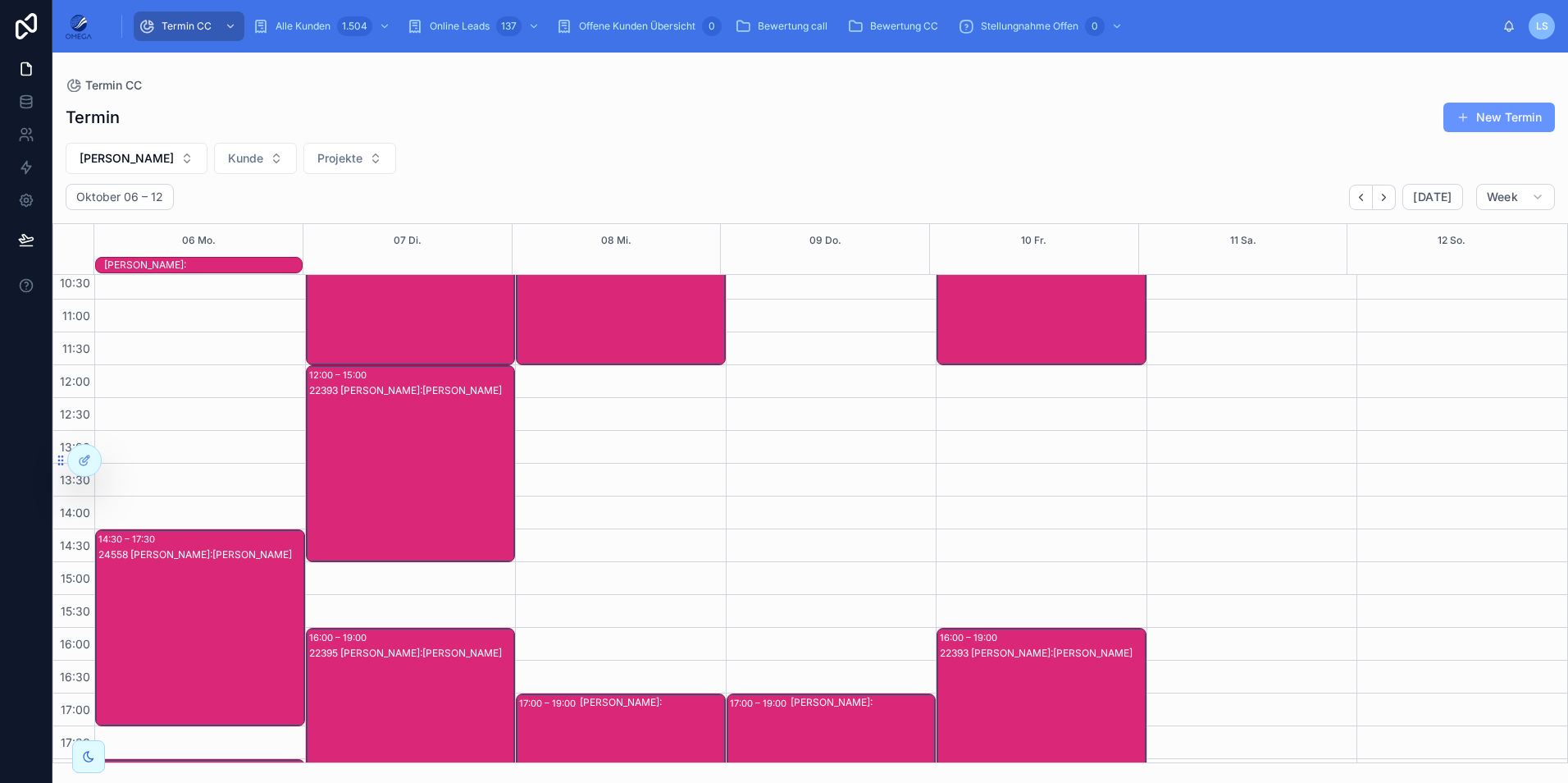
scroll to position [38, 0]
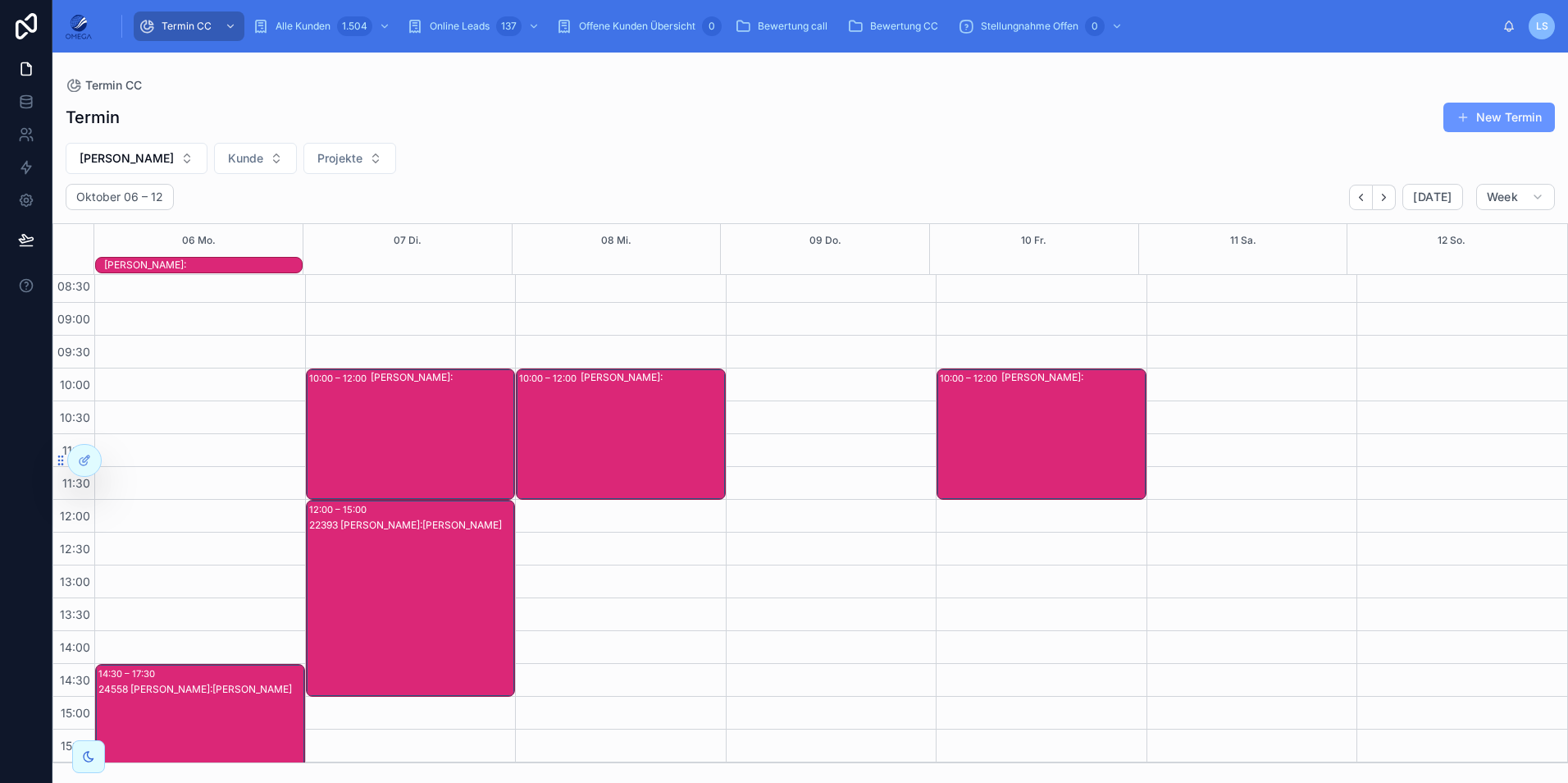
click at [573, 418] on div "10:00 – 12:00 [PERSON_NAME]:" at bounding box center [620, 433] width 208 height 130
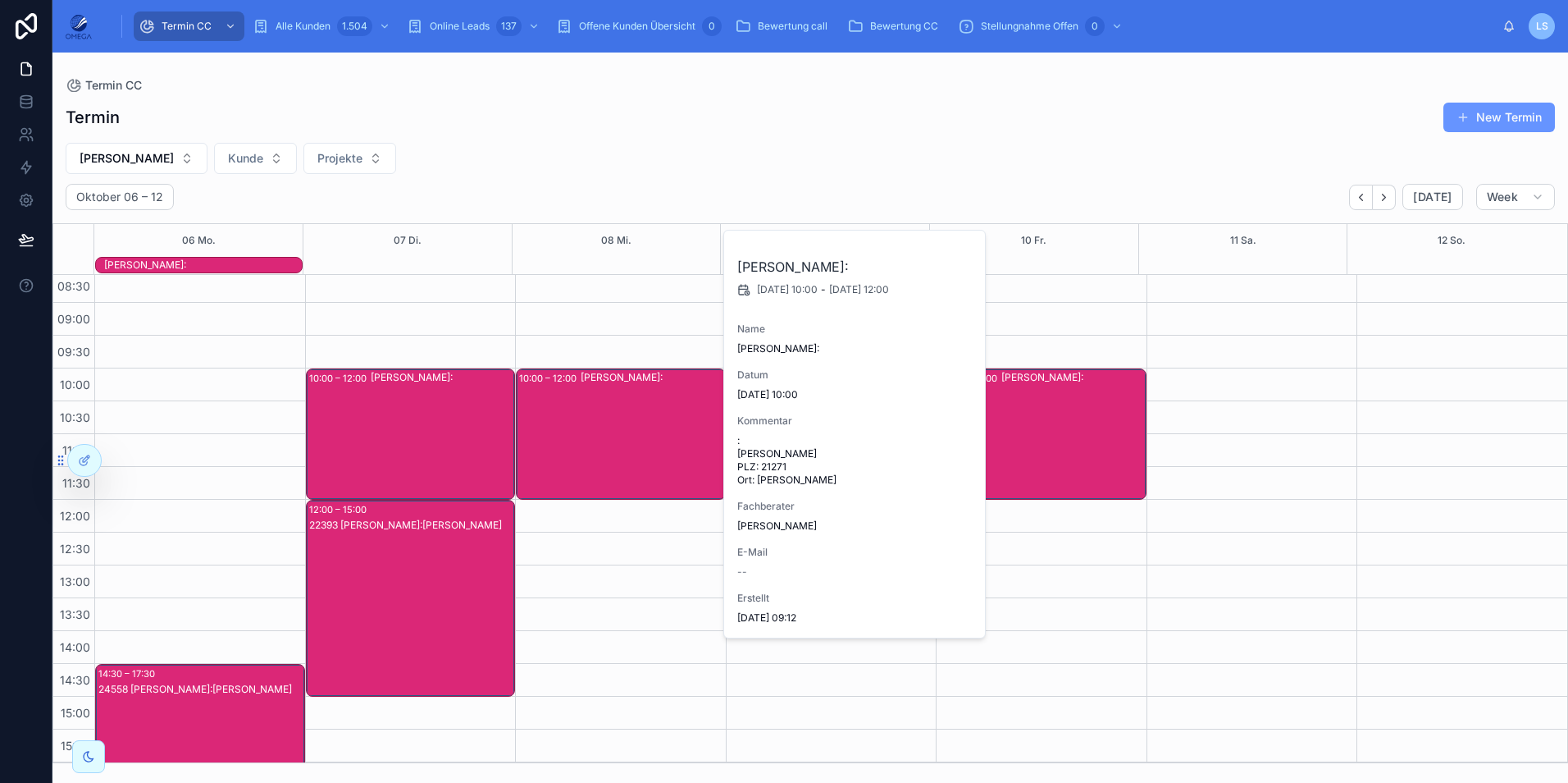
click at [573, 418] on div "10:00 – 12:00 [PERSON_NAME]:" at bounding box center [620, 433] width 208 height 130
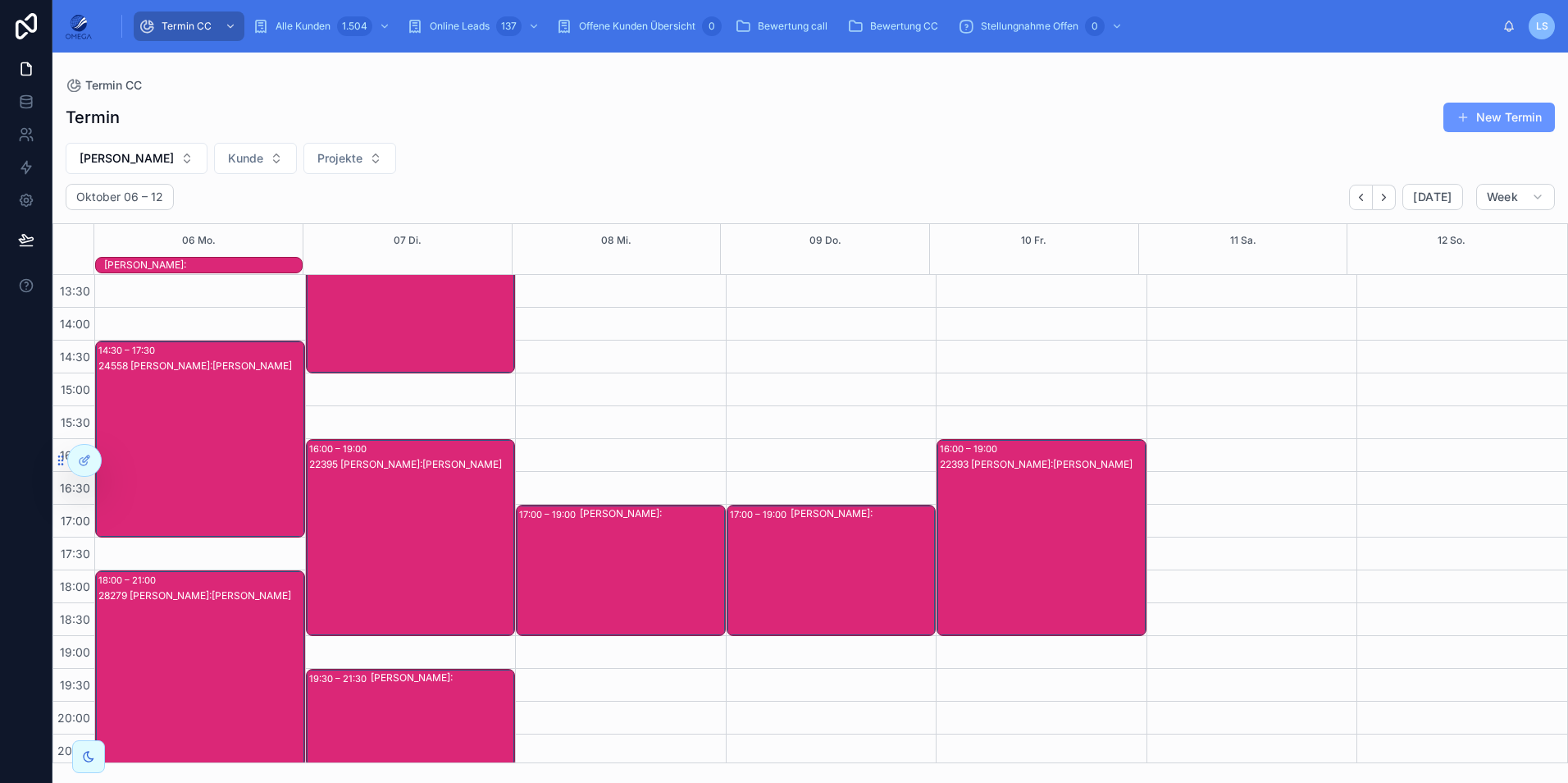
scroll to position [366, 0]
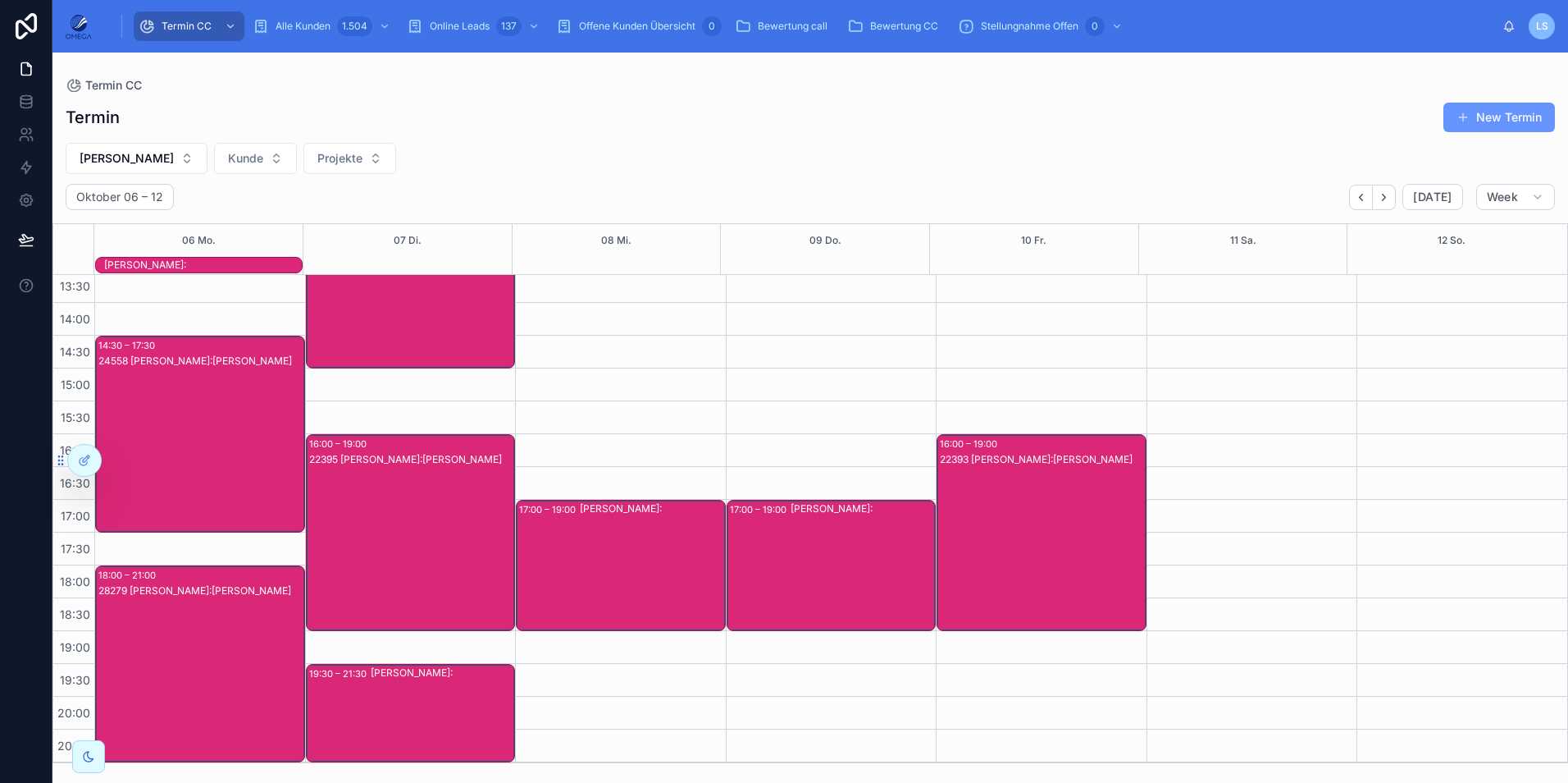
click at [959, 516] on div "22393 [PERSON_NAME]:[PERSON_NAME]" at bounding box center [1042, 549] width 205 height 193
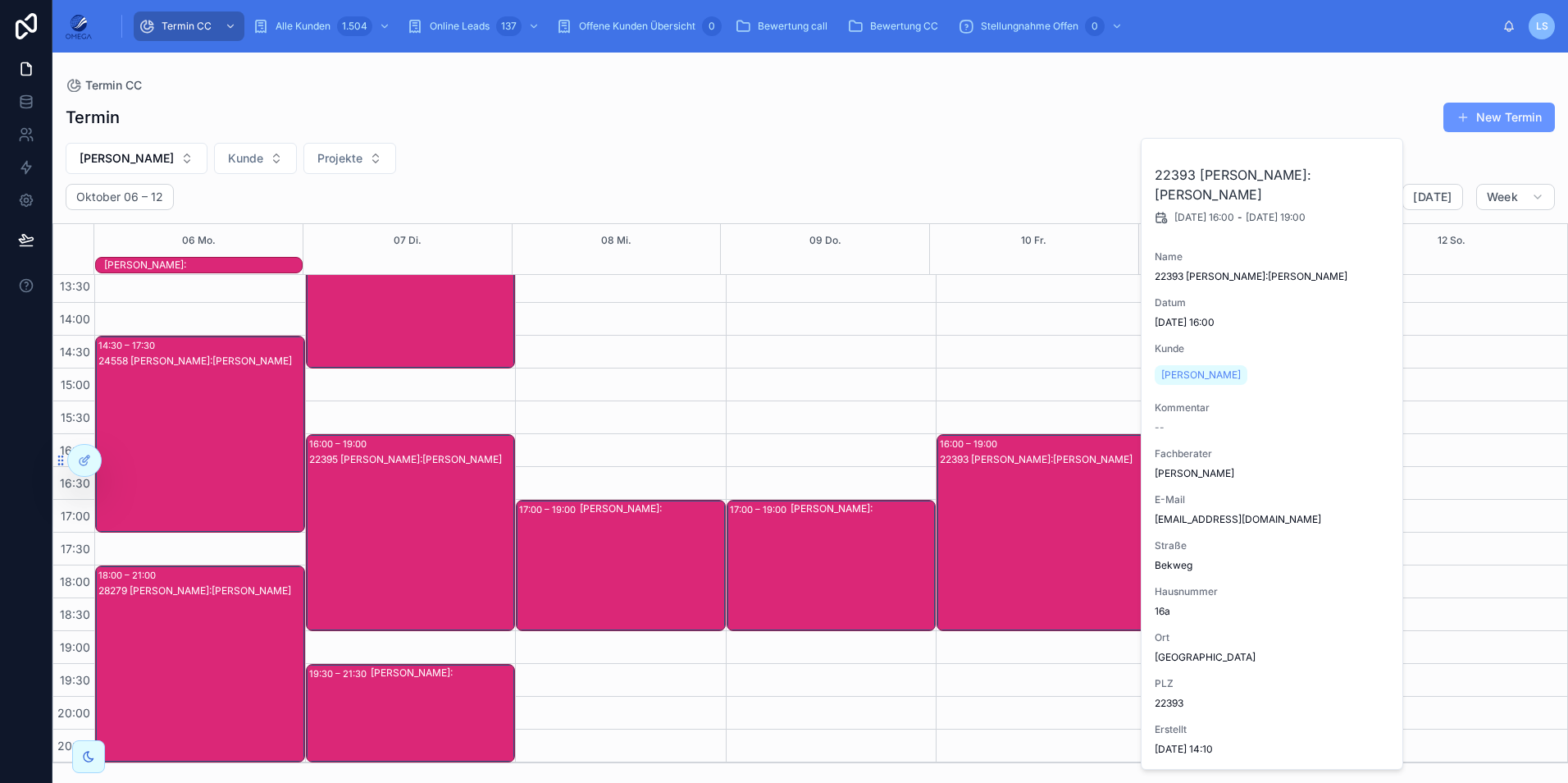
click at [959, 516] on div "22393 [PERSON_NAME]:[PERSON_NAME]" at bounding box center [1042, 549] width 205 height 193
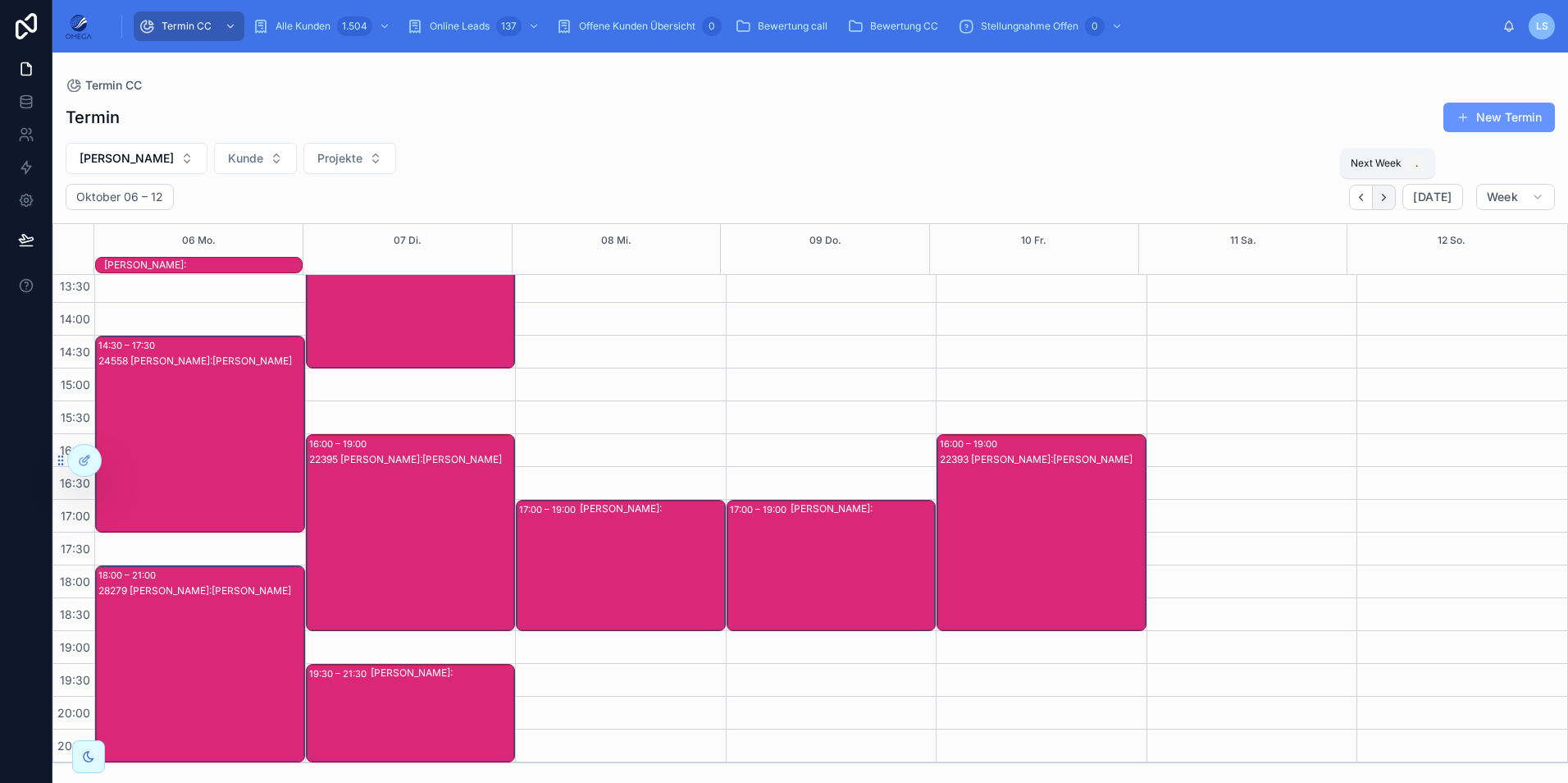
click at [1395, 203] on button "Next" at bounding box center [1384, 197] width 23 height 25
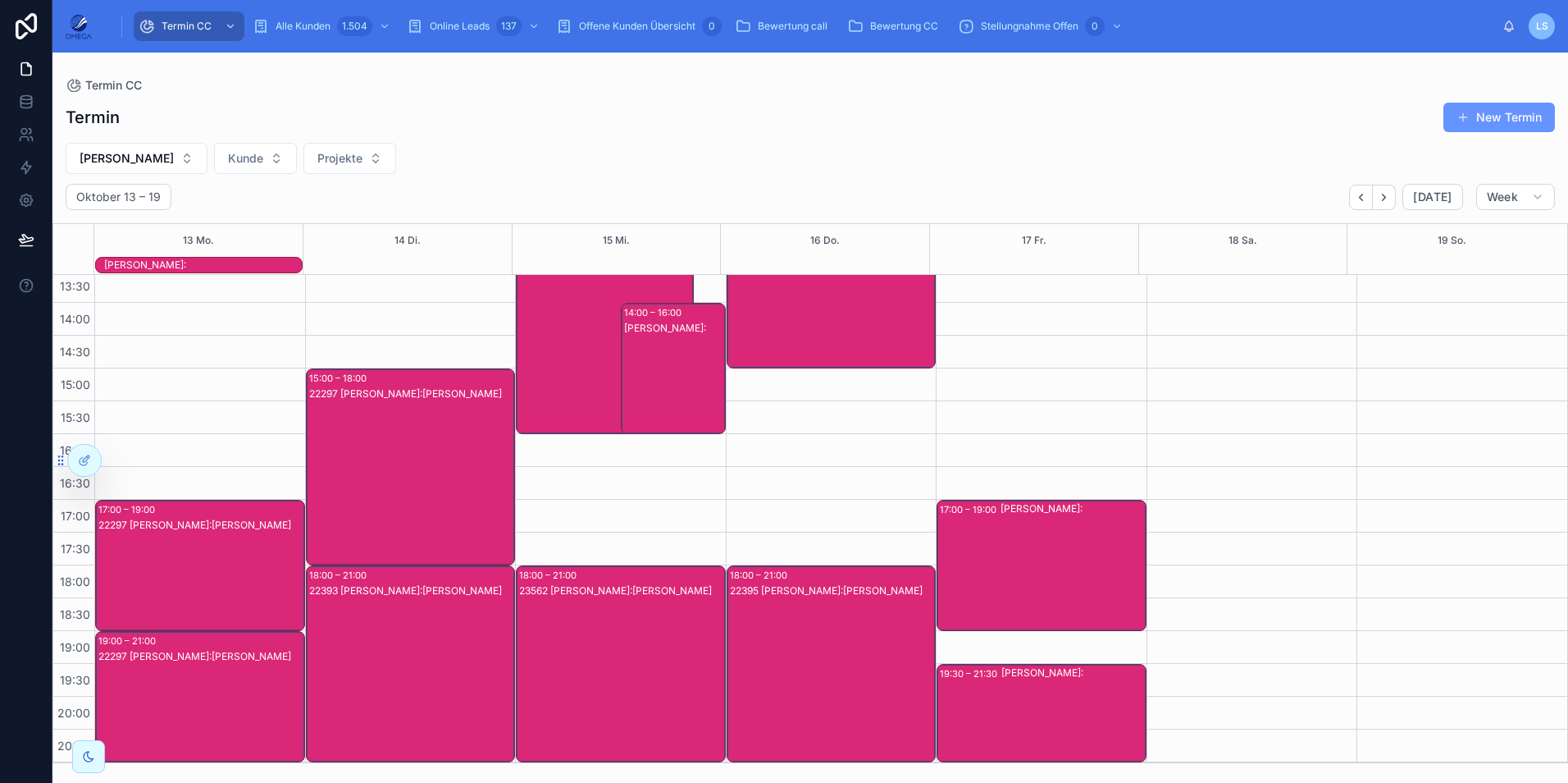
click at [284, 570] on div "22297 [PERSON_NAME]:[PERSON_NAME]" at bounding box center [201, 581] width 205 height 128
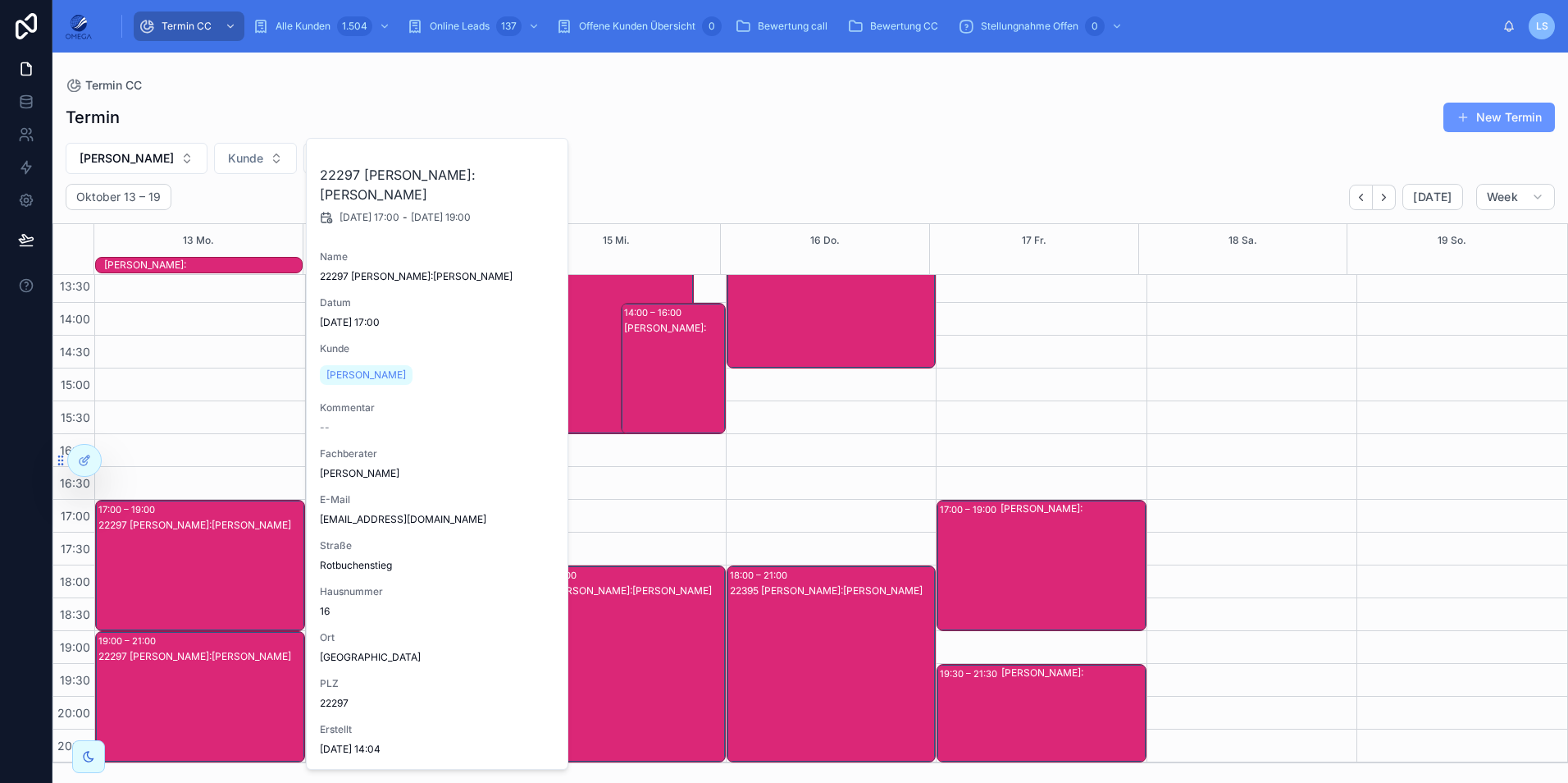
click at [262, 566] on div "22297 [PERSON_NAME]:[PERSON_NAME]" at bounding box center [201, 581] width 205 height 128
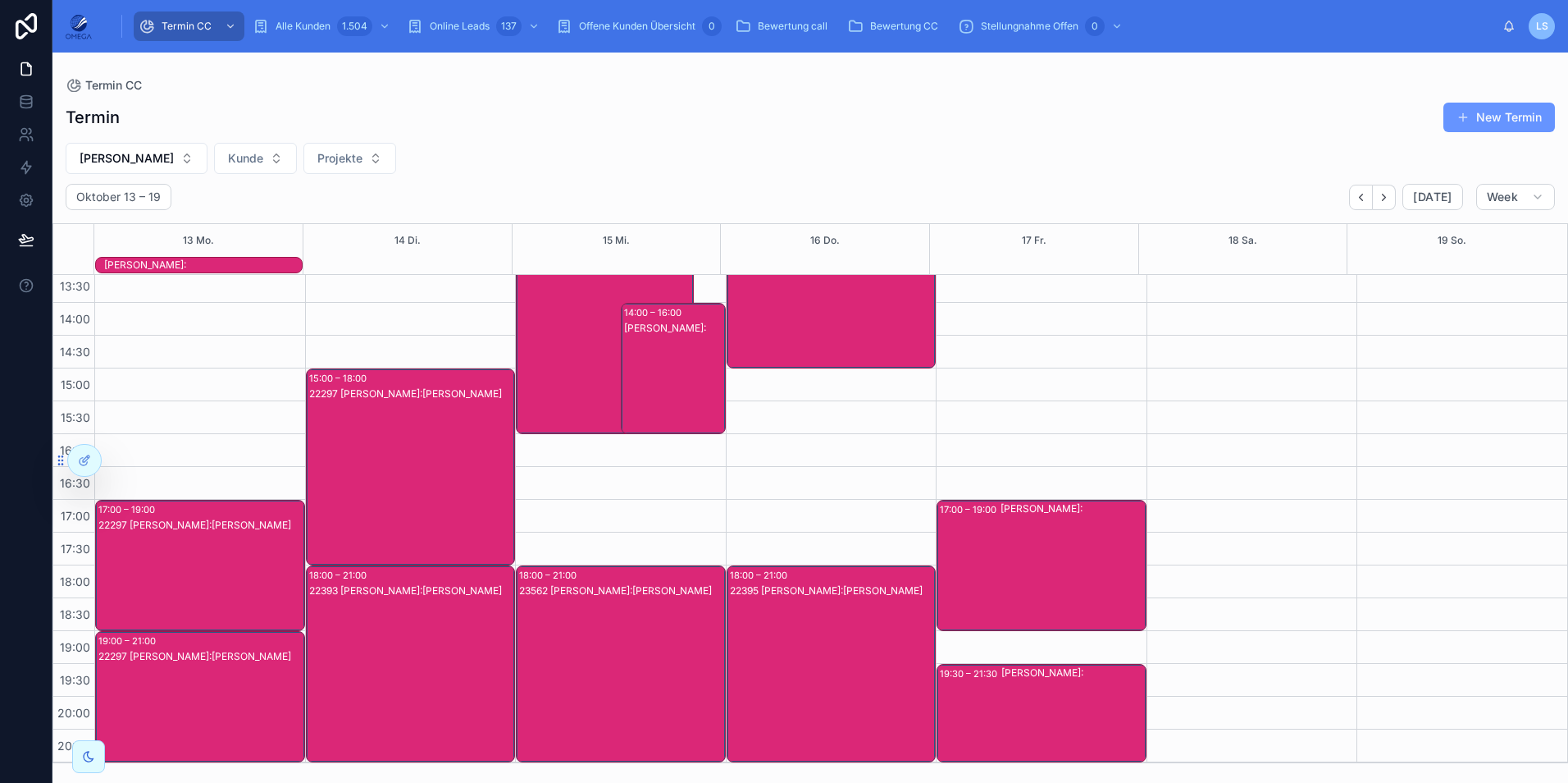
click at [269, 681] on div "22297 [PERSON_NAME]:[PERSON_NAME]" at bounding box center [201, 712] width 205 height 128
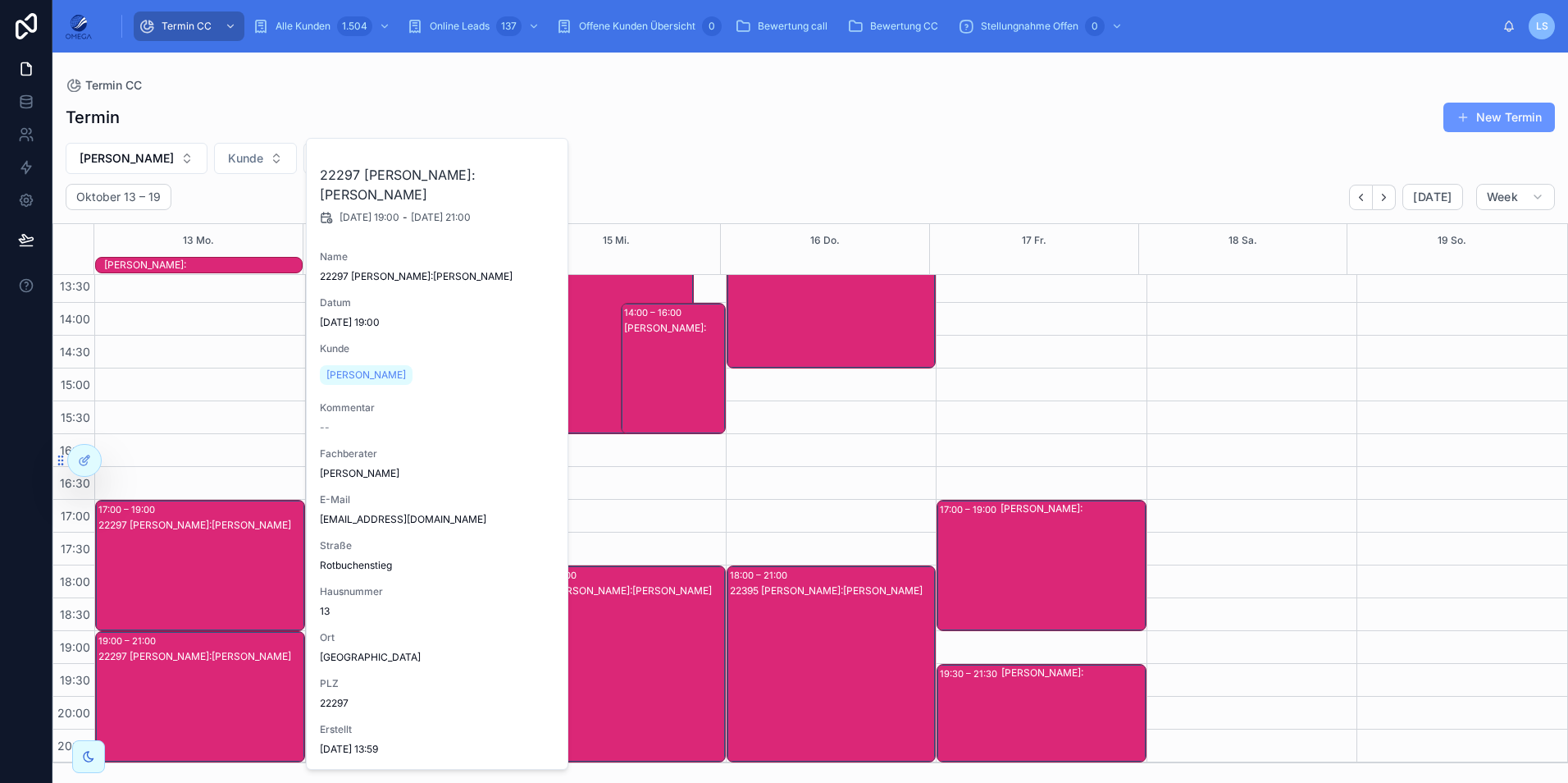
click at [260, 683] on div "22297 [PERSON_NAME]:[PERSON_NAME]" at bounding box center [201, 712] width 205 height 128
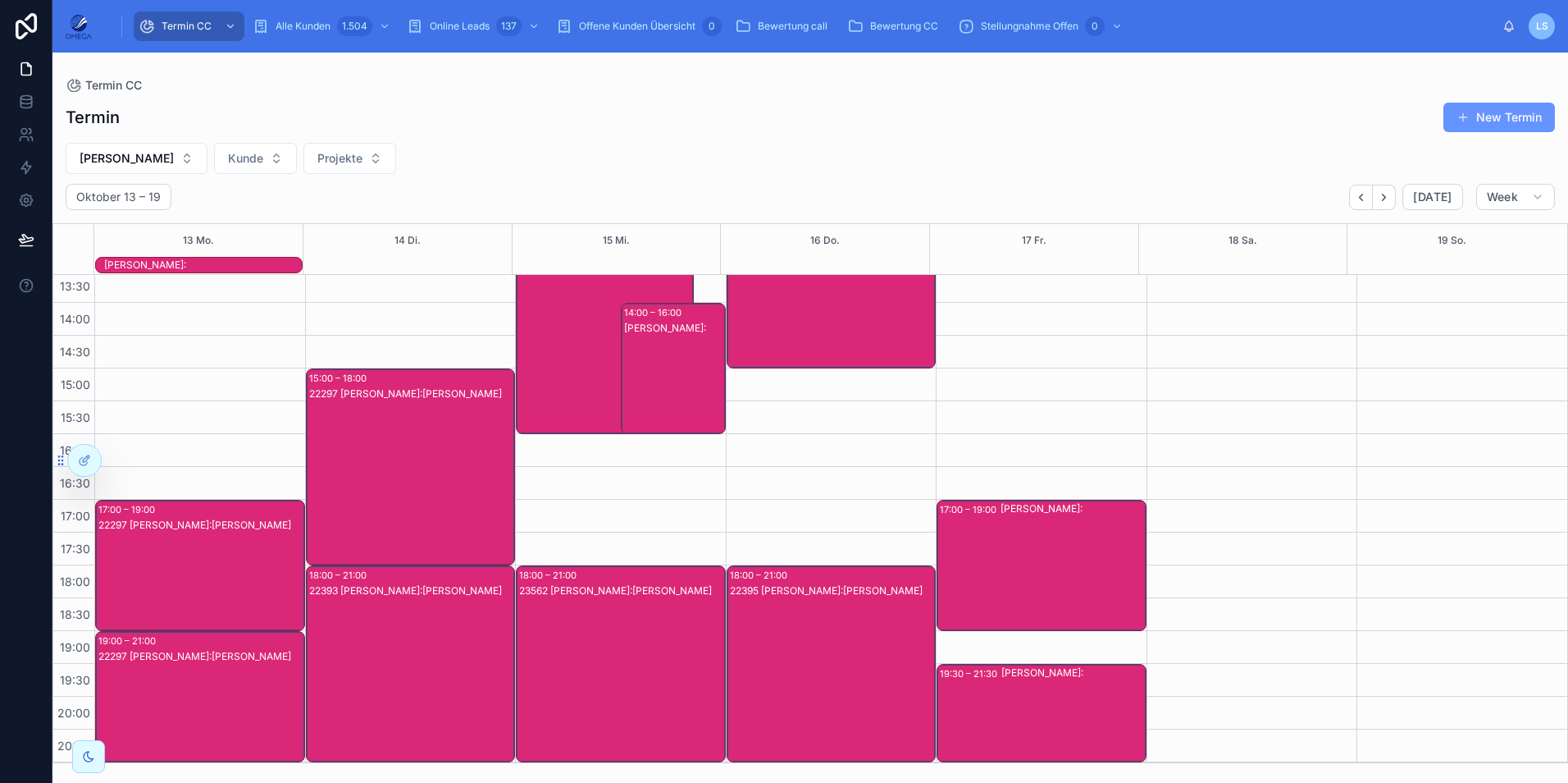
click at [462, 491] on div "22297 [PERSON_NAME]:[PERSON_NAME]" at bounding box center [412, 482] width 205 height 193
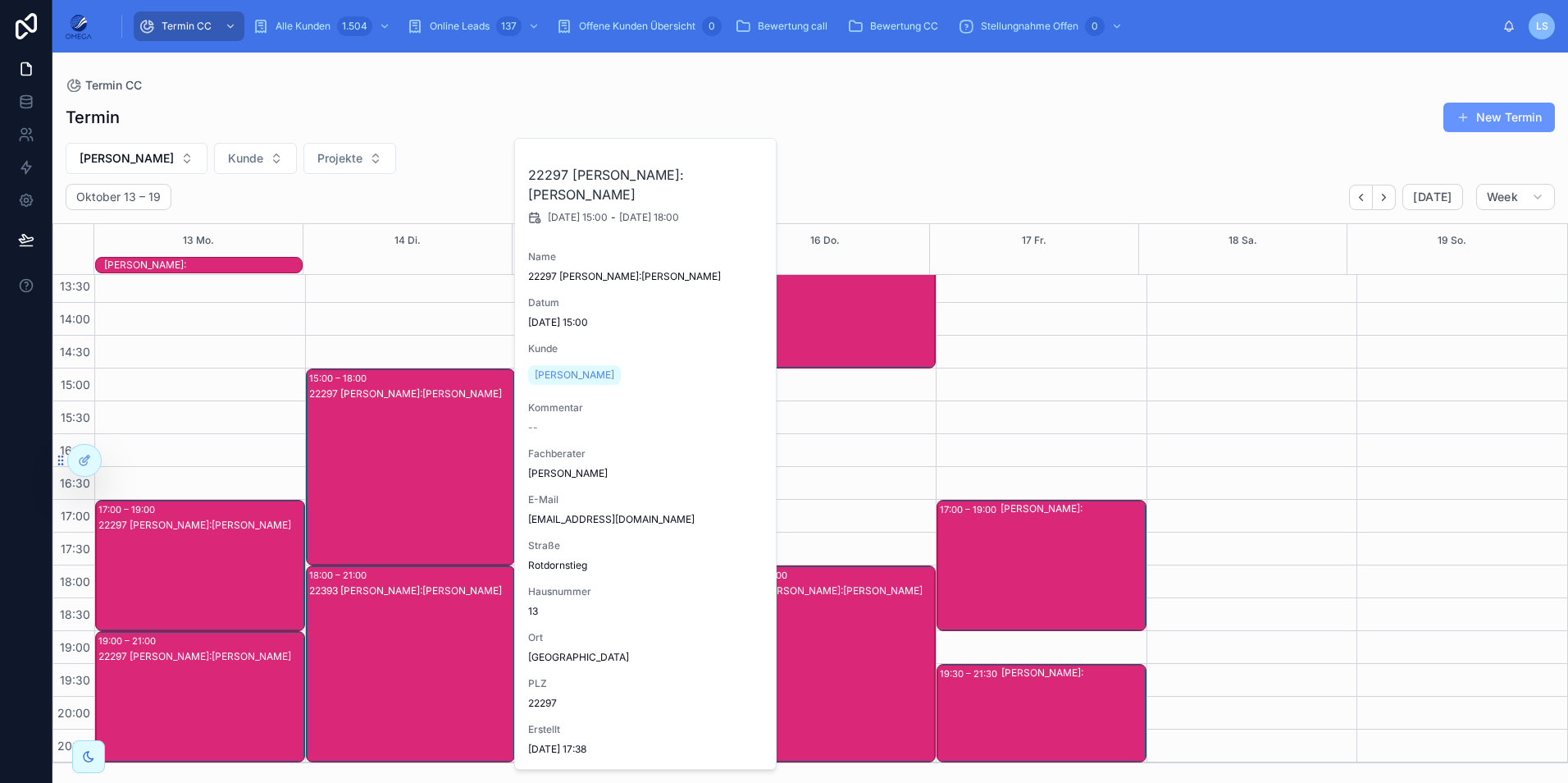
click at [449, 477] on div "22297 [PERSON_NAME]:[PERSON_NAME]" at bounding box center [412, 482] width 205 height 193
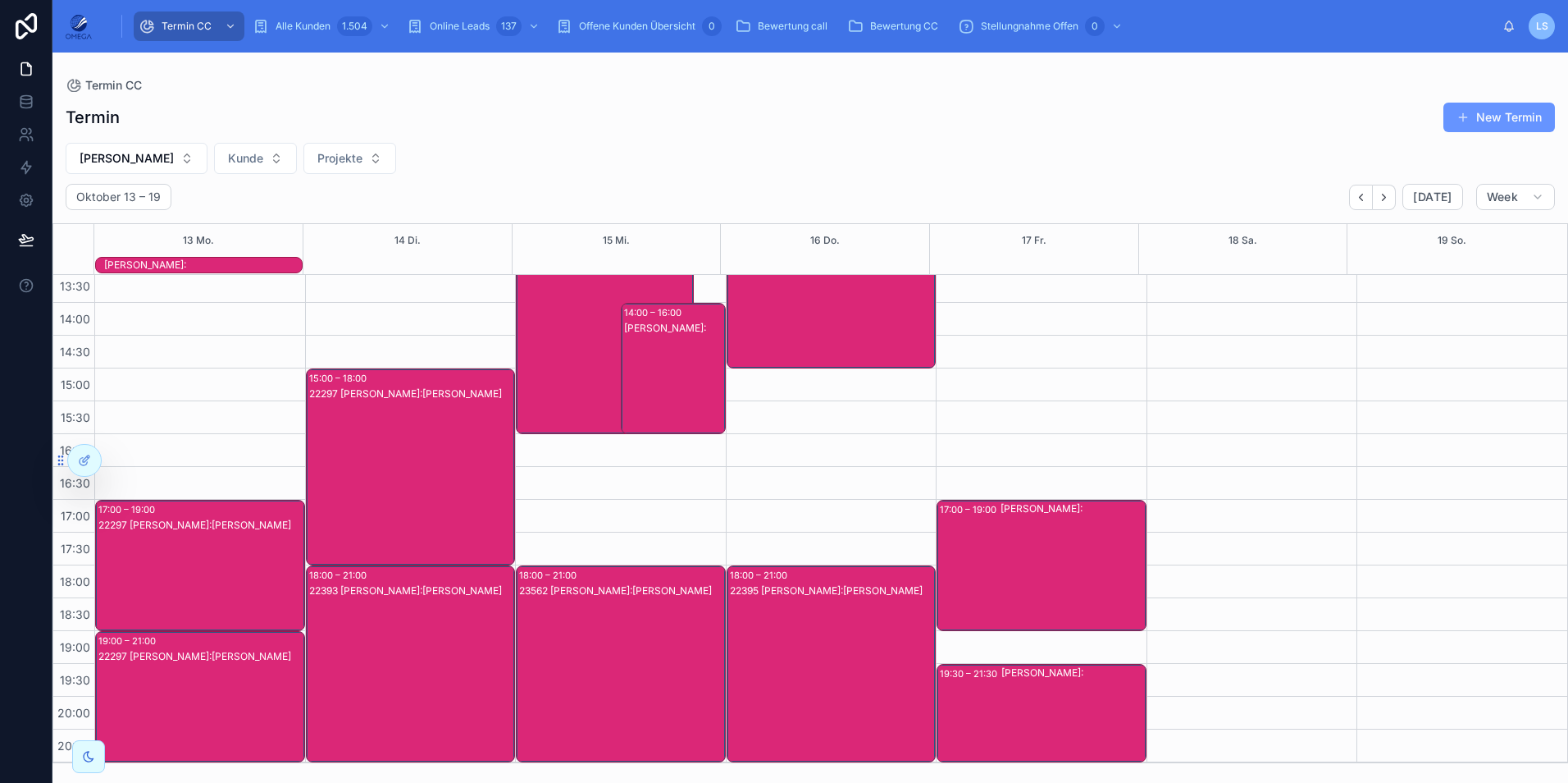
click at [276, 573] on div "22297 [PERSON_NAME]:[PERSON_NAME]" at bounding box center [201, 581] width 205 height 128
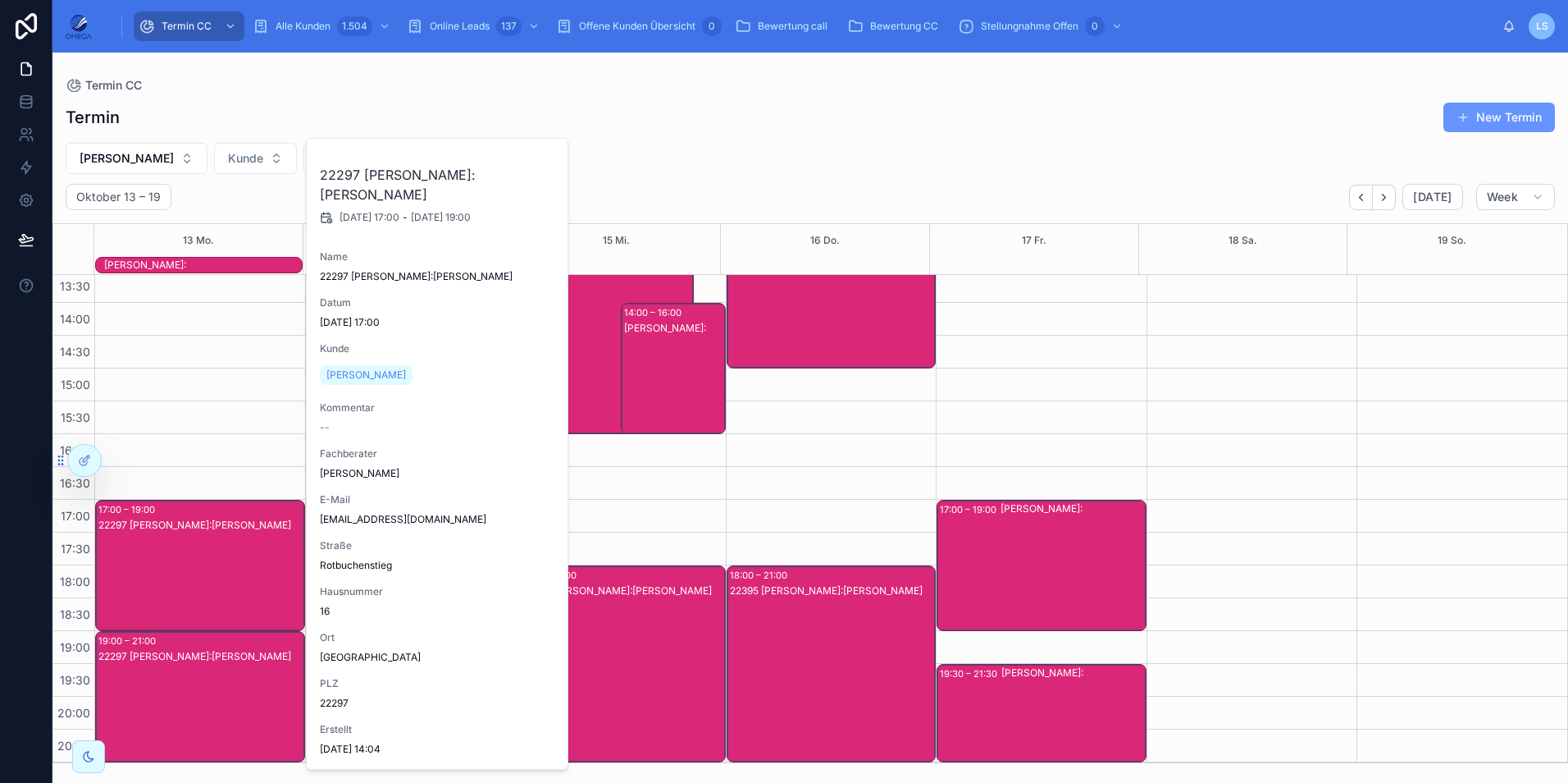
click at [276, 573] on div "22297 [PERSON_NAME]:[PERSON_NAME]" at bounding box center [201, 581] width 205 height 128
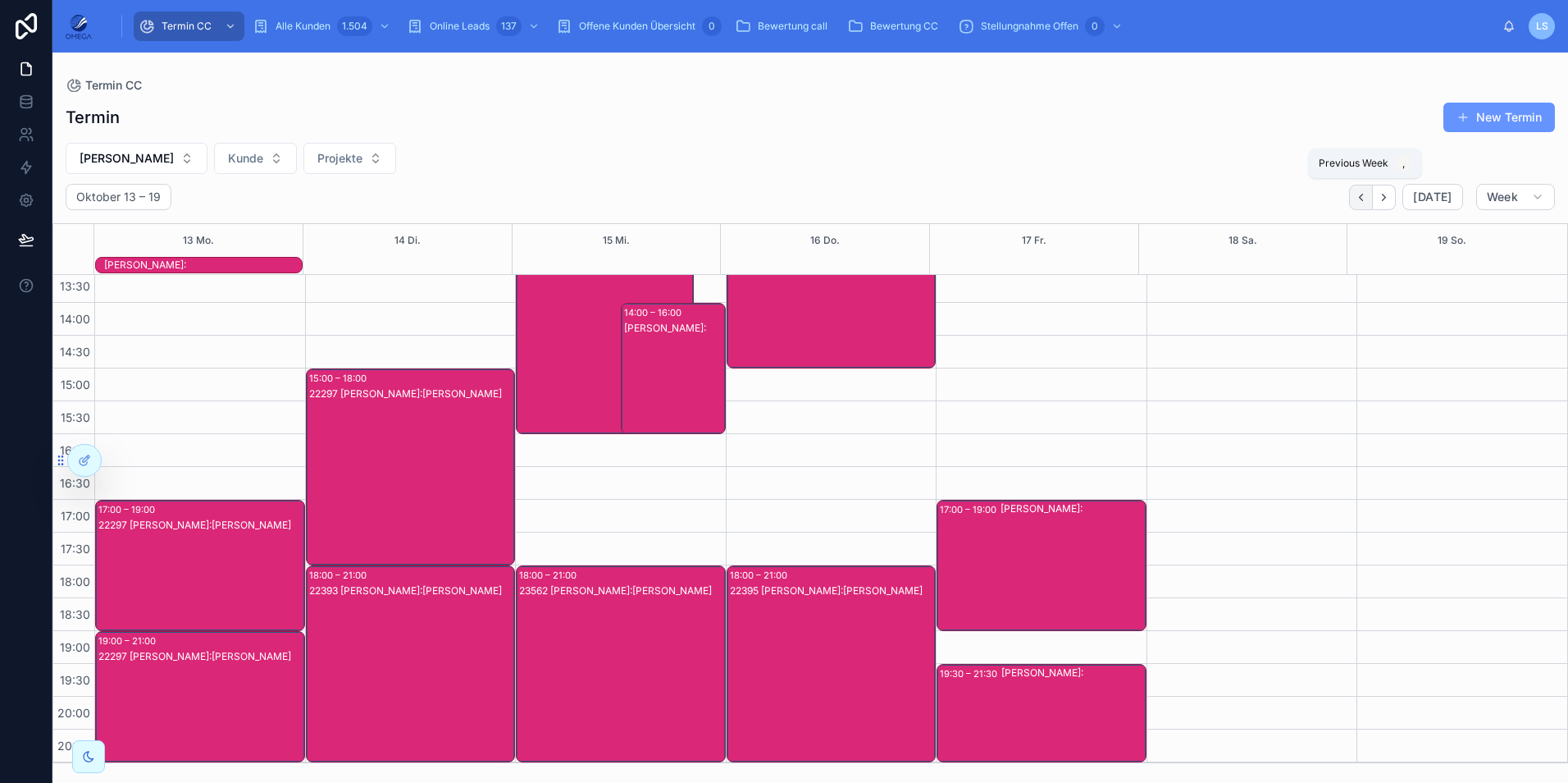
click at [1365, 198] on icon "Back" at bounding box center [1361, 197] width 13 height 13
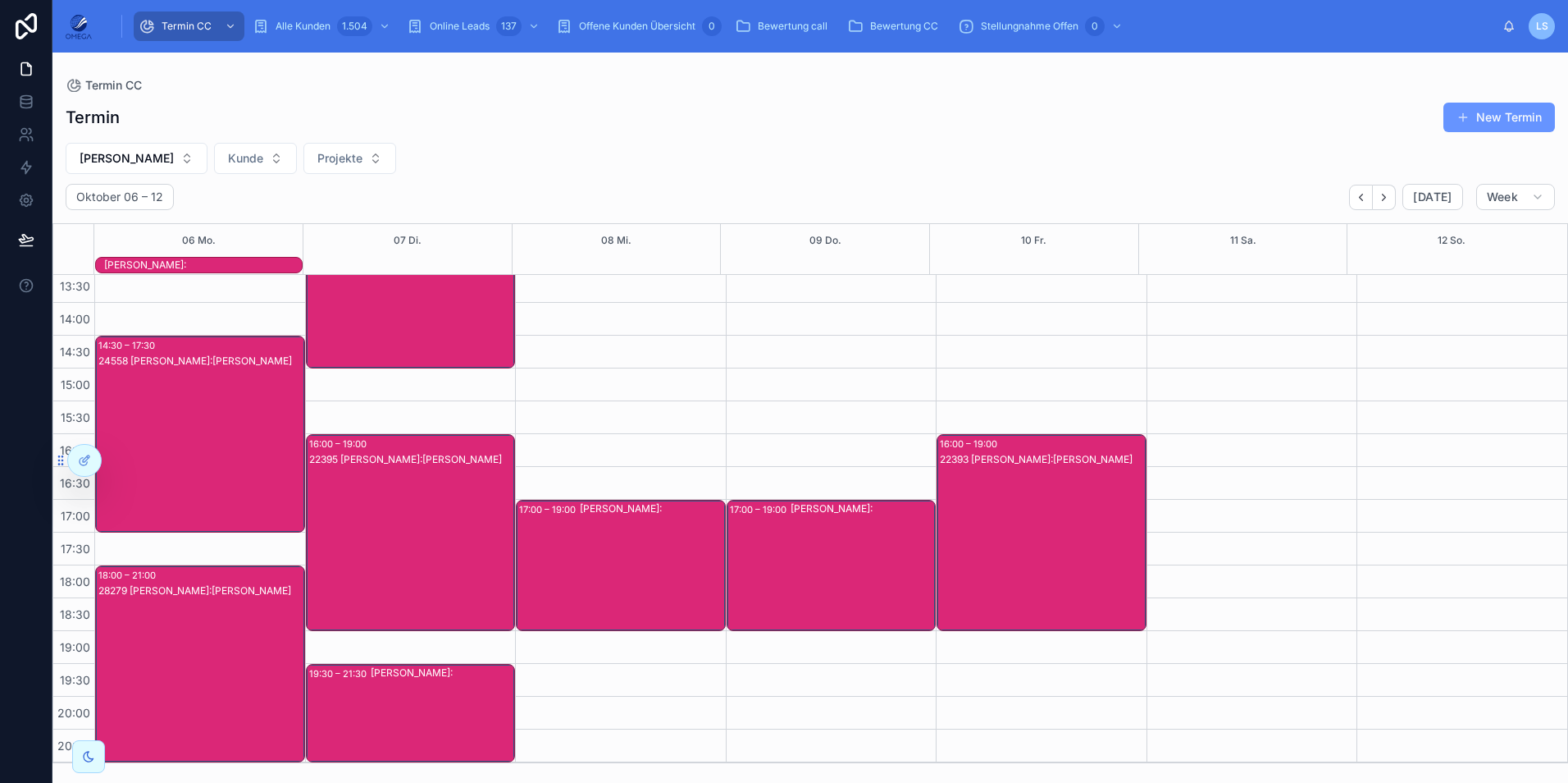
click at [237, 606] on div "28279 [PERSON_NAME]:[PERSON_NAME]" at bounding box center [201, 679] width 205 height 193
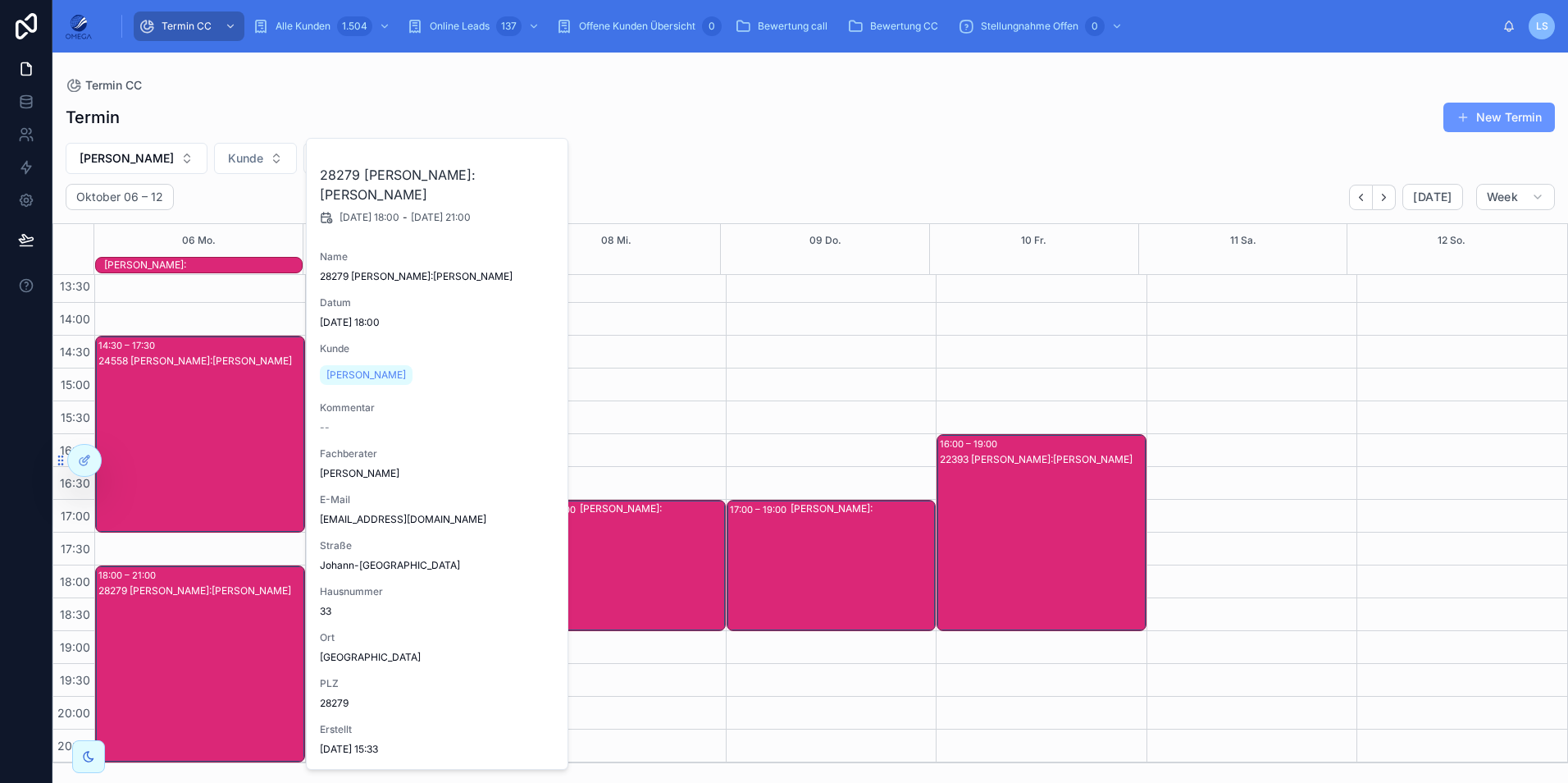
click at [235, 607] on div "28279 [PERSON_NAME]:[PERSON_NAME]" at bounding box center [201, 679] width 205 height 193
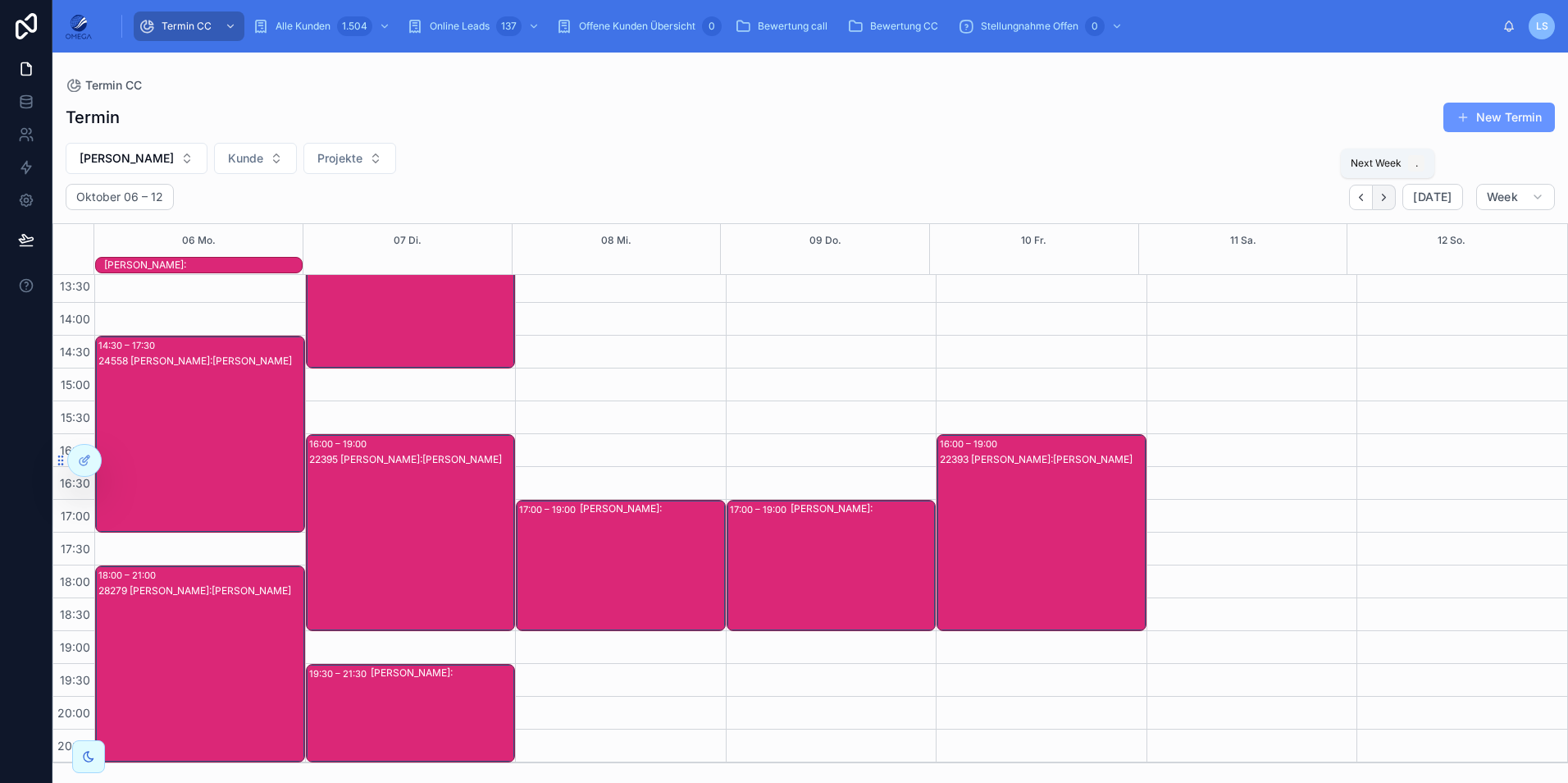
click at [1388, 204] on button "Next" at bounding box center [1384, 197] width 23 height 25
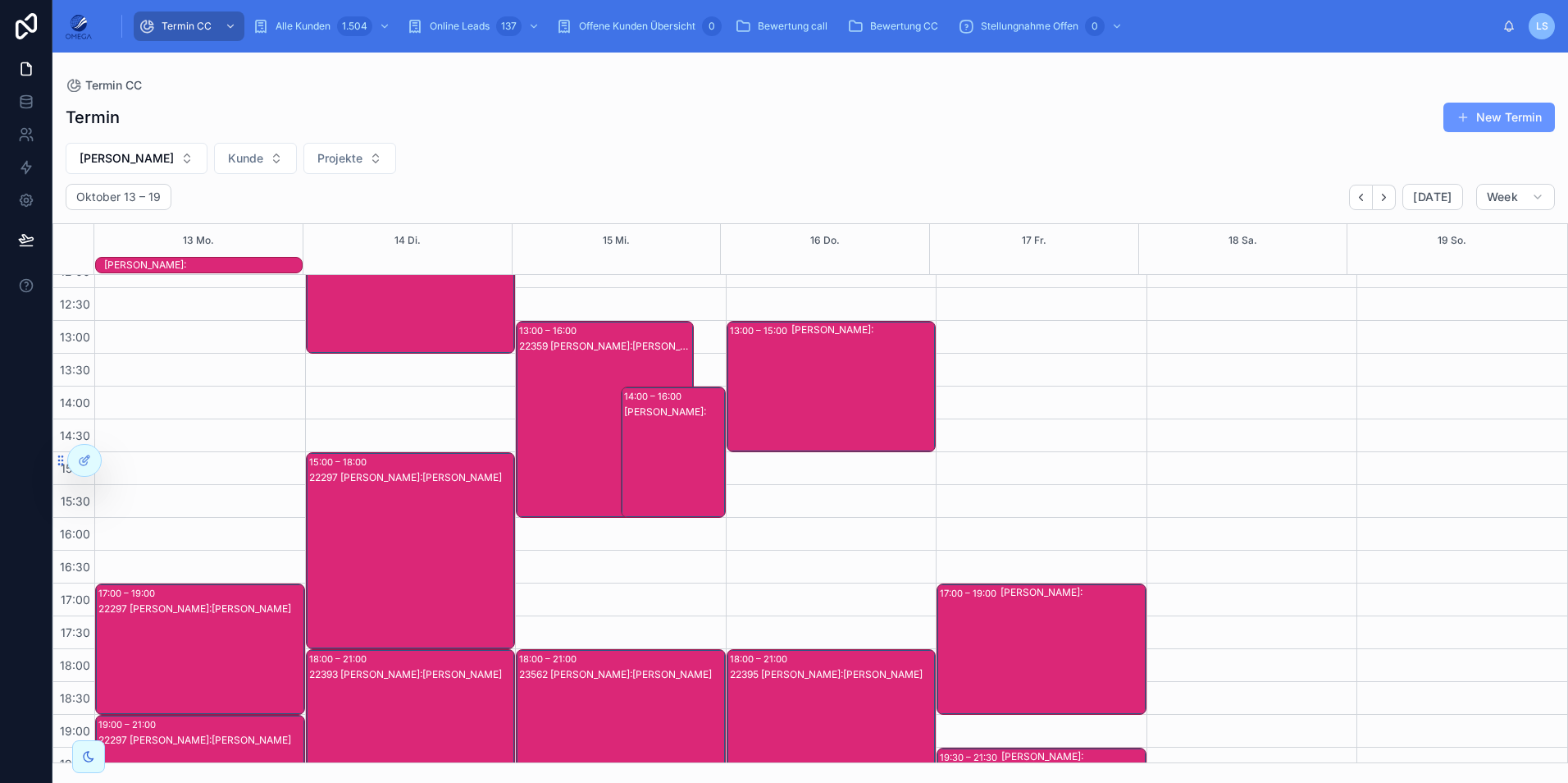
scroll to position [284, 0]
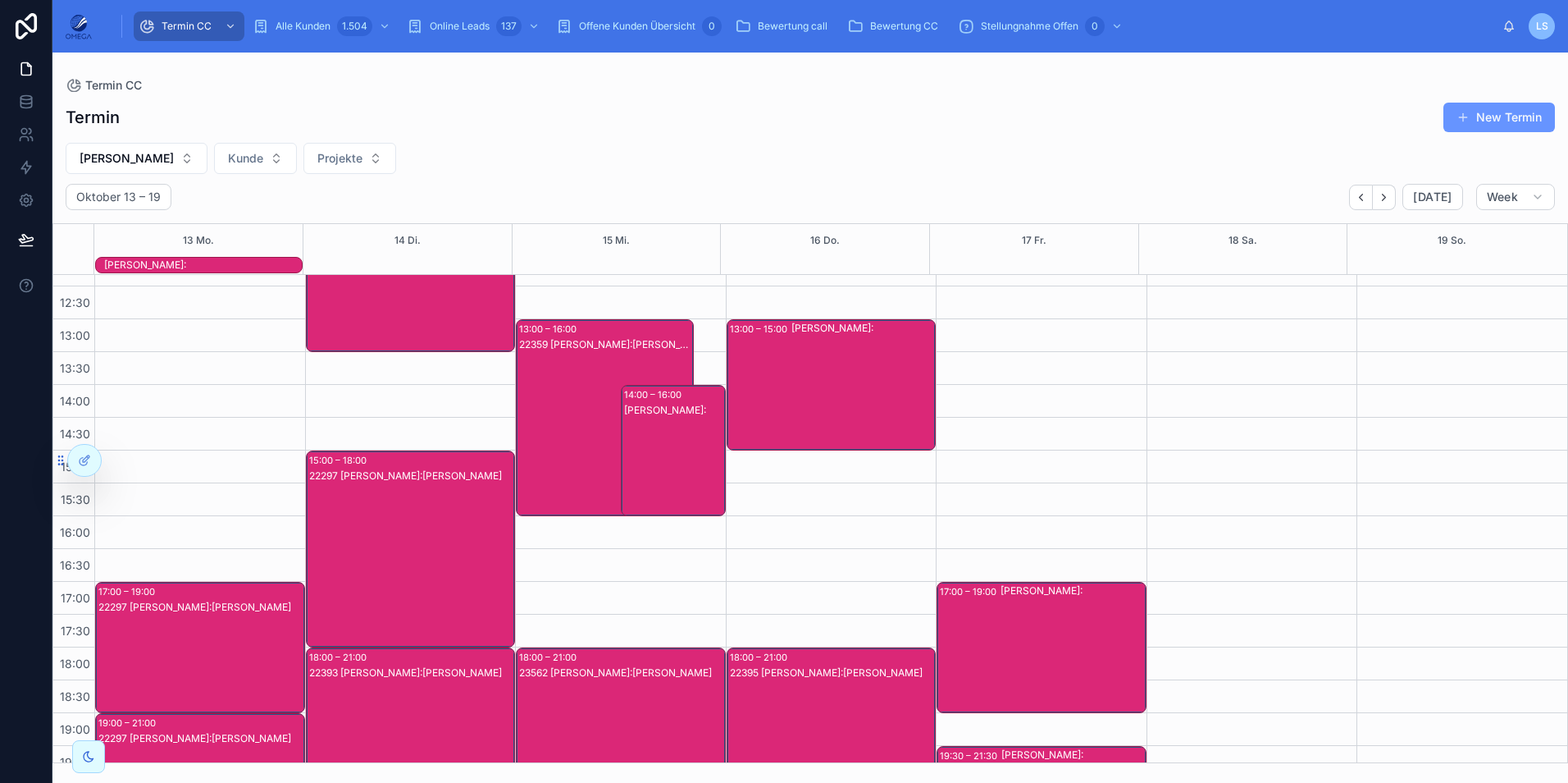
click at [1056, 629] on div "[PERSON_NAME]:" at bounding box center [1072, 647] width 144 height 128
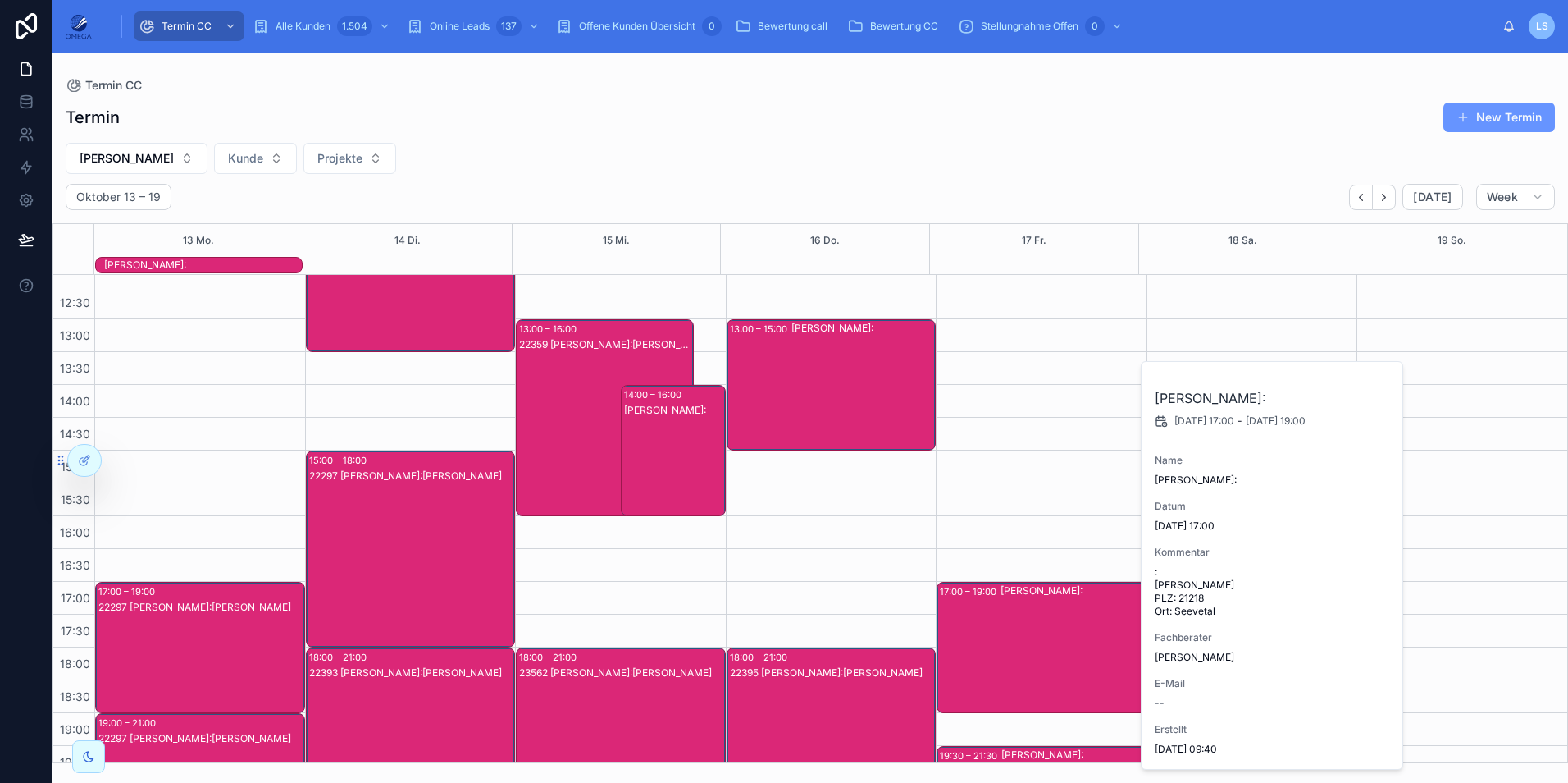
click at [1056, 629] on div "[PERSON_NAME]:" at bounding box center [1072, 647] width 144 height 128
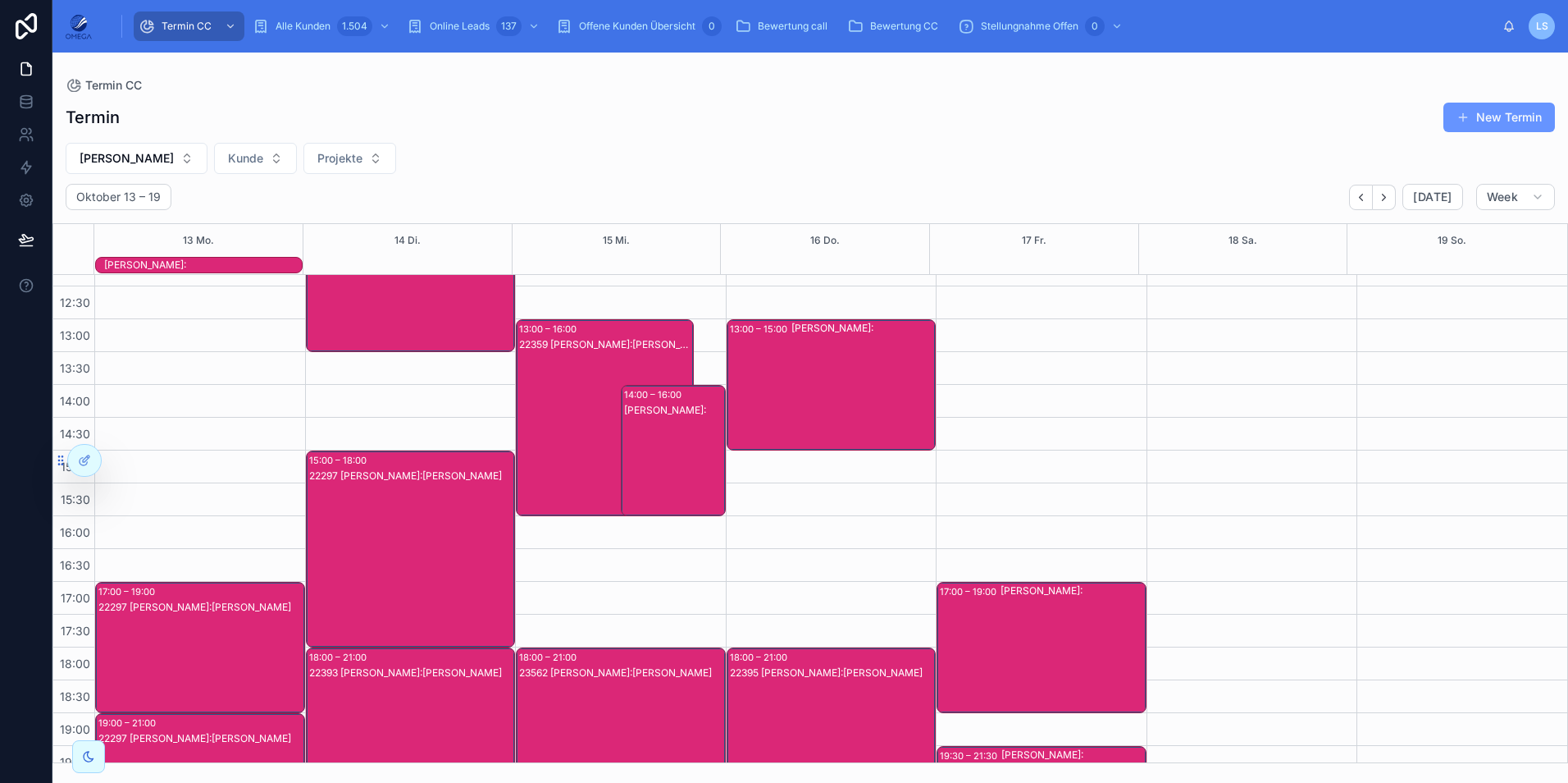
scroll to position [366, 0]
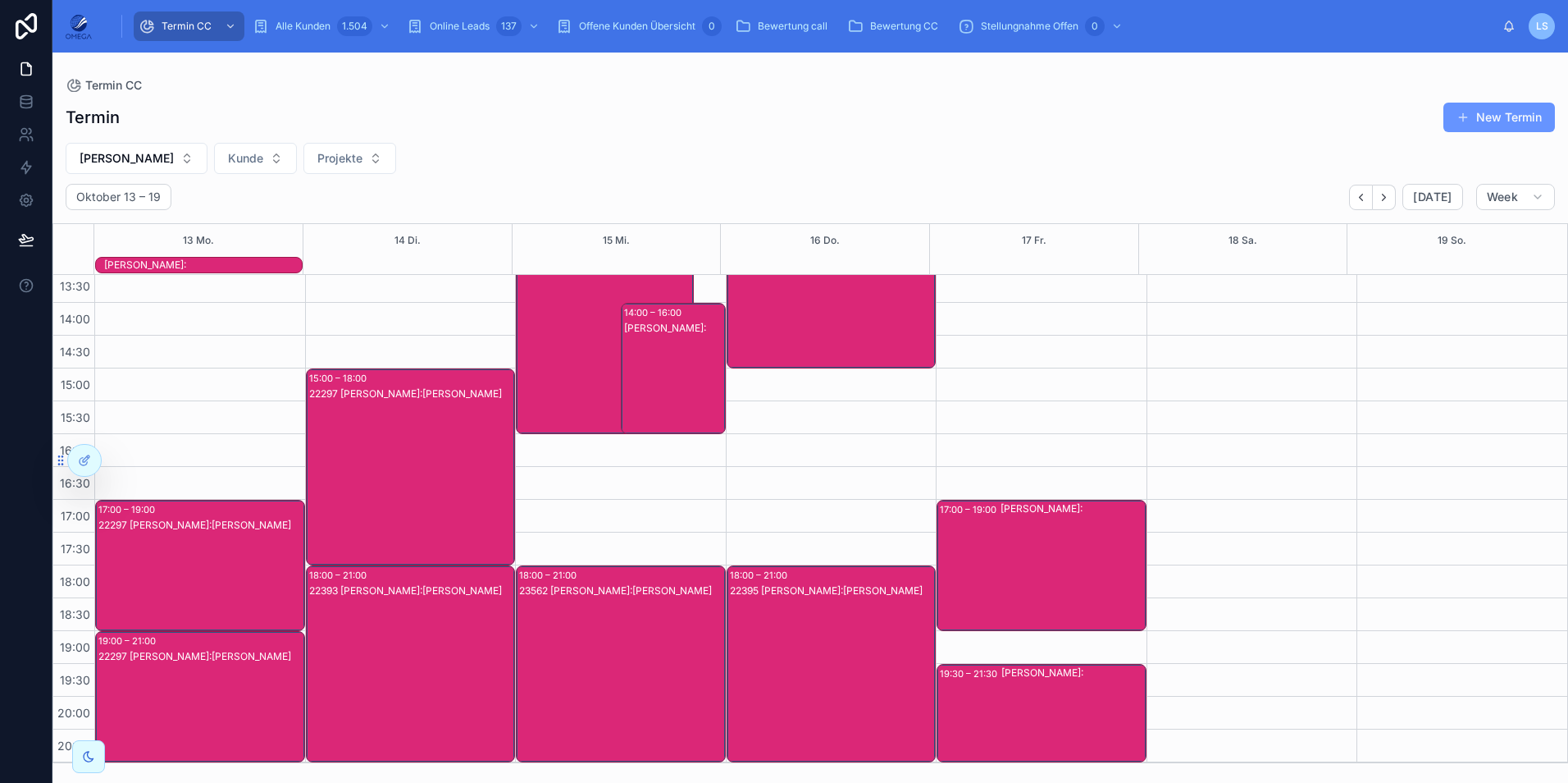
click at [1078, 686] on div "[PERSON_NAME]:" at bounding box center [1073, 713] width 143 height 95
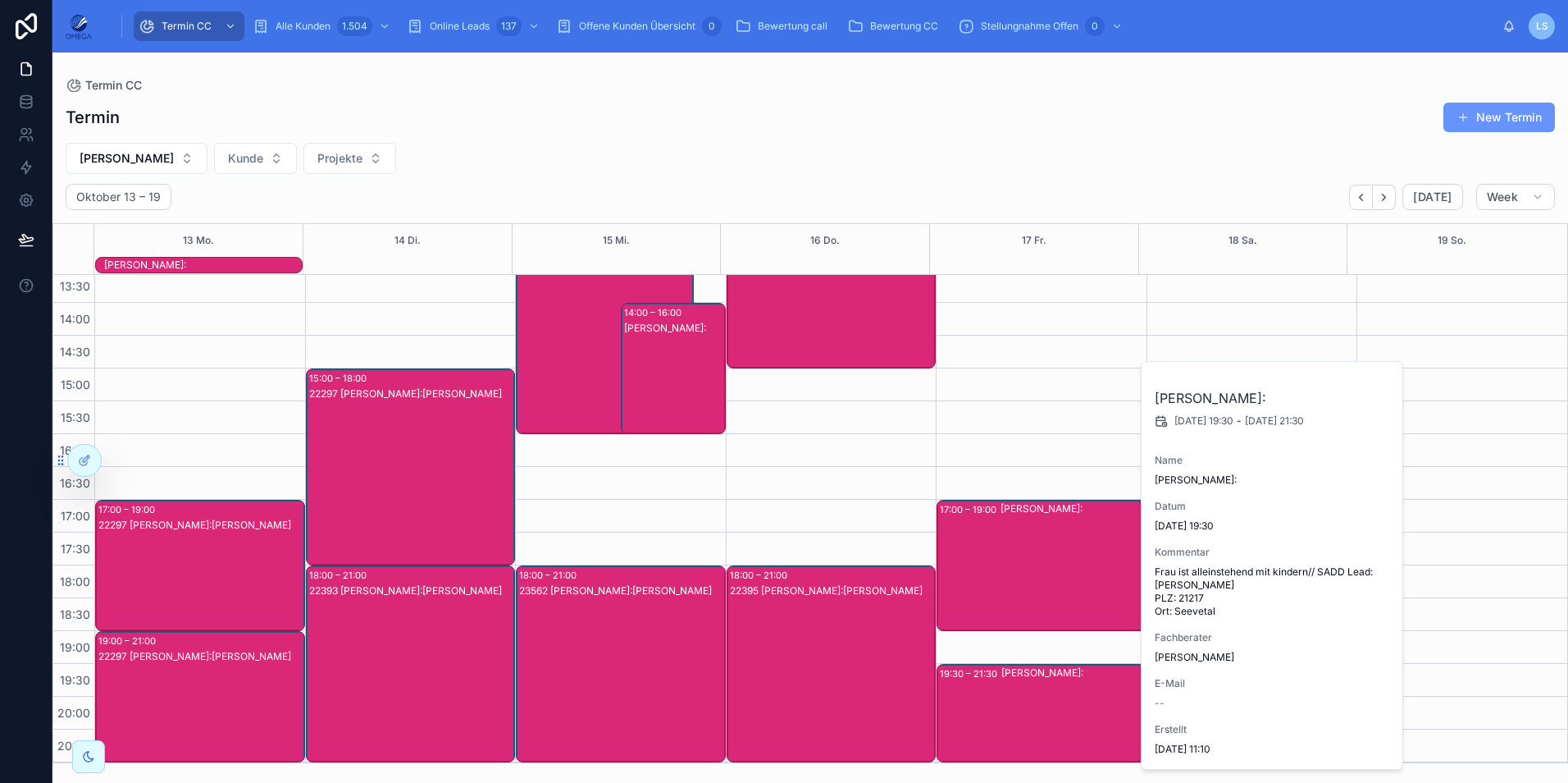
click at [1060, 682] on div "[PERSON_NAME]:" at bounding box center [1073, 713] width 143 height 95
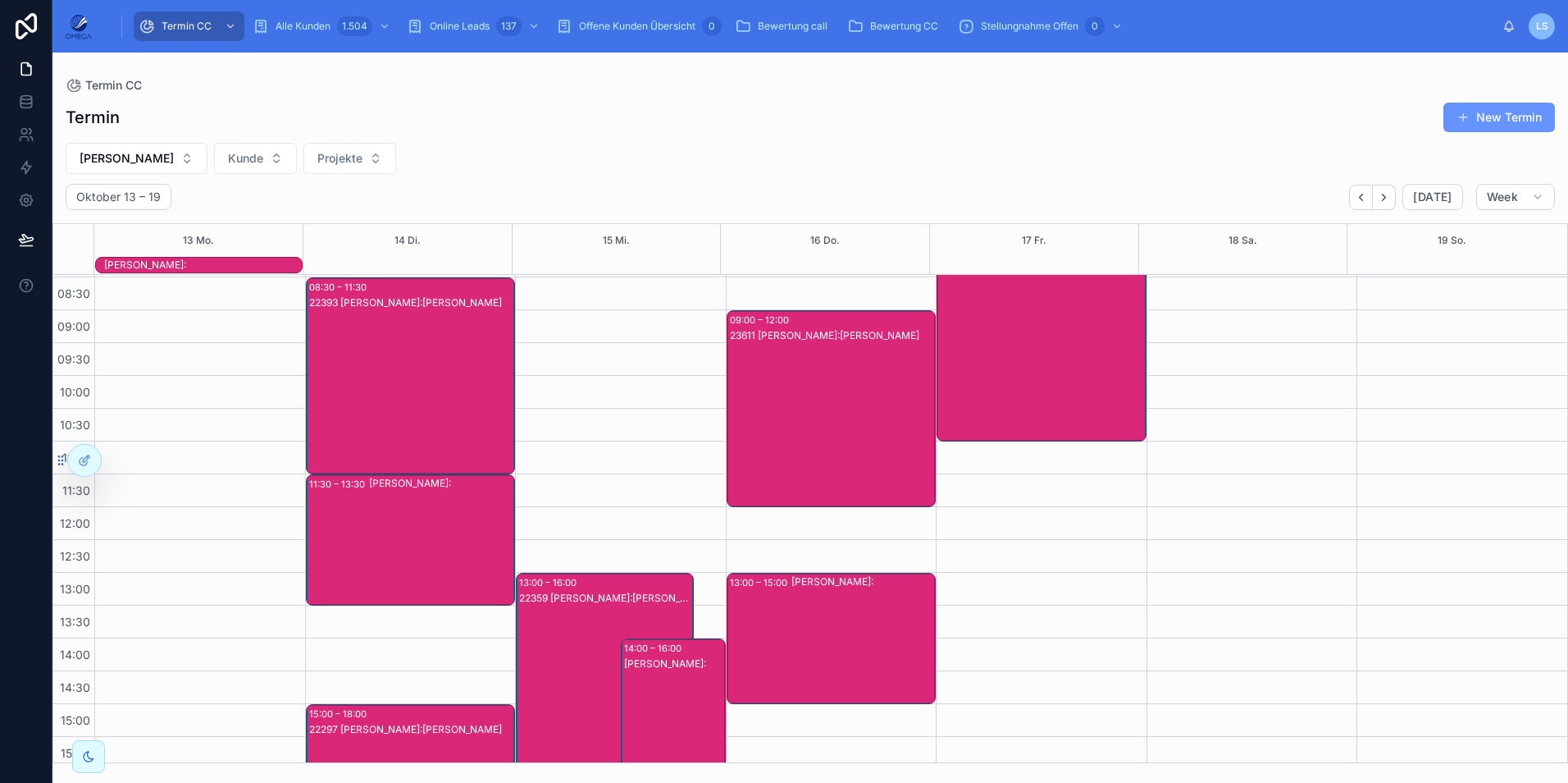
scroll to position [0, 0]
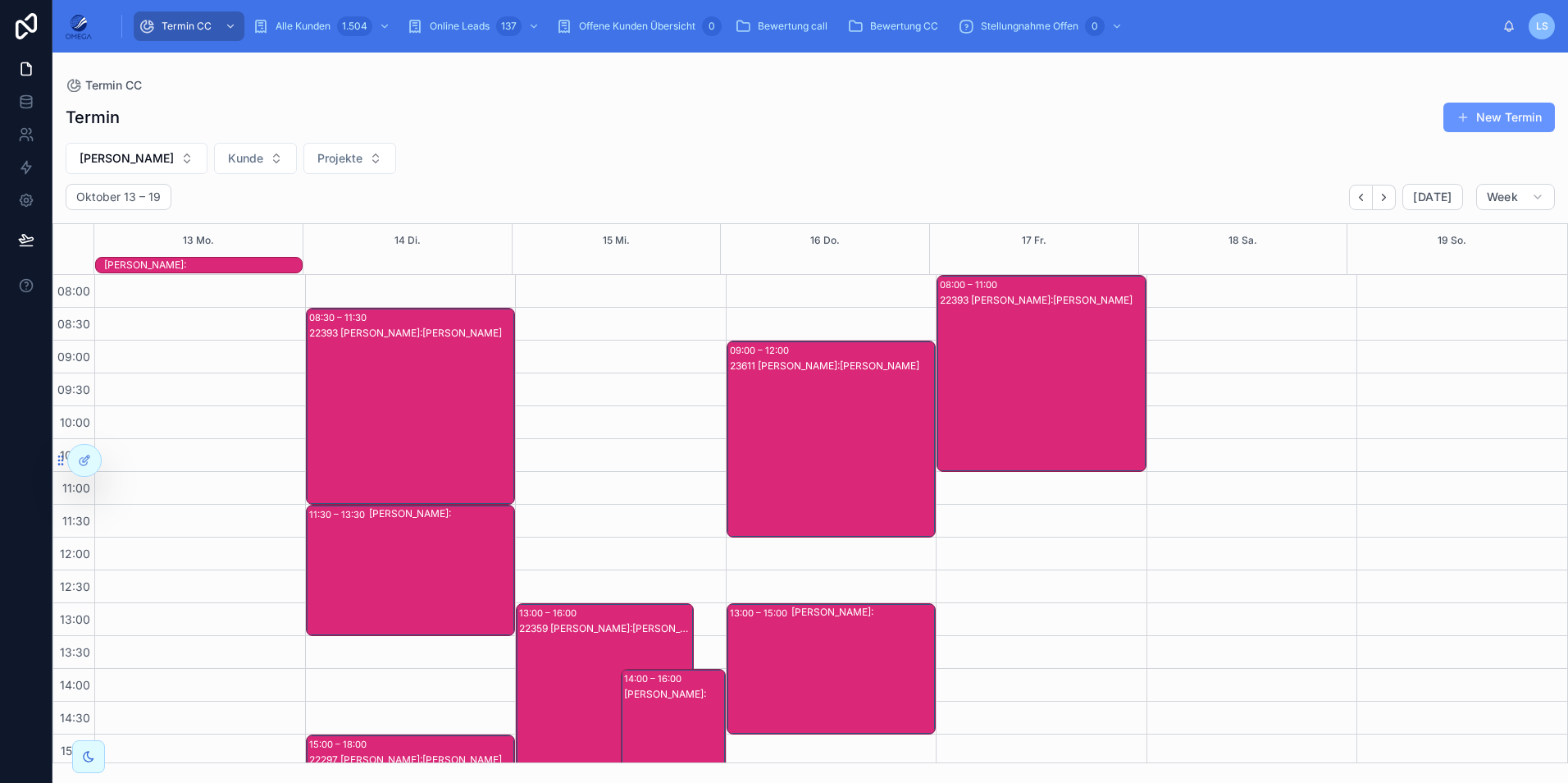
click at [1032, 401] on div "22393 [PERSON_NAME]:[PERSON_NAME]" at bounding box center [1042, 389] width 205 height 193
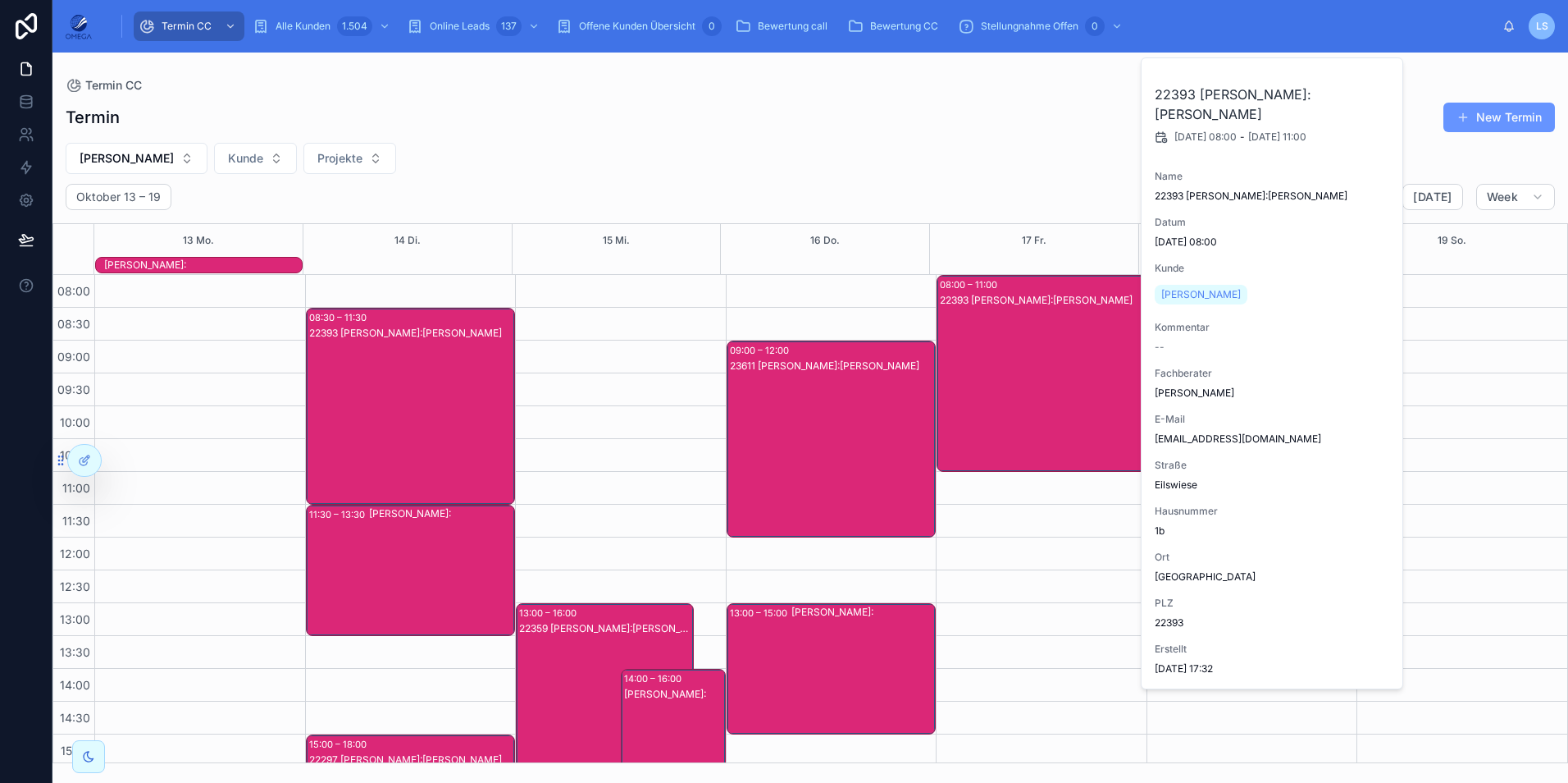
click at [1026, 401] on div "22393 [PERSON_NAME]:[PERSON_NAME]" at bounding box center [1042, 389] width 205 height 193
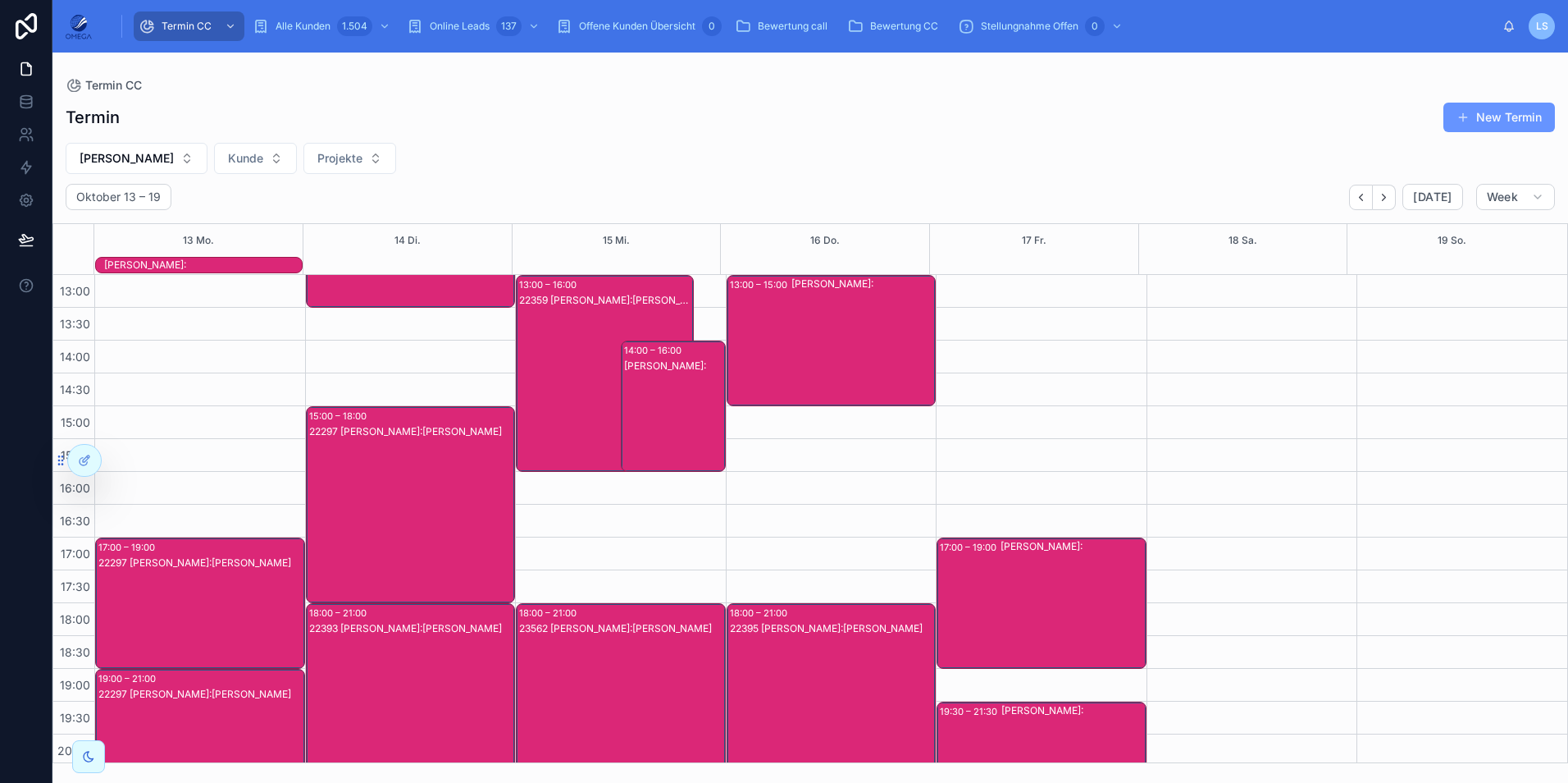
scroll to position [366, 0]
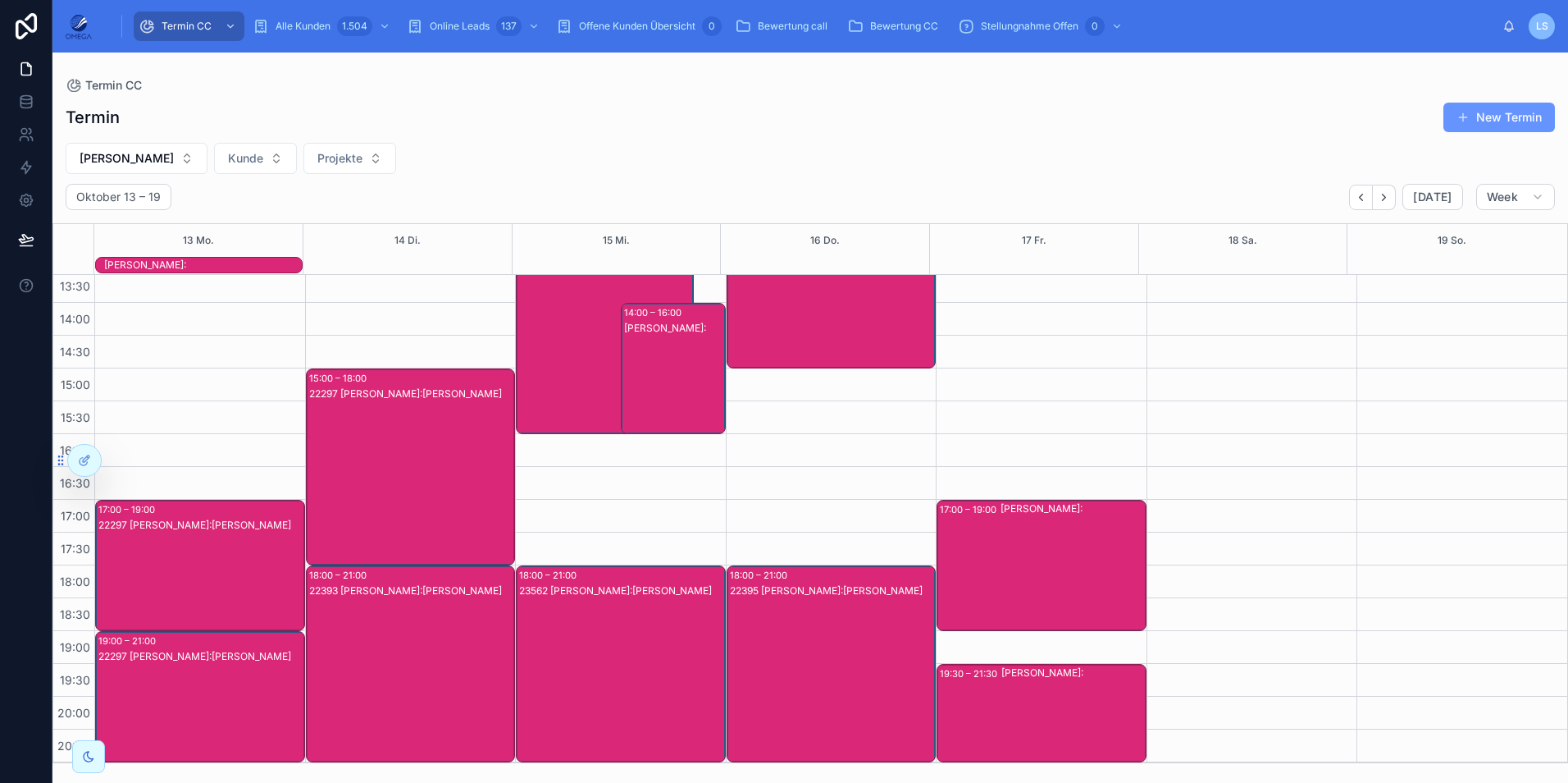
click at [388, 436] on div "22297 [PERSON_NAME]:[PERSON_NAME]" at bounding box center [412, 482] width 205 height 193
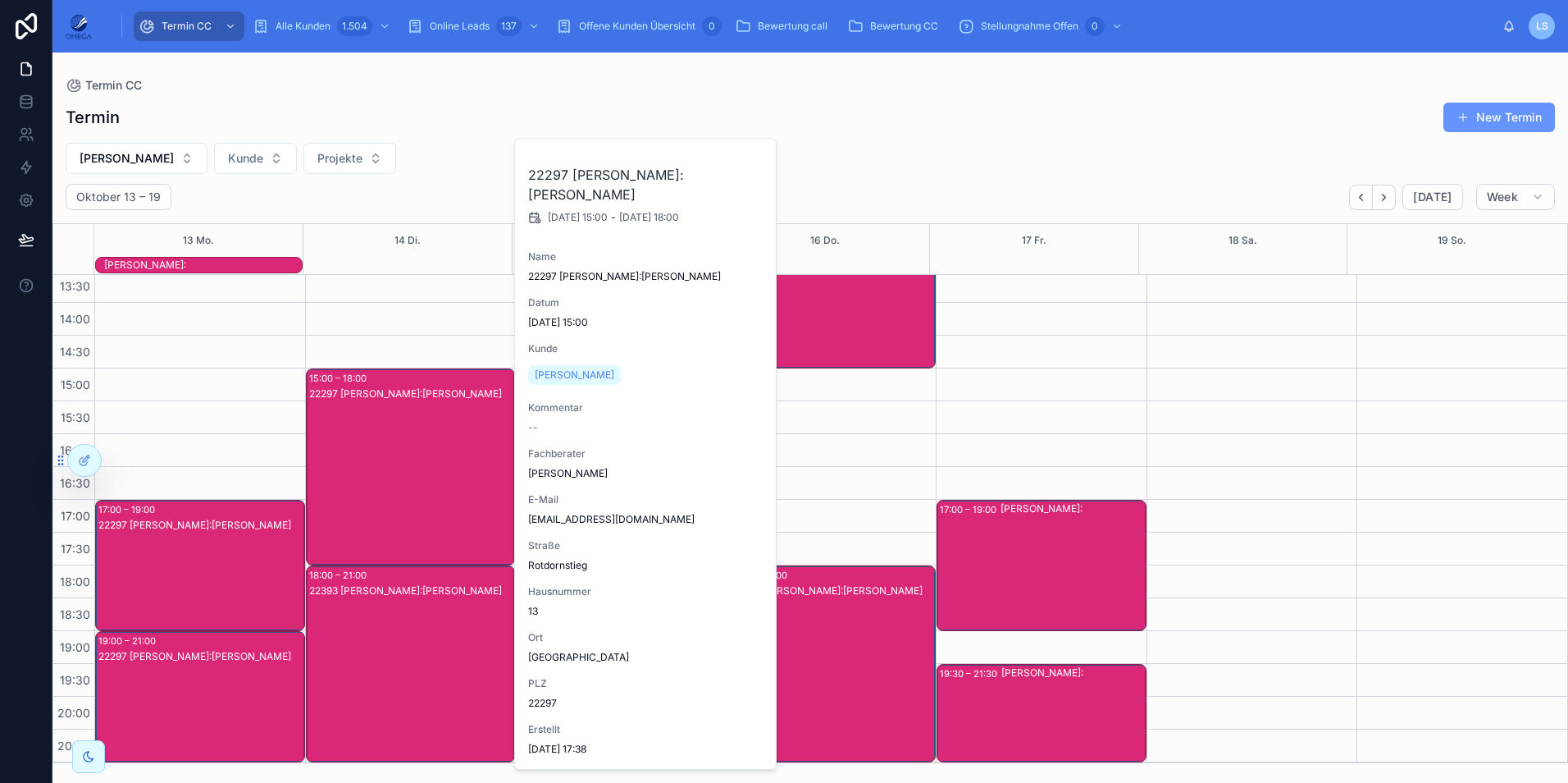
click at [388, 436] on div "22297 [PERSON_NAME]:[PERSON_NAME]" at bounding box center [412, 482] width 205 height 193
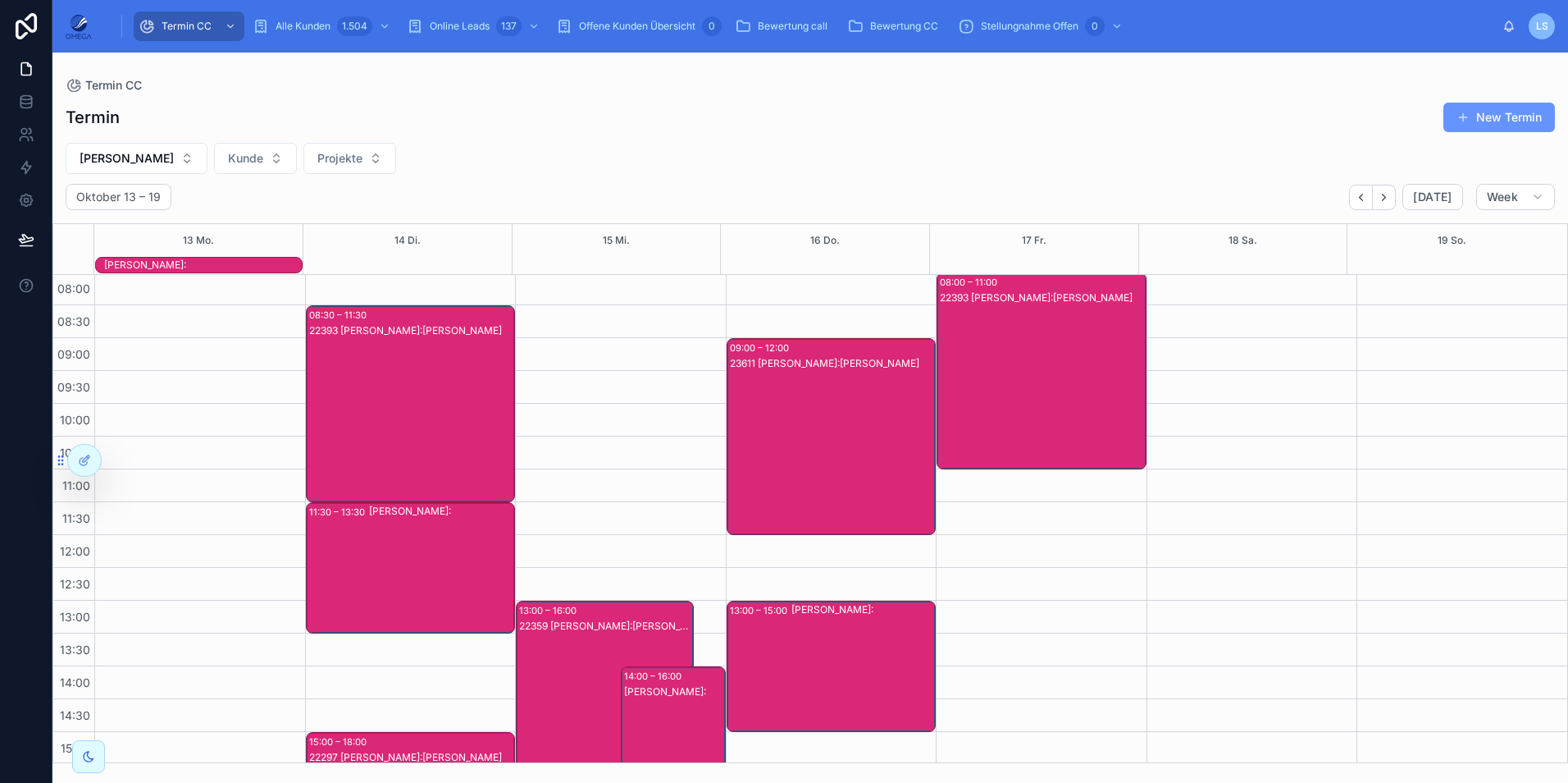
scroll to position [0, 0]
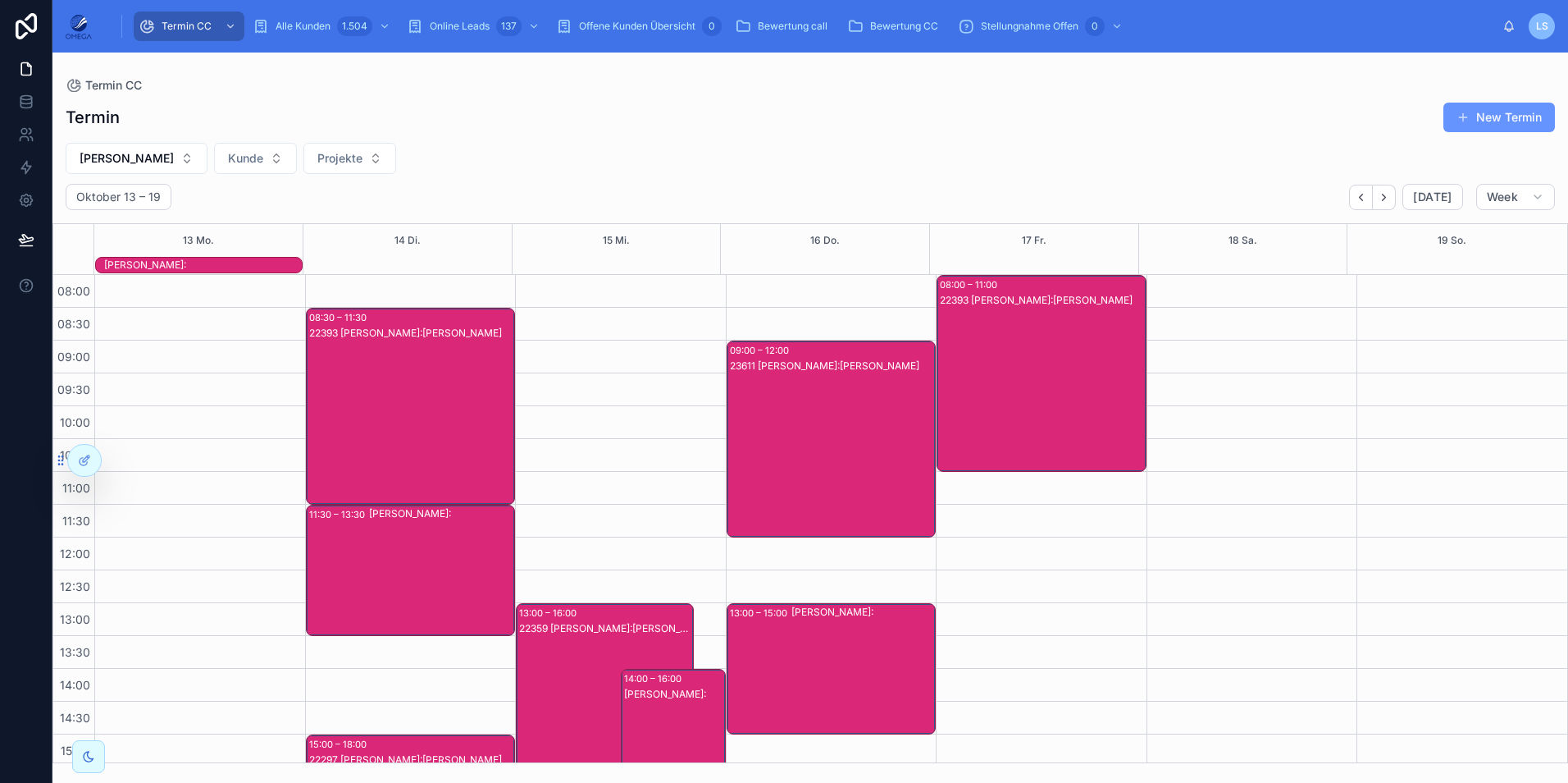
click at [376, 437] on div "22393 [PERSON_NAME]:[PERSON_NAME]" at bounding box center [412, 422] width 205 height 193
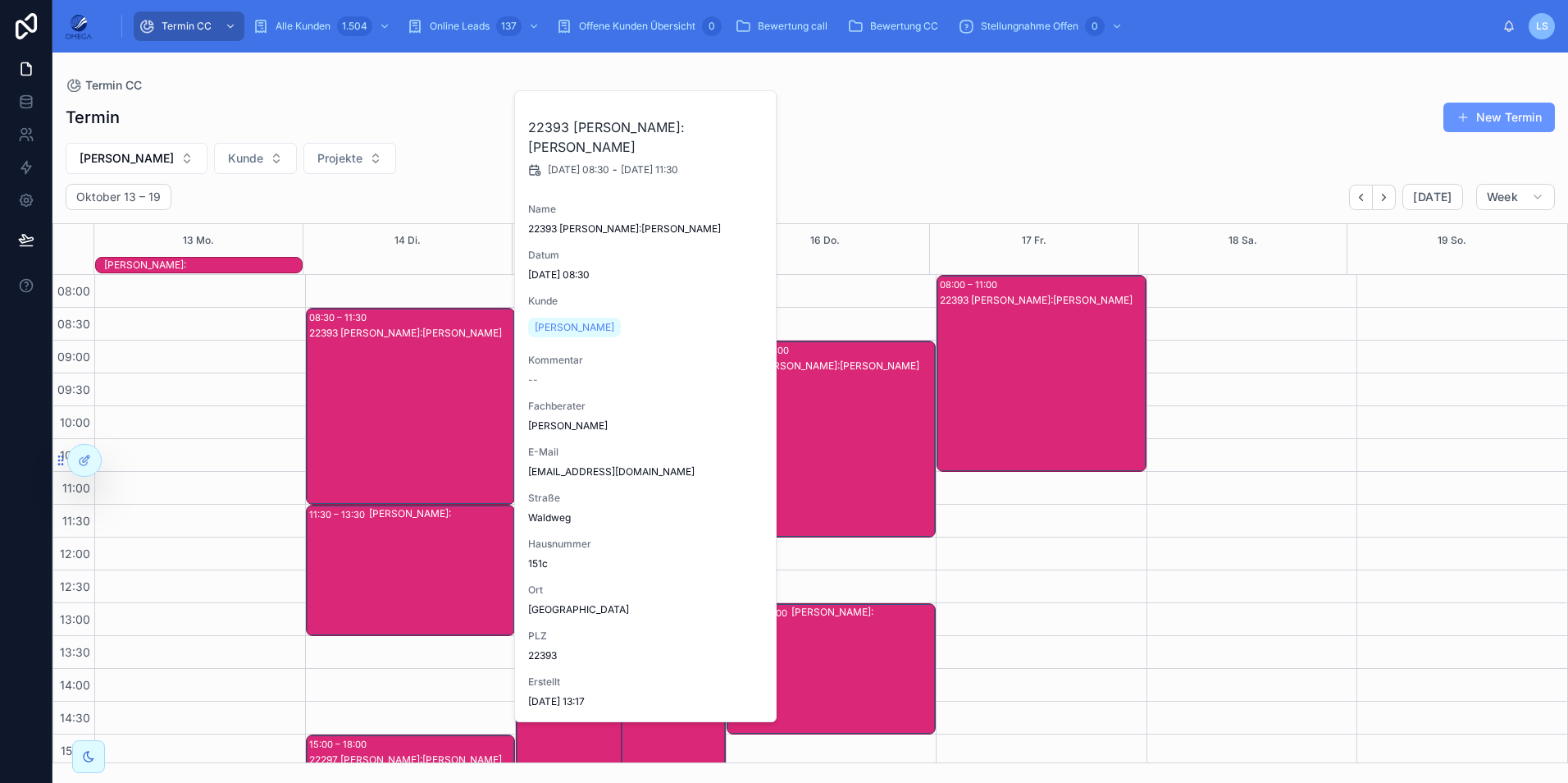
click at [376, 437] on div "22393 [PERSON_NAME]:[PERSON_NAME]" at bounding box center [412, 422] width 205 height 193
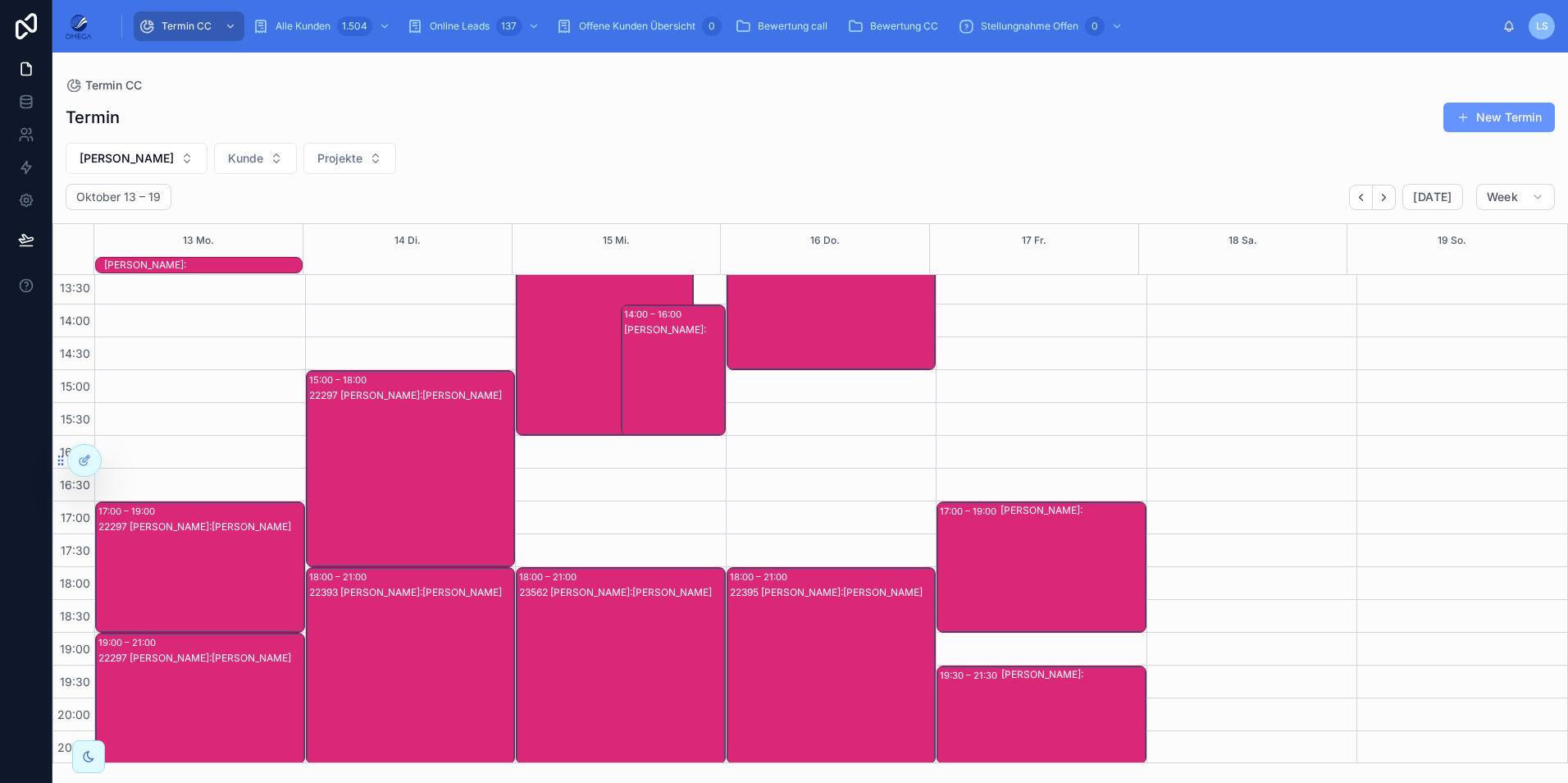
scroll to position [366, 0]
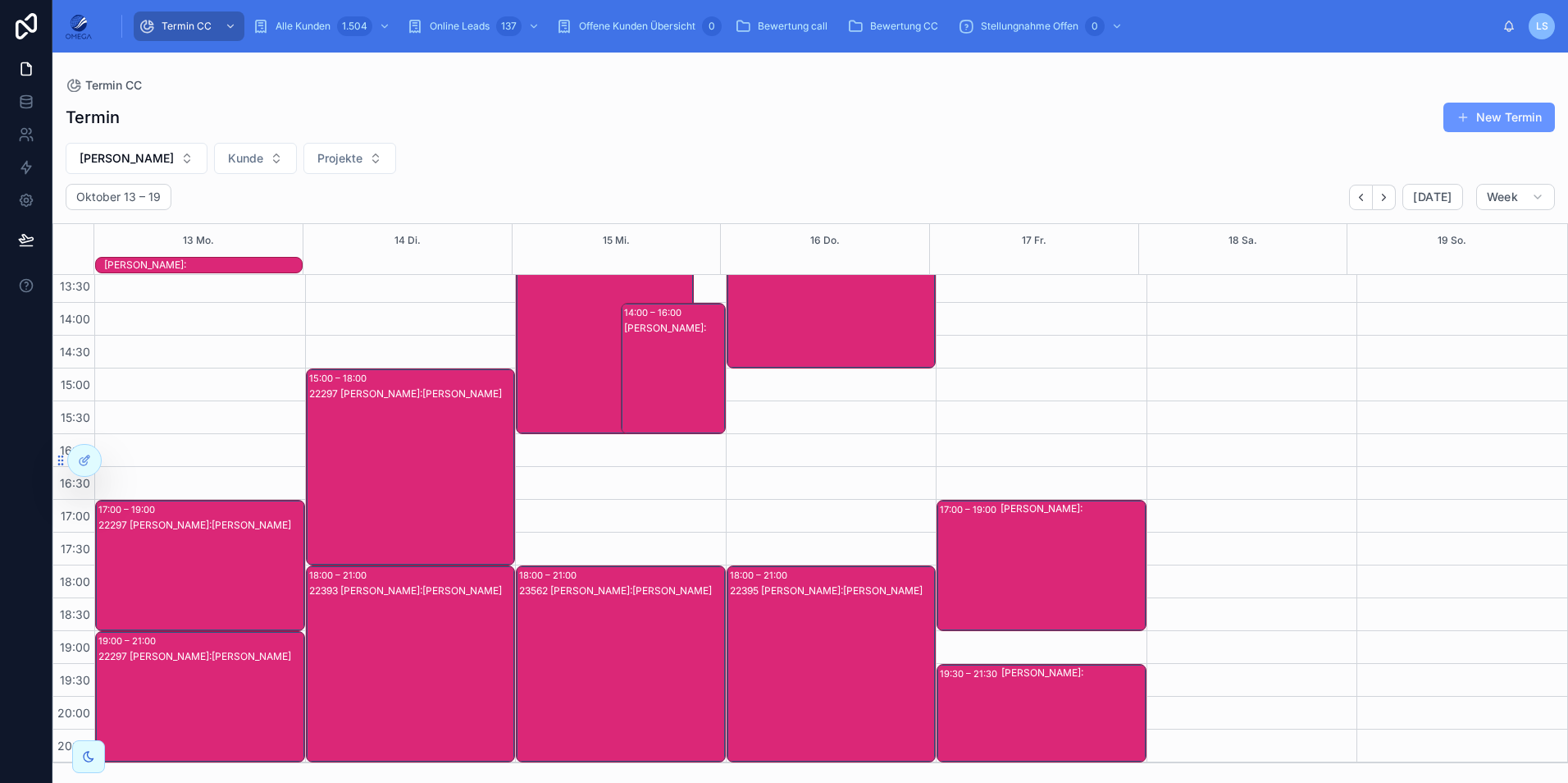
click at [580, 365] on div "22359 [PERSON_NAME]:[PERSON_NAME]" at bounding box center [606, 352] width 173 height 193
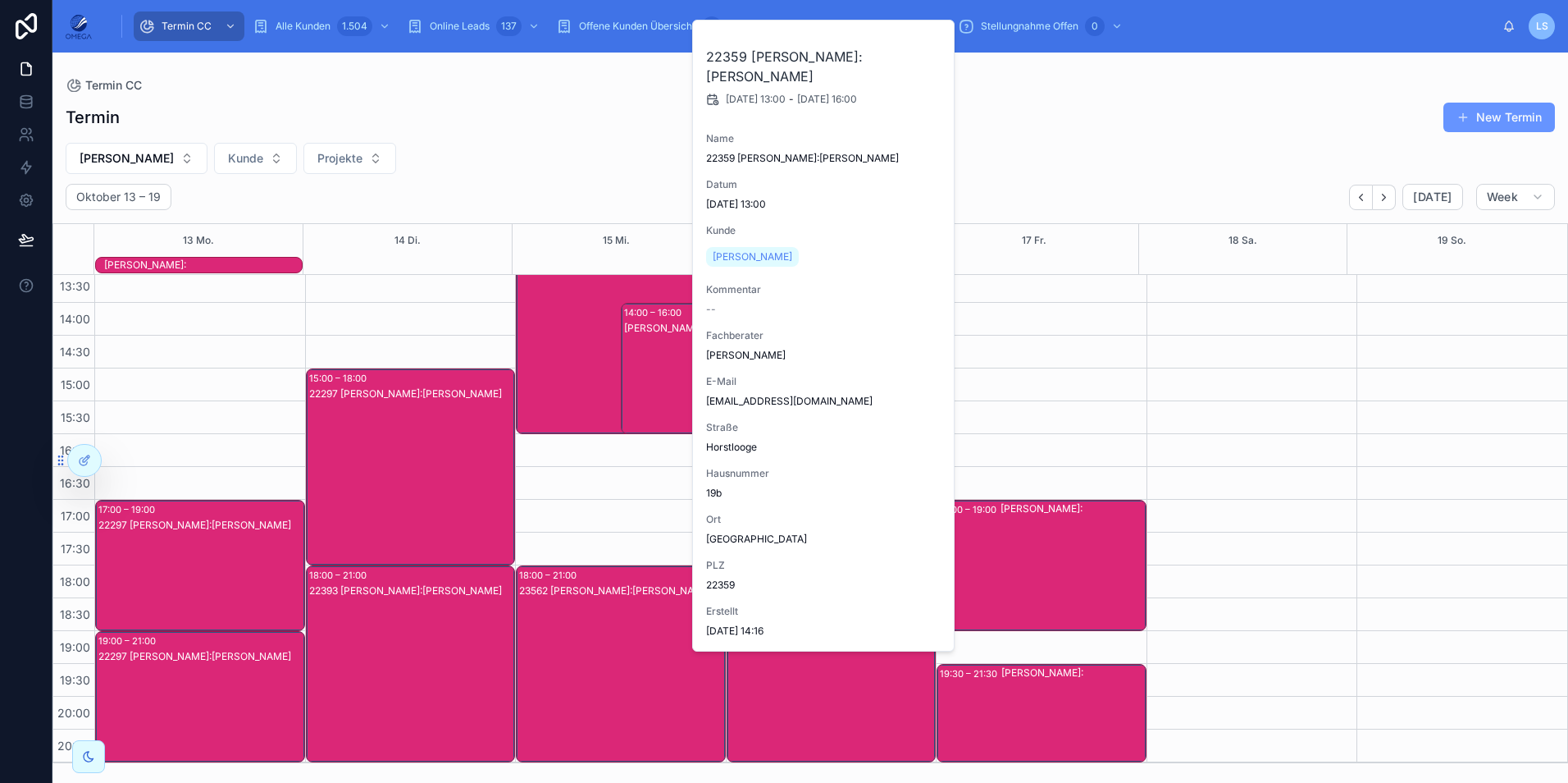
click at [578, 361] on div "22359 [PERSON_NAME]:[PERSON_NAME]" at bounding box center [606, 352] width 173 height 193
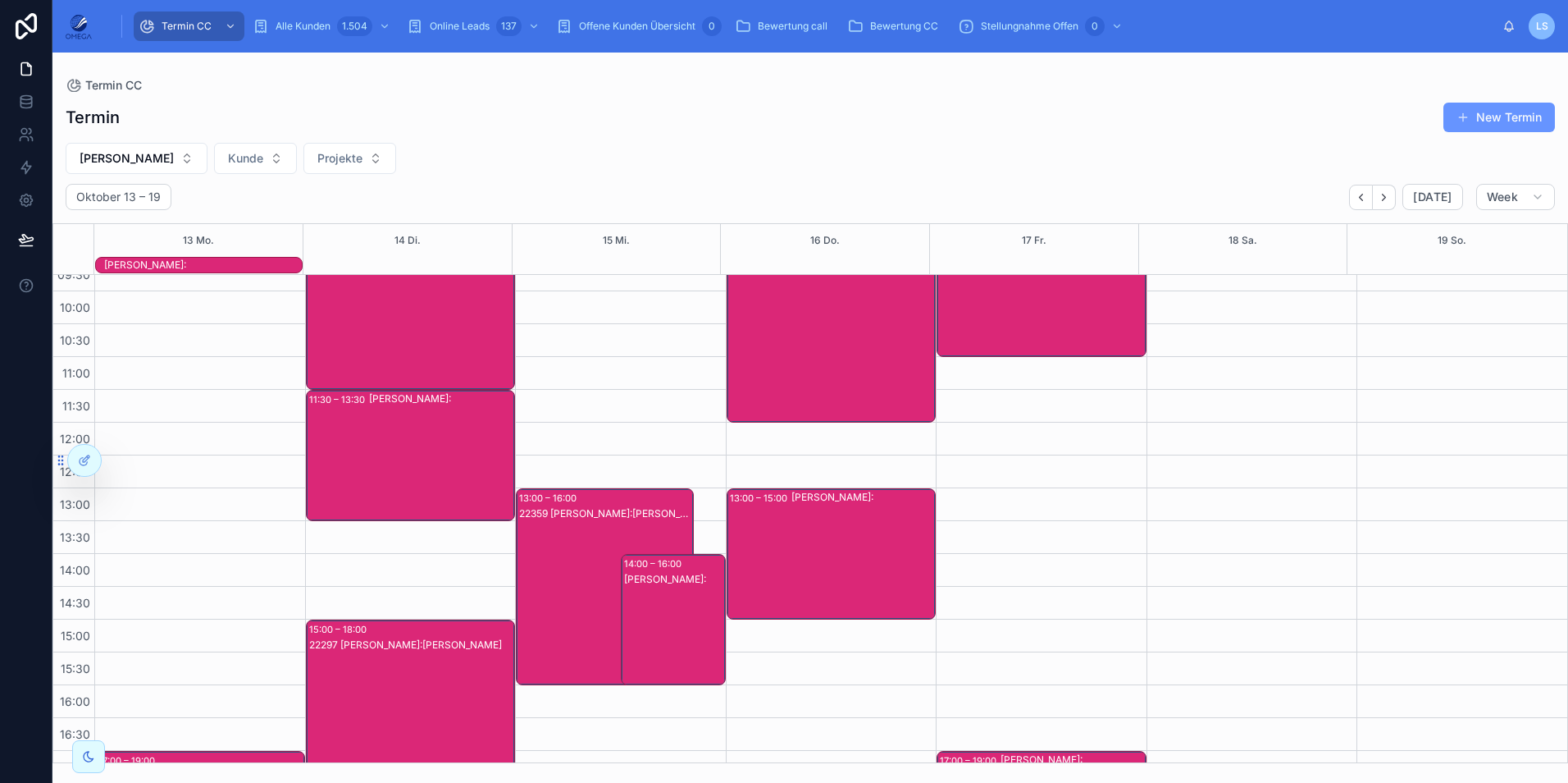
scroll to position [82, 0]
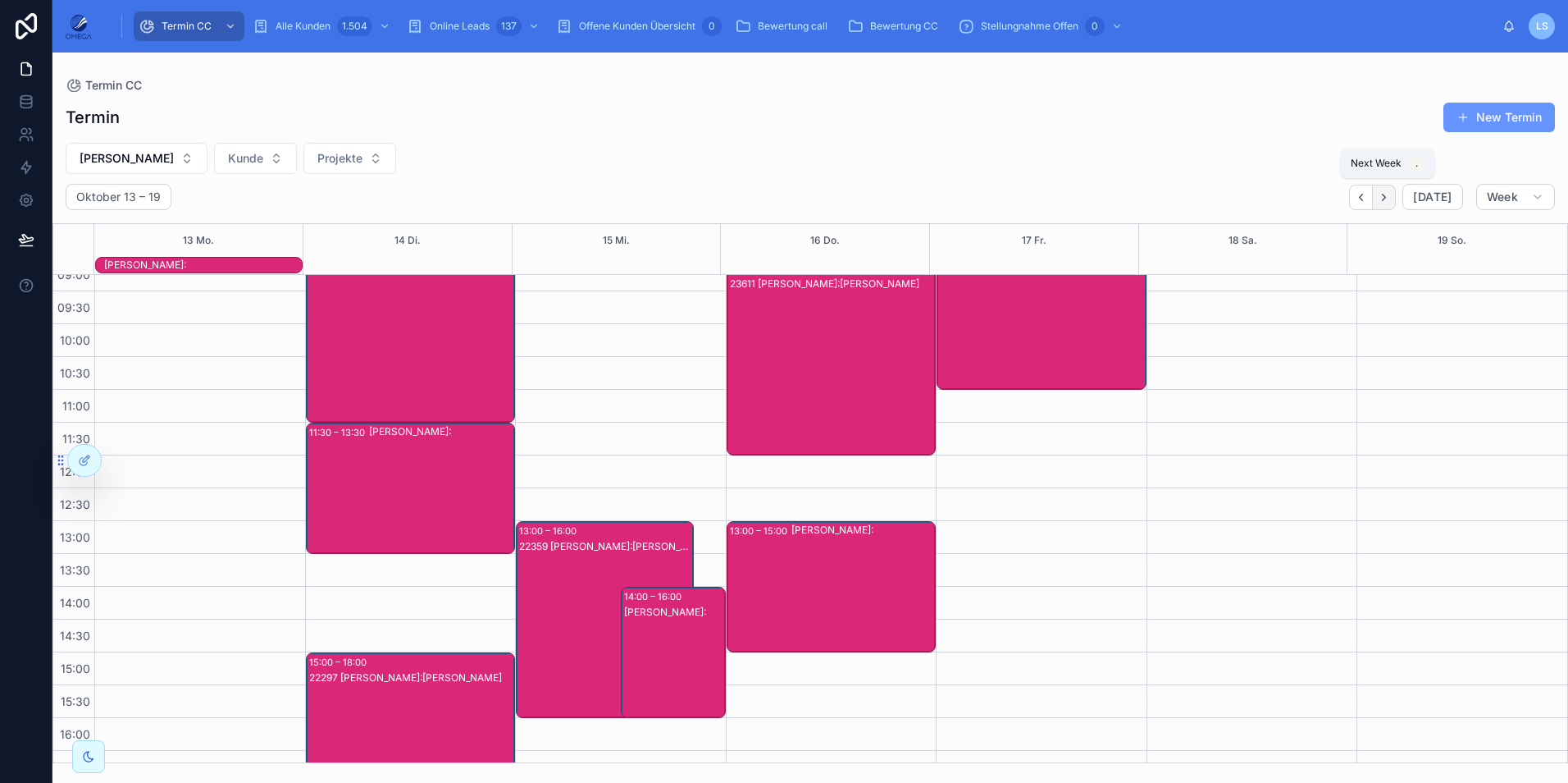
click at [1394, 202] on button "Next" at bounding box center [1384, 197] width 23 height 25
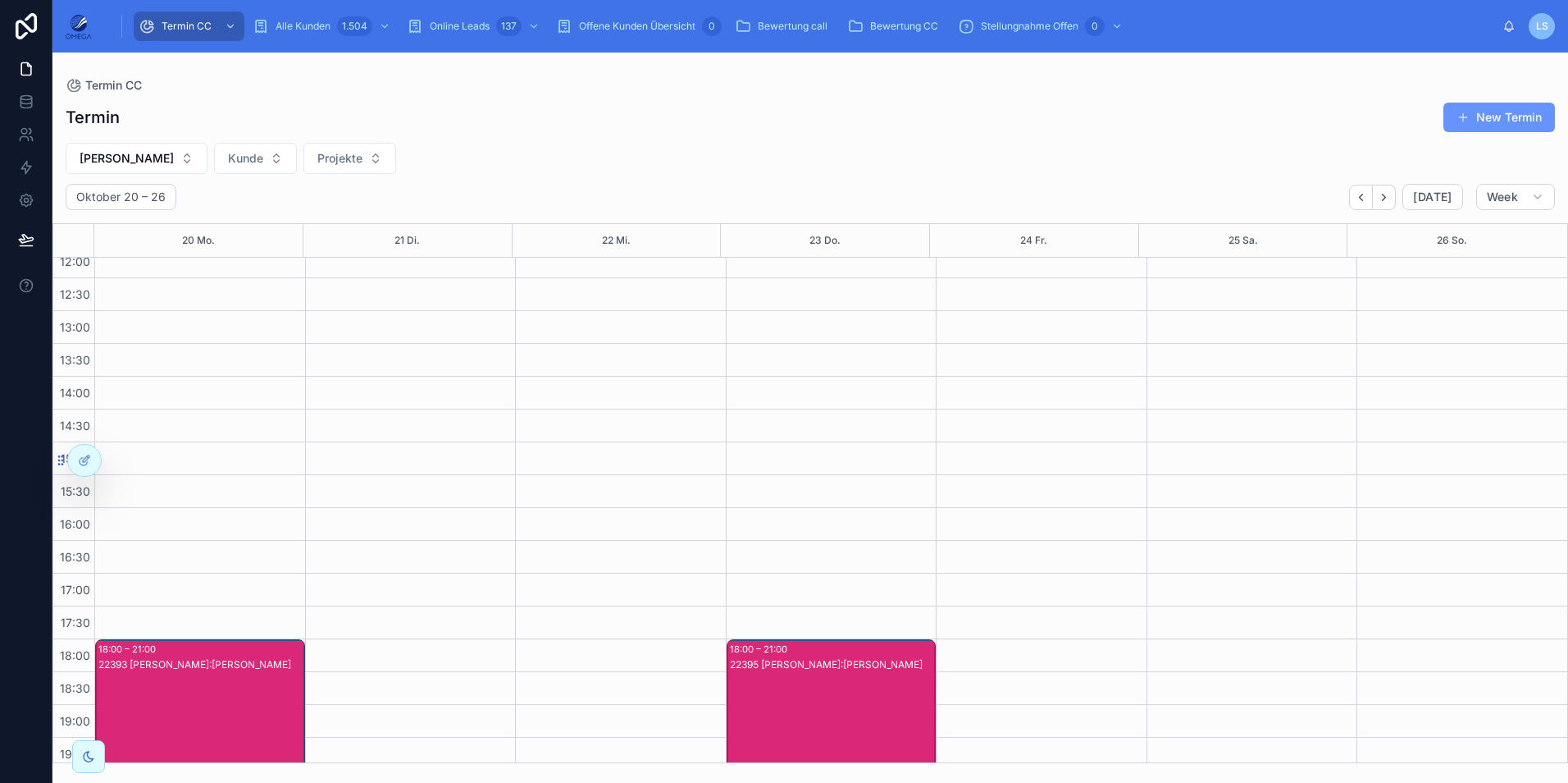
scroll to position [349, 0]
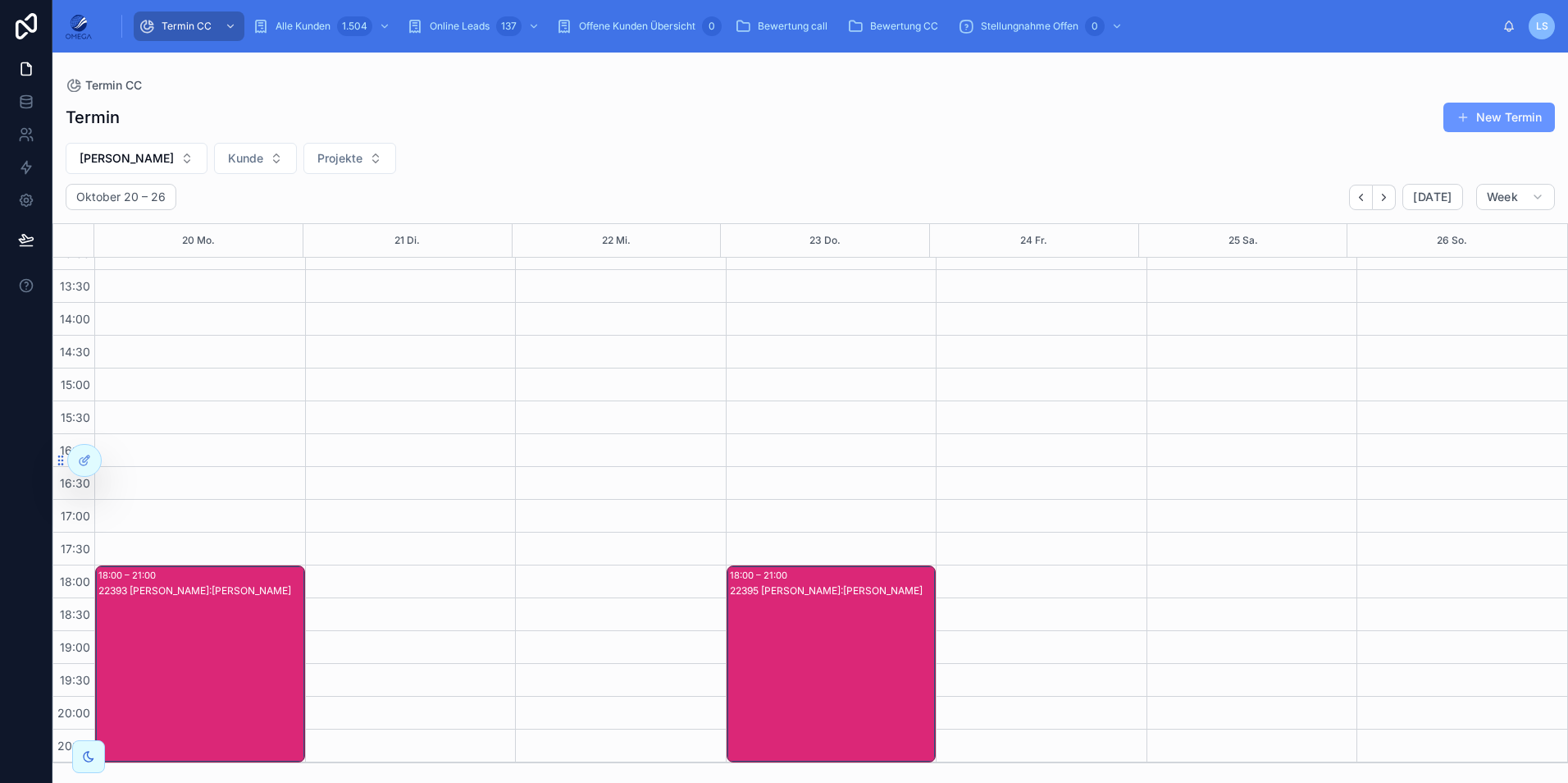
click at [208, 622] on div "22393 [PERSON_NAME]:[PERSON_NAME]" at bounding box center [201, 679] width 205 height 193
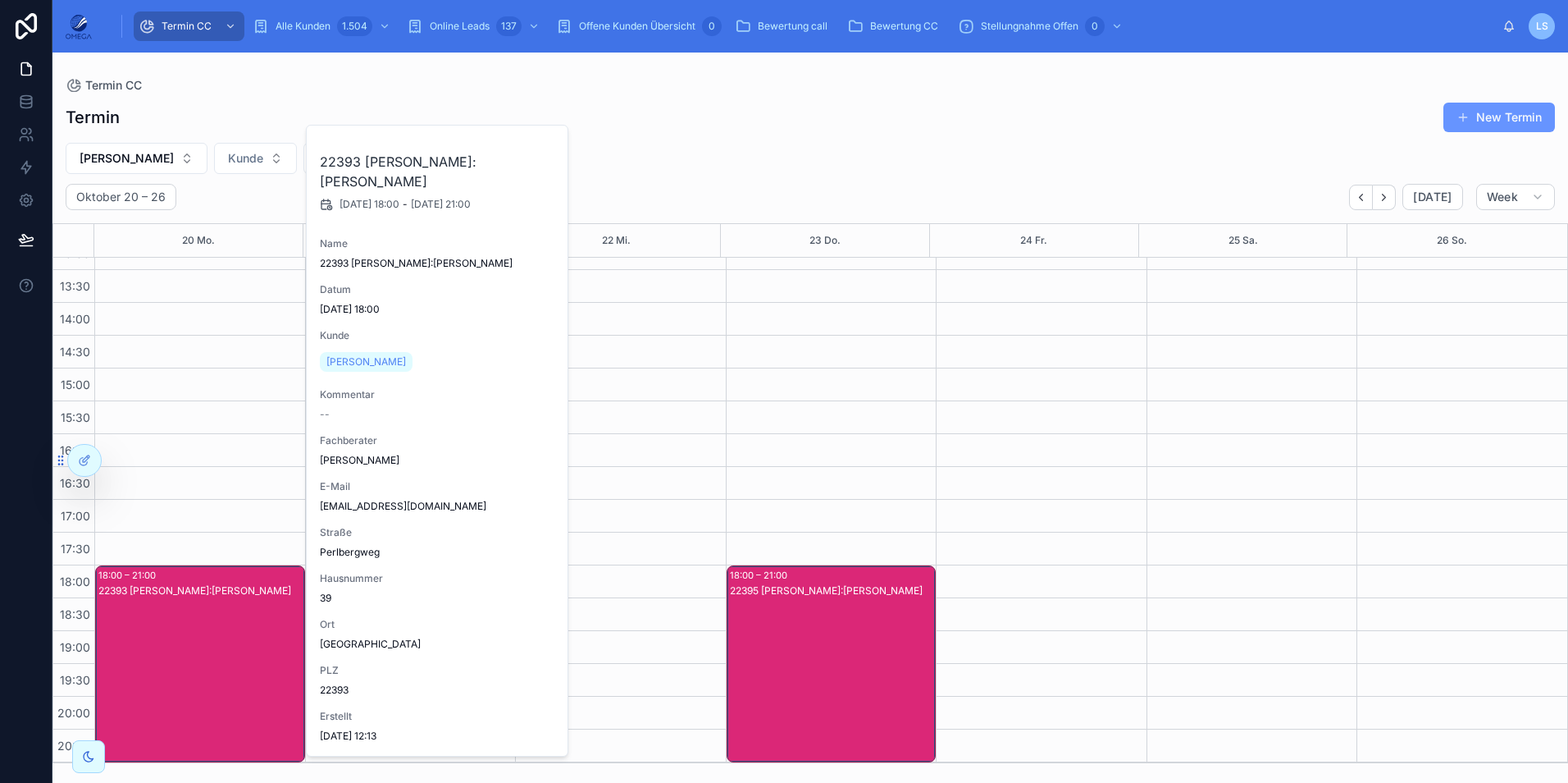
click at [208, 622] on div "22393 [PERSON_NAME]:[PERSON_NAME]" at bounding box center [201, 679] width 205 height 193
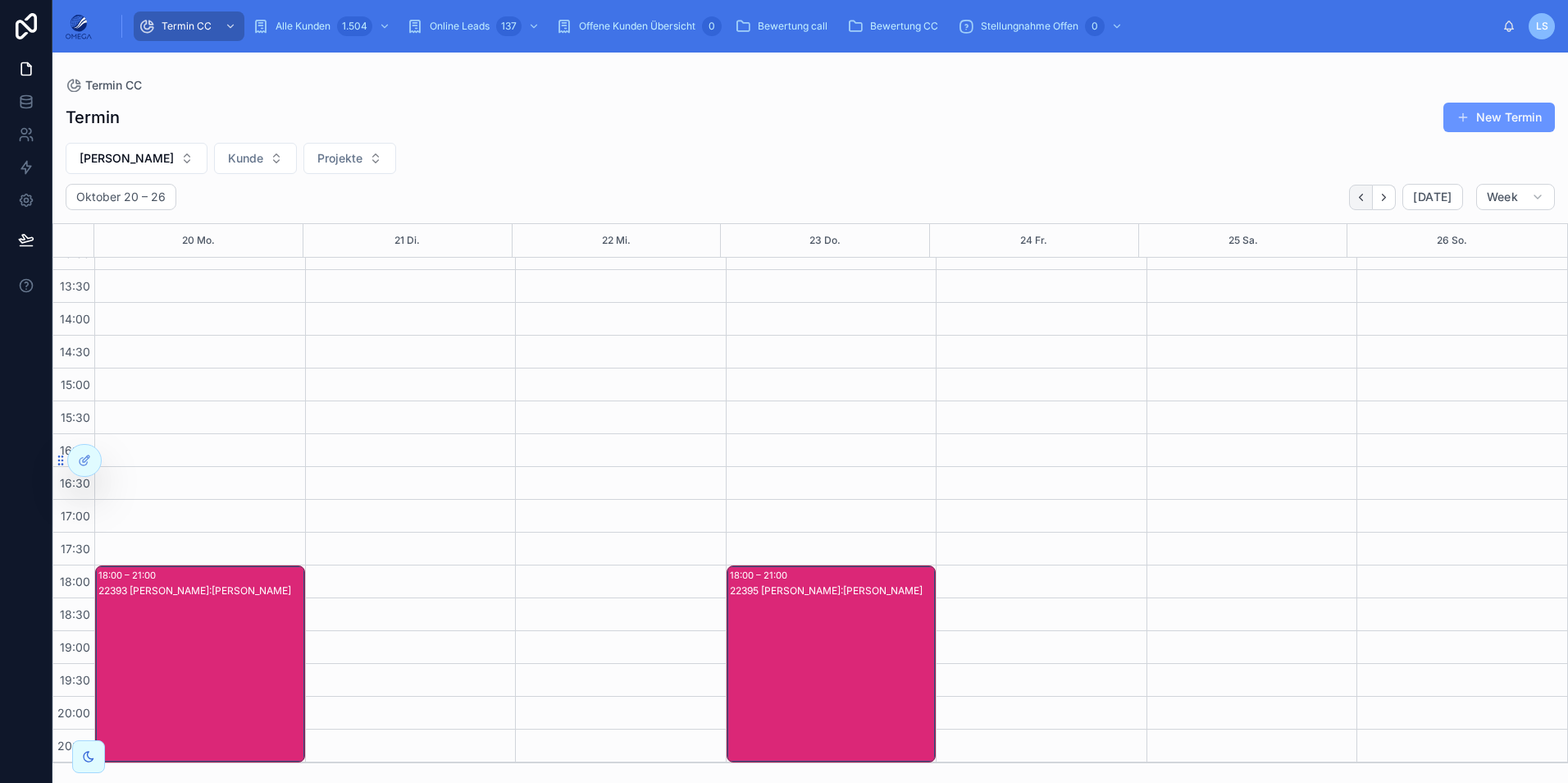
click at [1356, 200] on button "Back" at bounding box center [1361, 197] width 24 height 25
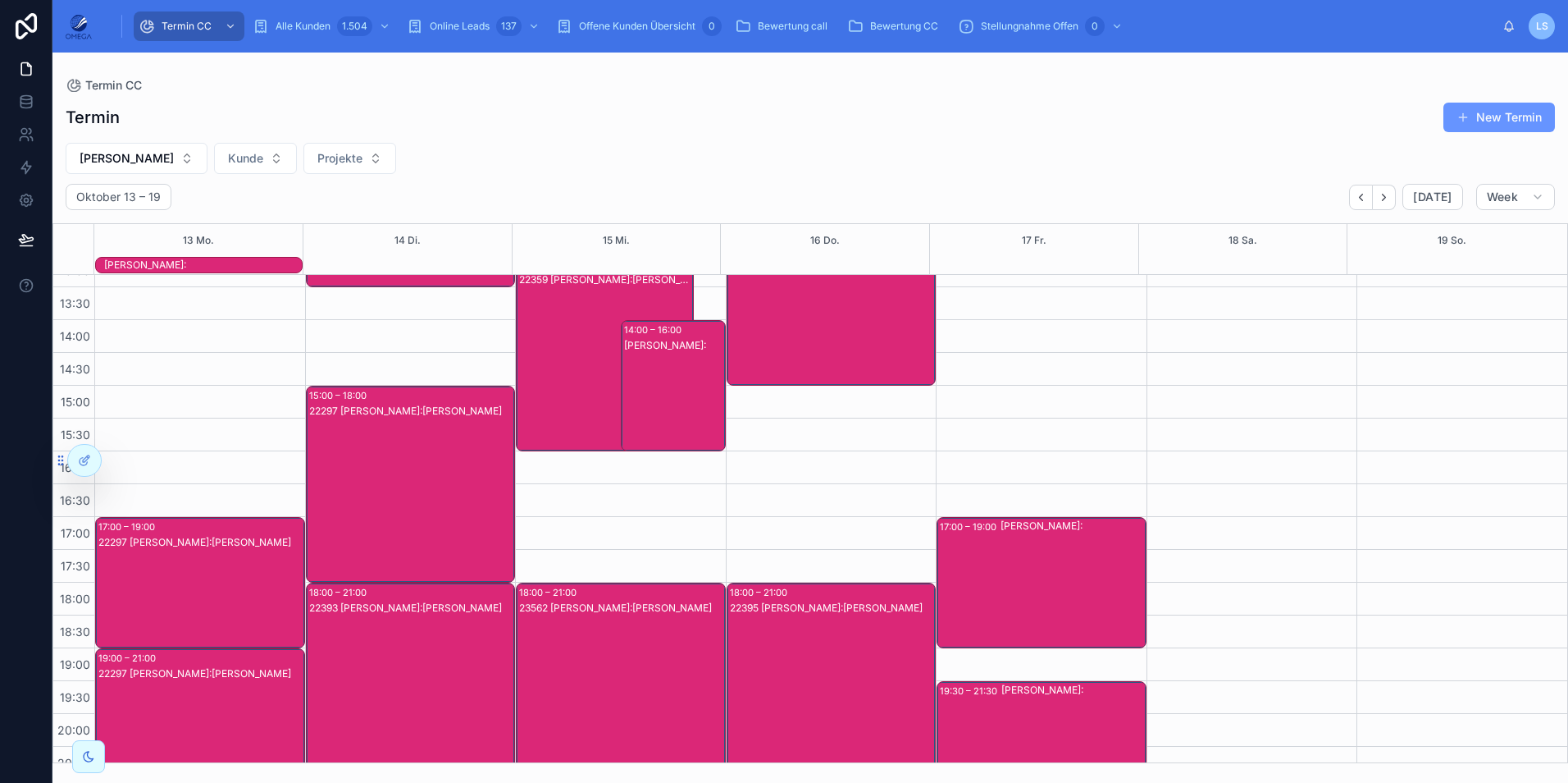
click at [232, 265] on div "[PERSON_NAME]:" at bounding box center [203, 265] width 198 height 13
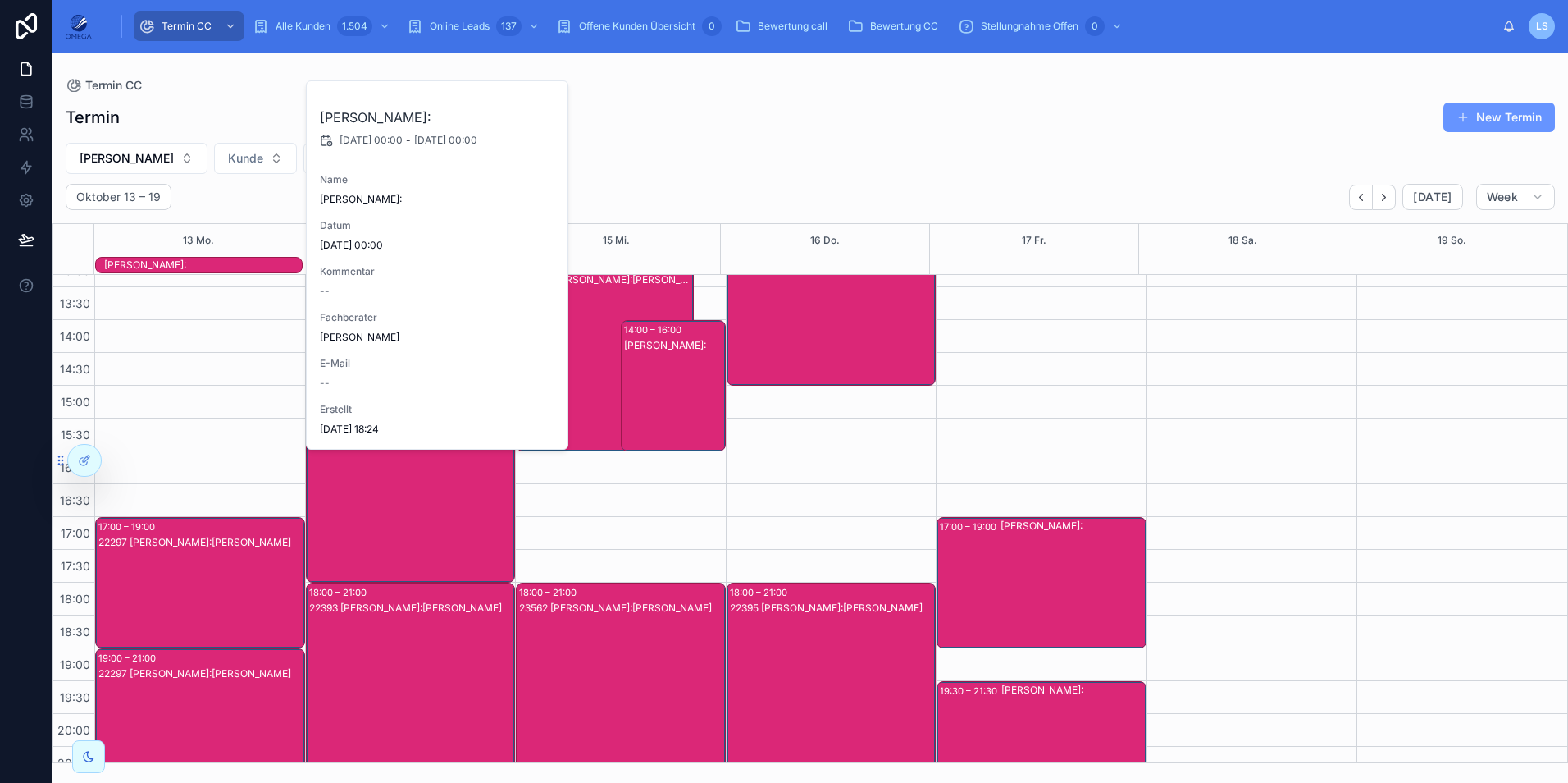
click at [232, 265] on div "[PERSON_NAME]:" at bounding box center [203, 265] width 198 height 13
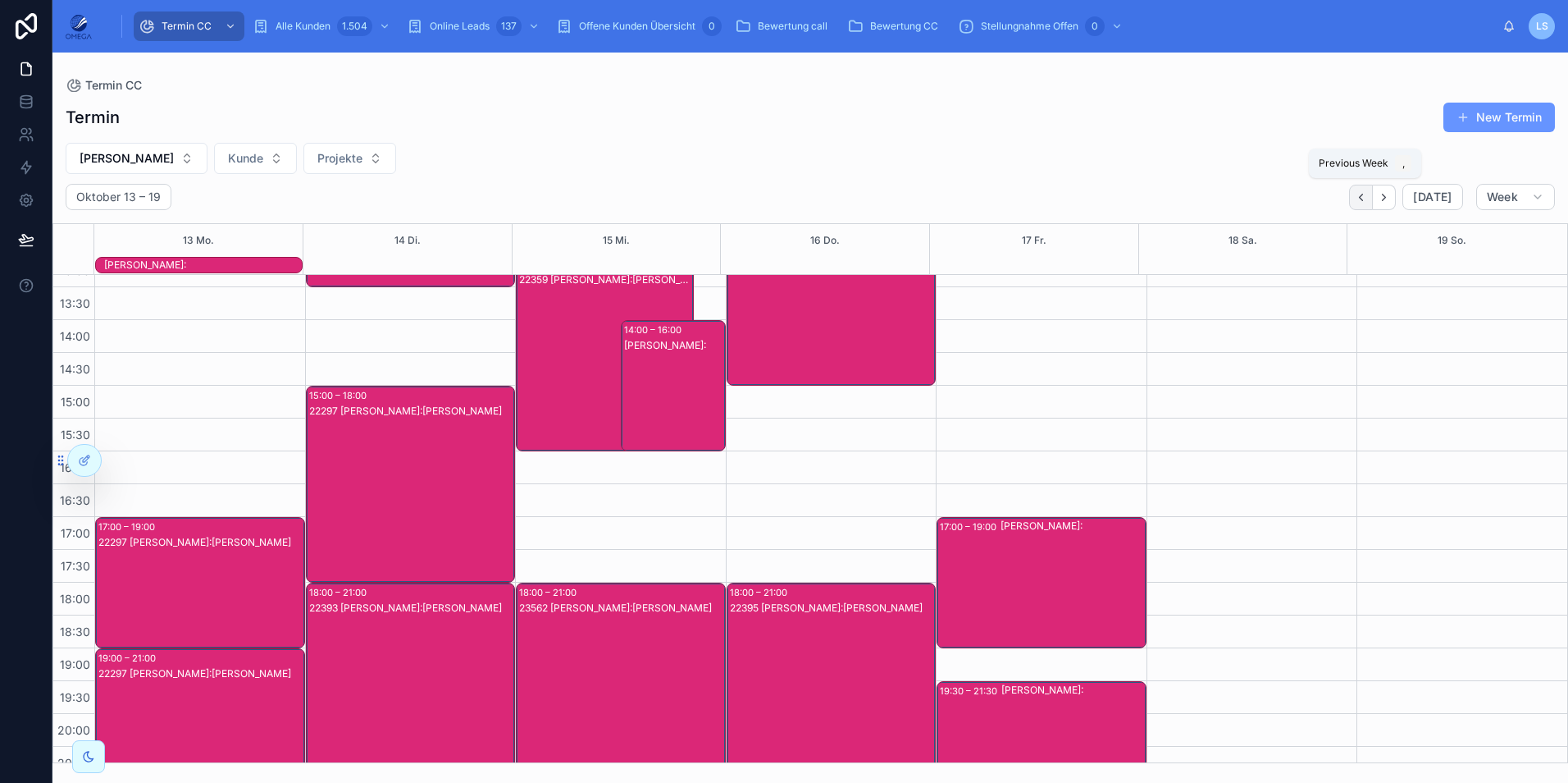
click at [1362, 204] on button "Back" at bounding box center [1361, 197] width 24 height 25
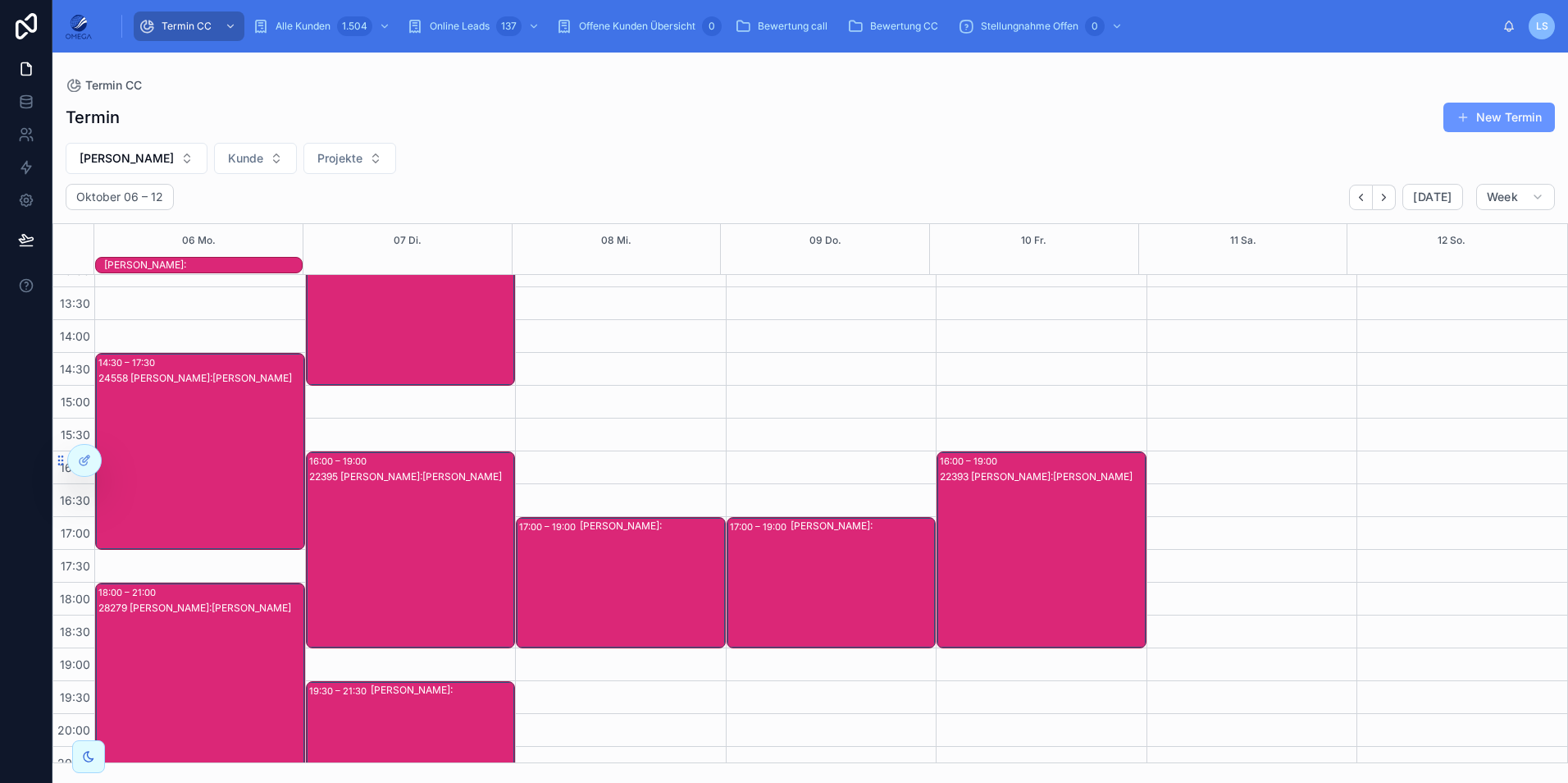
click at [234, 265] on div "[PERSON_NAME]:" at bounding box center [203, 265] width 198 height 13
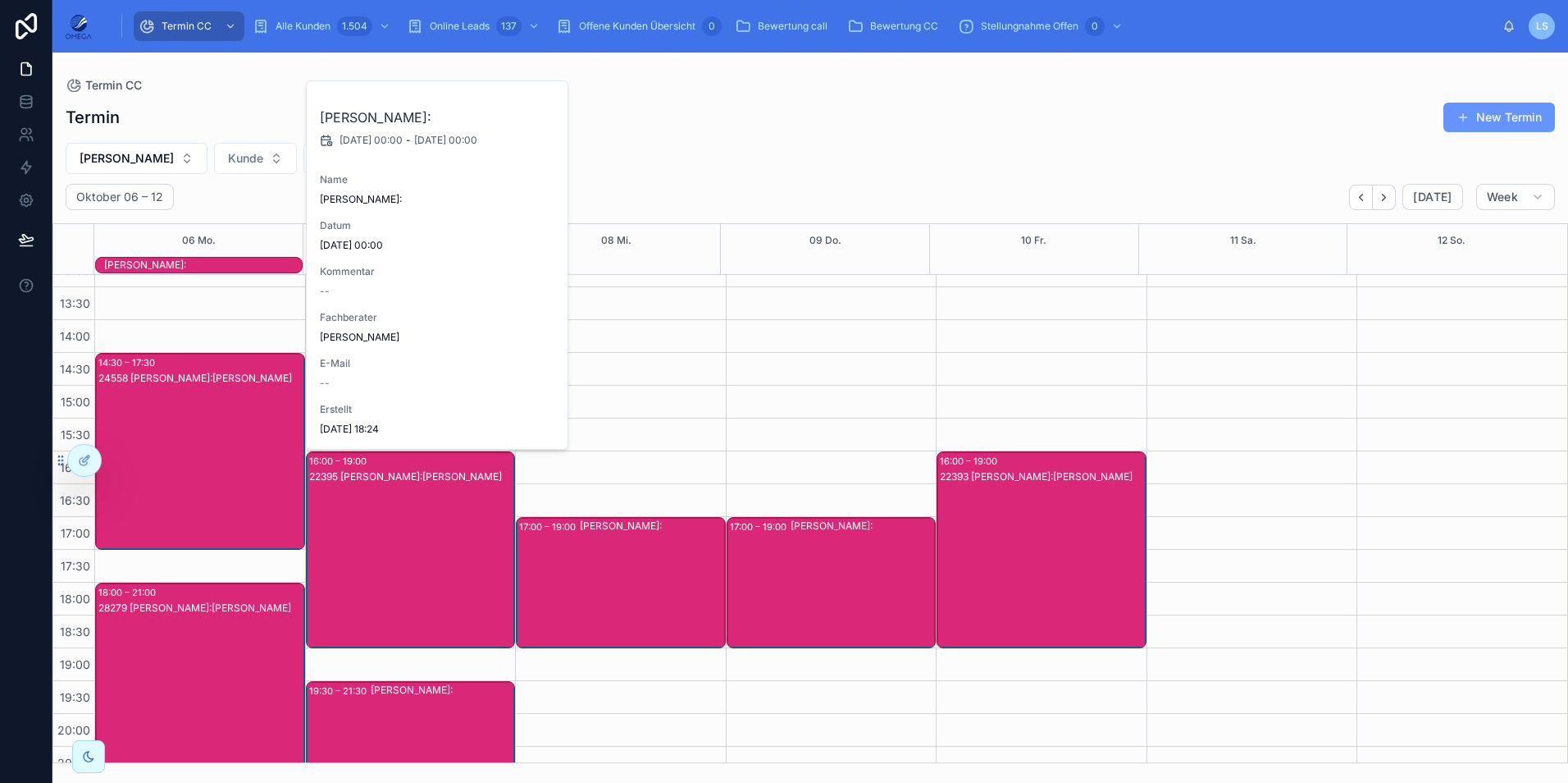
click at [234, 265] on div "[PERSON_NAME]:" at bounding box center [203, 265] width 198 height 13
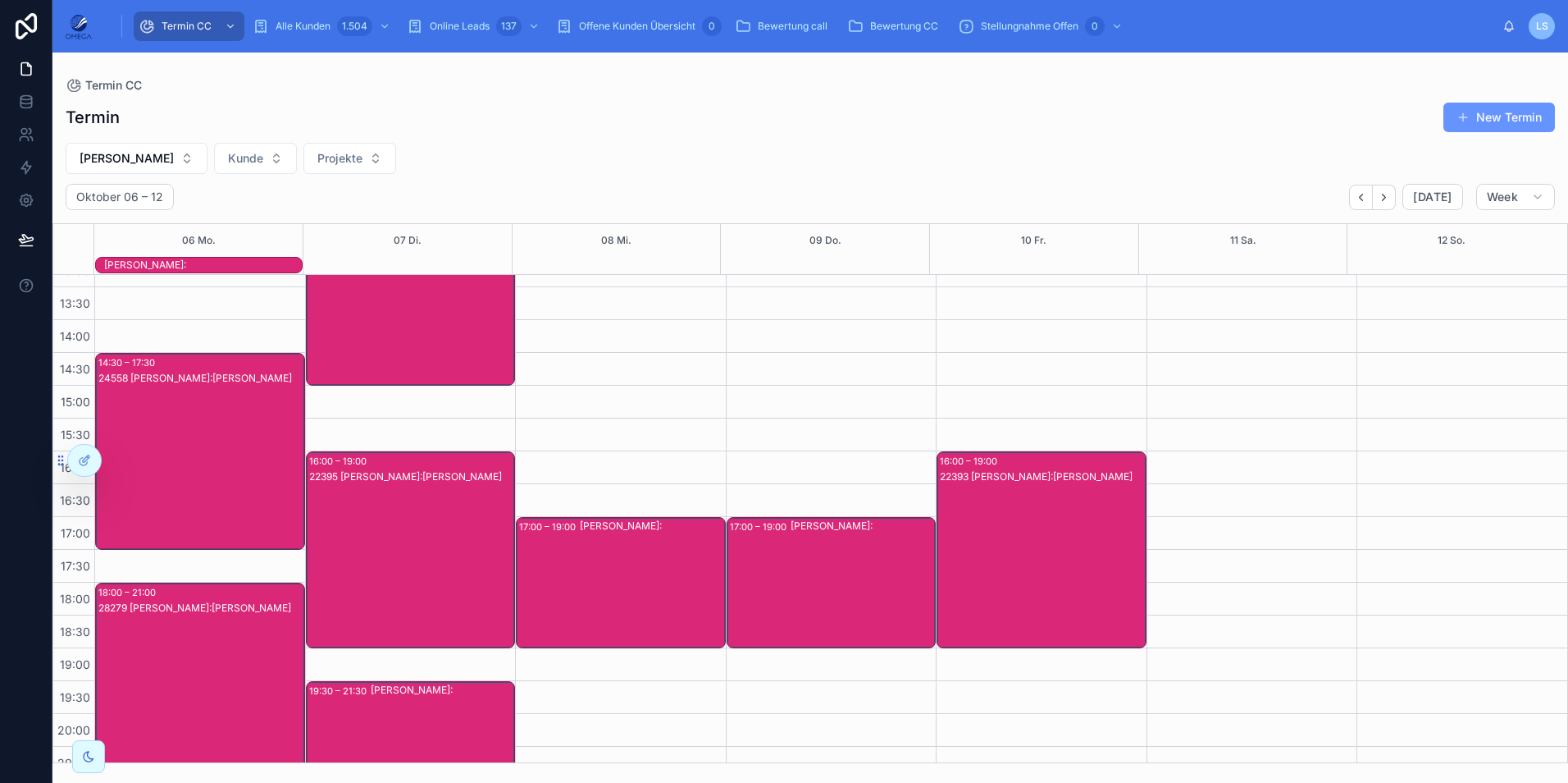
click at [252, 265] on div "[PERSON_NAME]:" at bounding box center [203, 265] width 198 height 13
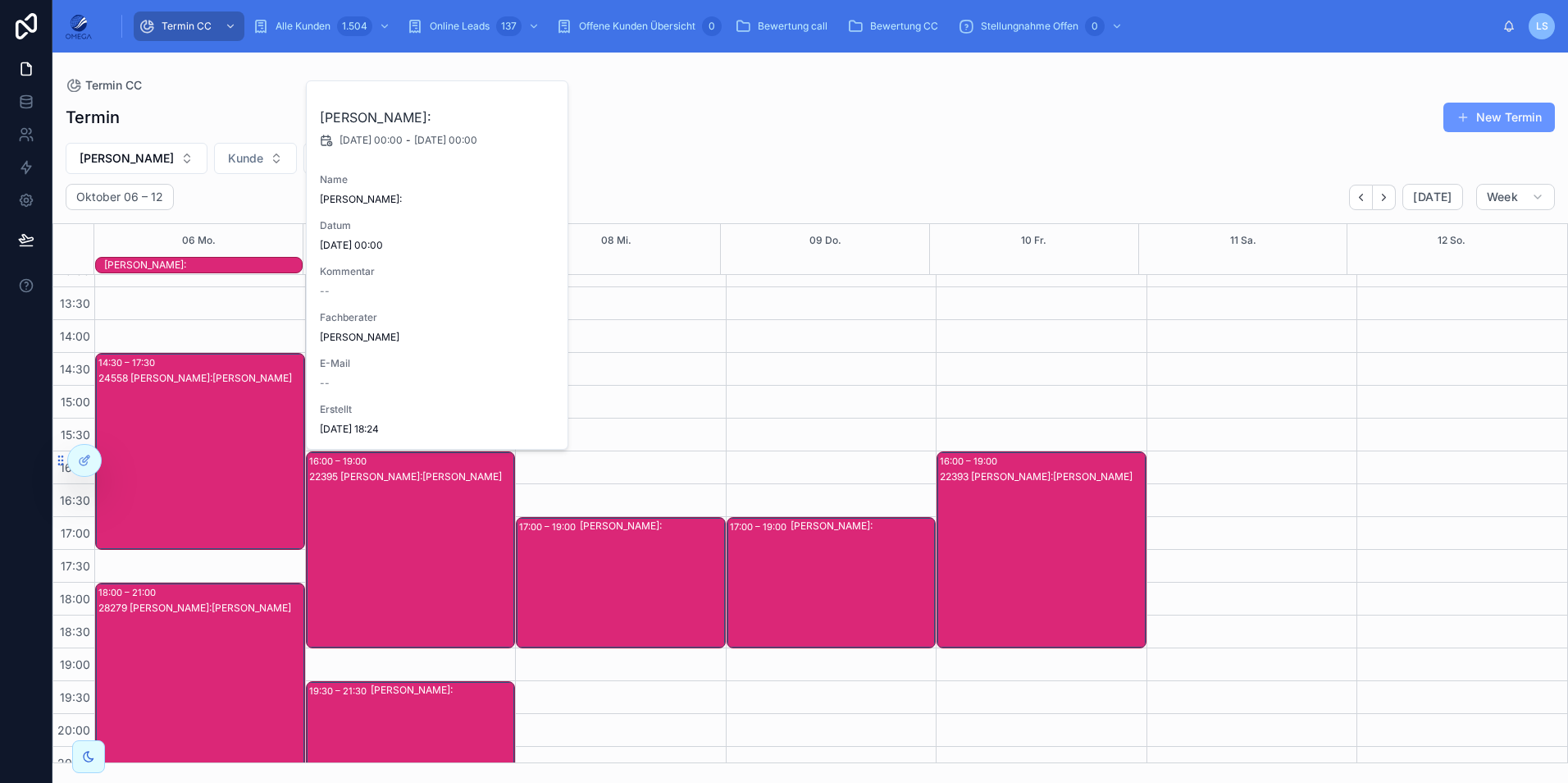
click at [252, 265] on div "[PERSON_NAME]:" at bounding box center [203, 265] width 198 height 13
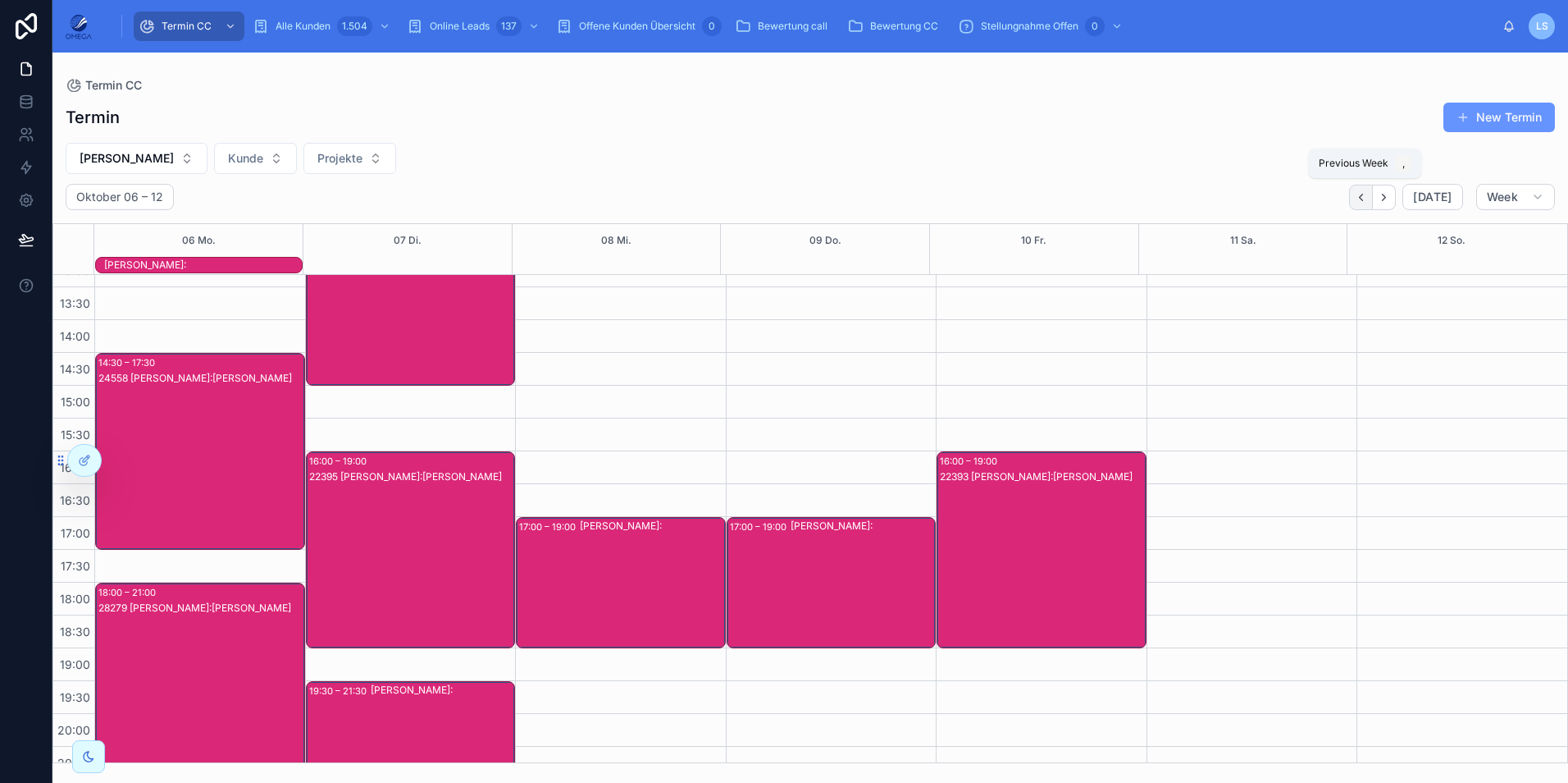
click at [1364, 197] on icon "Back" at bounding box center [1361, 197] width 13 height 13
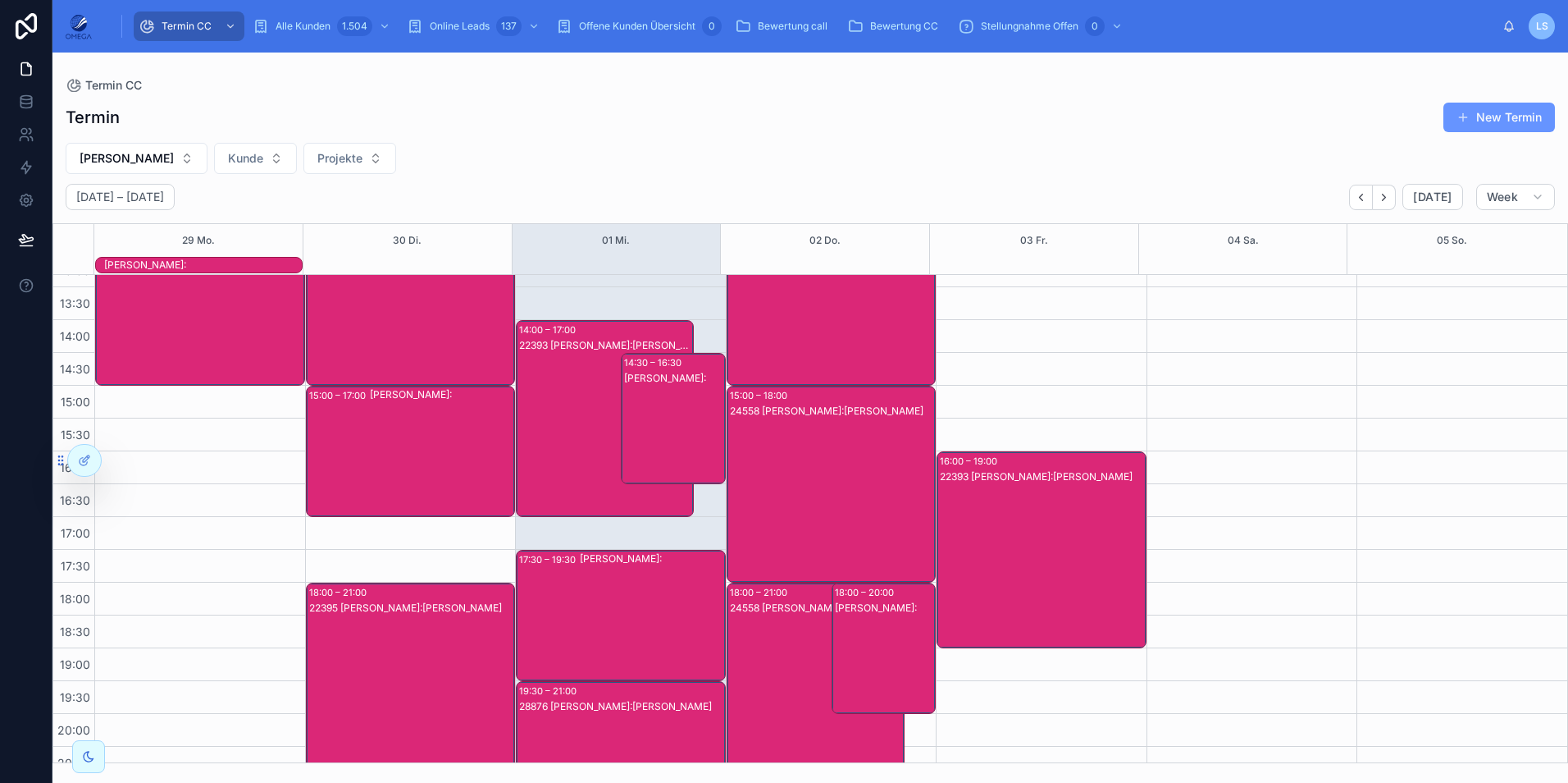
click at [281, 267] on div "[PERSON_NAME]:" at bounding box center [203, 265] width 198 height 13
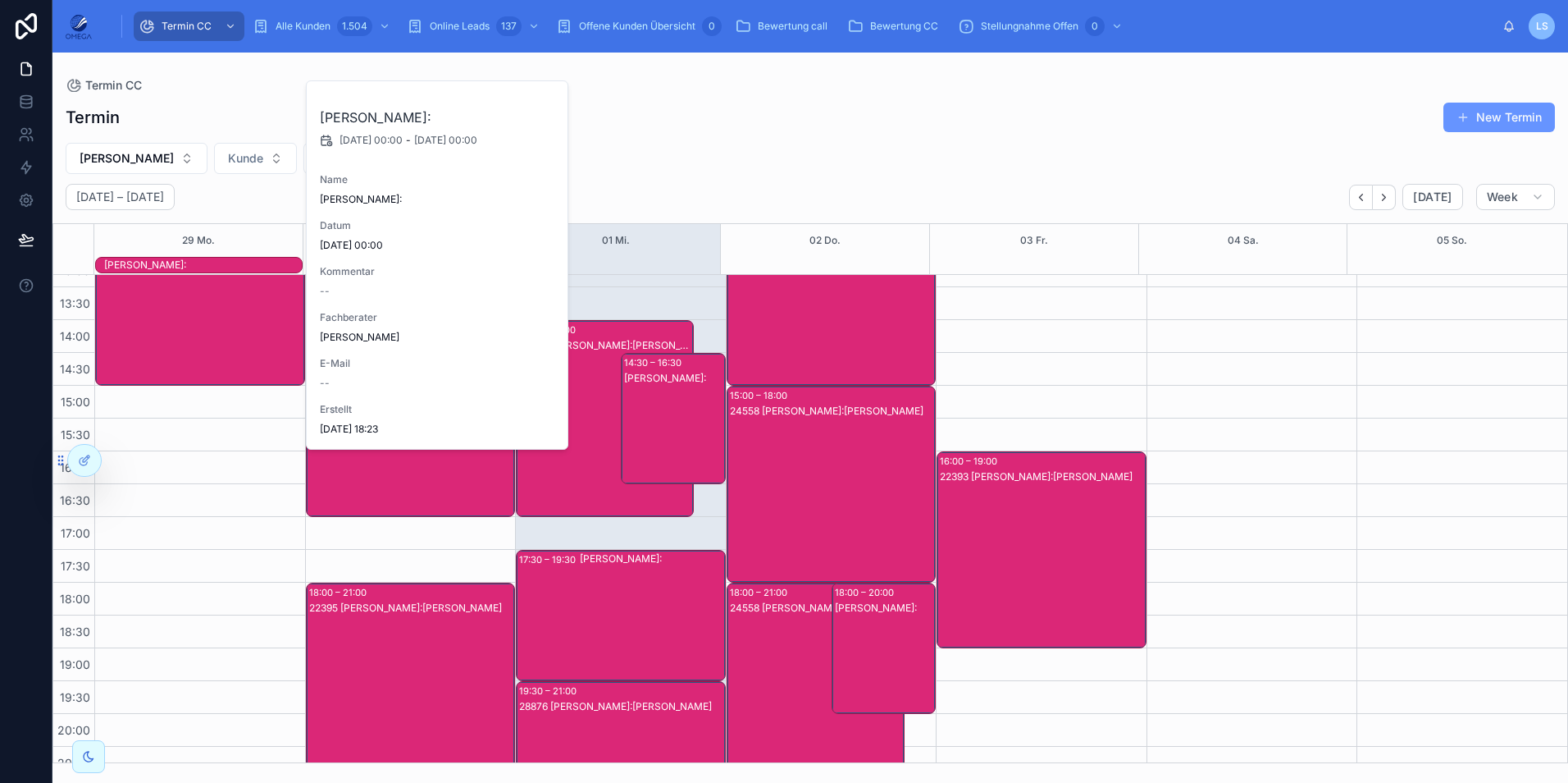
click at [281, 267] on div "[PERSON_NAME]:" at bounding box center [203, 265] width 198 height 13
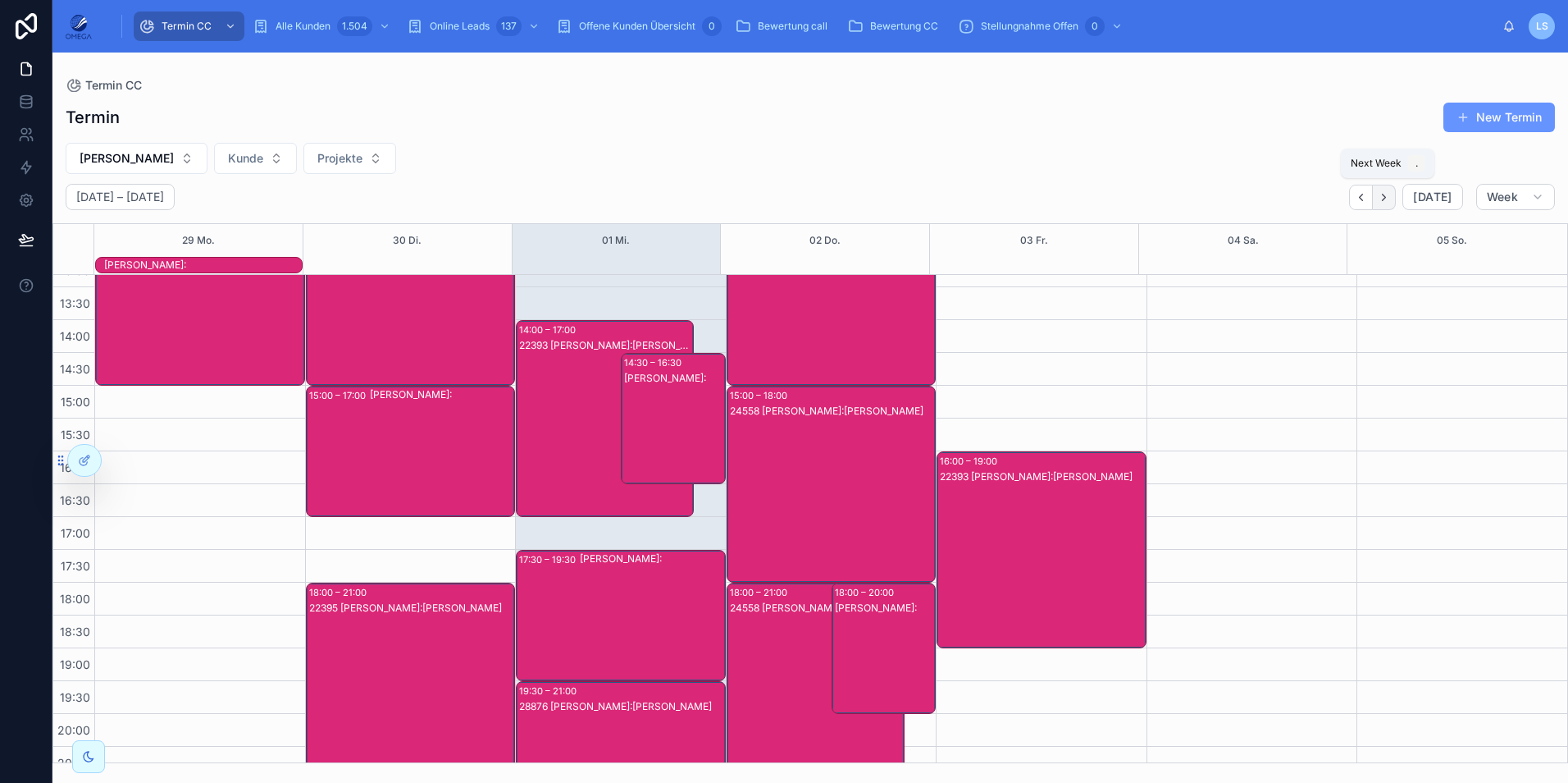
click at [1391, 204] on button "Next" at bounding box center [1384, 197] width 23 height 25
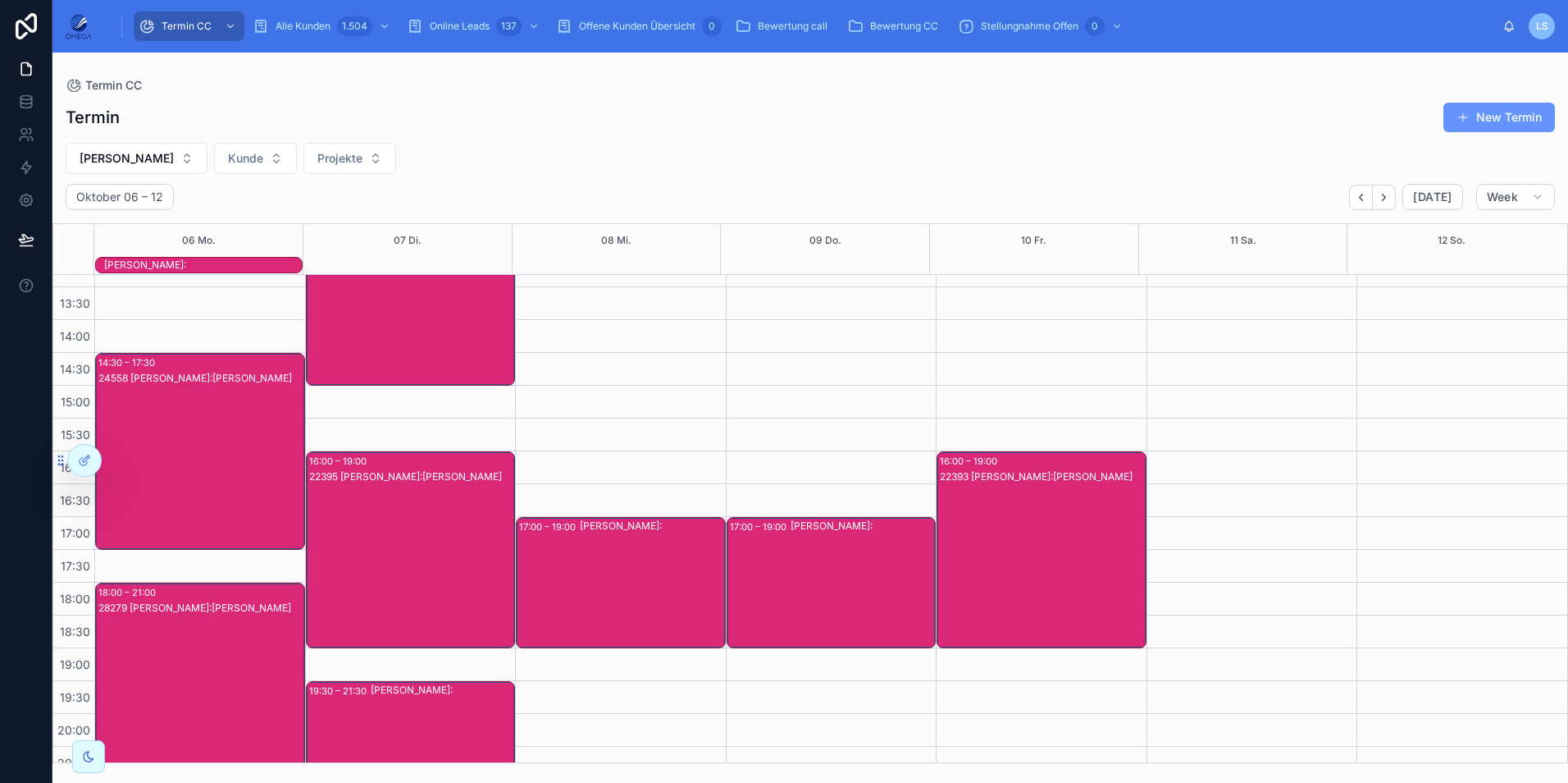
click at [246, 426] on div "24558 [PERSON_NAME]:[PERSON_NAME]" at bounding box center [201, 467] width 205 height 193
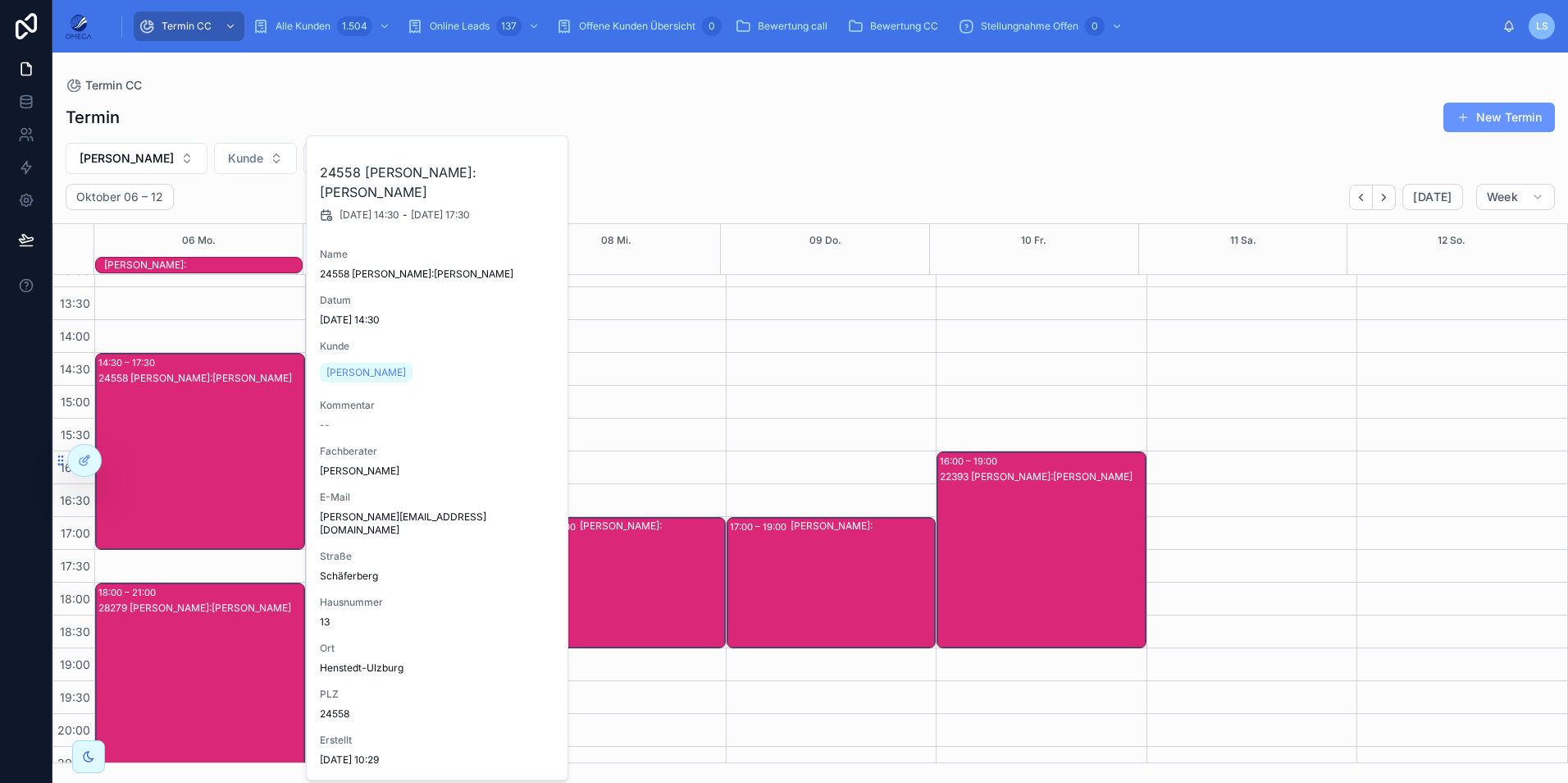
click at [226, 426] on div "24558 [PERSON_NAME]:[PERSON_NAME]" at bounding box center [201, 467] width 205 height 193
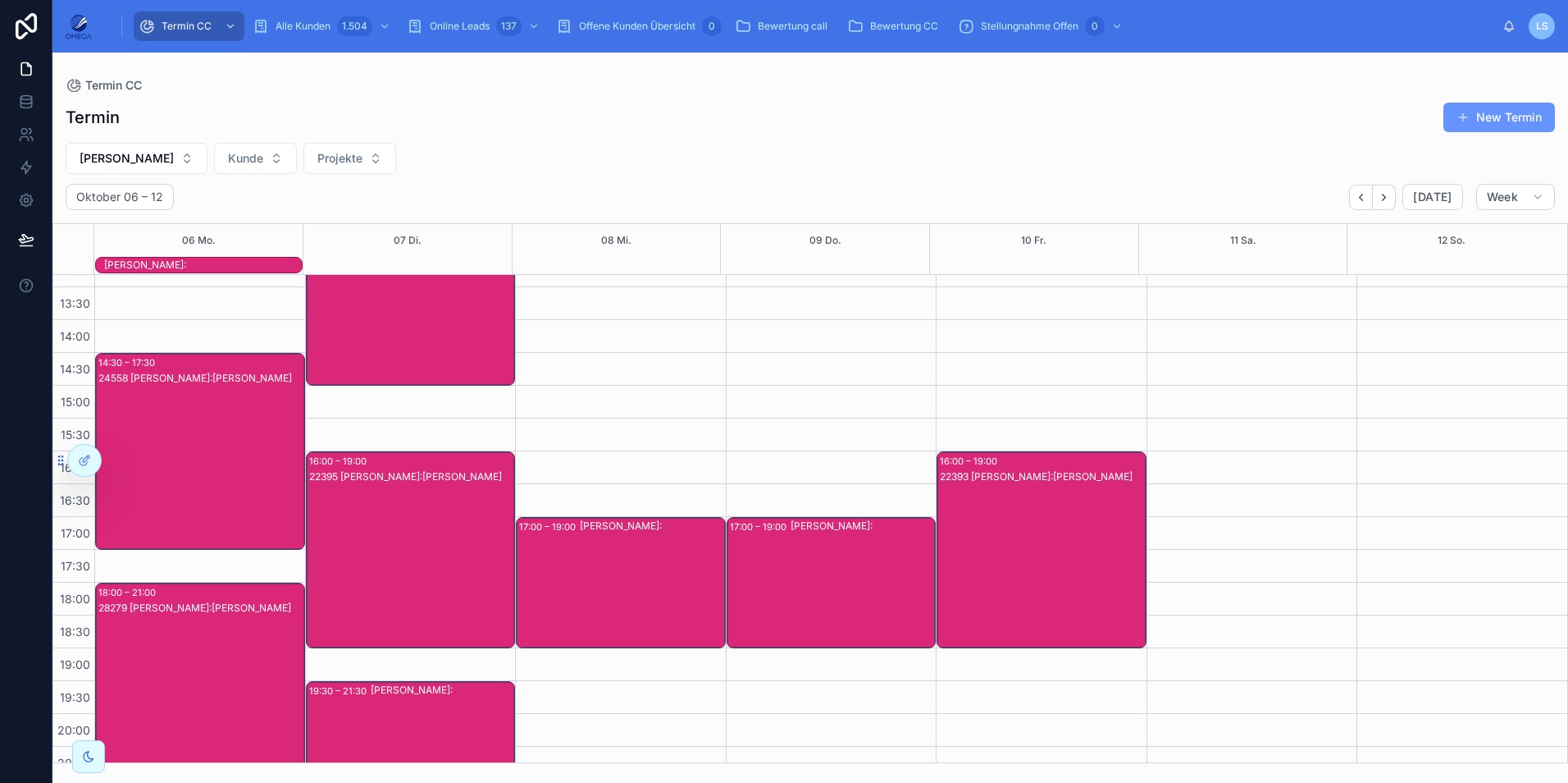
click at [214, 442] on div "24558 [PERSON_NAME]:[PERSON_NAME]" at bounding box center [201, 467] width 205 height 193
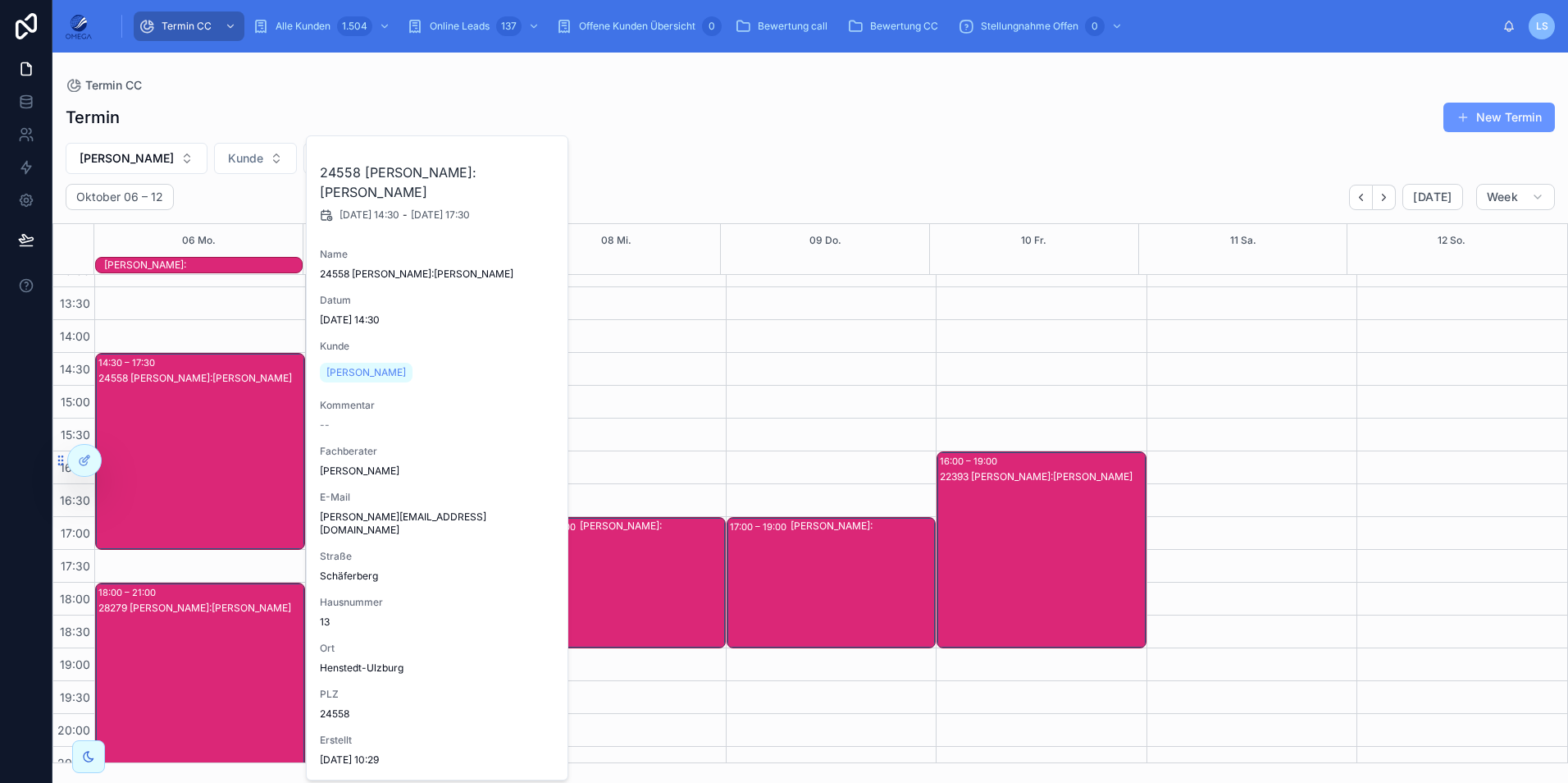
click at [242, 266] on div "[PERSON_NAME]:" at bounding box center [203, 265] width 198 height 13
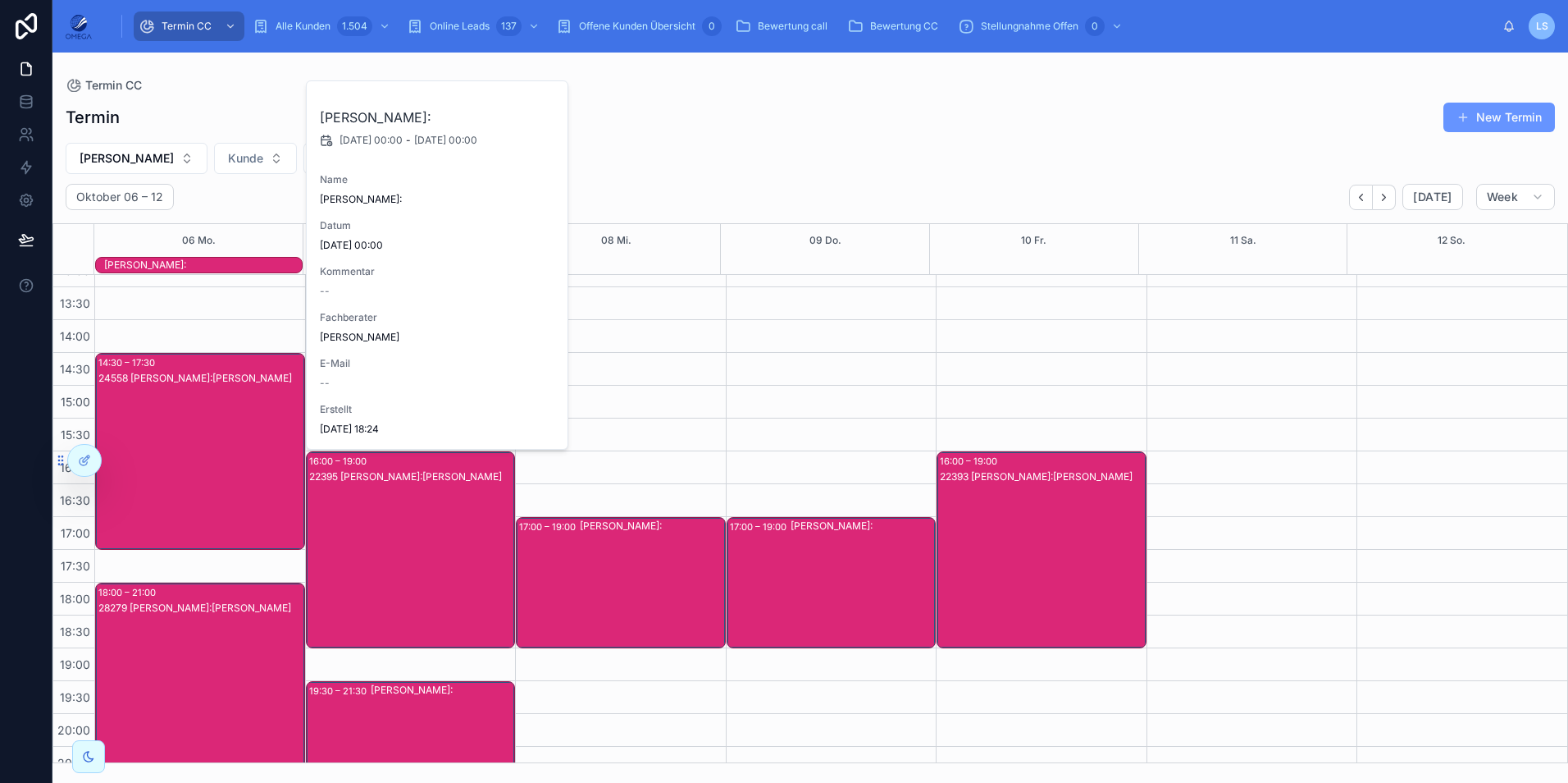
click at [242, 266] on div "[PERSON_NAME]:" at bounding box center [203, 265] width 198 height 13
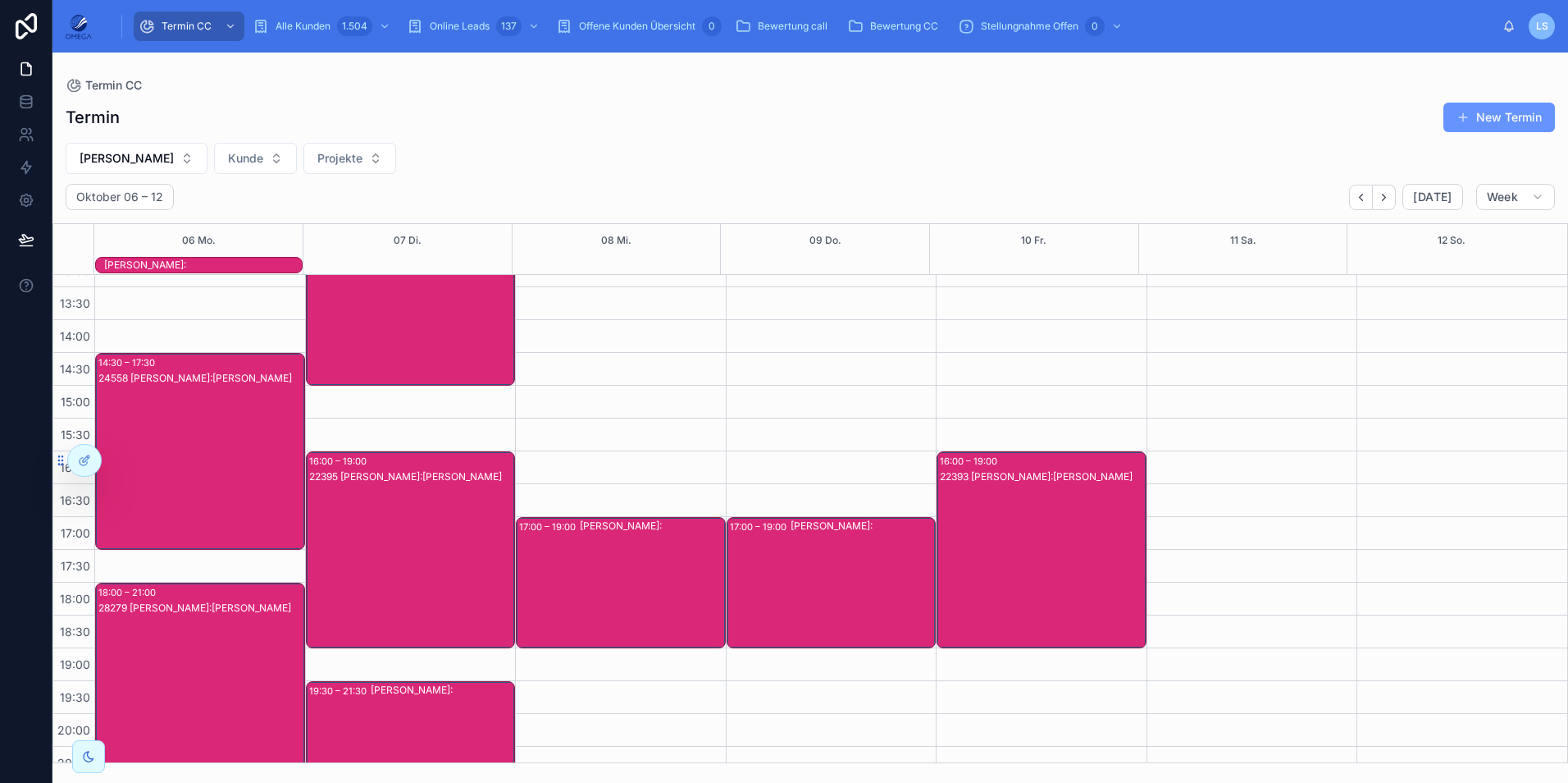
click at [213, 645] on div "28279 [PERSON_NAME]:[PERSON_NAME]" at bounding box center [201, 697] width 205 height 193
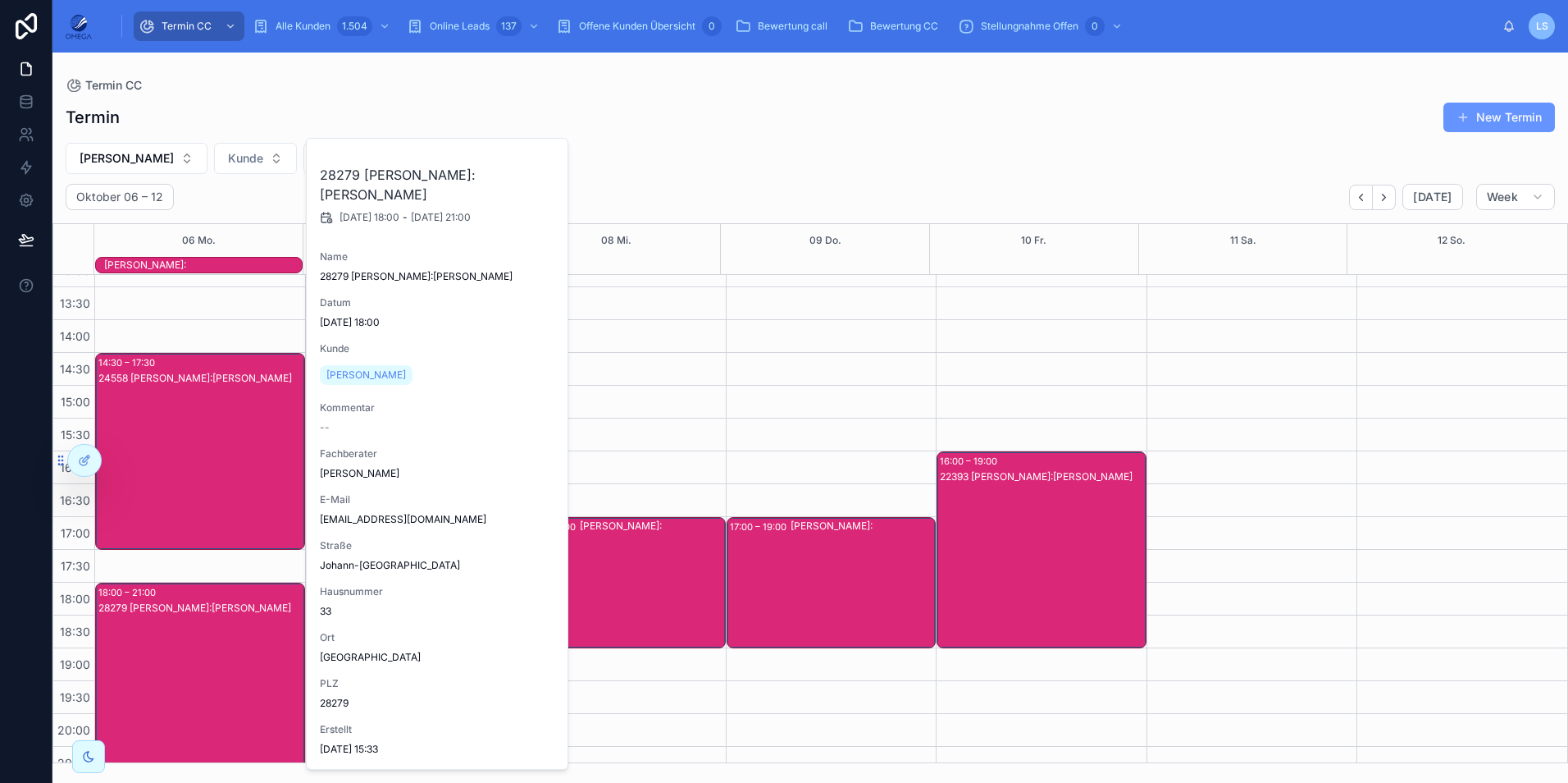
click at [213, 645] on div "28279 [PERSON_NAME]:[PERSON_NAME]" at bounding box center [201, 697] width 205 height 193
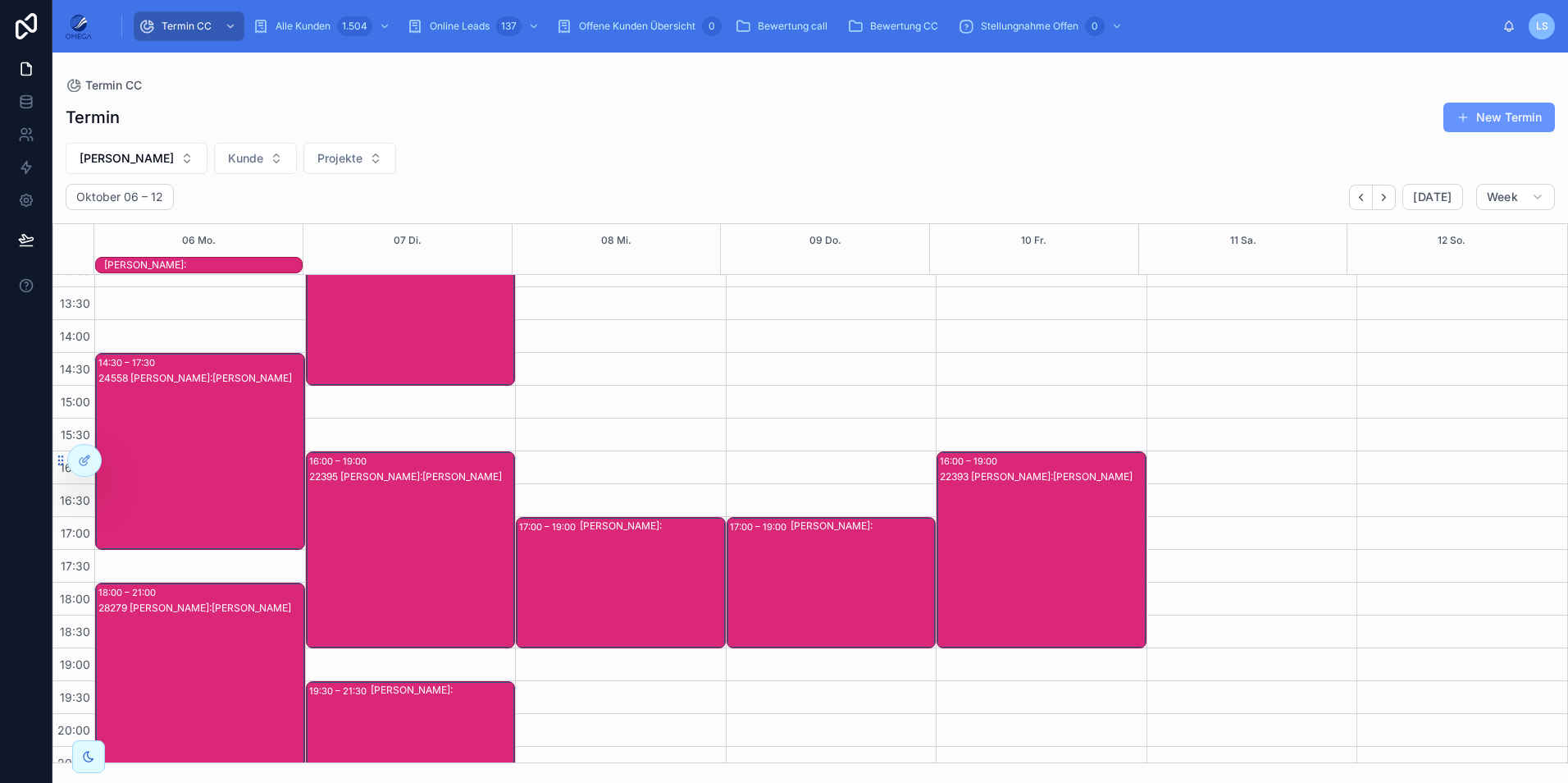
click at [229, 261] on div "[PERSON_NAME]:" at bounding box center [203, 265] width 198 height 13
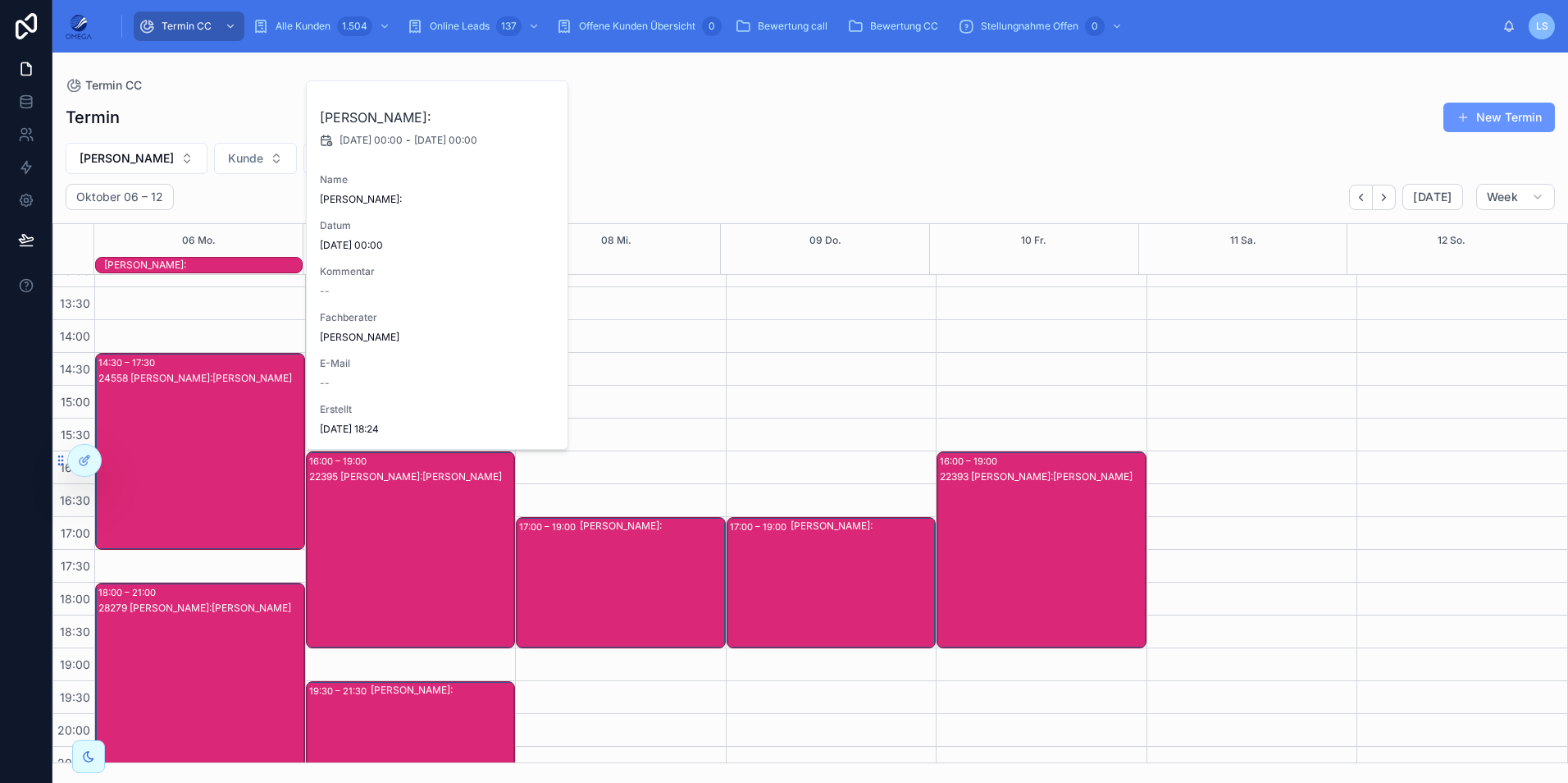
click at [229, 261] on div "[PERSON_NAME]:" at bounding box center [203, 265] width 198 height 13
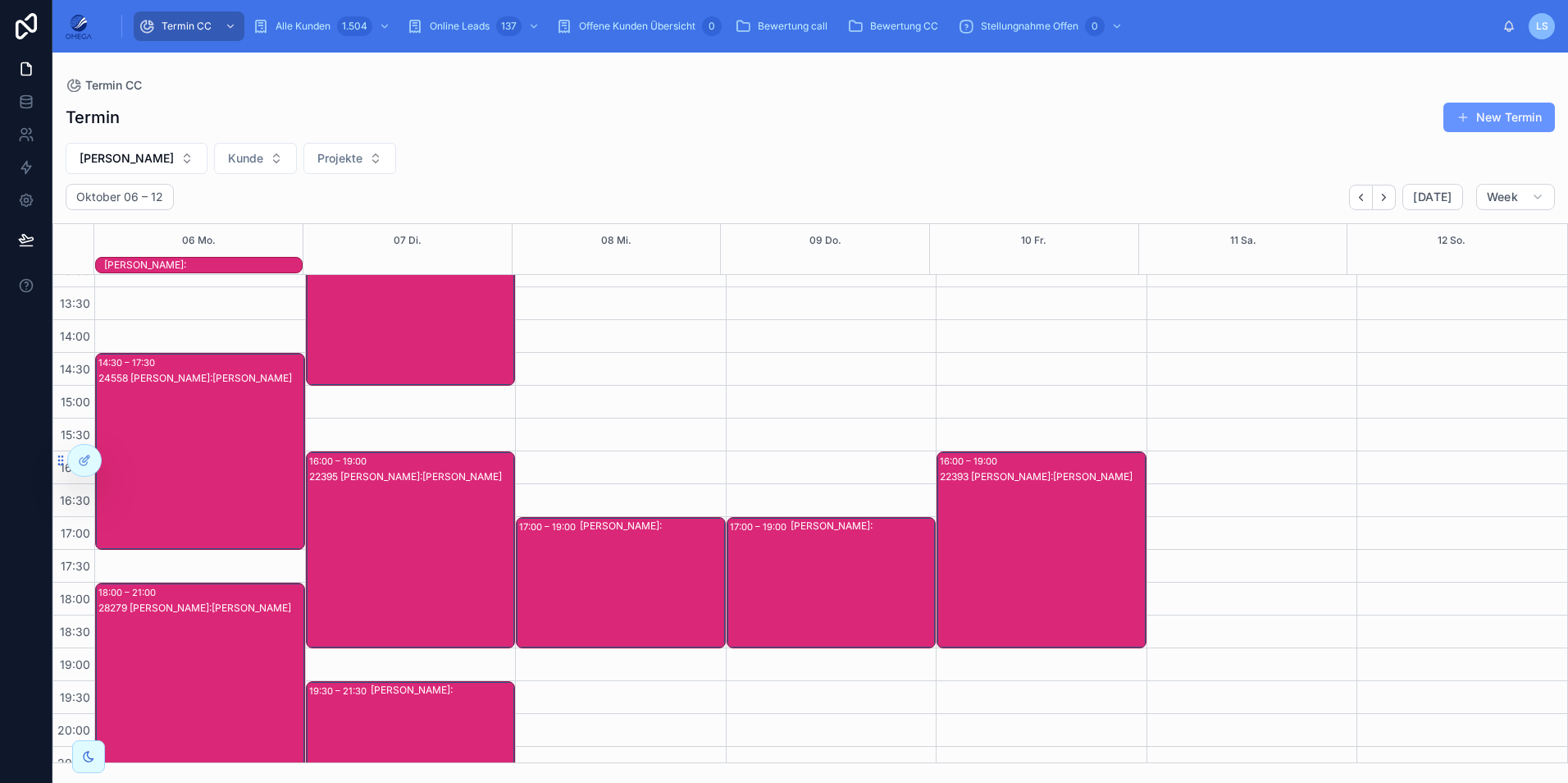
click at [162, 662] on div "28279 [PERSON_NAME]:[PERSON_NAME]" at bounding box center [201, 697] width 205 height 193
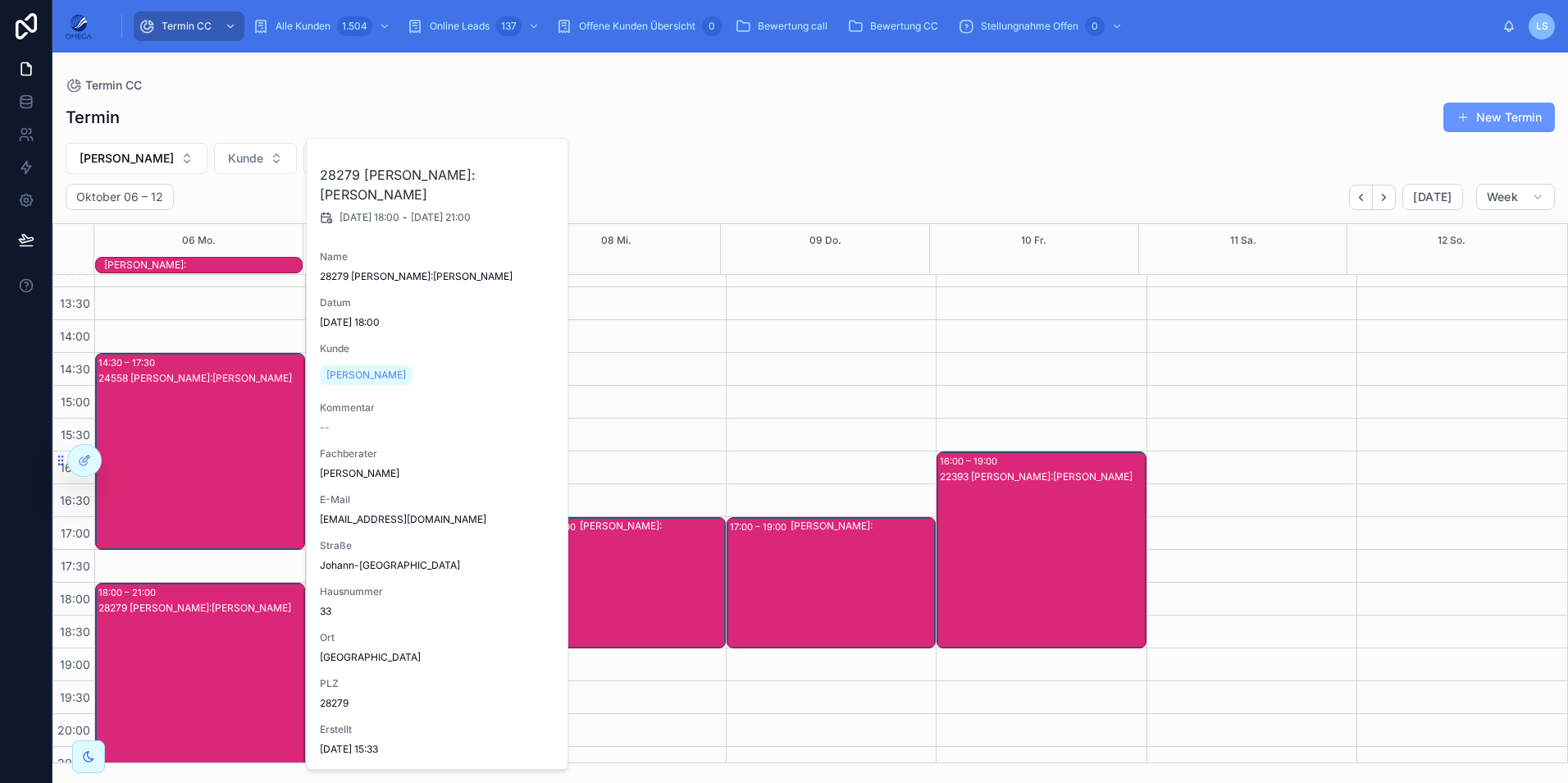
click at [162, 662] on div "28279 [PERSON_NAME]:[PERSON_NAME]" at bounding box center [201, 697] width 205 height 193
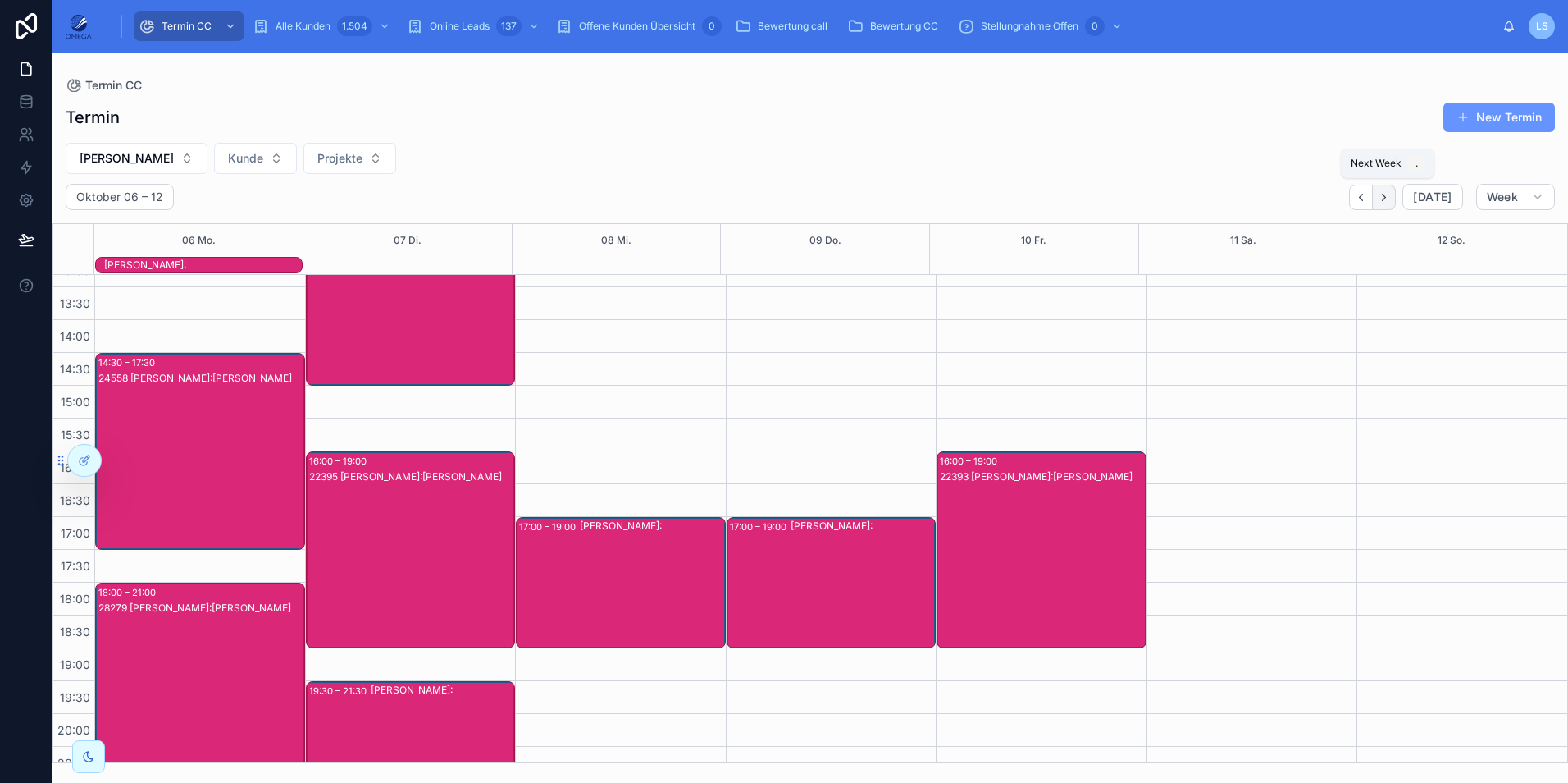
click at [1388, 201] on icon "Next" at bounding box center [1384, 197] width 13 height 13
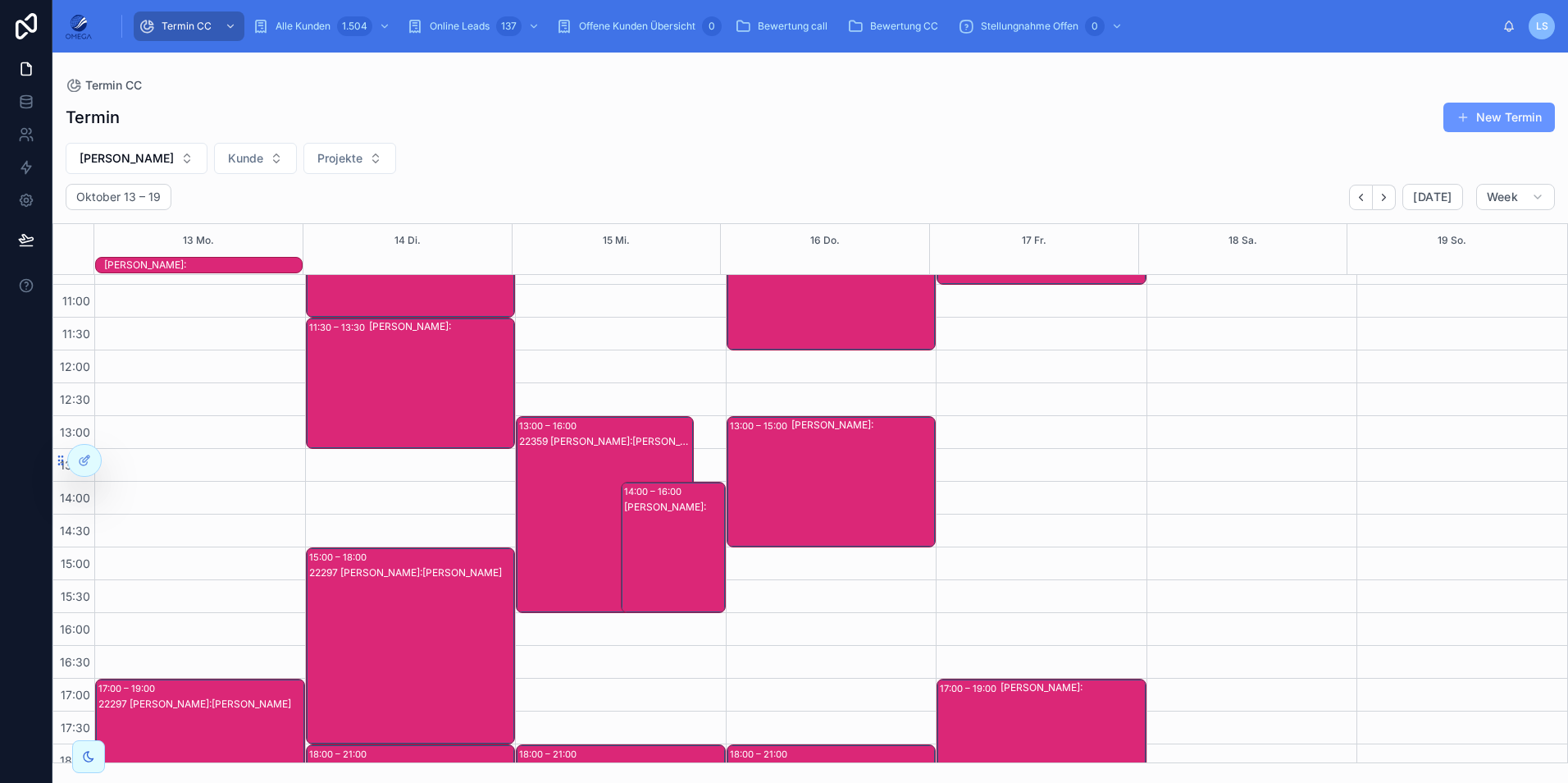
scroll to position [184, 0]
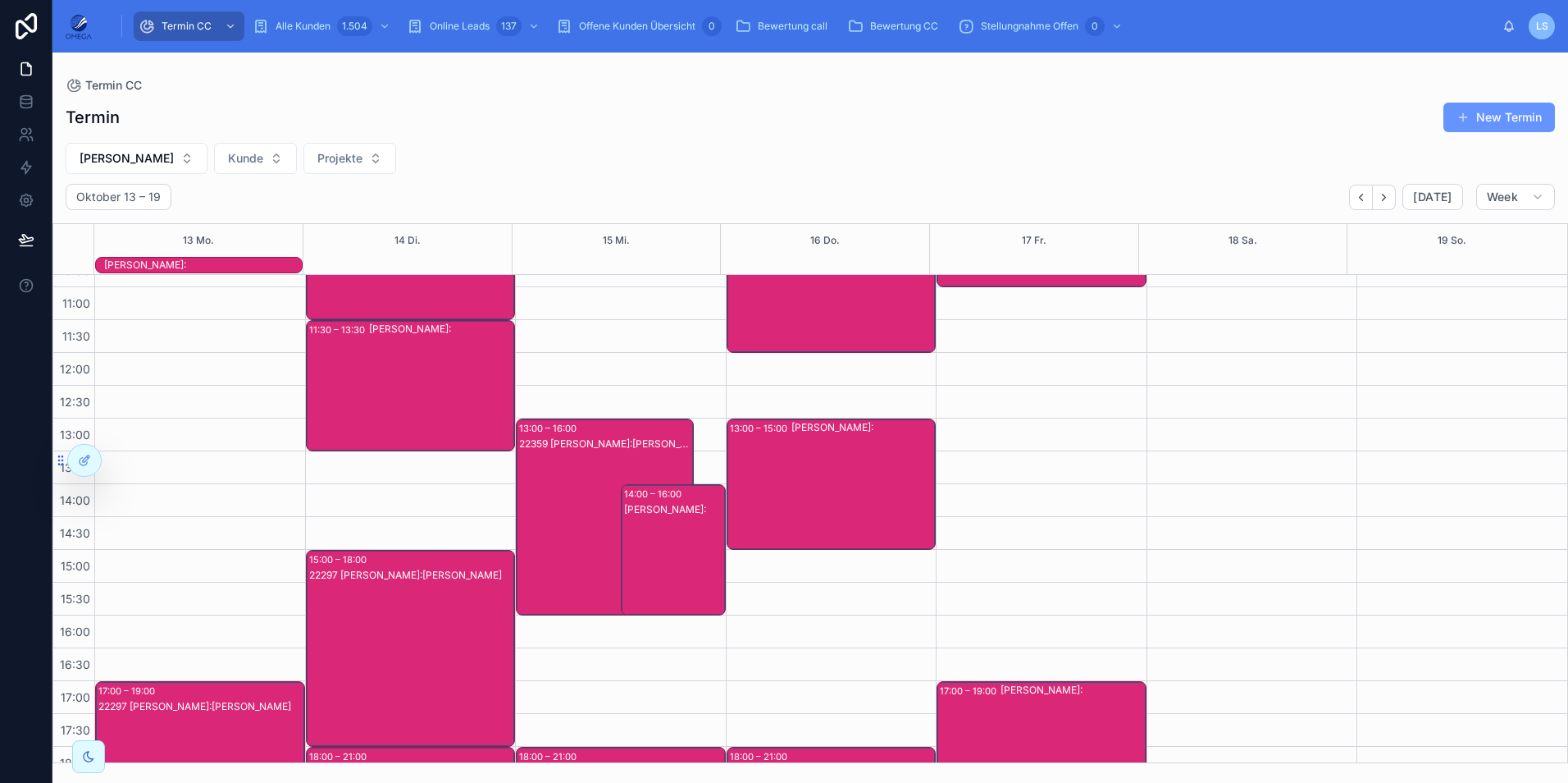
click at [565, 483] on div "22359 [PERSON_NAME]:[PERSON_NAME]" at bounding box center [606, 533] width 173 height 193
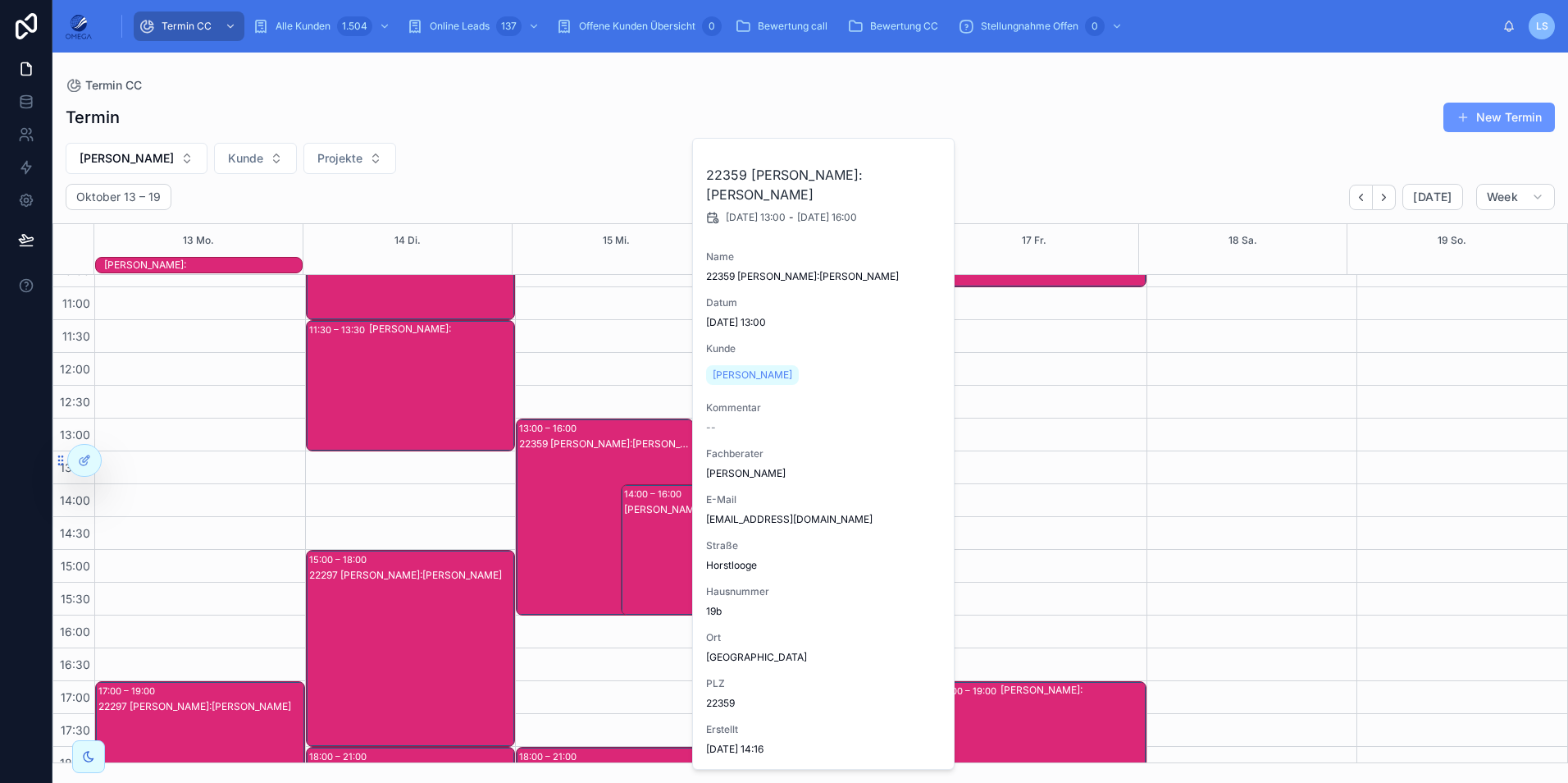
click at [565, 483] on div "22359 [PERSON_NAME]:[PERSON_NAME]" at bounding box center [606, 533] width 173 height 193
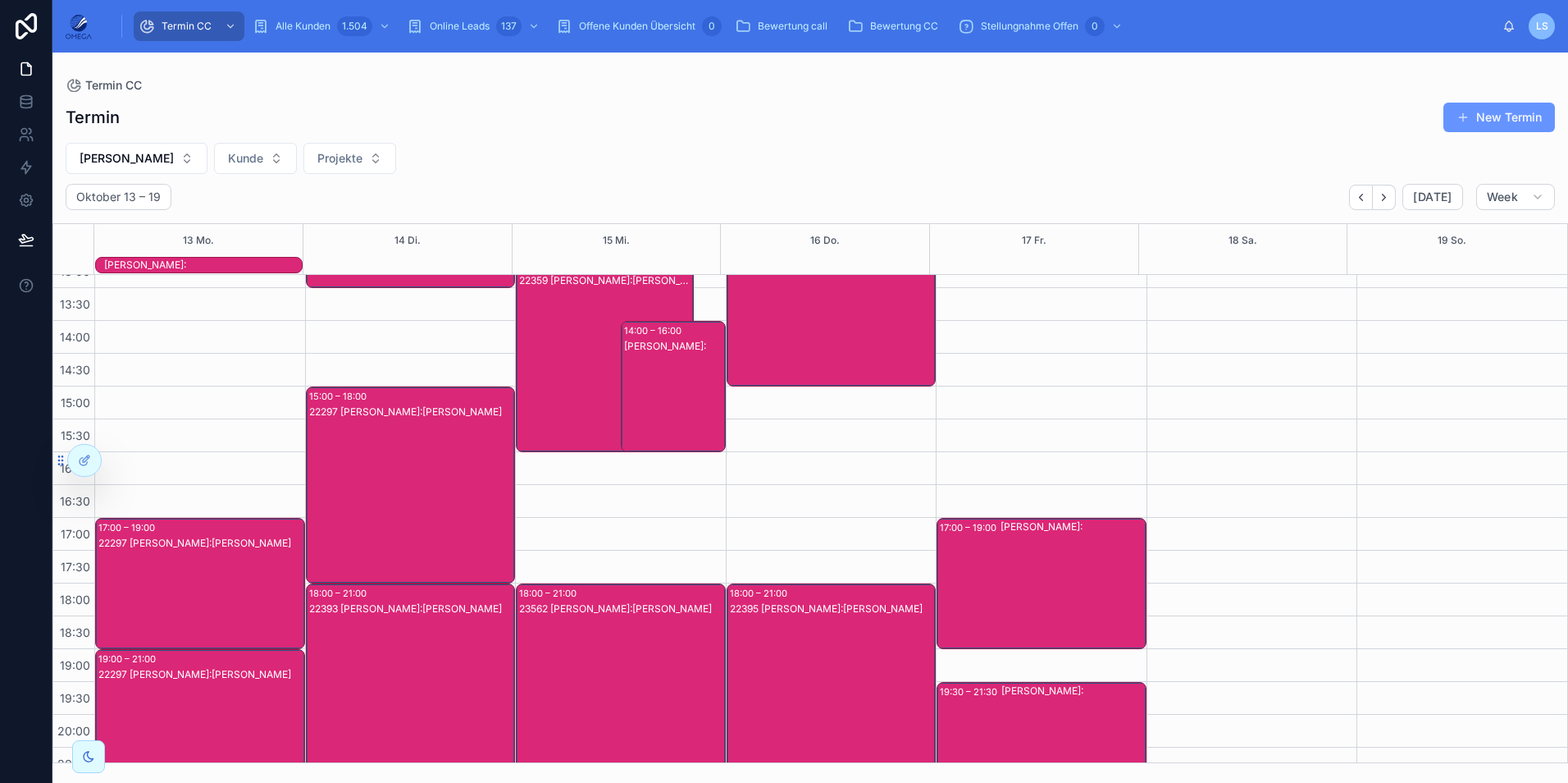
scroll to position [366, 0]
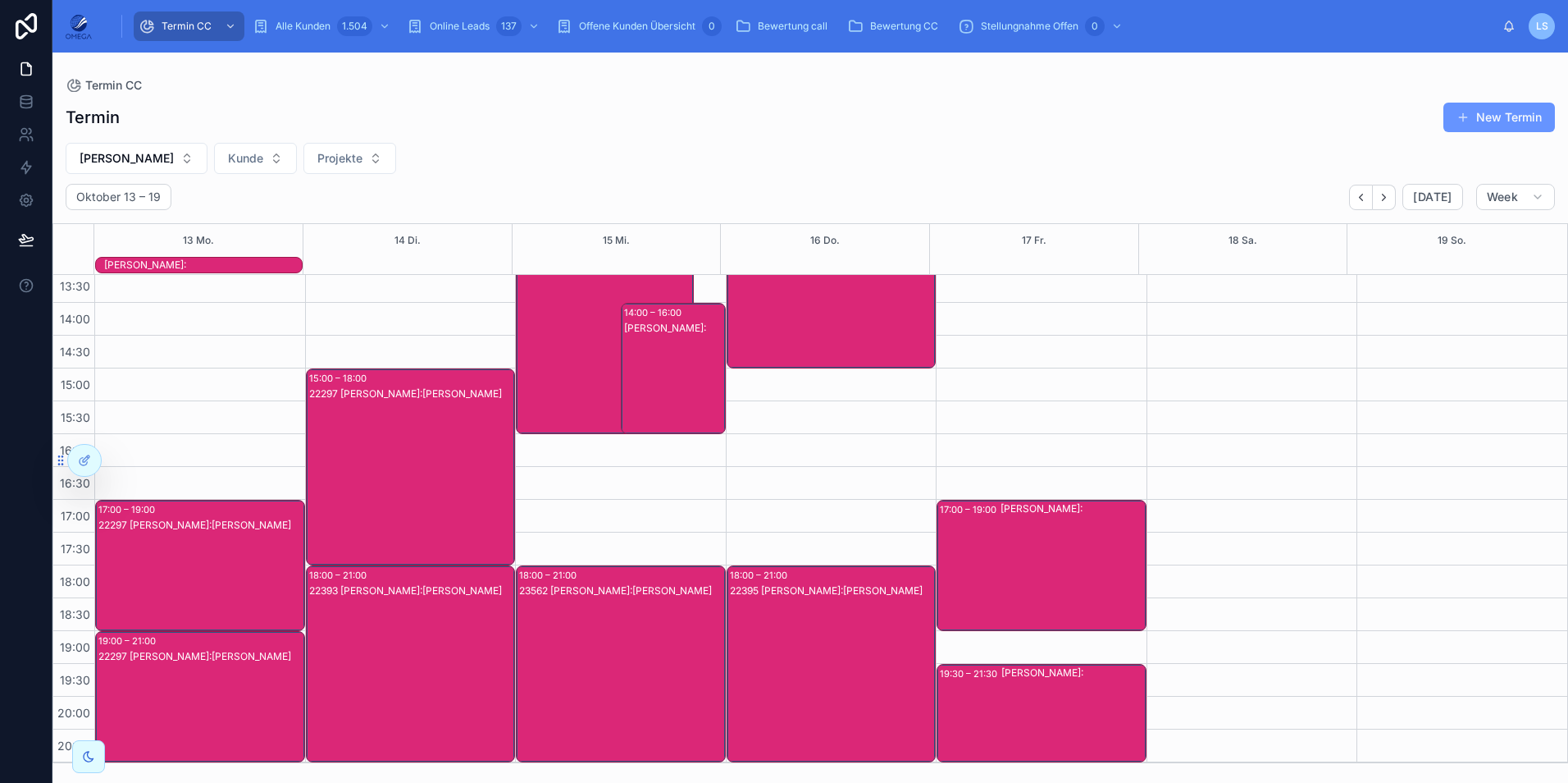
click at [622, 623] on div "23562 [PERSON_NAME]:[PERSON_NAME]" at bounding box center [622, 679] width 205 height 193
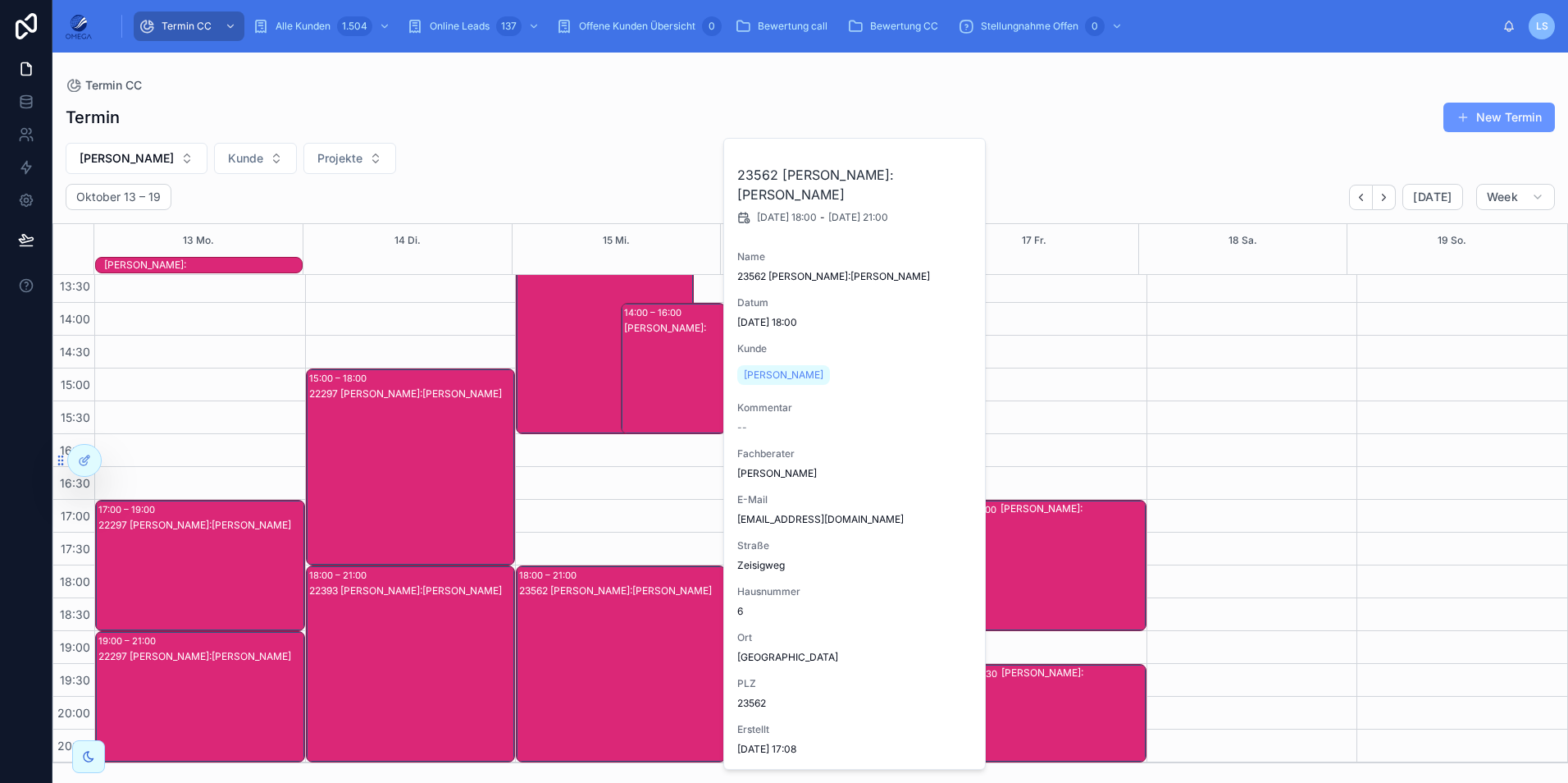
click at [622, 623] on div "23562 [PERSON_NAME]:[PERSON_NAME]" at bounding box center [622, 679] width 205 height 193
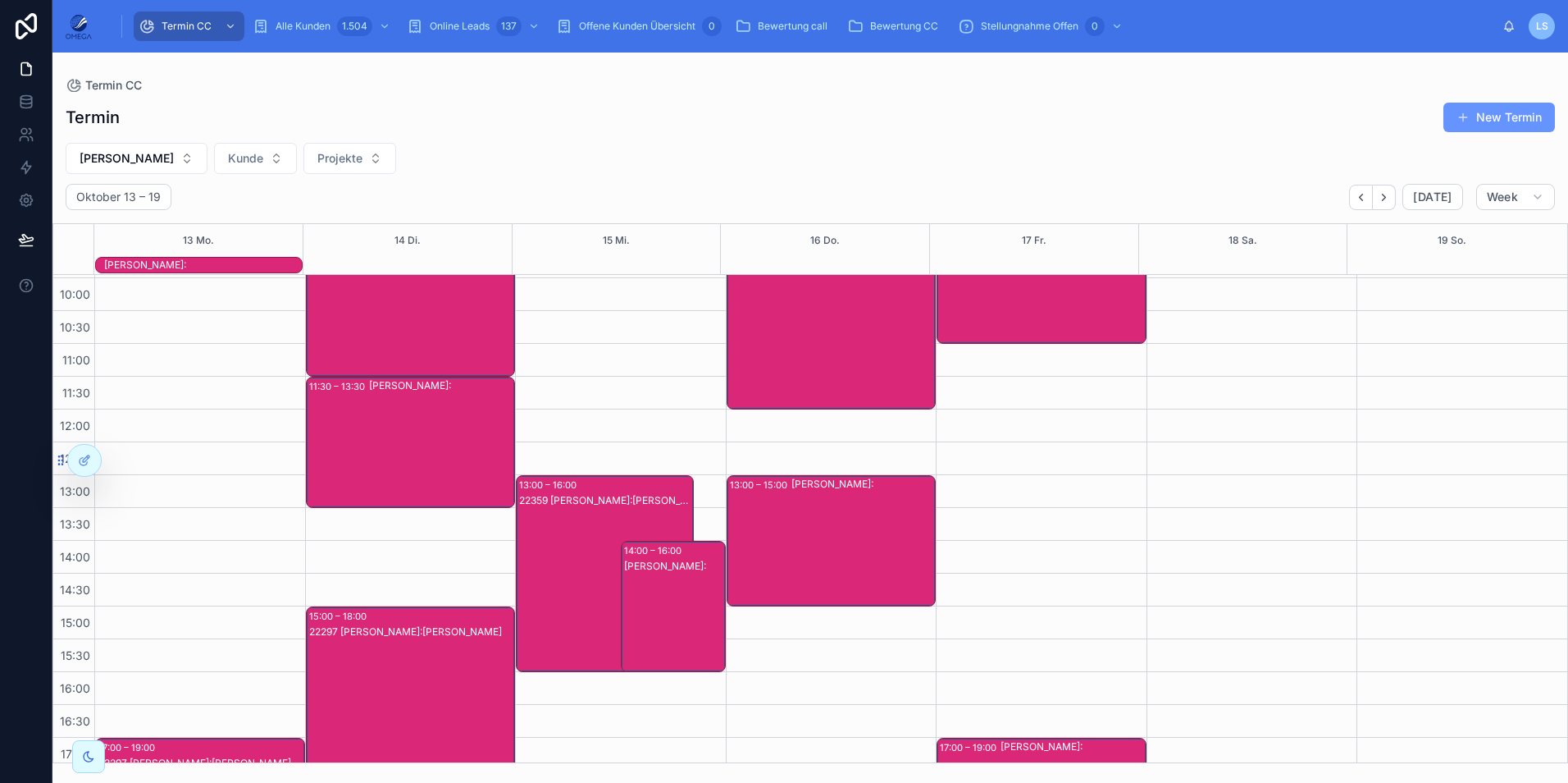
scroll to position [120, 0]
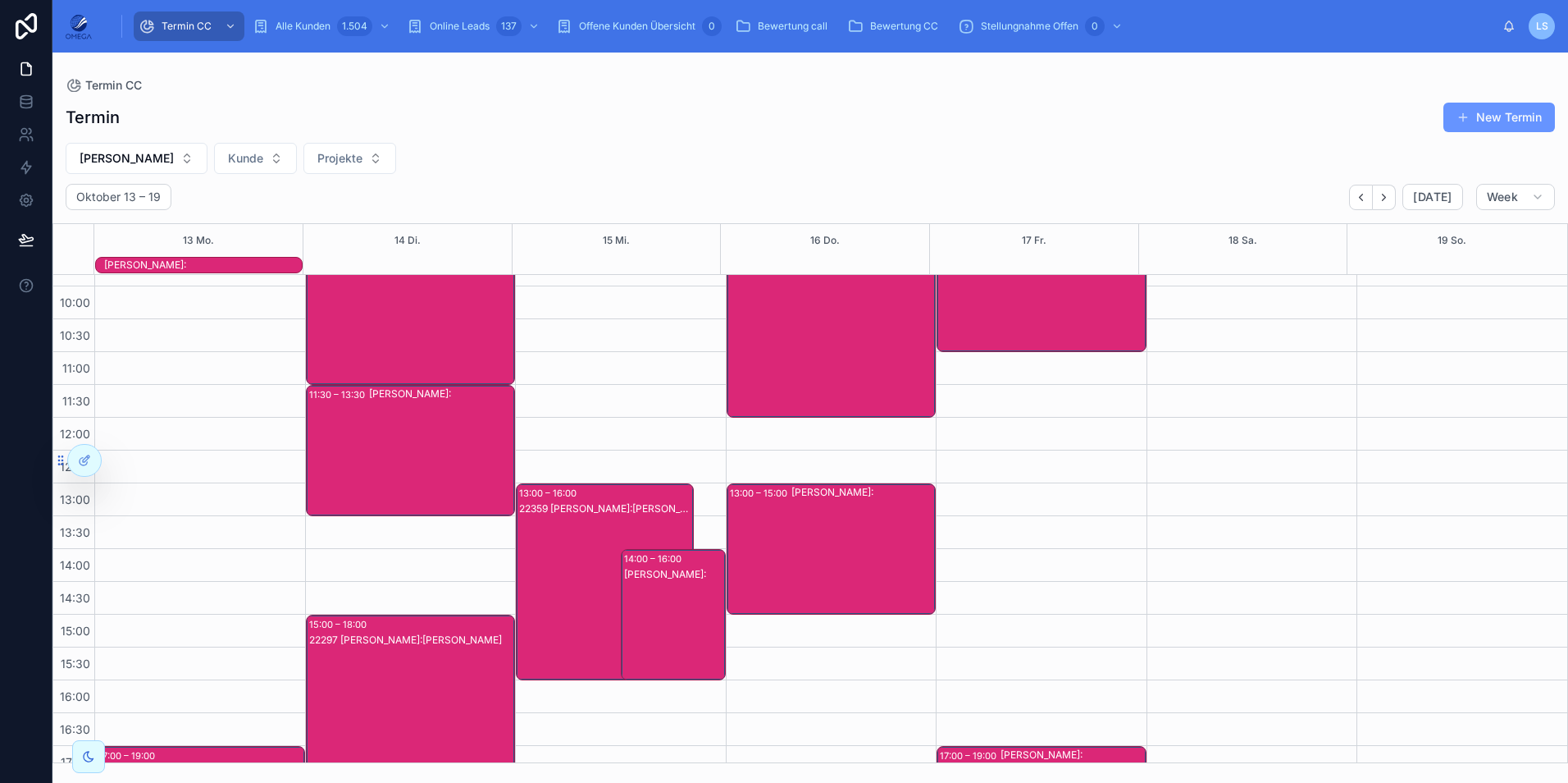
click at [415, 342] on div "22393 [PERSON_NAME]:[PERSON_NAME]" at bounding box center [412, 302] width 205 height 193
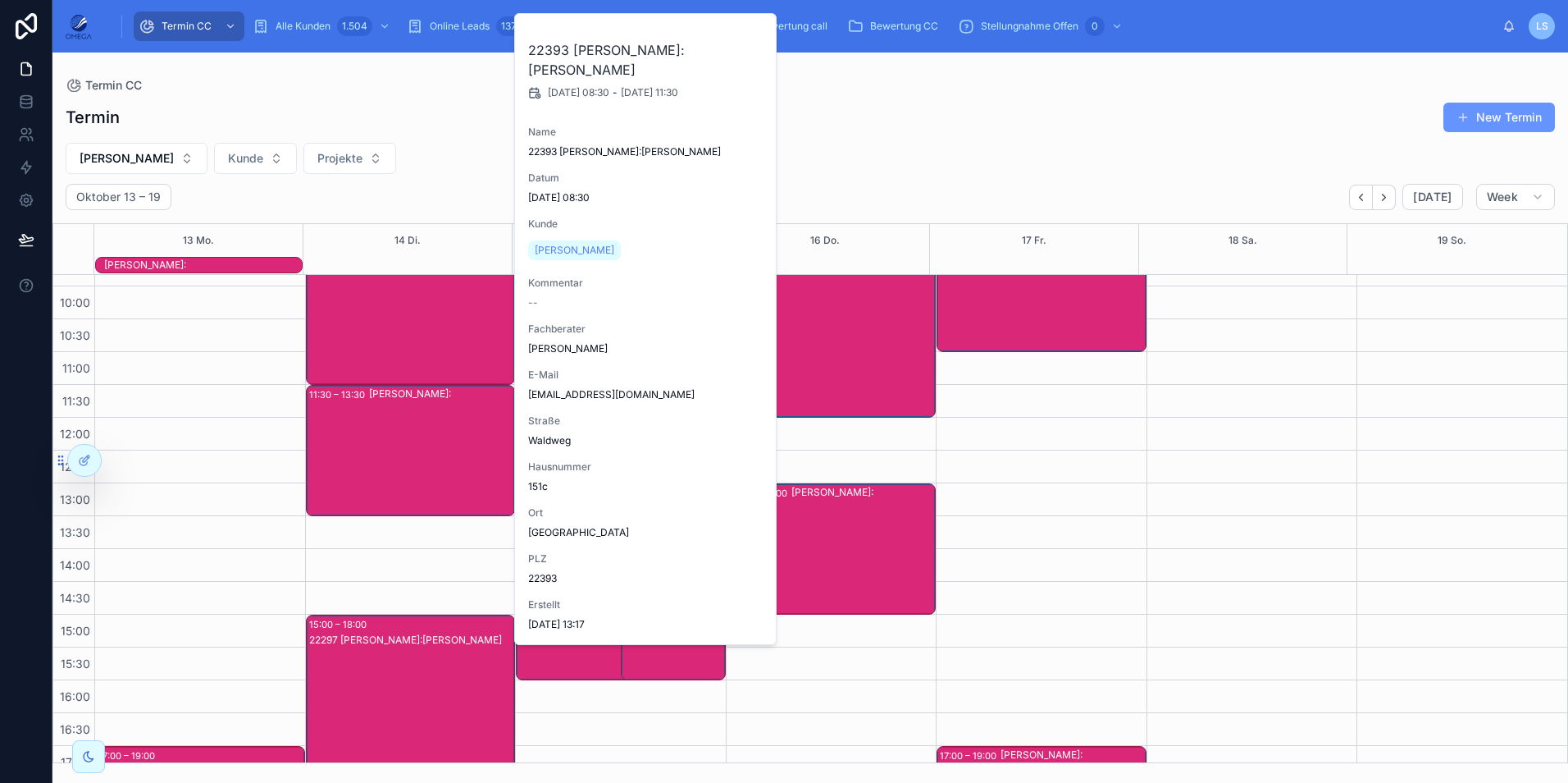
click at [413, 341] on div "22393 [PERSON_NAME]:[PERSON_NAME]" at bounding box center [412, 302] width 205 height 193
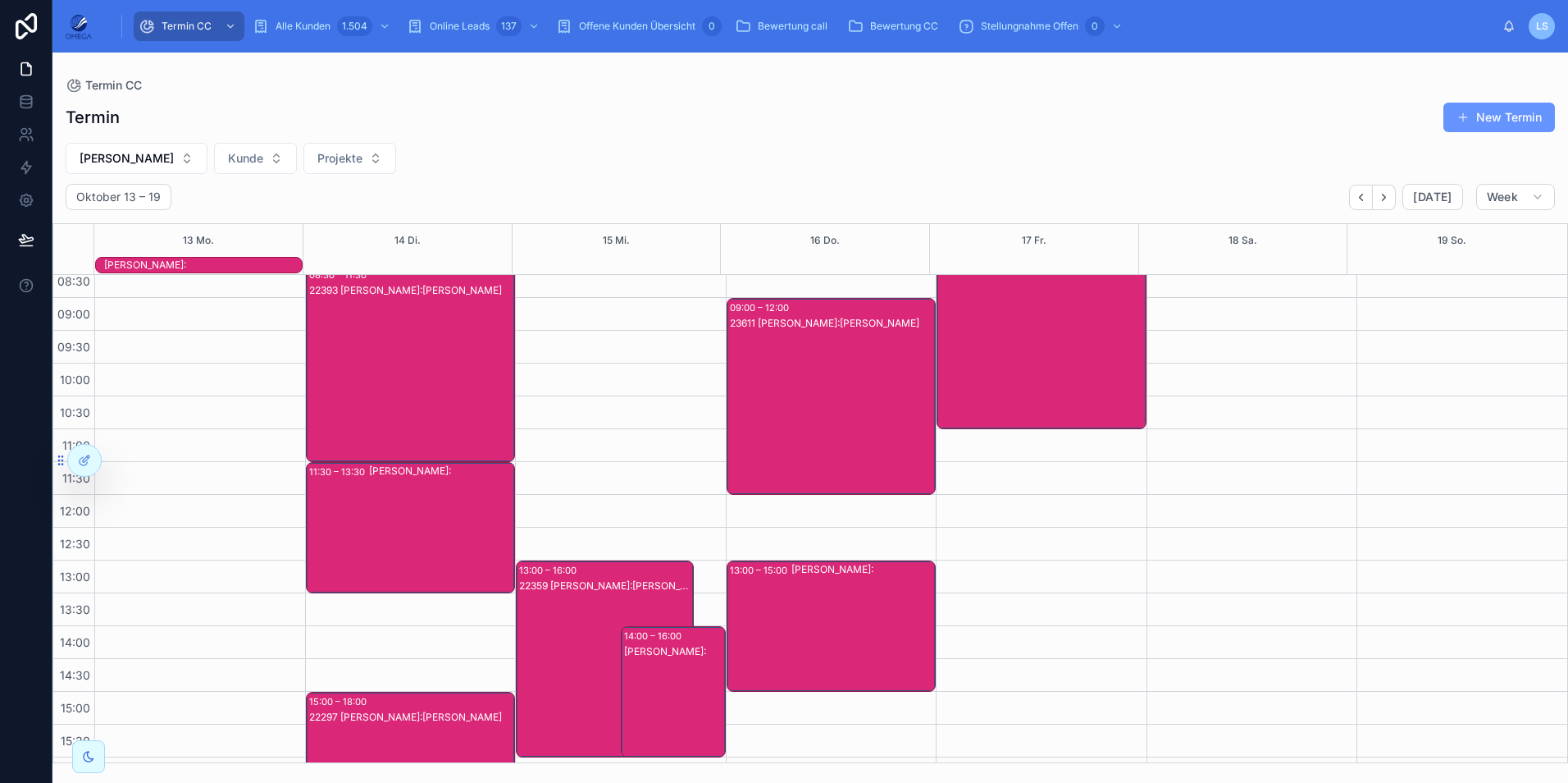
scroll to position [82, 0]
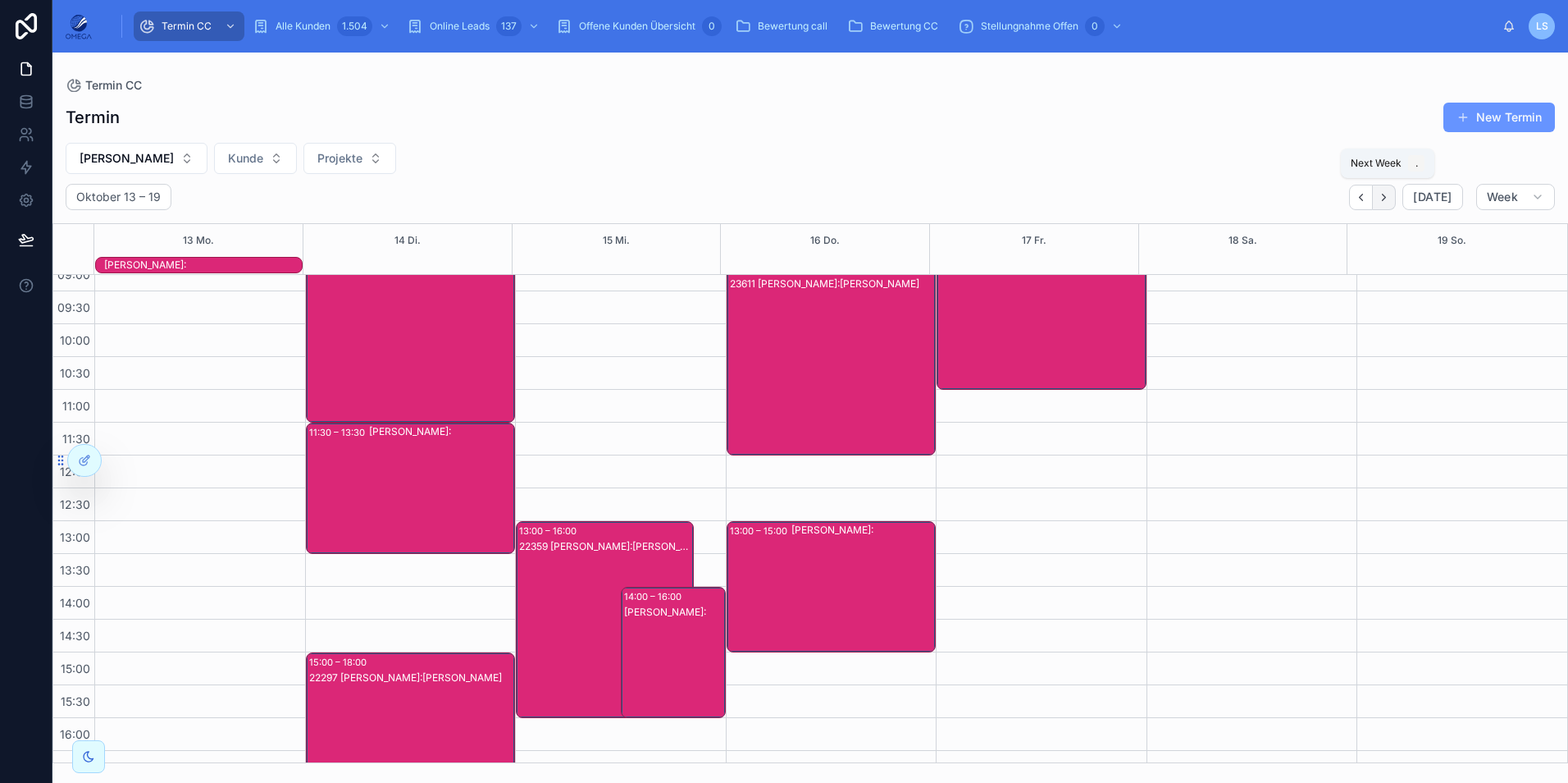
click at [1392, 203] on button "Next" at bounding box center [1384, 197] width 23 height 25
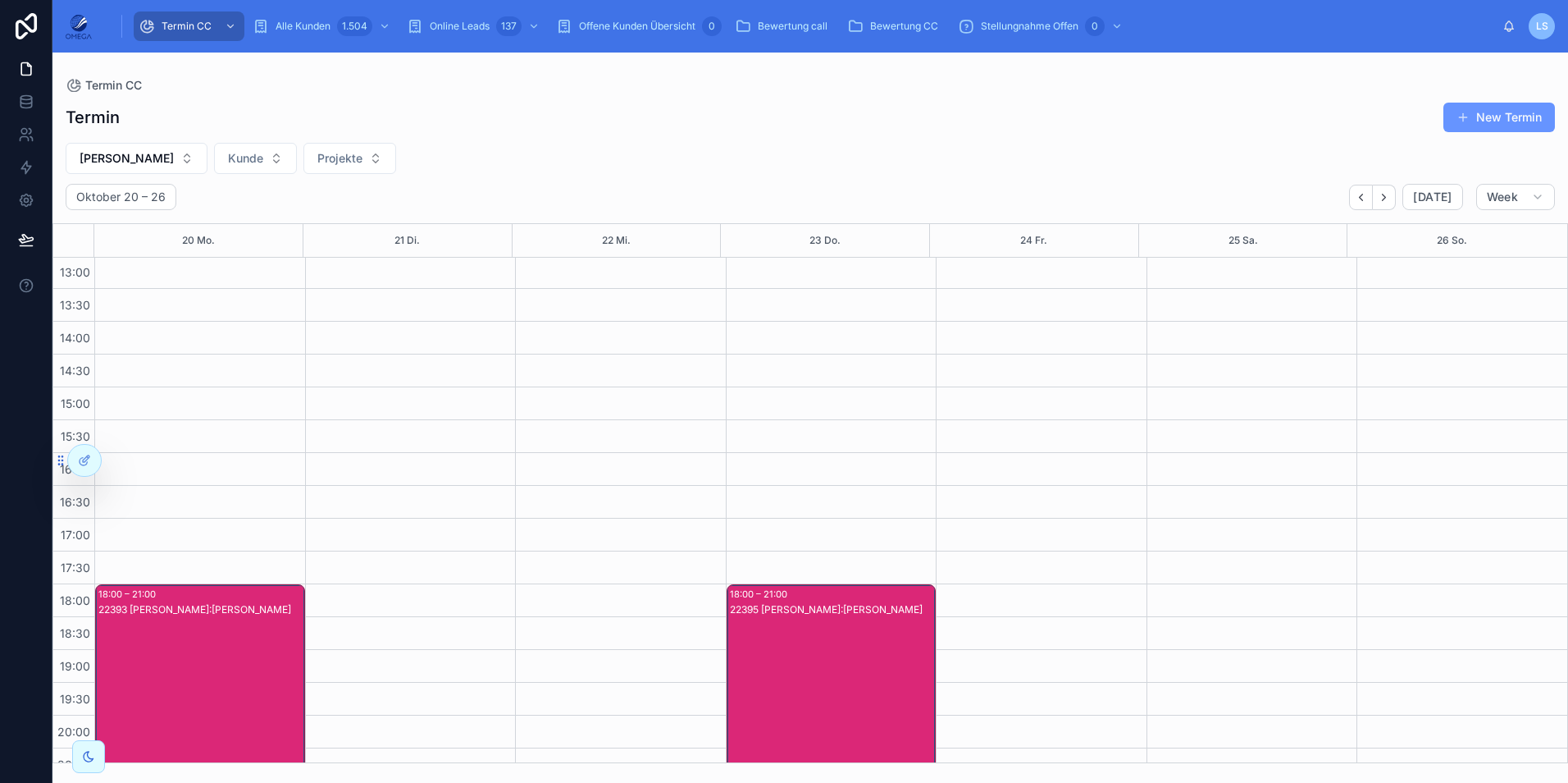
scroll to position [349, 0]
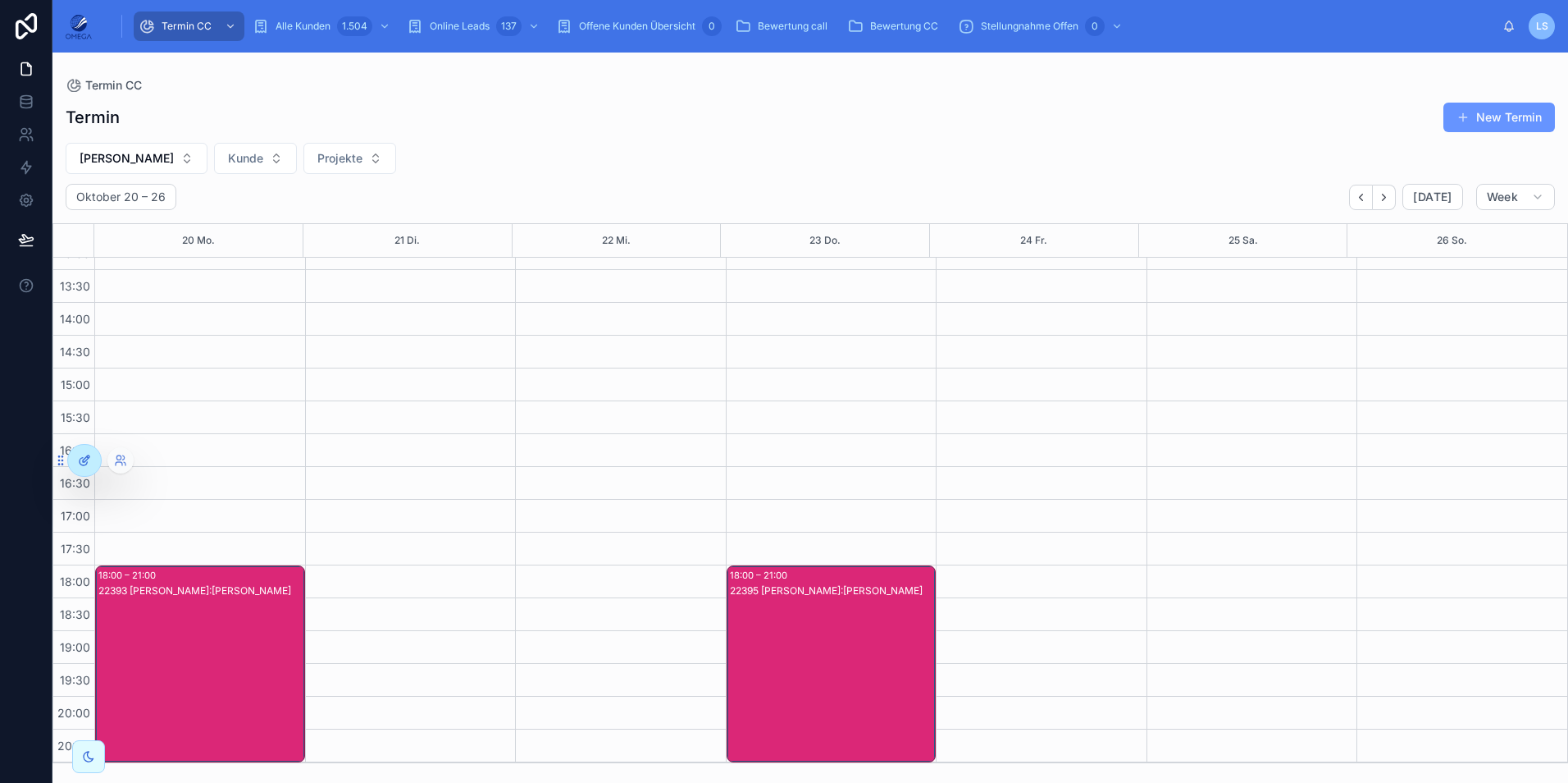
click at [85, 471] on div at bounding box center [84, 461] width 33 height 31
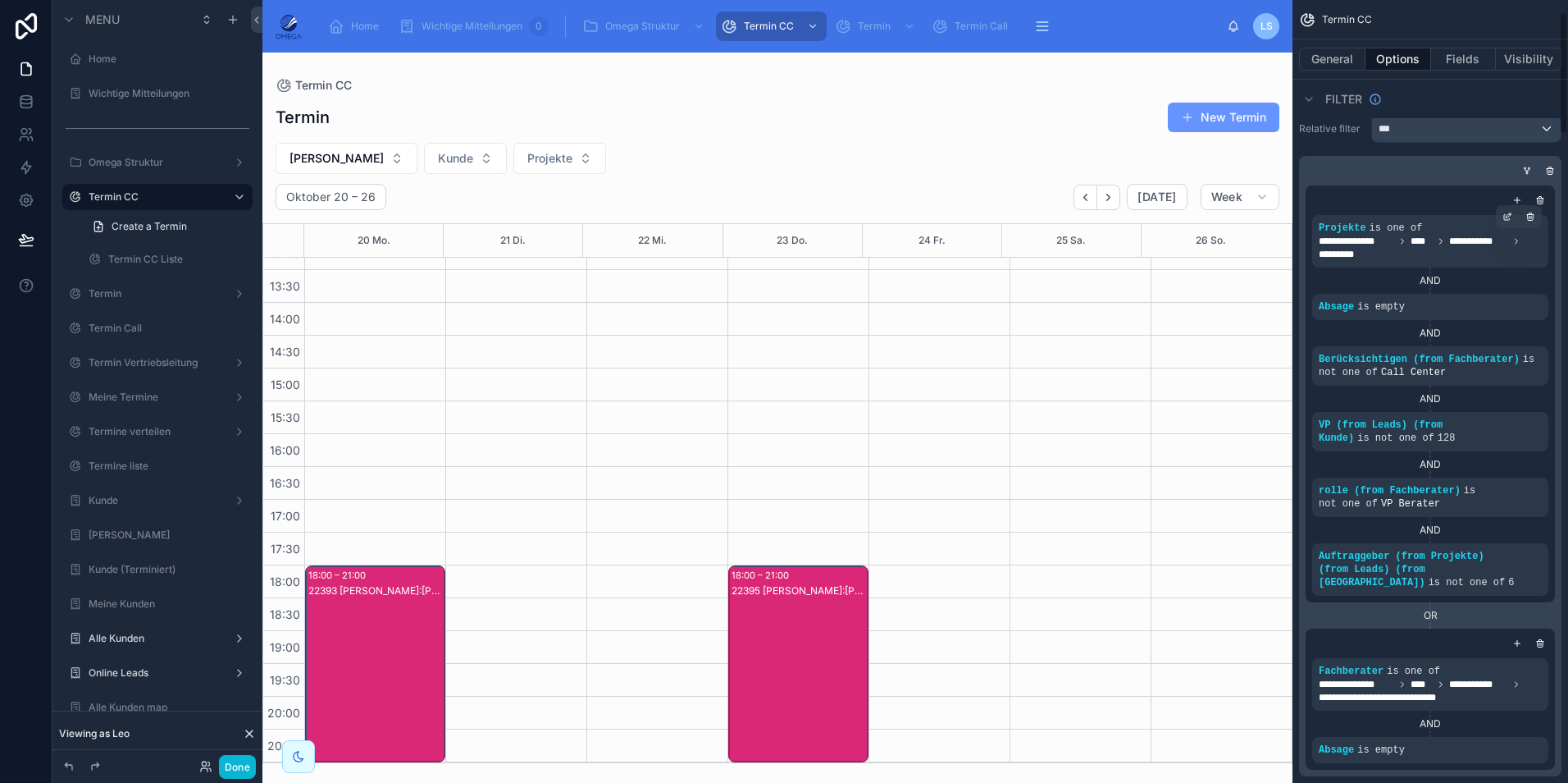
scroll to position [0, 0]
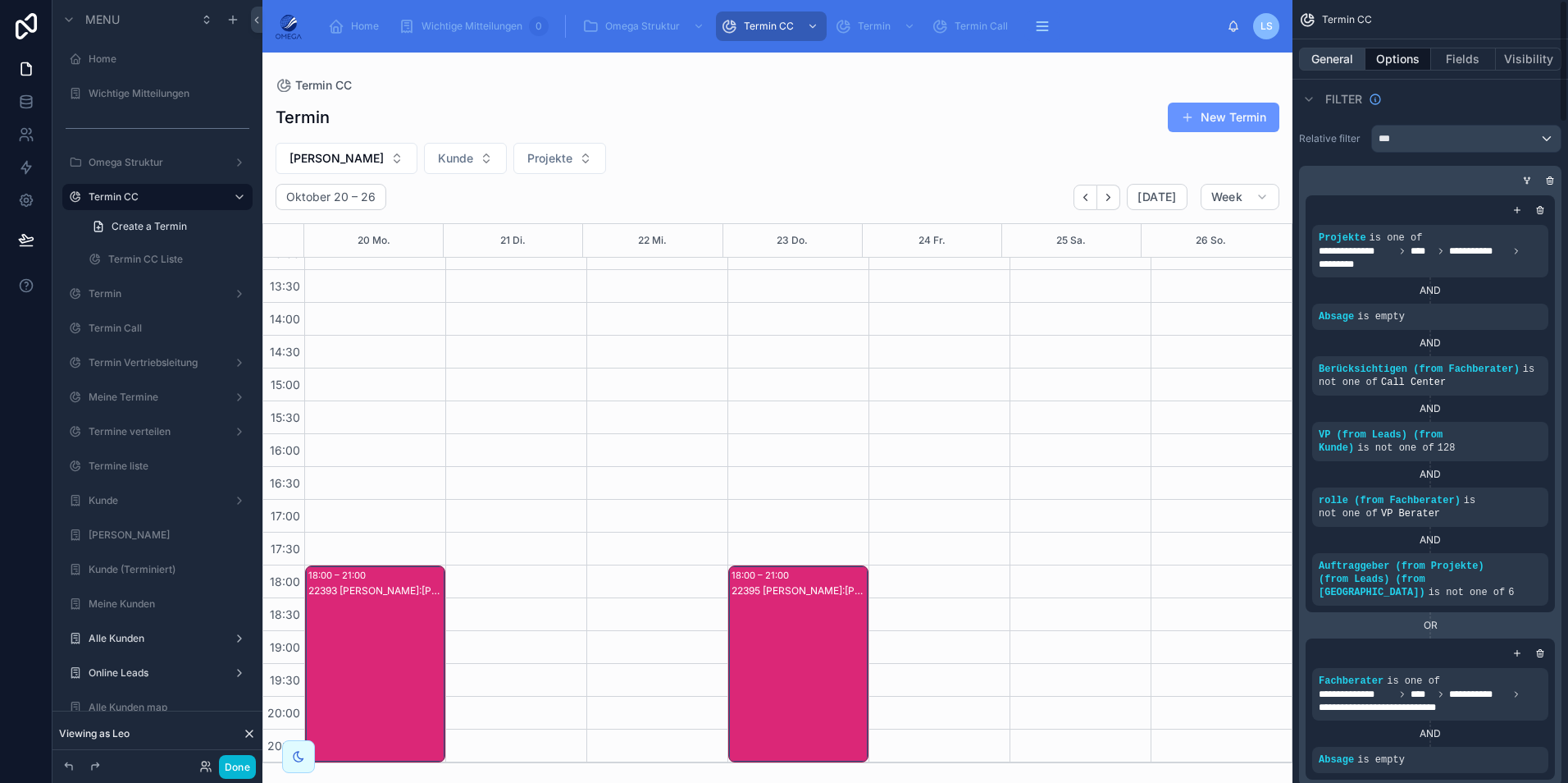
click at [1328, 54] on button "General" at bounding box center [1332, 58] width 66 height 23
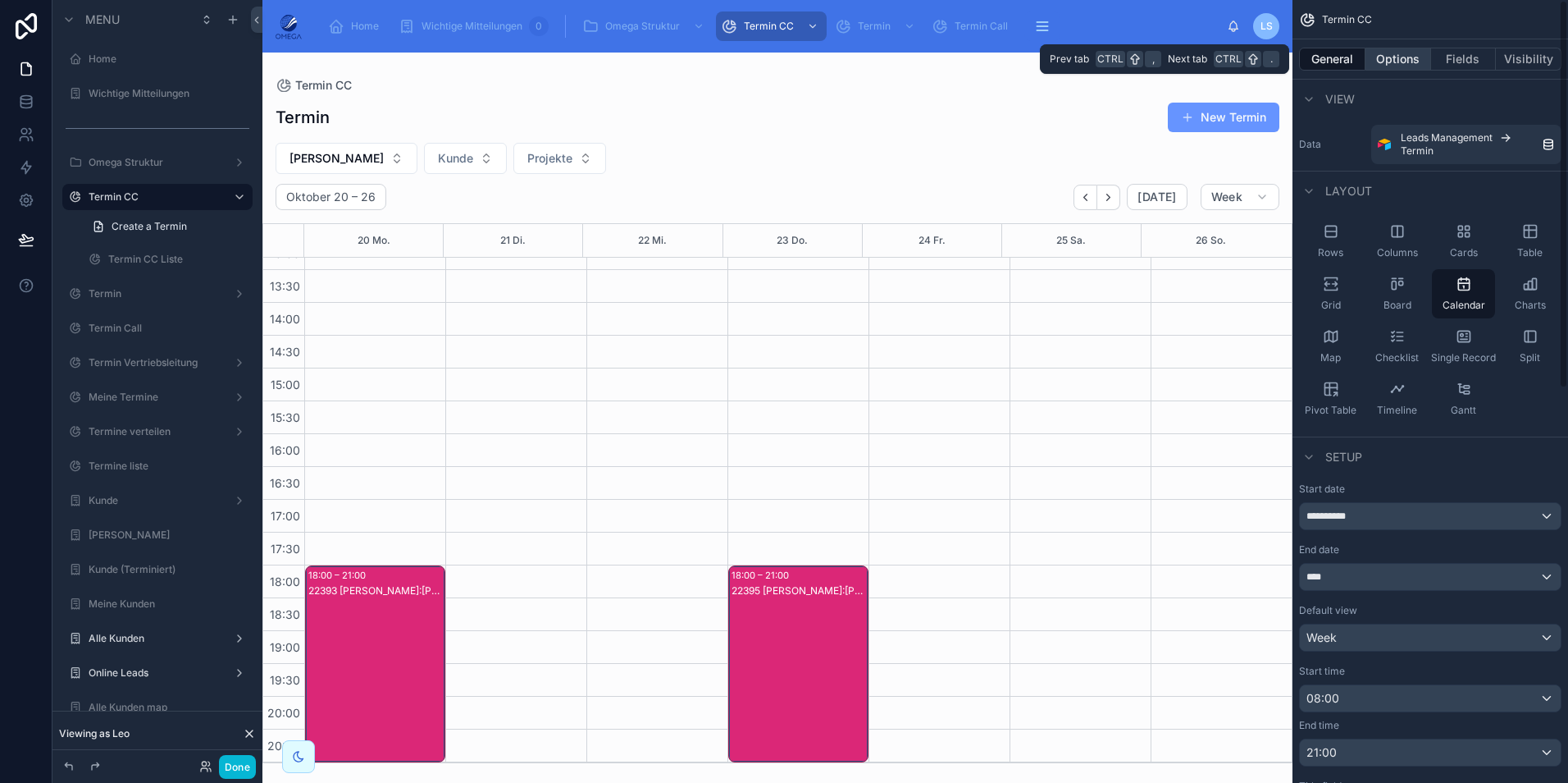
click at [1403, 60] on button "Options" at bounding box center [1398, 58] width 65 height 23
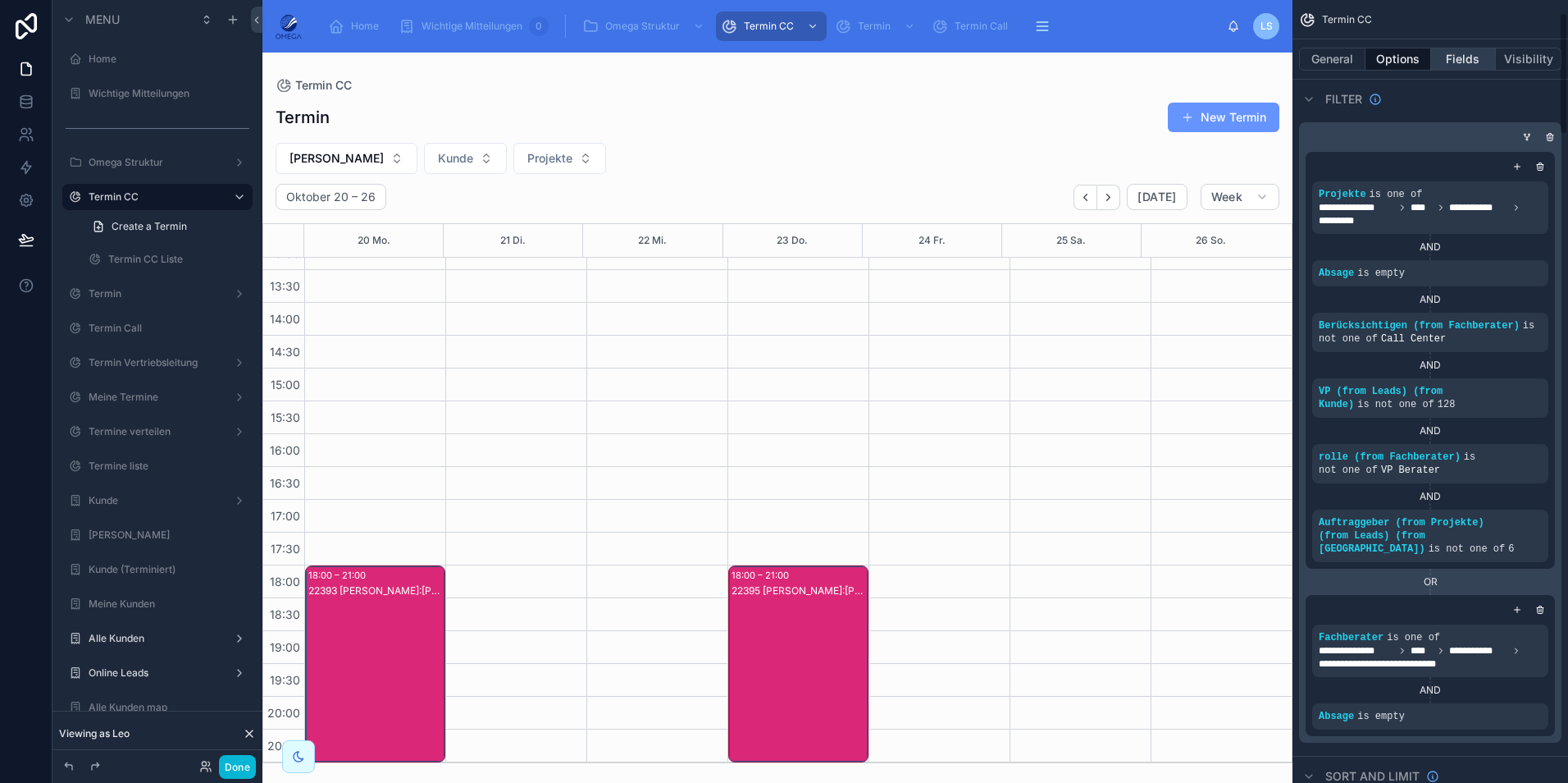
scroll to position [82, 0]
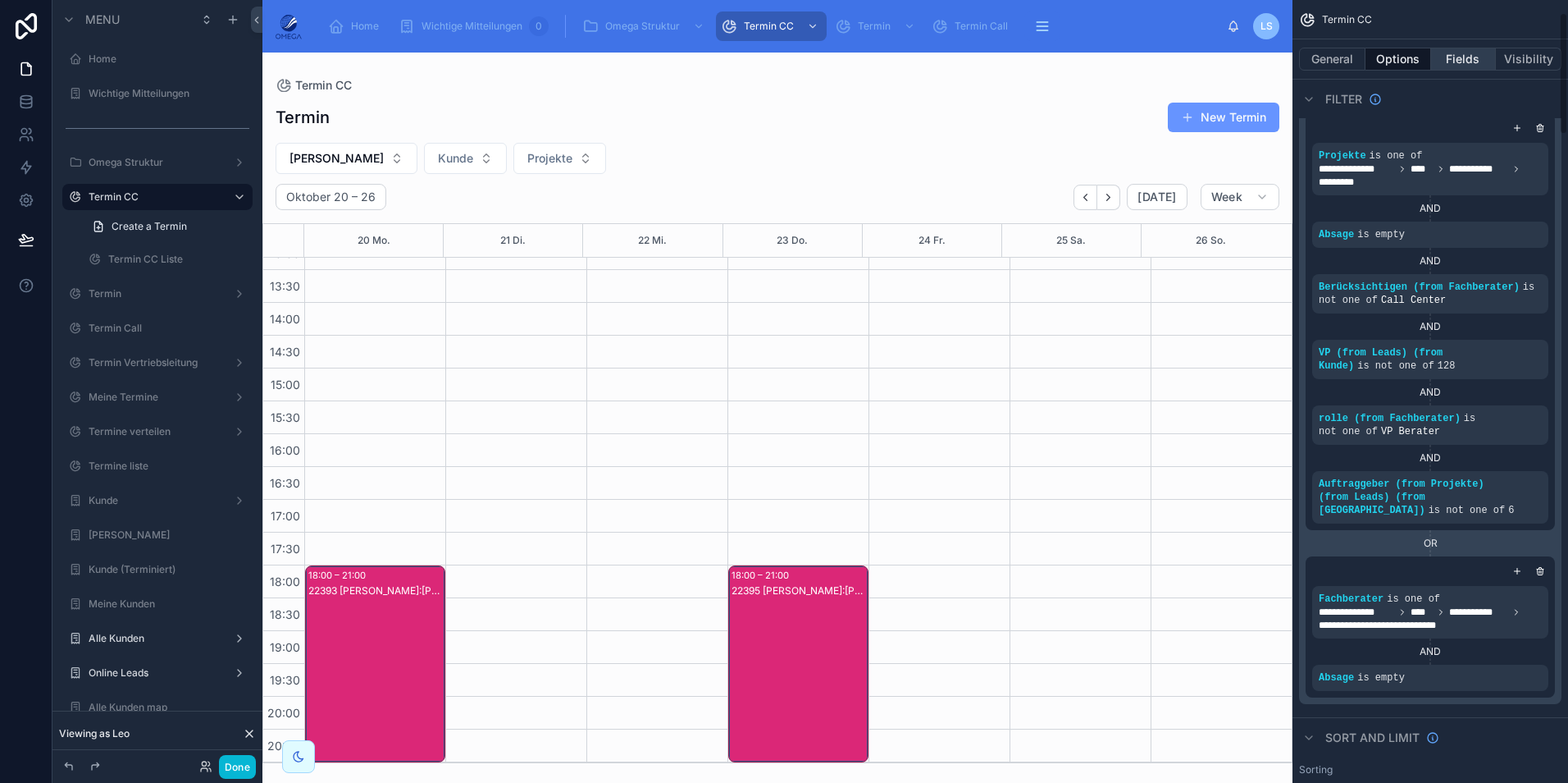
click at [1453, 57] on button "Fields" at bounding box center [1464, 58] width 65 height 23
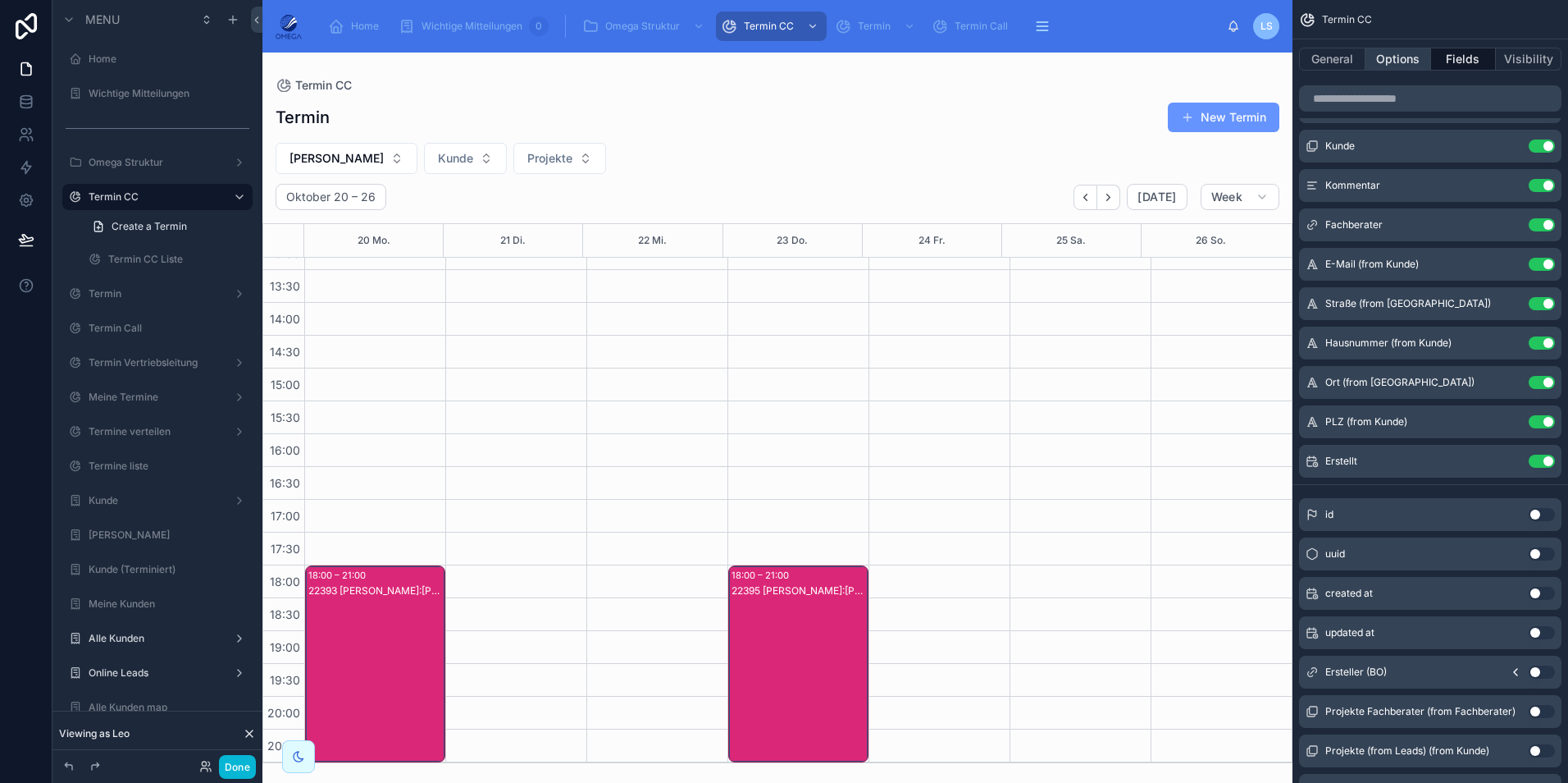
click at [1405, 63] on button "Options" at bounding box center [1398, 58] width 65 height 23
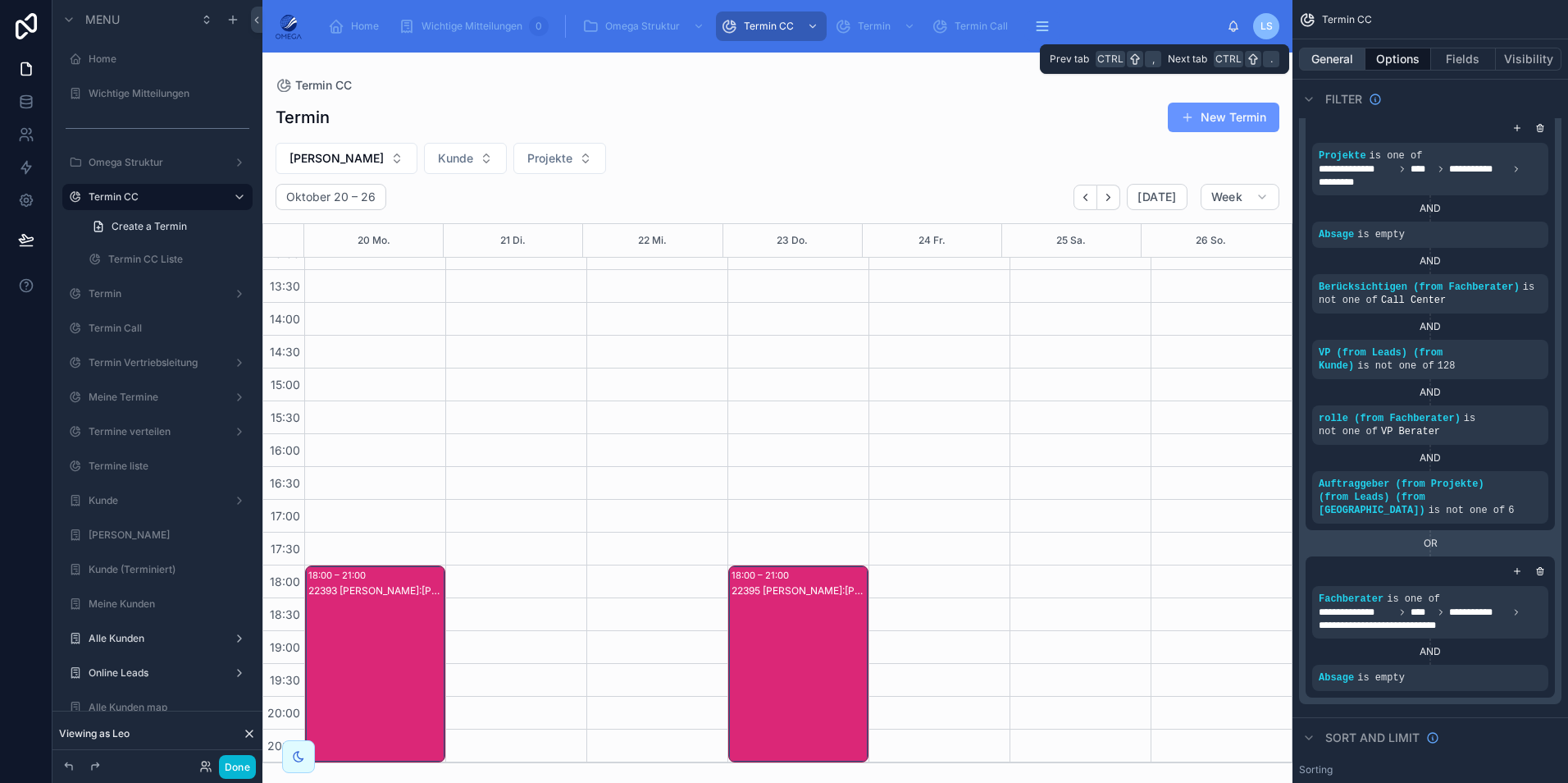
click at [1358, 59] on button "General" at bounding box center [1332, 58] width 66 height 23
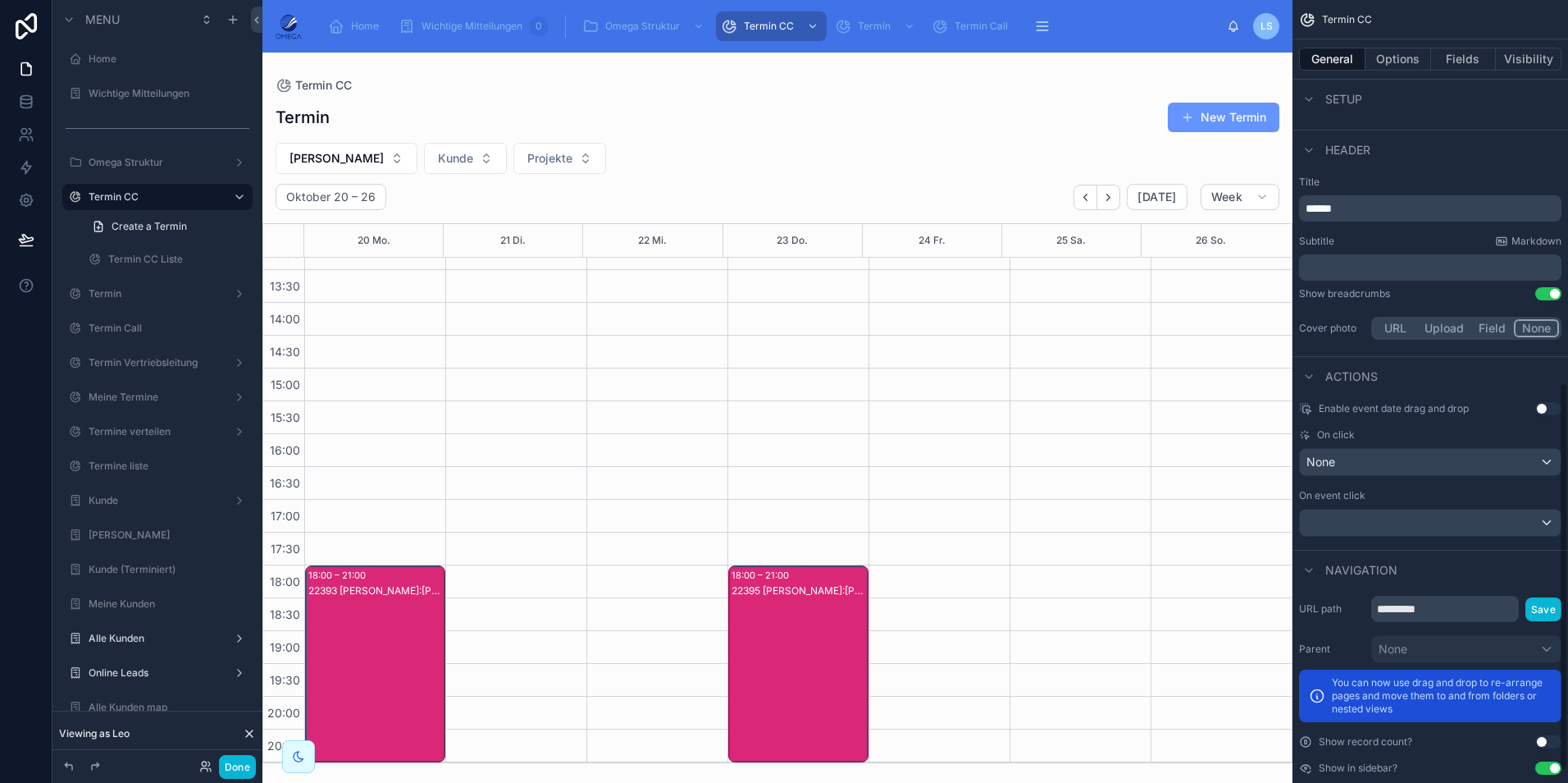
scroll to position [796, 0]
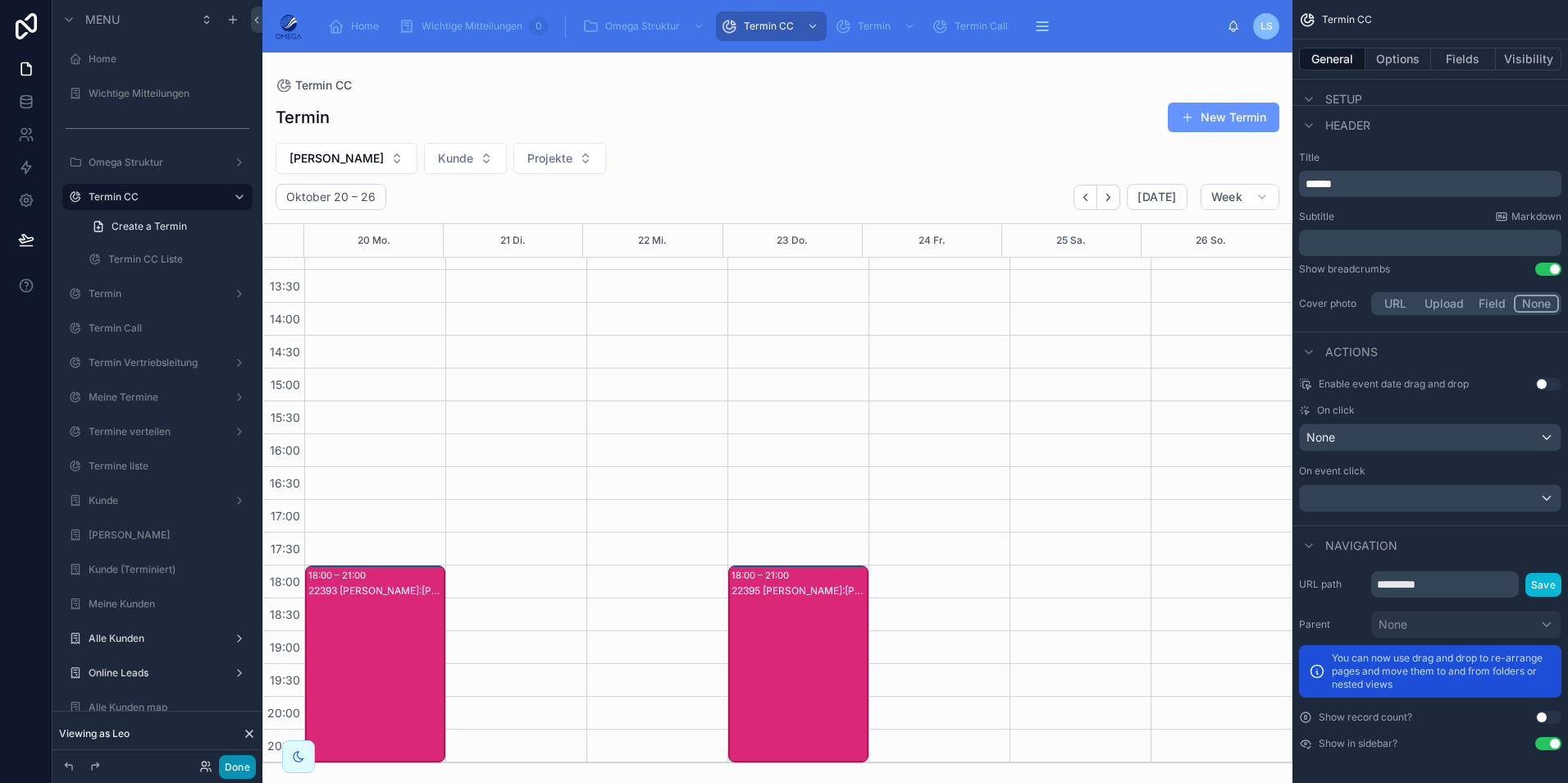
click at [239, 767] on button "Done" at bounding box center [237, 767] width 37 height 24
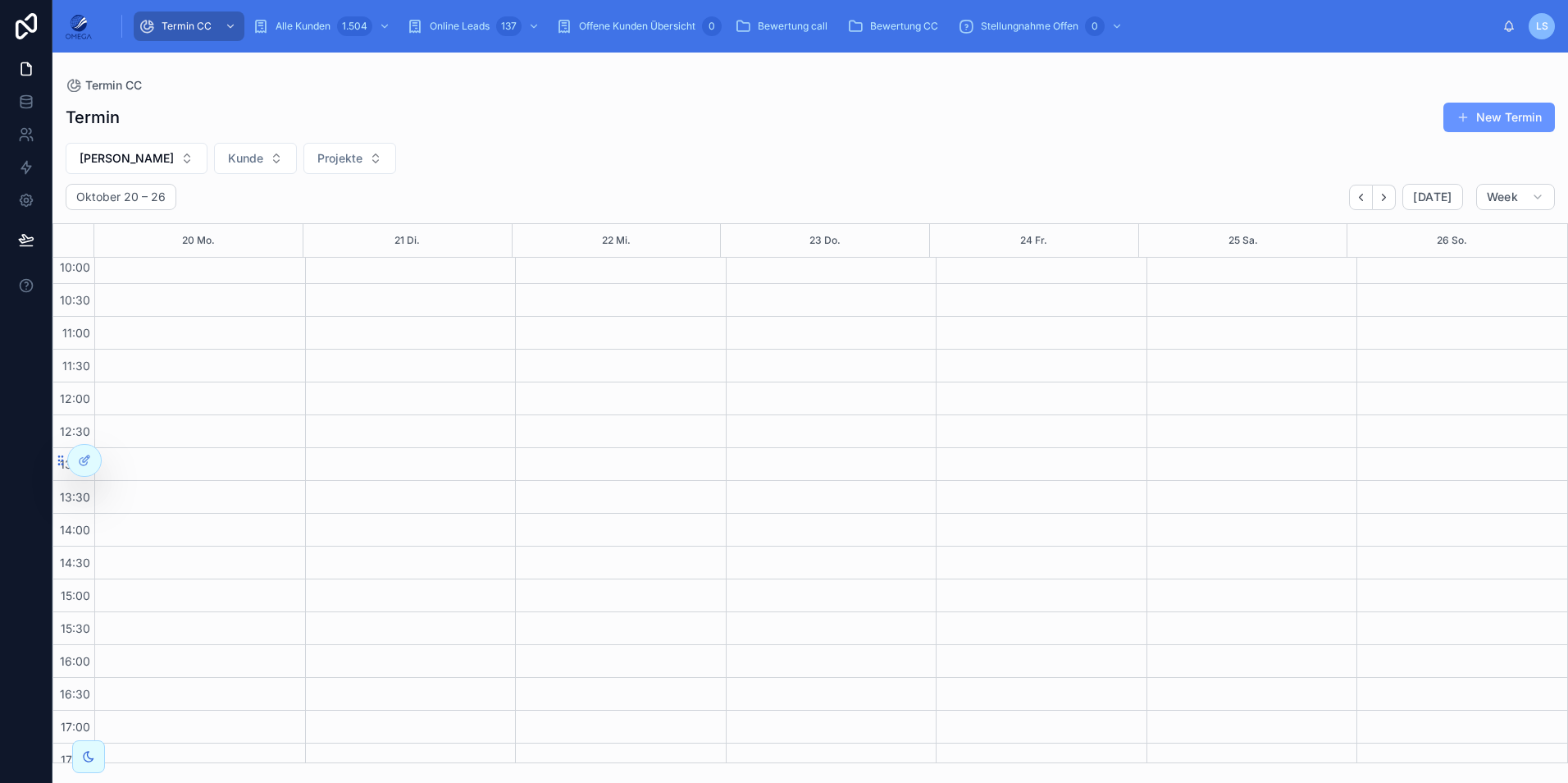
scroll to position [0, 0]
click at [1357, 208] on button "Back" at bounding box center [1361, 197] width 24 height 25
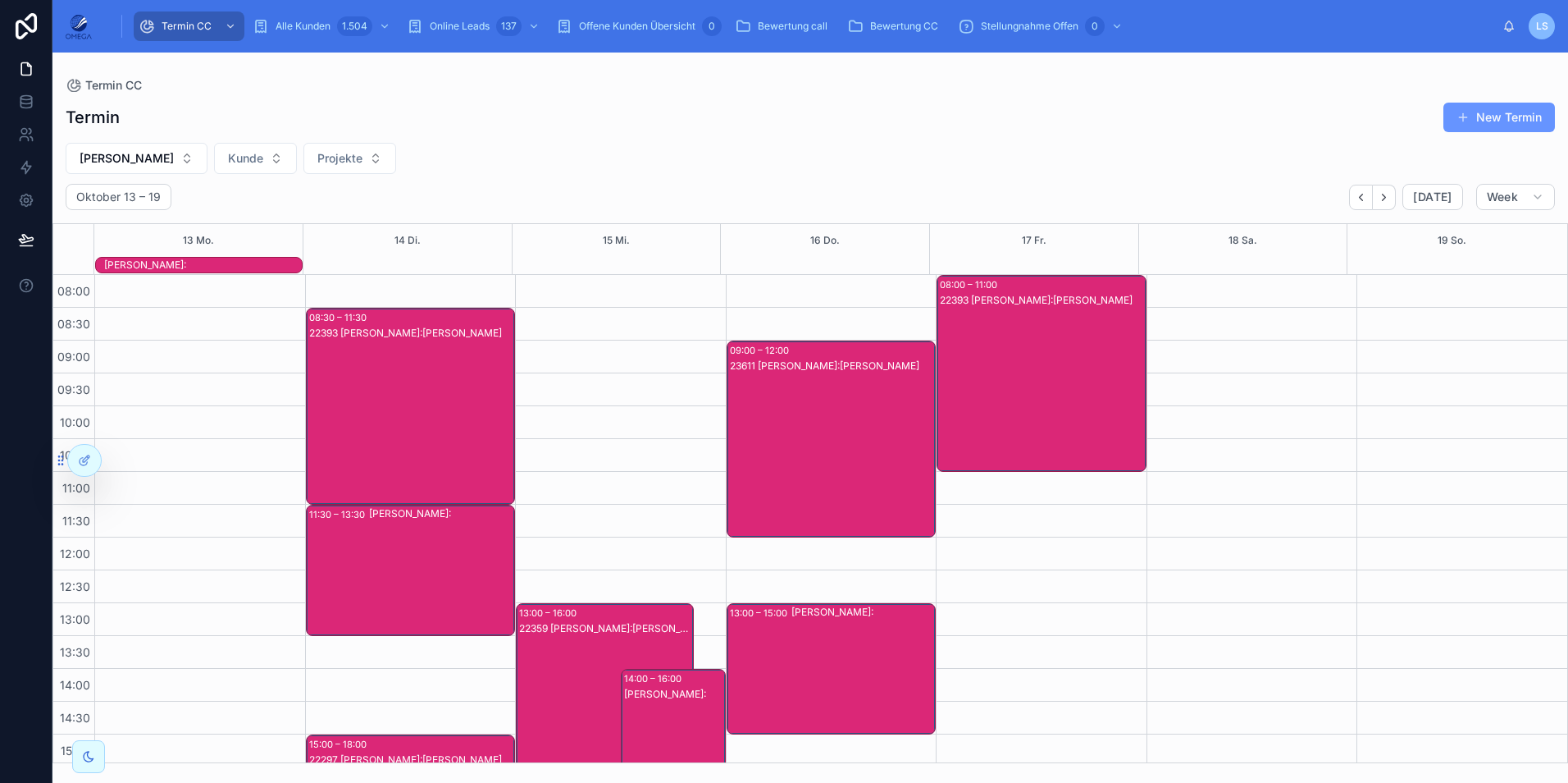
click at [249, 265] on div "[PERSON_NAME]:" at bounding box center [203, 265] width 198 height 13
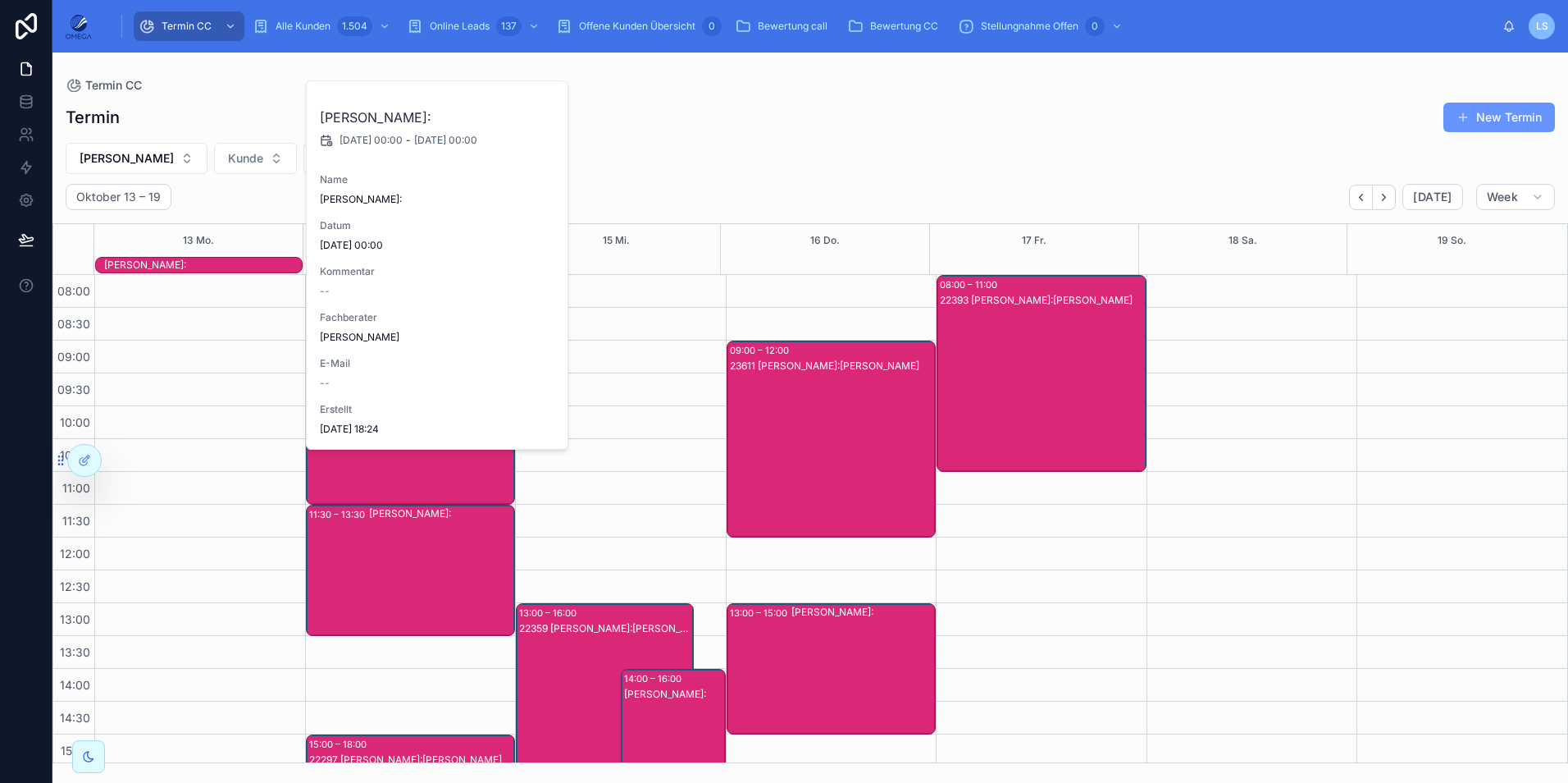
click at [717, 156] on div "[PERSON_NAME] Projekte" at bounding box center [810, 158] width 1515 height 31
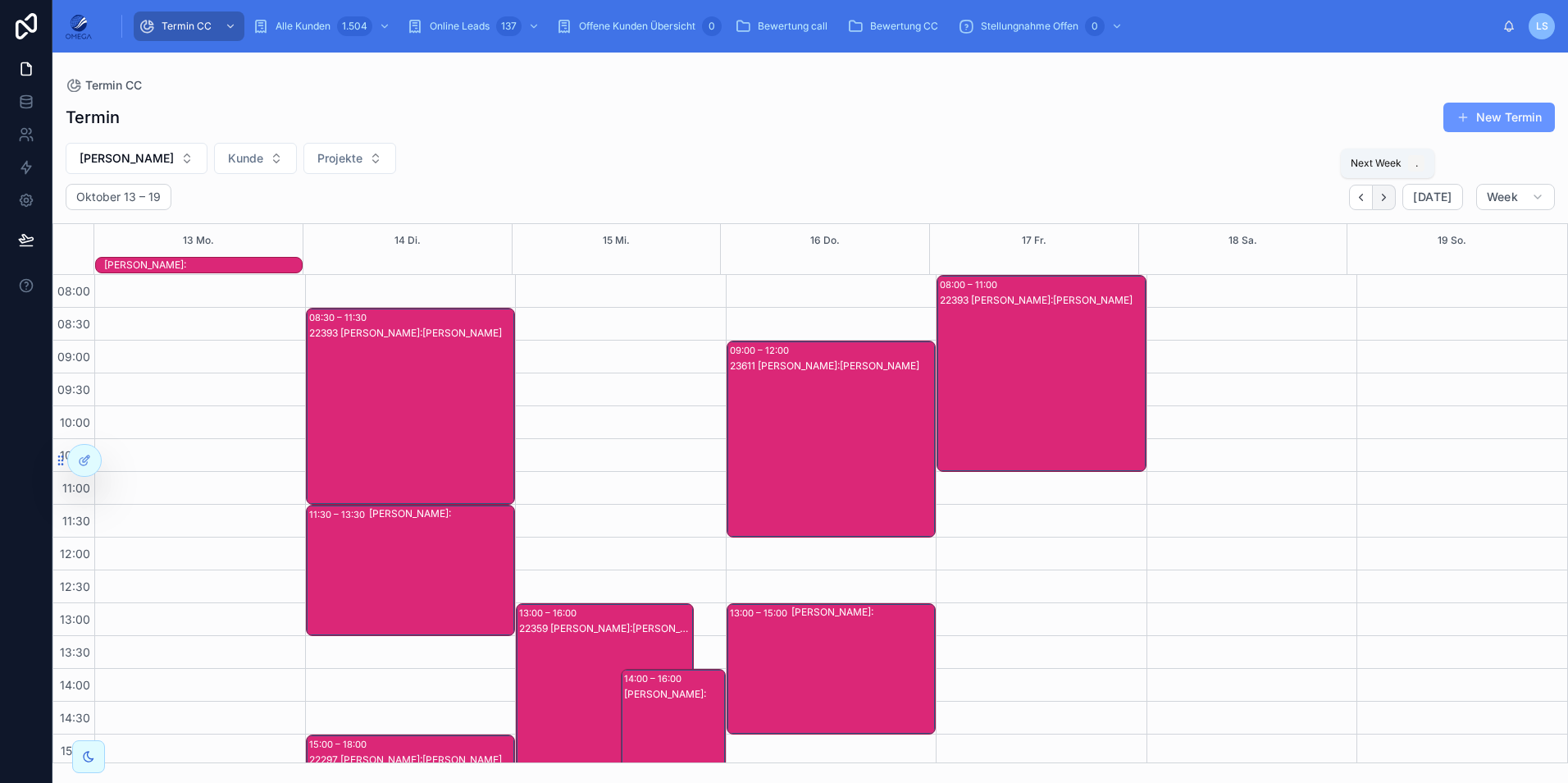
click at [1388, 202] on icon "Next" at bounding box center [1384, 197] width 13 height 13
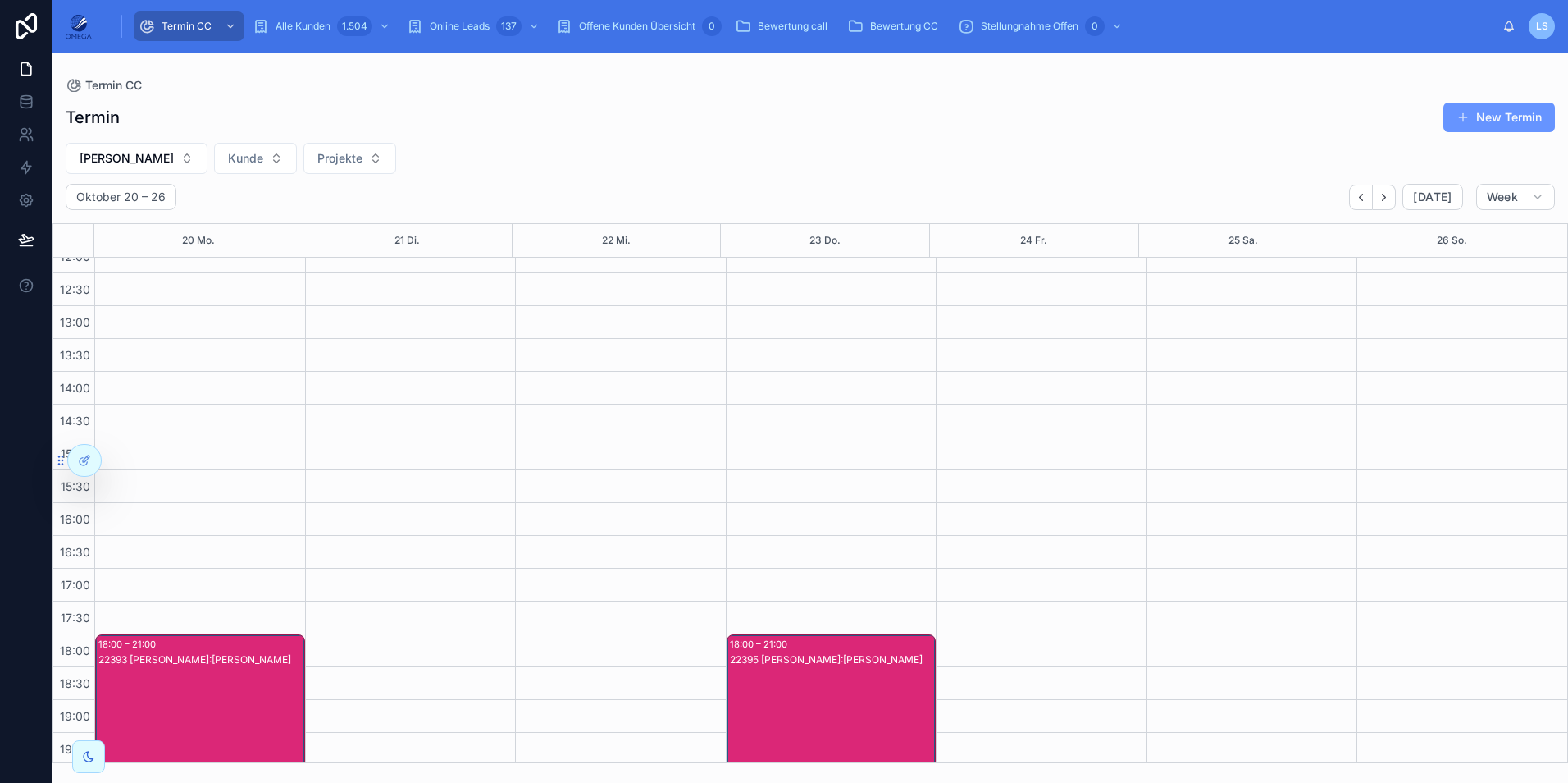
scroll to position [349, 0]
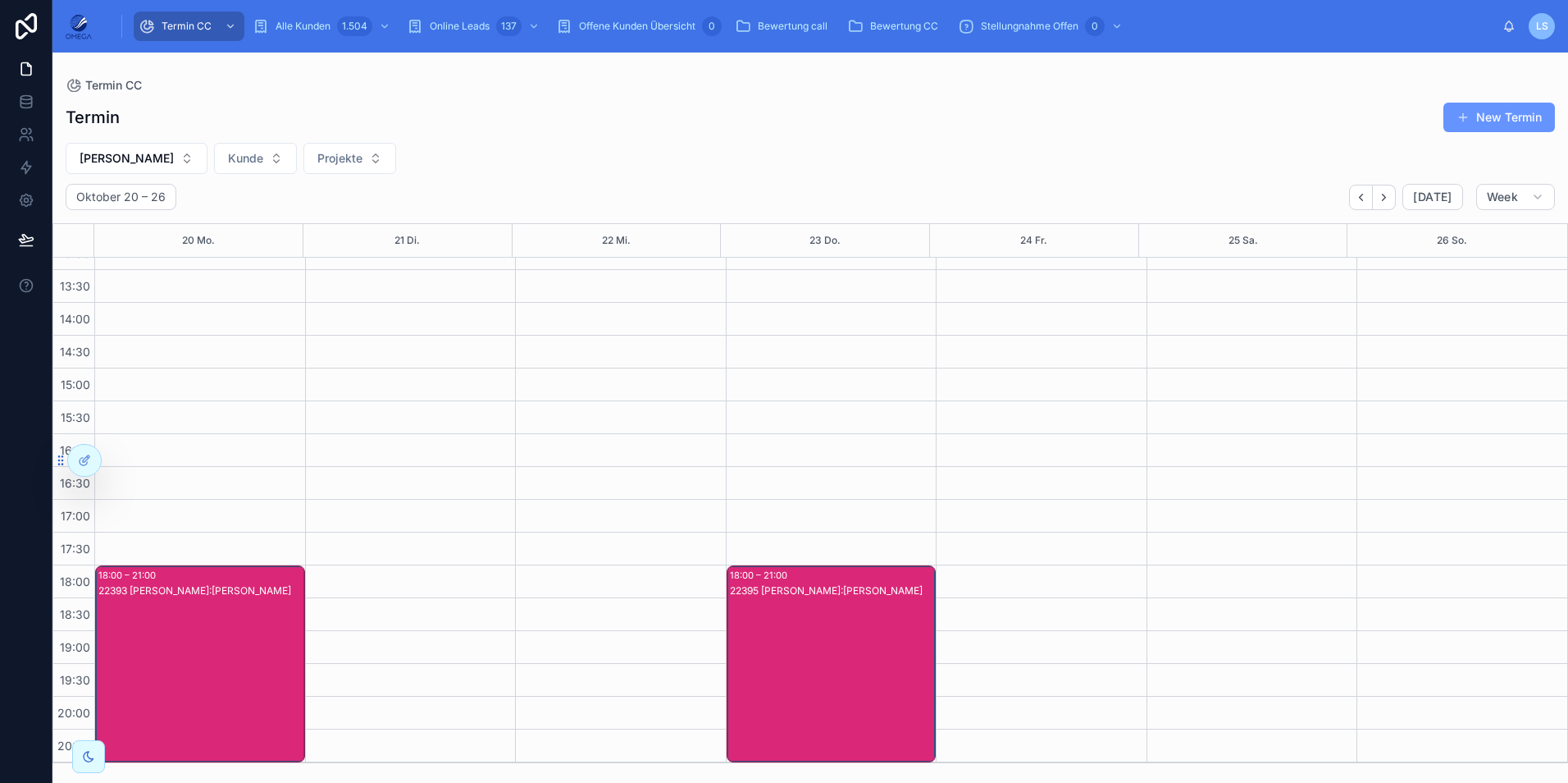
click at [812, 611] on div "22395 [PERSON_NAME]:[PERSON_NAME]" at bounding box center [833, 679] width 205 height 193
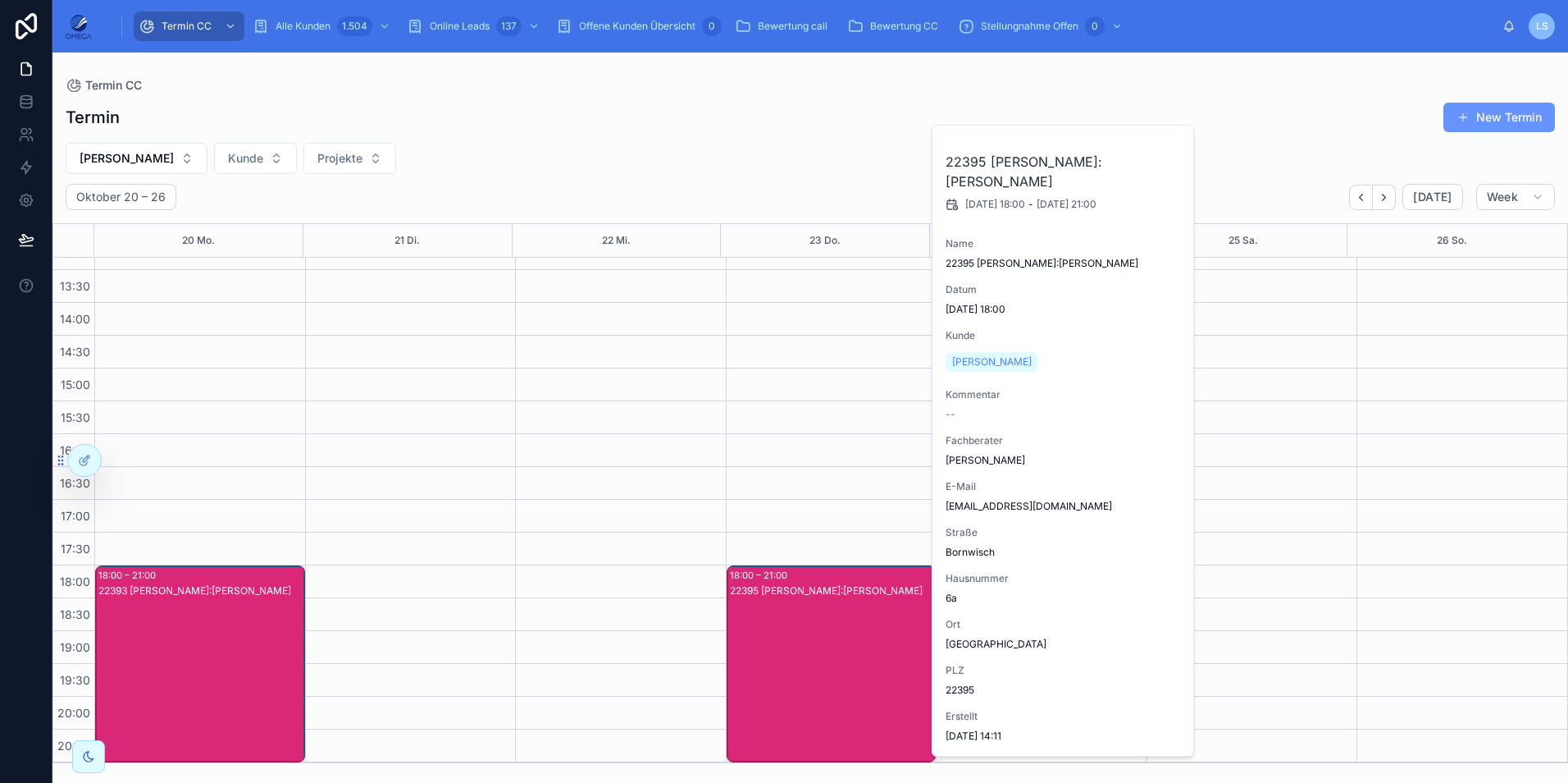
click at [815, 620] on div "22395 [PERSON_NAME]:[PERSON_NAME]" at bounding box center [833, 679] width 205 height 193
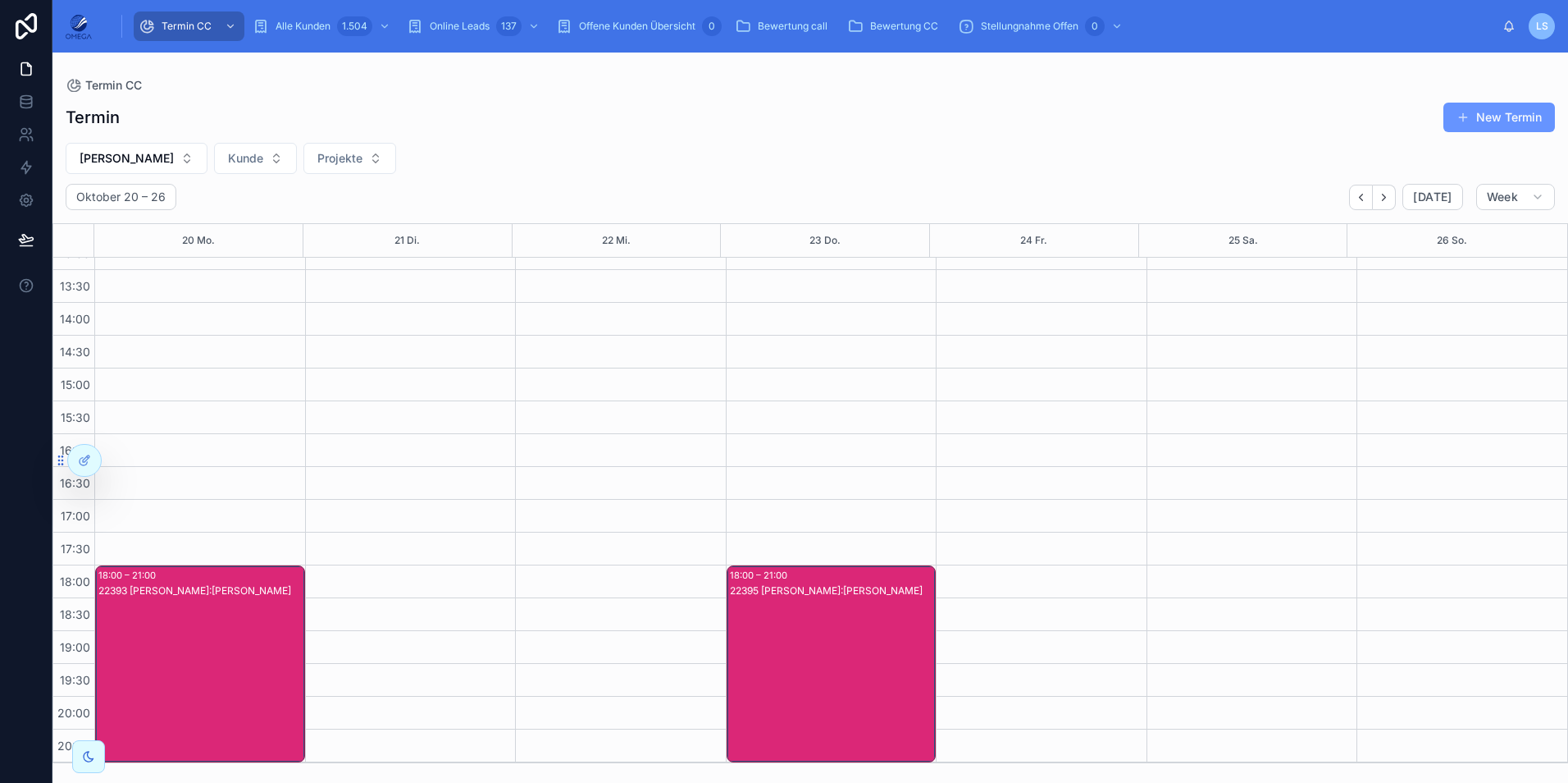
click at [236, 615] on div "22393 [PERSON_NAME]:[PERSON_NAME]" at bounding box center [201, 679] width 205 height 193
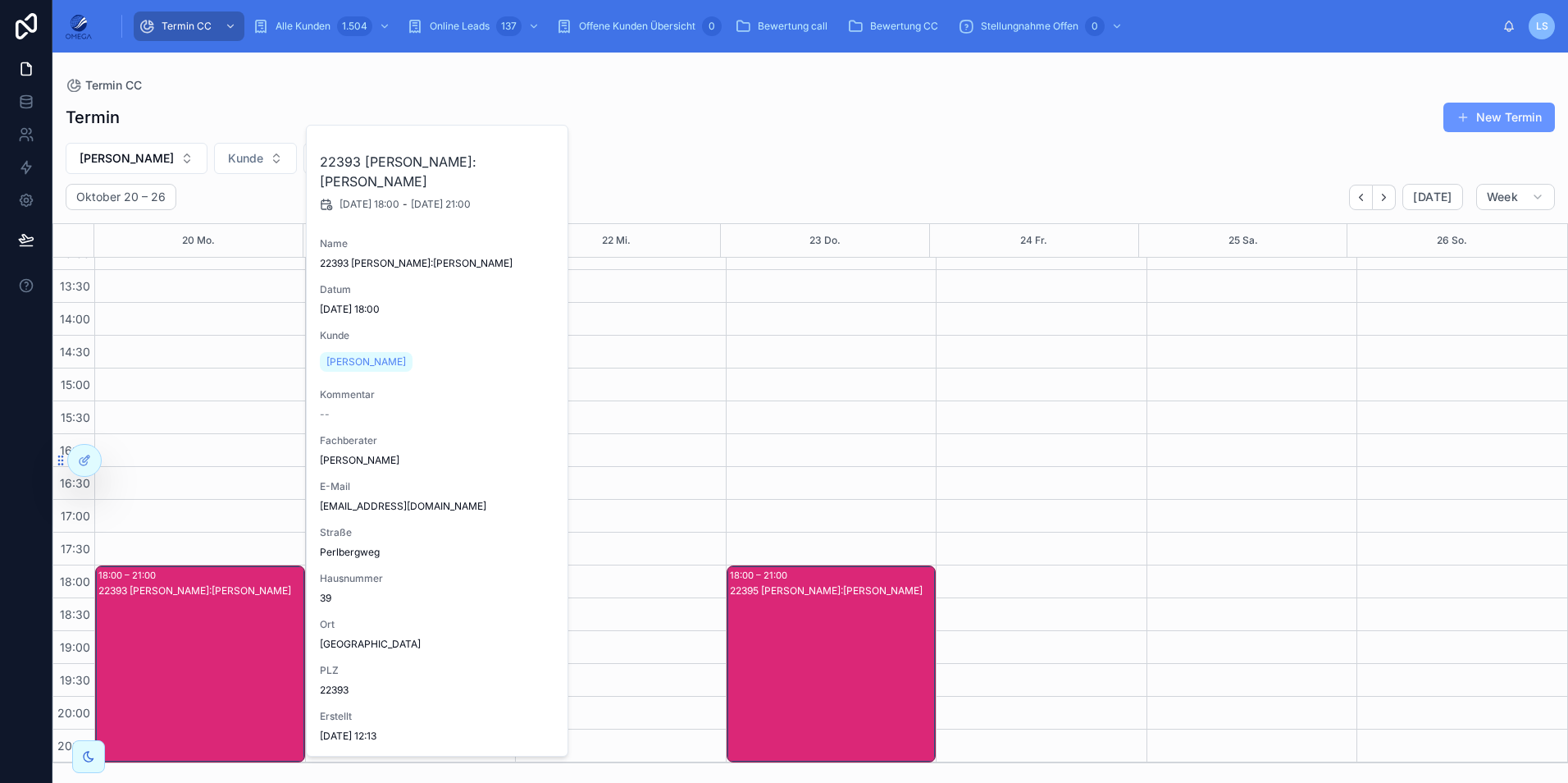
click at [236, 615] on div "22393 [PERSON_NAME]:[PERSON_NAME]" at bounding box center [201, 679] width 205 height 193
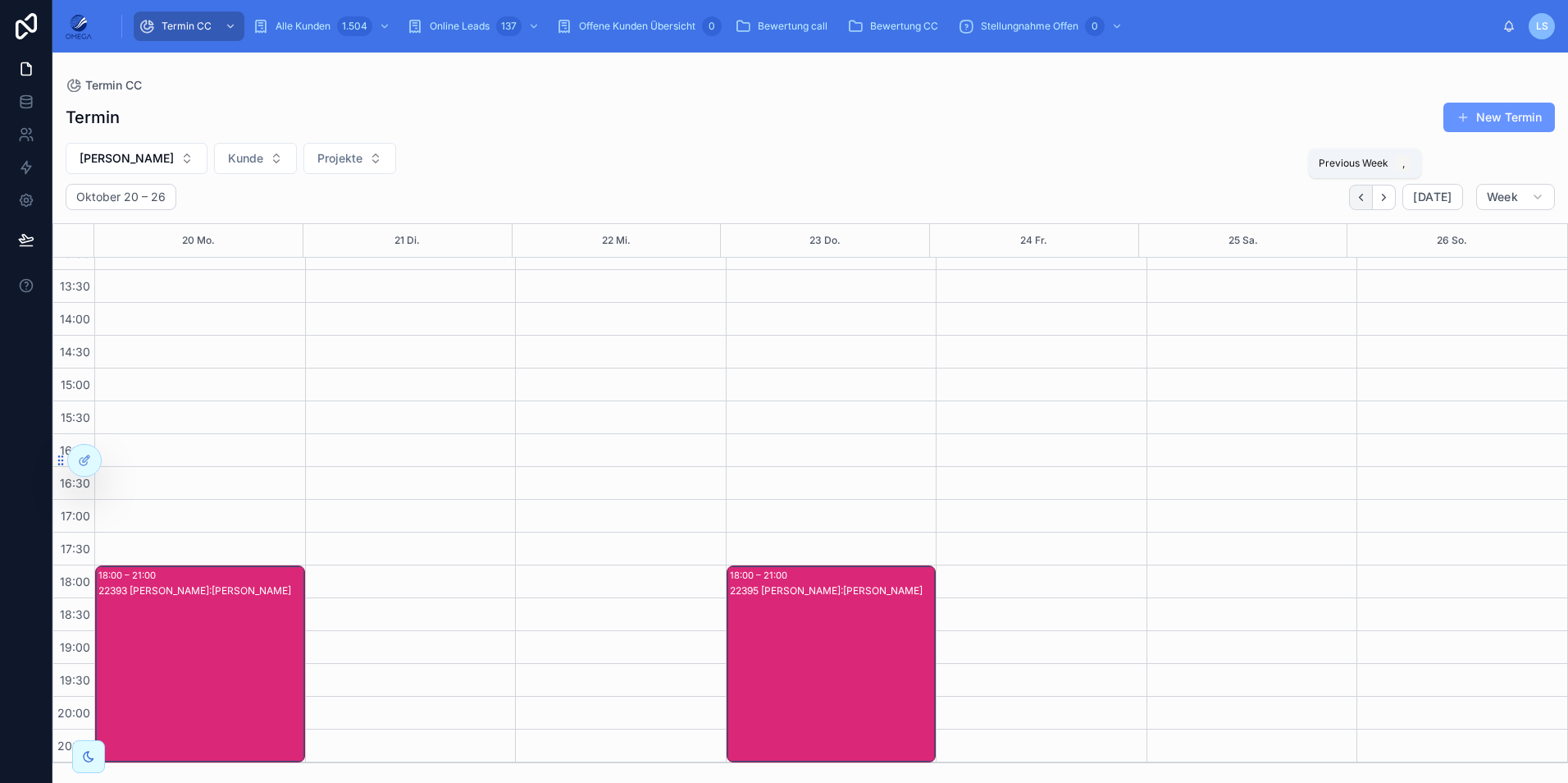
click at [1371, 199] on button "Back" at bounding box center [1361, 197] width 24 height 25
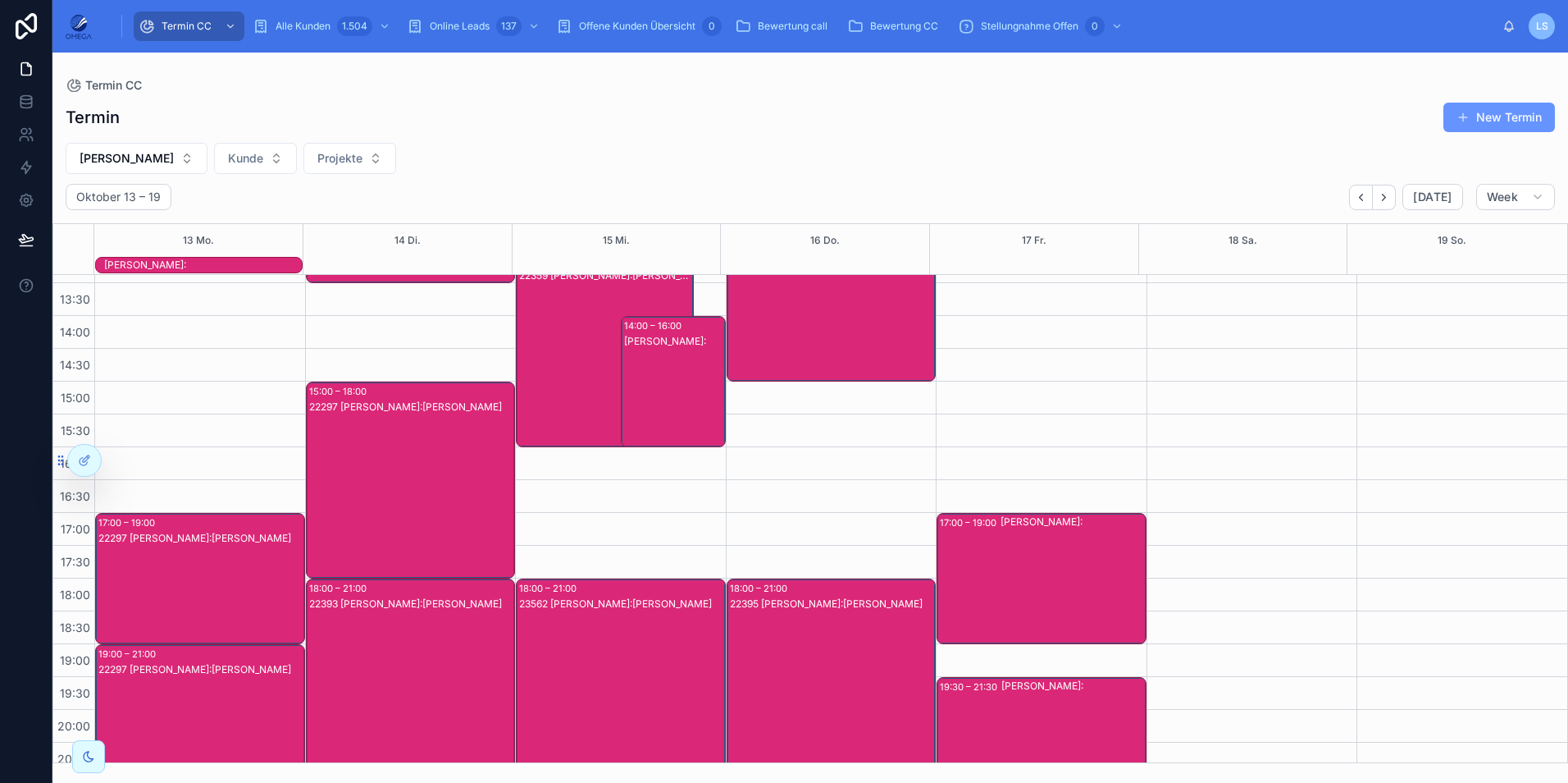
scroll to position [366, 0]
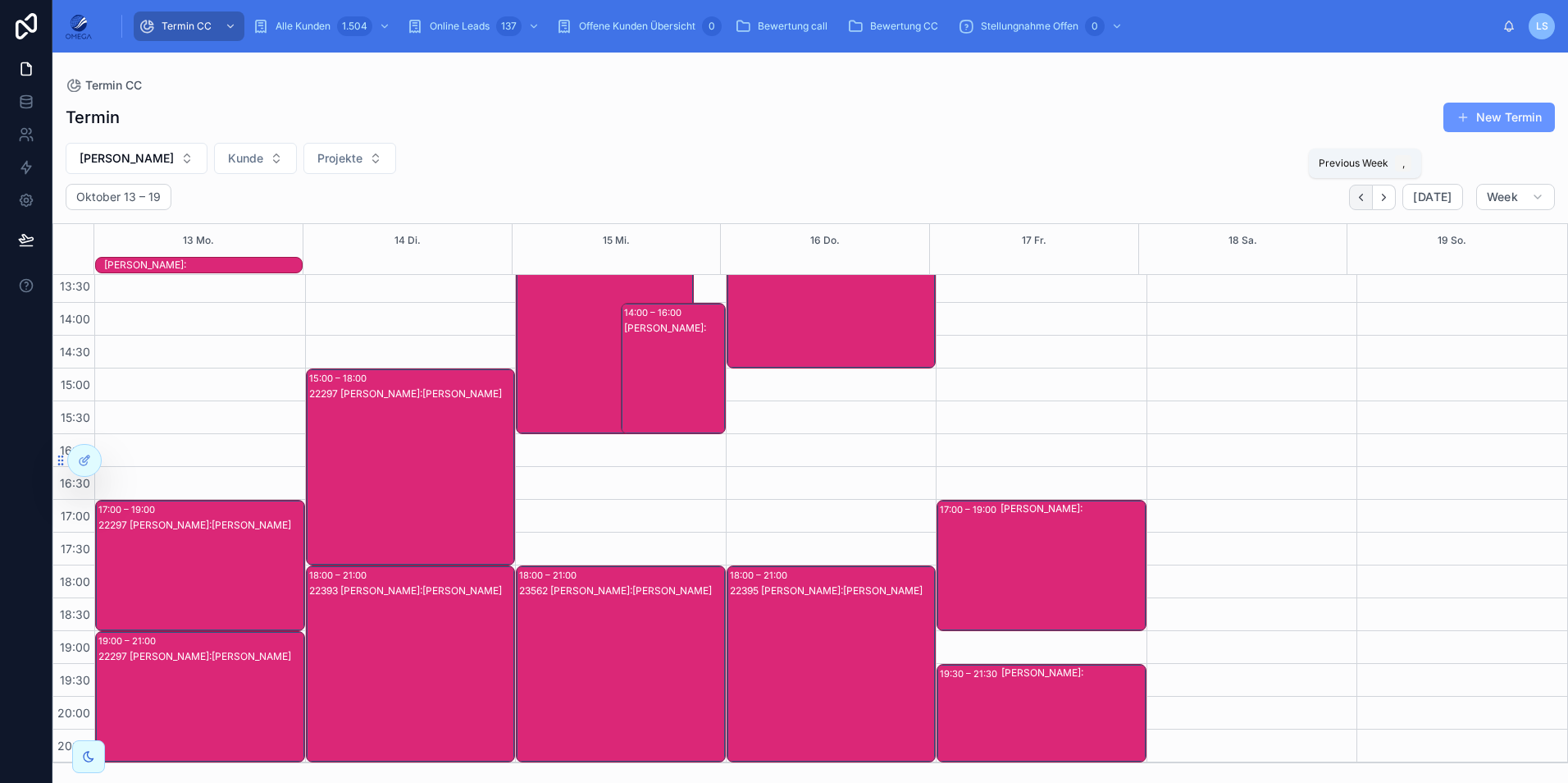
click at [1367, 199] on icon "Back" at bounding box center [1361, 197] width 13 height 13
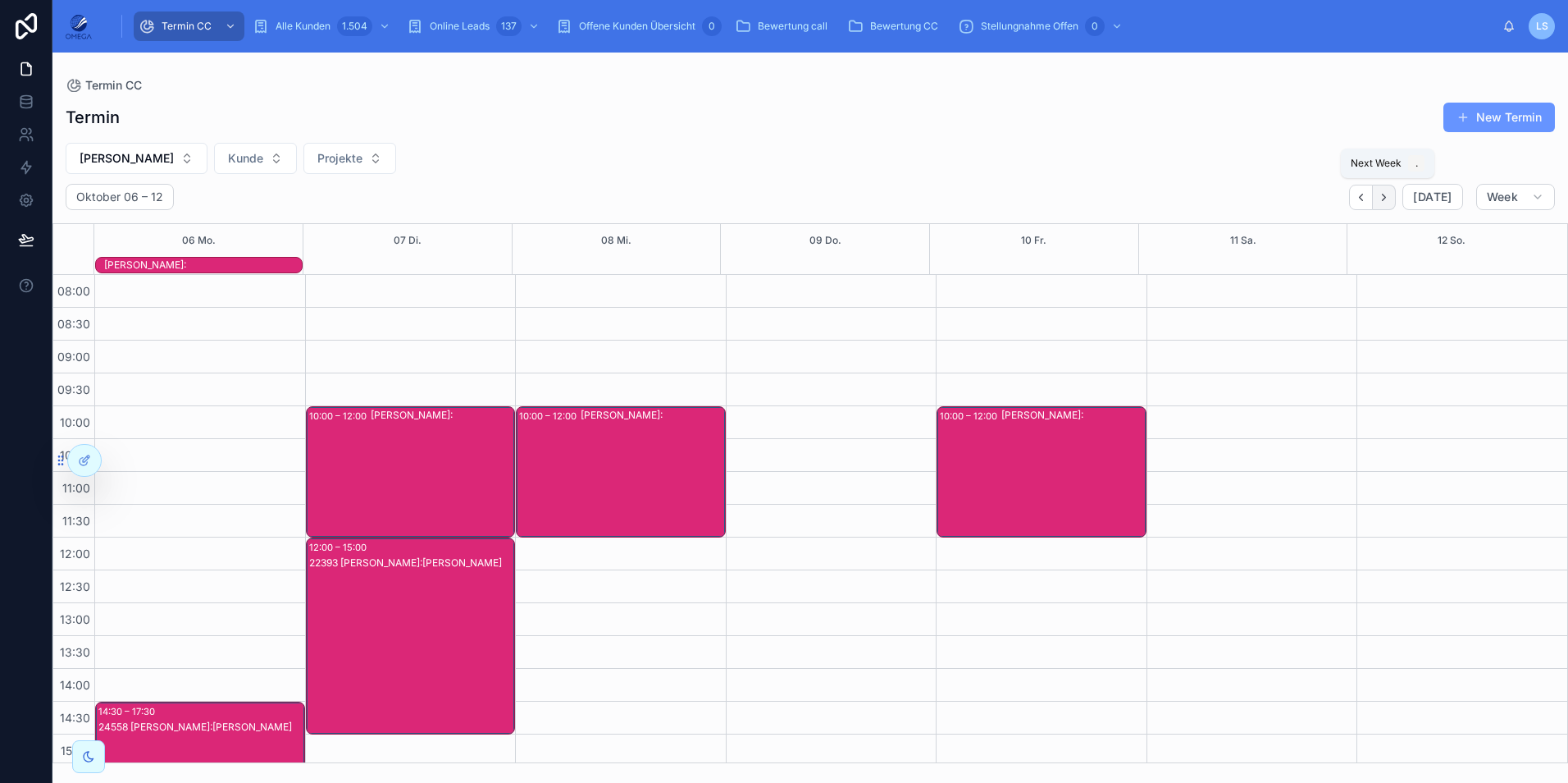
click at [1392, 189] on button "Next" at bounding box center [1384, 197] width 23 height 25
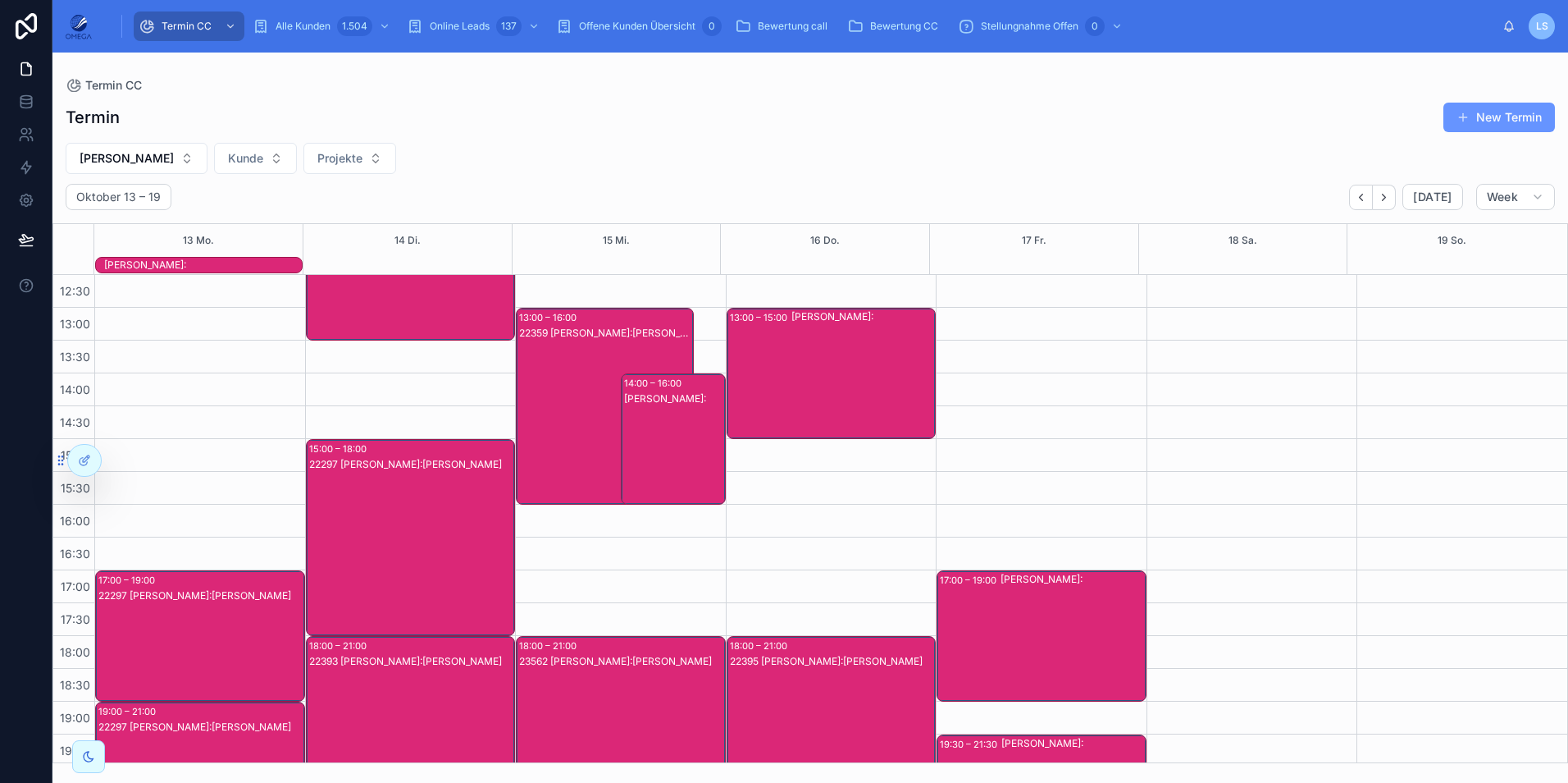
scroll to position [366, 0]
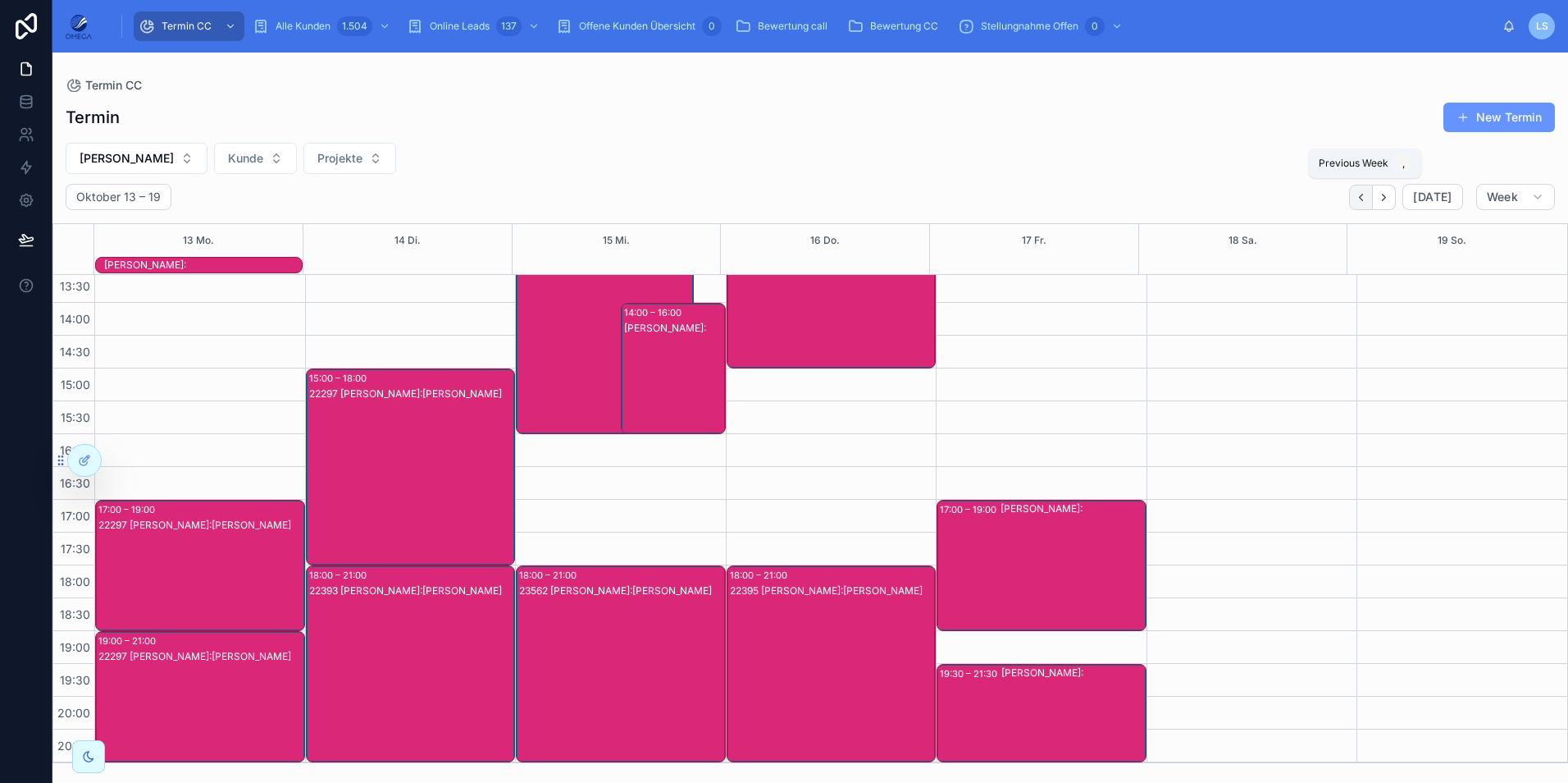
click at [1360, 198] on icon "Back" at bounding box center [1361, 197] width 13 height 13
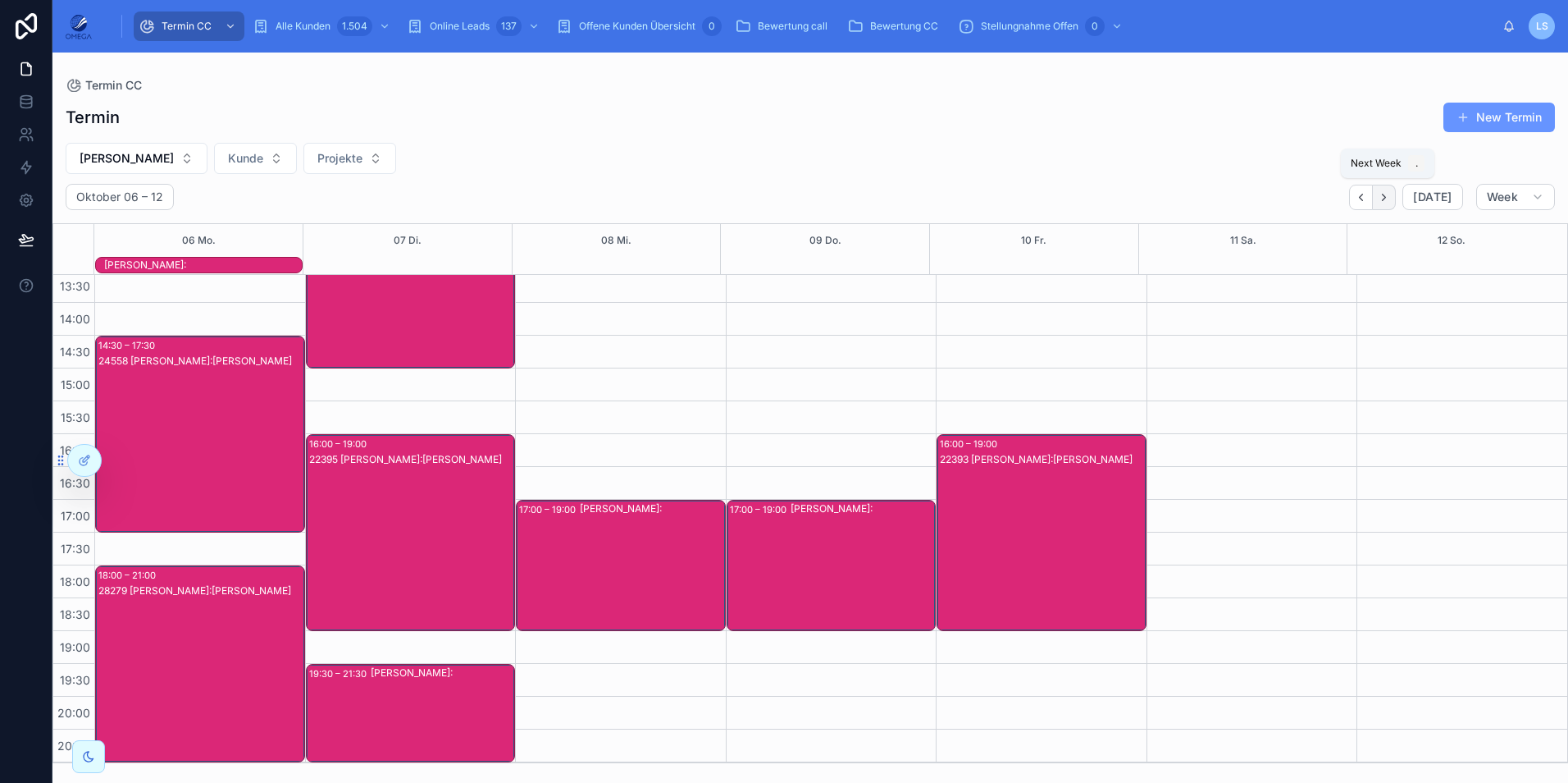
click at [1390, 202] on icon "Next" at bounding box center [1384, 197] width 13 height 13
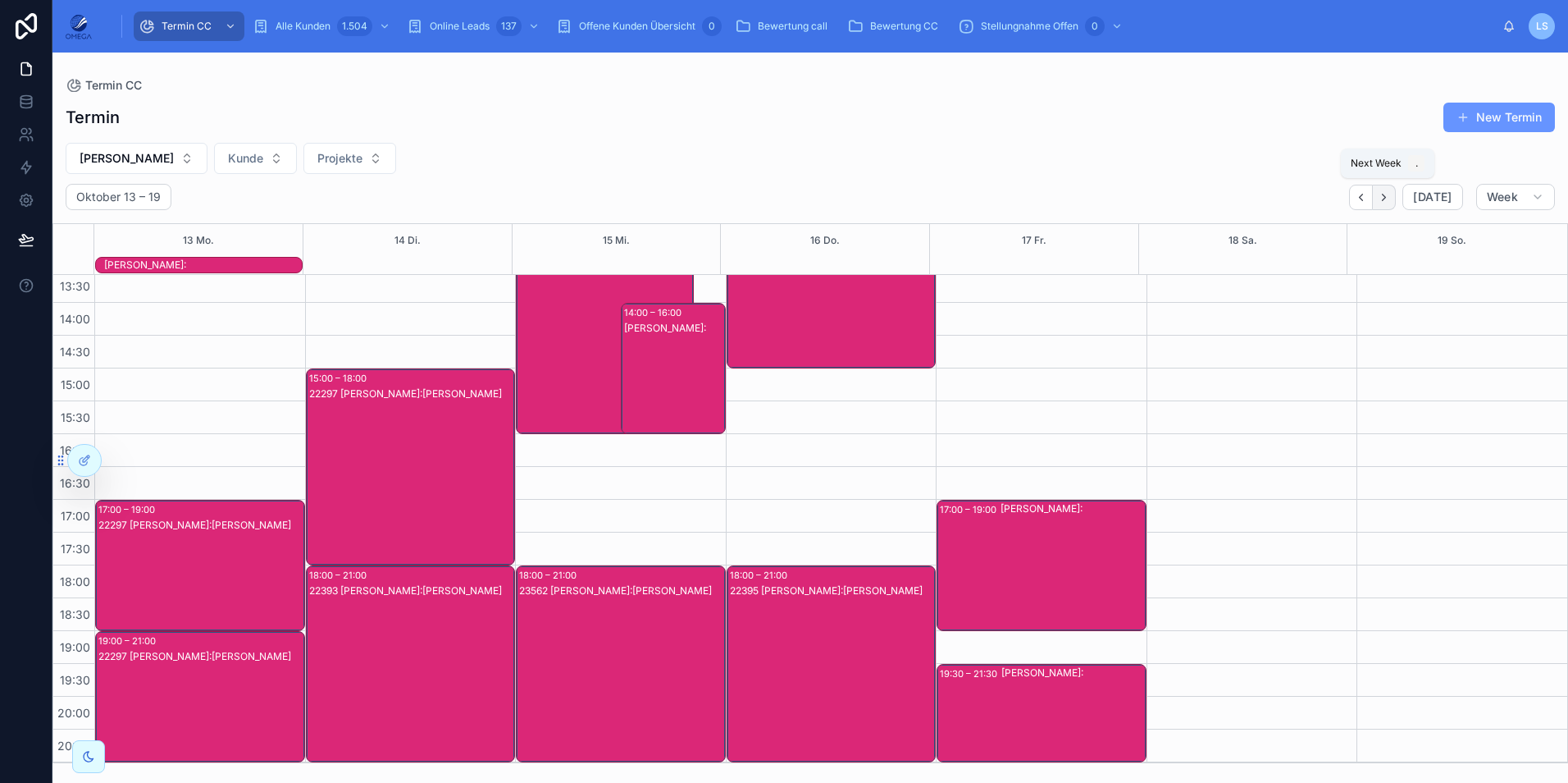
click at [1390, 196] on icon "Next" at bounding box center [1384, 197] width 13 height 13
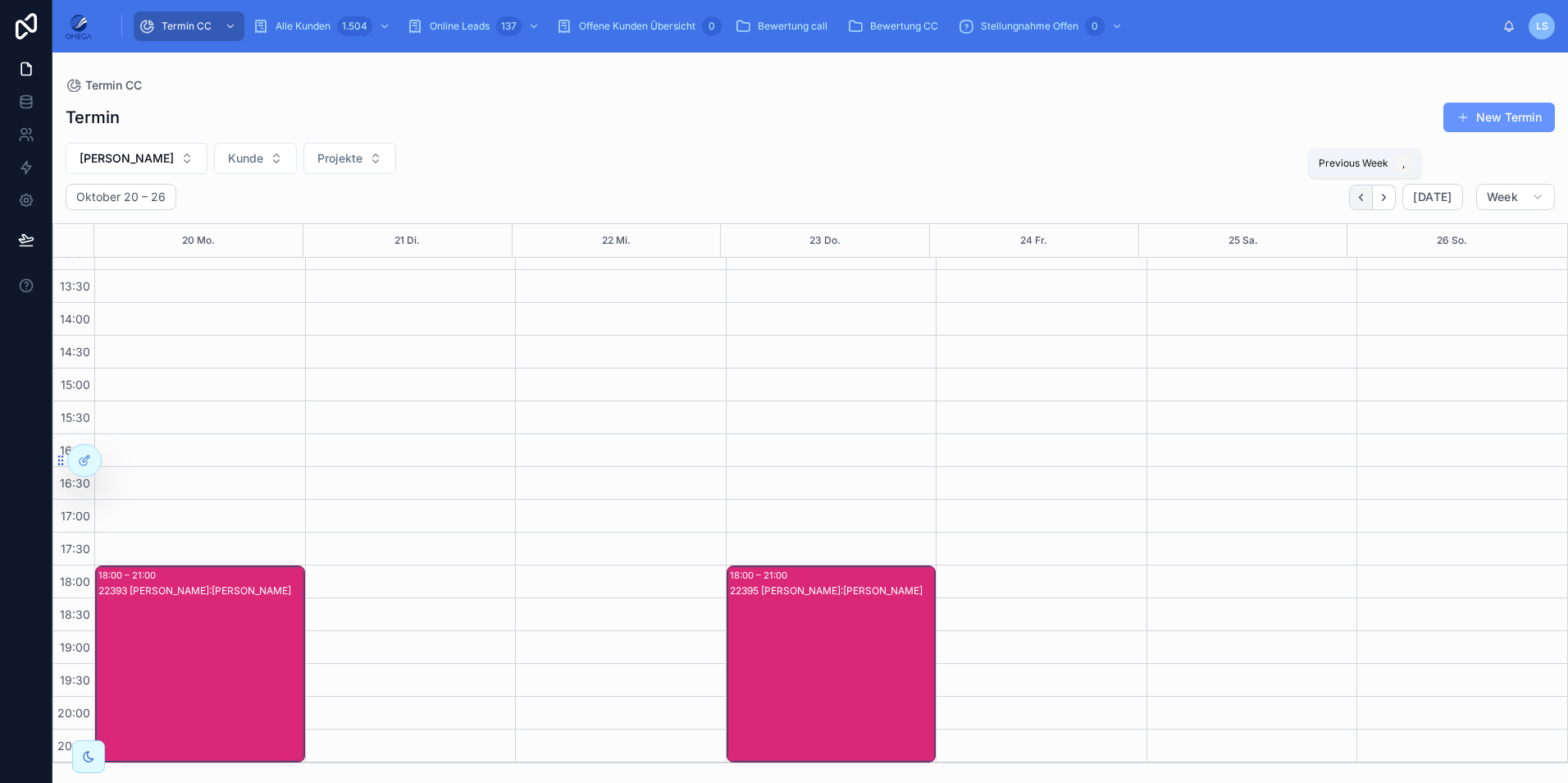
click at [1371, 193] on button "Back" at bounding box center [1361, 197] width 24 height 25
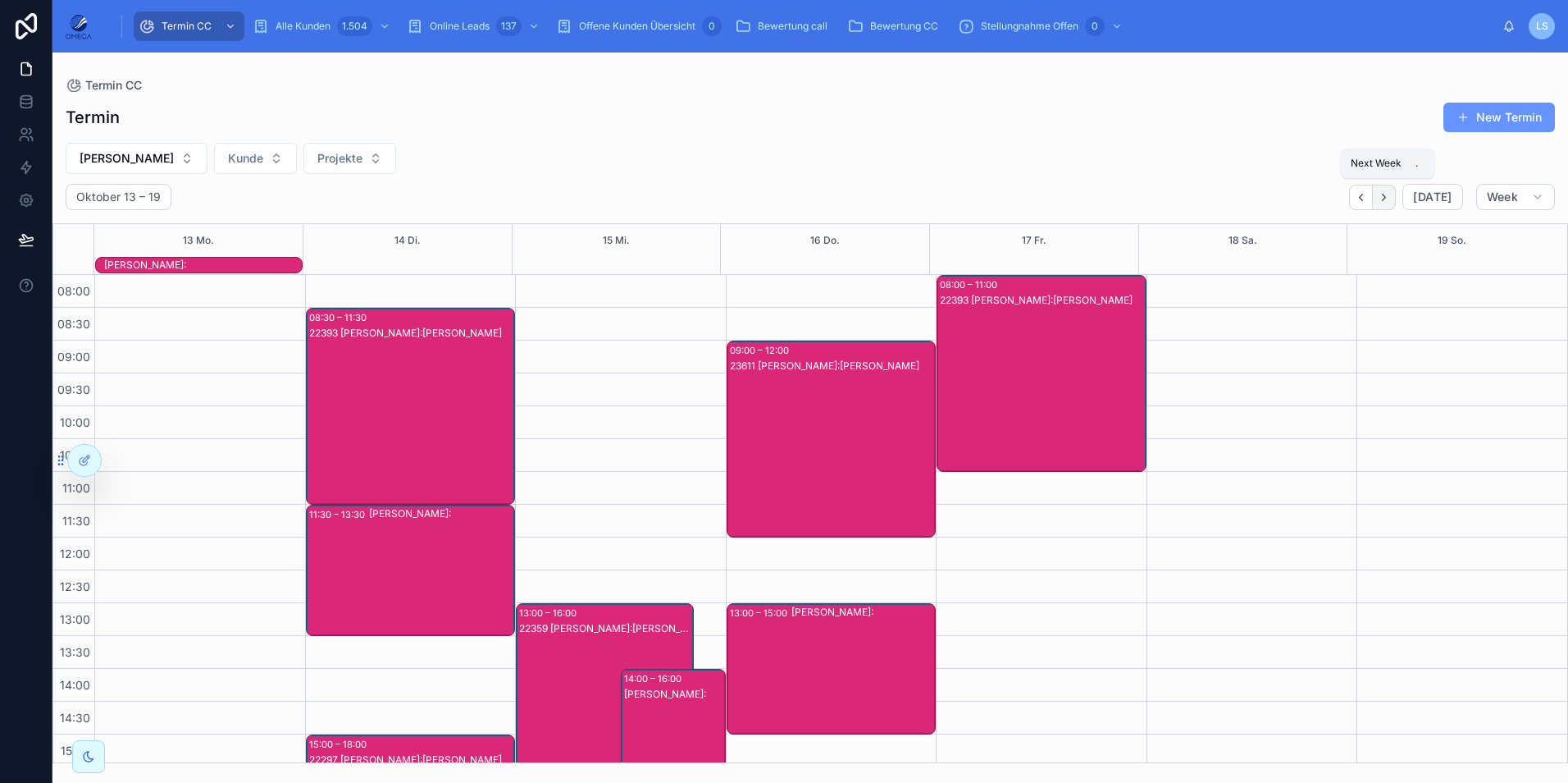
click at [1381, 200] on icon "Next" at bounding box center [1384, 197] width 13 height 13
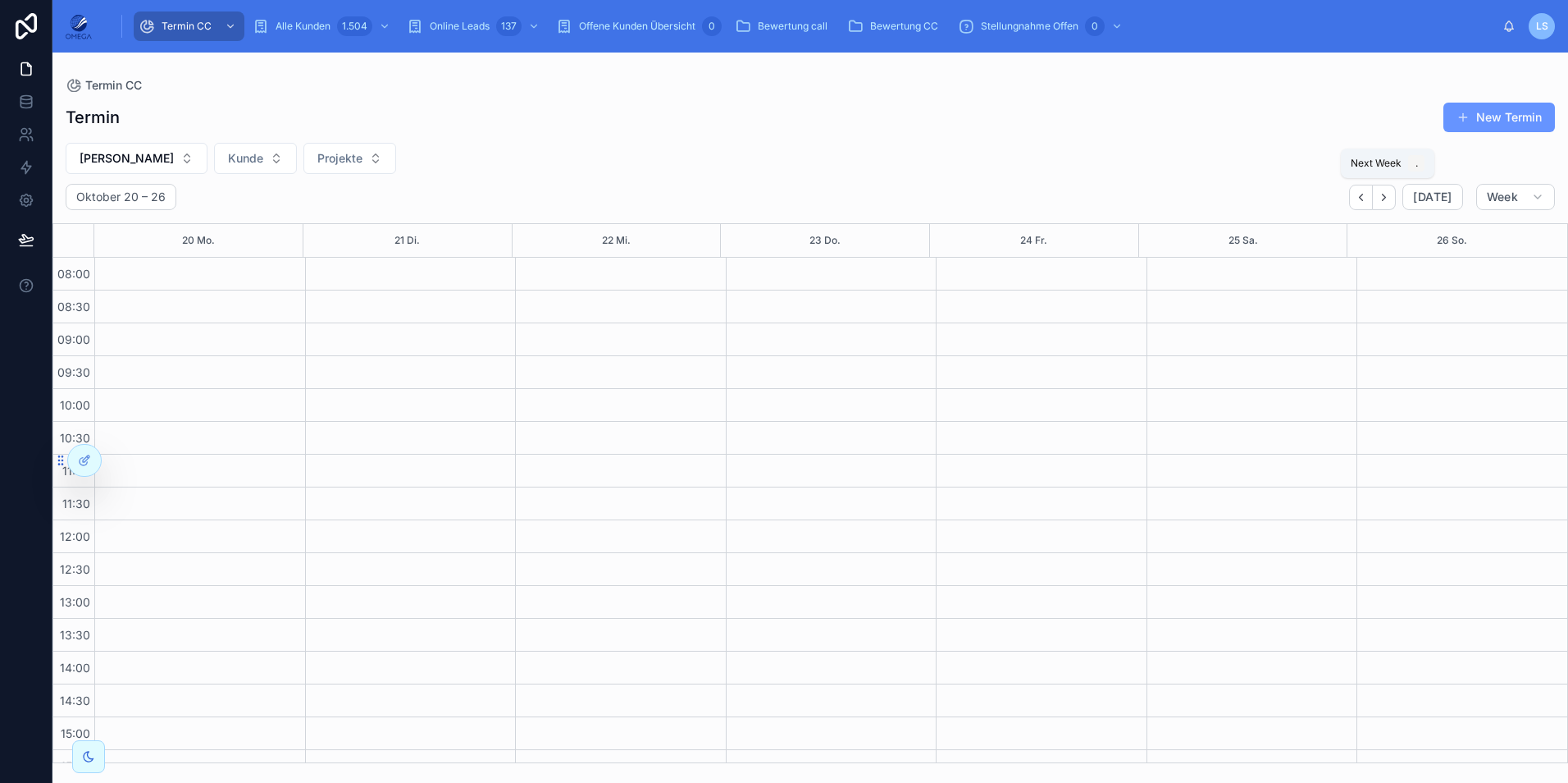
click at [1380, 199] on button "Next" at bounding box center [1384, 197] width 23 height 25
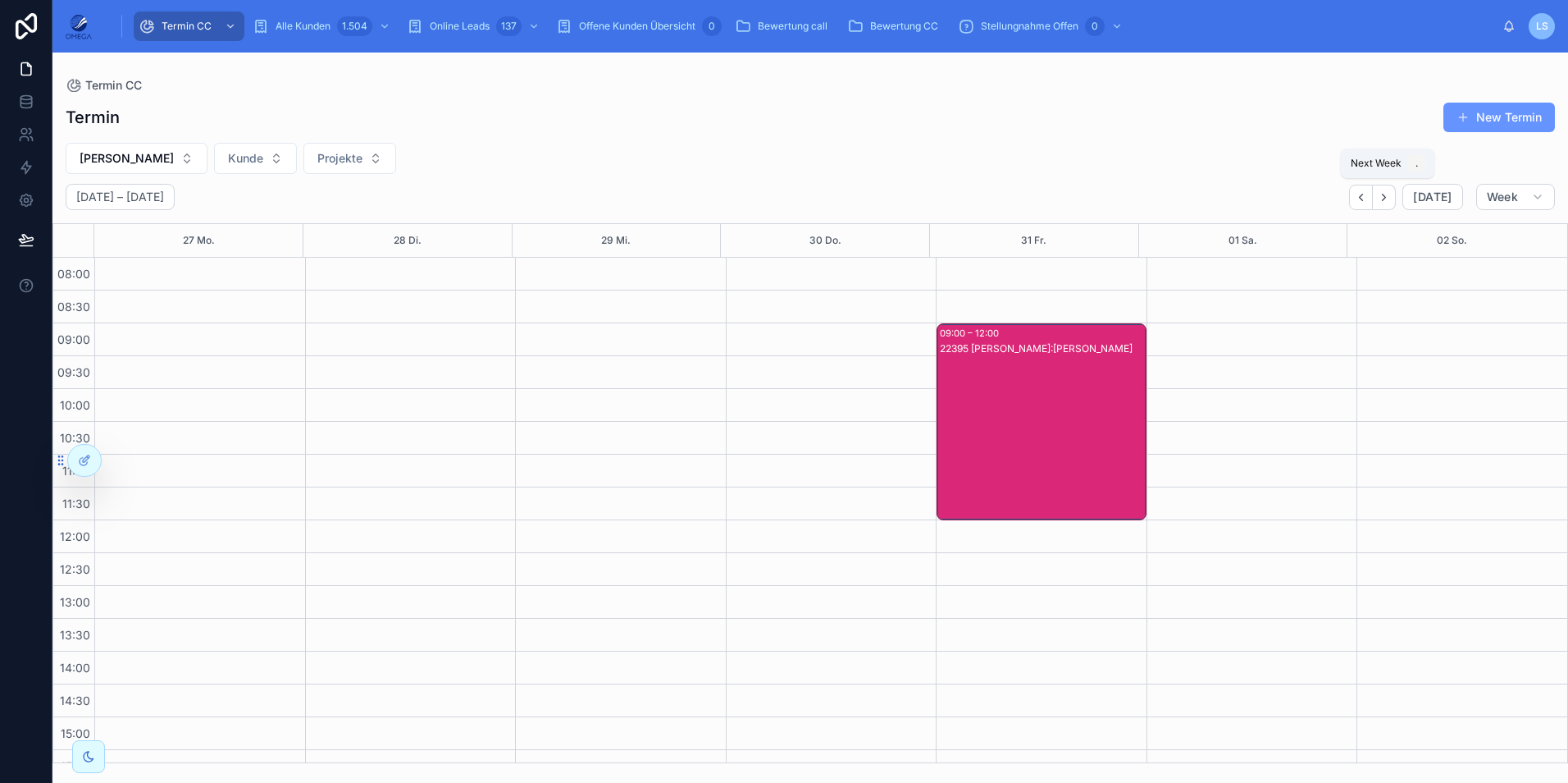
click at [1380, 199] on button "Next" at bounding box center [1384, 197] width 23 height 25
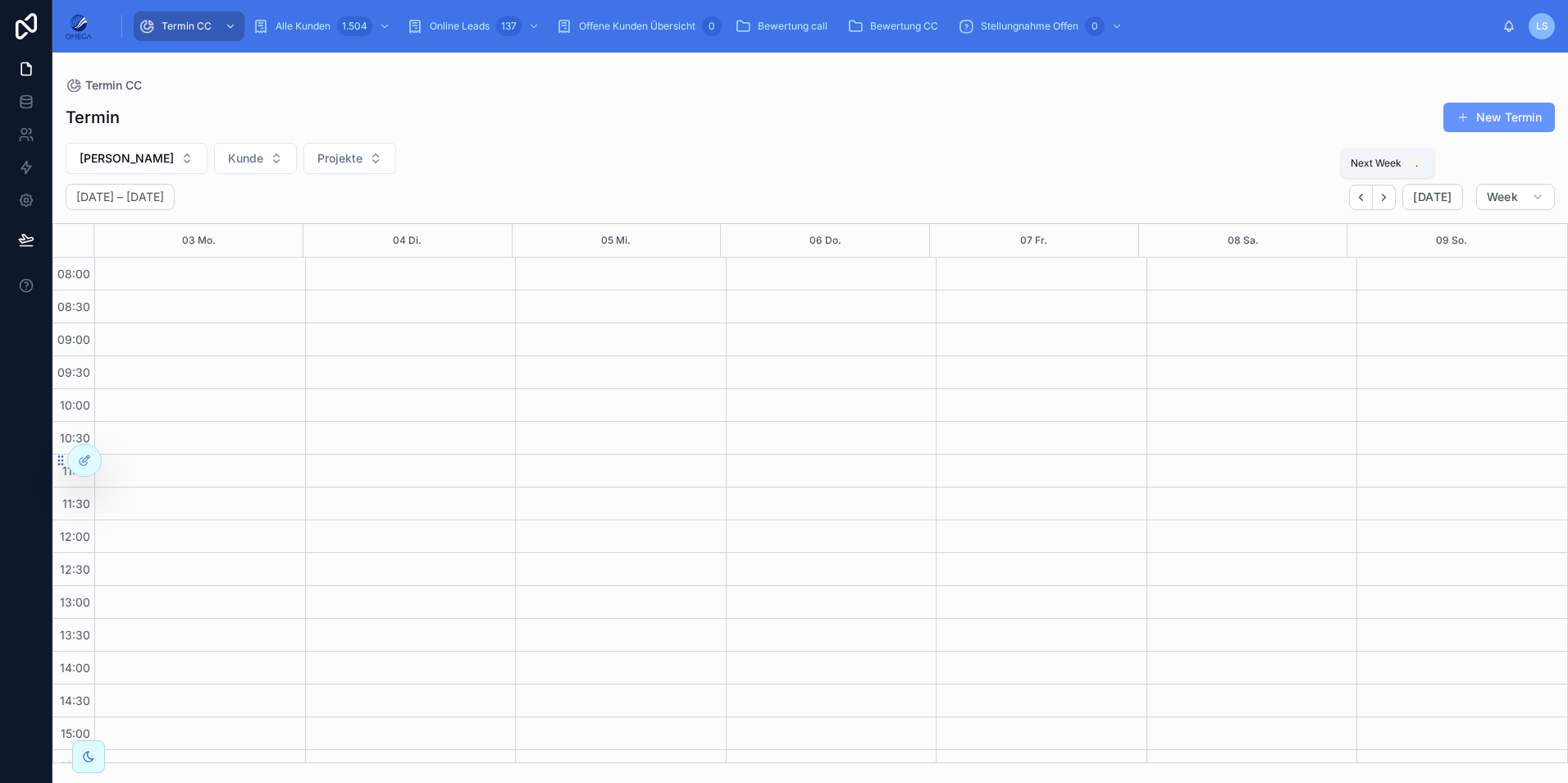
click at [1380, 199] on button "Next" at bounding box center [1384, 197] width 23 height 25
click at [167, 162] on span "[PERSON_NAME]" at bounding box center [127, 158] width 94 height 16
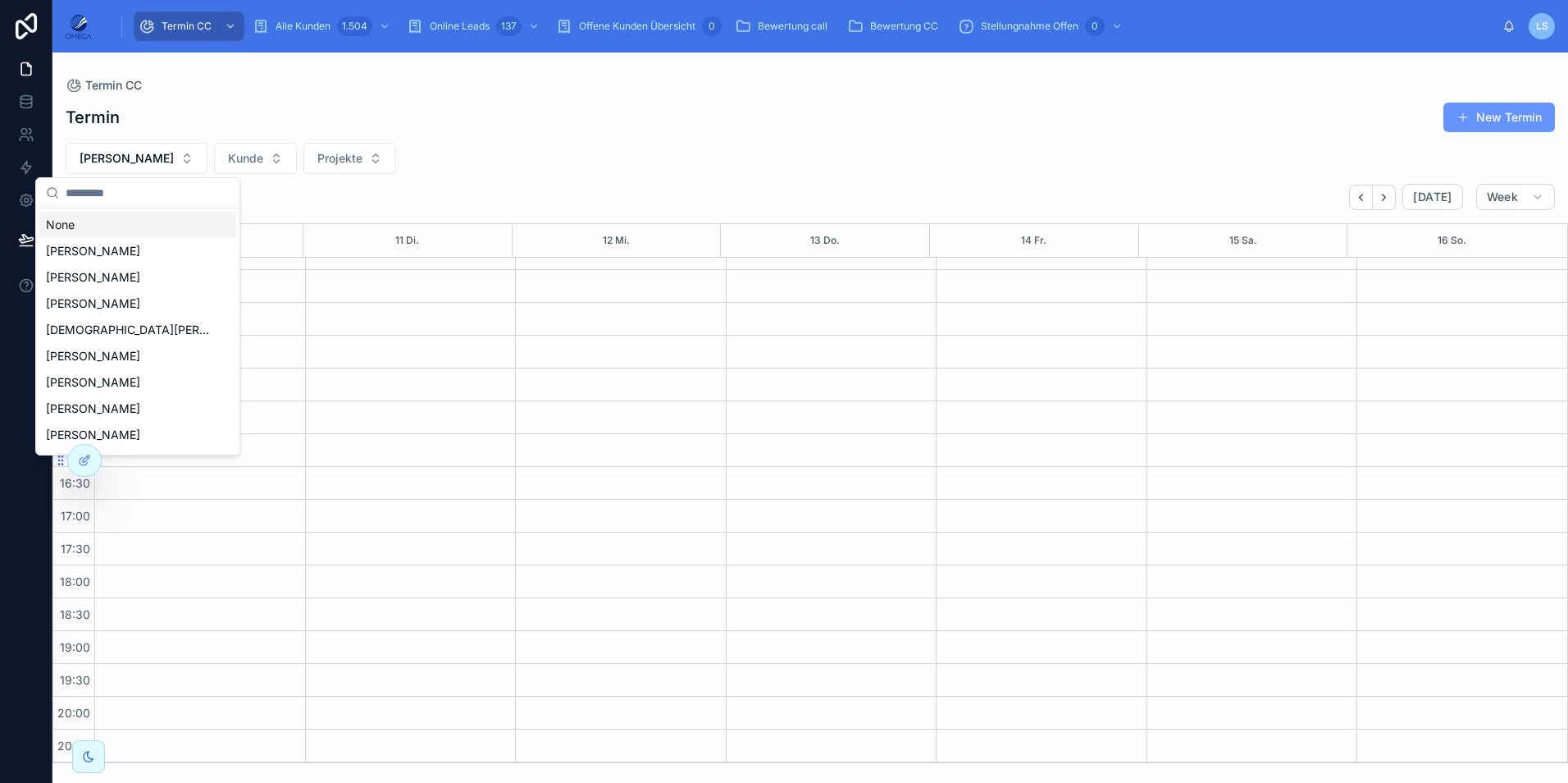
click at [140, 223] on div "None" at bounding box center [137, 224] width 197 height 26
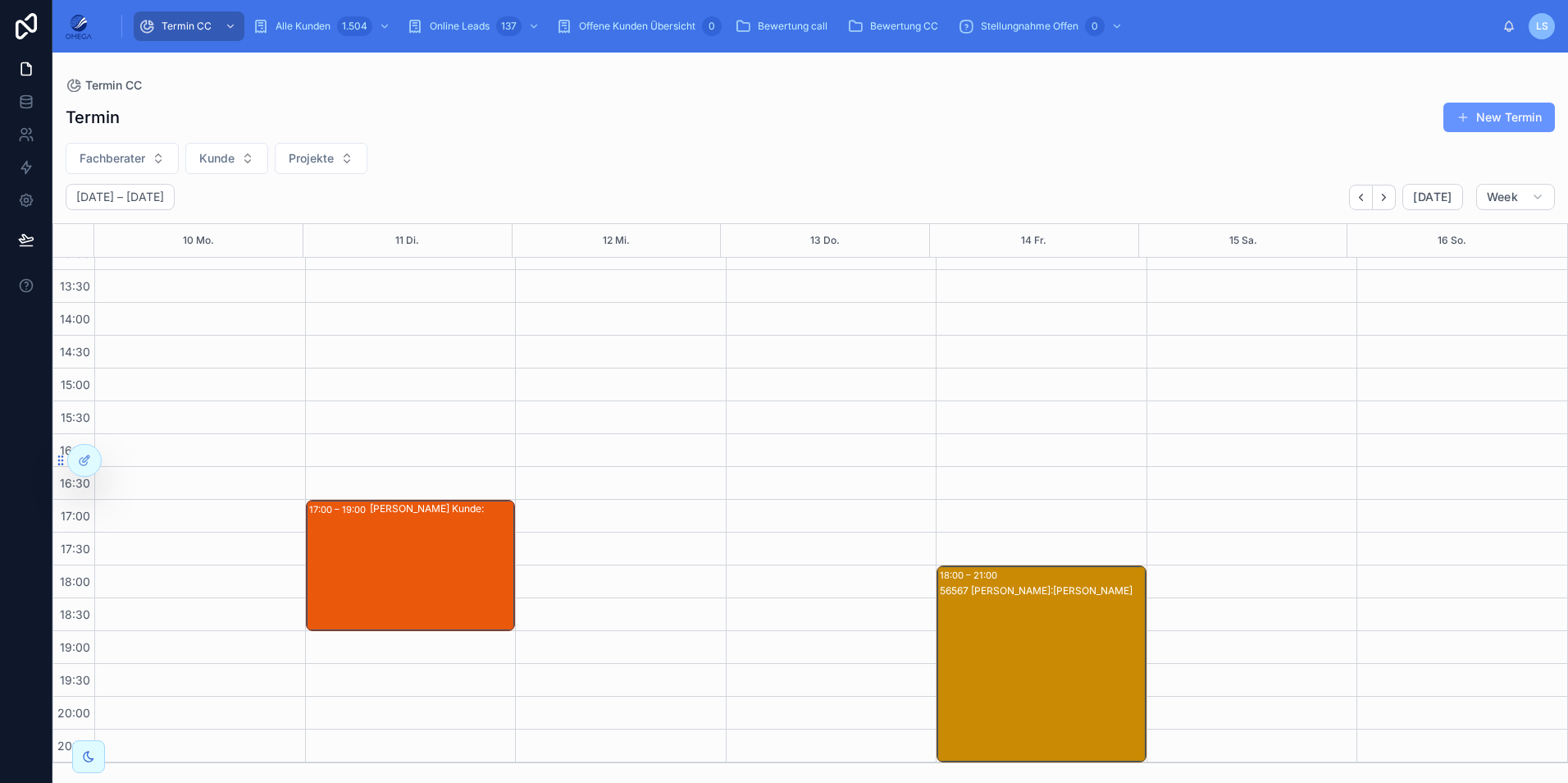
click at [1011, 635] on div "56567 [PERSON_NAME]:[PERSON_NAME]" at bounding box center [1042, 679] width 205 height 193
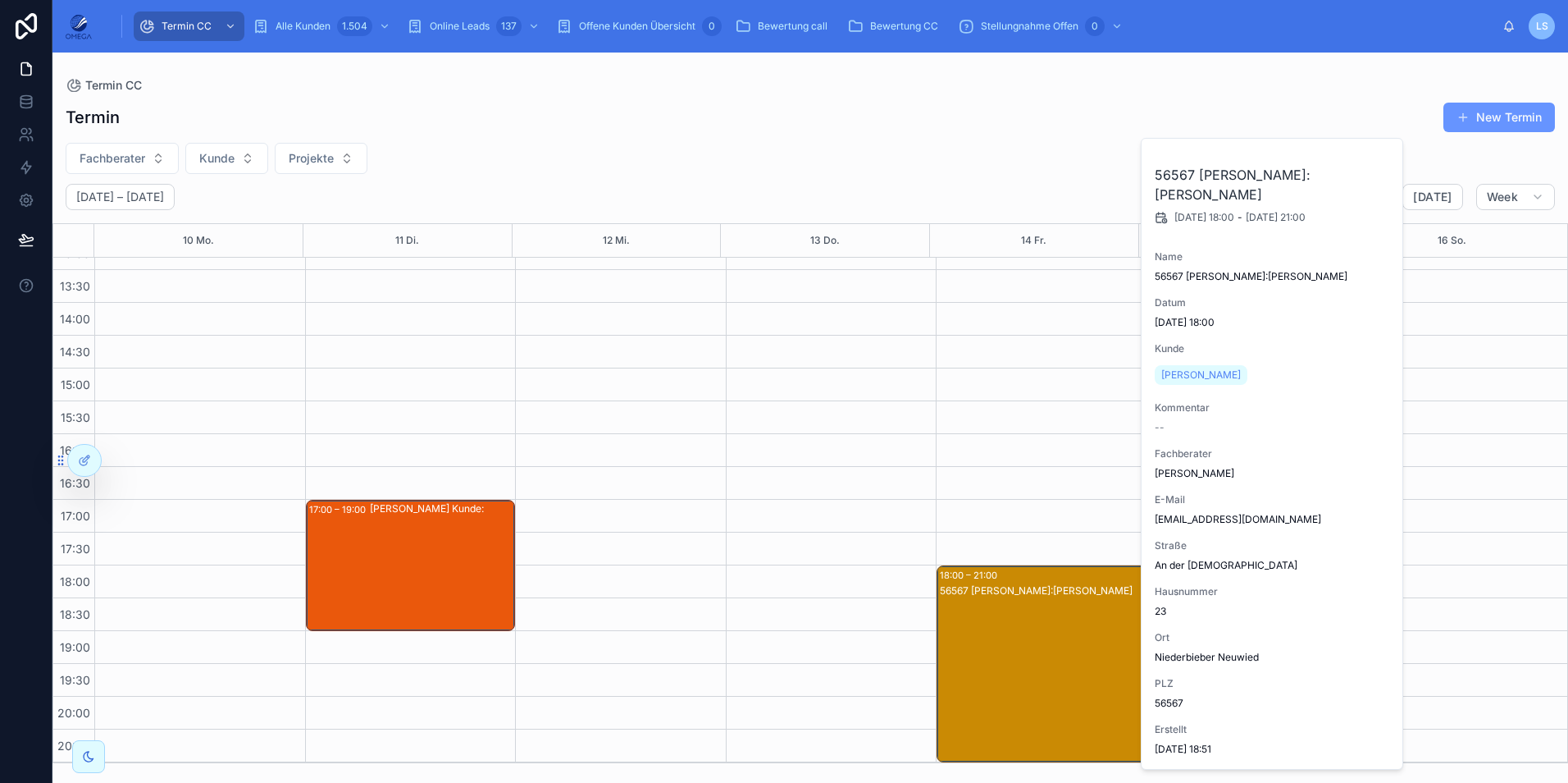
click at [1011, 635] on div "56567 [PERSON_NAME]:[PERSON_NAME]" at bounding box center [1042, 679] width 205 height 193
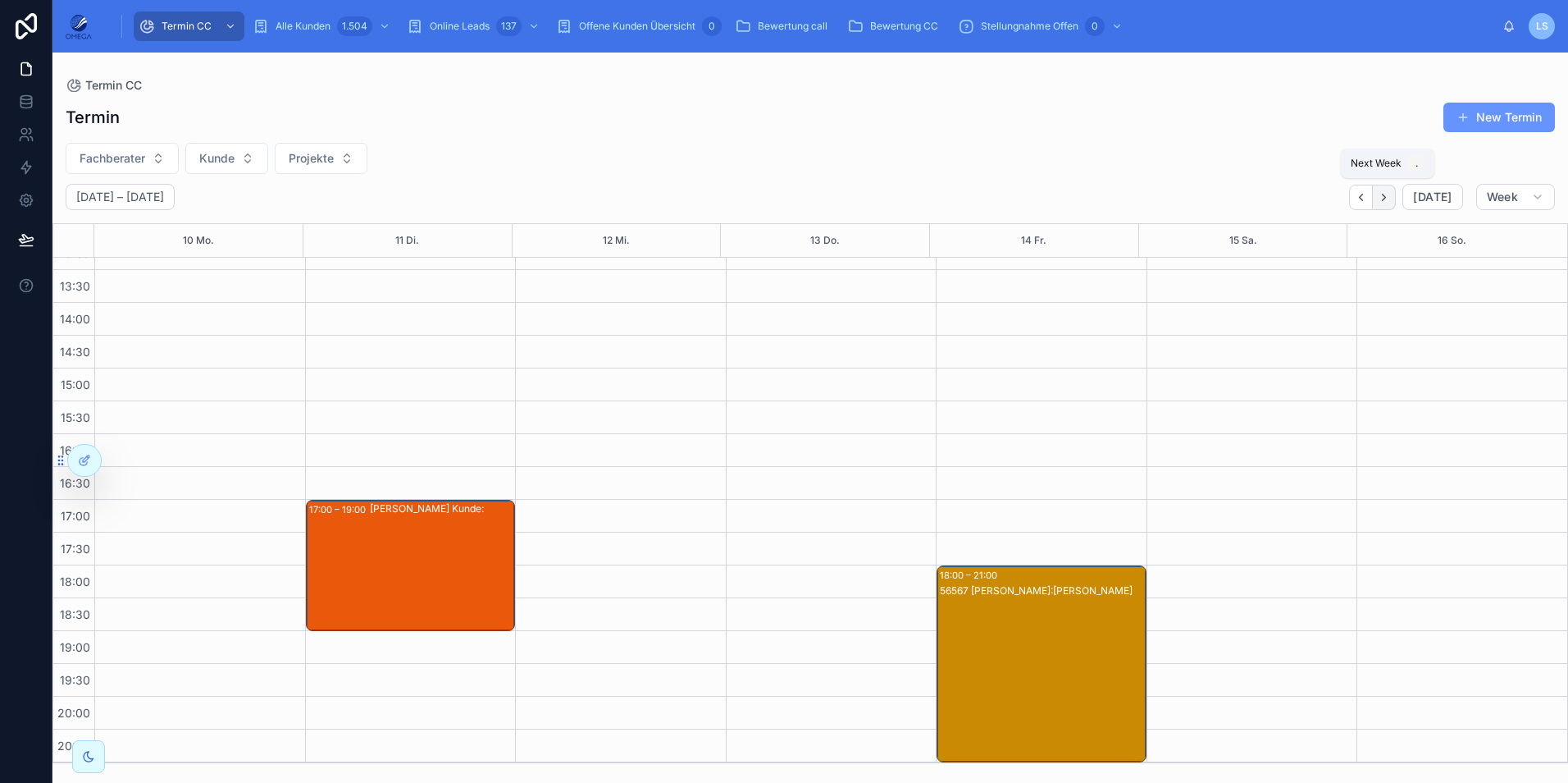
click at [1386, 197] on icon "Next" at bounding box center [1385, 196] width 4 height 6
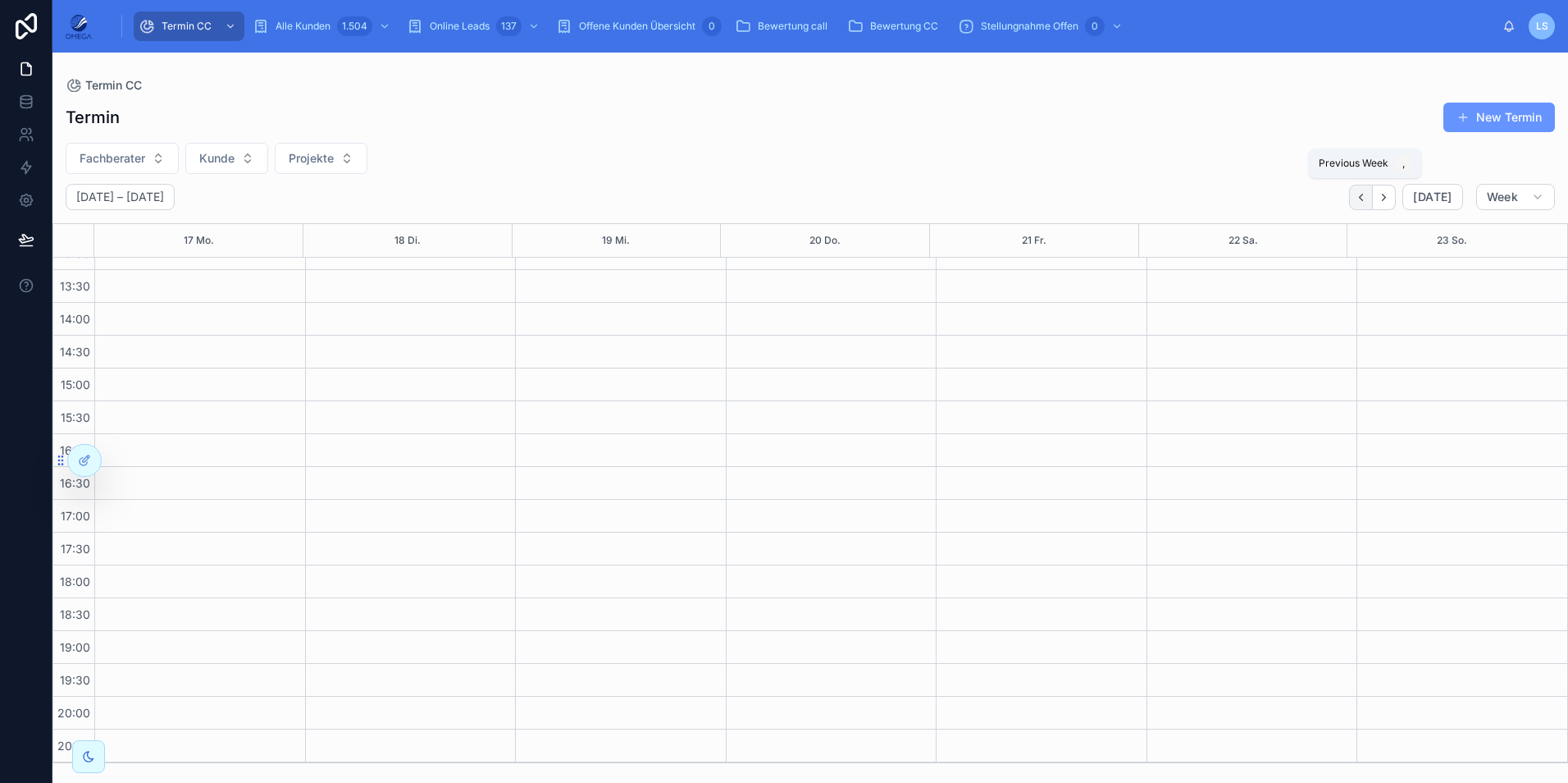
click at [1367, 199] on icon "Back" at bounding box center [1361, 197] width 13 height 13
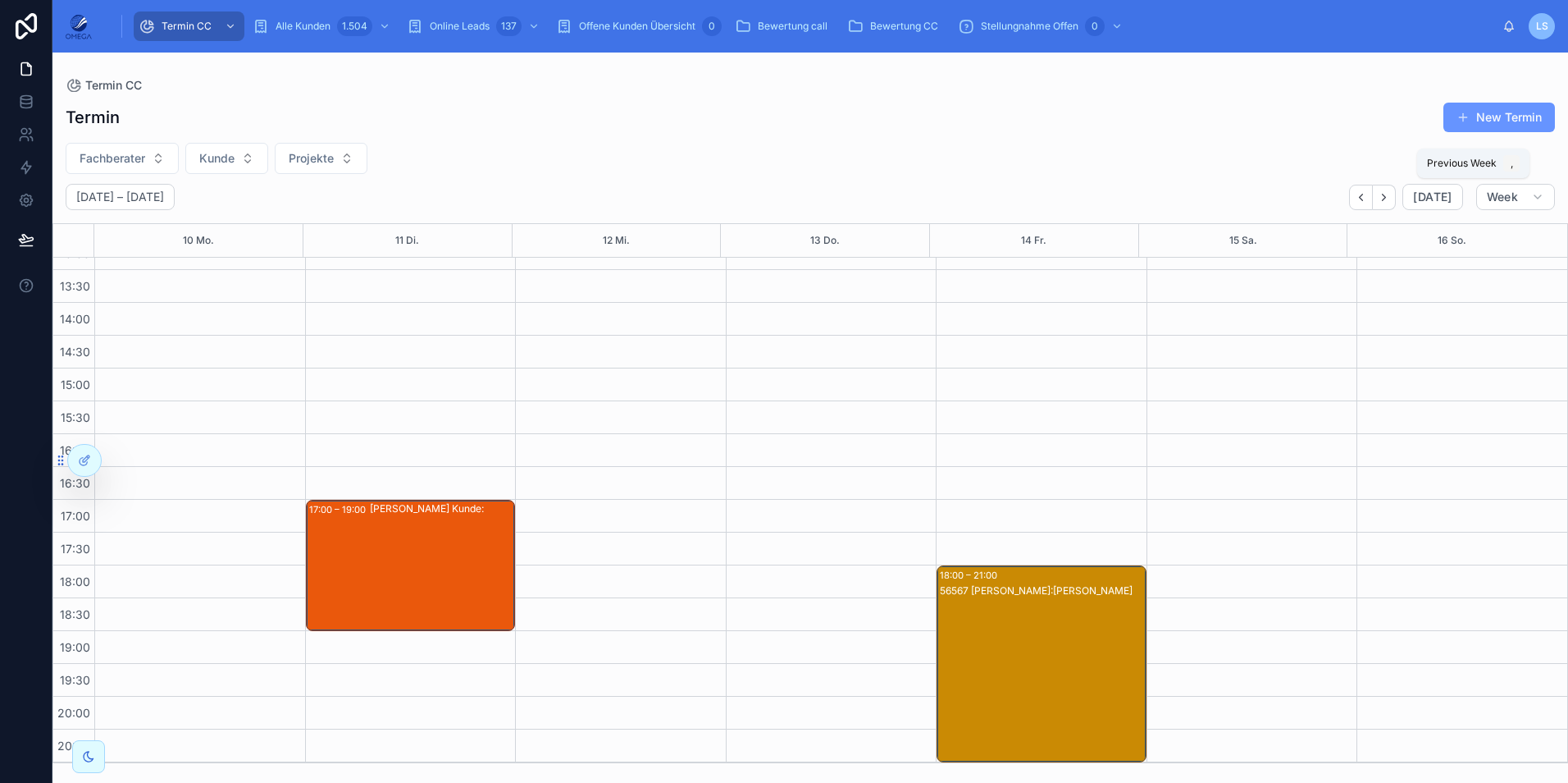
click at [1367, 199] on icon "Back" at bounding box center [1361, 197] width 13 height 13
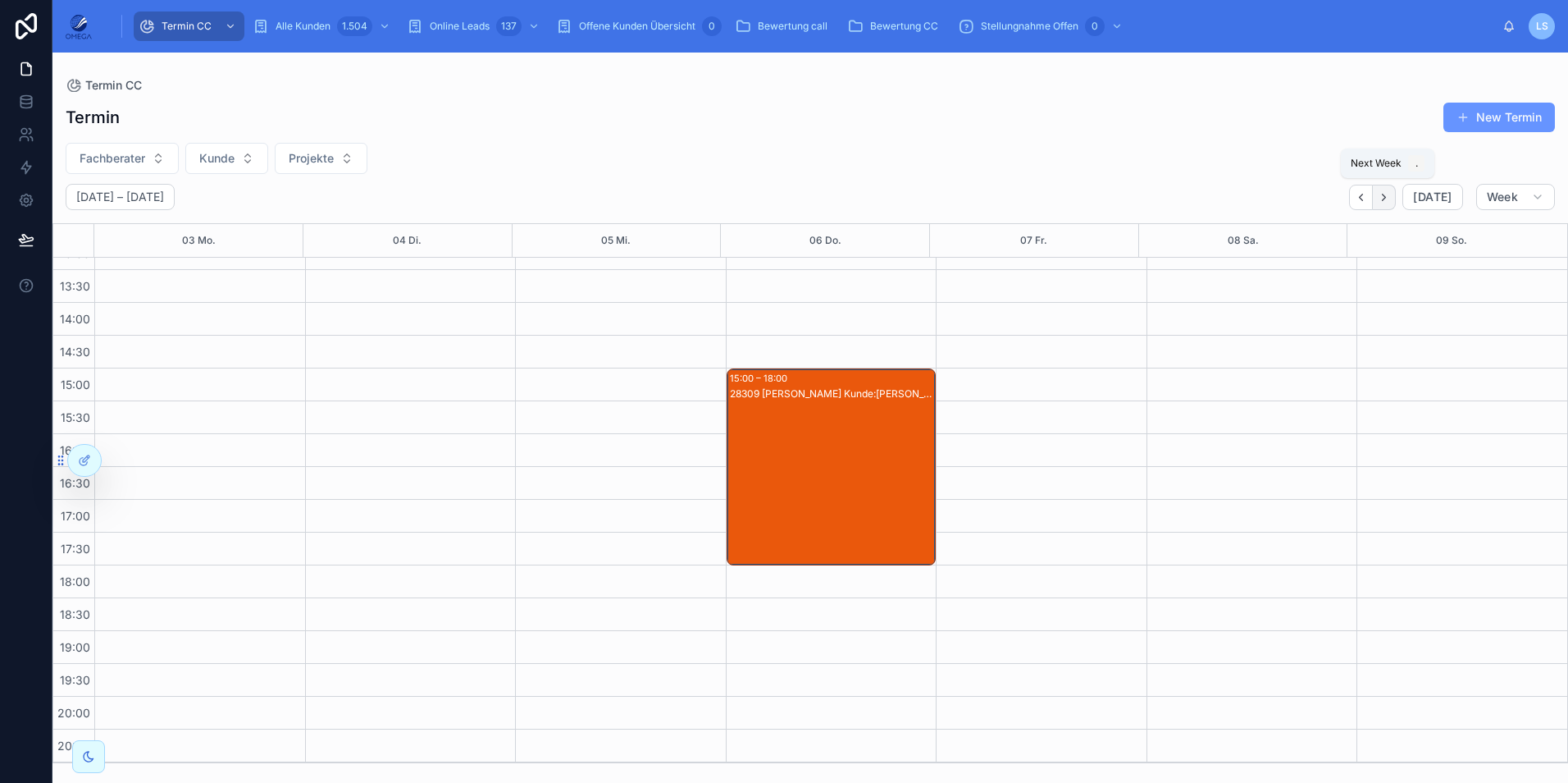
click at [1381, 199] on icon "Next" at bounding box center [1384, 197] width 13 height 13
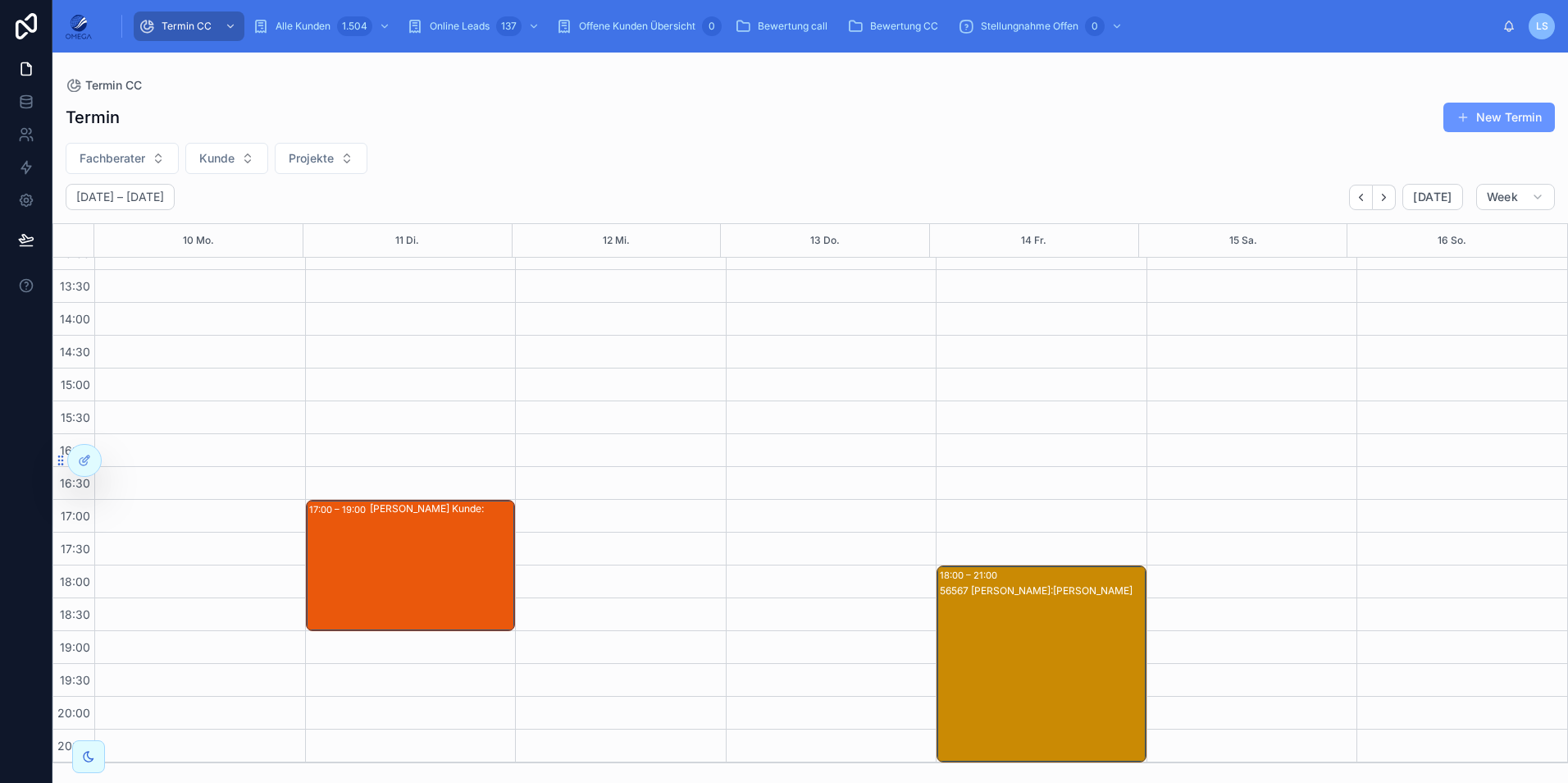
click at [1034, 695] on div "56567 [PERSON_NAME]:[PERSON_NAME]" at bounding box center [1042, 679] width 205 height 193
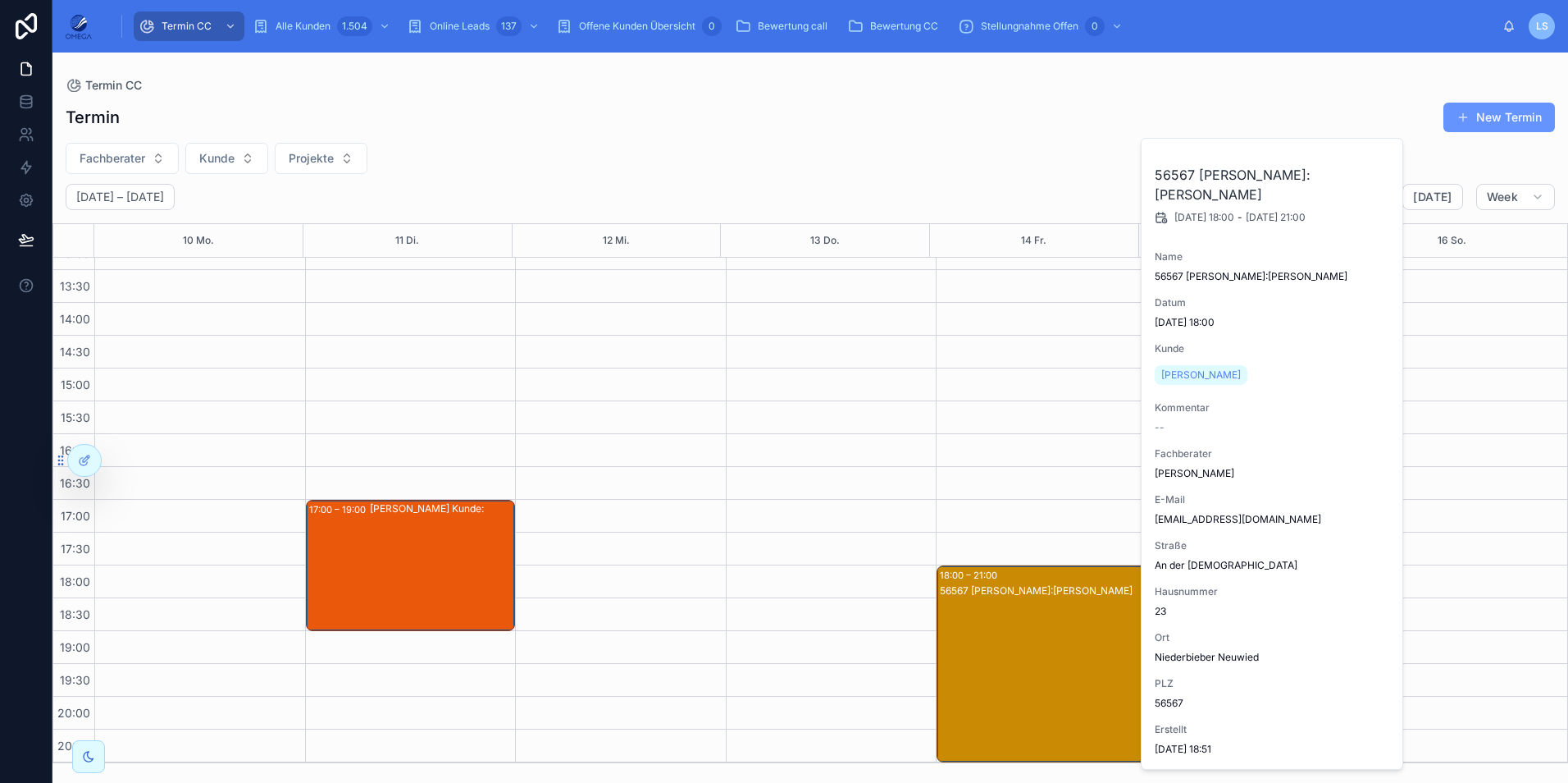
click at [1031, 695] on div "56567 [PERSON_NAME]:[PERSON_NAME]" at bounding box center [1042, 679] width 205 height 193
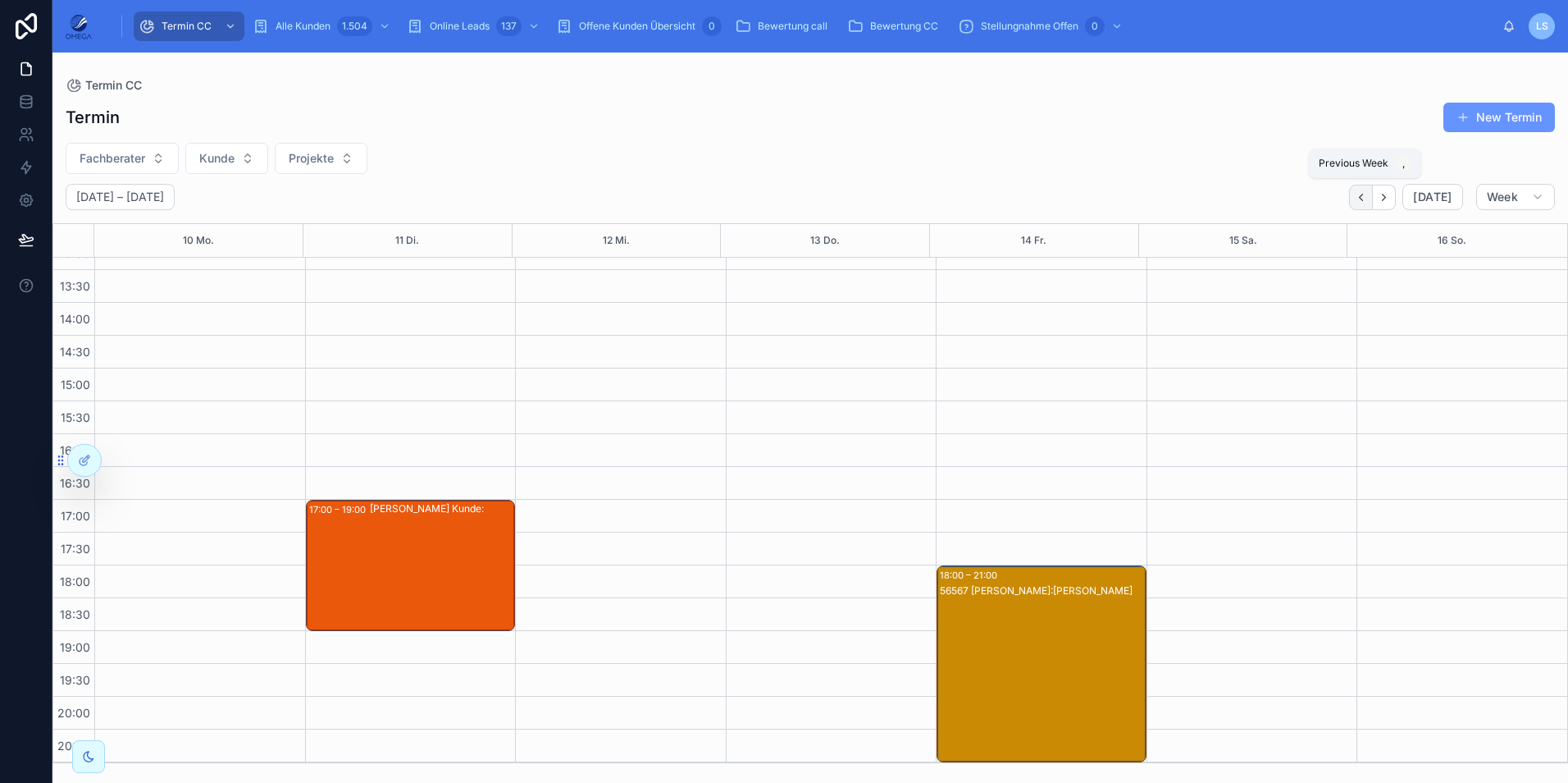
click at [1357, 202] on button "Back" at bounding box center [1361, 197] width 24 height 25
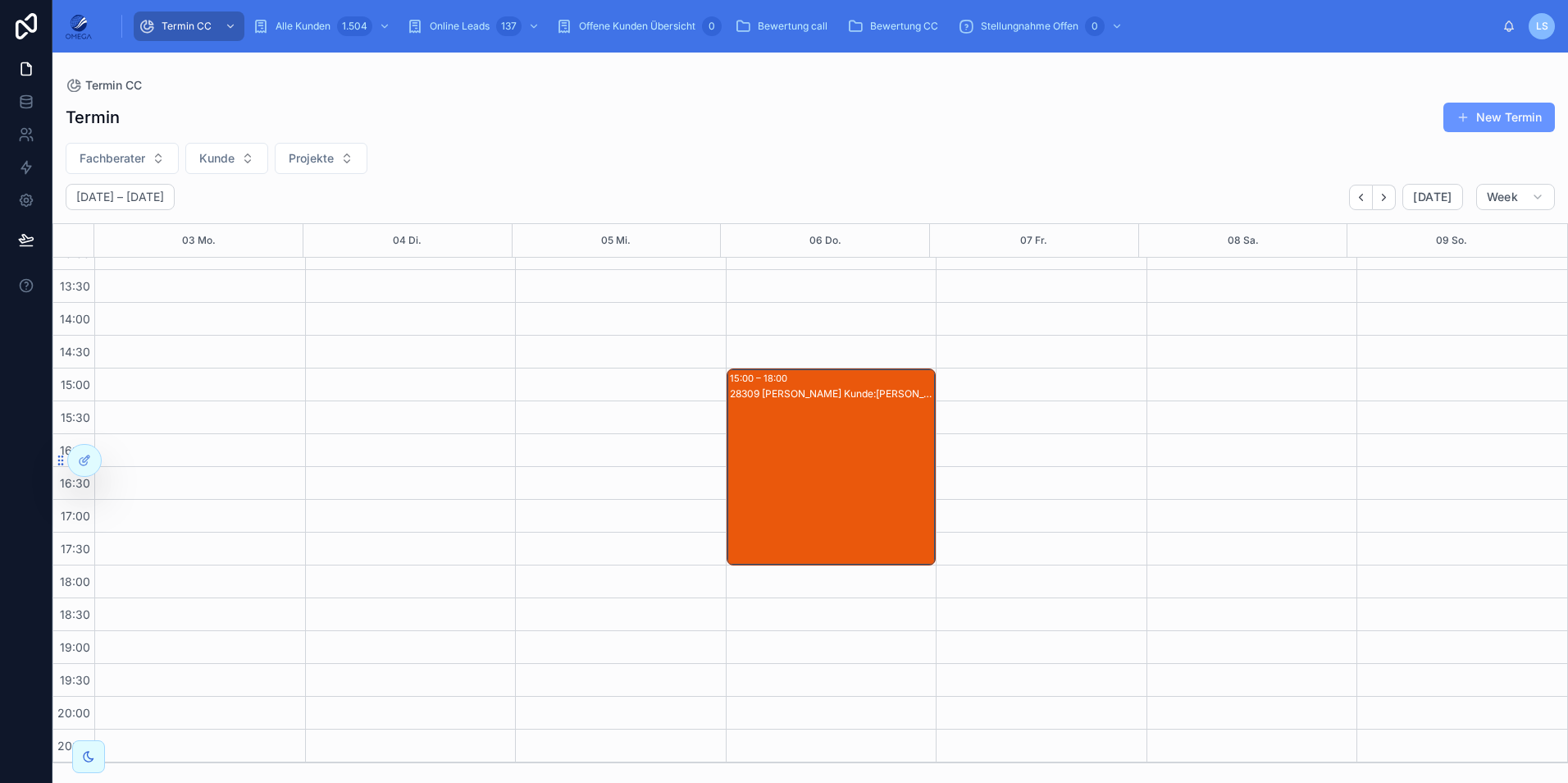
click at [836, 421] on div "28309 [PERSON_NAME] Kunde:[PERSON_NAME]" at bounding box center [833, 482] width 205 height 193
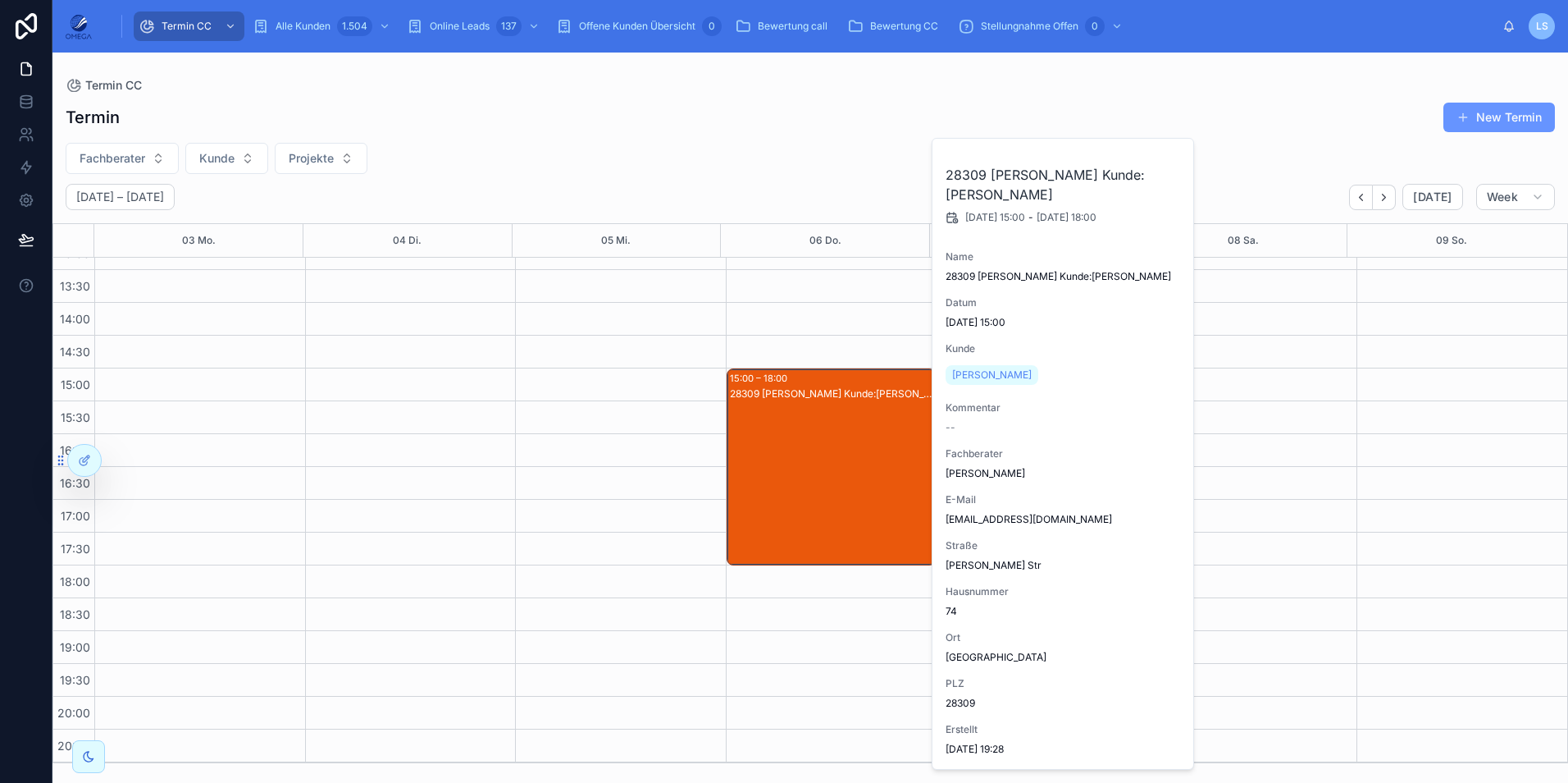
click at [836, 421] on div "28309 [PERSON_NAME] Kunde:[PERSON_NAME]" at bounding box center [833, 482] width 205 height 193
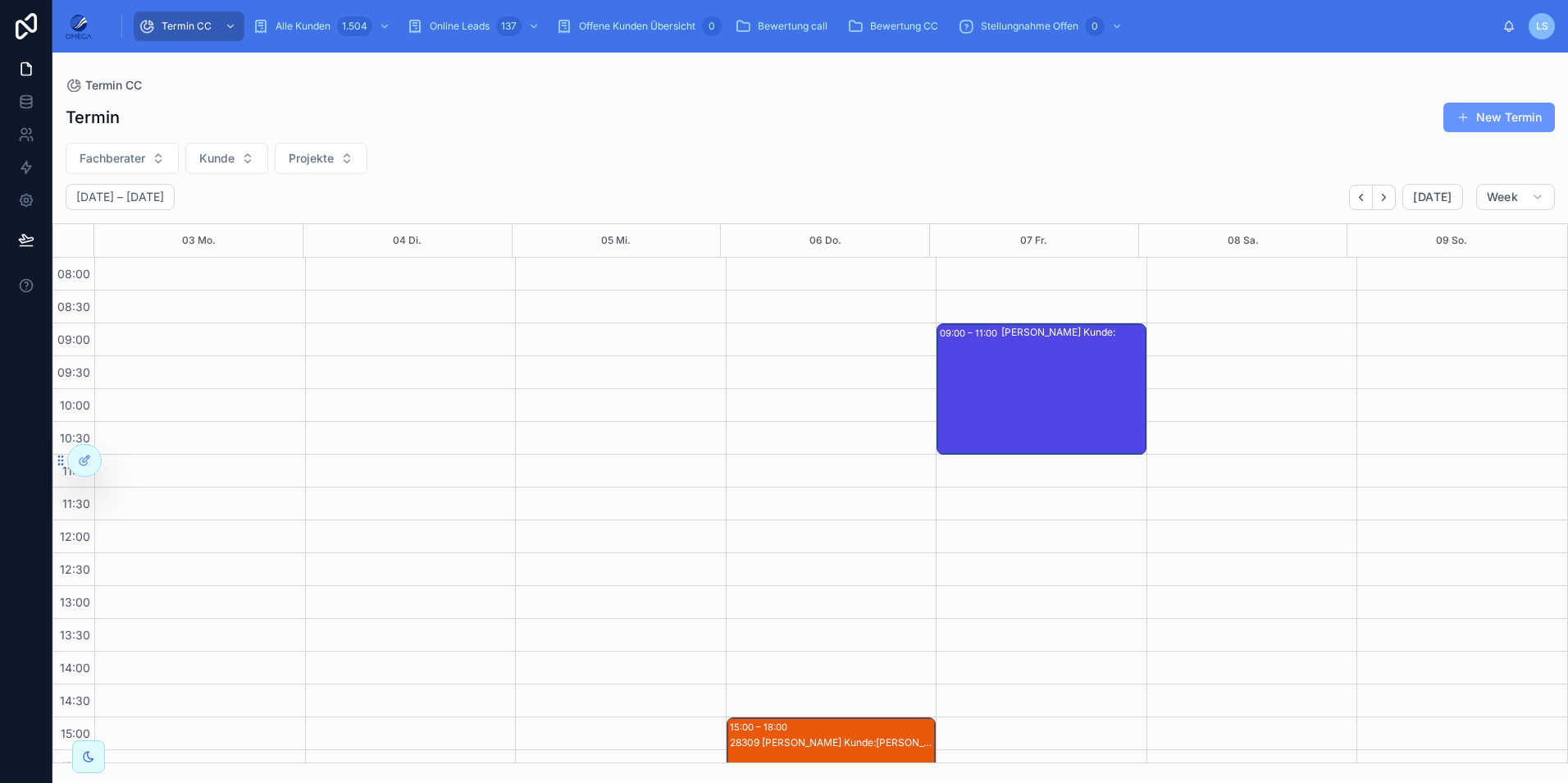
click at [1015, 362] on div "[PERSON_NAME] Kunde:" at bounding box center [1073, 389] width 143 height 128
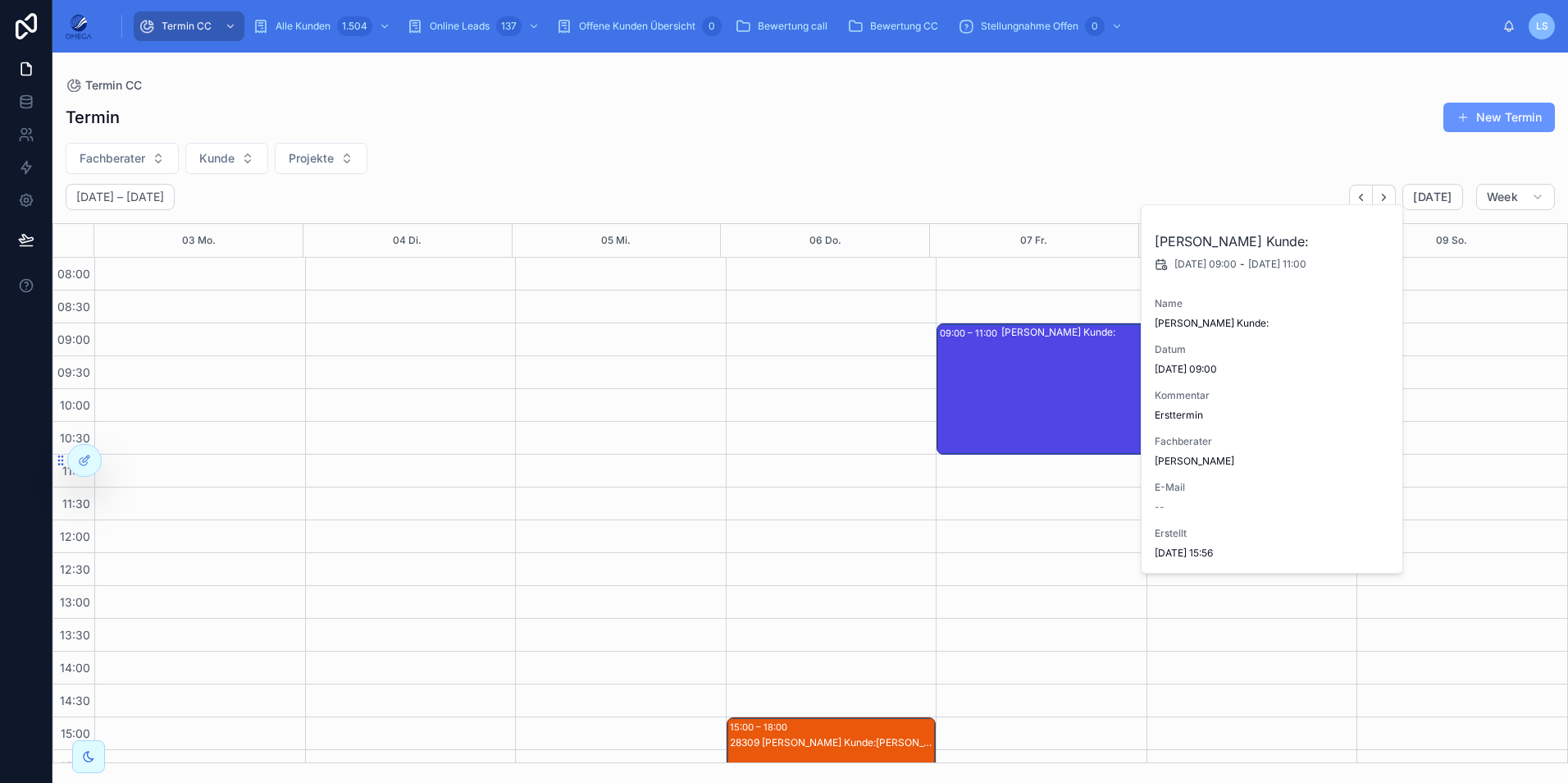
click at [1015, 362] on div "[PERSON_NAME] Kunde:" at bounding box center [1073, 389] width 143 height 128
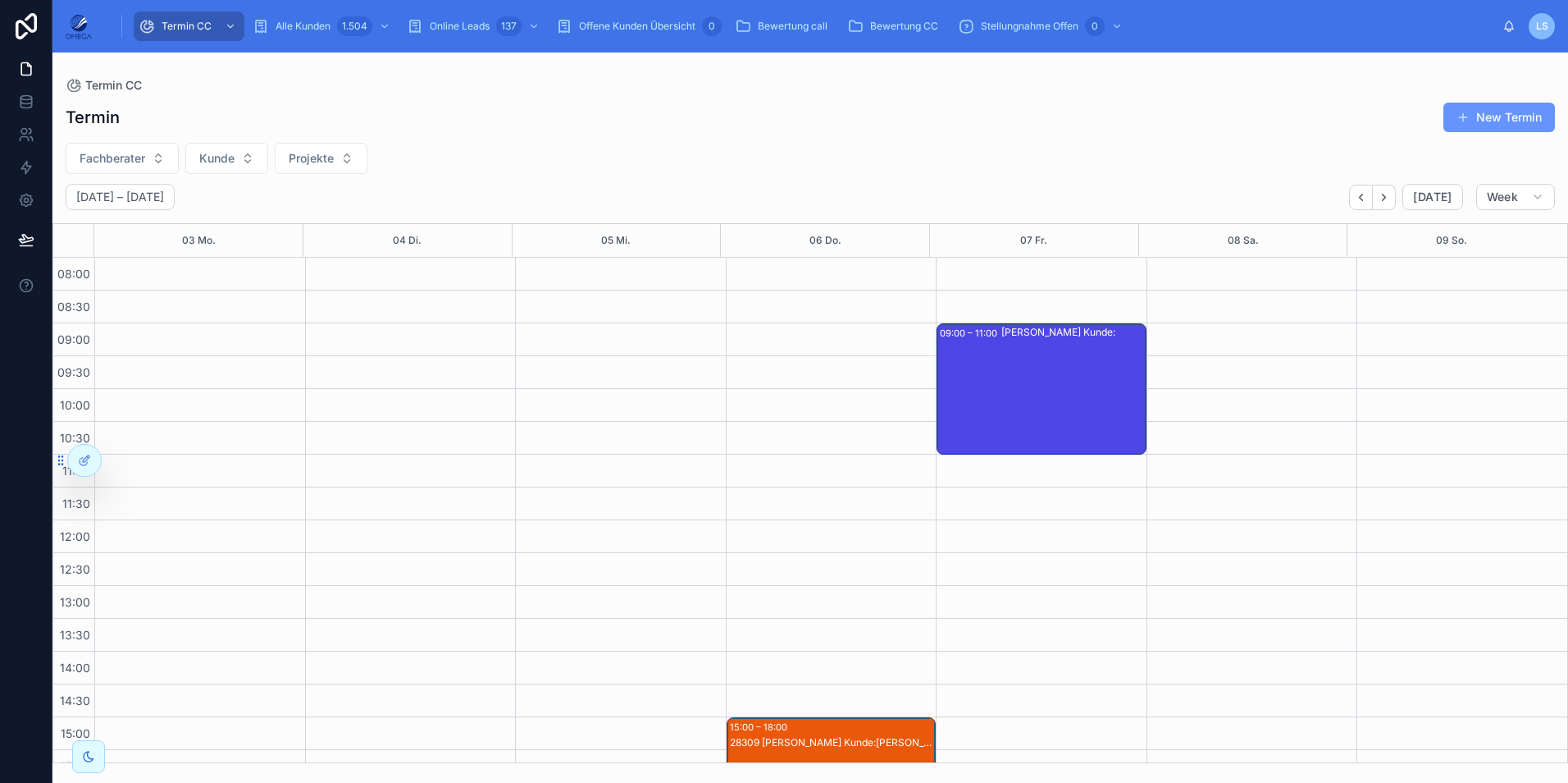
click at [1021, 172] on div "Fachberater Kunde Projekte" at bounding box center [810, 158] width 1515 height 31
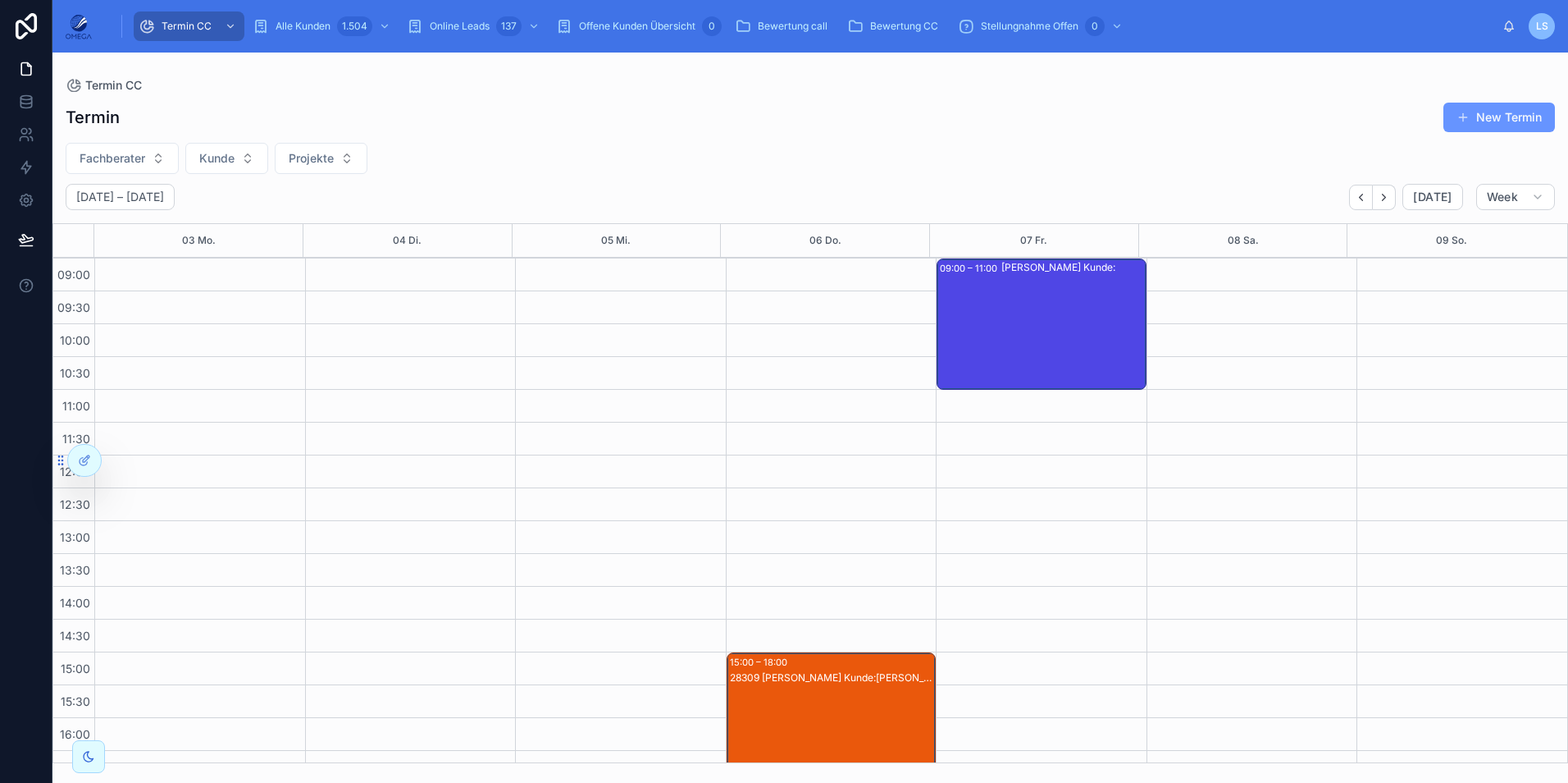
scroll to position [349, 0]
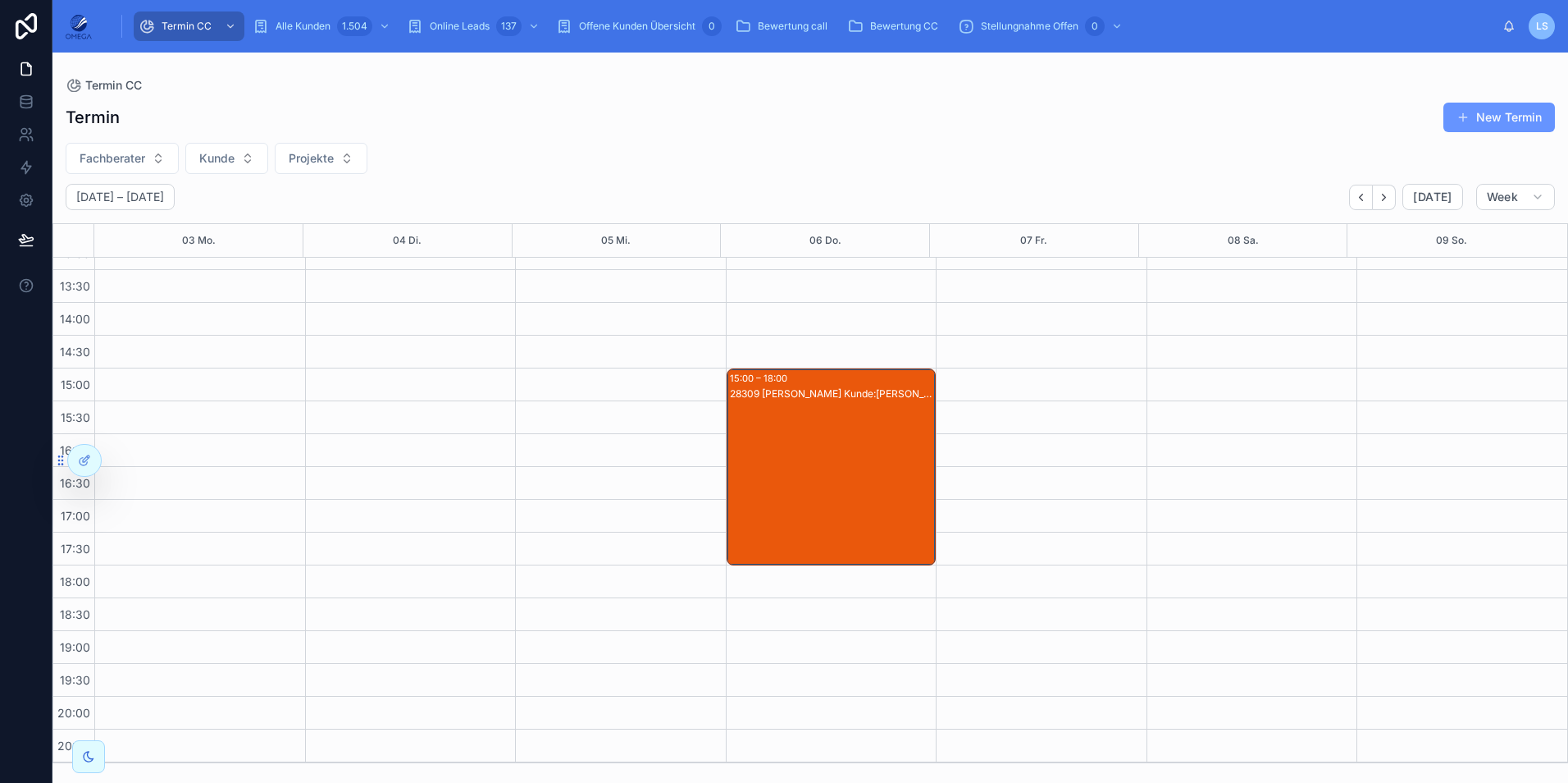
click at [877, 480] on div "28309 [PERSON_NAME] Kunde:[PERSON_NAME]" at bounding box center [833, 482] width 205 height 193
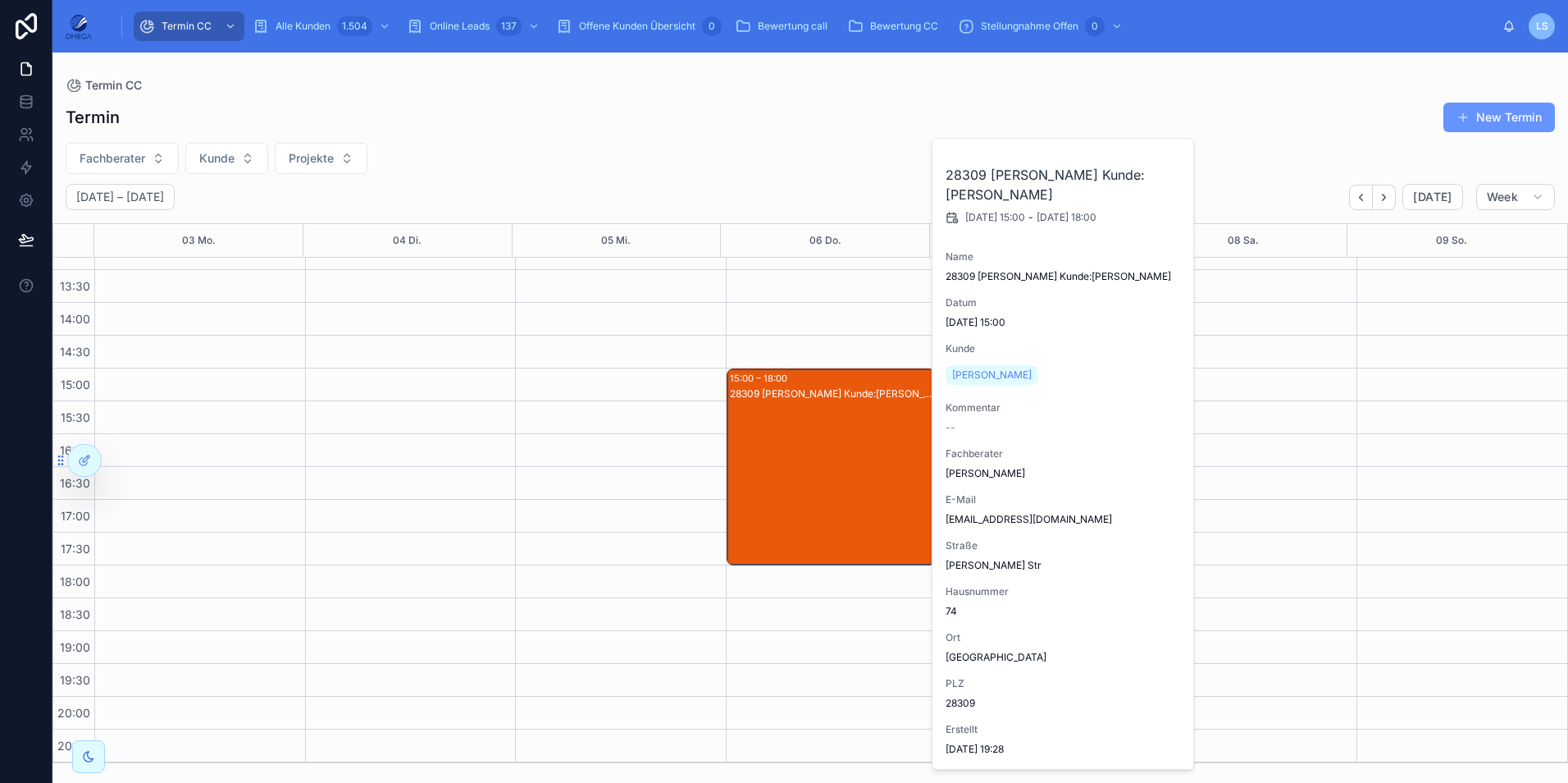
click at [877, 480] on div "28309 [PERSON_NAME] Kunde:[PERSON_NAME]" at bounding box center [833, 482] width 205 height 193
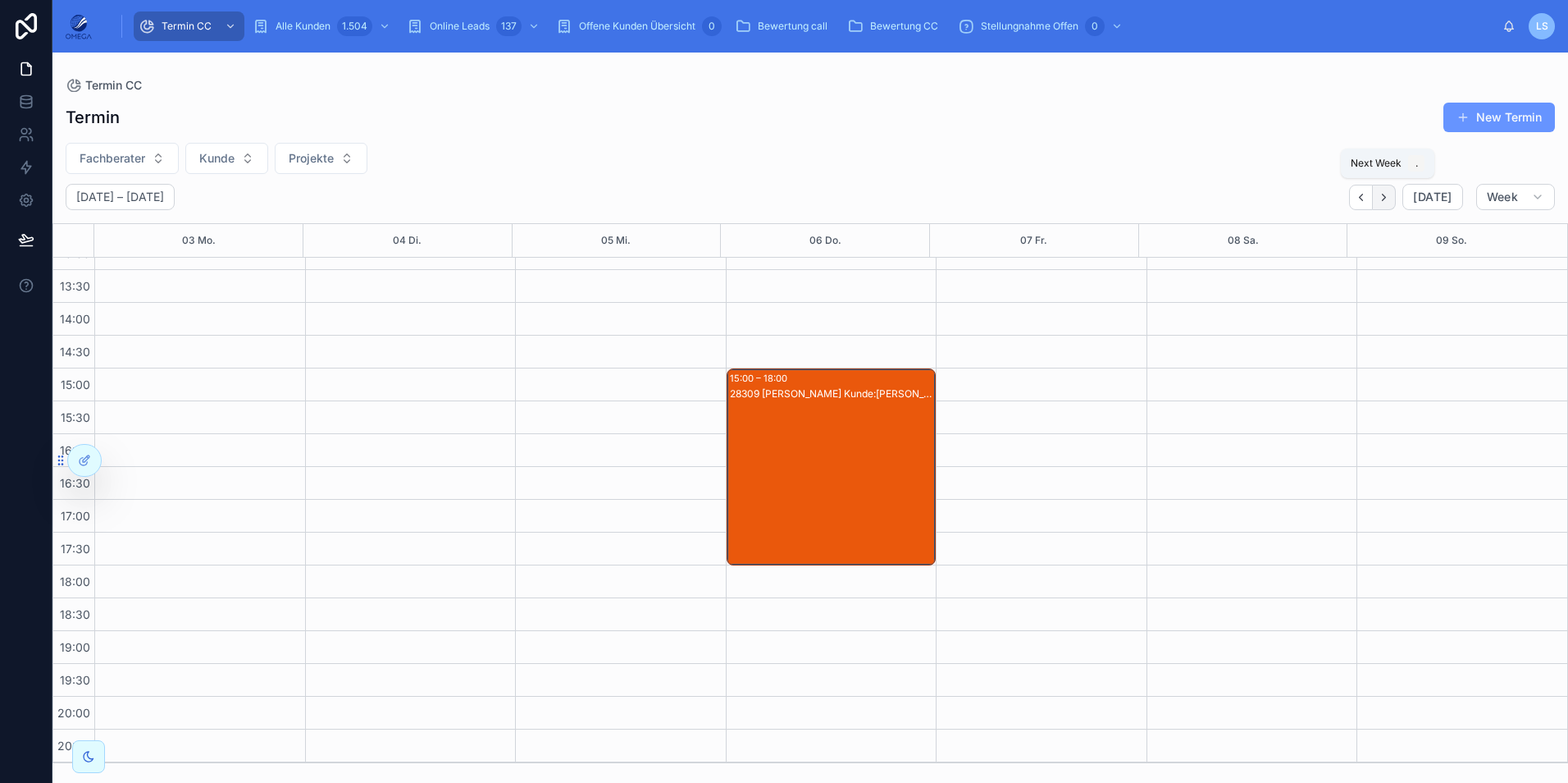
click at [1379, 186] on button "Next" at bounding box center [1384, 197] width 23 height 25
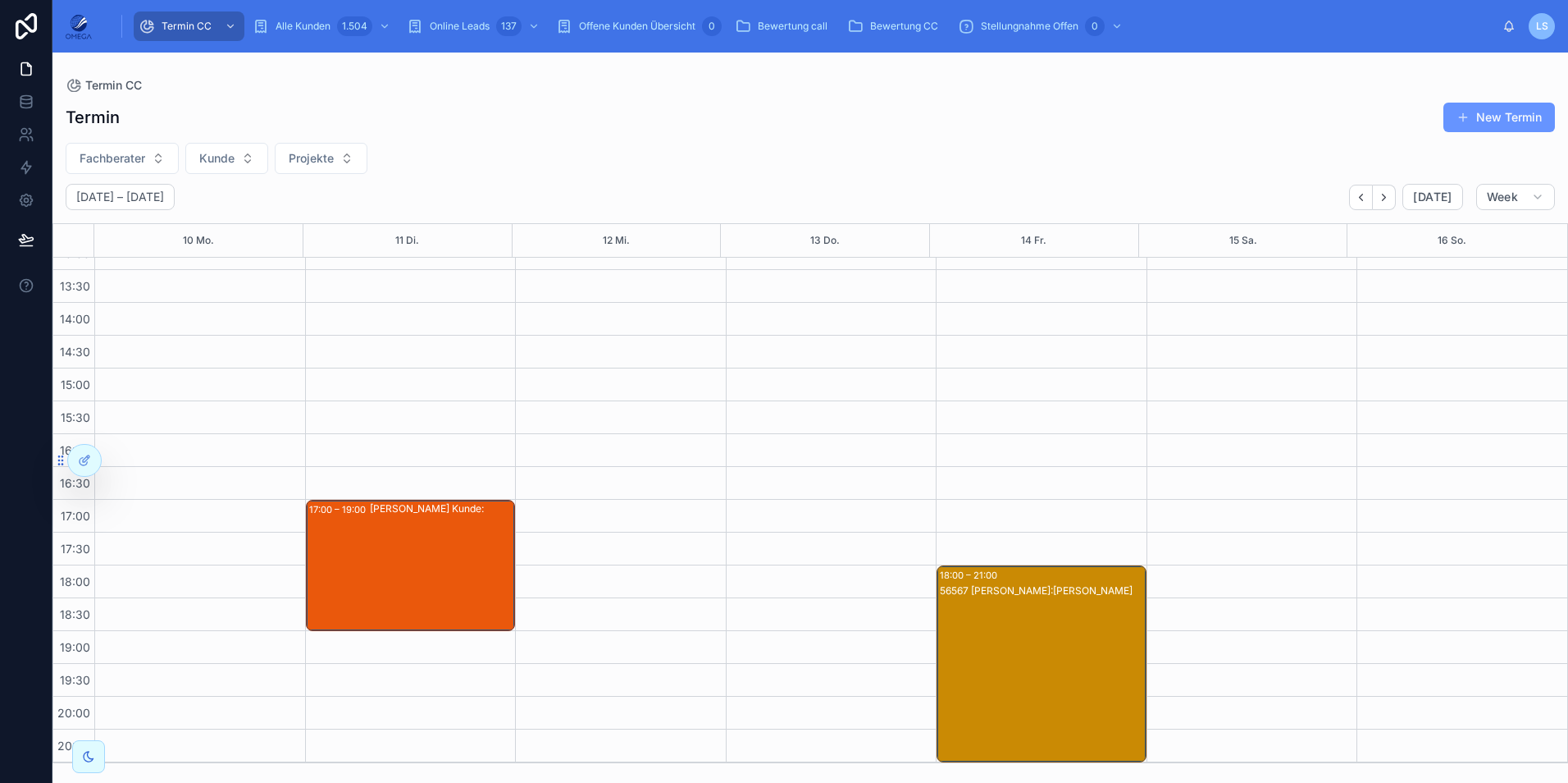
click at [1032, 626] on div "56567 [PERSON_NAME]:[PERSON_NAME]" at bounding box center [1042, 679] width 205 height 193
click at [1032, 629] on div "56567 [PERSON_NAME]:[PERSON_NAME]" at bounding box center [1042, 679] width 205 height 193
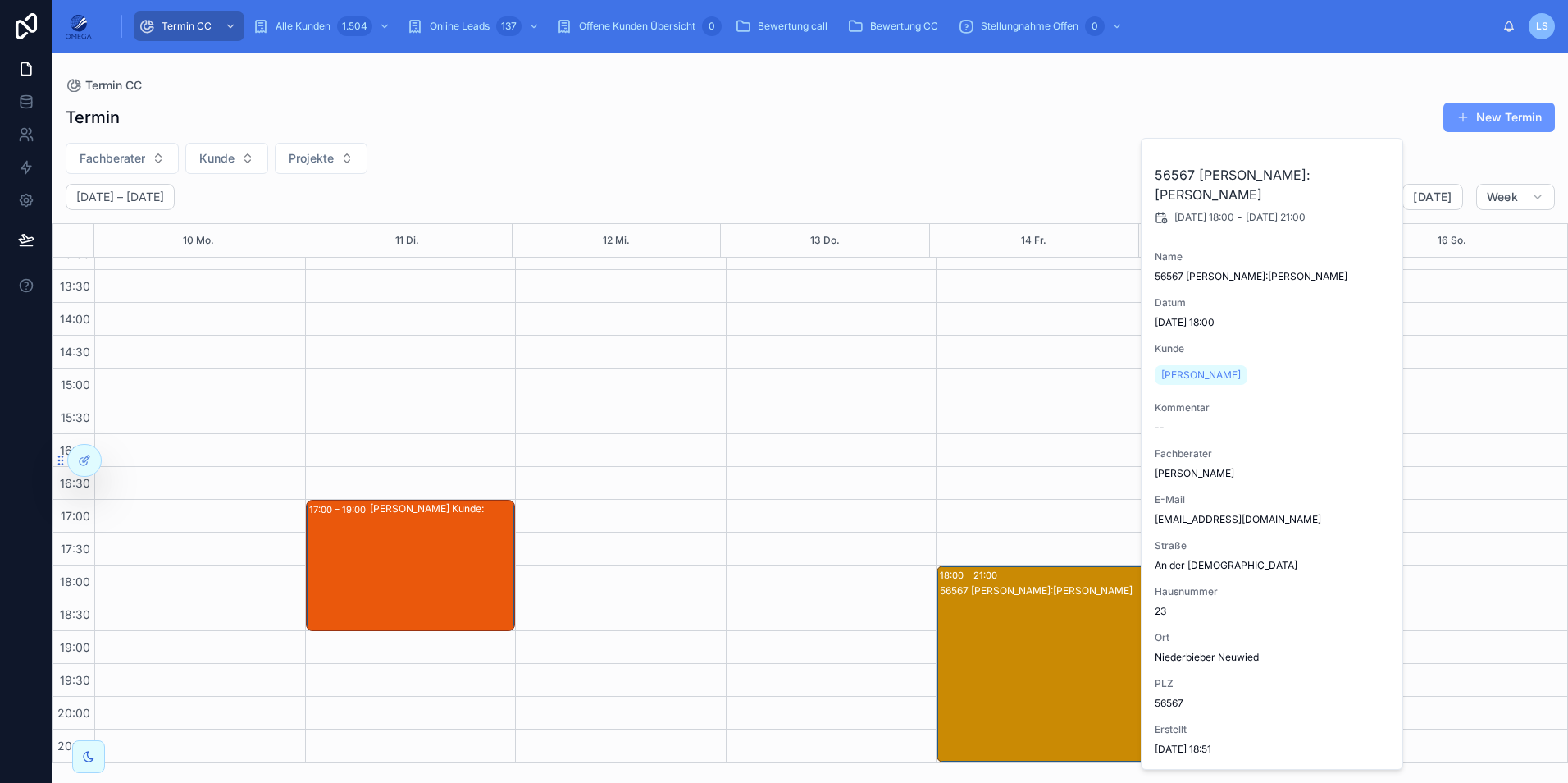
click at [1029, 634] on div "56567 [PERSON_NAME]:[PERSON_NAME]" at bounding box center [1042, 679] width 205 height 193
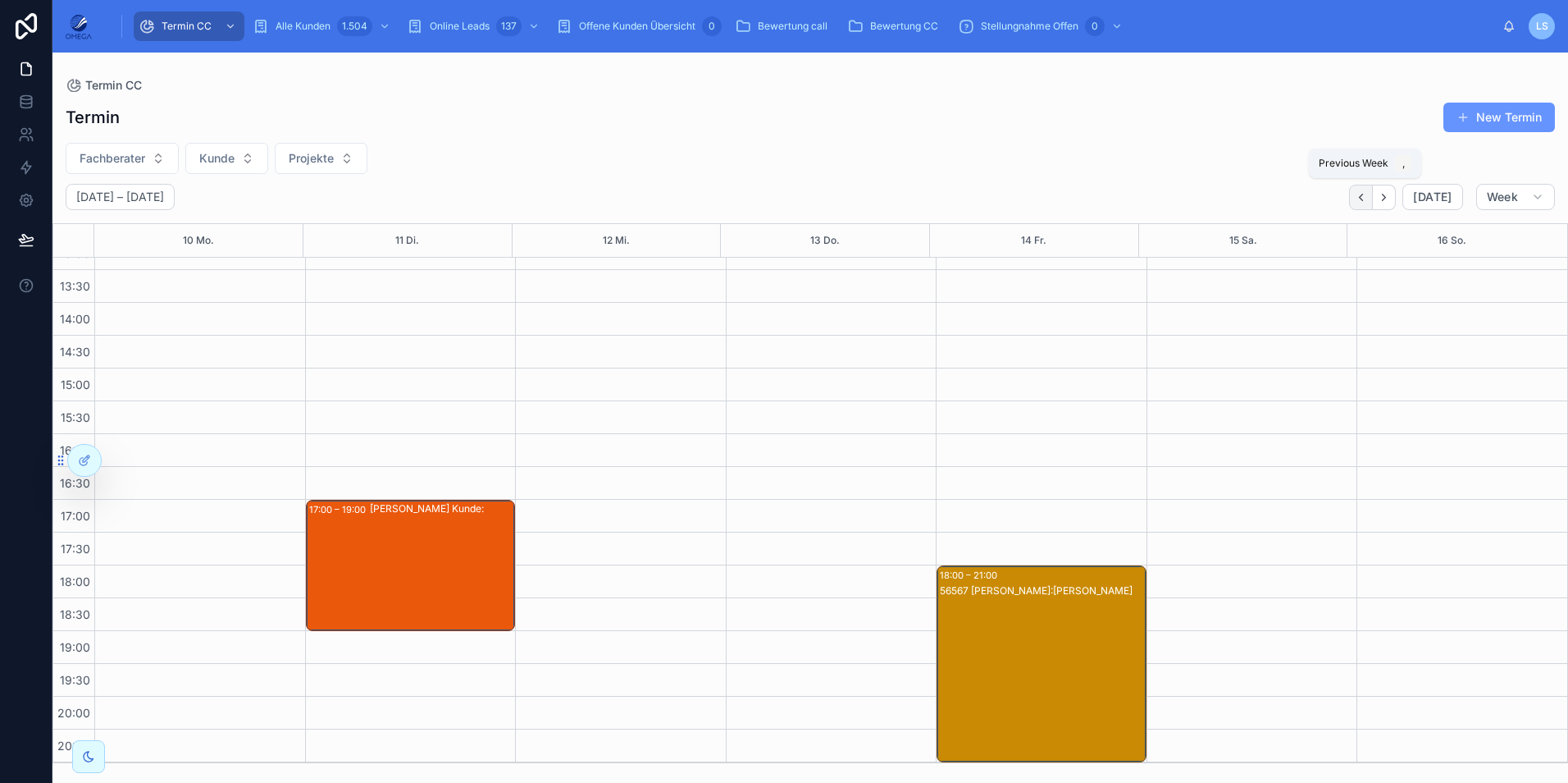
click at [1360, 198] on icon "Back" at bounding box center [1361, 197] width 13 height 13
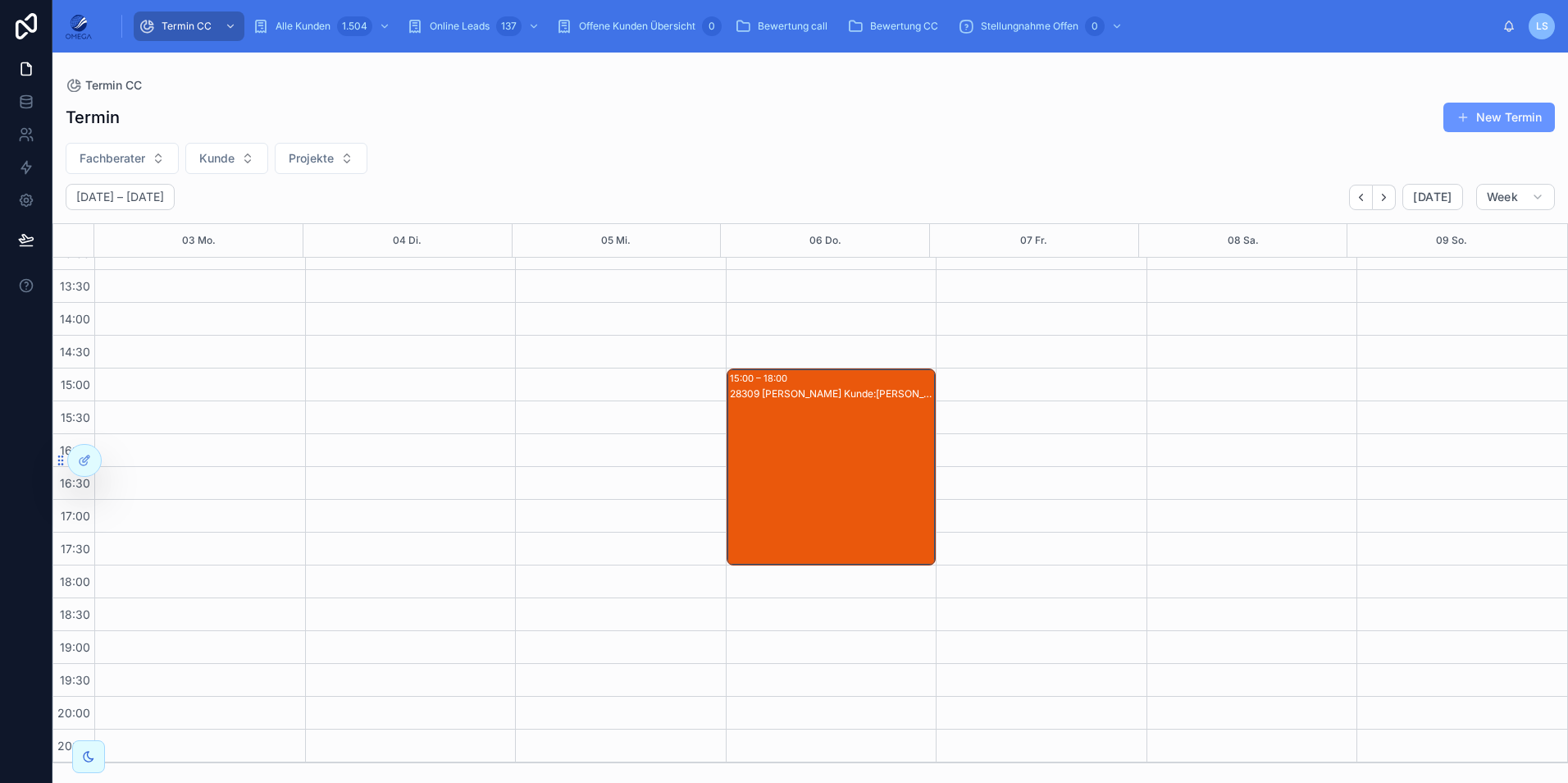
click at [870, 468] on div "28309 [PERSON_NAME] Kunde:[PERSON_NAME]" at bounding box center [833, 482] width 205 height 193
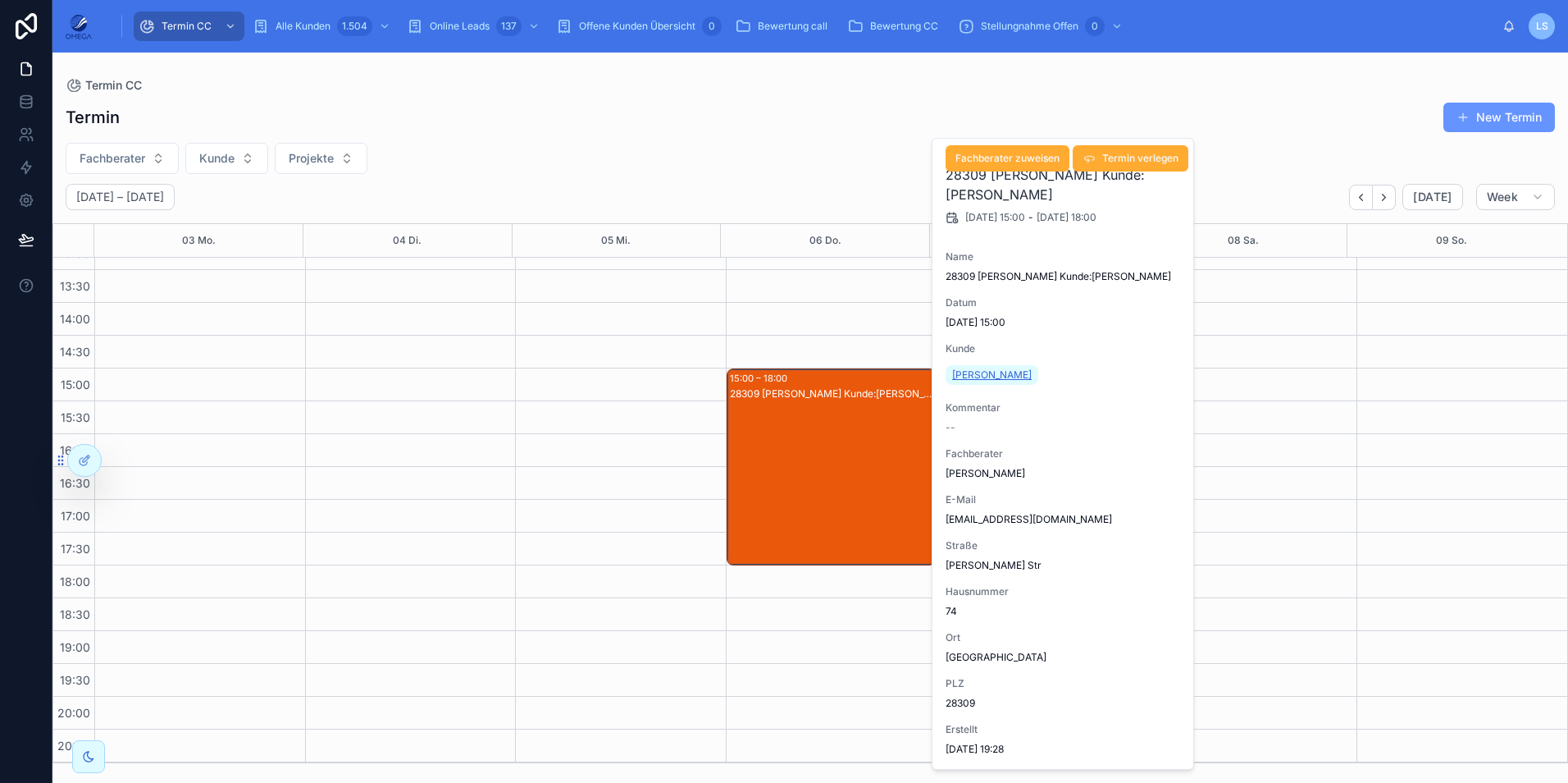
click at [996, 379] on span "[PERSON_NAME]" at bounding box center [992, 375] width 80 height 13
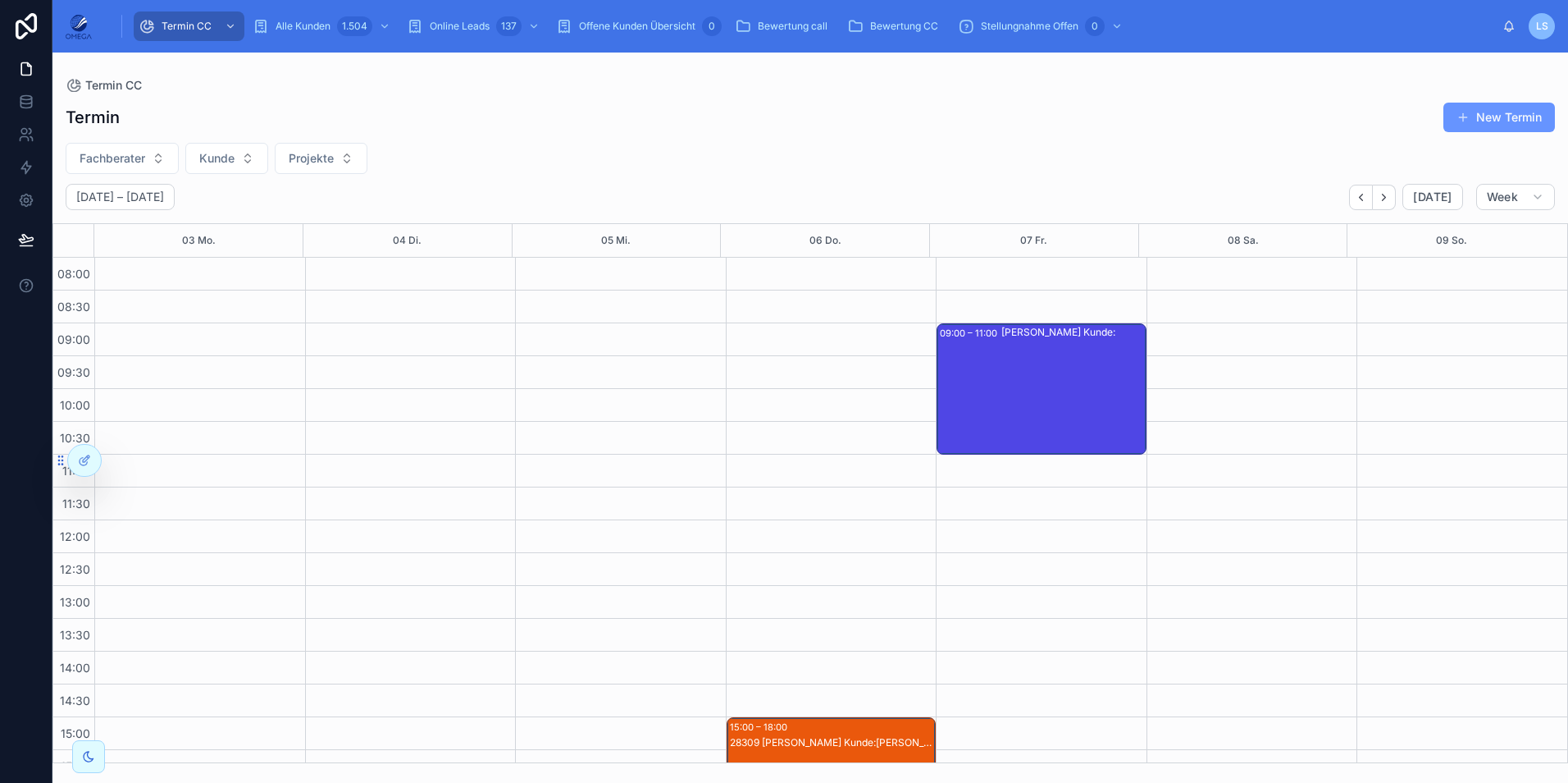
scroll to position [349, 0]
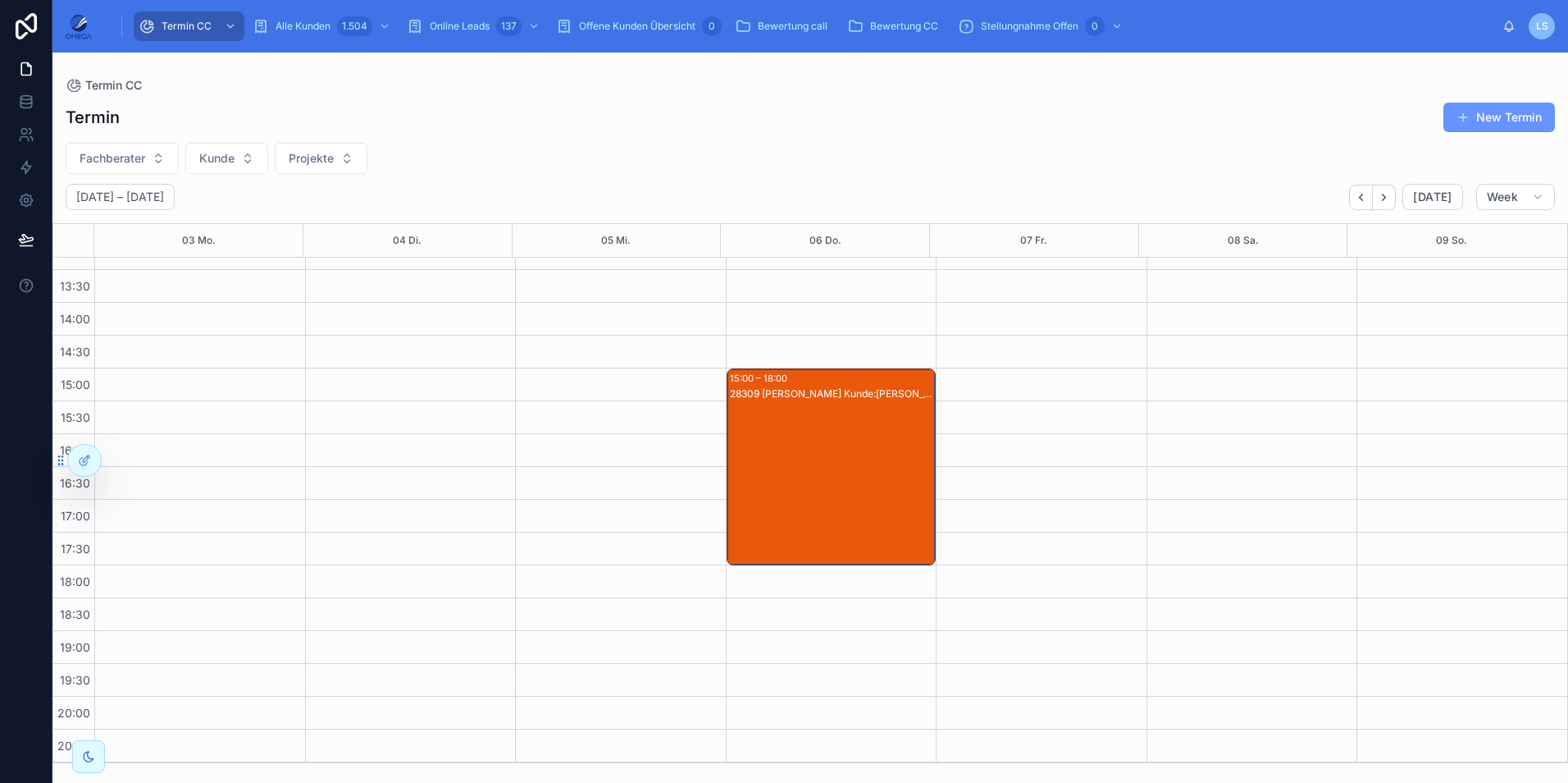
click at [244, 72] on div "Termin CC Termin New Termin Fachberater Kunde Projekte [DATE] – [DATE] [DATE] W…" at bounding box center [810, 408] width 1515 height 710
